Goal: Transaction & Acquisition: Purchase product/service

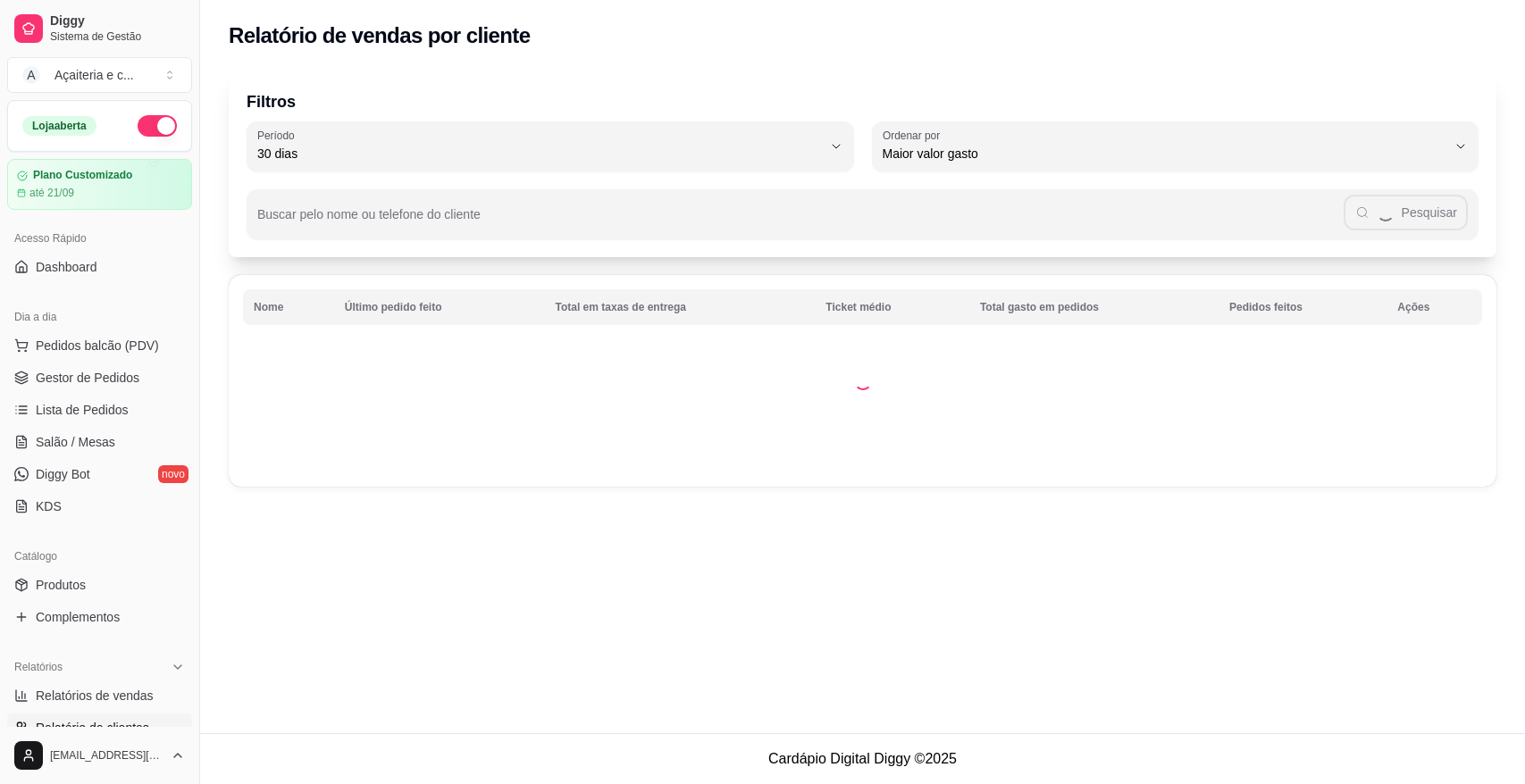
select select "30"
select select "HIGHEST_TOTAL_SPENT_WITH_ORDERS"
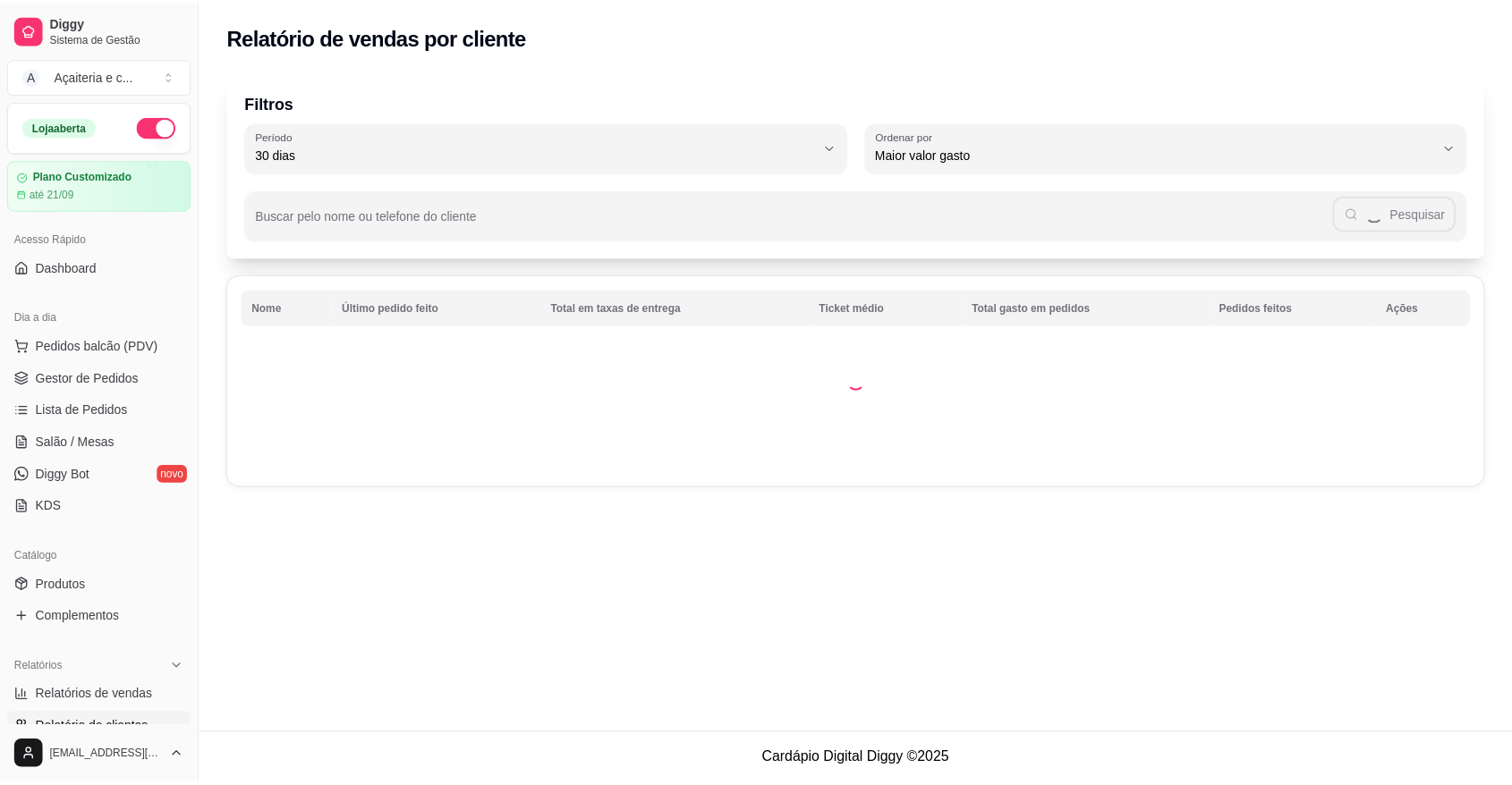
scroll to position [234, 0]
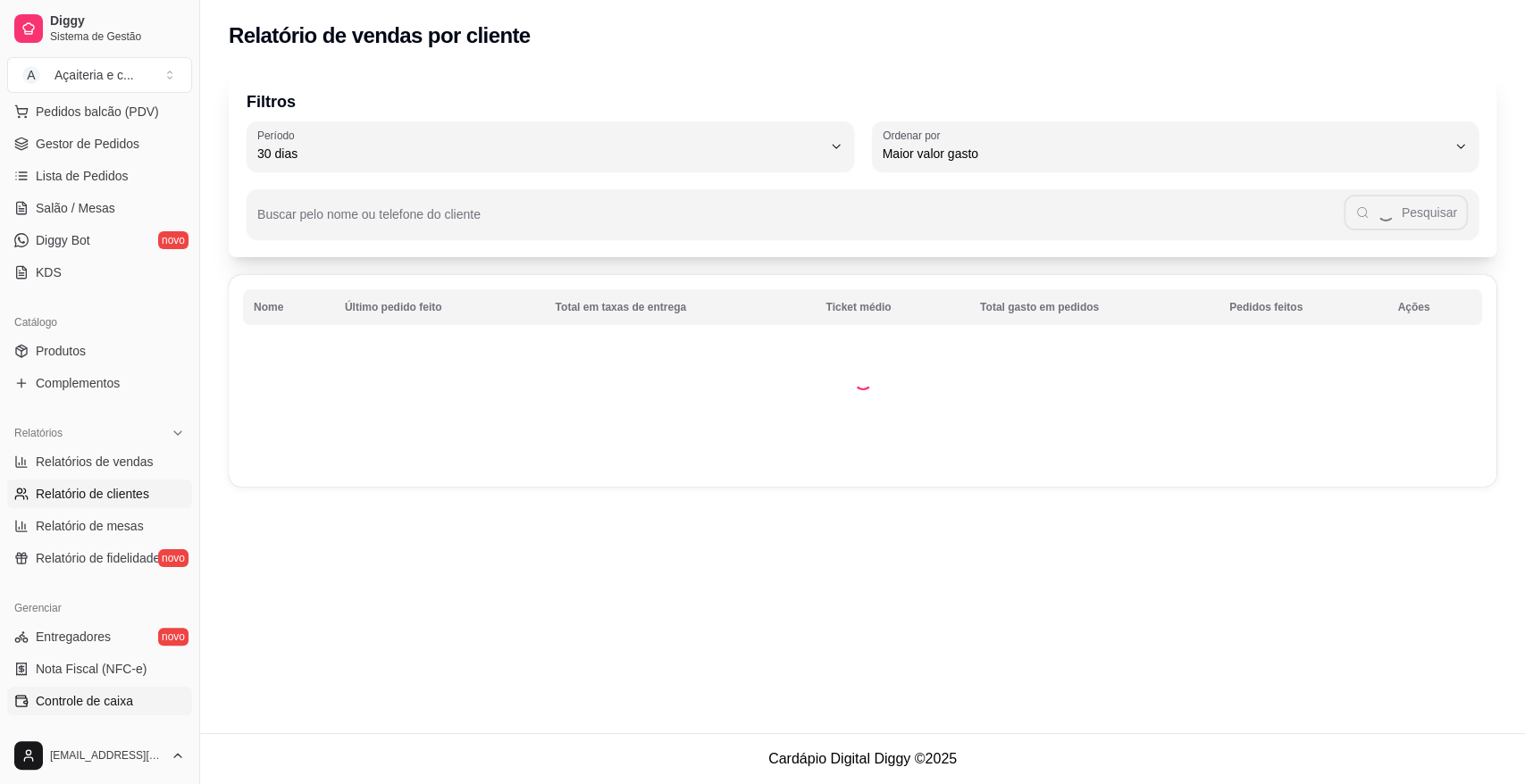
click at [143, 703] on link "Controle de caixa" at bounding box center [99, 701] width 185 height 29
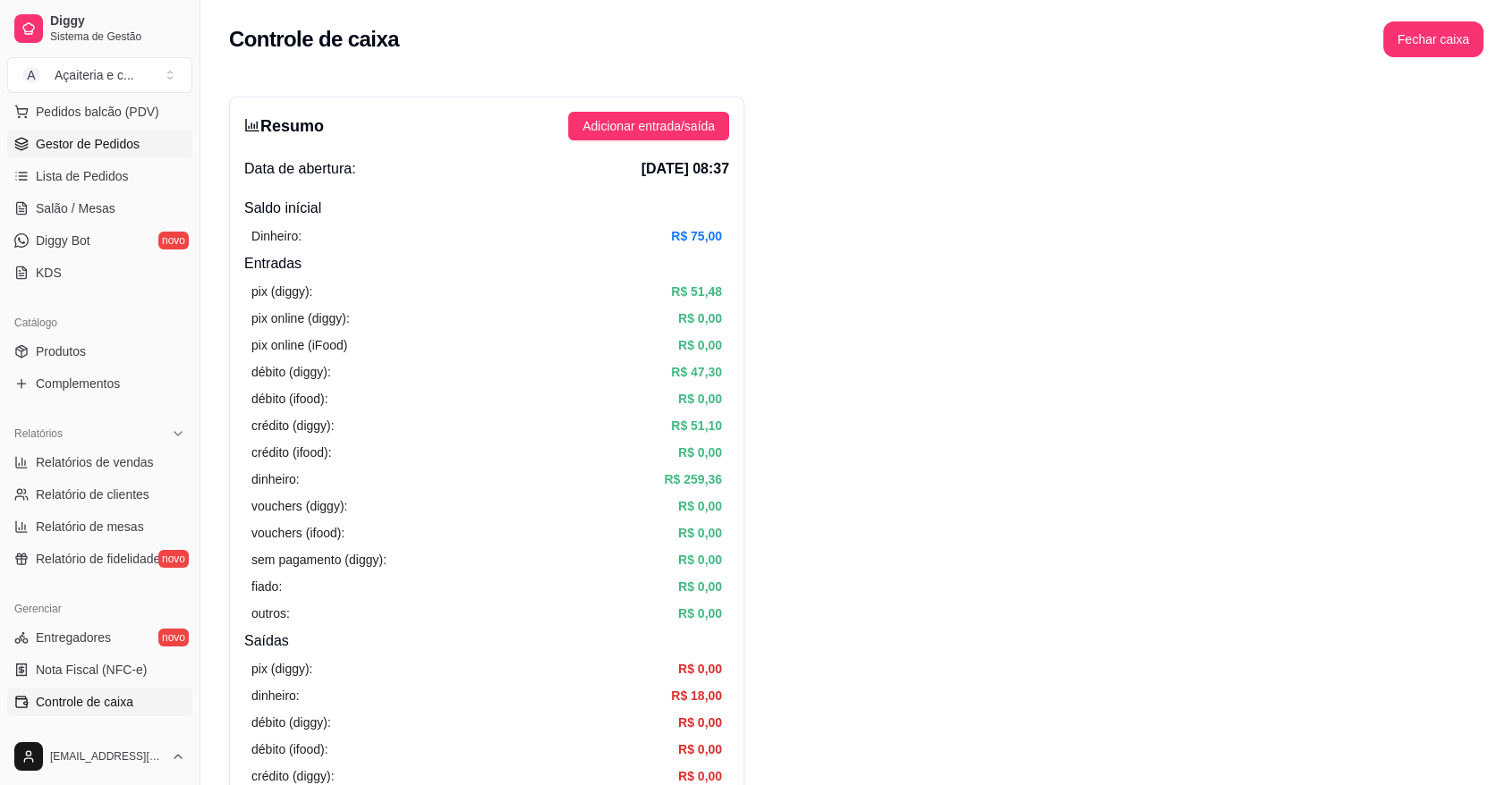
click at [108, 144] on span "Gestor de Pedidos" at bounding box center [88, 144] width 104 height 18
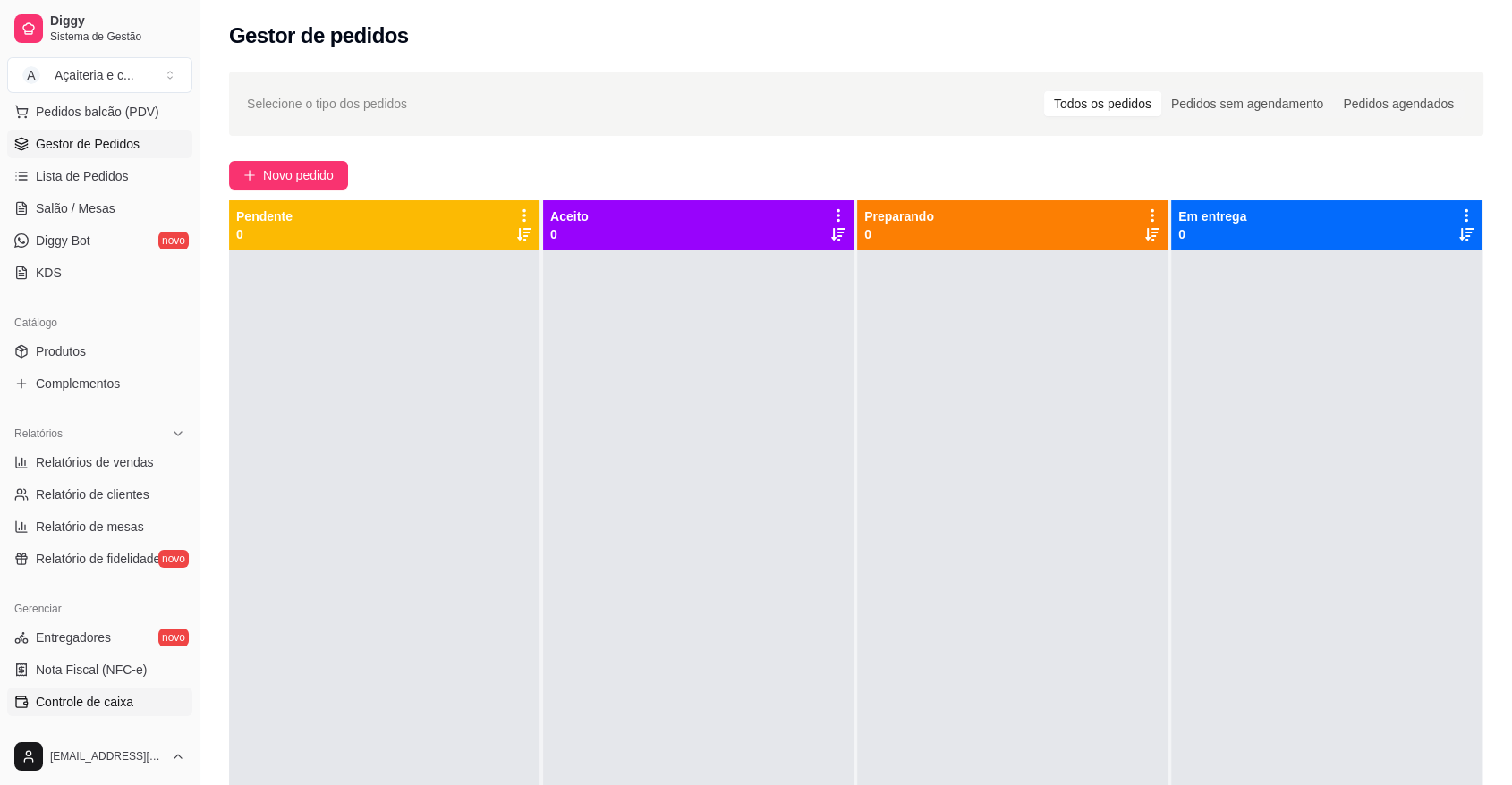
click at [69, 696] on span "Controle de caixa" at bounding box center [84, 701] width 97 height 18
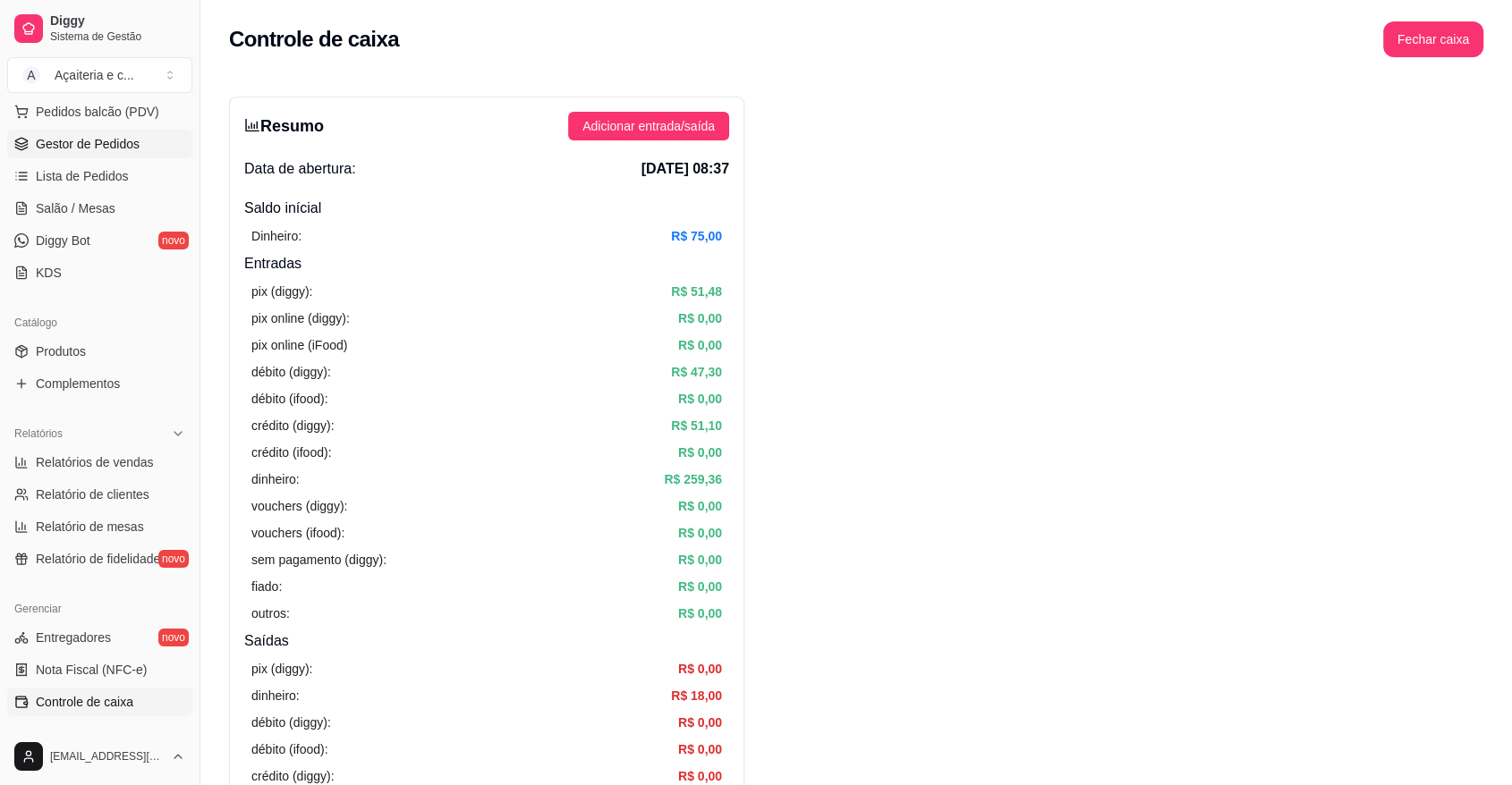
click at [157, 130] on link "Gestor de Pedidos" at bounding box center [99, 144] width 185 height 29
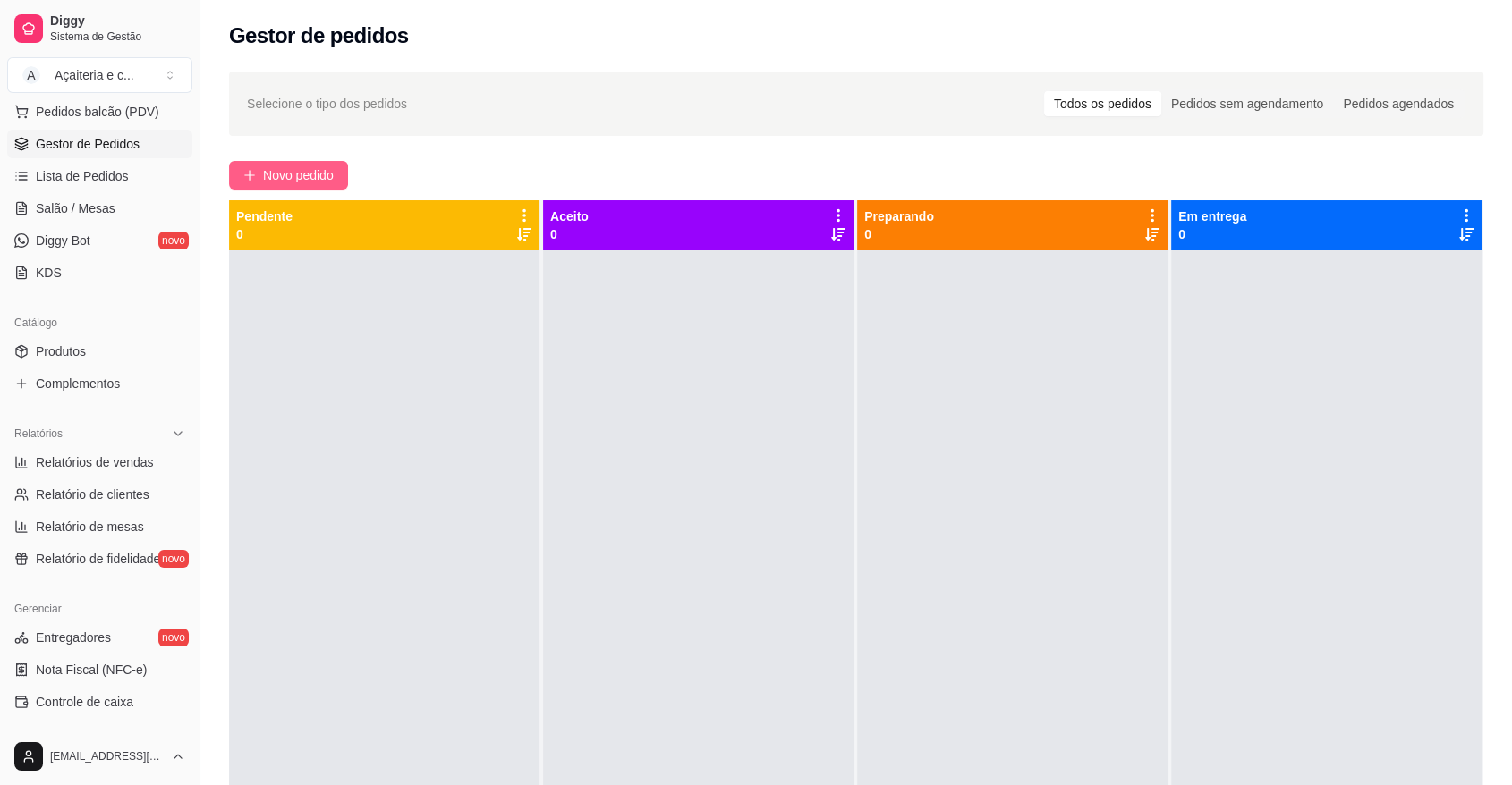
click at [312, 172] on span "Novo pedido" at bounding box center [298, 175] width 70 height 19
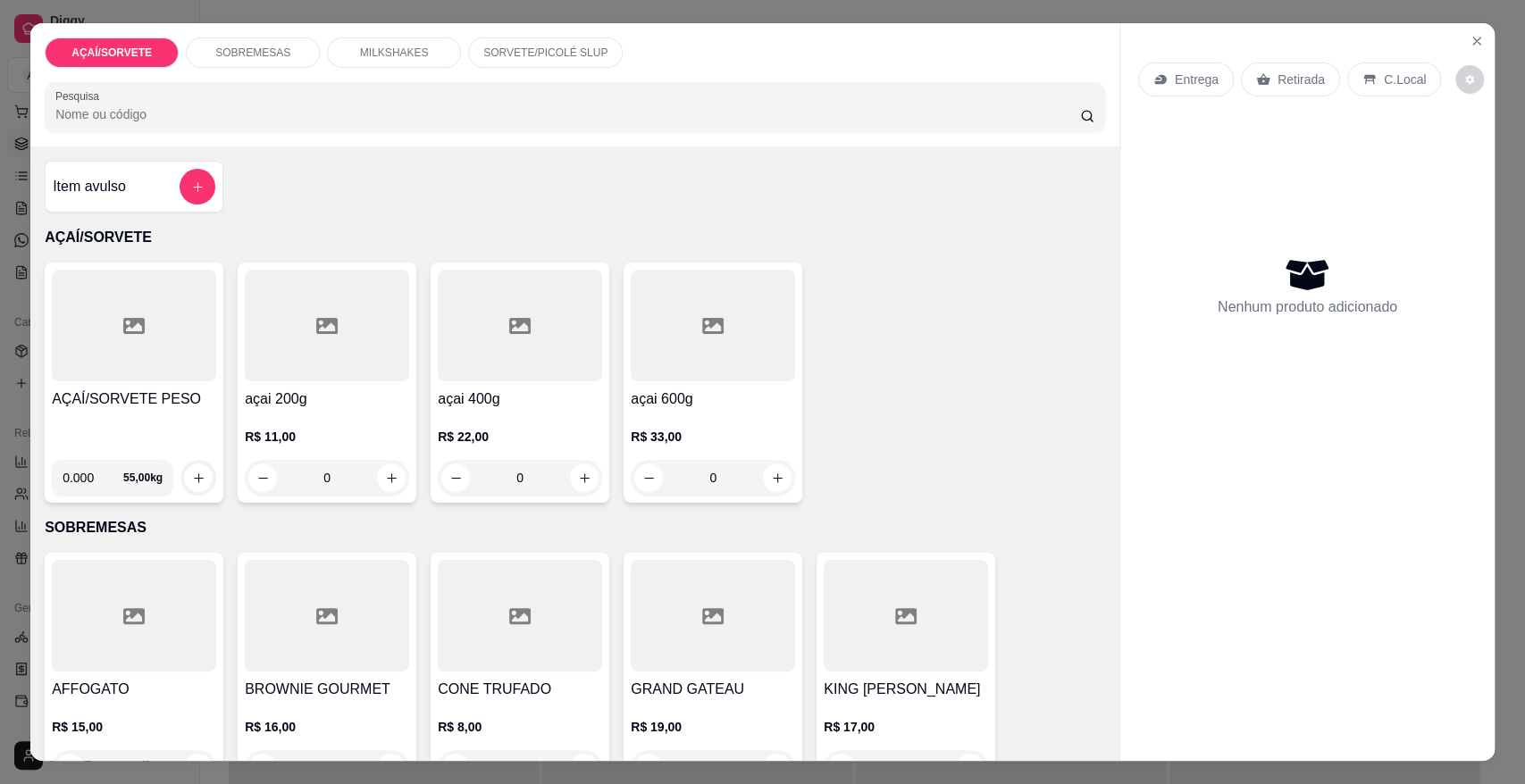
click at [179, 425] on div "AÇAÍ/SORVETE PESO" at bounding box center [134, 417] width 165 height 57
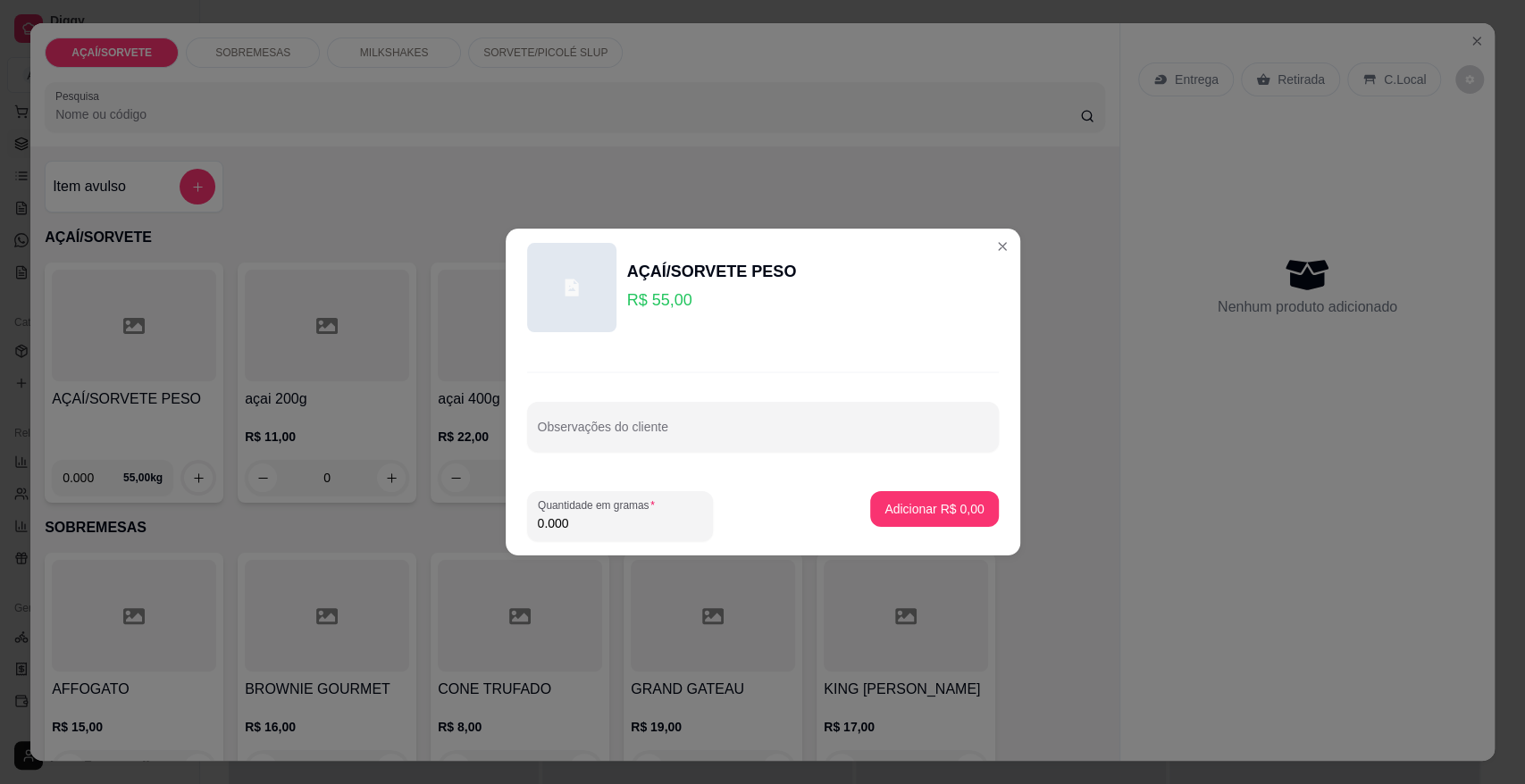
click at [619, 530] on input "0.000" at bounding box center [620, 523] width 165 height 18
type input "0.452"
click at [902, 508] on p "Adicionar R$ 24,86" at bounding box center [930, 509] width 104 height 17
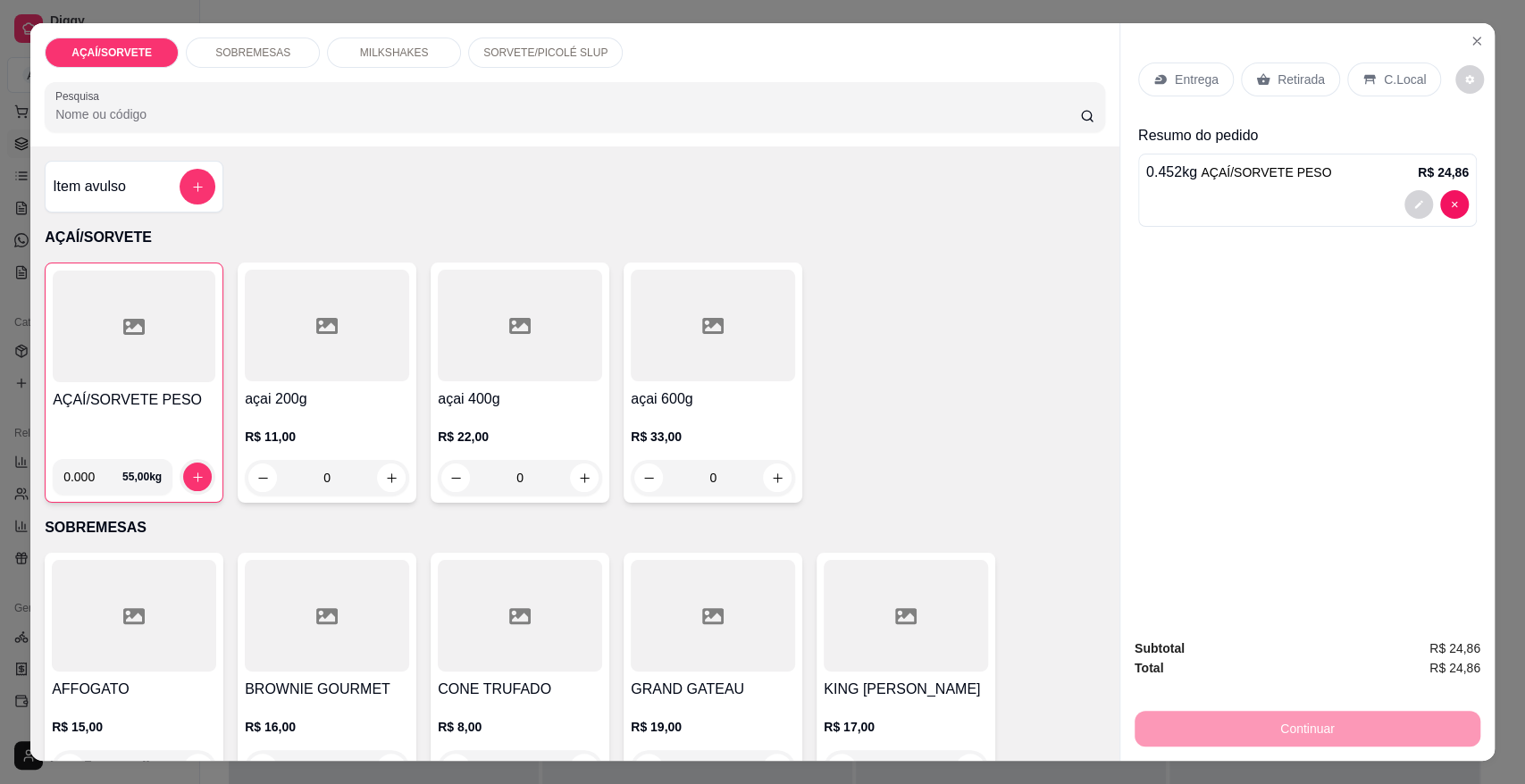
click at [152, 388] on div "AÇAÍ/SORVETE PESO 0.000 55,00 kg" at bounding box center [134, 383] width 179 height 240
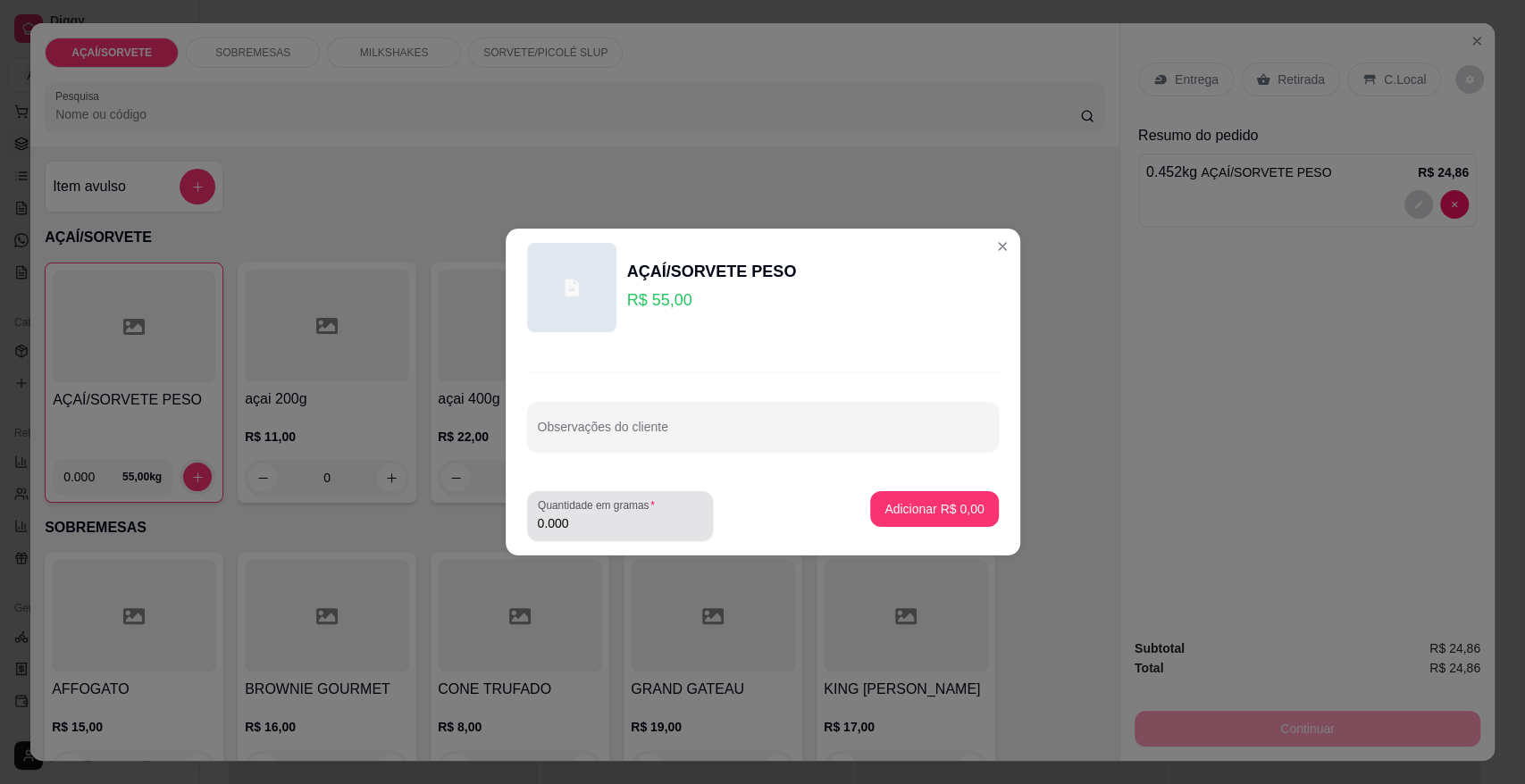
click at [657, 528] on input "0.000" at bounding box center [620, 523] width 165 height 18
type input "0.393"
click at [915, 495] on button "Adicionar R$ 21,62" at bounding box center [930, 509] width 131 height 35
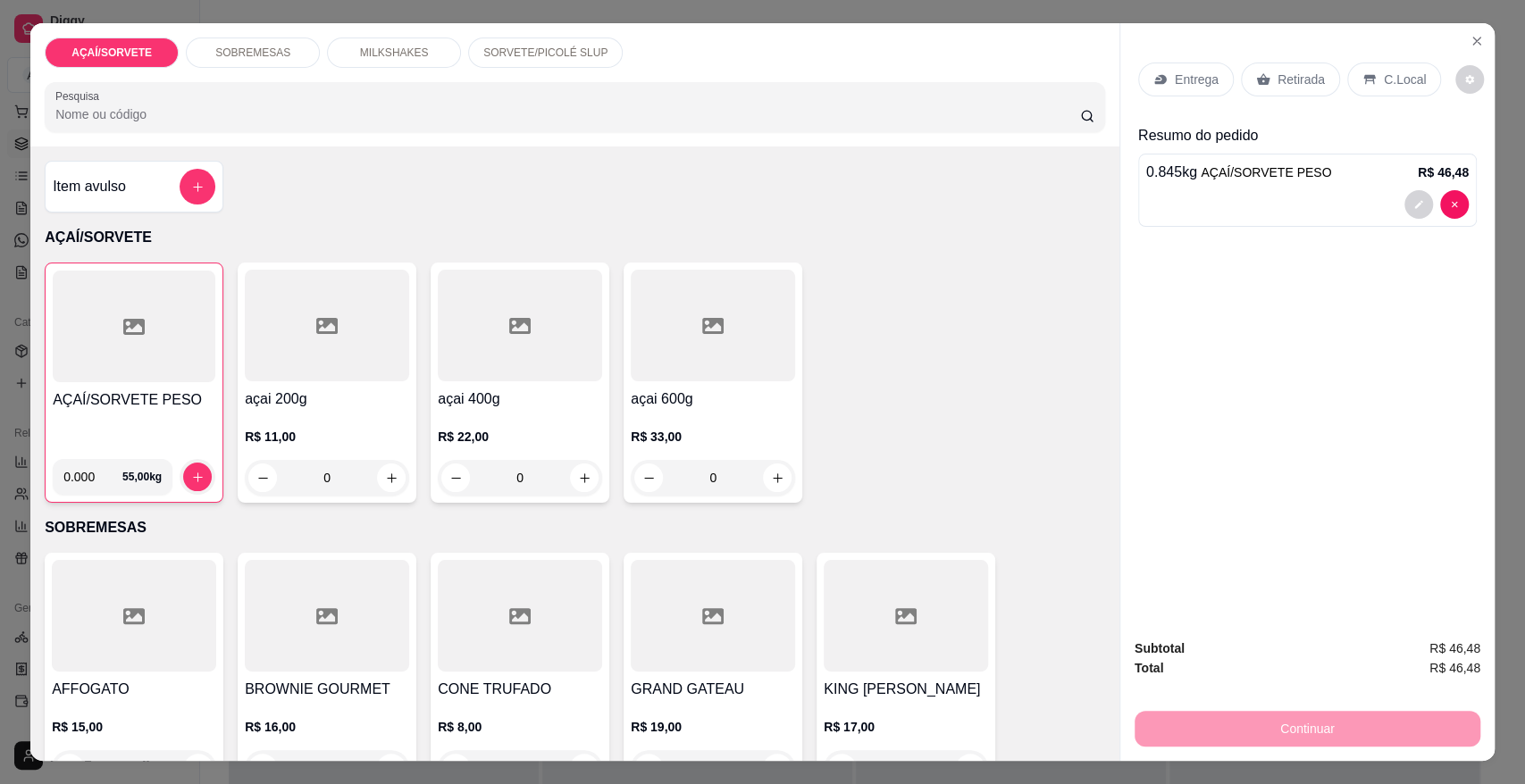
click at [1256, 72] on icon at bounding box center [1262, 79] width 14 height 14
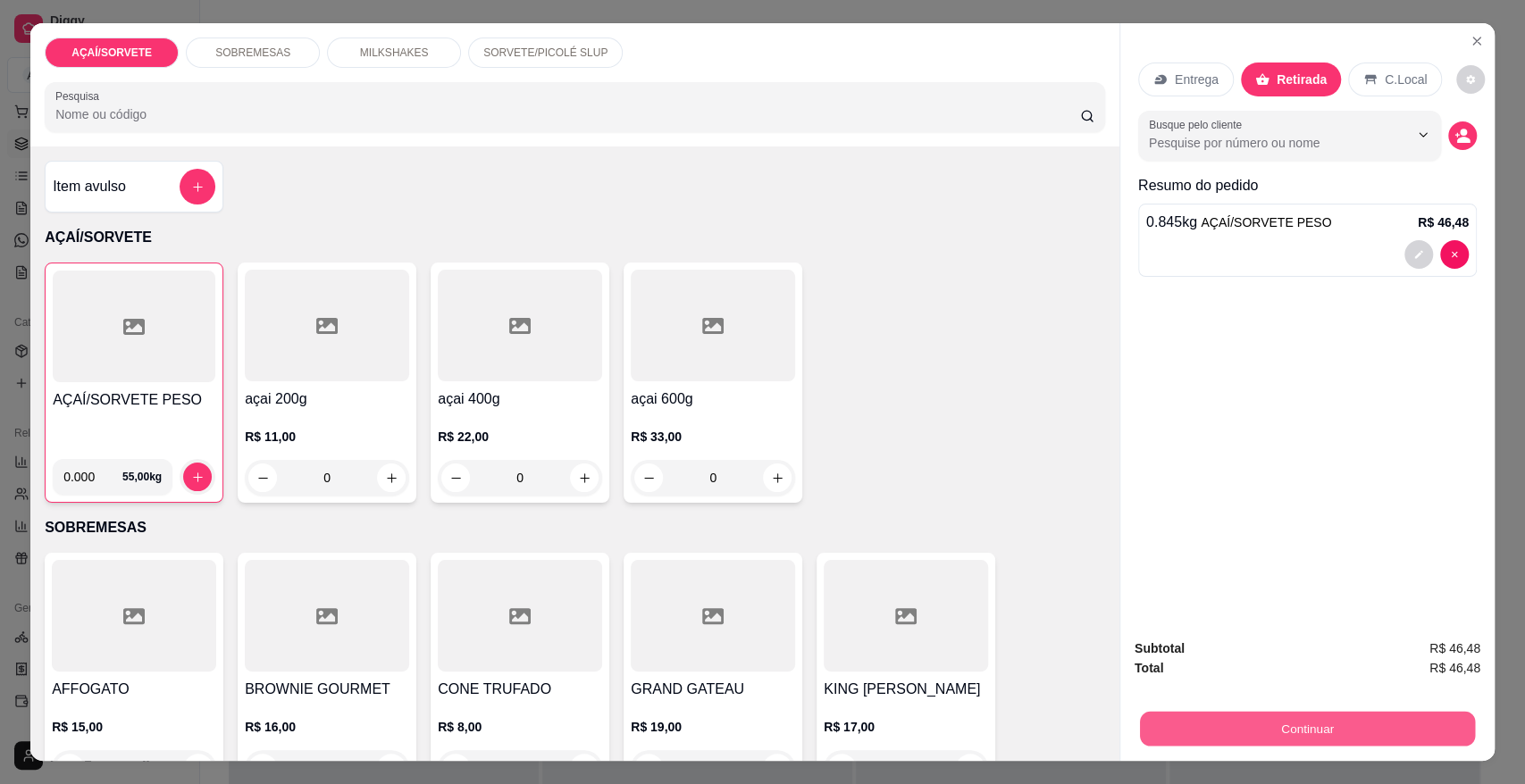
click at [1223, 714] on button "Continuar" at bounding box center [1307, 728] width 335 height 35
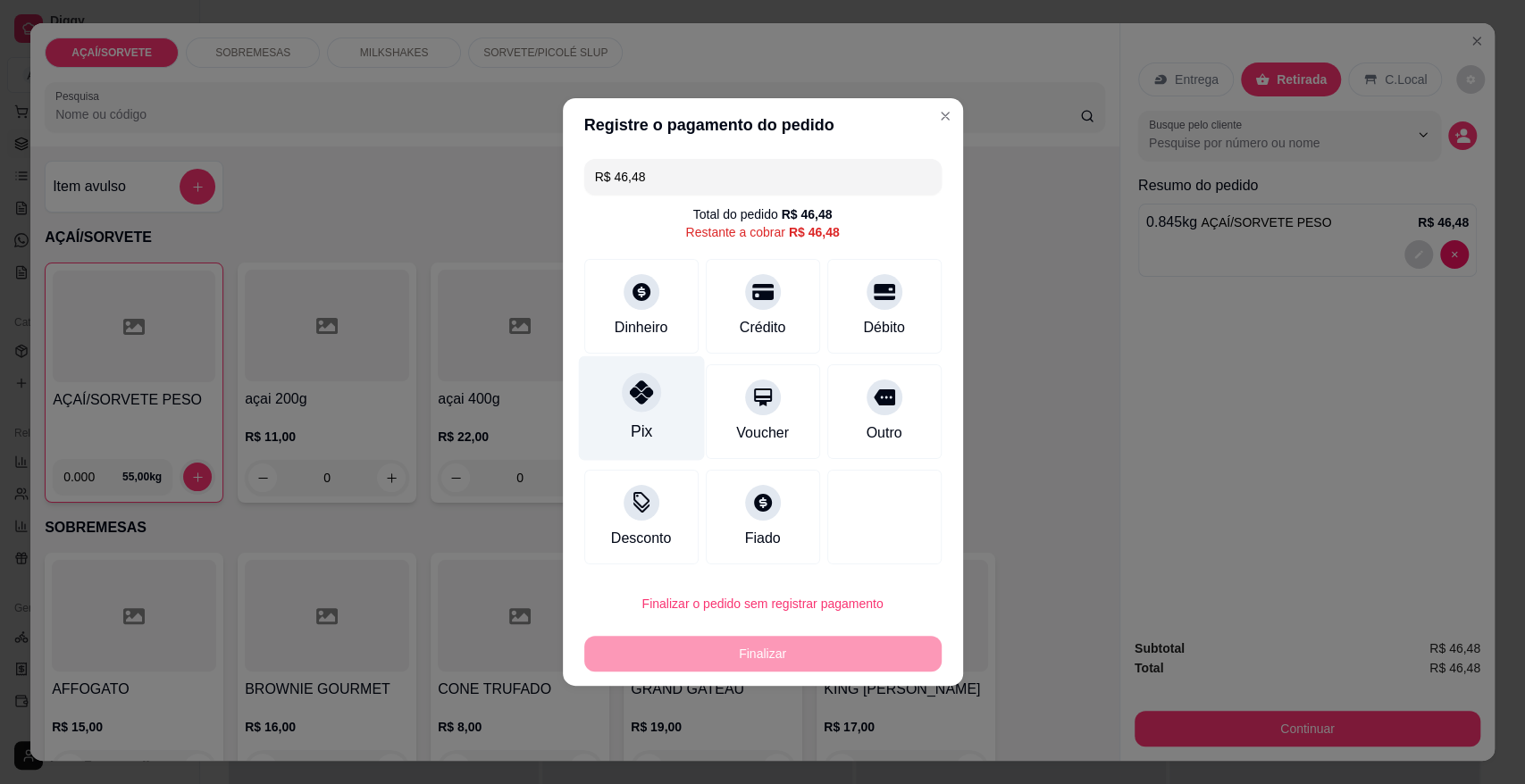
click at [633, 388] on icon at bounding box center [640, 392] width 23 height 23
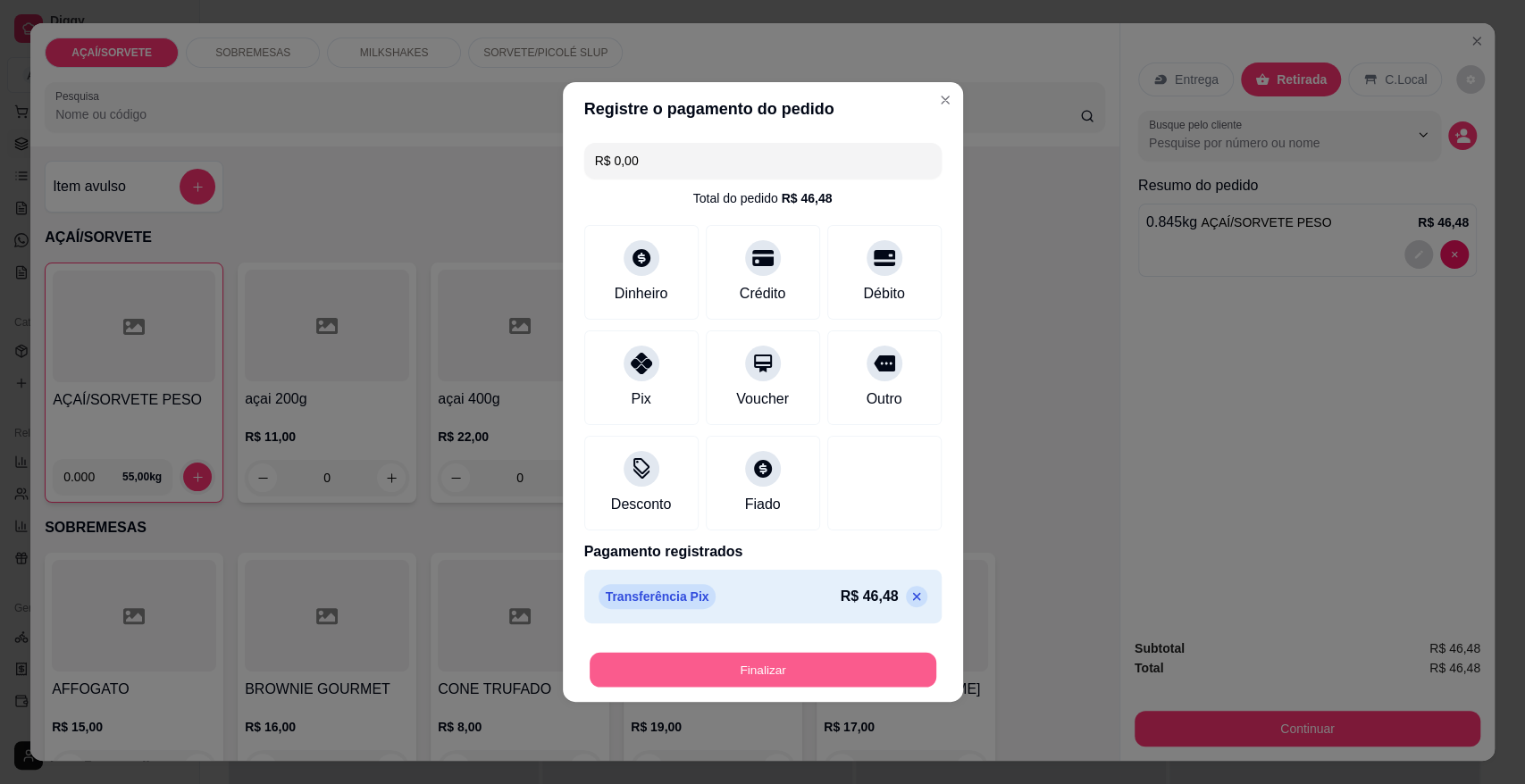
click at [763, 675] on button "Finalizar" at bounding box center [763, 670] width 346 height 35
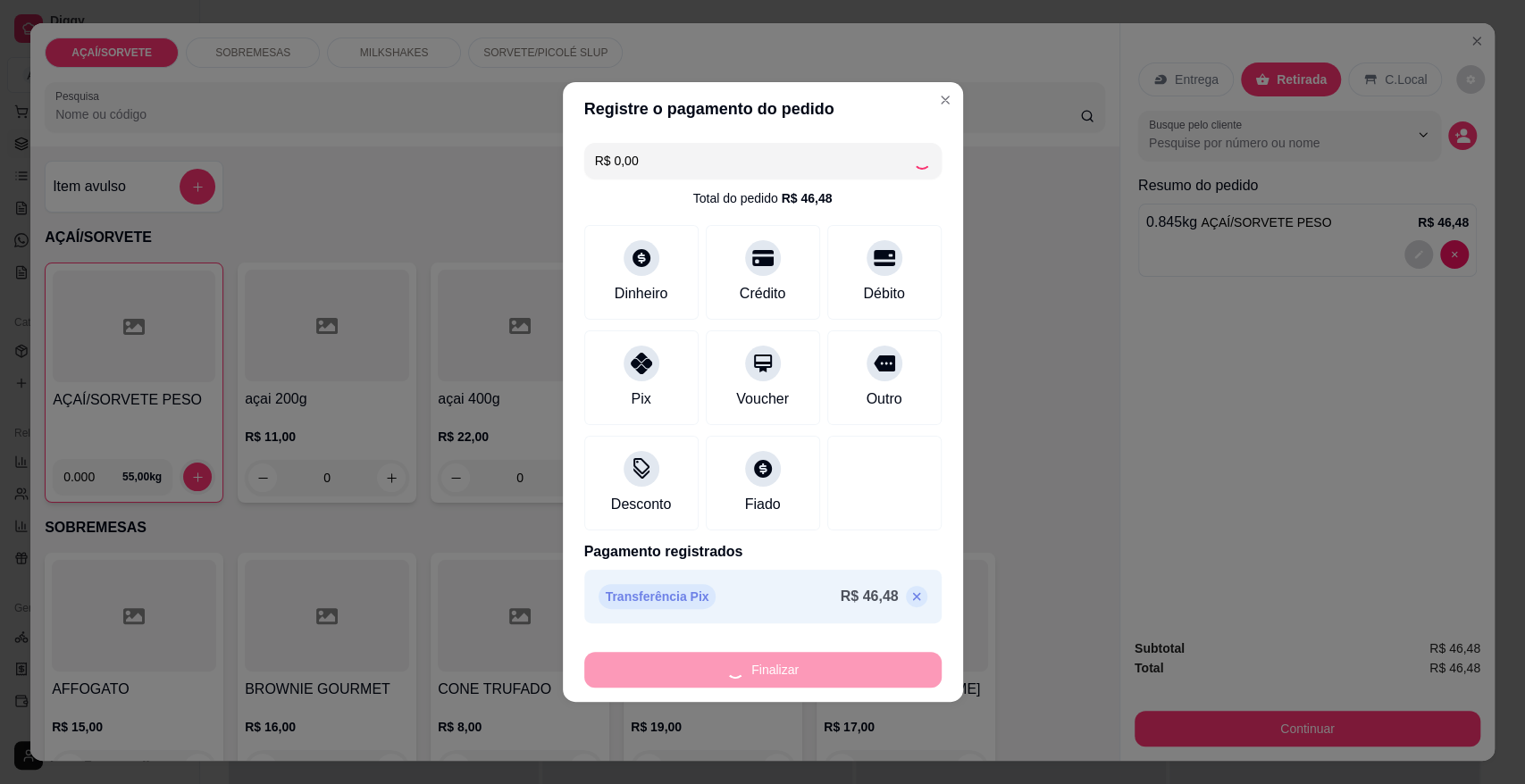
type input "-R$ 46,48"
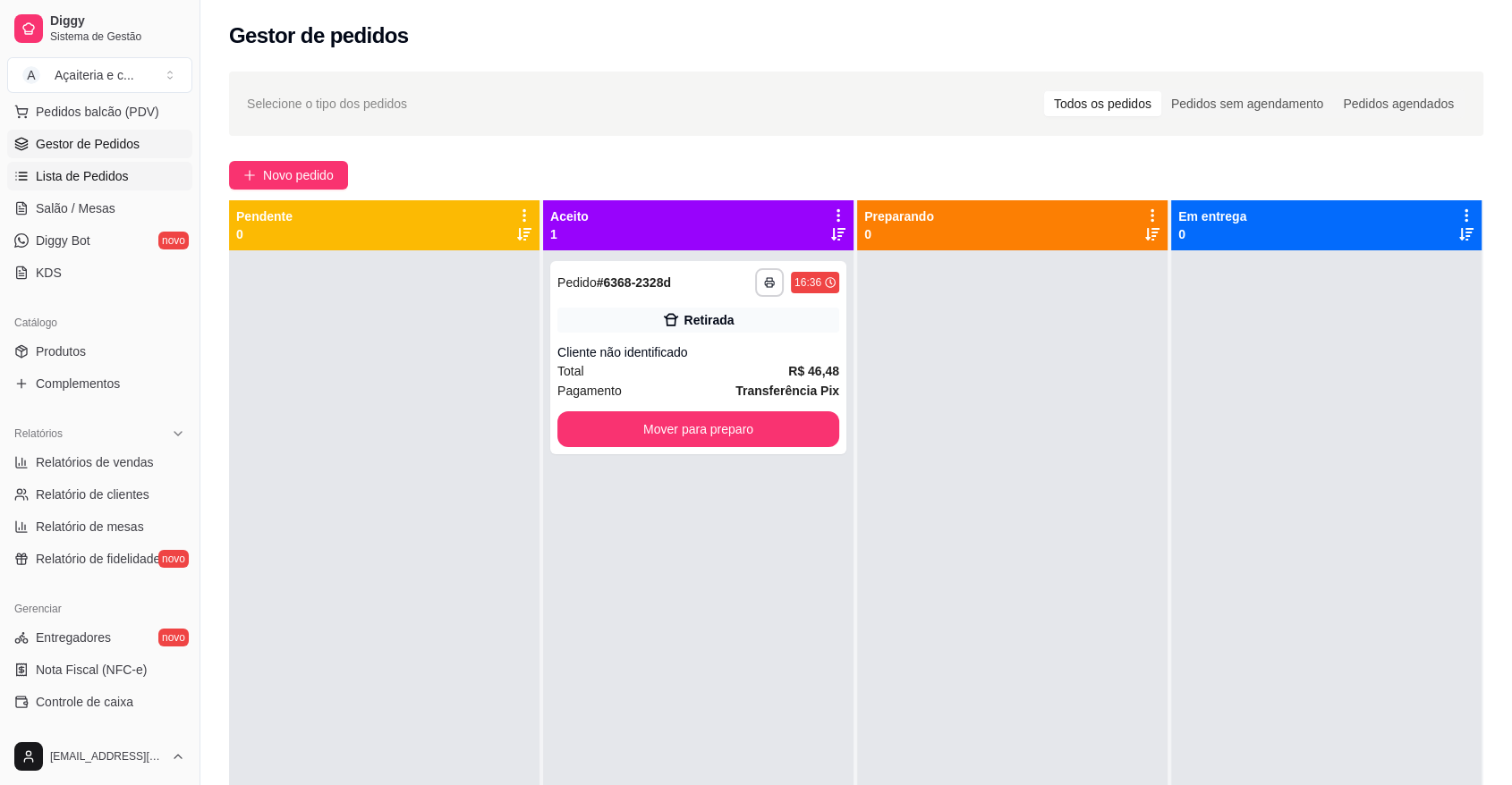
click at [128, 185] on link "Lista de Pedidos" at bounding box center [99, 176] width 185 height 29
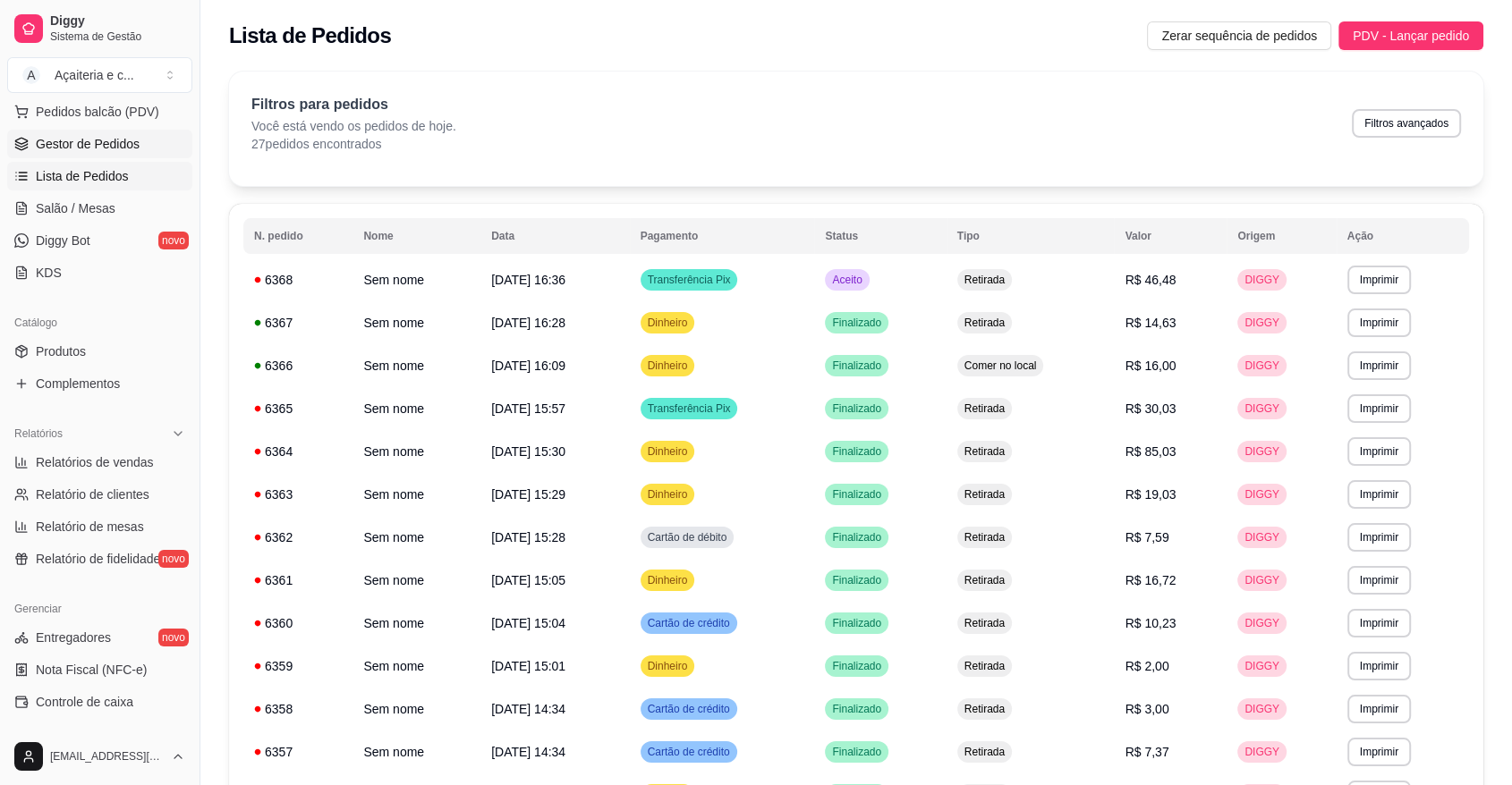
click at [124, 154] on link "Gestor de Pedidos" at bounding box center [99, 144] width 185 height 29
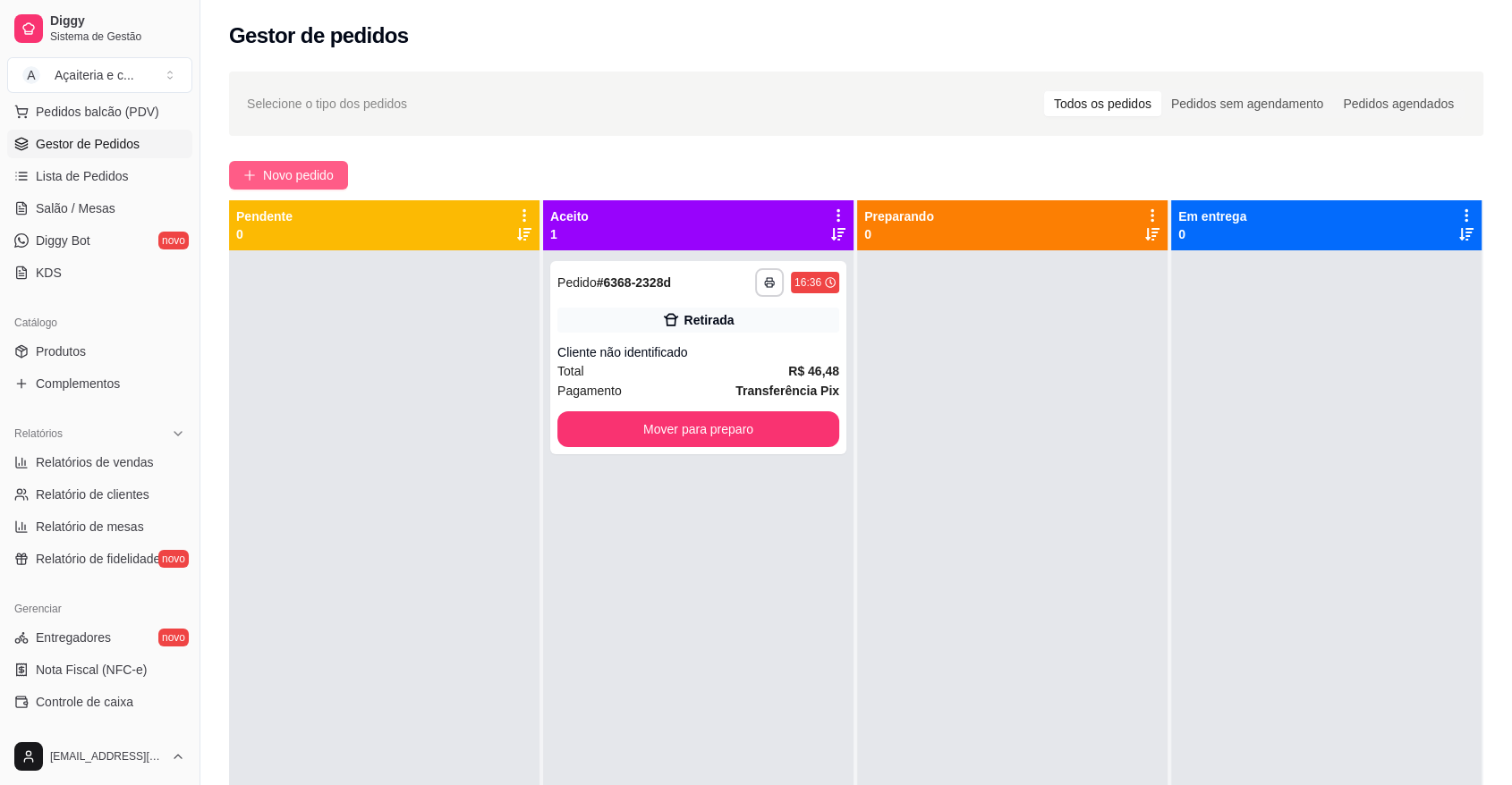
click at [319, 175] on span "Novo pedido" at bounding box center [298, 175] width 70 height 19
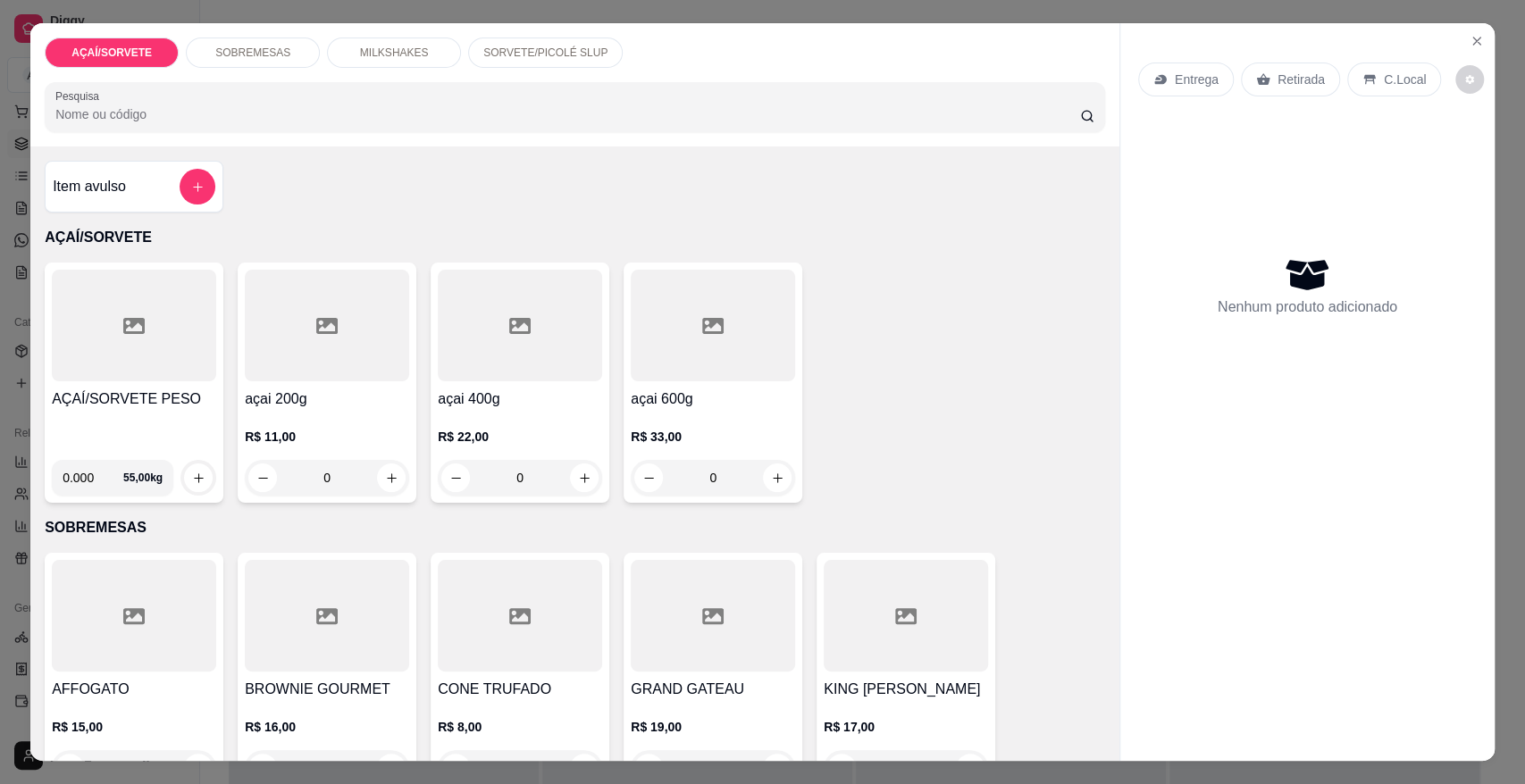
click at [168, 383] on div "AÇAÍ/SORVETE PESO 0.000 55,00 kg" at bounding box center [134, 383] width 179 height 240
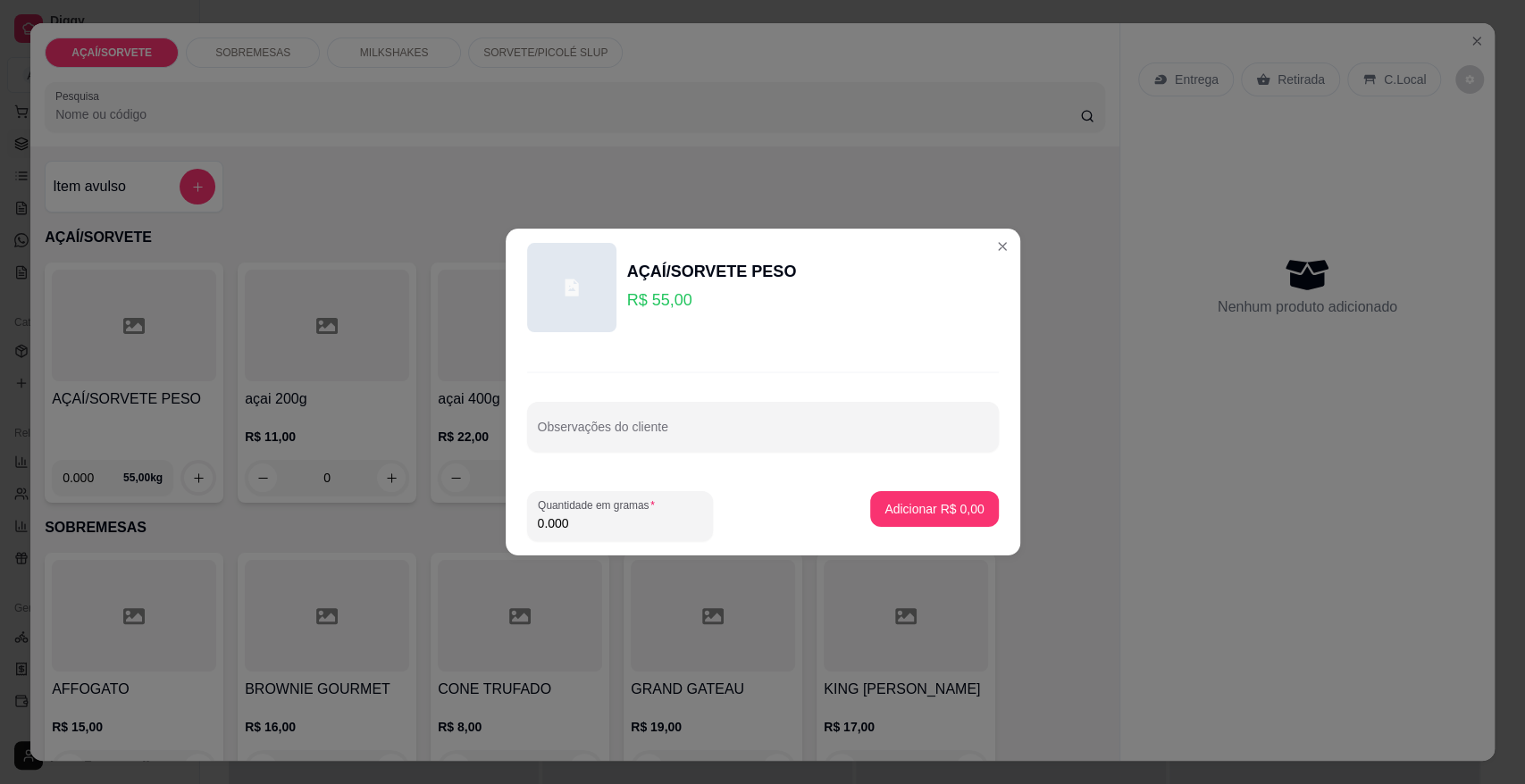
click at [648, 530] on input "0.000" at bounding box center [620, 523] width 165 height 18
type input "0.190"
click at [925, 498] on button "Adicionar R$ 10,45" at bounding box center [930, 509] width 131 height 35
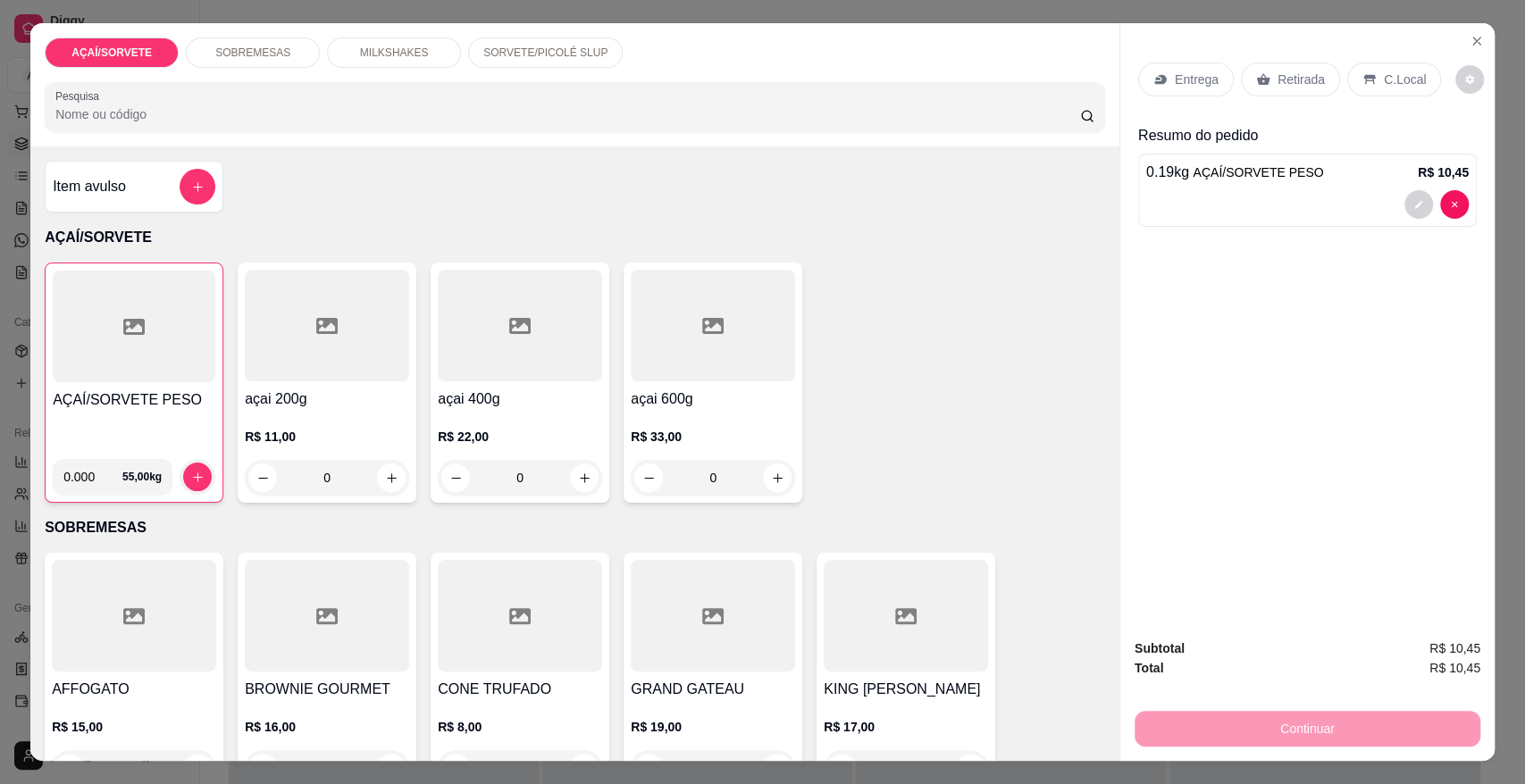
click at [1288, 85] on p "Retirada" at bounding box center [1300, 79] width 47 height 18
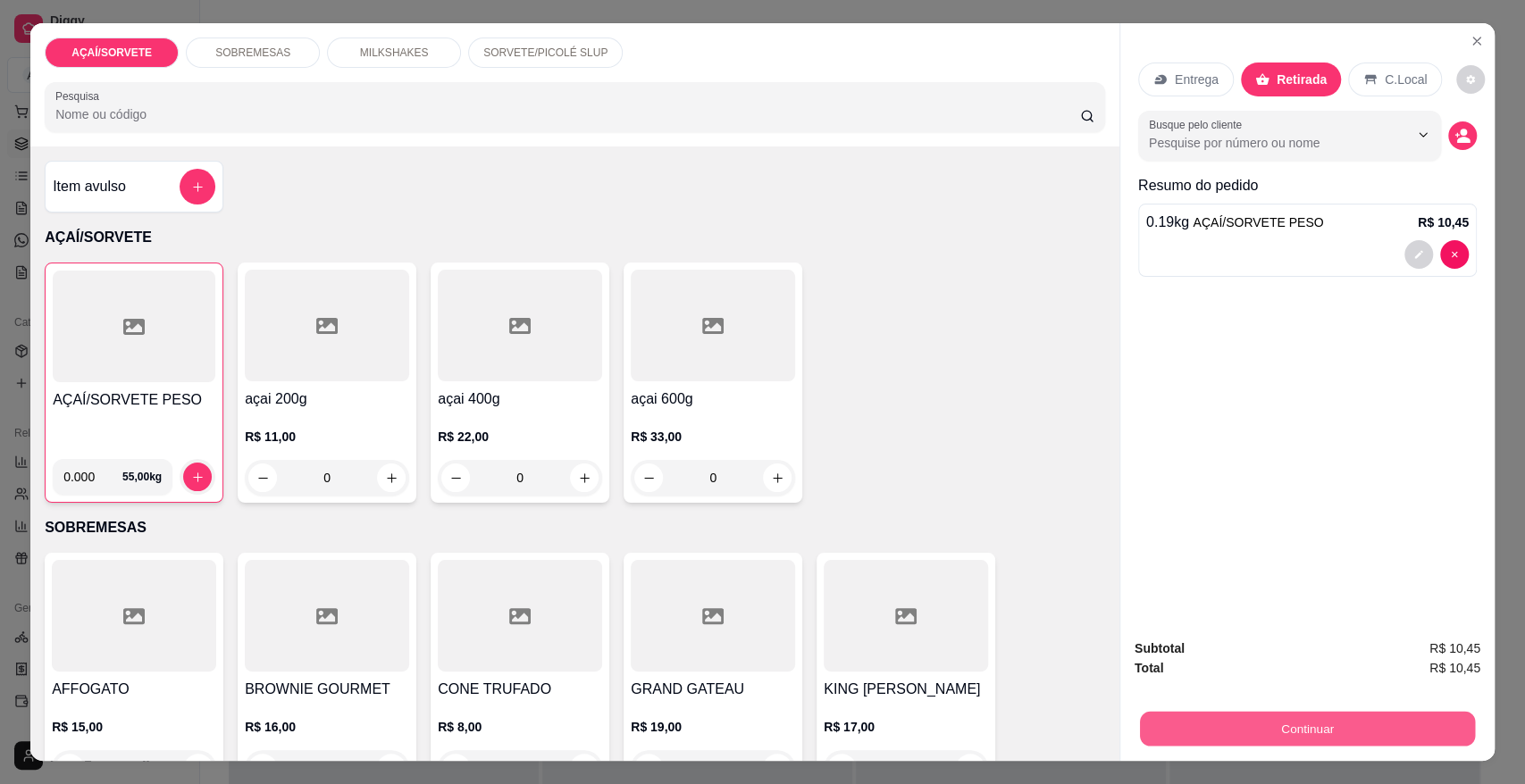
click at [1175, 714] on button "Continuar" at bounding box center [1307, 728] width 335 height 35
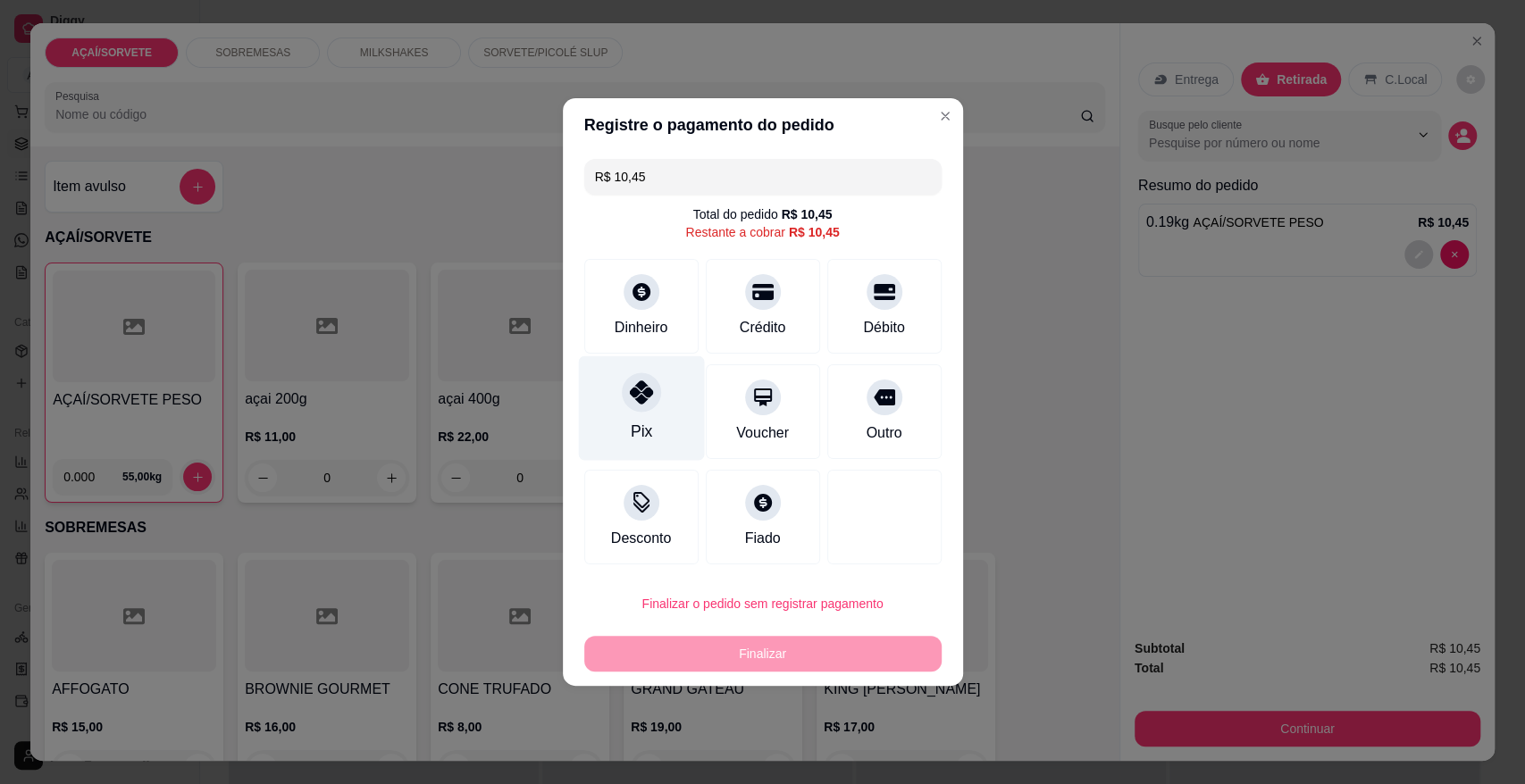
click at [648, 381] on icon at bounding box center [640, 392] width 23 height 23
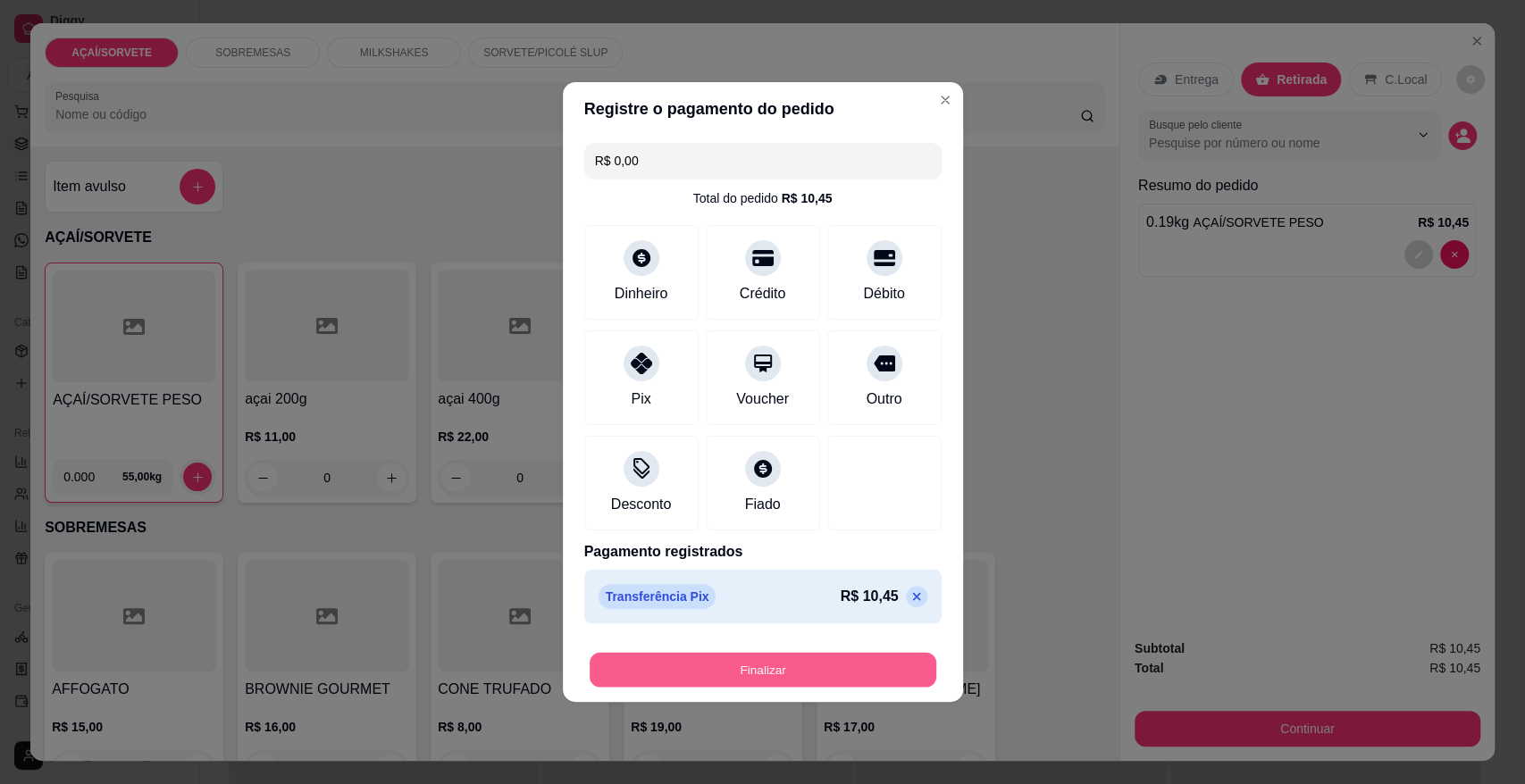
click at [691, 662] on button "Finalizar" at bounding box center [763, 670] width 346 height 35
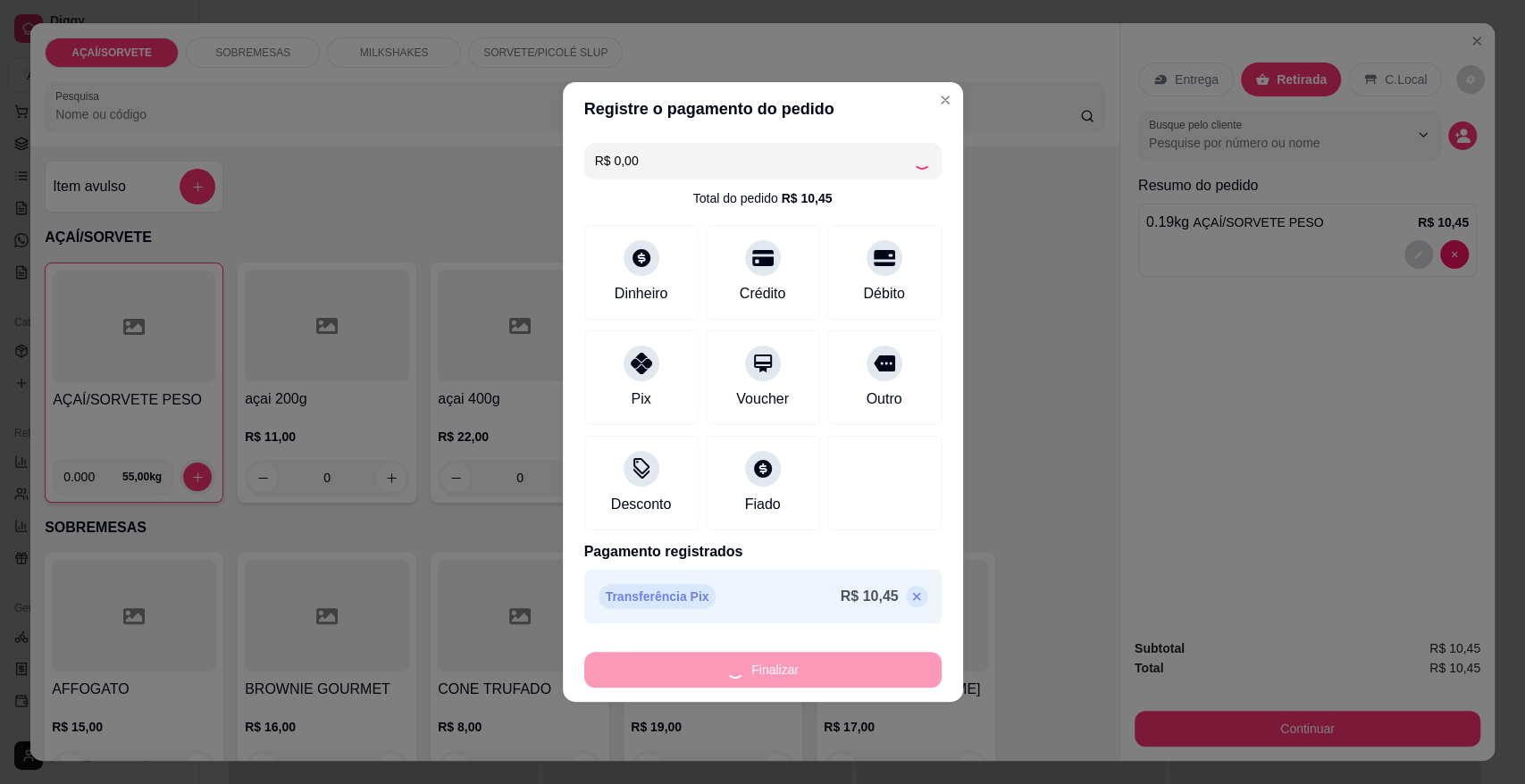
type input "-R$ 10,45"
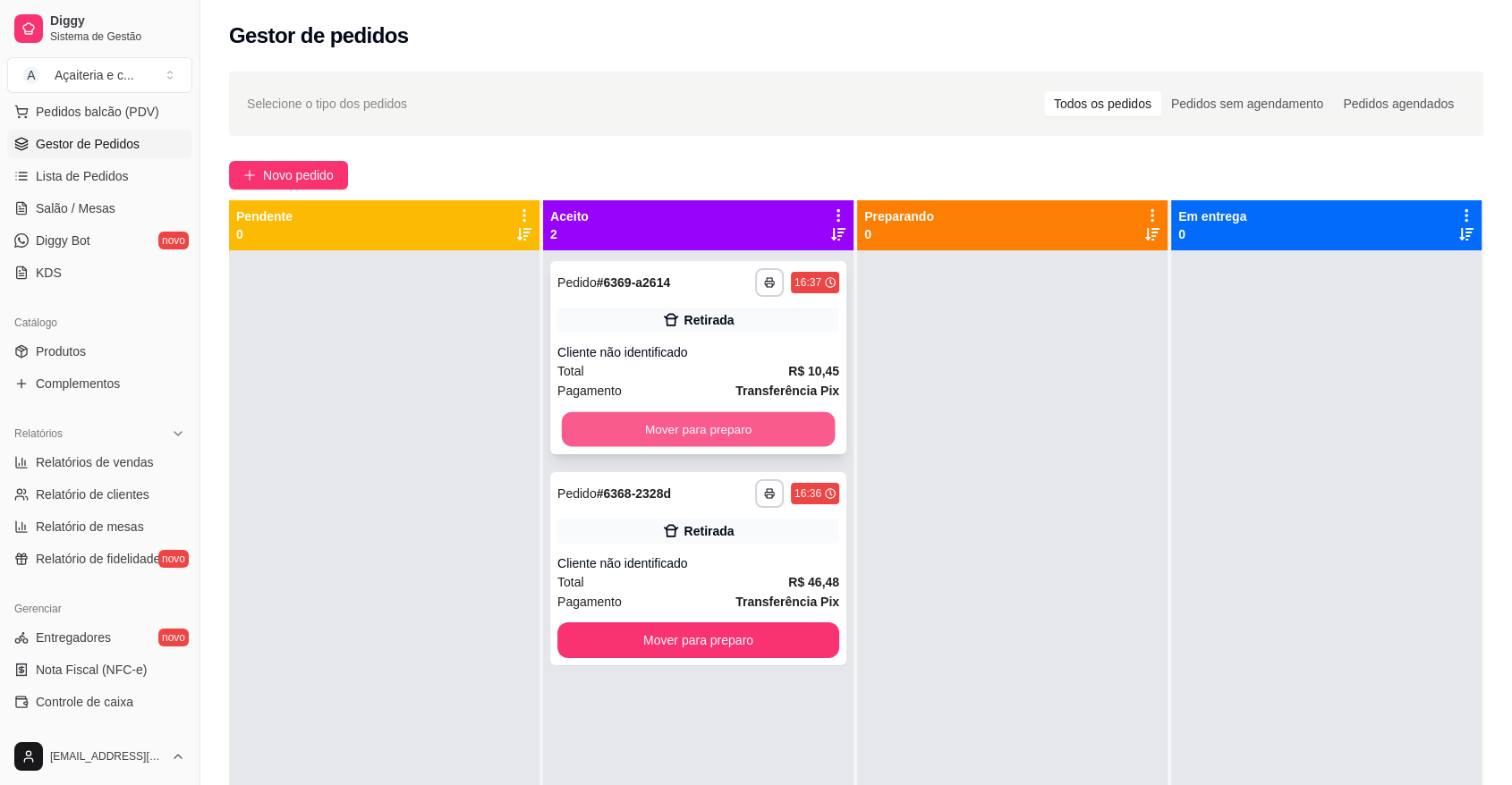
click at [655, 417] on button "Mover para preparo" at bounding box center [699, 430] width 274 height 35
click at [721, 622] on button "Mover para preparo" at bounding box center [698, 640] width 281 height 36
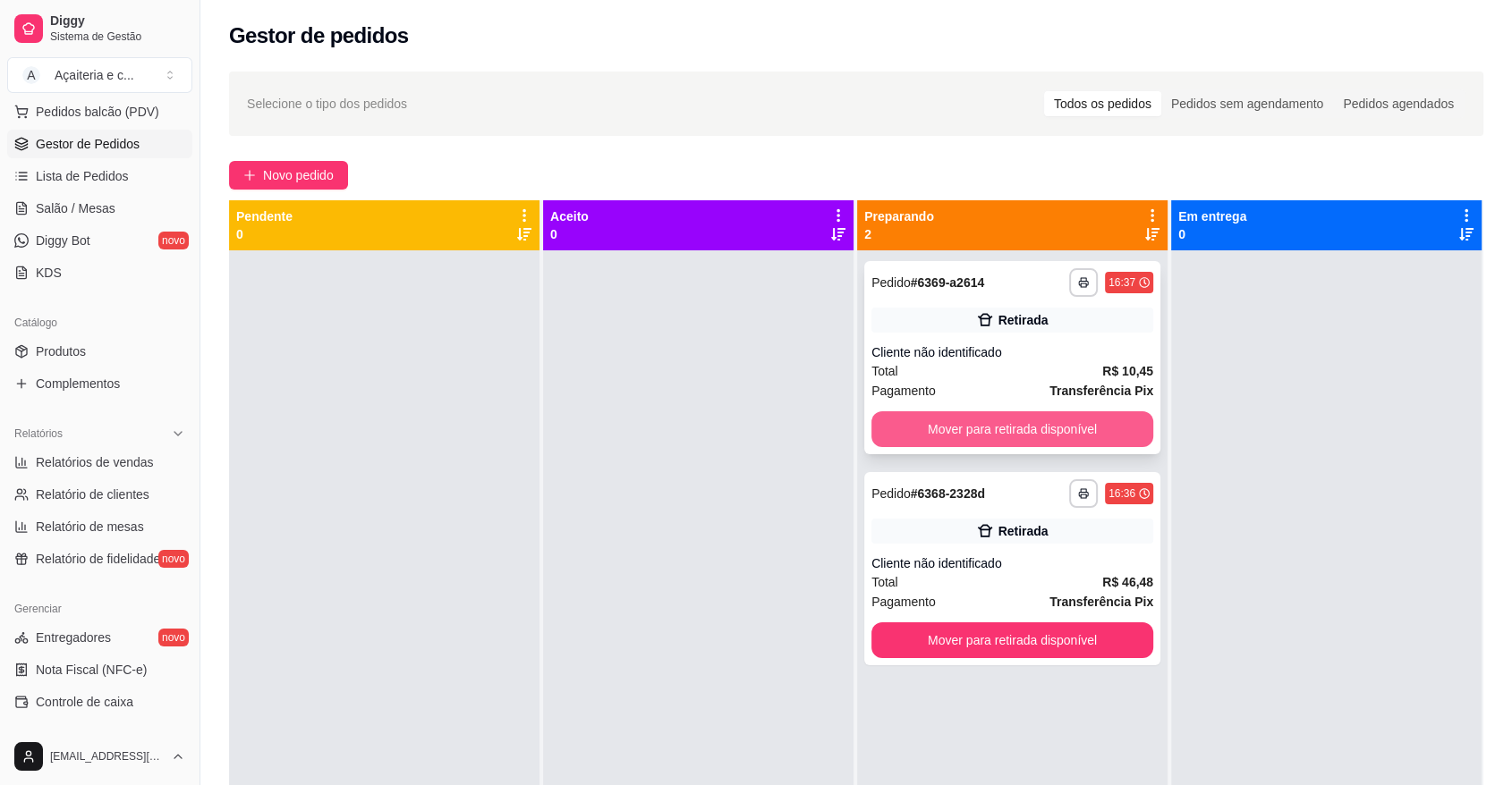
click at [934, 427] on button "Mover para retirada disponível" at bounding box center [1012, 429] width 281 height 36
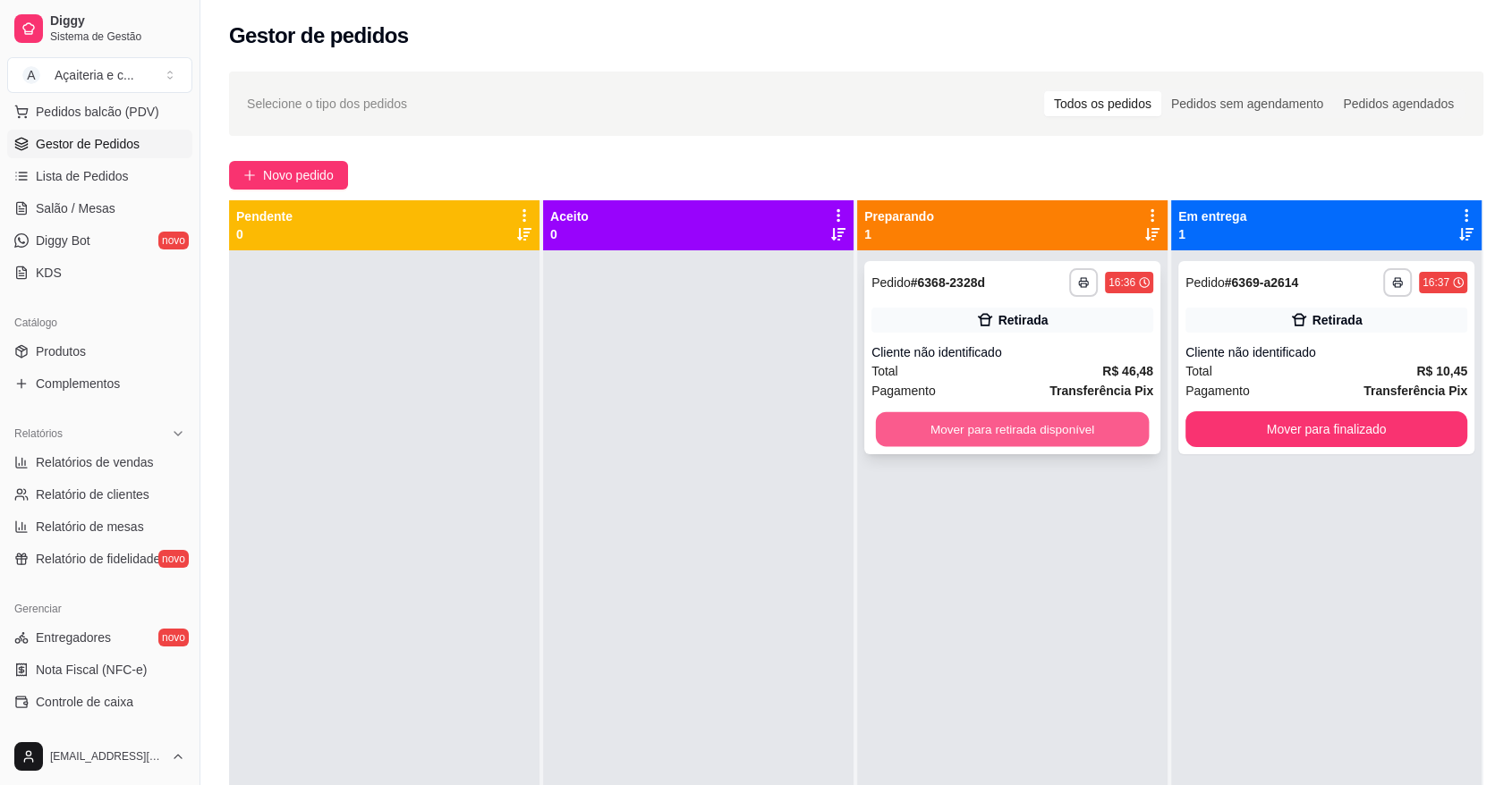
click at [1028, 418] on button "Mover para retirada disponível" at bounding box center [1013, 430] width 274 height 35
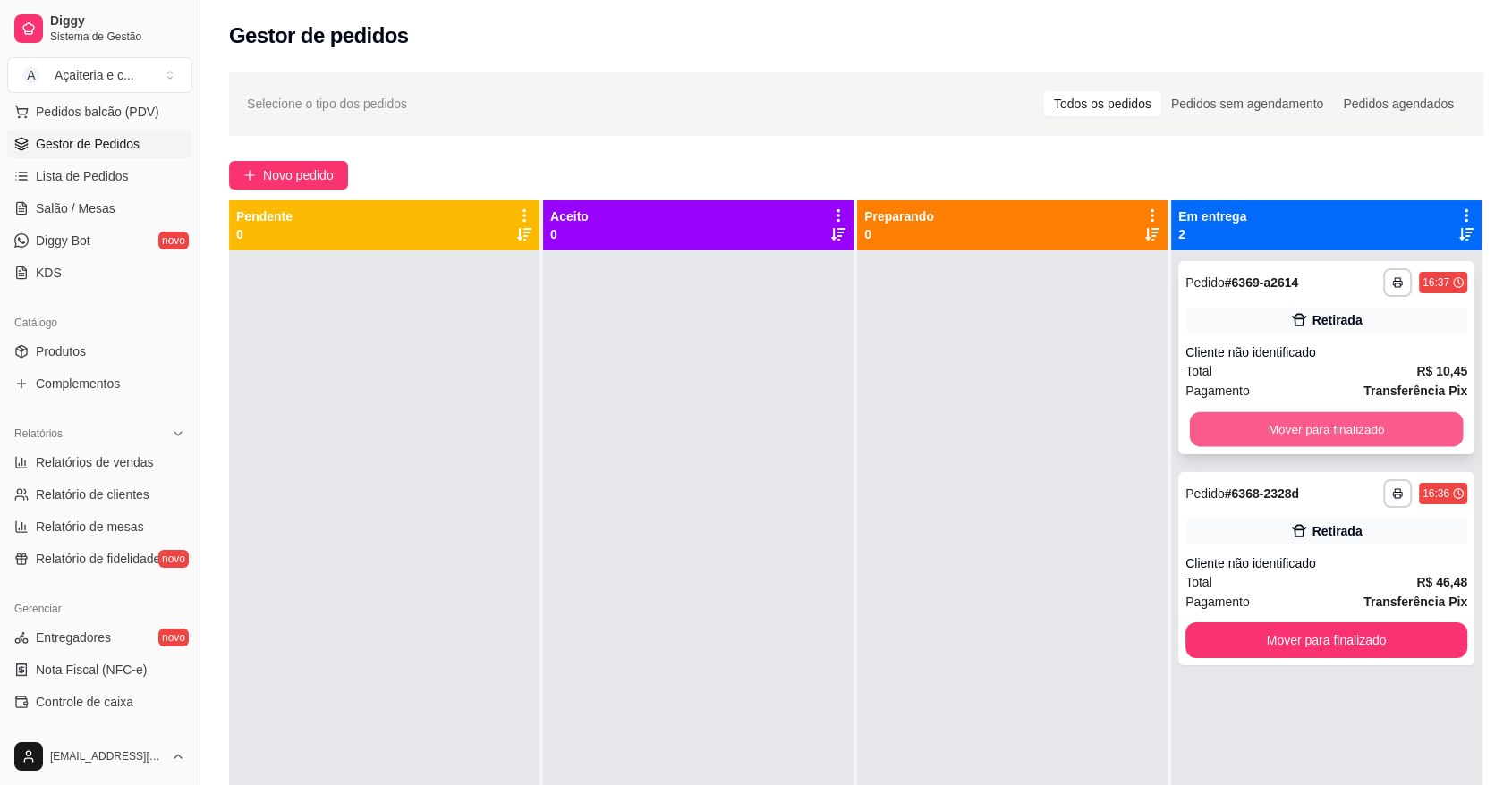
click at [1323, 434] on button "Mover para finalizado" at bounding box center [1327, 430] width 274 height 35
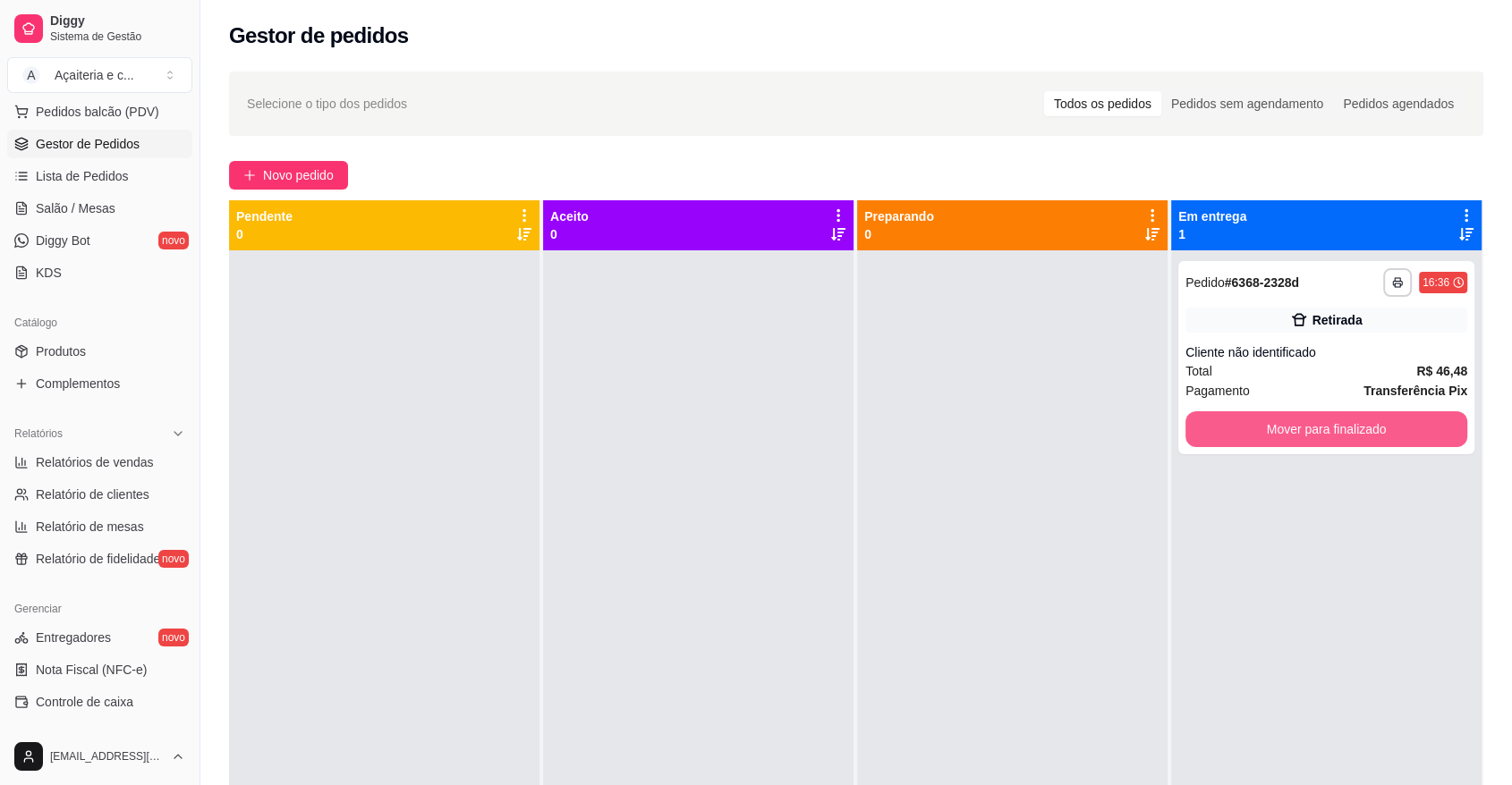
click at [1323, 434] on button "Mover para finalizado" at bounding box center [1326, 429] width 281 height 36
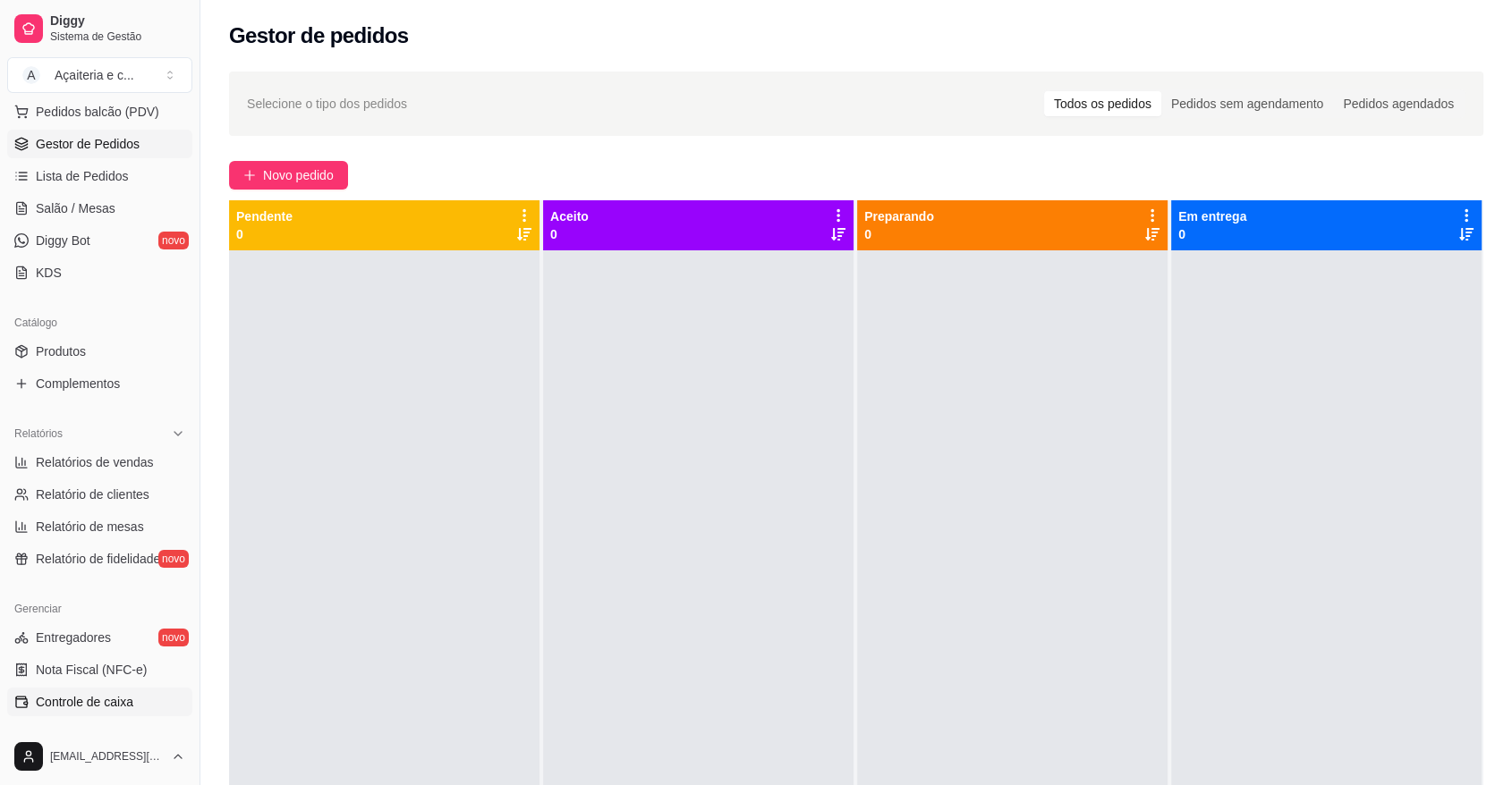
click at [134, 693] on link "Controle de caixa" at bounding box center [99, 702] width 185 height 29
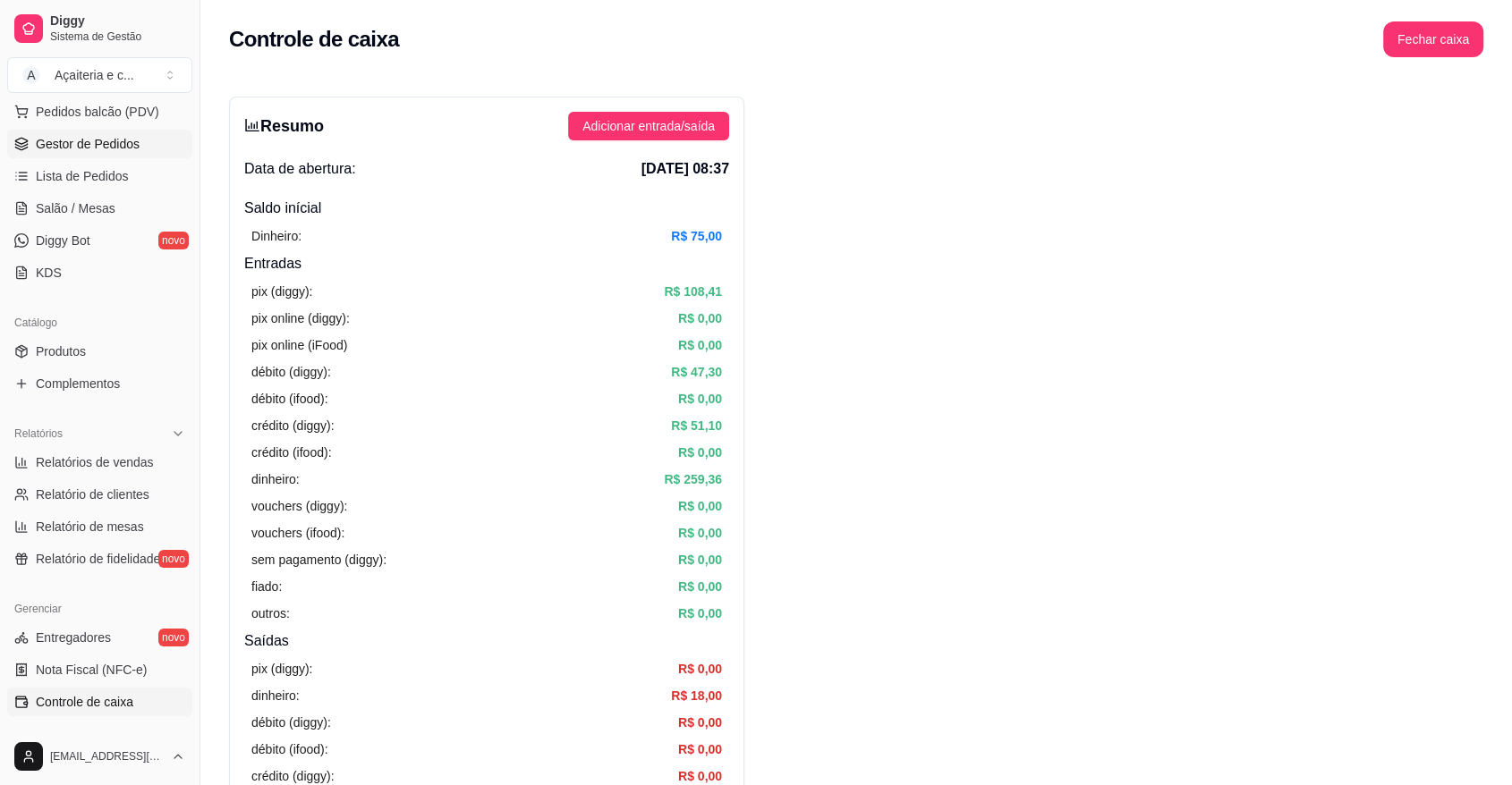
click at [152, 143] on link "Gestor de Pedidos" at bounding box center [99, 144] width 185 height 29
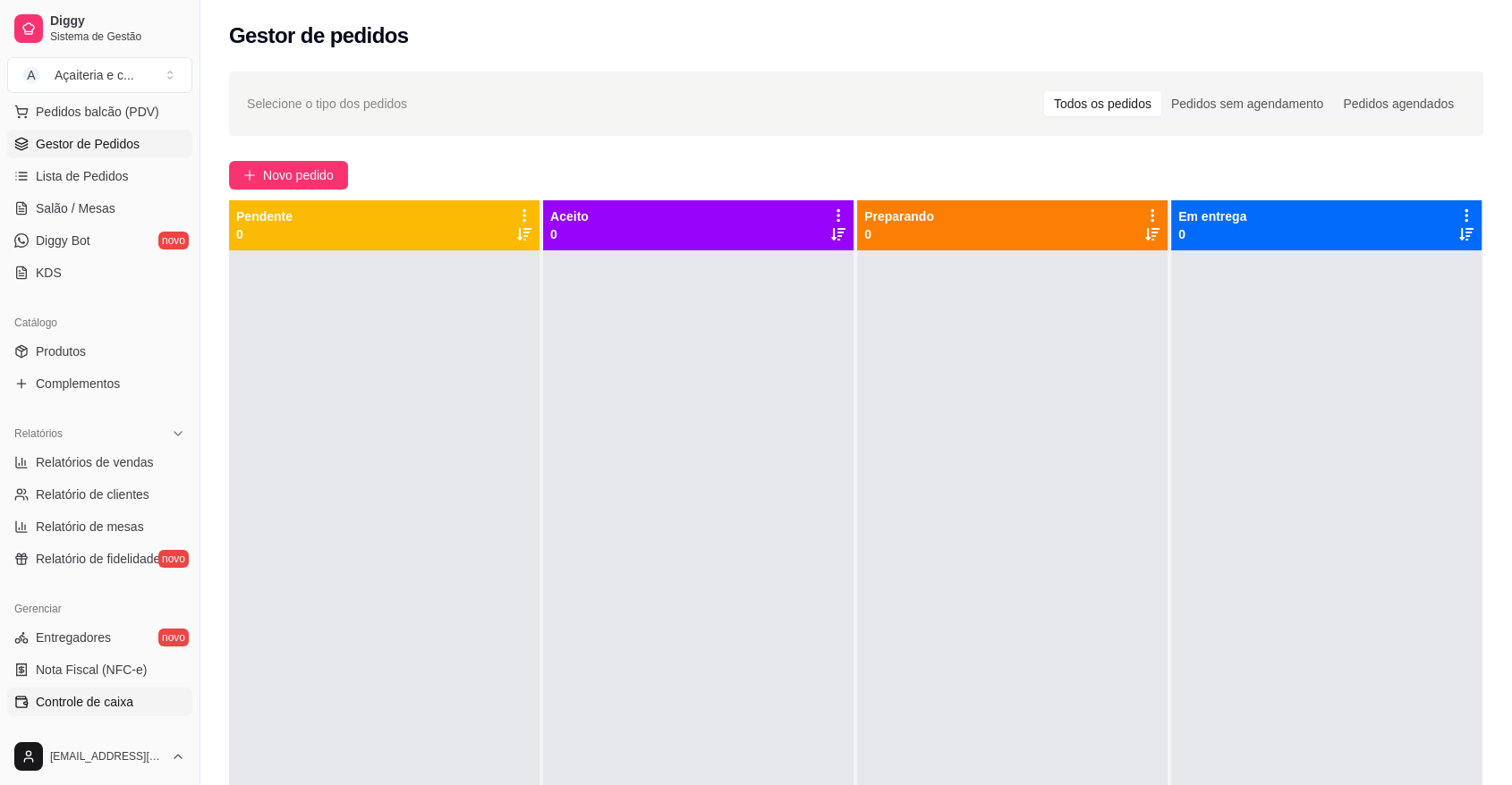
click at [73, 703] on span "Controle de caixa" at bounding box center [84, 701] width 97 height 18
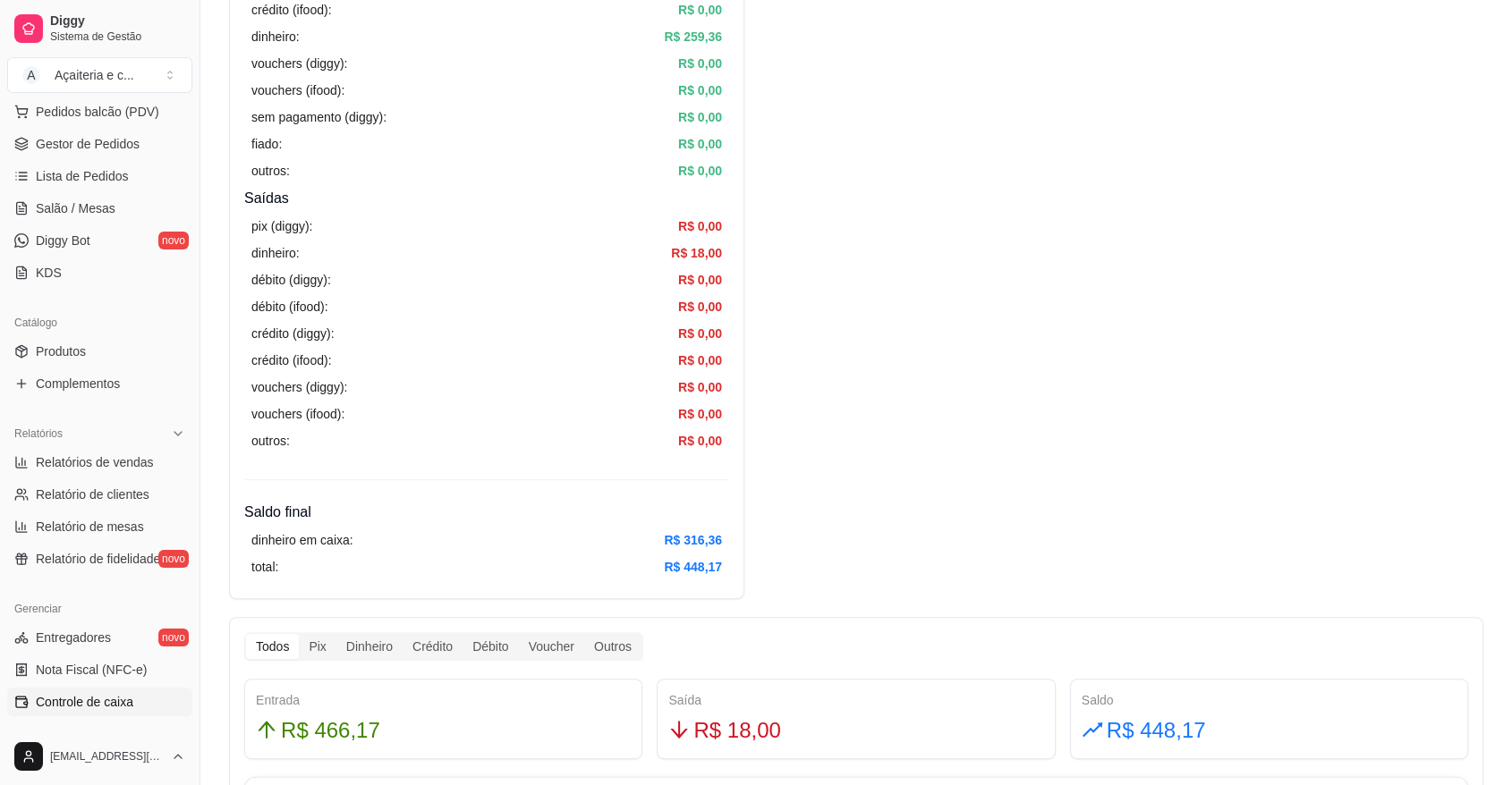
scroll to position [445, 0]
click at [157, 150] on link "Gestor de Pedidos" at bounding box center [99, 144] width 185 height 29
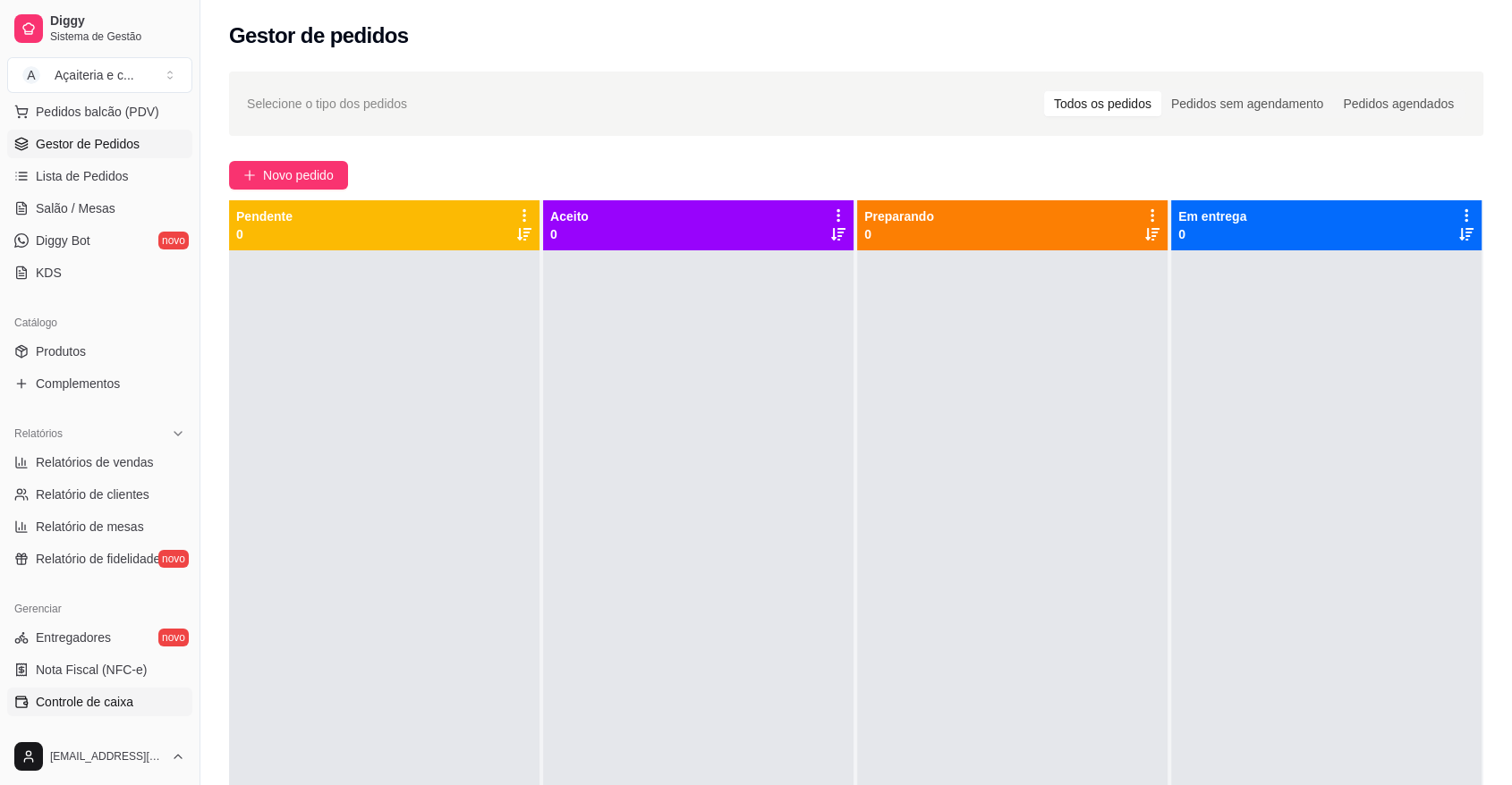
click at [117, 709] on span "Controle de caixa" at bounding box center [84, 701] width 97 height 18
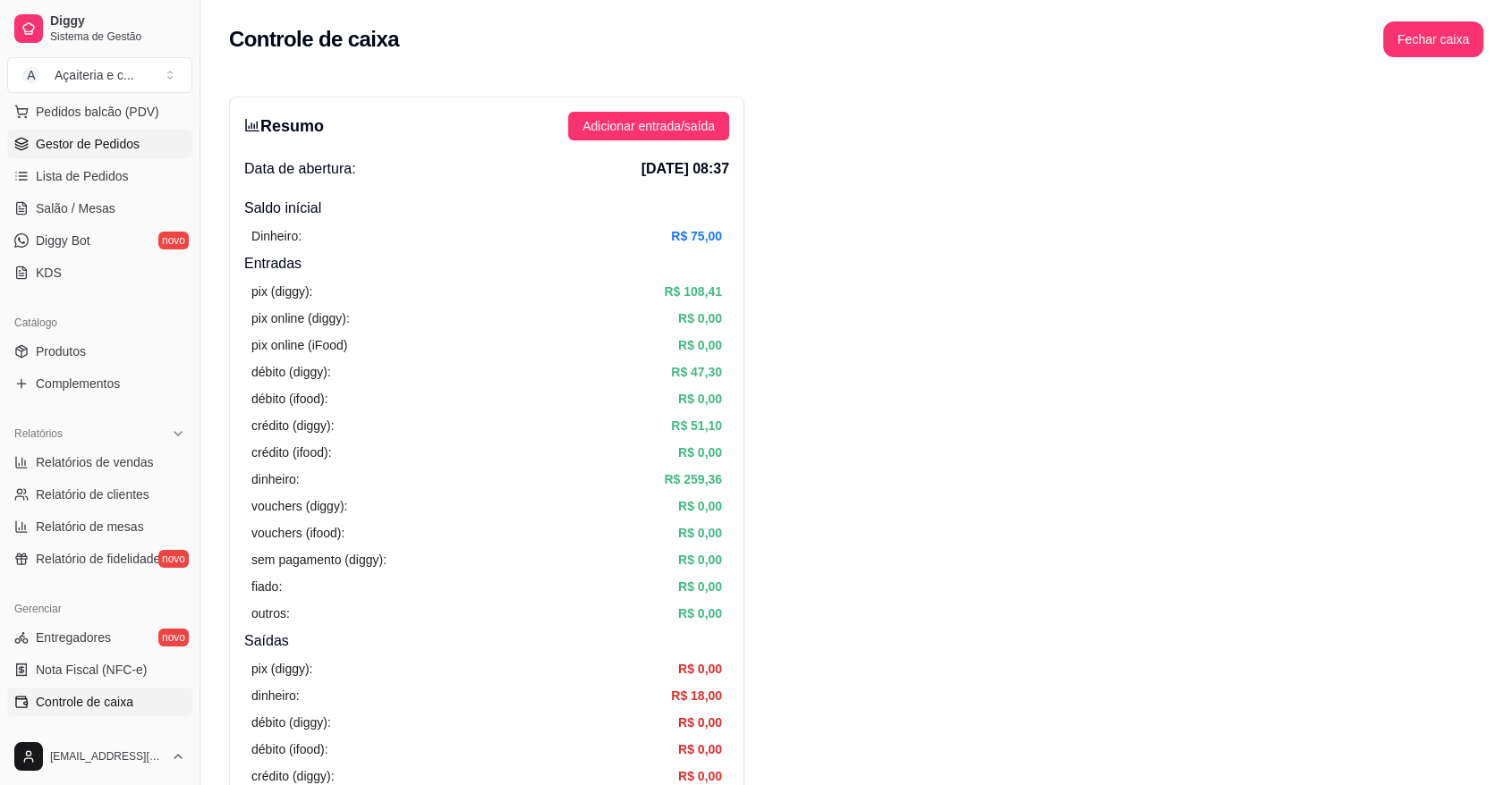
click at [141, 146] on link "Gestor de Pedidos" at bounding box center [99, 144] width 185 height 29
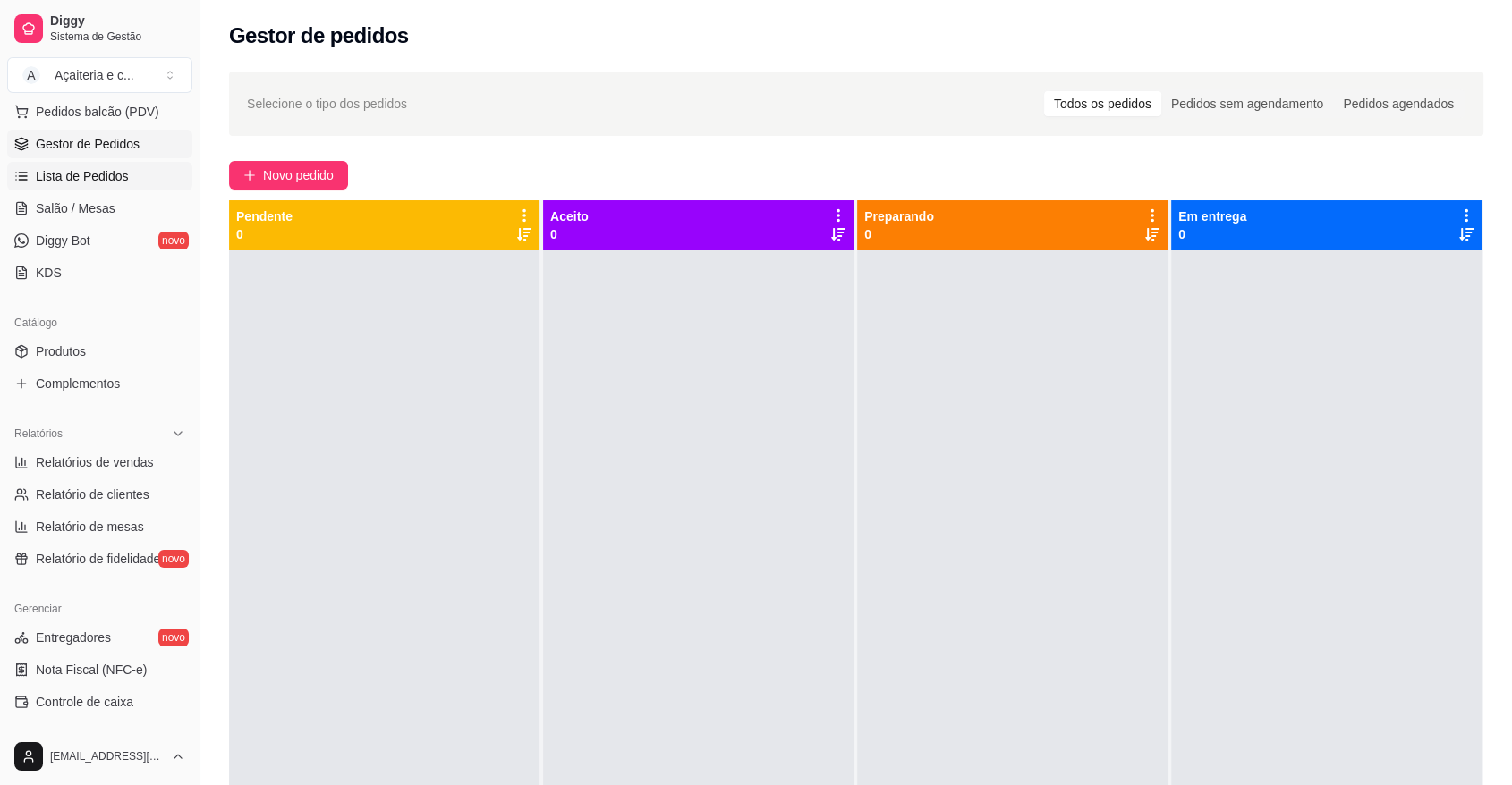
click at [109, 166] on link "Lista de Pedidos" at bounding box center [99, 176] width 185 height 29
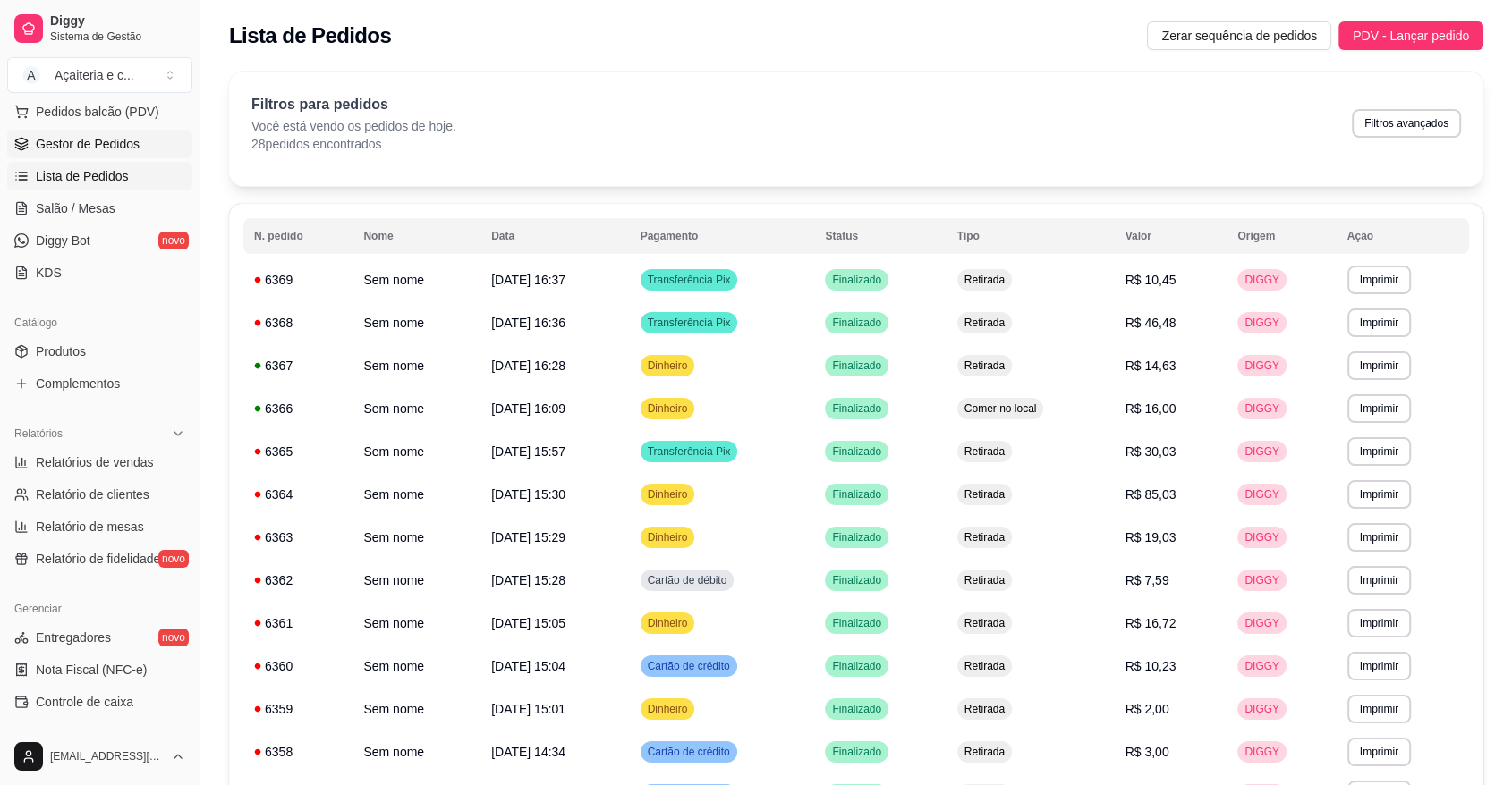
click at [106, 146] on span "Gestor de Pedidos" at bounding box center [88, 144] width 104 height 18
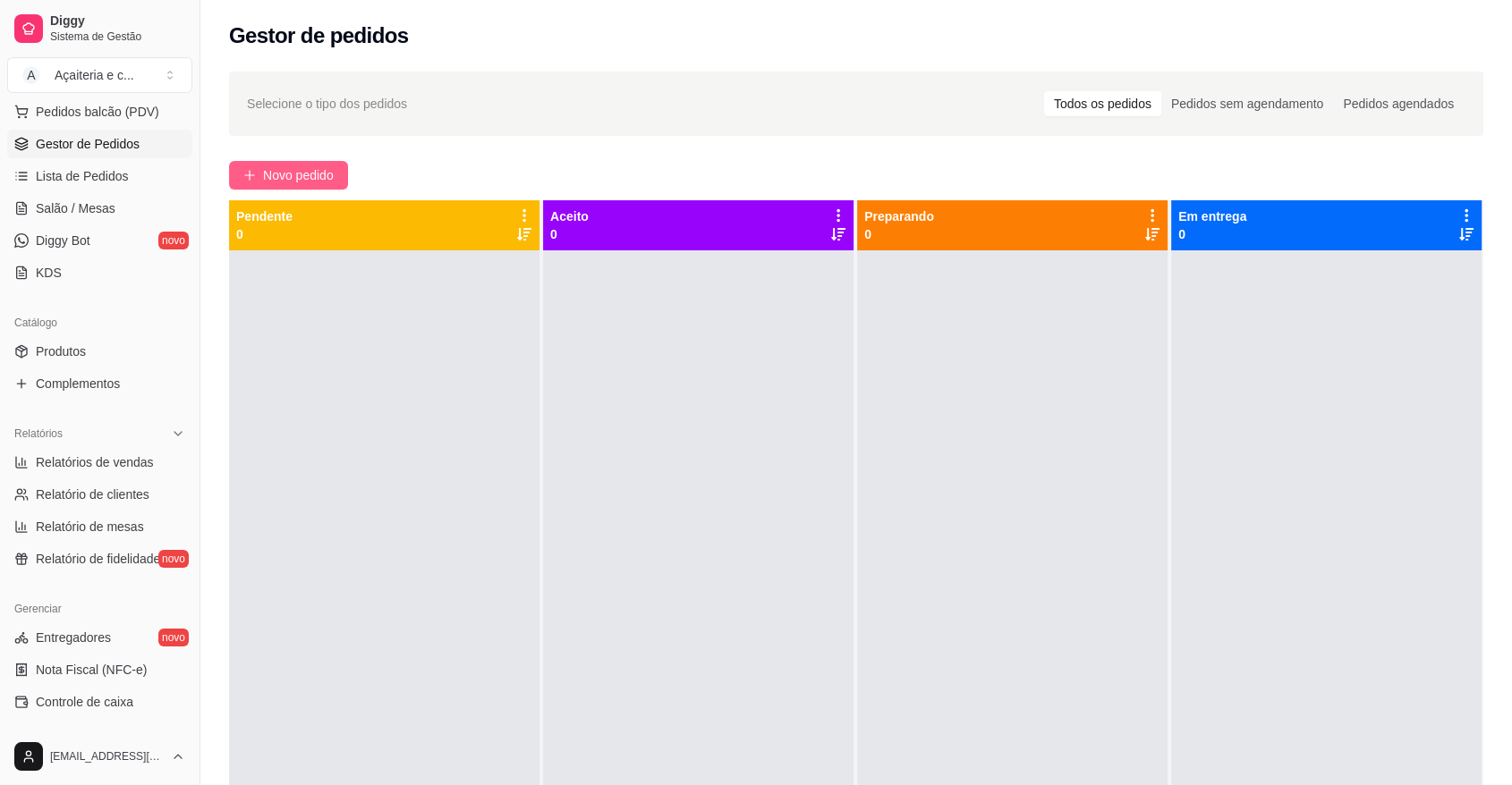
click at [282, 170] on span "Novo pedido" at bounding box center [298, 175] width 70 height 19
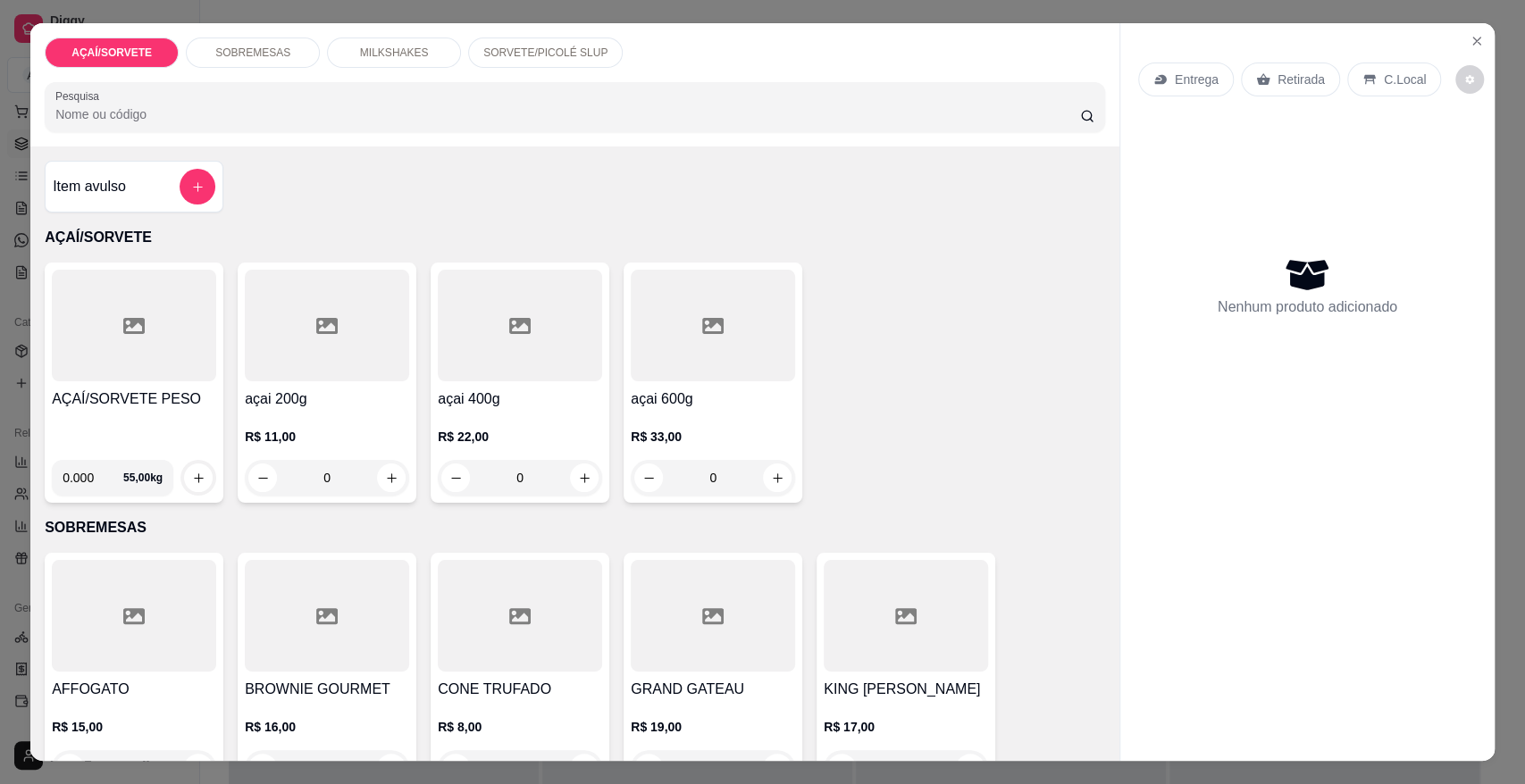
click at [100, 411] on div "AÇAÍ/SORVETE PESO" at bounding box center [134, 417] width 165 height 57
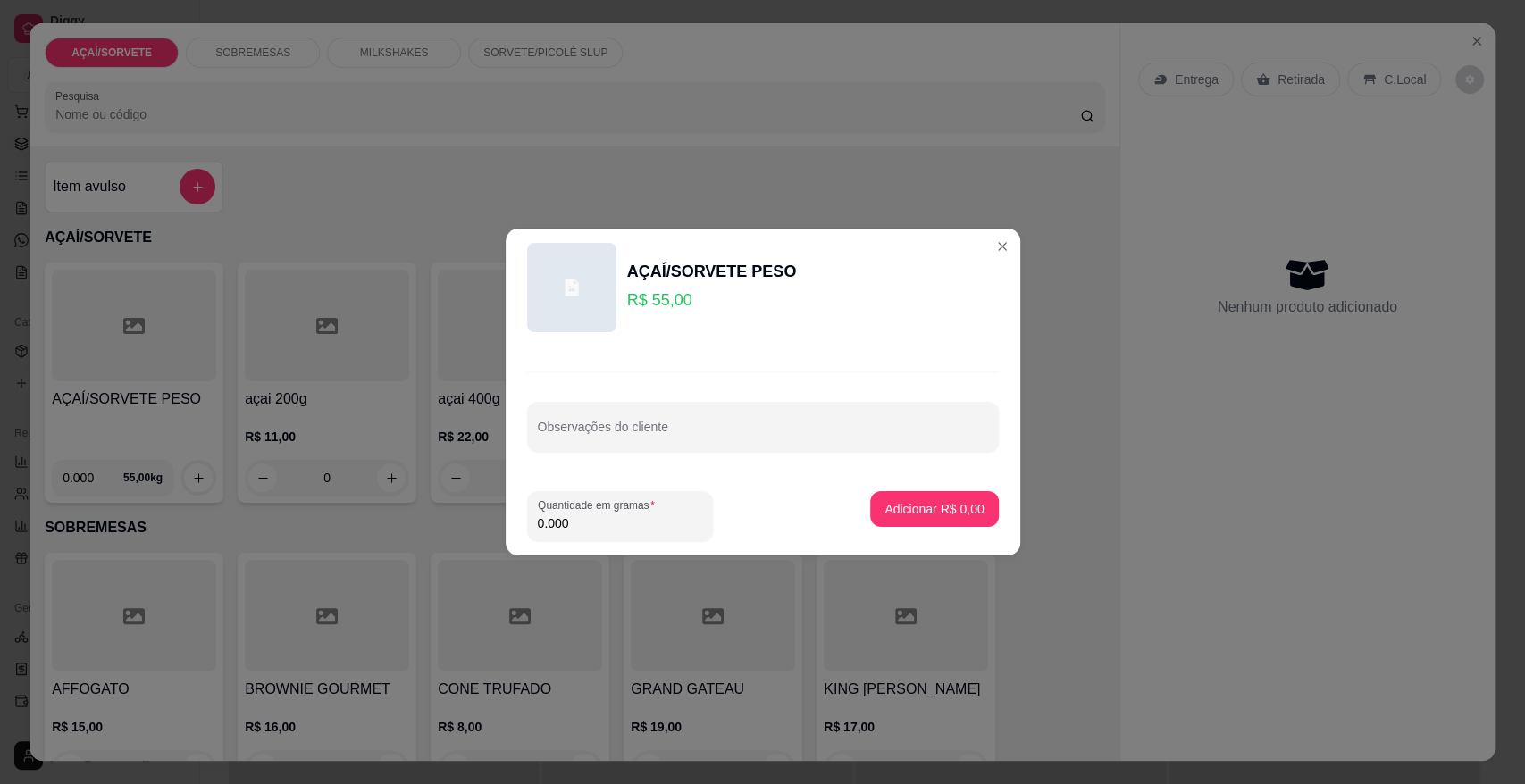
click at [584, 523] on input "0.000" at bounding box center [620, 523] width 165 height 18
type input "0.190"
click at [949, 505] on p "Adicionar R$ 10,45" at bounding box center [930, 509] width 104 height 17
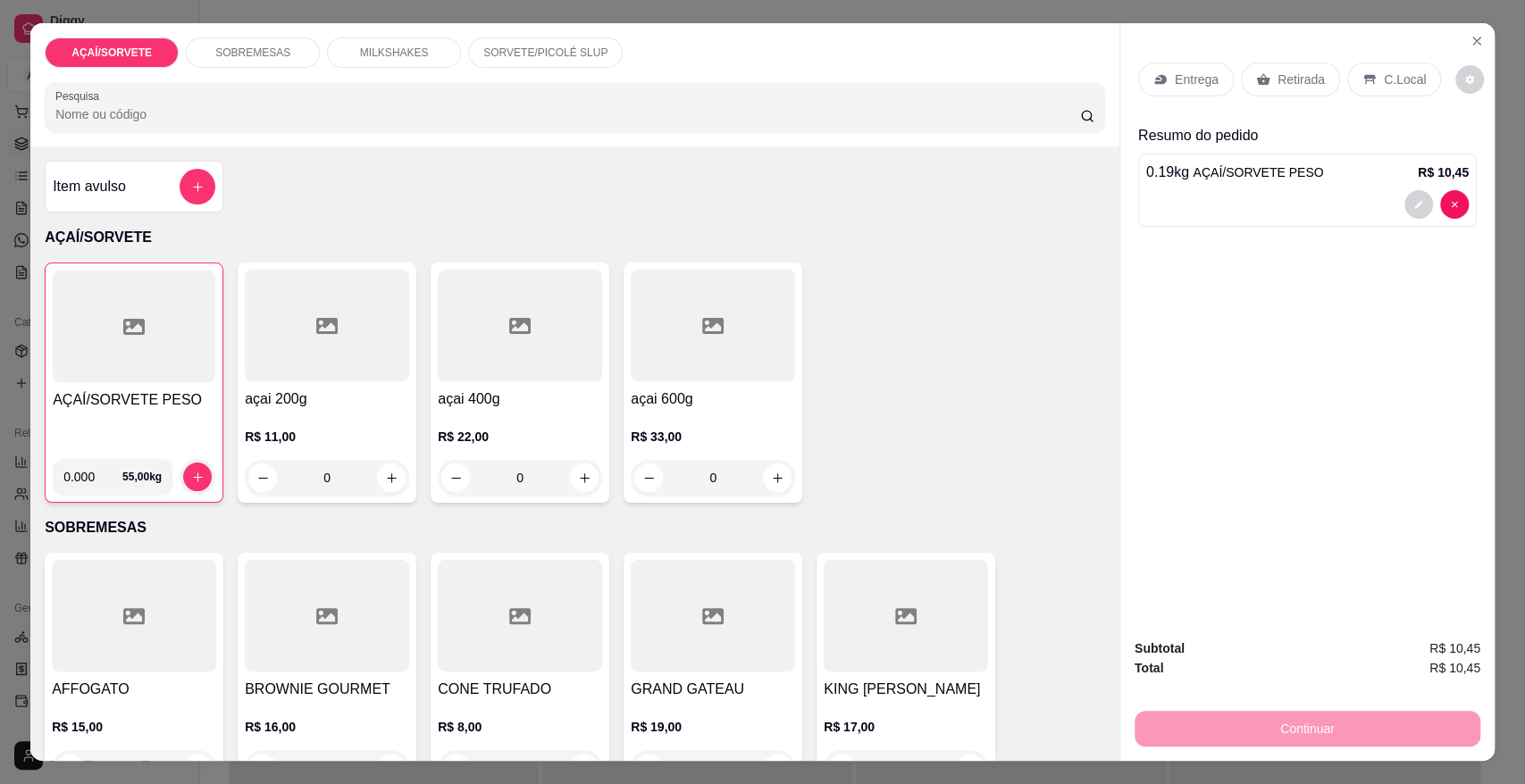
click at [1277, 71] on p "Retirada" at bounding box center [1300, 79] width 47 height 18
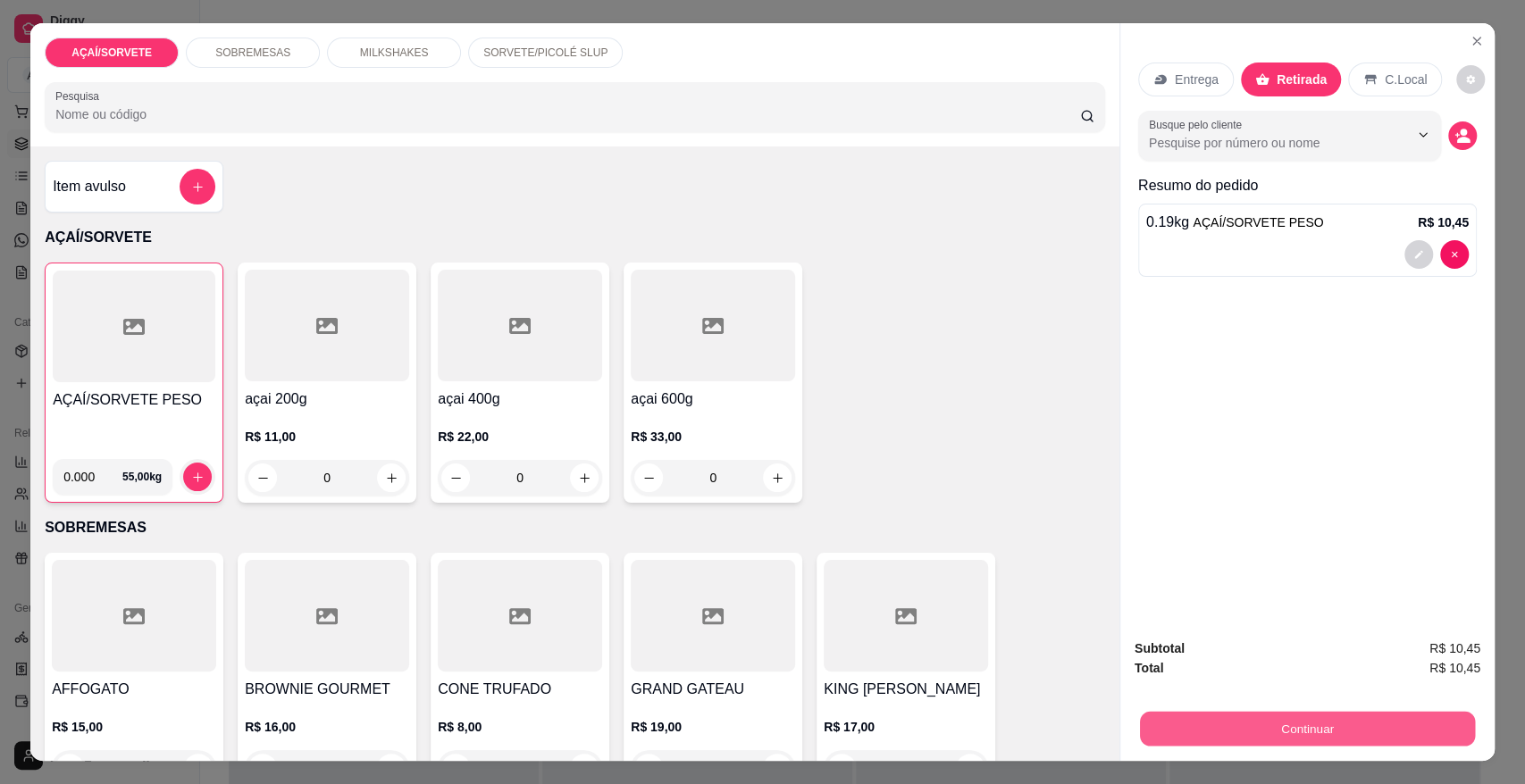
click at [1226, 727] on button "Continuar" at bounding box center [1307, 728] width 335 height 35
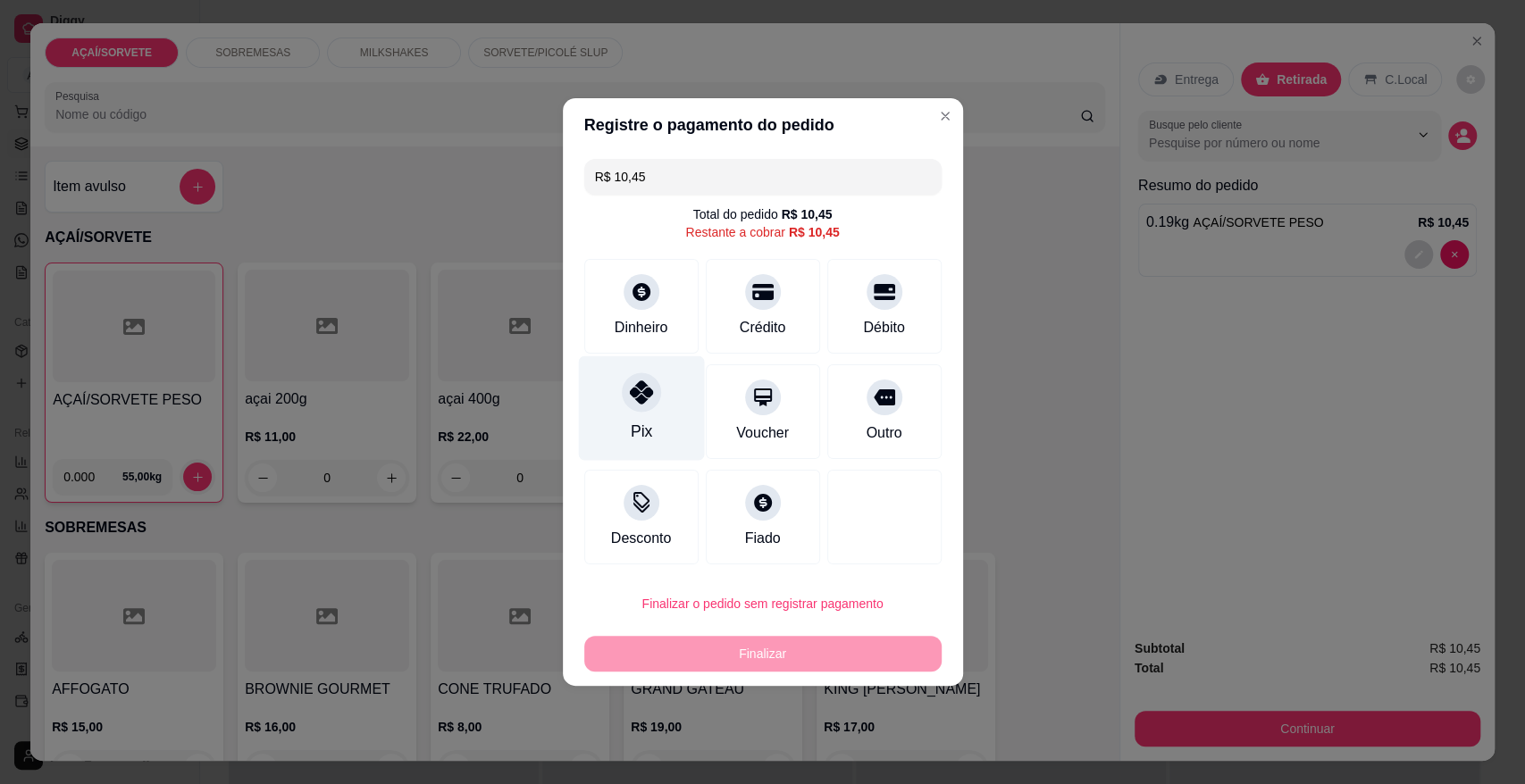
click at [611, 382] on div "Pix" at bounding box center [641, 408] width 126 height 105
type input "R$ 0,00"
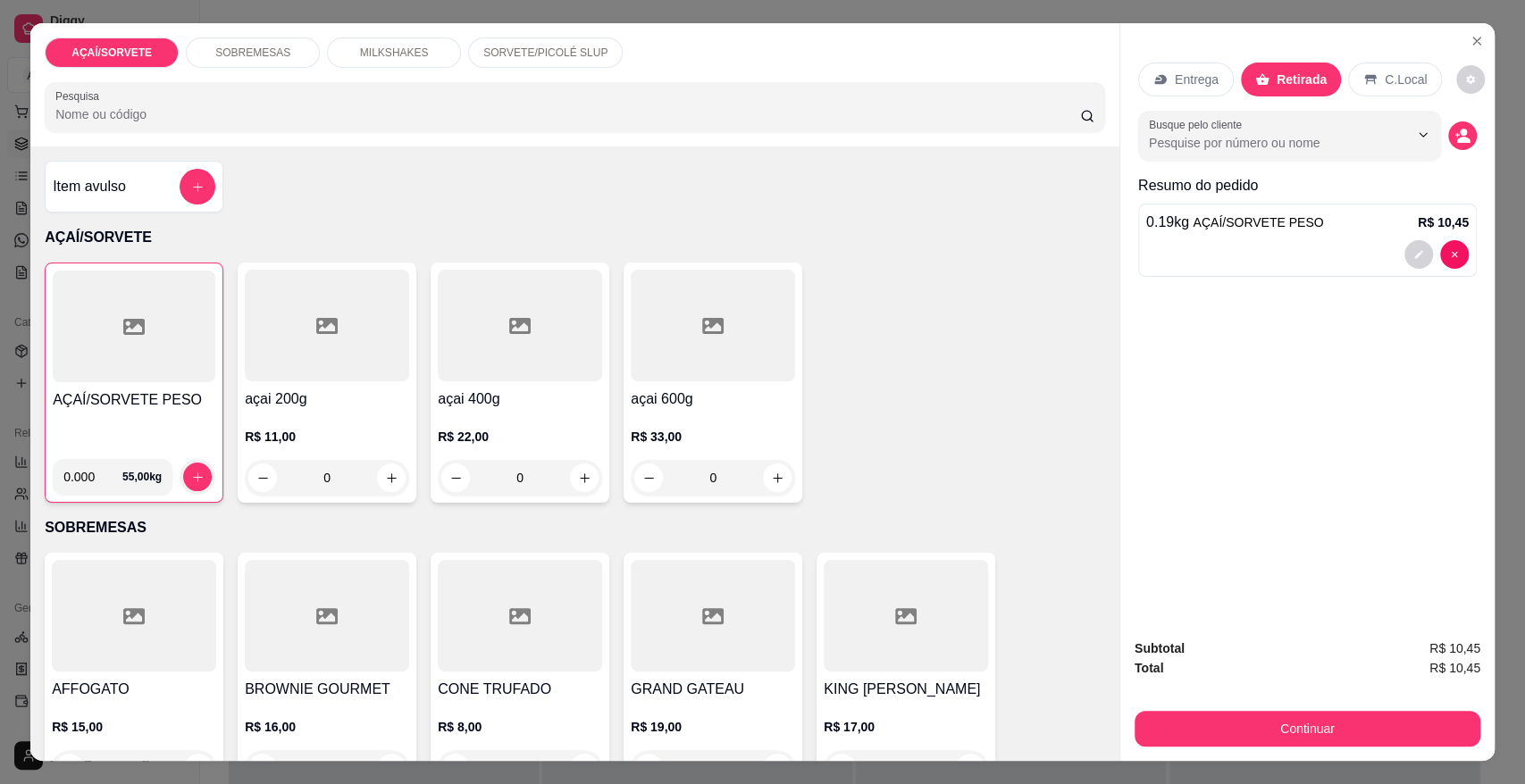
click at [1196, 232] on p "0.19 kg AÇAÍ/SORVETE PESO" at bounding box center [1234, 222] width 178 height 21
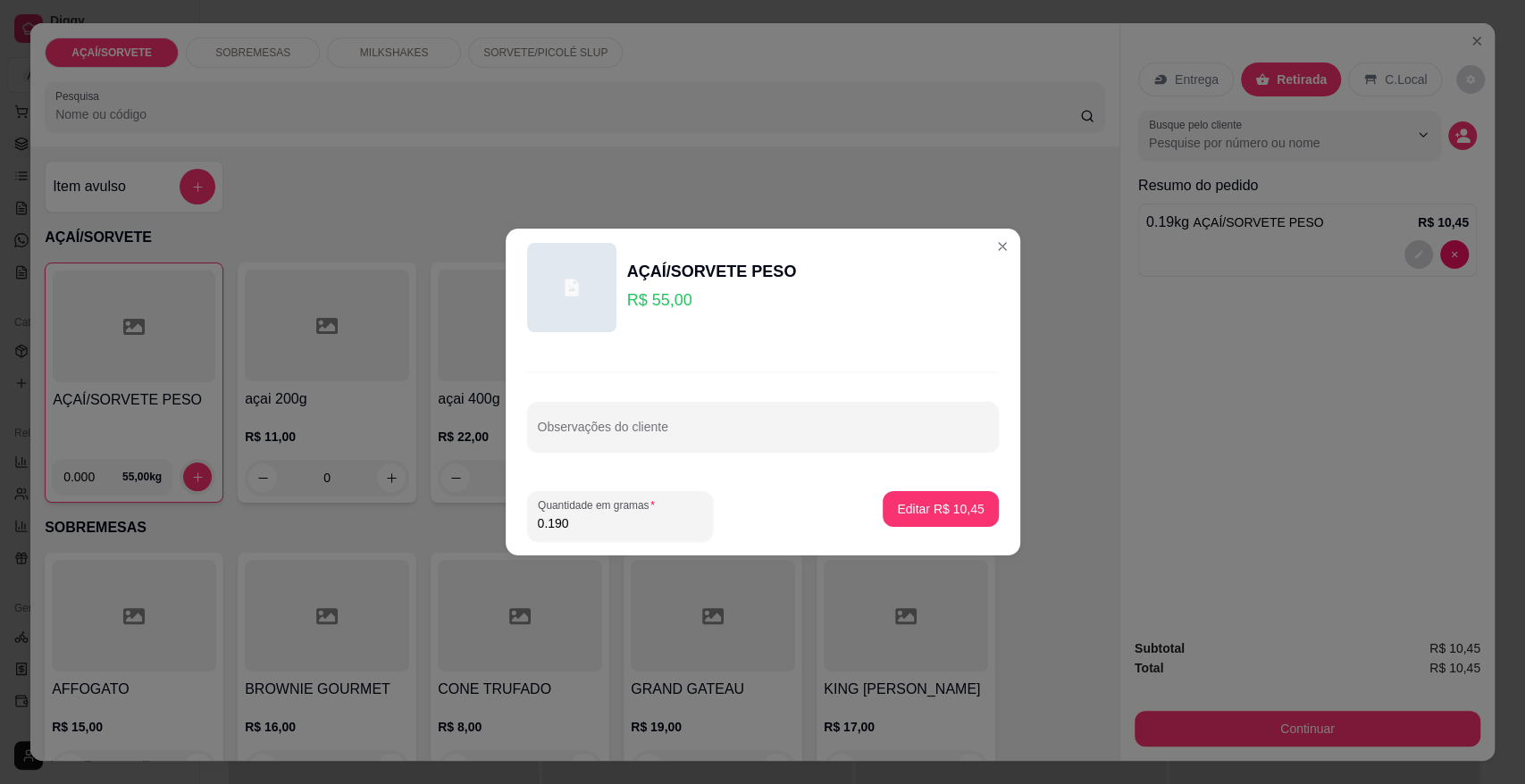
click at [593, 522] on input "0.190" at bounding box center [620, 523] width 165 height 18
type input "0.182"
click at [899, 500] on p "Editar R$ 10,01" at bounding box center [940, 509] width 84 height 17
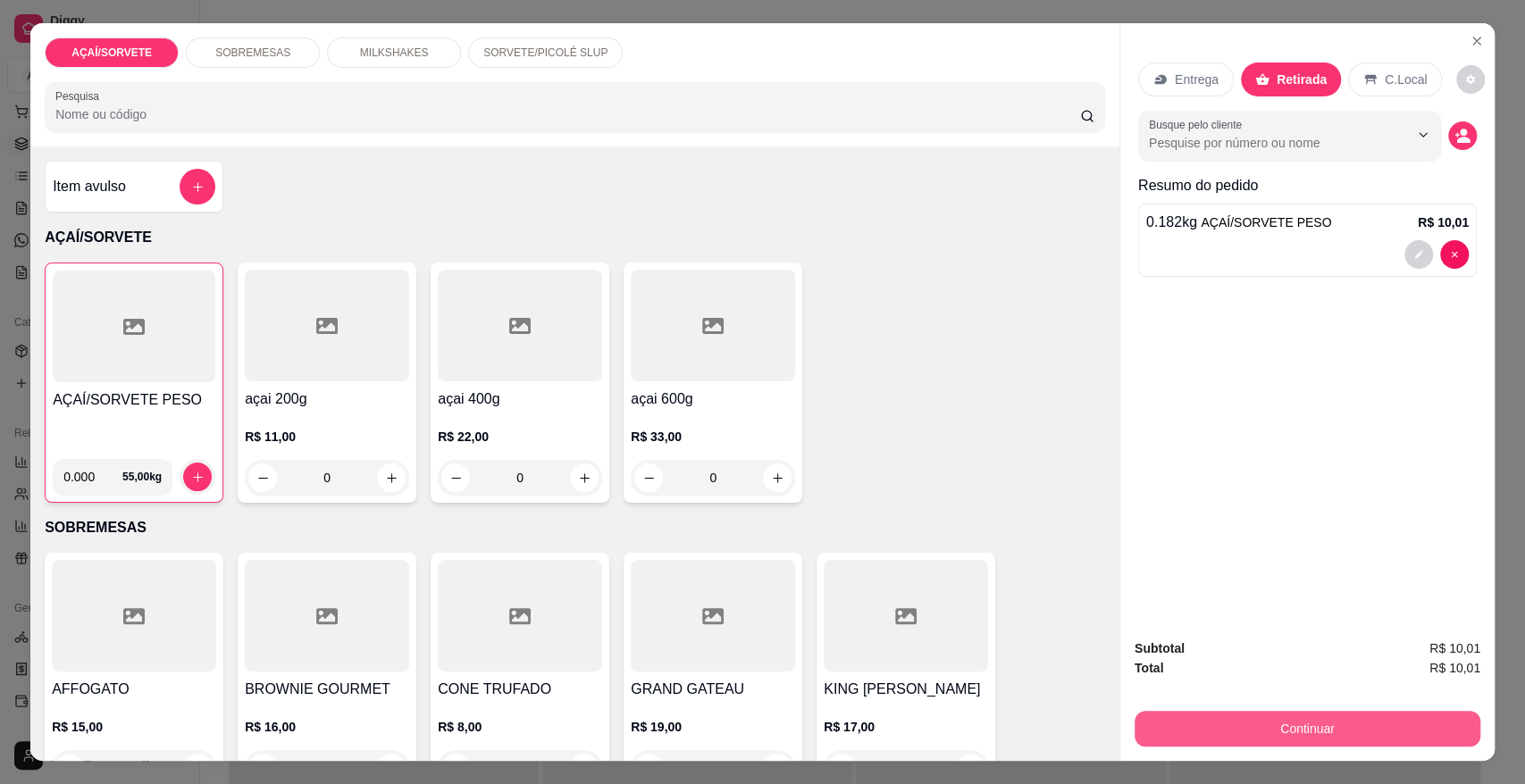
click at [1259, 738] on button "Continuar" at bounding box center [1307, 728] width 345 height 36
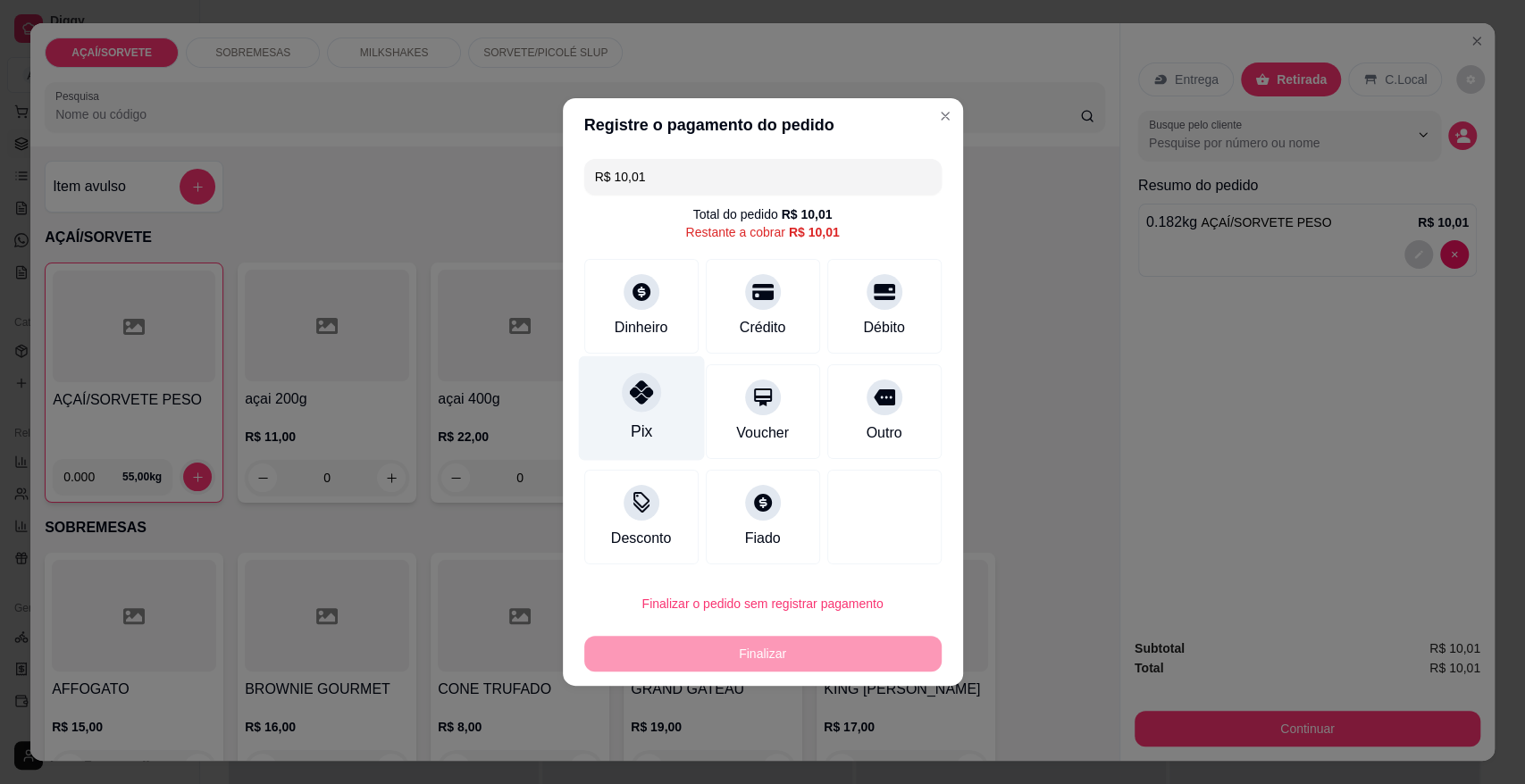
click at [676, 443] on div "Pix" at bounding box center [641, 408] width 126 height 105
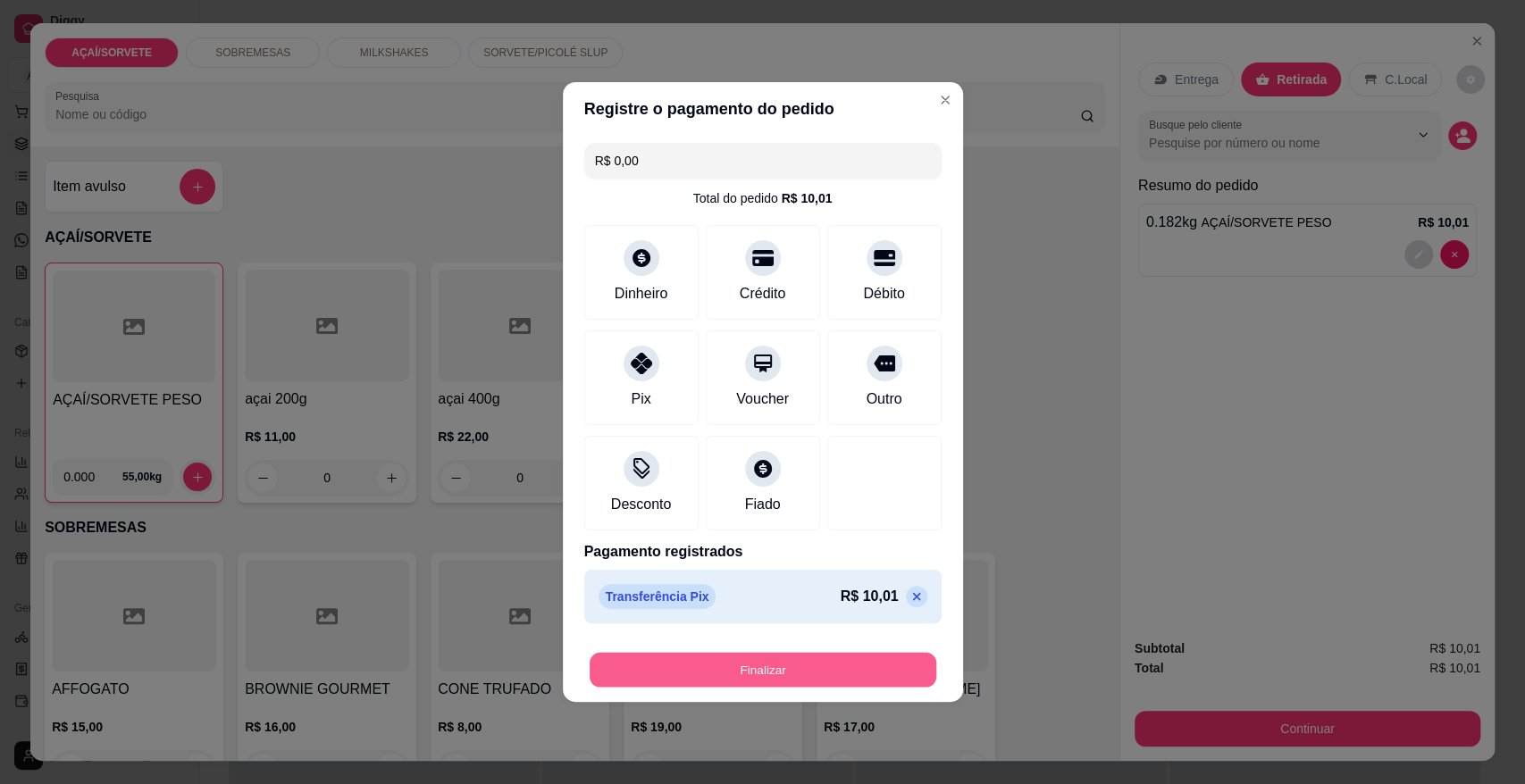
click at [725, 682] on button "Finalizar" at bounding box center [763, 670] width 346 height 35
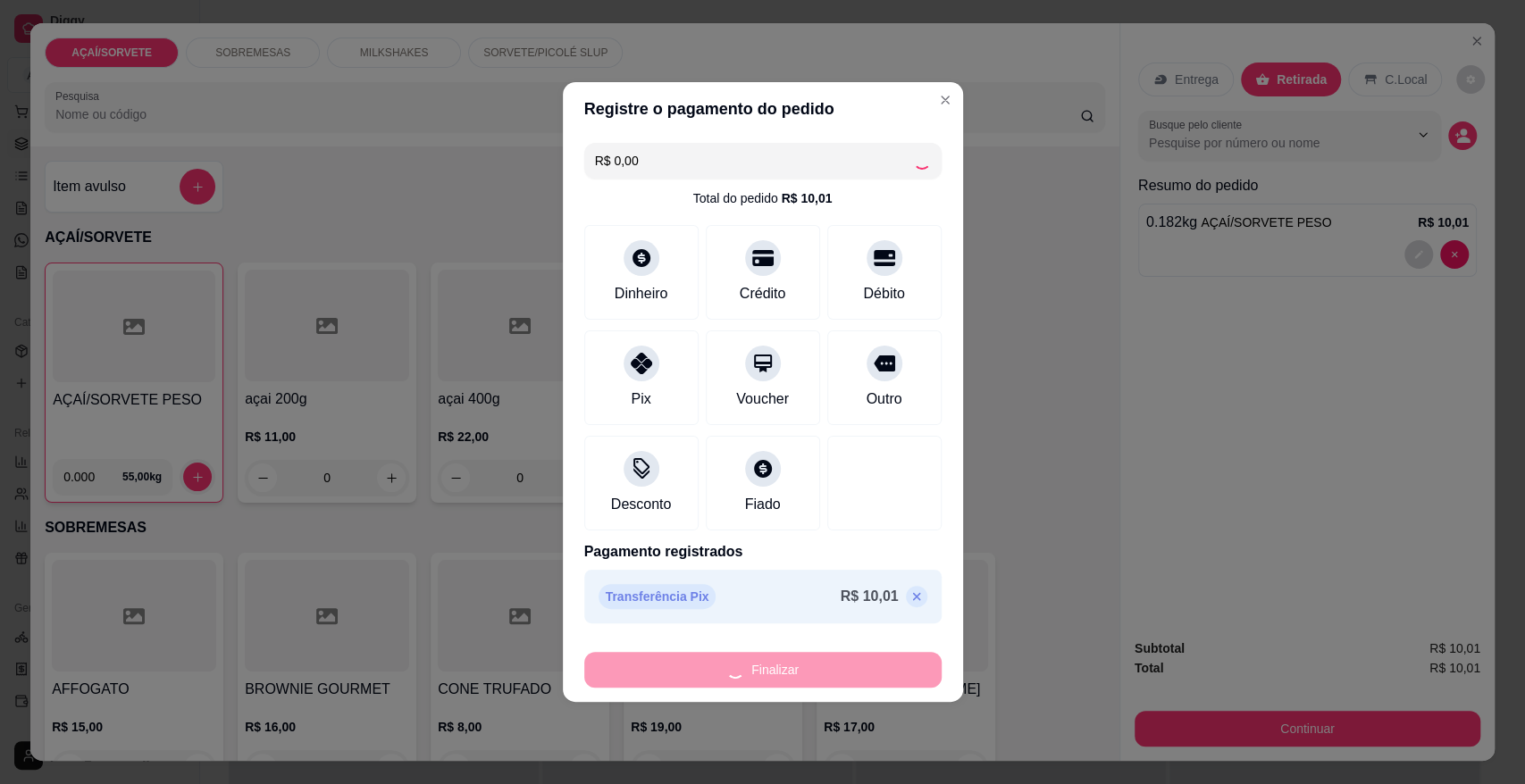
type input "-R$ 10,01"
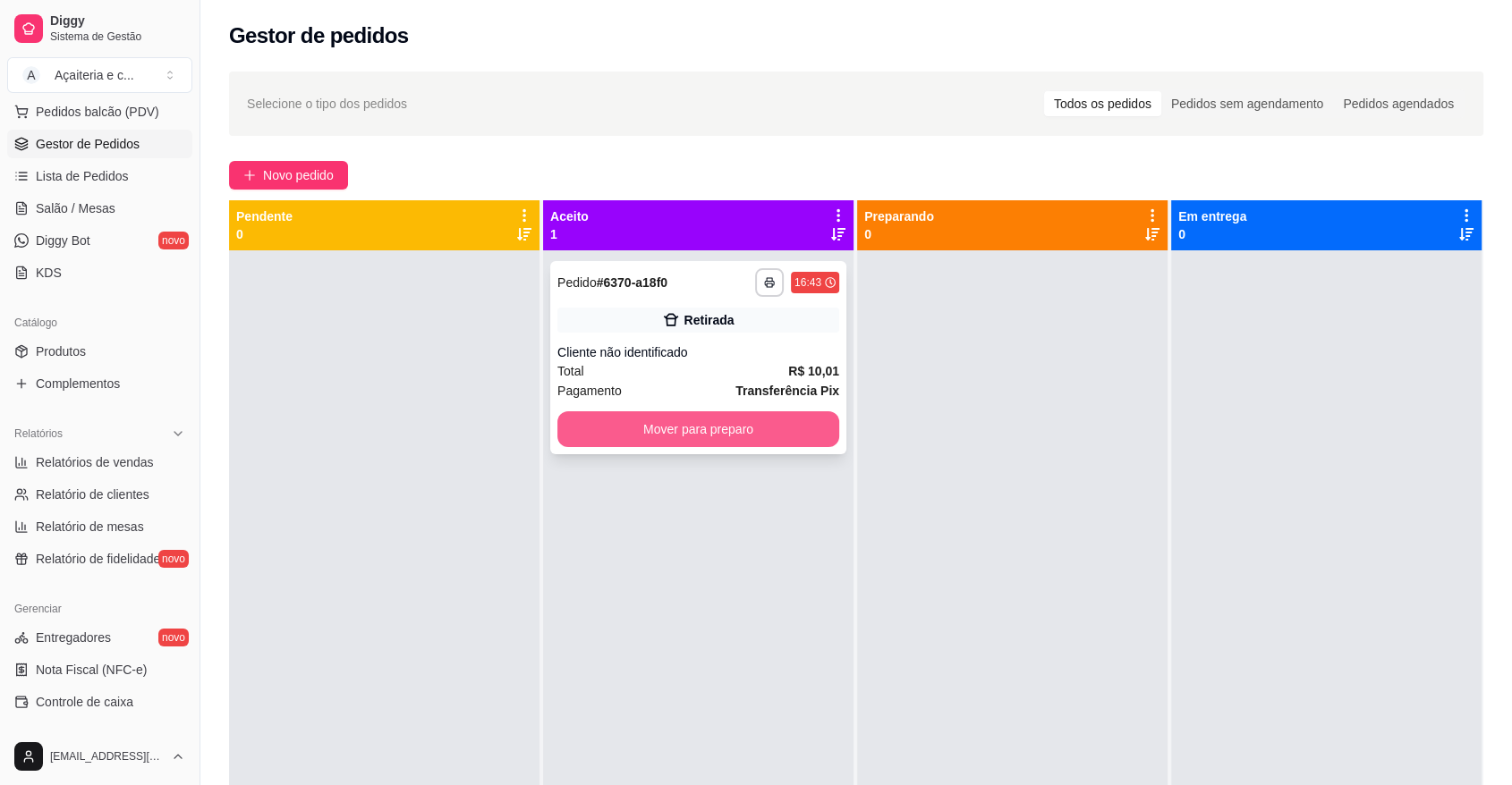
click at [797, 426] on button "Mover para preparo" at bounding box center [698, 429] width 281 height 36
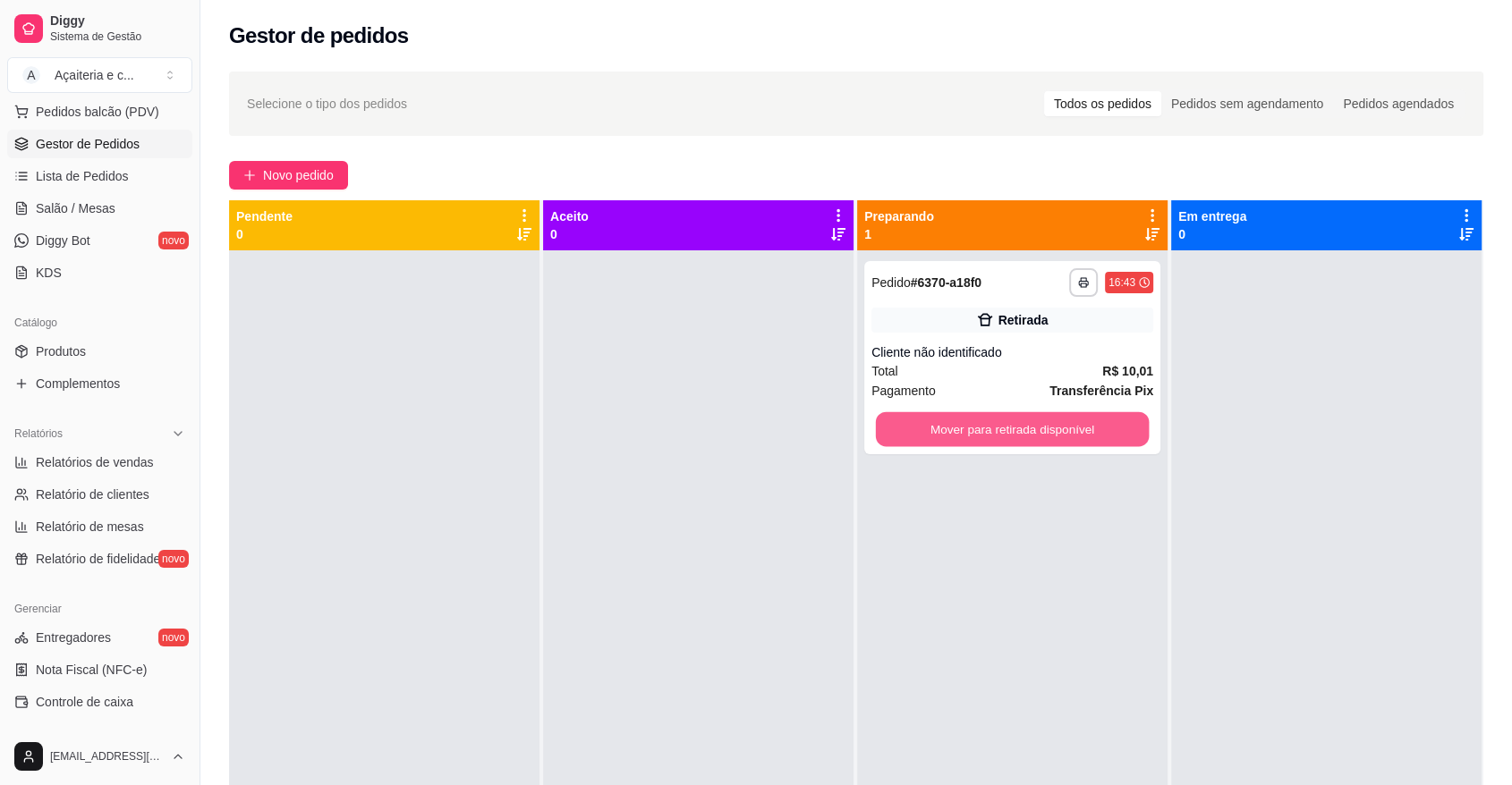
click at [957, 427] on button "Mover para retirada disponível" at bounding box center [1013, 430] width 274 height 35
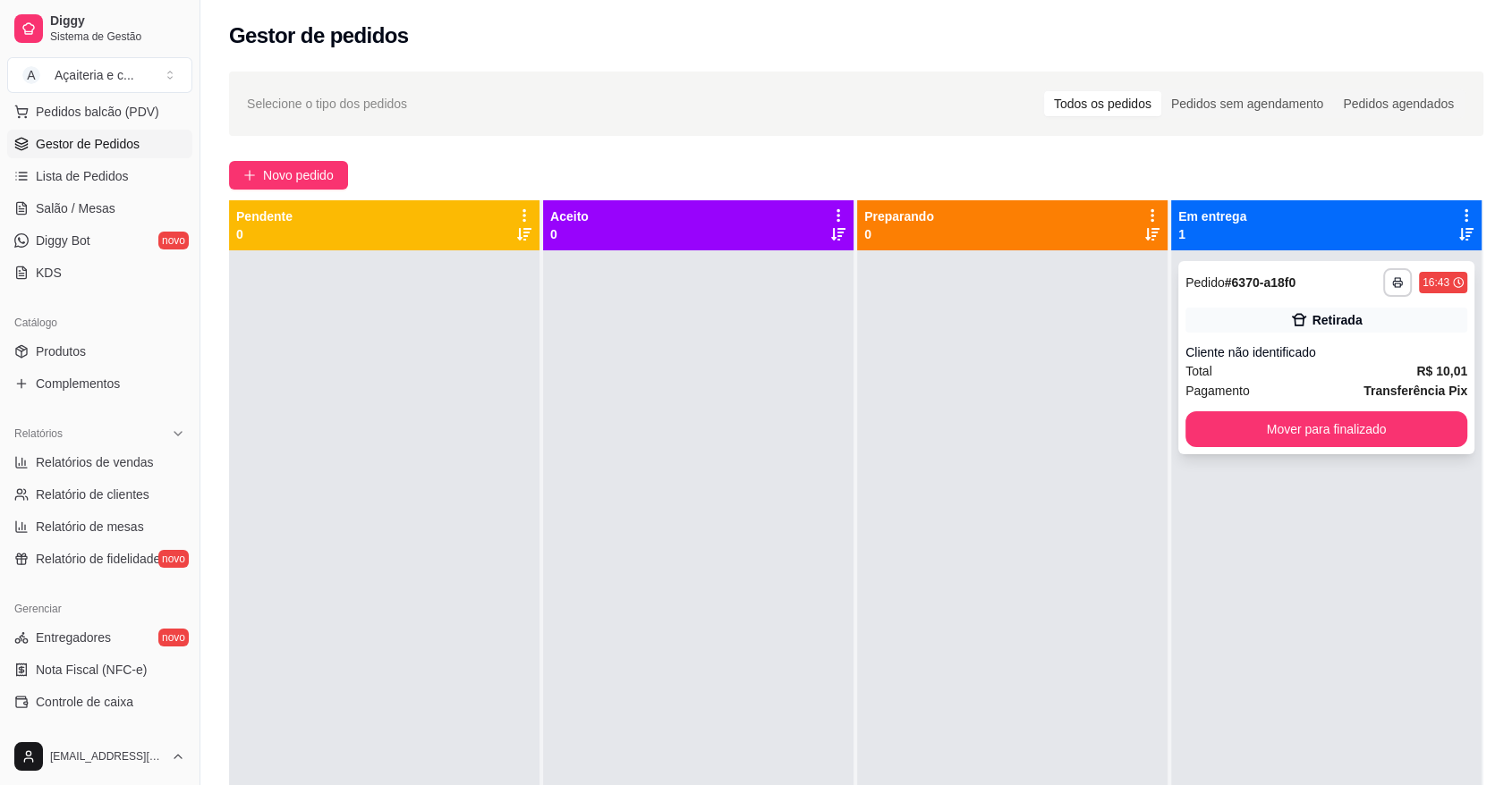
click at [1228, 367] on div "Total R$ 10,01" at bounding box center [1326, 371] width 281 height 19
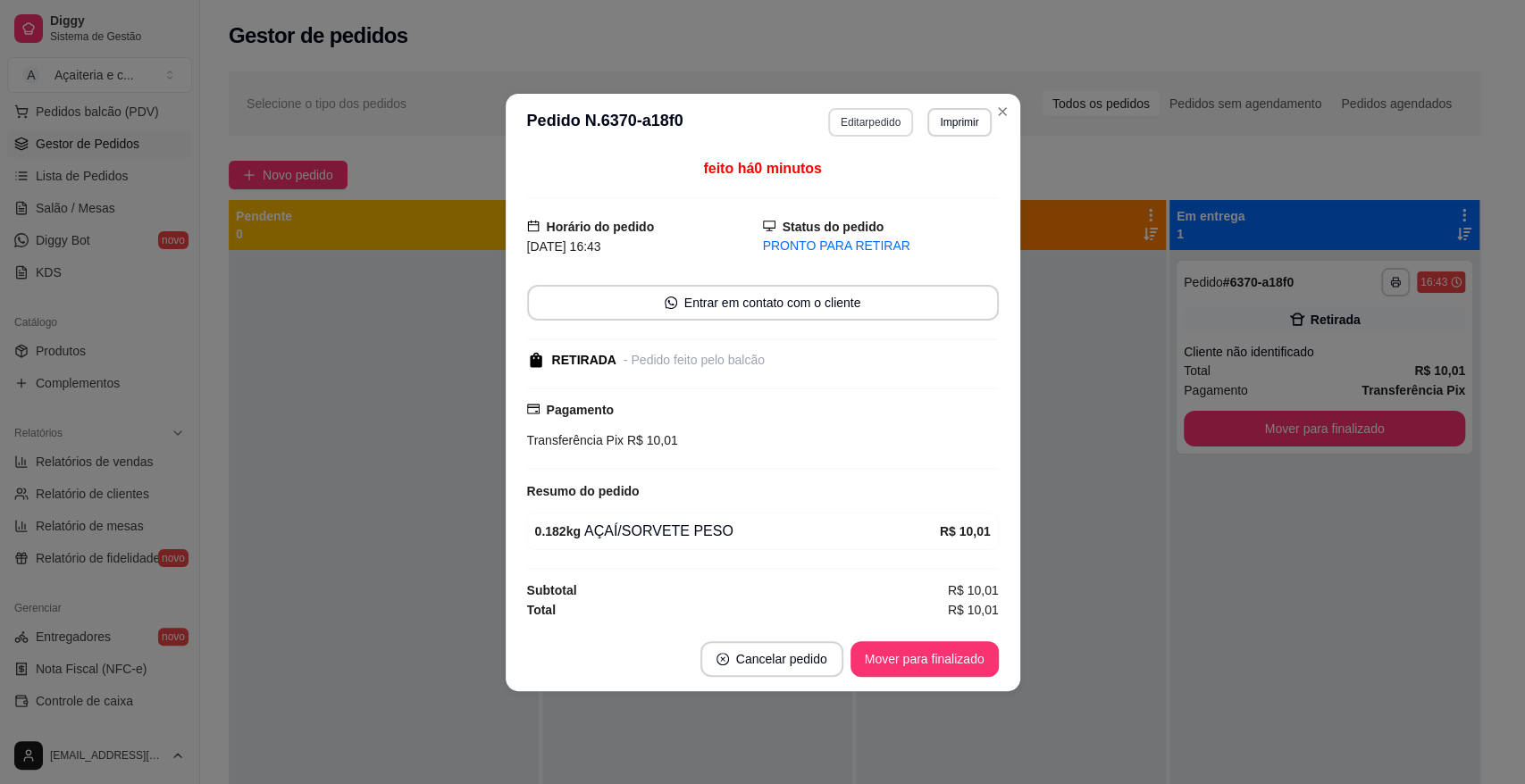
click at [878, 128] on button "Editar pedido" at bounding box center [870, 122] width 85 height 29
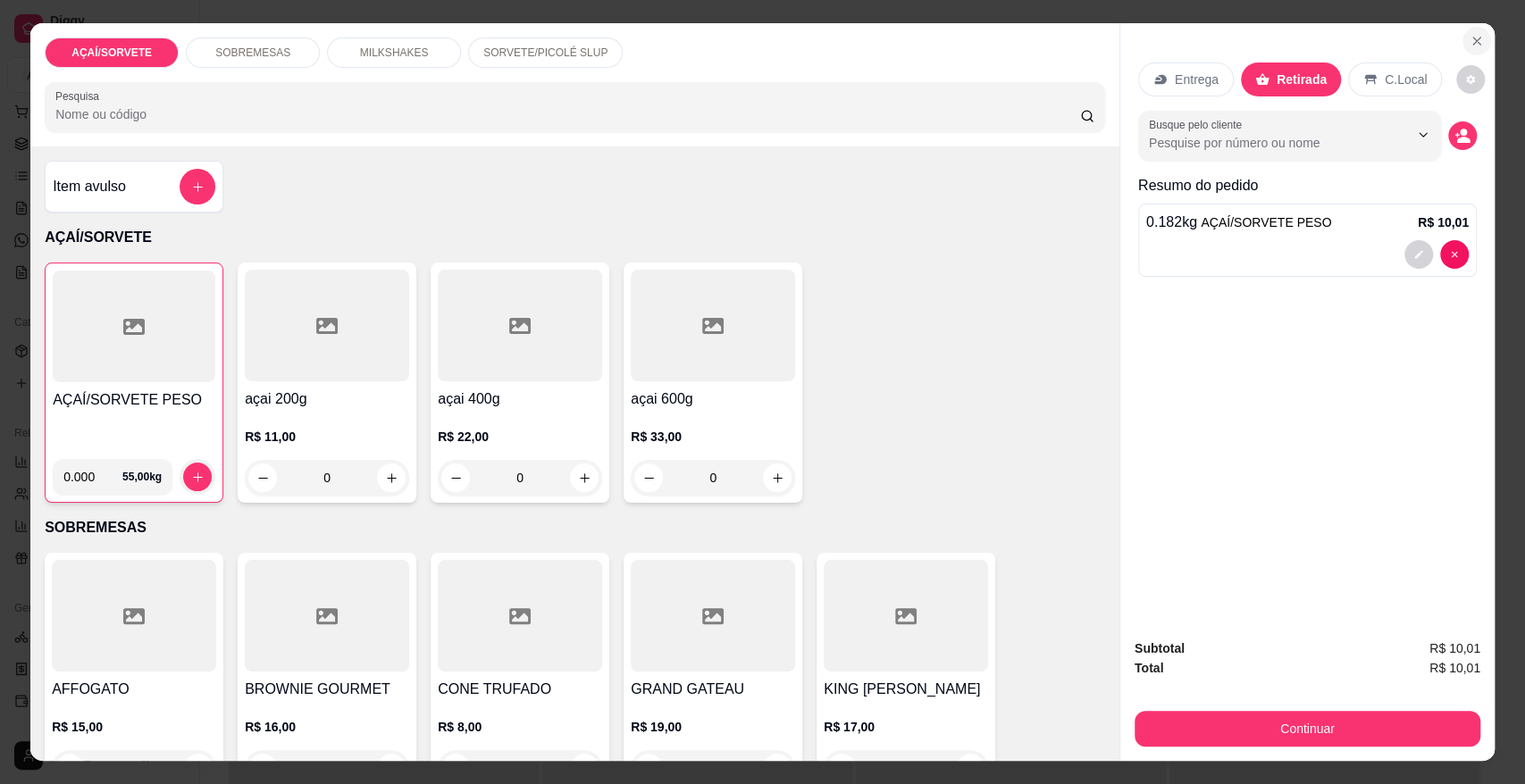
click at [1473, 44] on icon "Close" at bounding box center [1476, 40] width 7 height 7
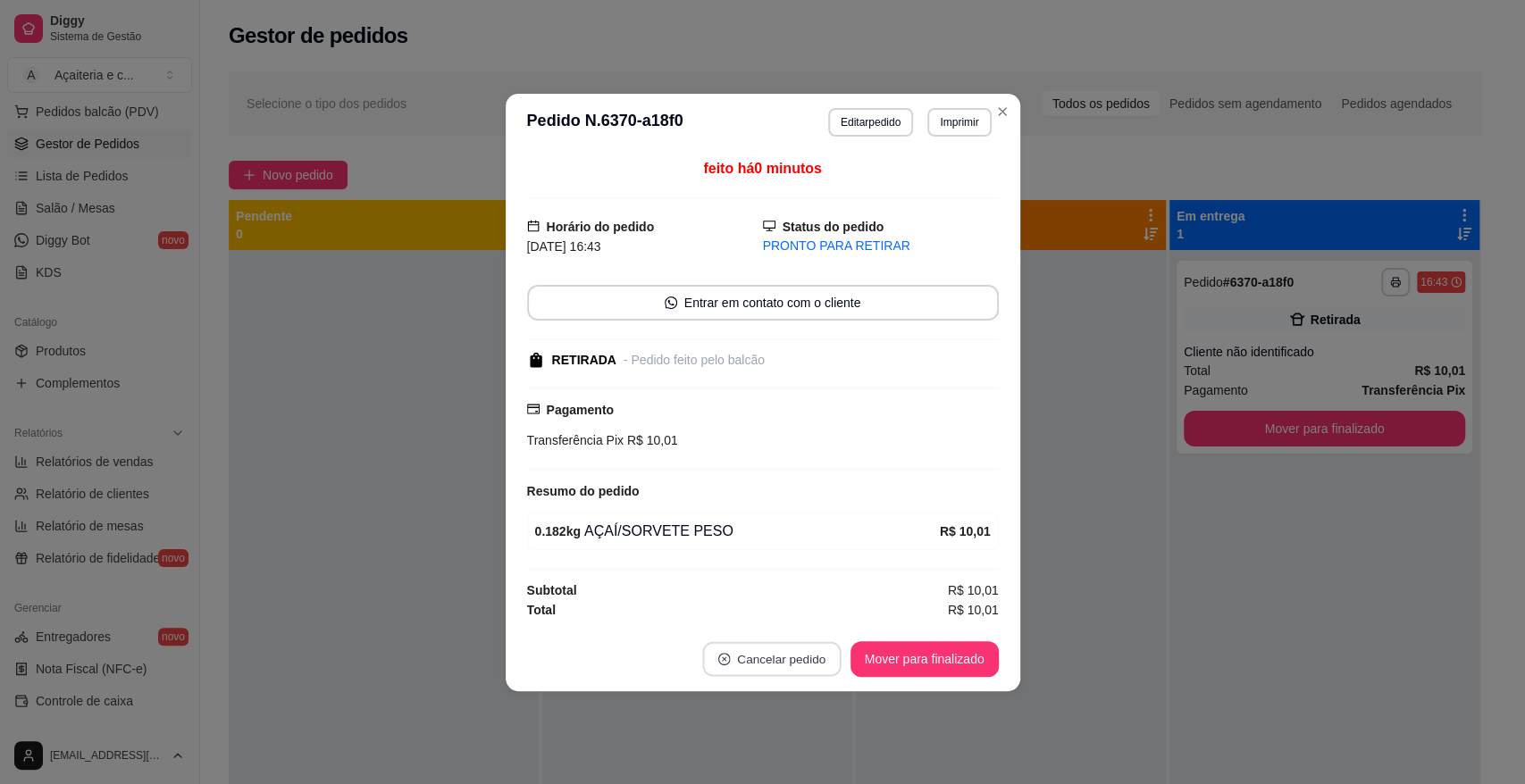
click at [781, 660] on button "Cancelar pedido" at bounding box center [772, 658] width 139 height 35
click at [819, 613] on button "Sim" at bounding box center [821, 613] width 71 height 36
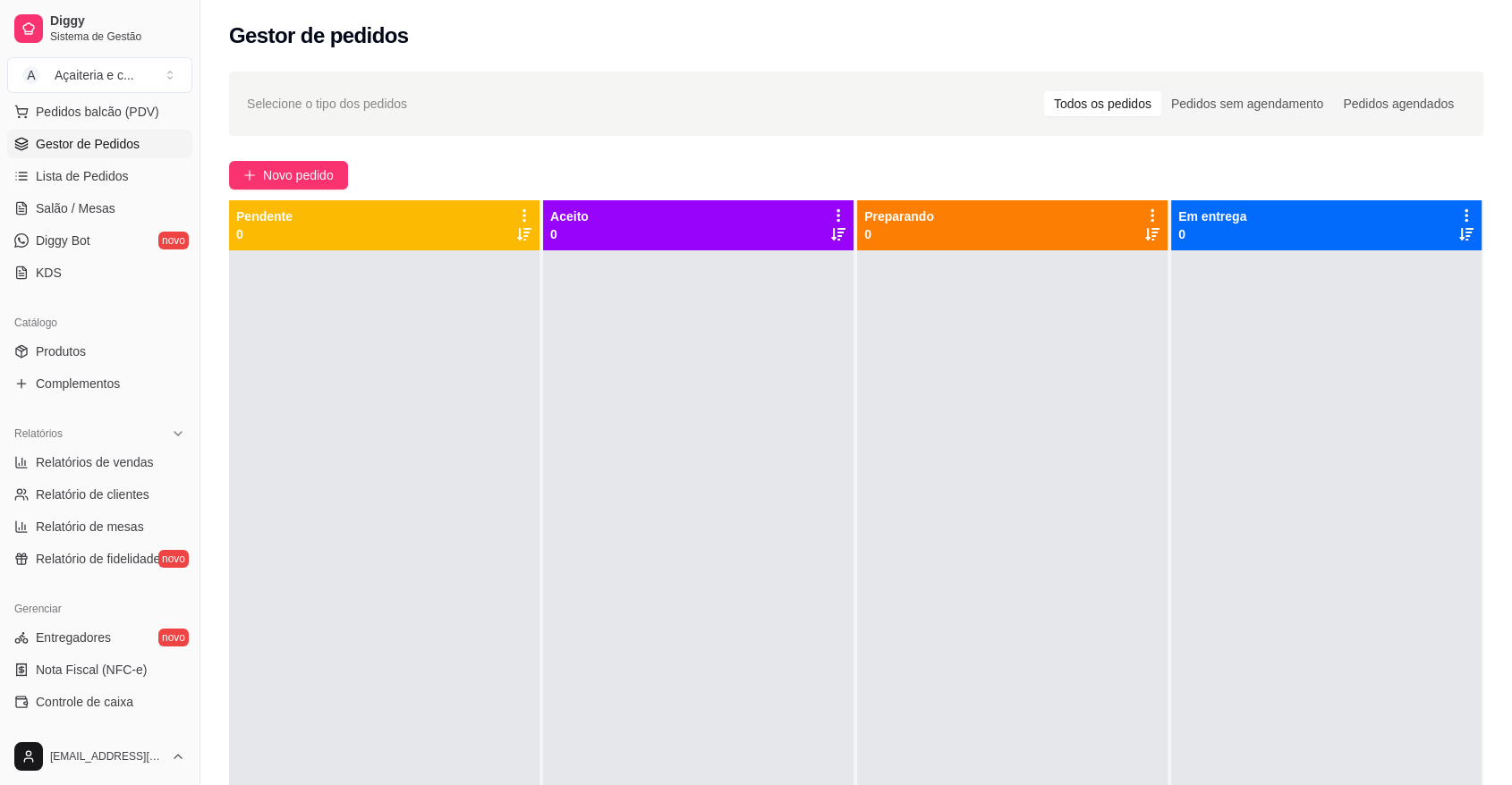
click at [119, 126] on ul "Pedidos balcão (PDV) Gestor de Pedidos Lista de Pedidos Salão / Mesas Diggy Bot…" at bounding box center [99, 192] width 185 height 190
click at [122, 140] on span "Gestor de Pedidos" at bounding box center [88, 144] width 104 height 18
click at [123, 192] on ul "Pedidos balcão (PDV) Gestor de Pedidos Lista de Pedidos Salão / Mesas Diggy Bot…" at bounding box center [99, 192] width 185 height 190
click at [125, 175] on link "Lista de Pedidos" at bounding box center [99, 176] width 185 height 29
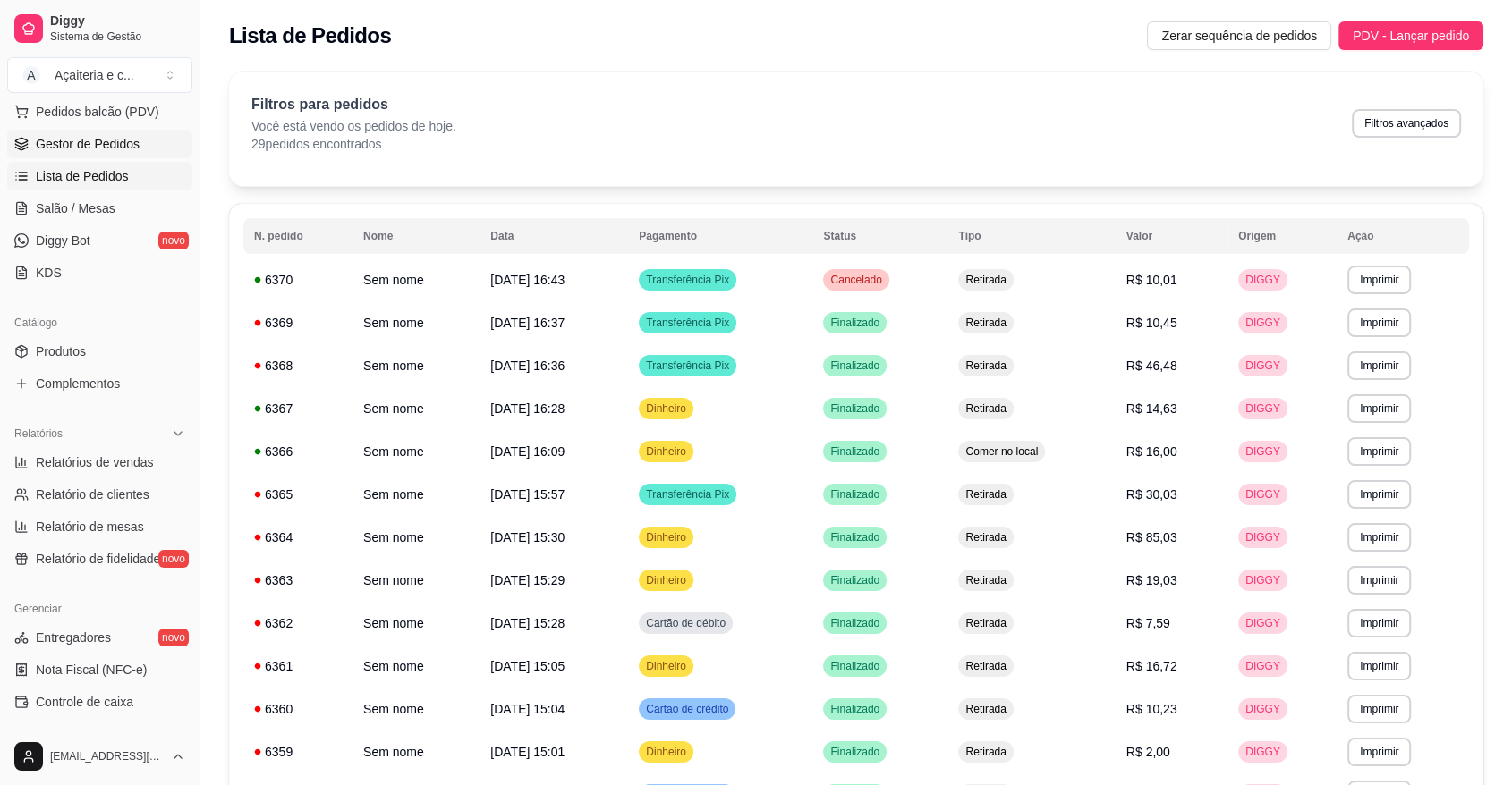
click at [123, 150] on span "Gestor de Pedidos" at bounding box center [88, 144] width 104 height 18
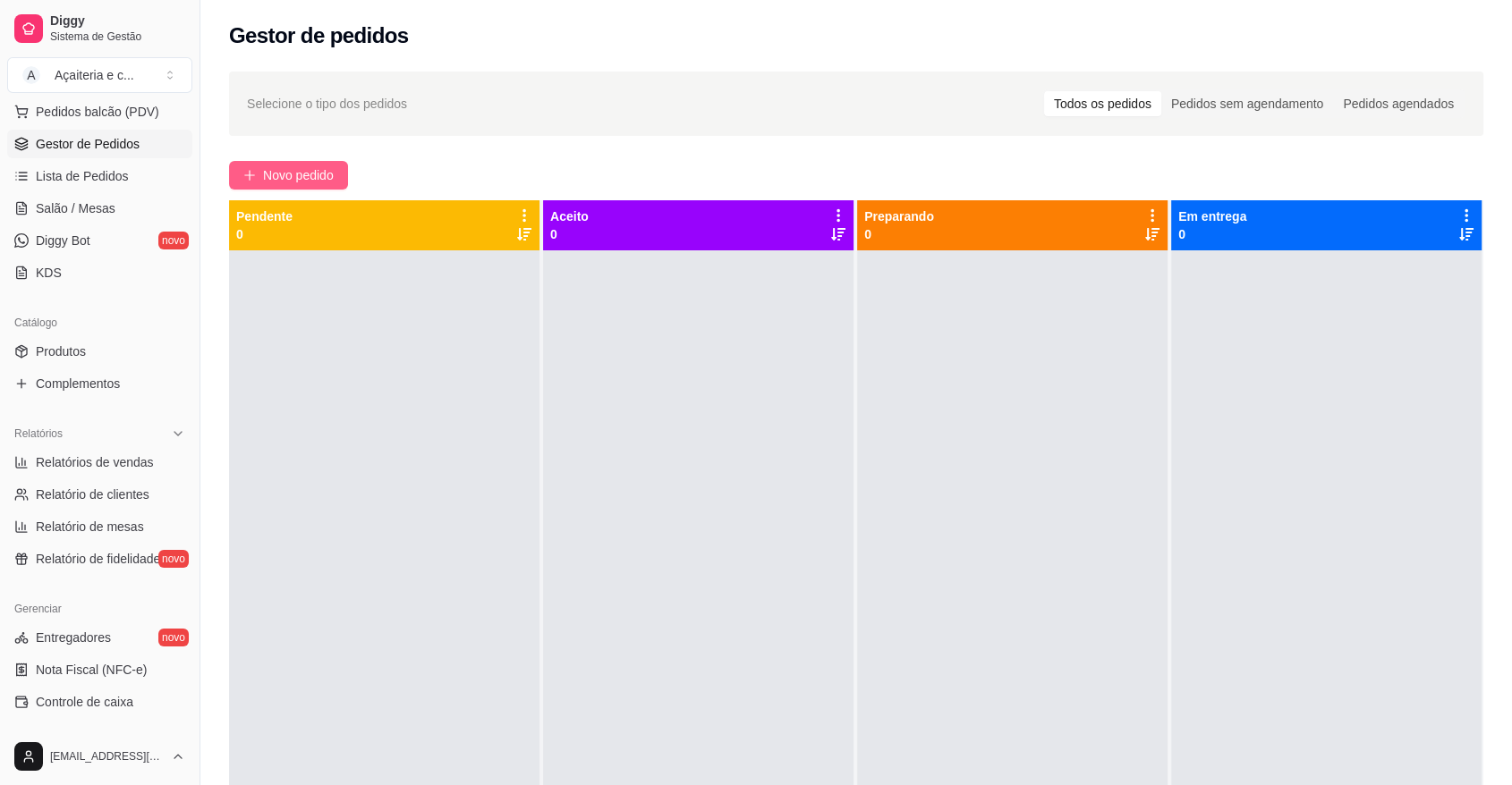
click at [310, 174] on span "Novo pedido" at bounding box center [298, 175] width 70 height 19
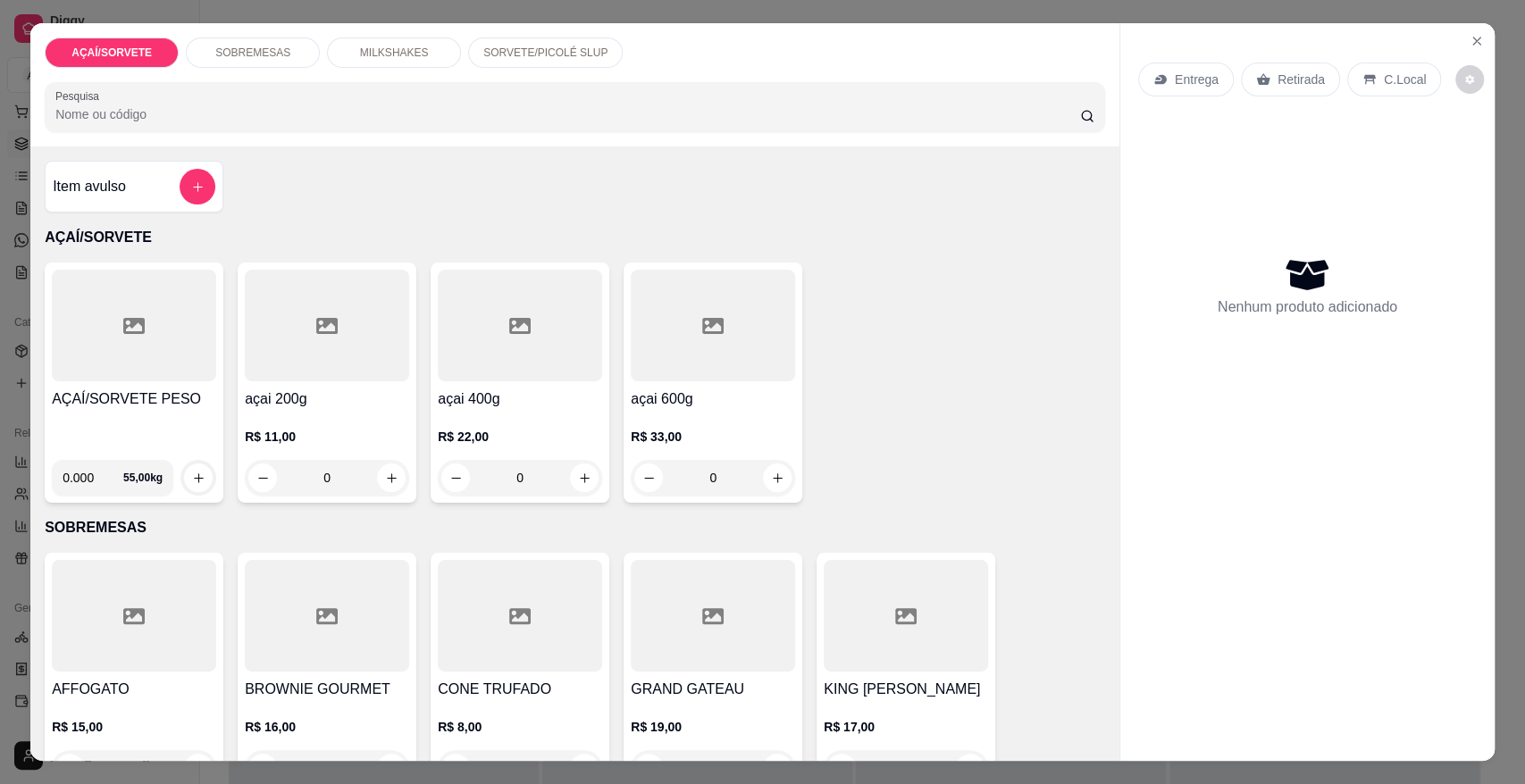
click at [95, 417] on div "AÇAÍ/SORVETE PESO" at bounding box center [134, 417] width 165 height 57
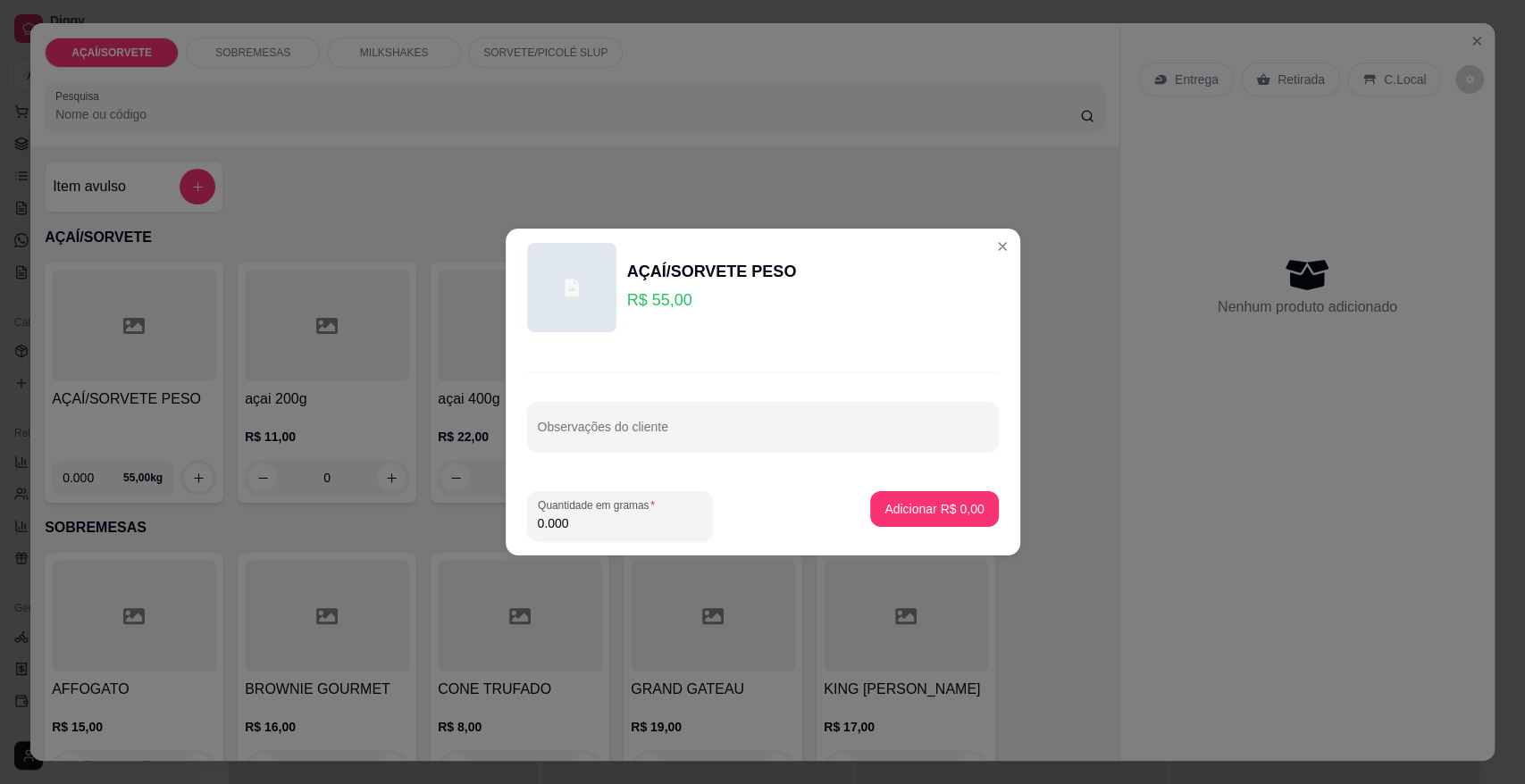
click at [713, 527] on div "Quantidade em gramas 0.000" at bounding box center [685, 517] width 316 height 50
click at [674, 530] on input "0.000" at bounding box center [620, 523] width 165 height 18
type input "1.036"
click at [902, 517] on p "Adicionar R$ 56,98" at bounding box center [930, 509] width 104 height 17
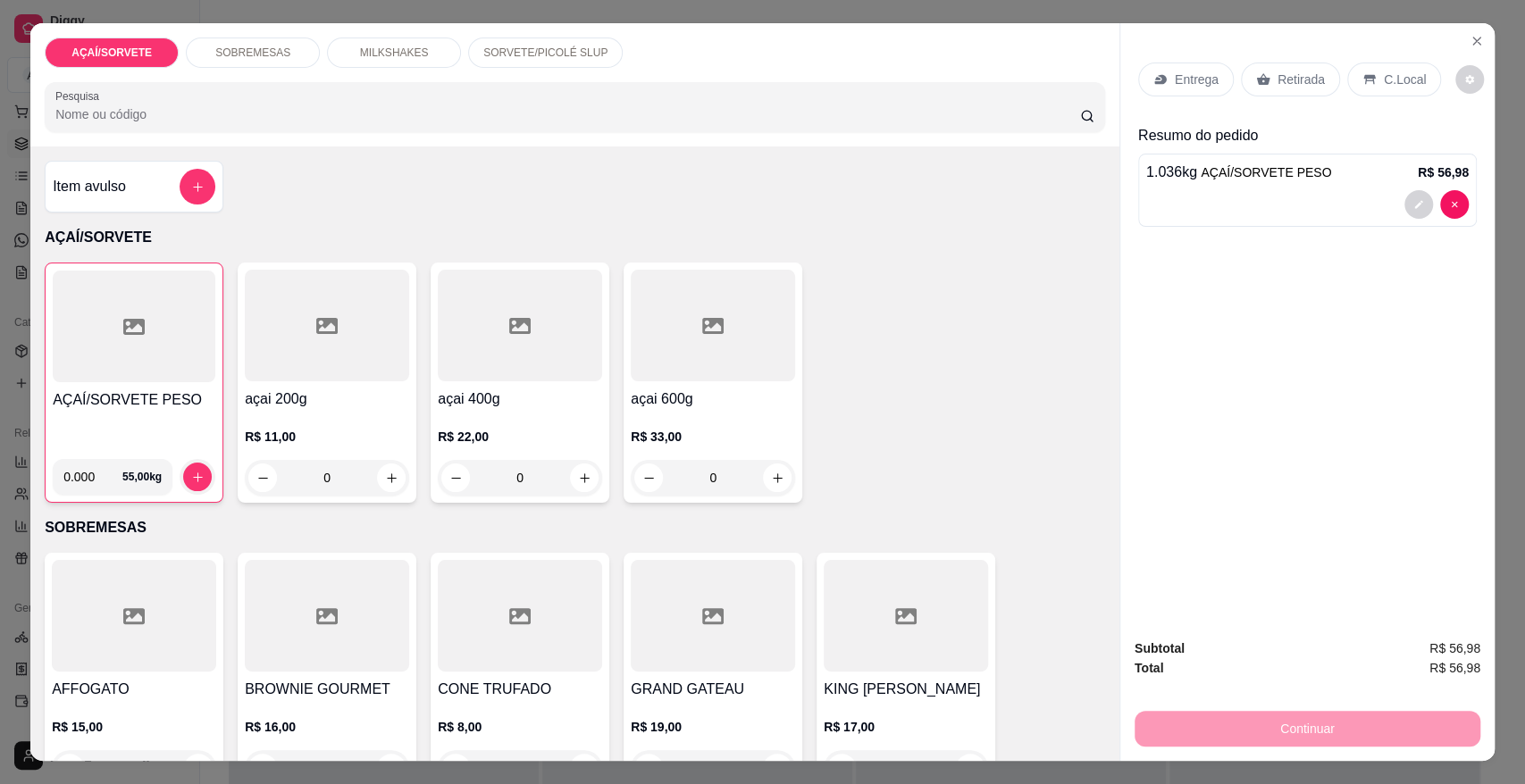
click at [1305, 87] on p "Retirada" at bounding box center [1300, 79] width 47 height 18
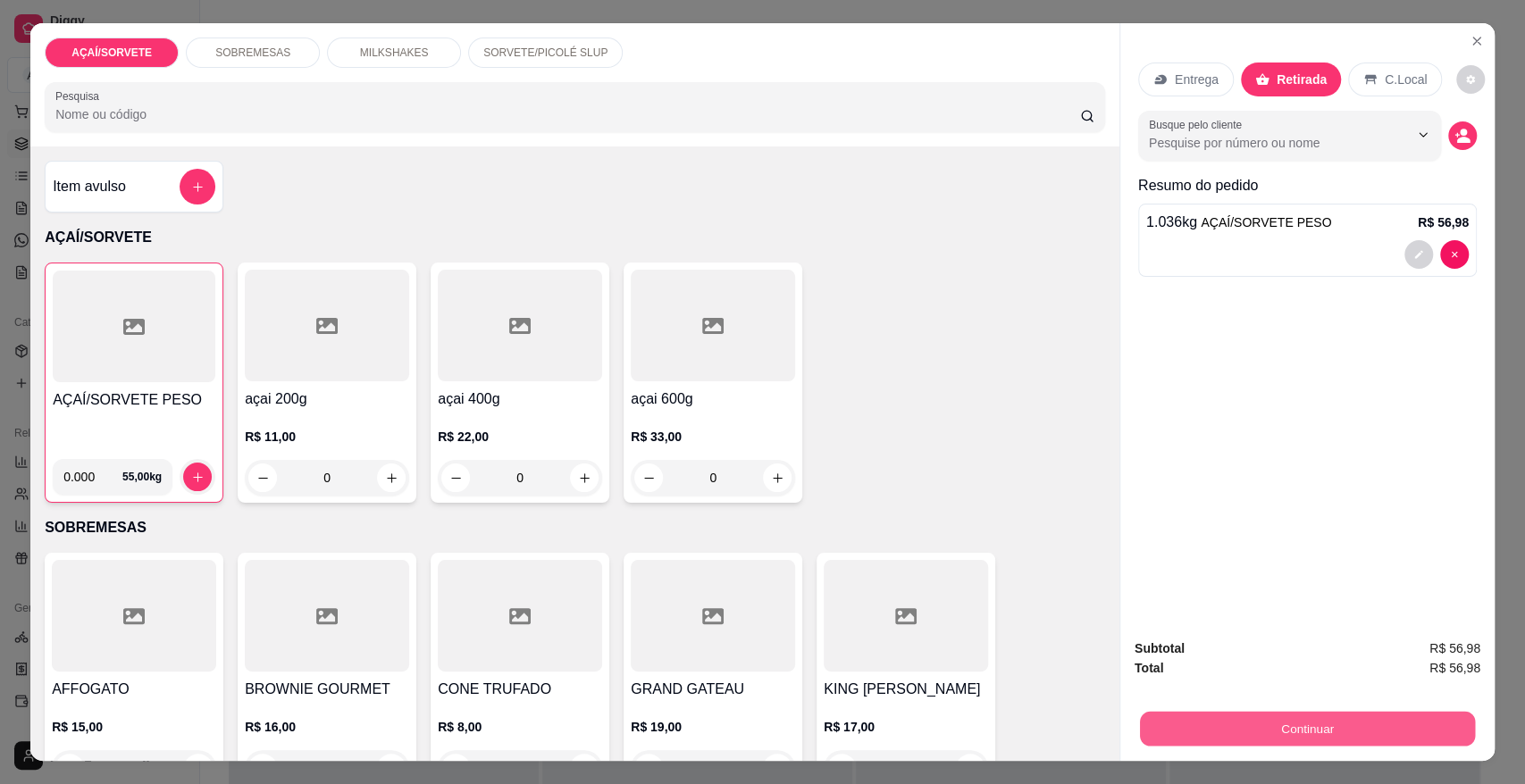
click at [1251, 725] on button "Continuar" at bounding box center [1307, 728] width 335 height 35
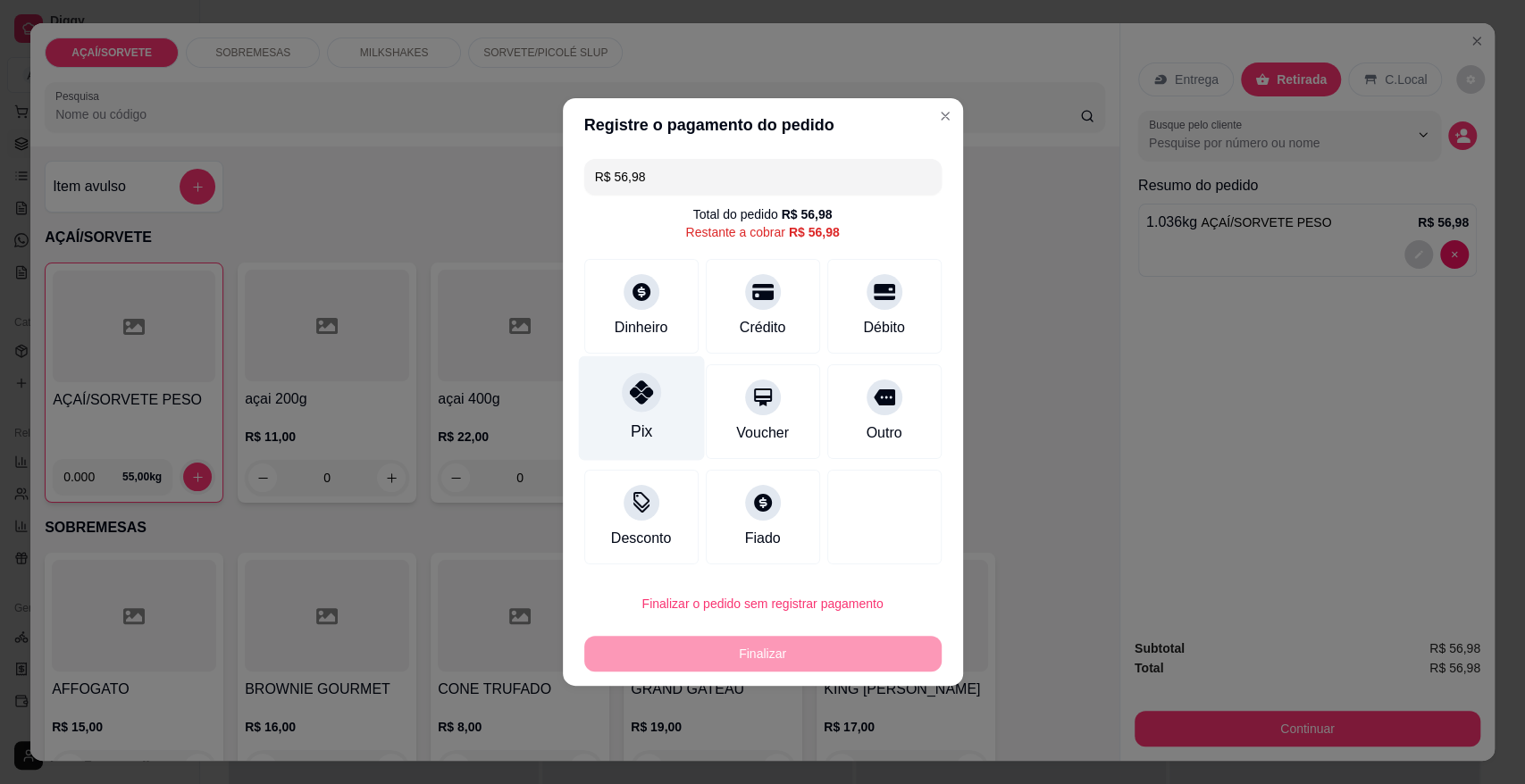
click at [615, 411] on div "Pix" at bounding box center [641, 408] width 126 height 105
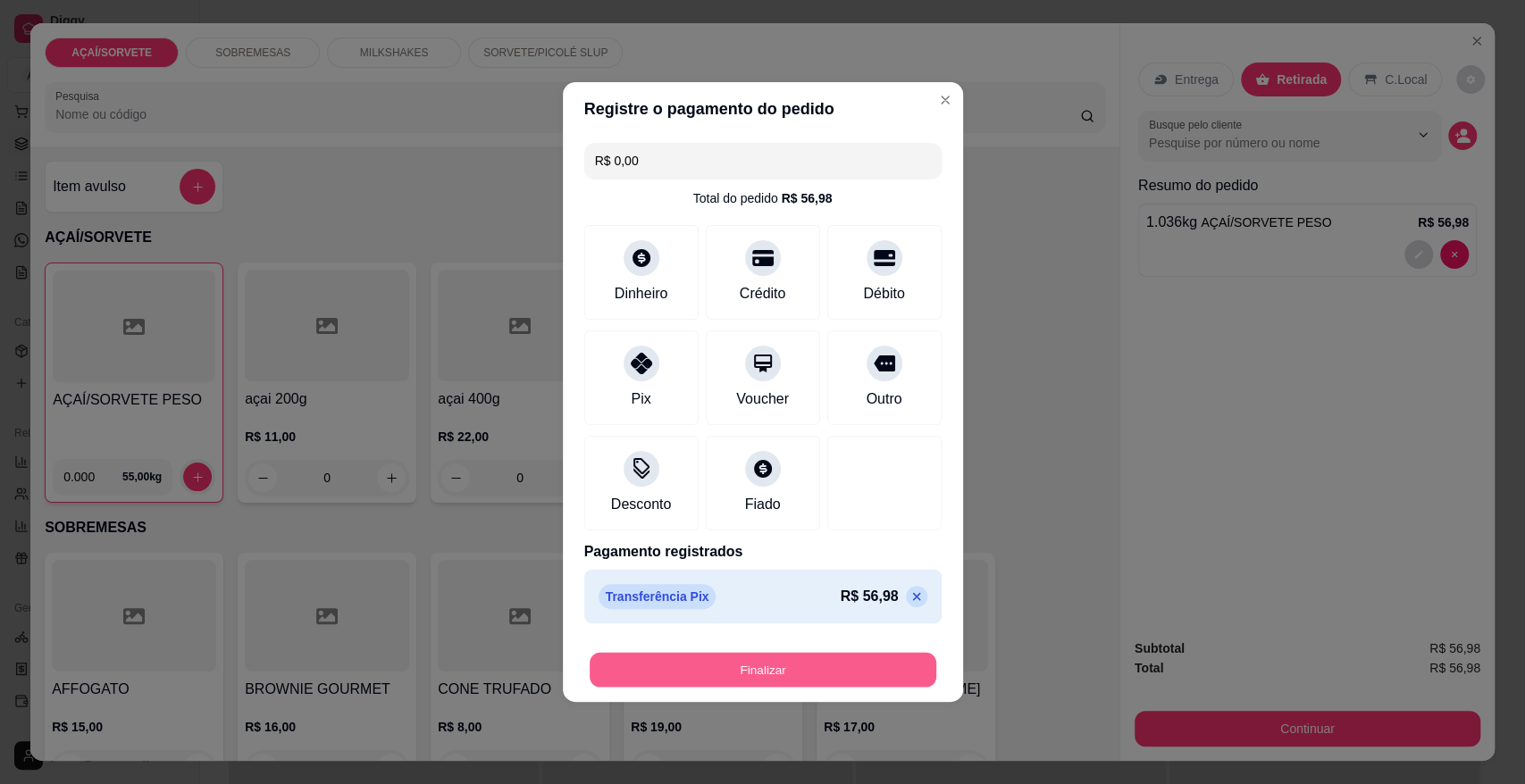
click at [777, 672] on button "Finalizar" at bounding box center [763, 670] width 346 height 35
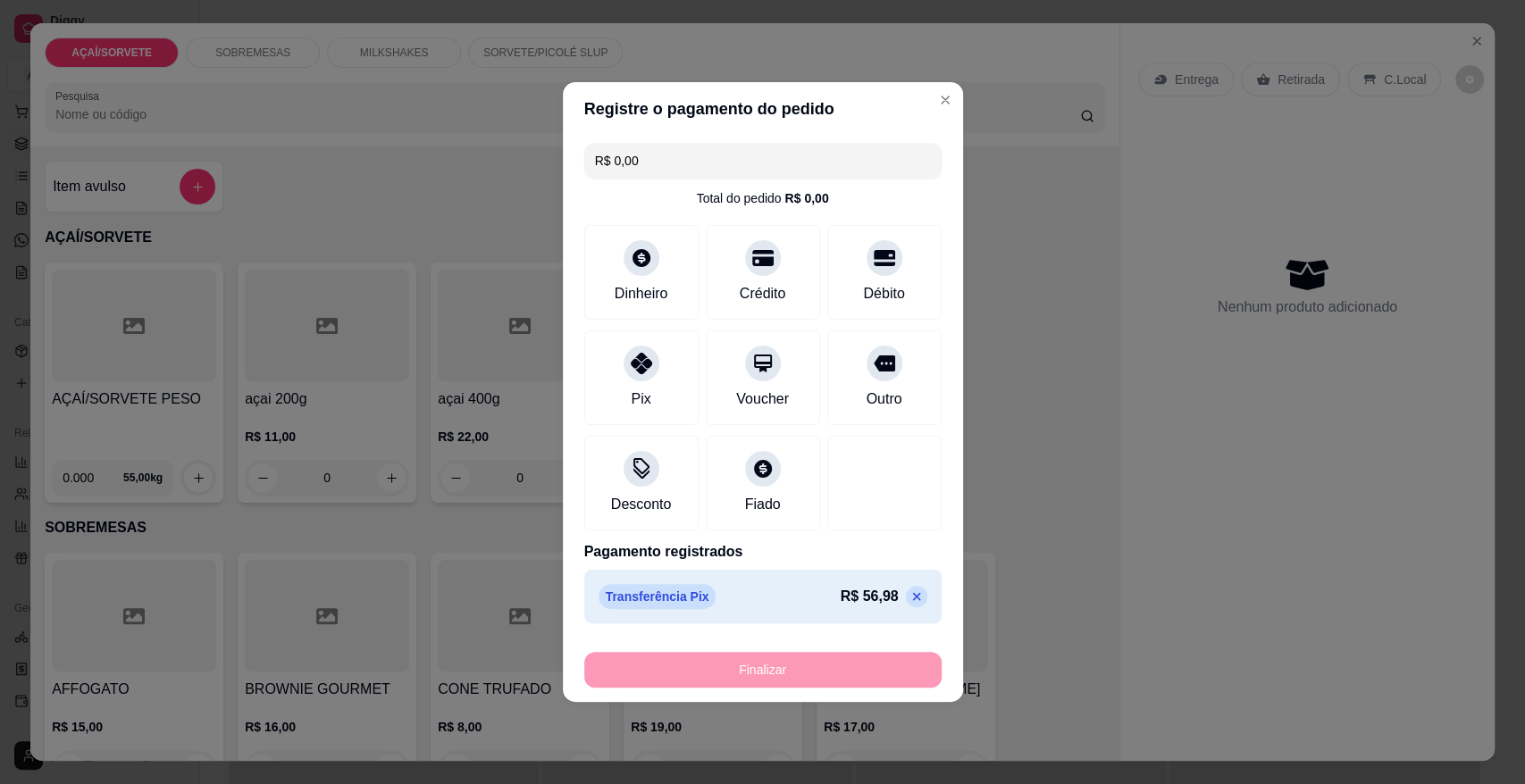
type input "-R$ 56,98"
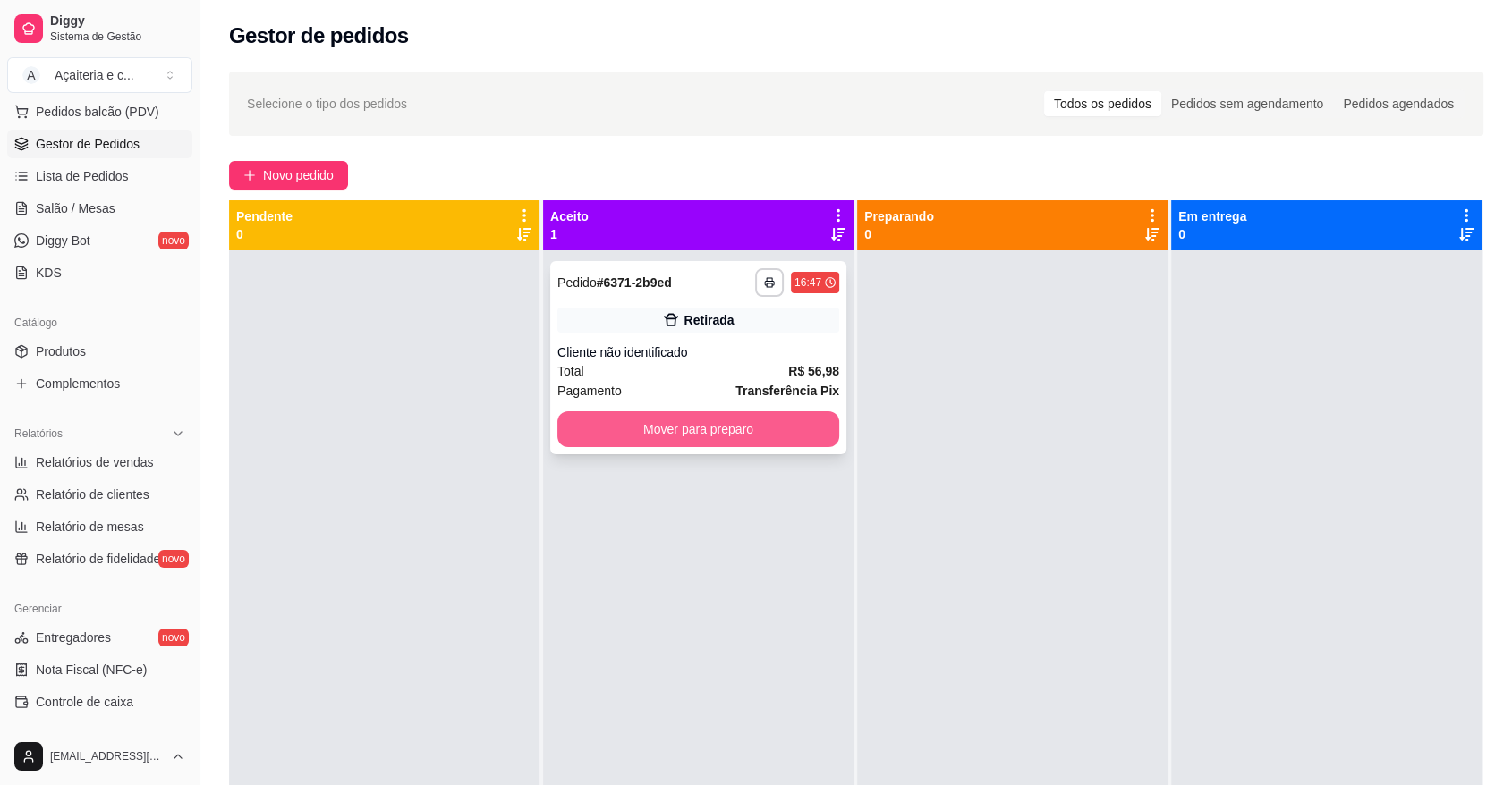
click at [802, 426] on button "Mover para preparo" at bounding box center [698, 429] width 281 height 36
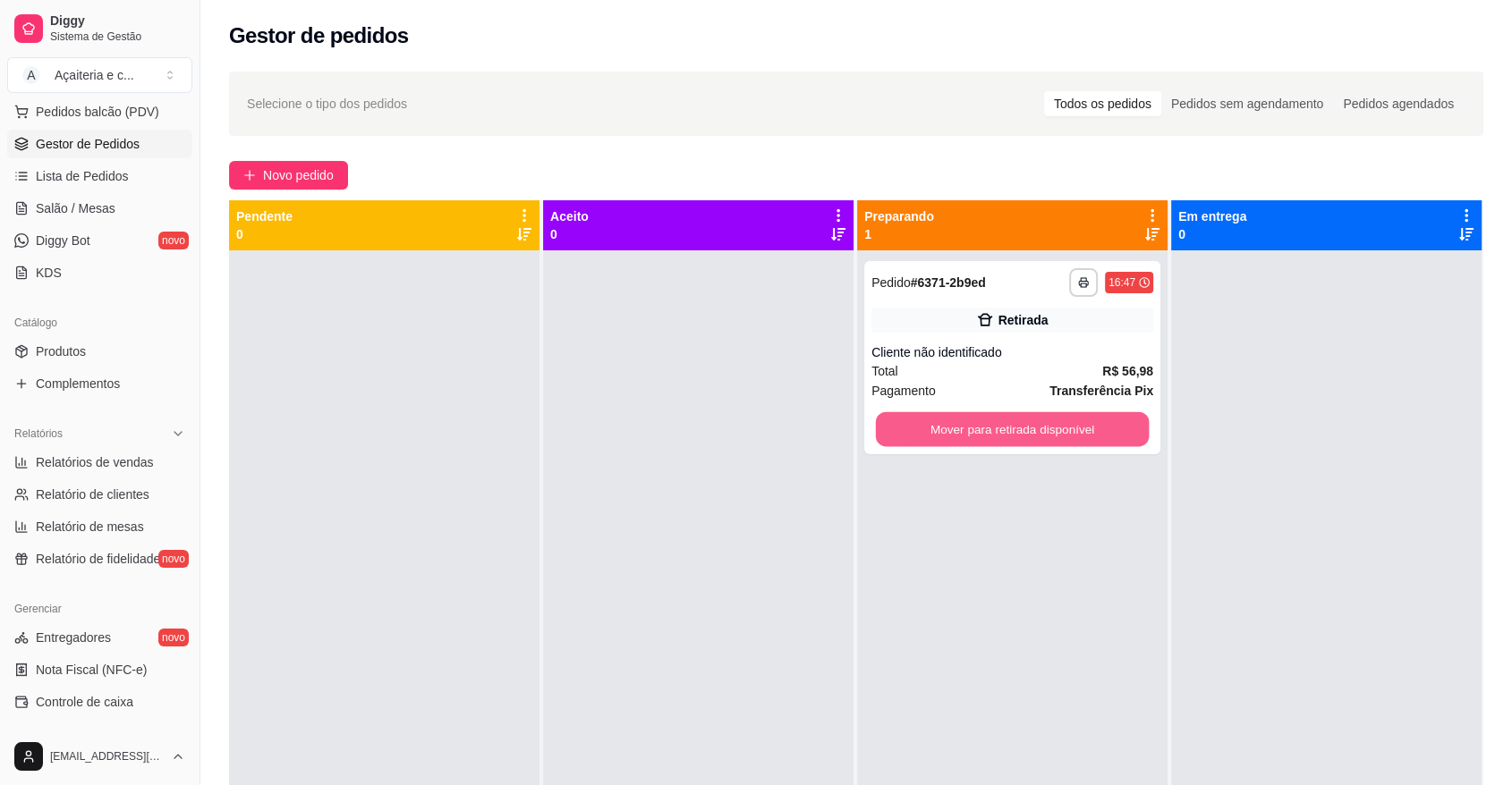
click at [967, 430] on button "Mover para retirada disponível" at bounding box center [1013, 430] width 274 height 35
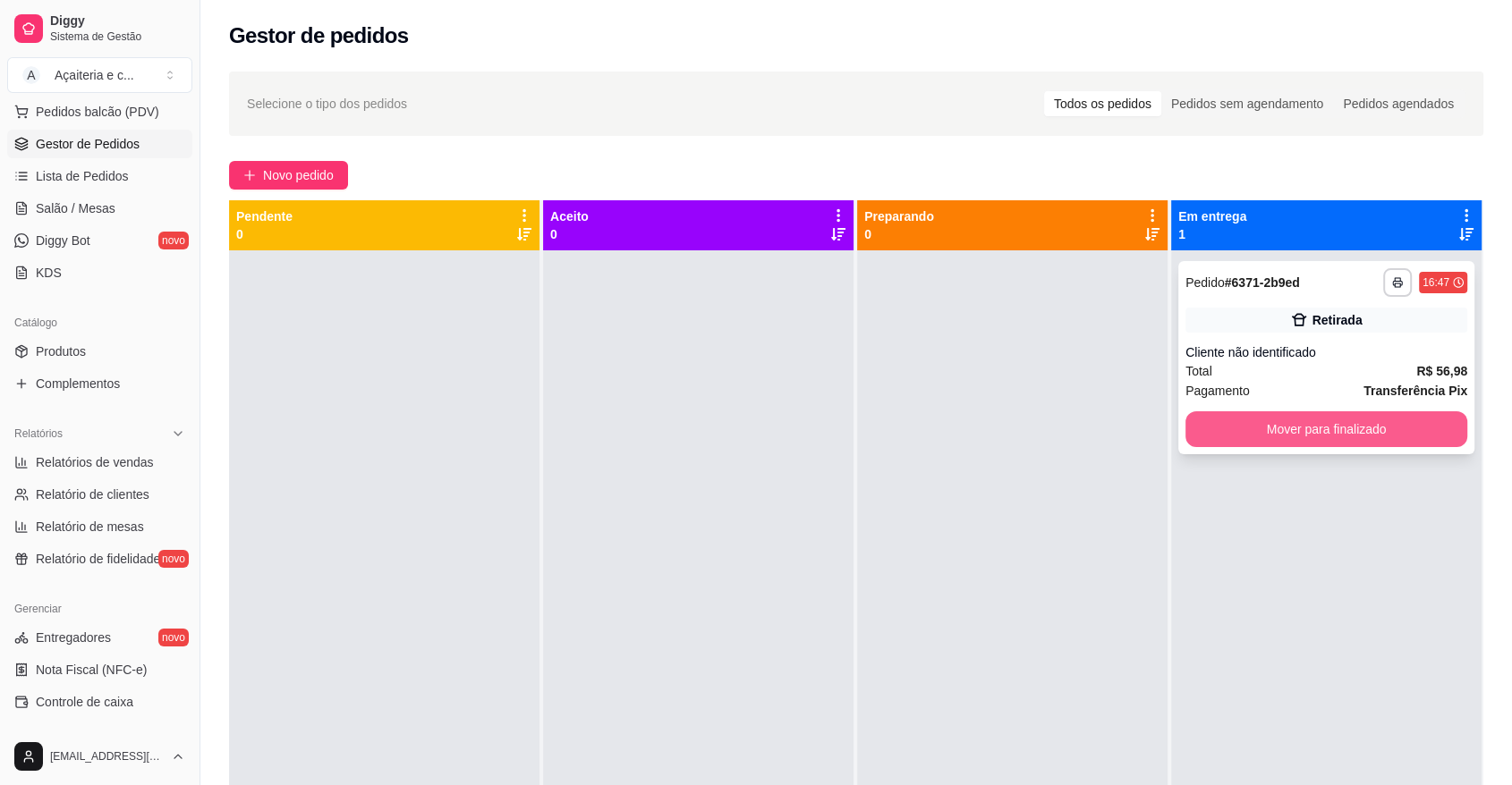
click at [1198, 430] on button "Mover para finalizado" at bounding box center [1326, 429] width 281 height 36
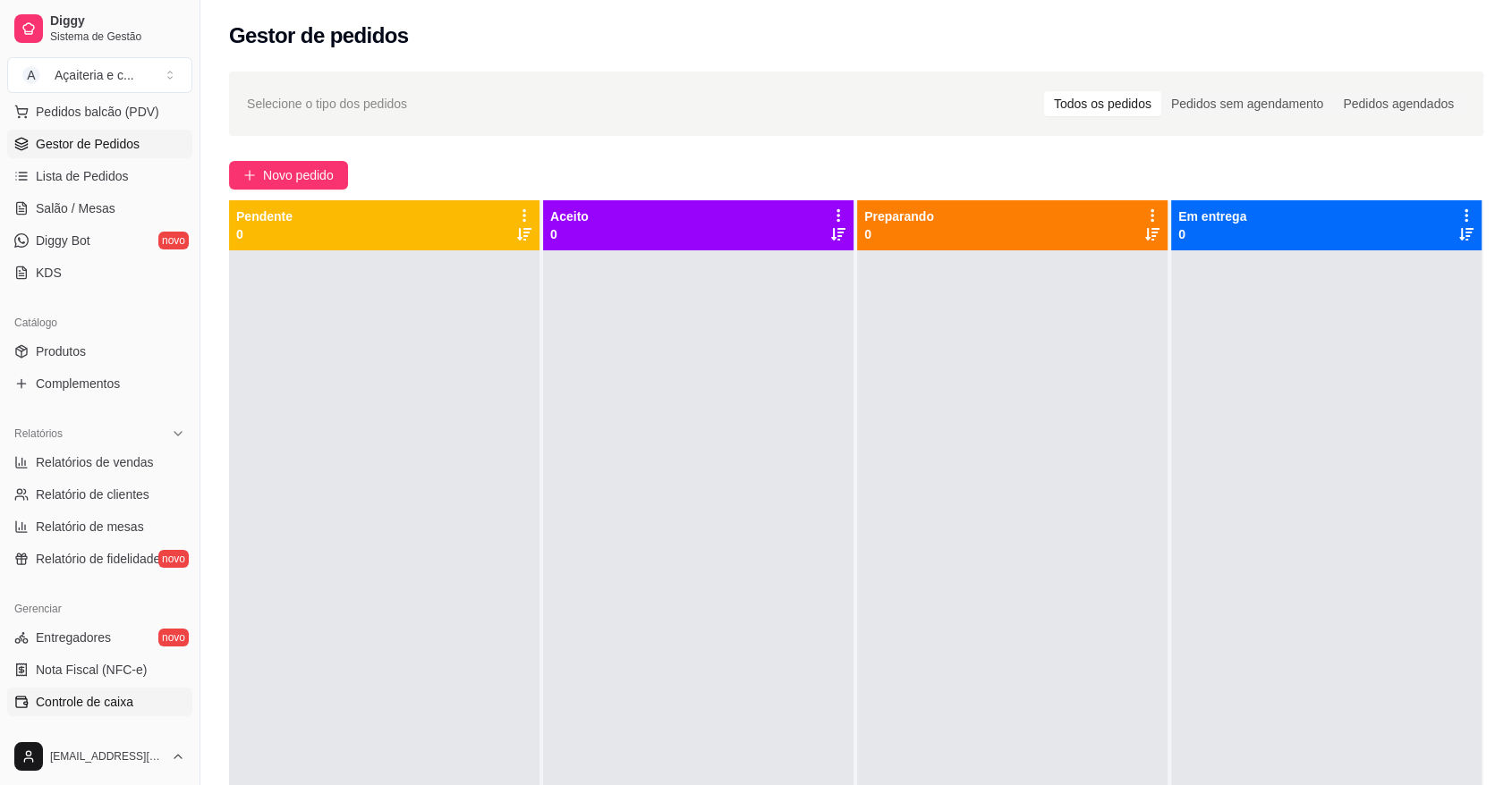
click at [62, 701] on span "Controle de caixa" at bounding box center [84, 701] width 97 height 18
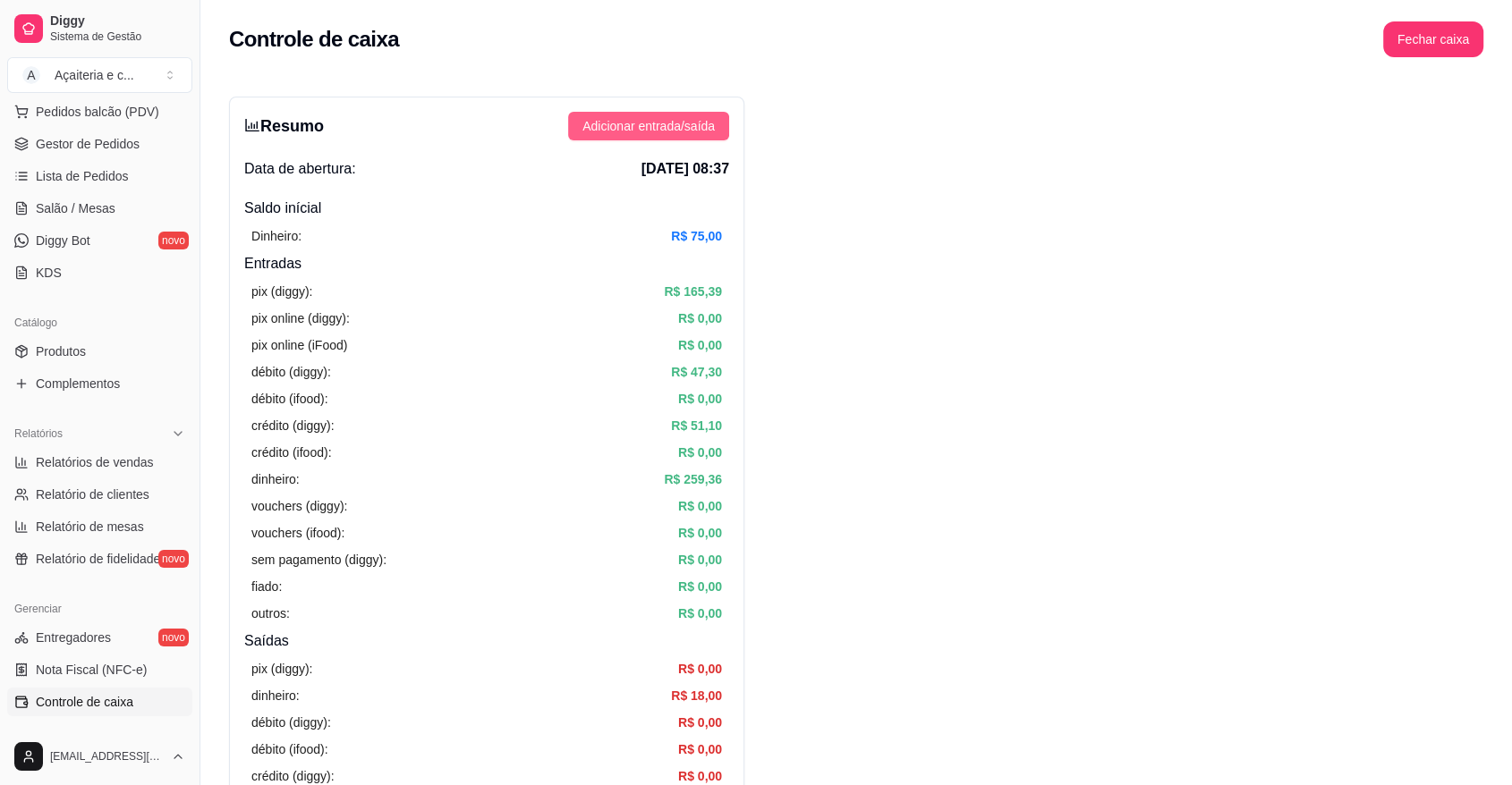
click at [724, 117] on button "Adicionar entrada/saída" at bounding box center [648, 126] width 161 height 29
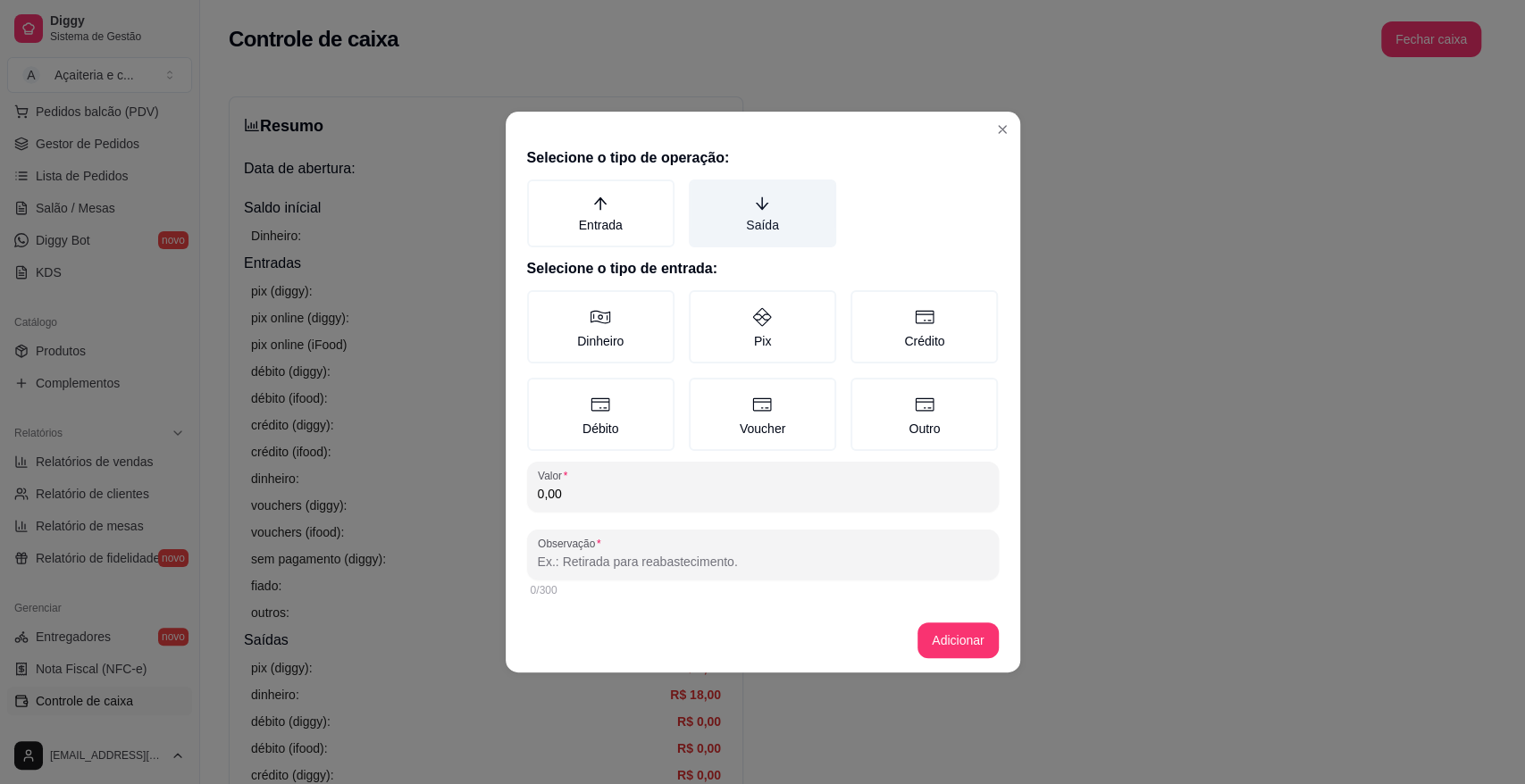
click at [782, 190] on label "Saída" at bounding box center [762, 214] width 147 height 68
click at [702, 190] on button "Saída" at bounding box center [695, 186] width 14 height 14
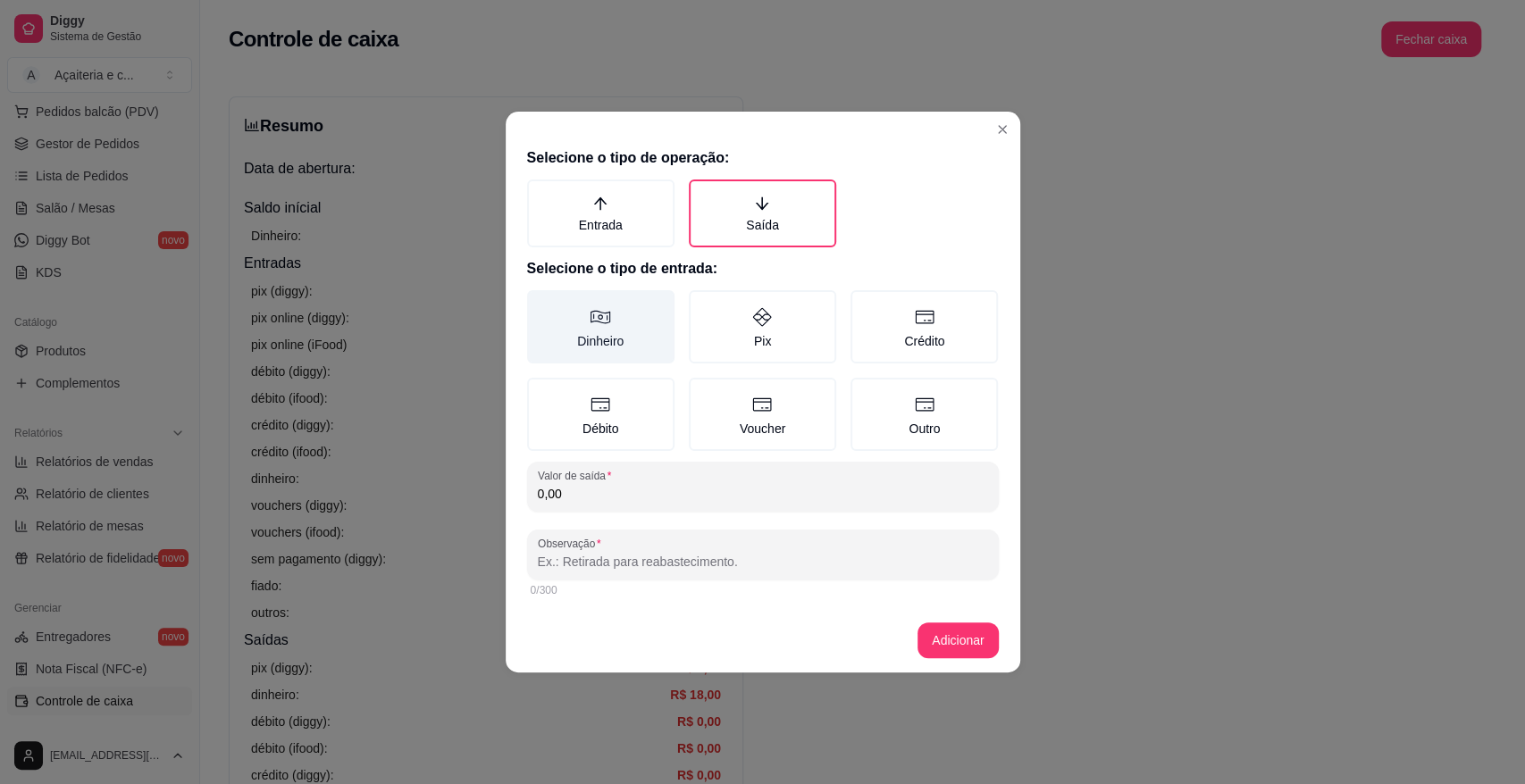
click at [616, 313] on label "Dinheiro" at bounding box center [600, 327] width 147 height 73
click at [541, 304] on button "Dinheiro" at bounding box center [533, 296] width 14 height 14
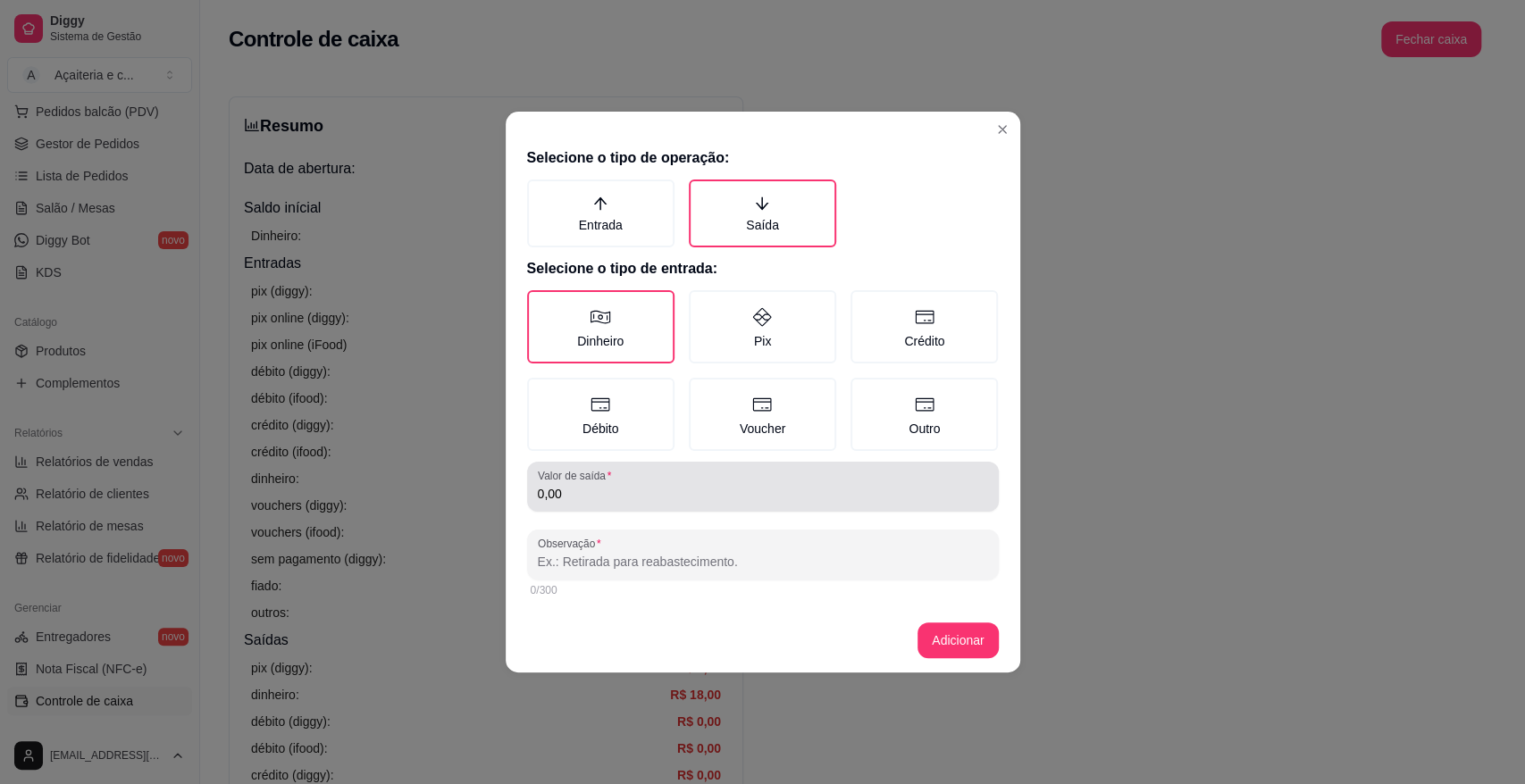
click at [592, 482] on label "Valor de saída" at bounding box center [577, 475] width 80 height 15
click at [592, 485] on input "0,00" at bounding box center [763, 493] width 450 height 18
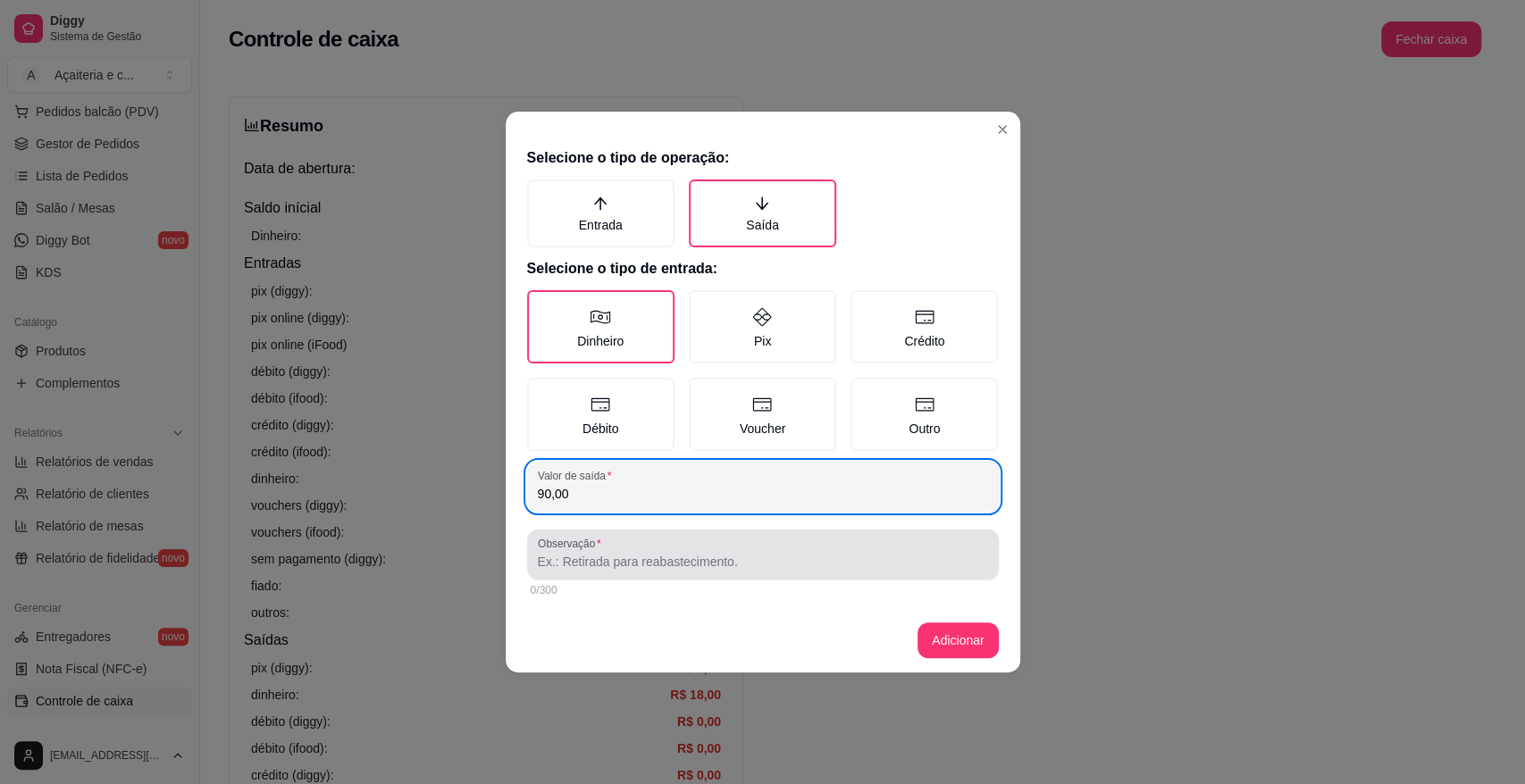
type input "90,00"
click at [597, 559] on input "Observação" at bounding box center [763, 562] width 450 height 18
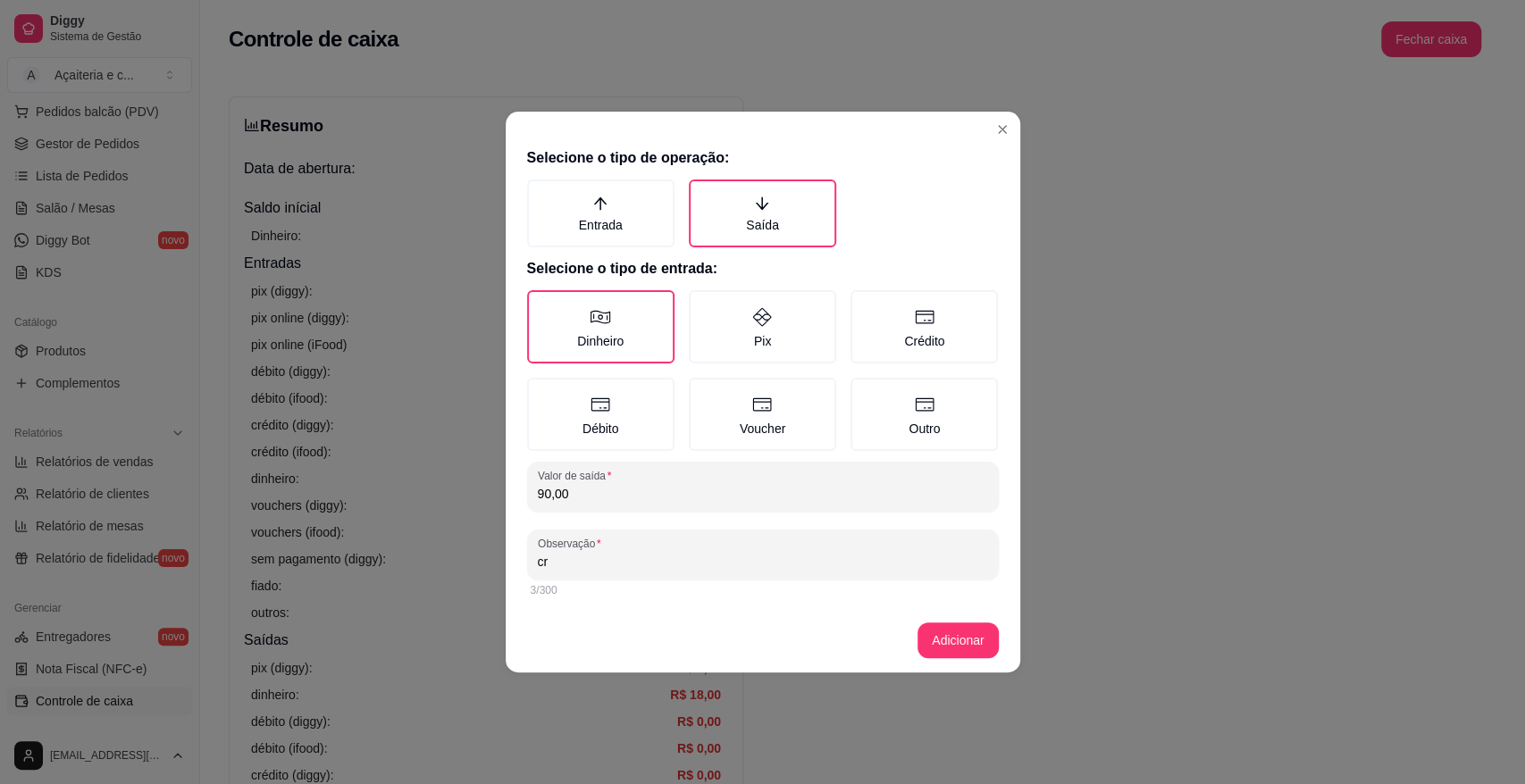
type input "c"
type input "leite em pó, leite condensado, produto de limpeza"
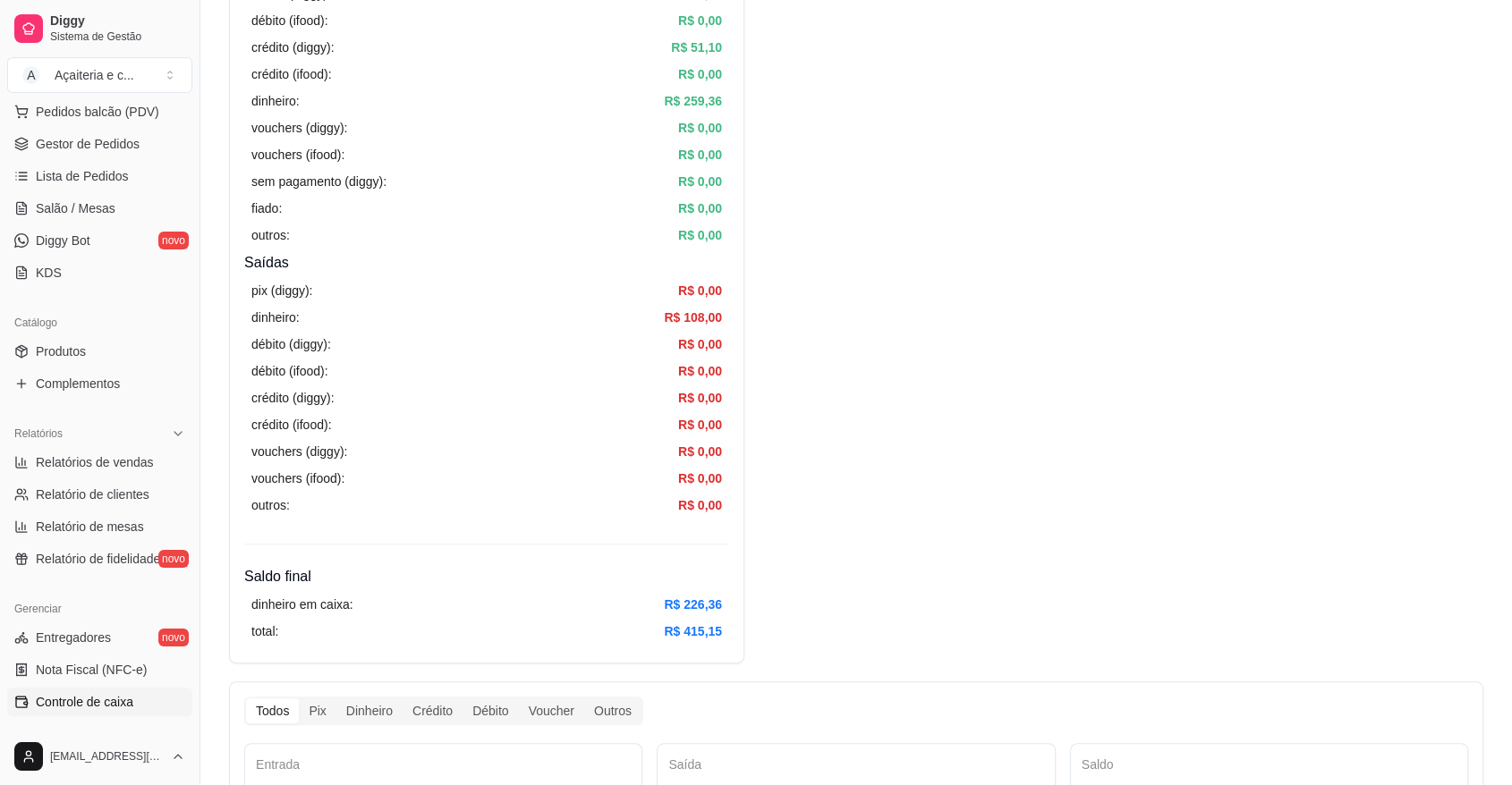
scroll to position [397, 0]
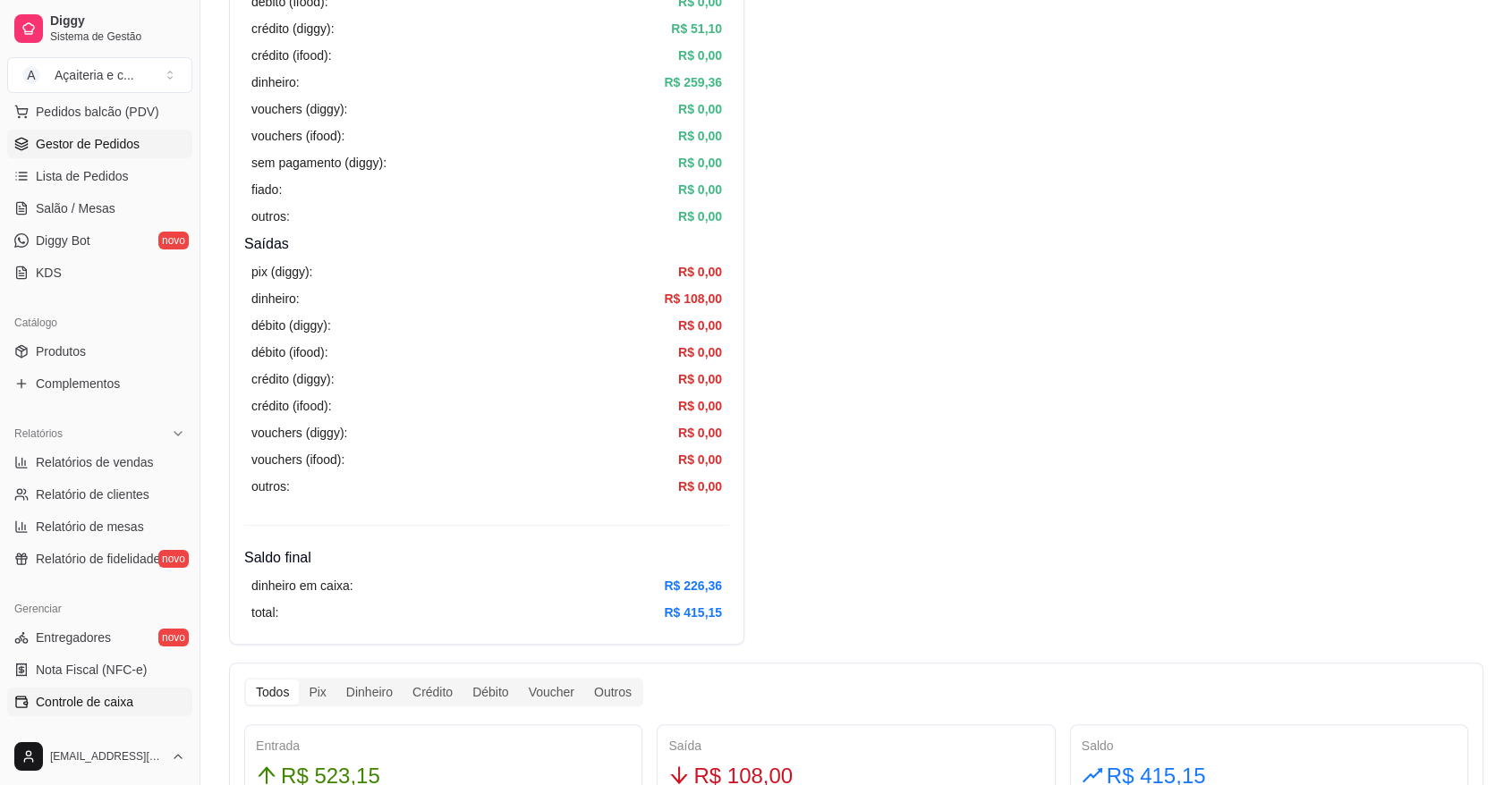
click at [75, 135] on span "Gestor de Pedidos" at bounding box center [88, 144] width 104 height 18
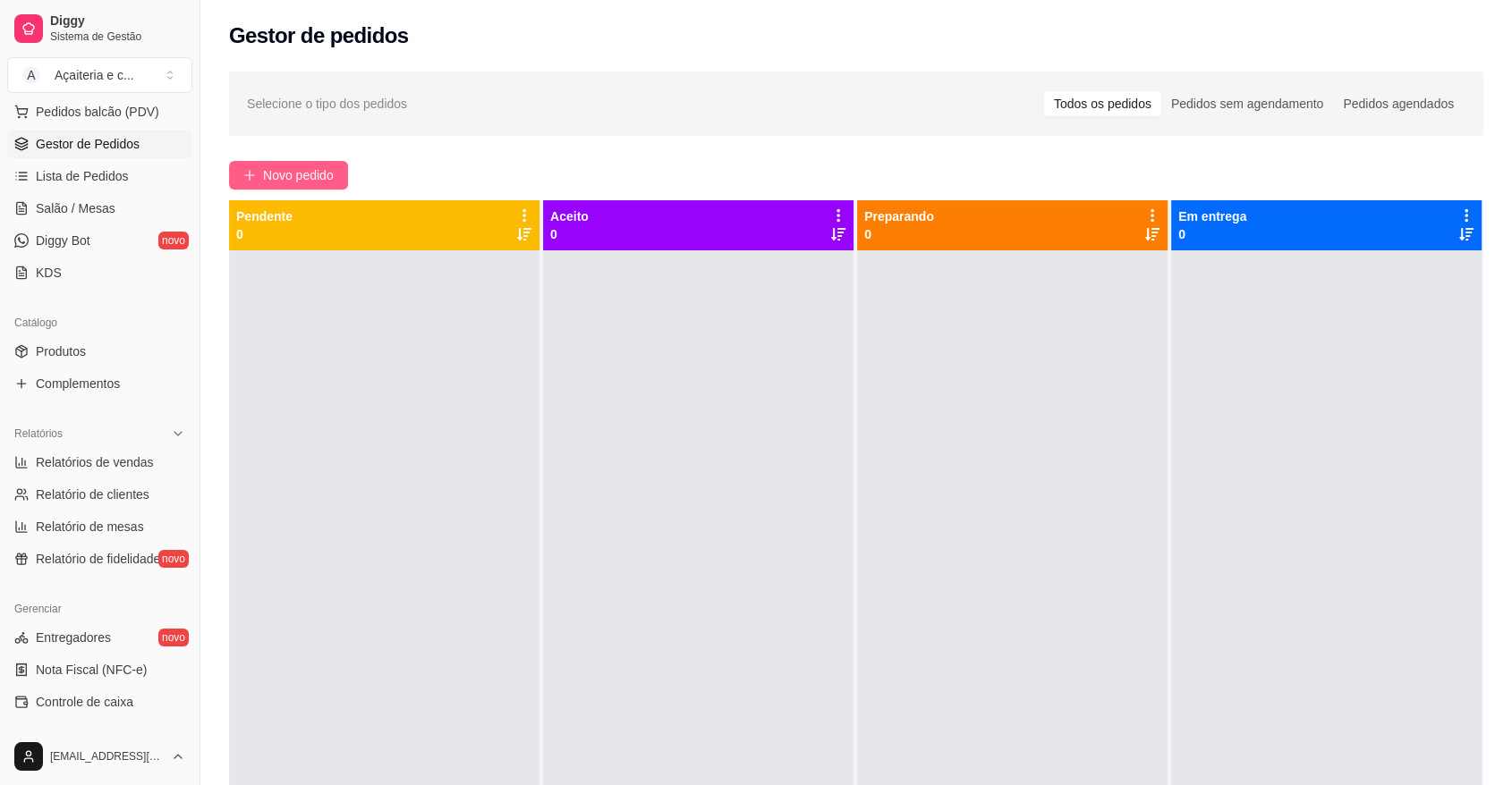
click at [265, 174] on span "Novo pedido" at bounding box center [298, 175] width 70 height 19
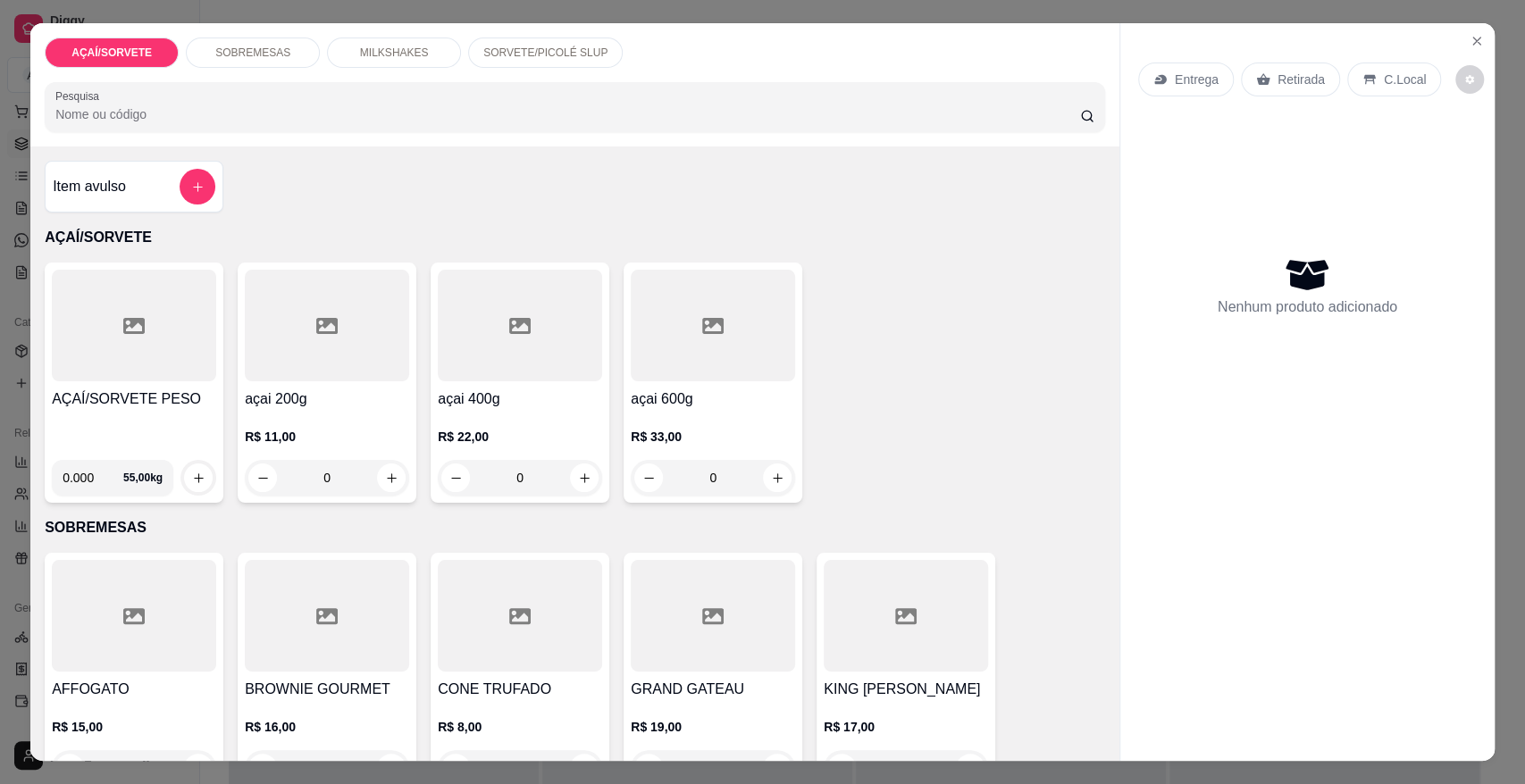
click at [132, 363] on div at bounding box center [134, 325] width 165 height 112
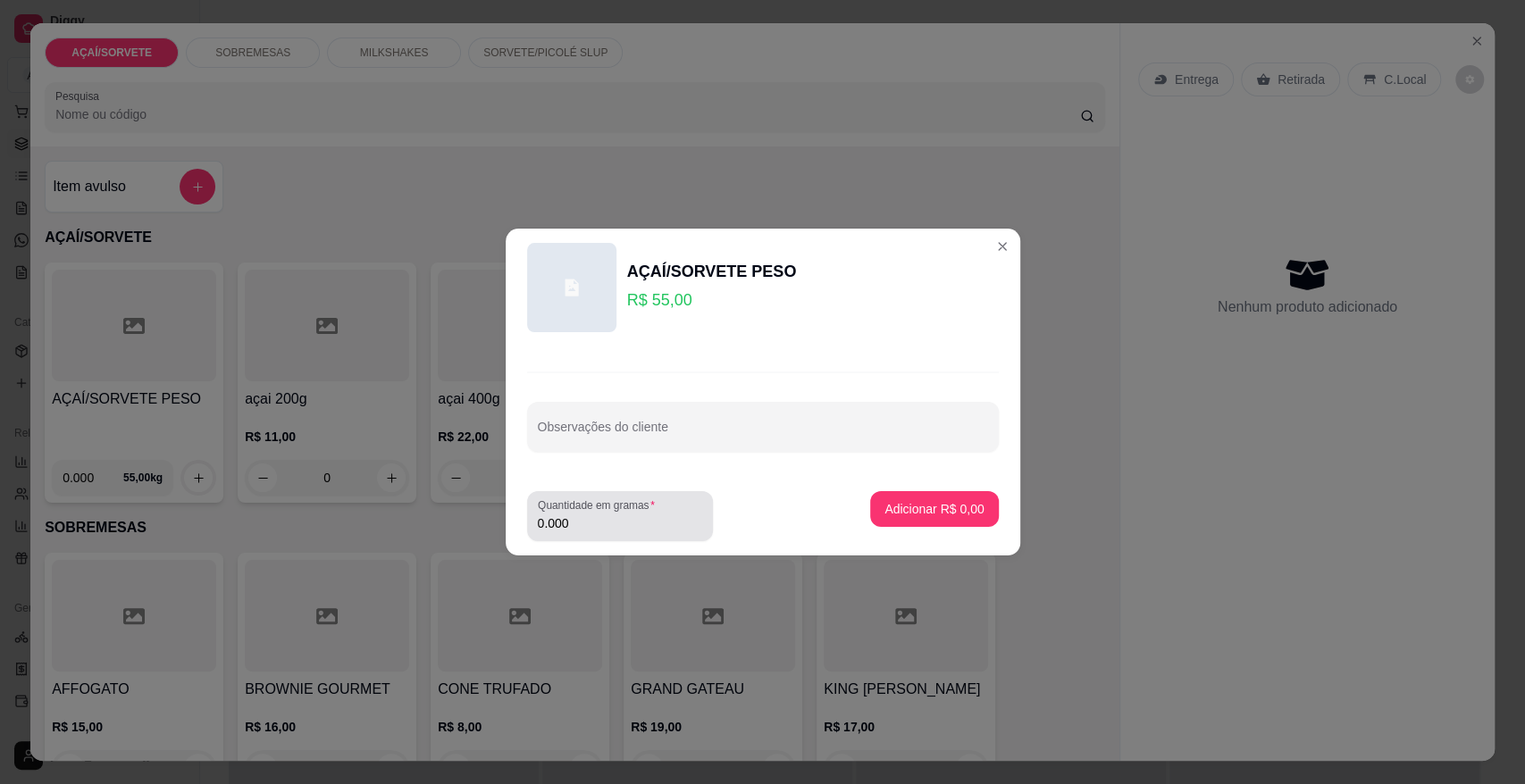
click at [616, 529] on input "0.000" at bounding box center [620, 523] width 165 height 18
type input "0.100"
click at [894, 517] on p "Adicionar R$ 5,50" at bounding box center [934, 509] width 96 height 17
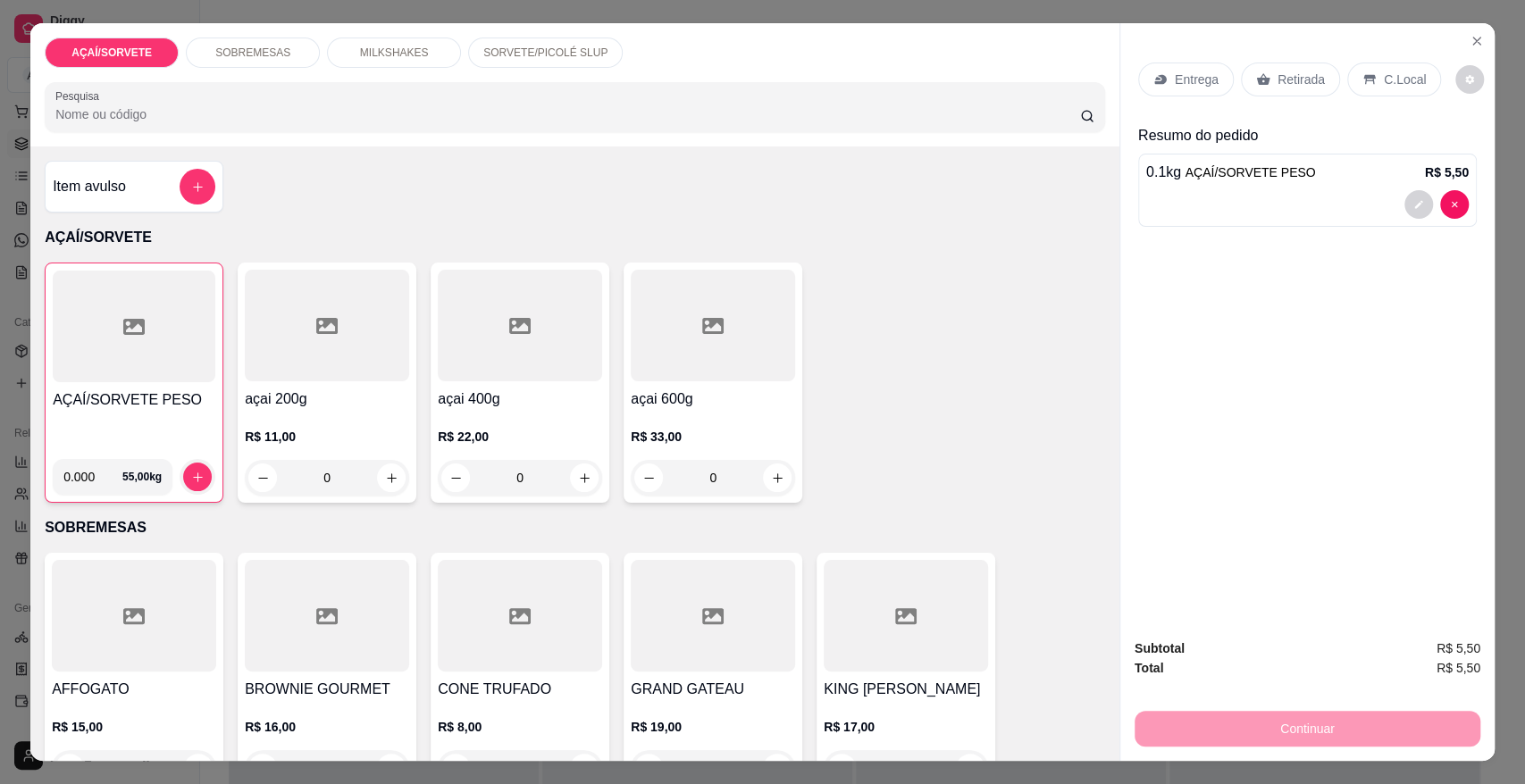
click at [1295, 87] on p "Retirada" at bounding box center [1300, 79] width 47 height 18
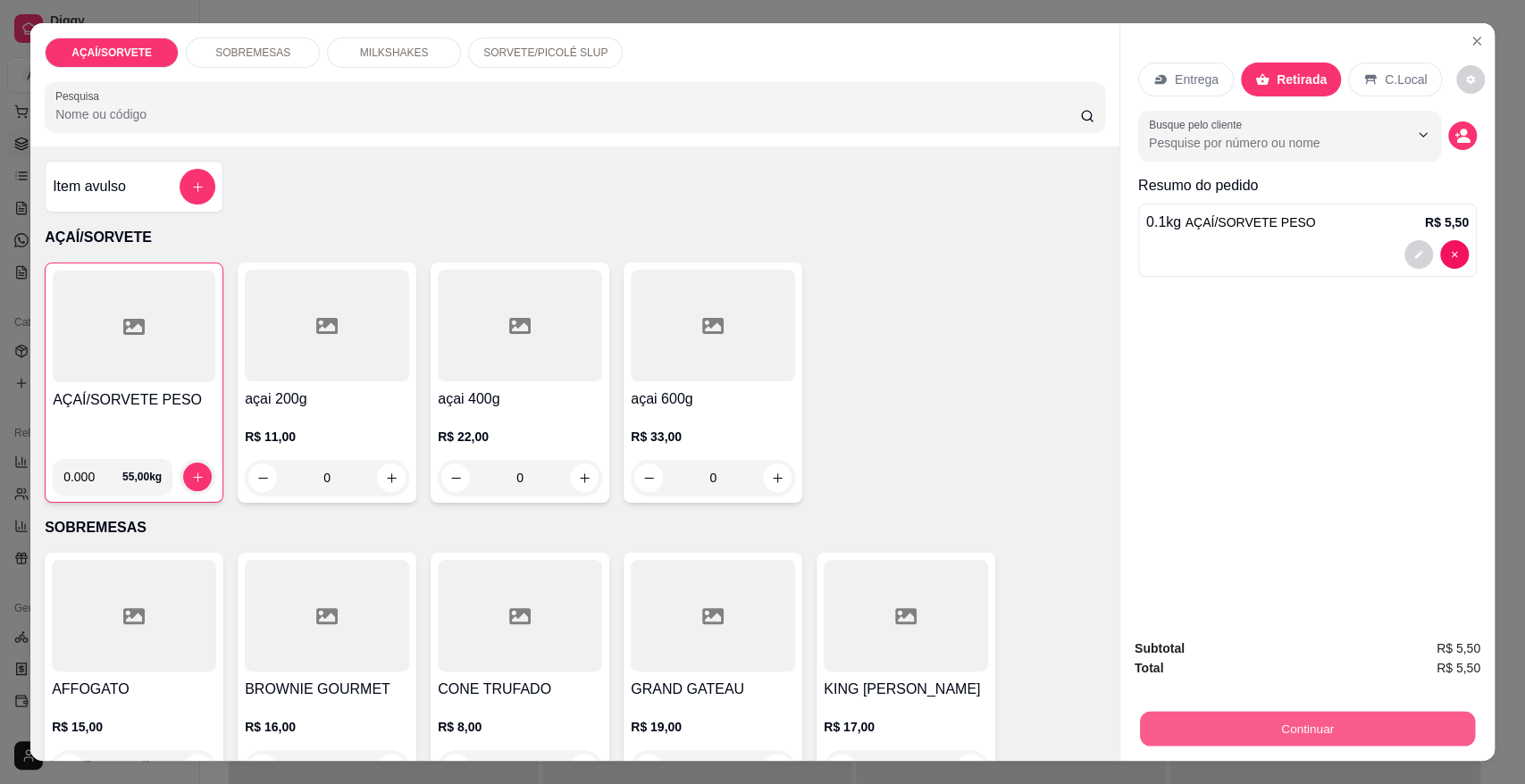
click at [1178, 716] on button "Continuar" at bounding box center [1307, 728] width 335 height 35
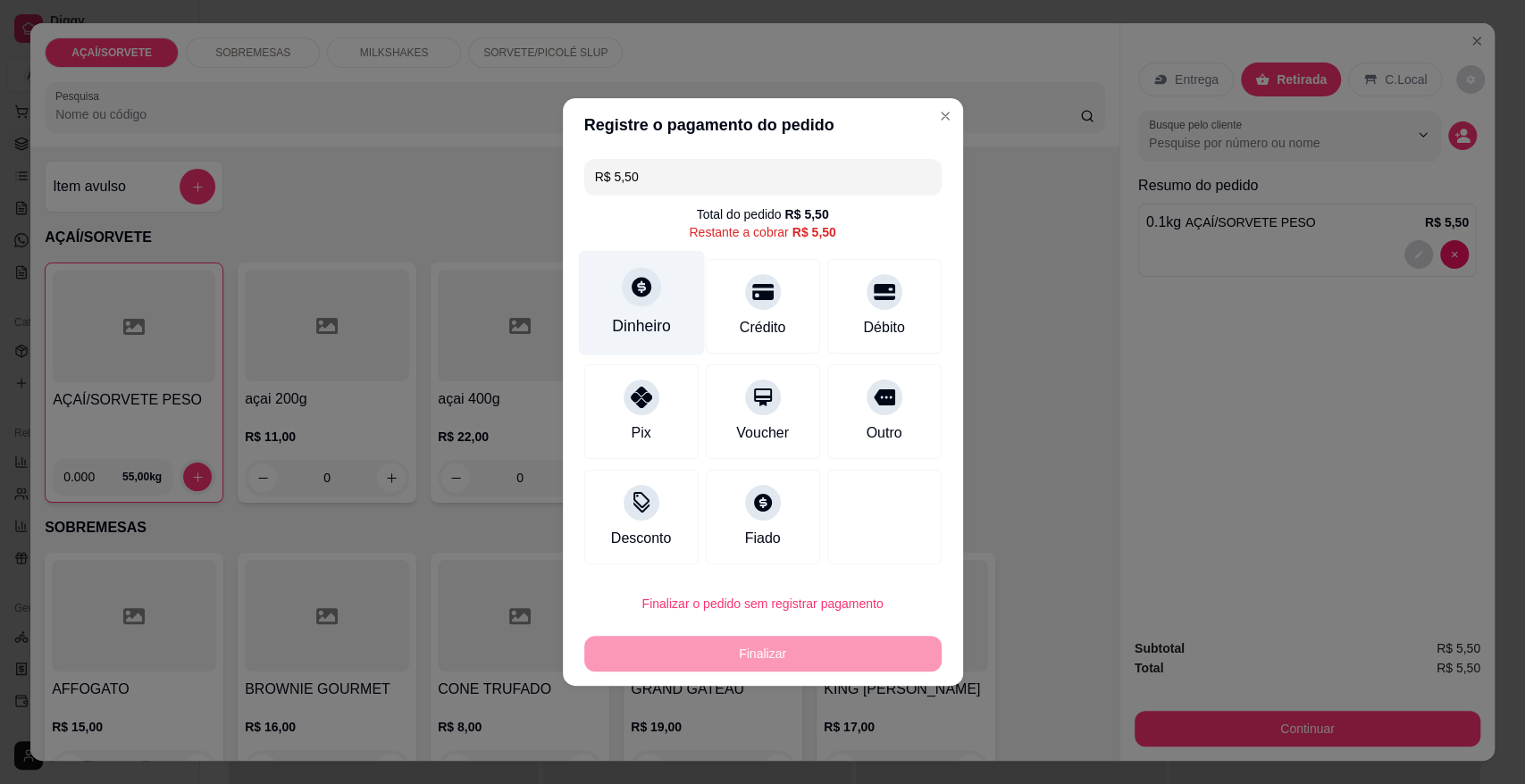
click at [635, 317] on div "Dinheiro" at bounding box center [641, 326] width 59 height 23
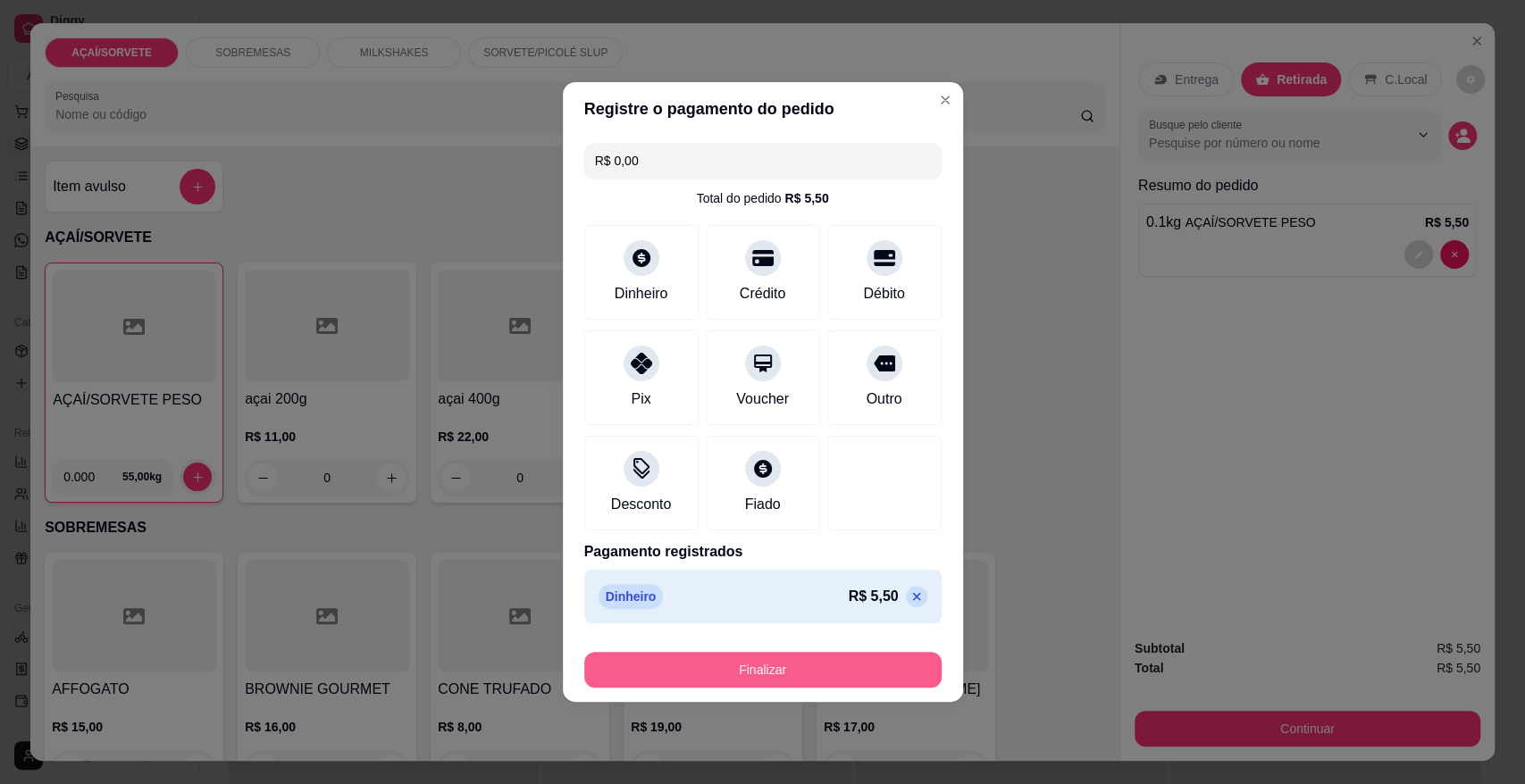
click at [763, 671] on button "Finalizar" at bounding box center [762, 670] width 357 height 36
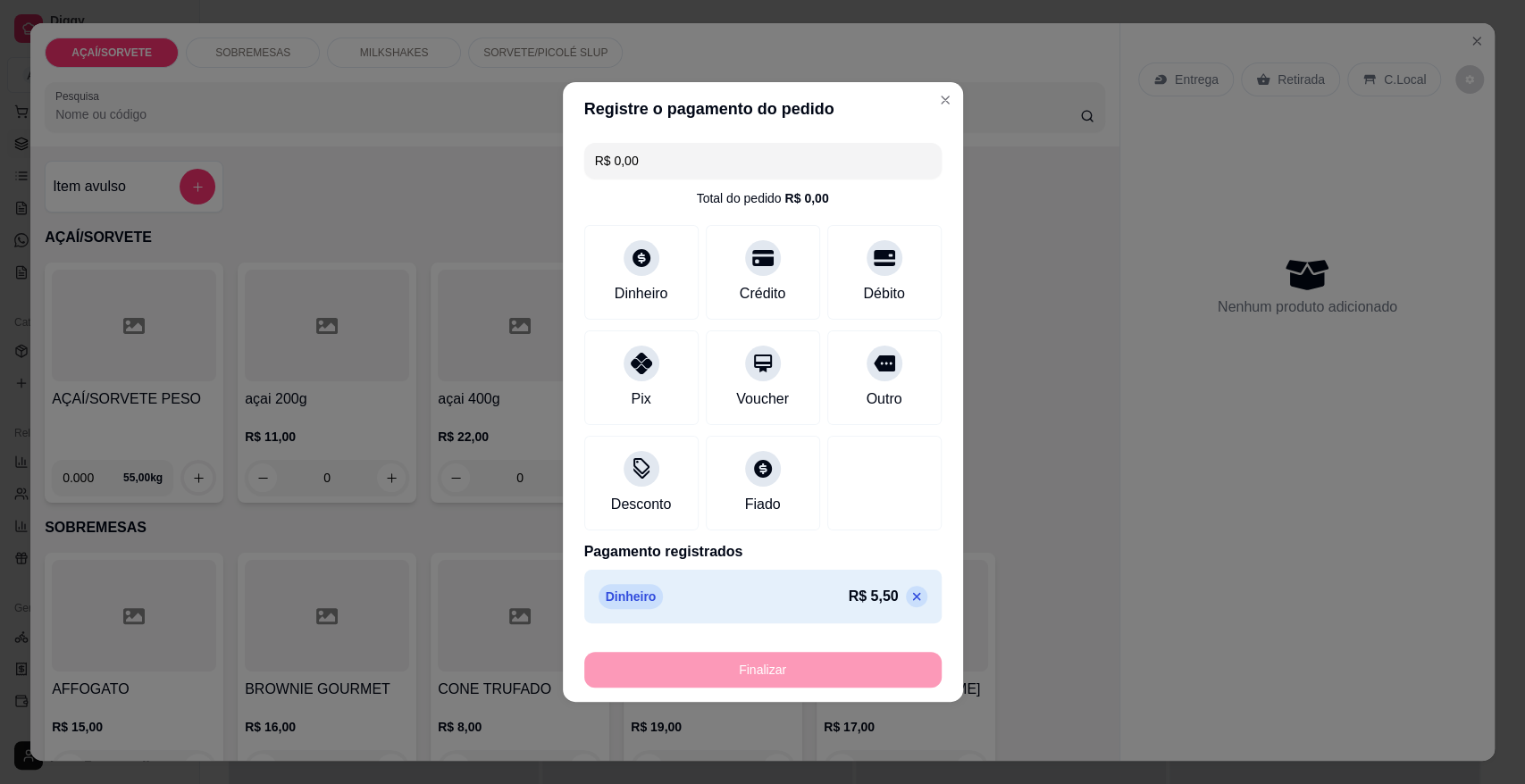
type input "-R$ 5,50"
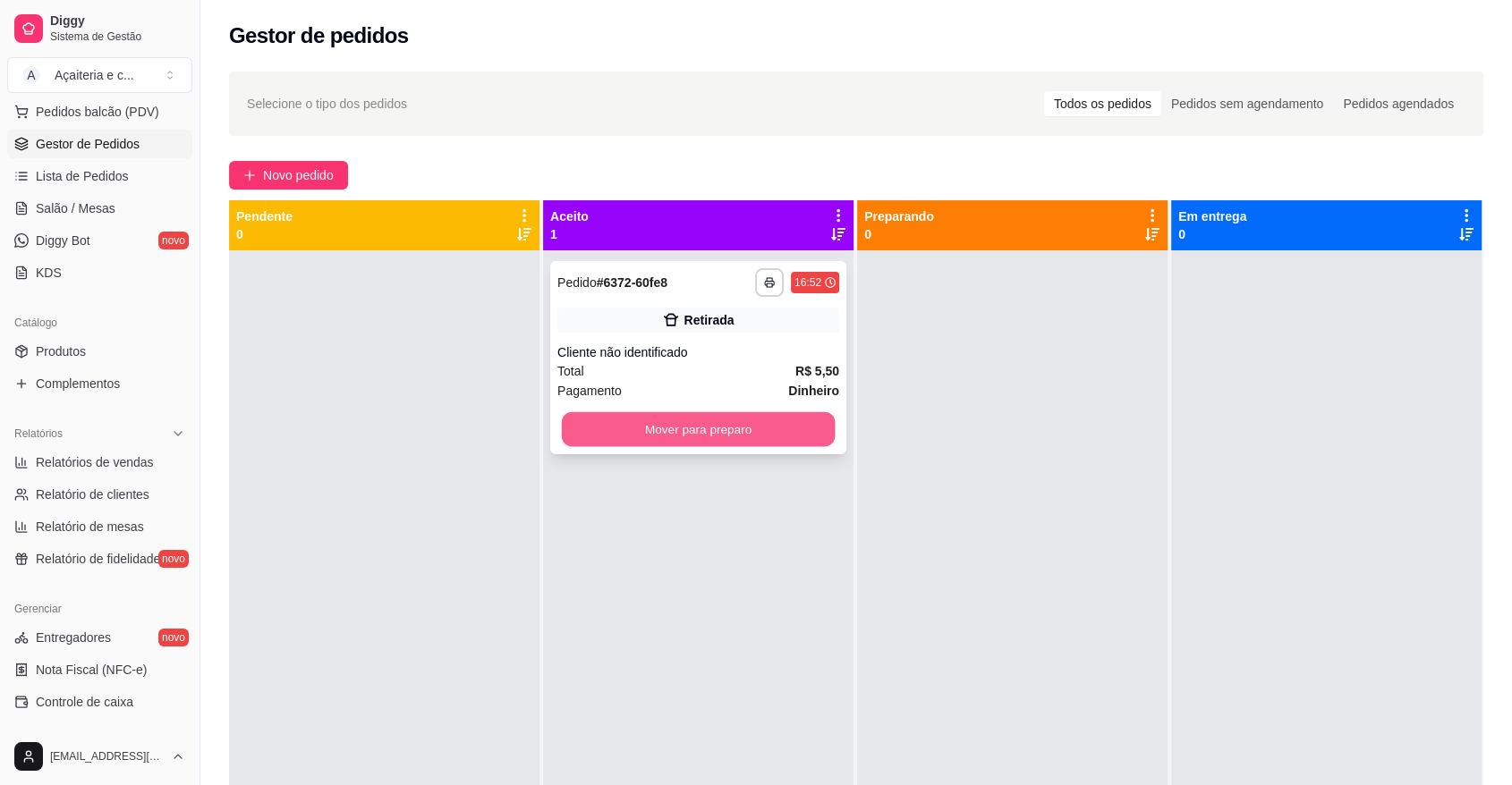
click at [756, 429] on button "Mover para preparo" at bounding box center [699, 430] width 274 height 35
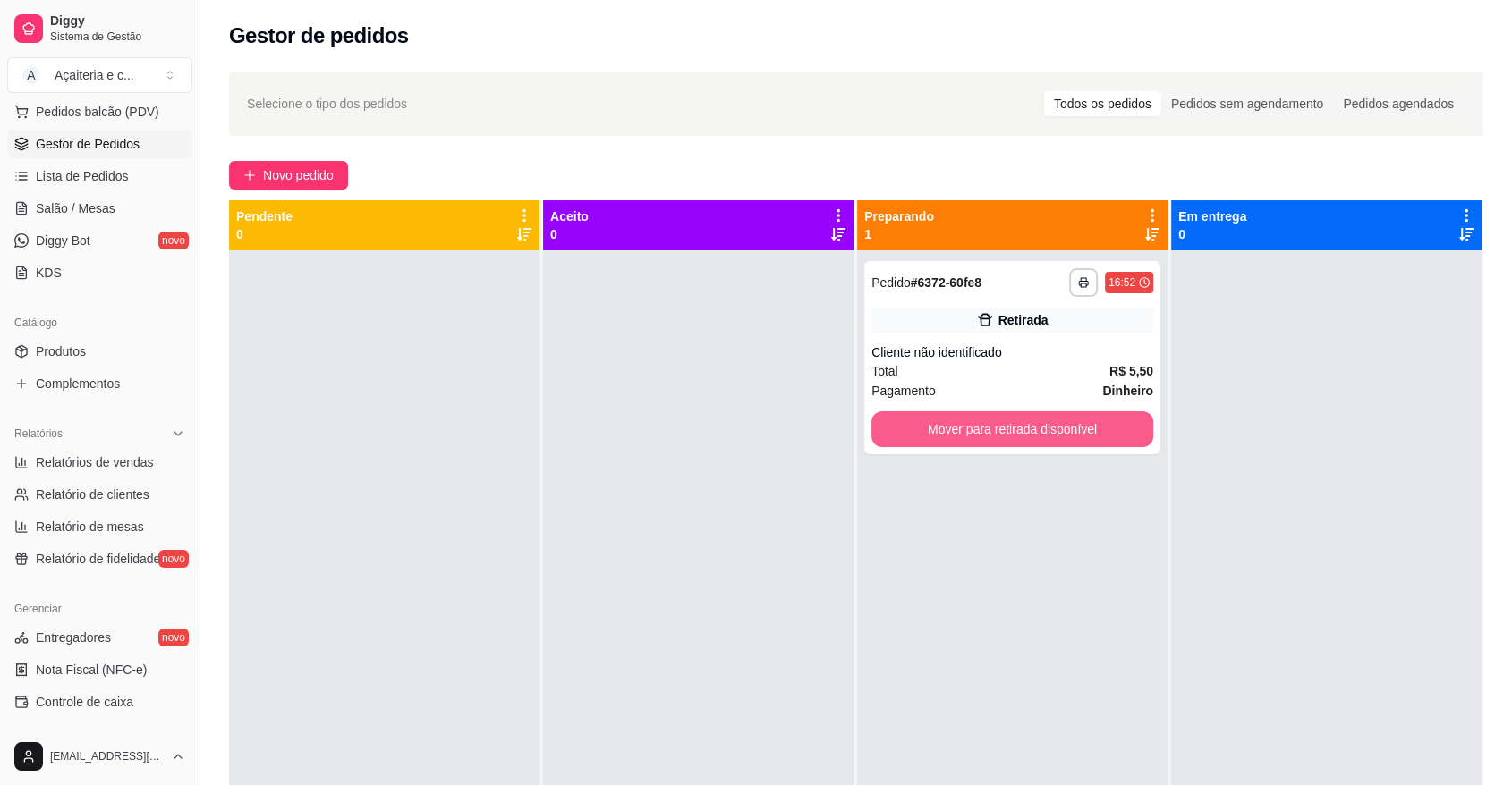
click at [973, 418] on div "**********" at bounding box center [1012, 642] width 310 height 785
click at [973, 418] on button "Mover para retirada disponível" at bounding box center [1013, 430] width 274 height 35
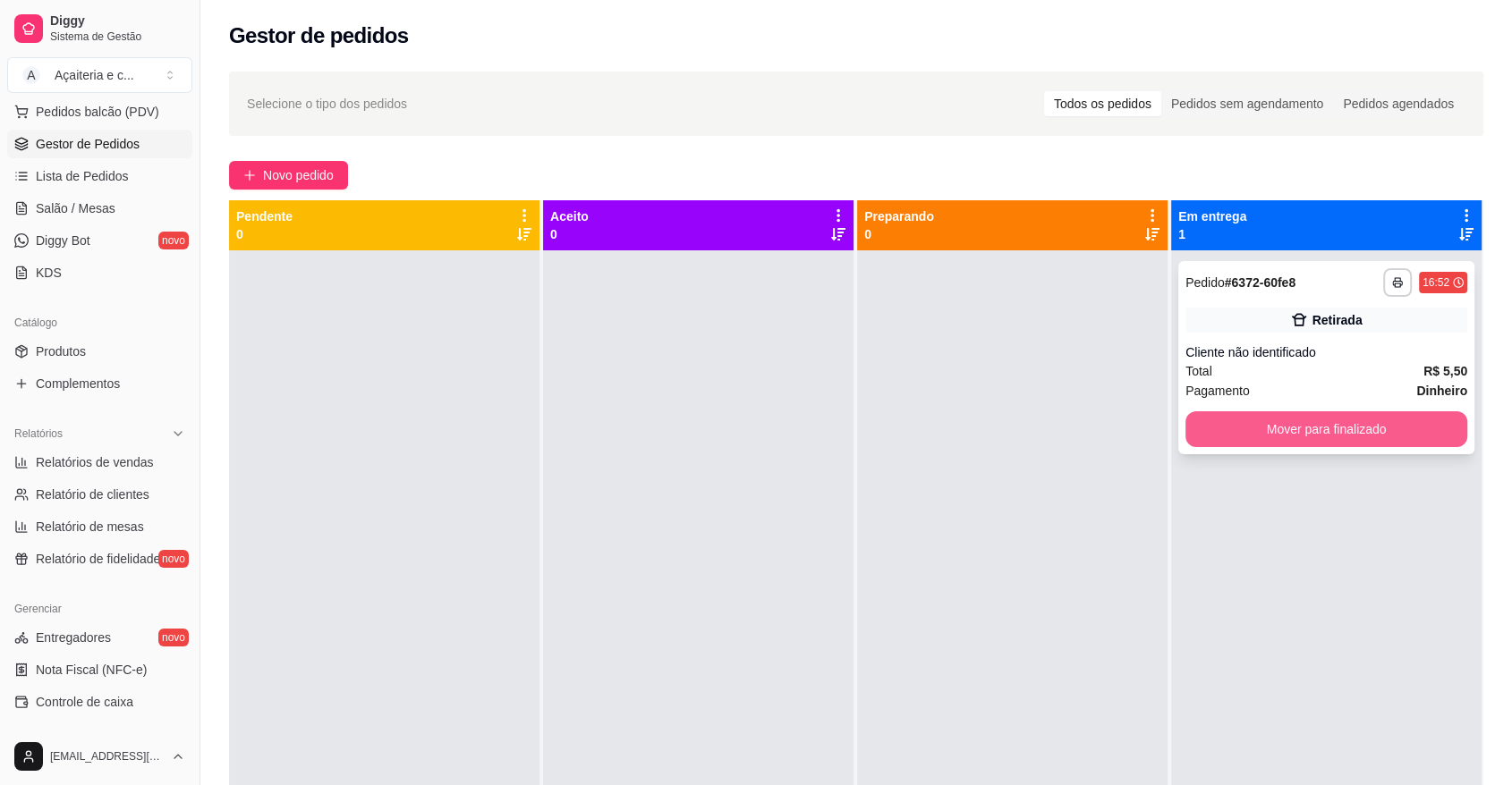
click at [1198, 430] on button "Mover para finalizado" at bounding box center [1326, 429] width 281 height 36
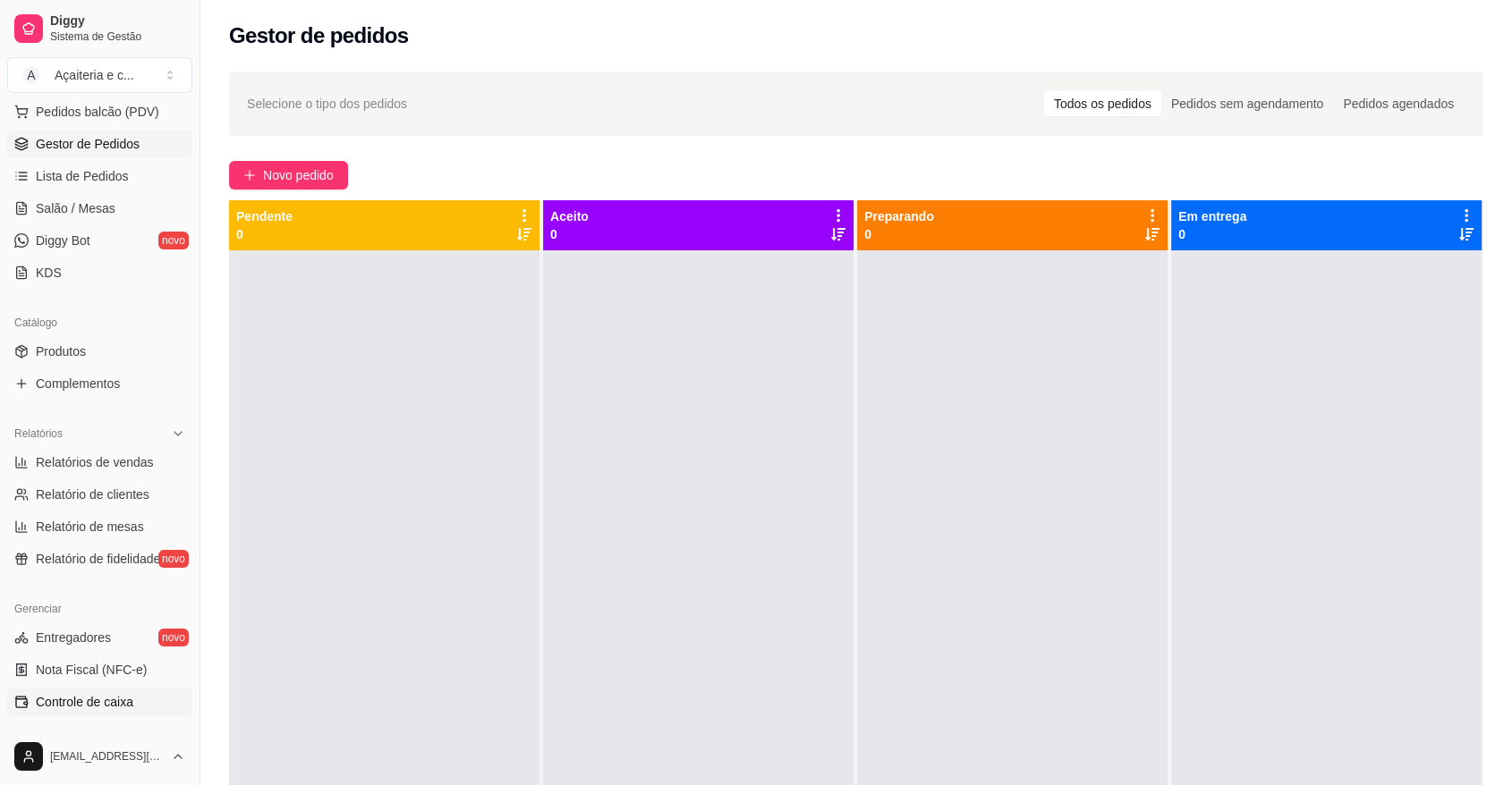
click at [56, 695] on span "Controle de caixa" at bounding box center [84, 701] width 97 height 18
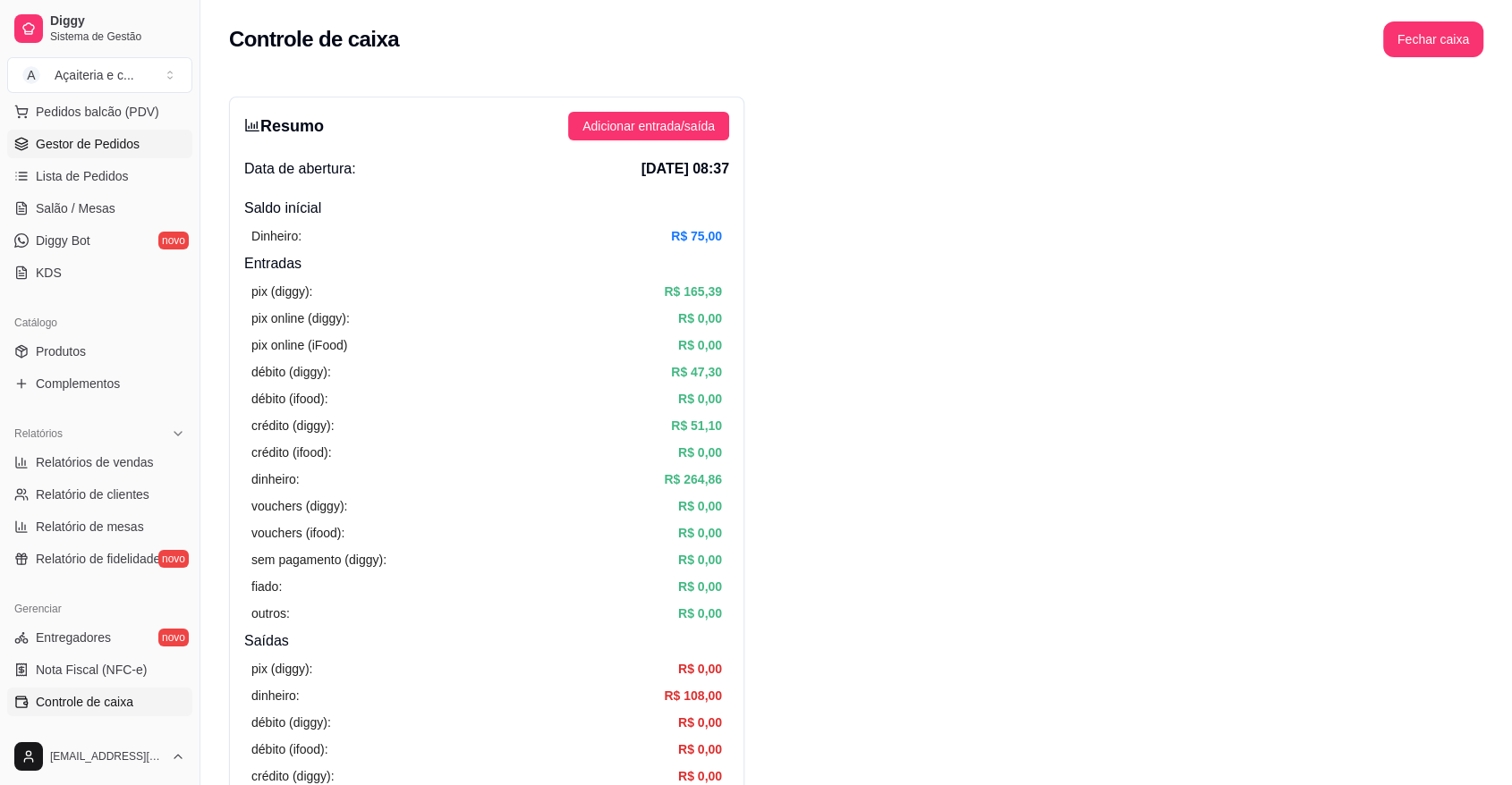
click at [119, 135] on span "Gestor de Pedidos" at bounding box center [88, 144] width 104 height 18
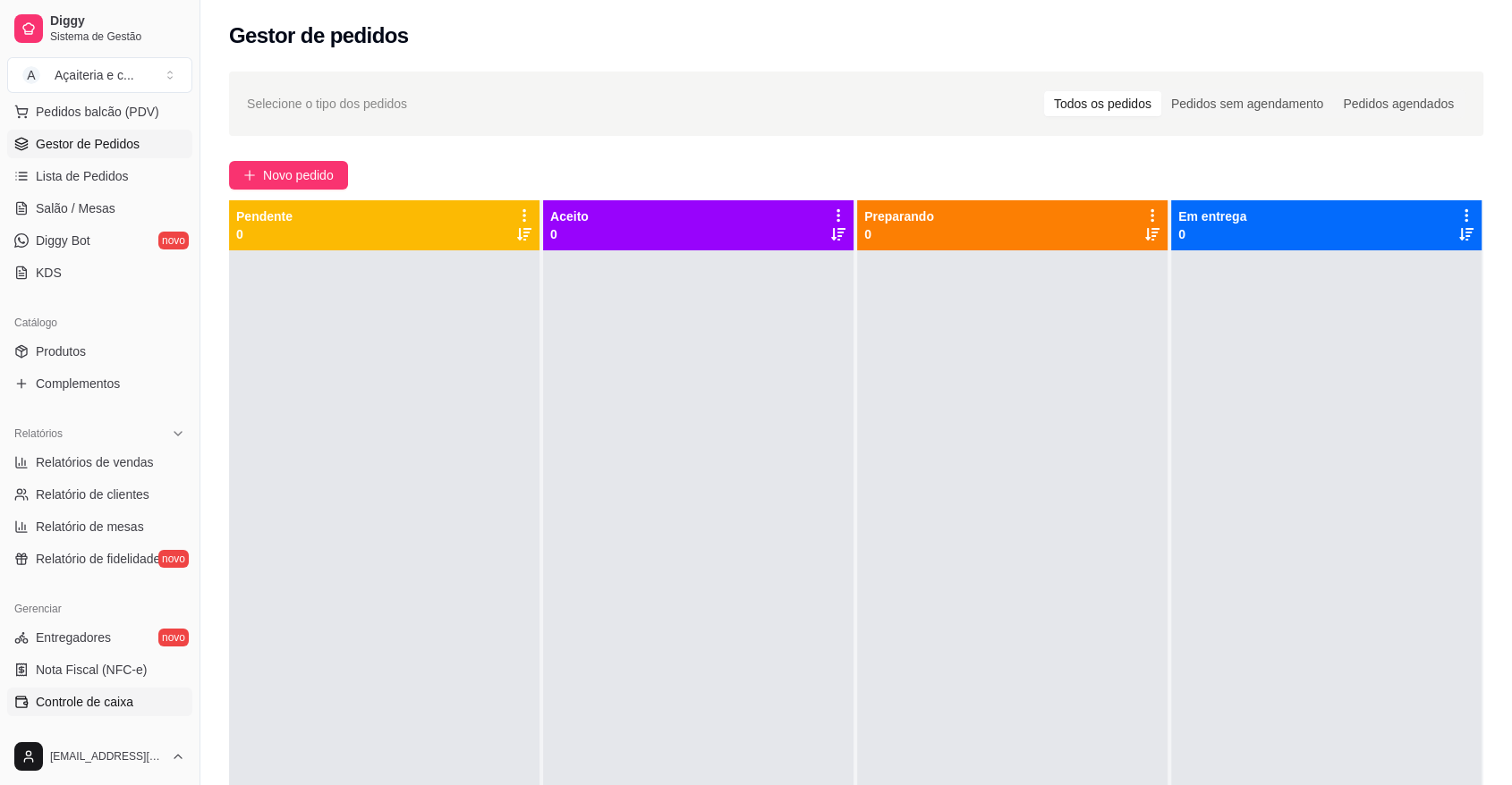
click at [79, 691] on link "Controle de caixa" at bounding box center [99, 702] width 185 height 29
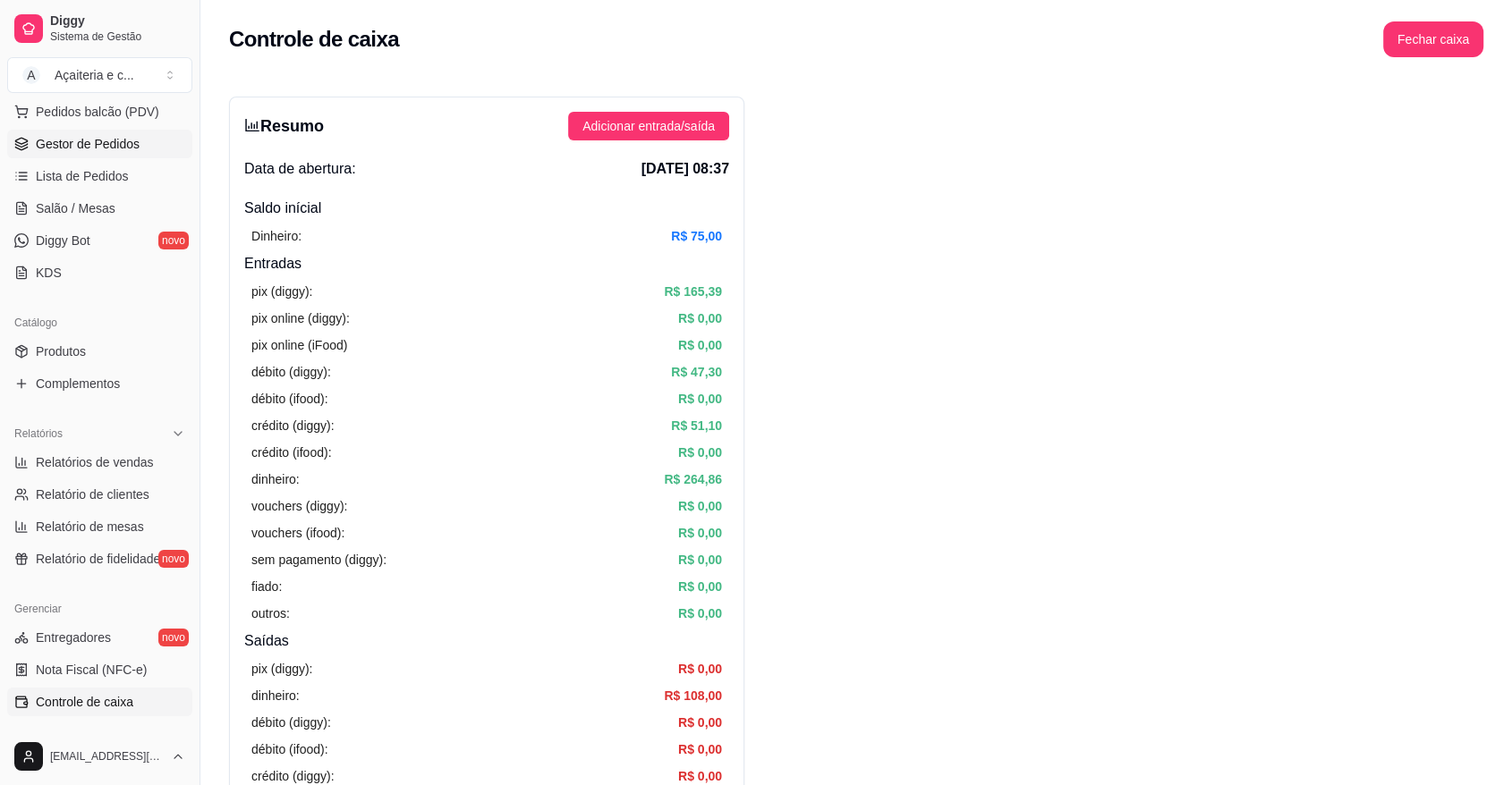
click at [93, 149] on span "Gestor de Pedidos" at bounding box center [88, 144] width 104 height 18
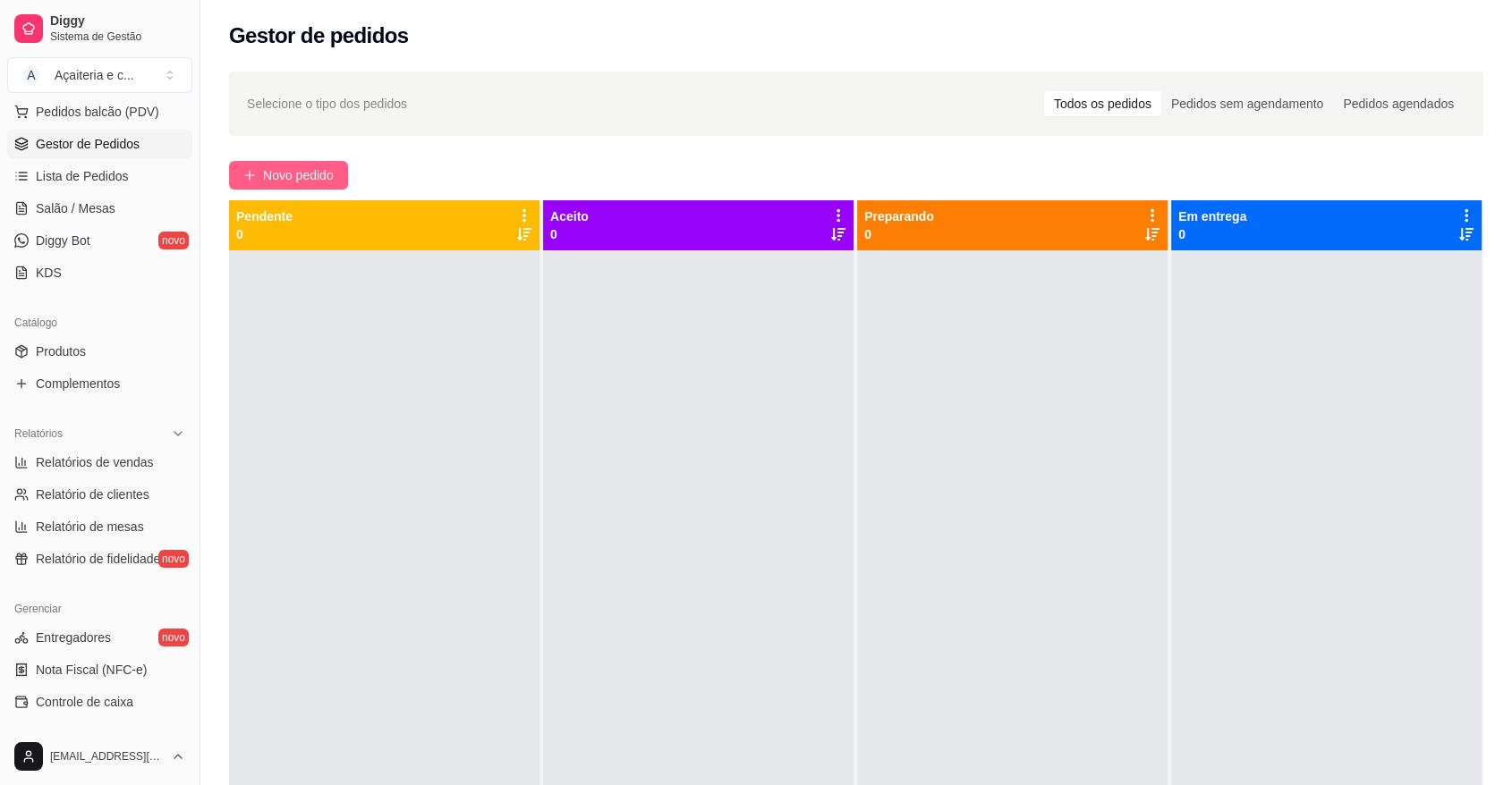
click at [346, 178] on button "Novo pedido" at bounding box center [288, 175] width 119 height 29
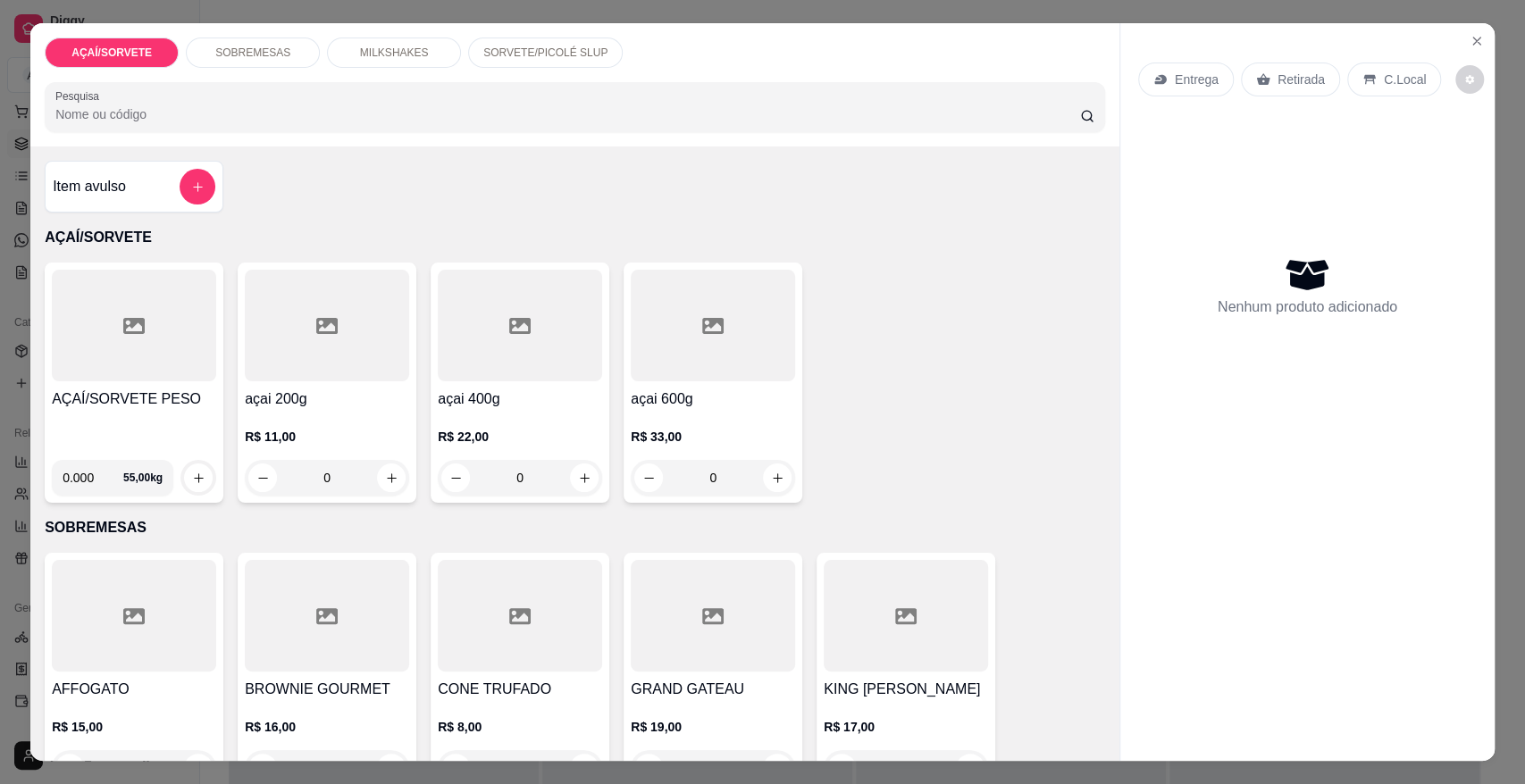
click at [111, 390] on h4 "AÇAÍ/SORVETE PESO" at bounding box center [134, 399] width 165 height 21
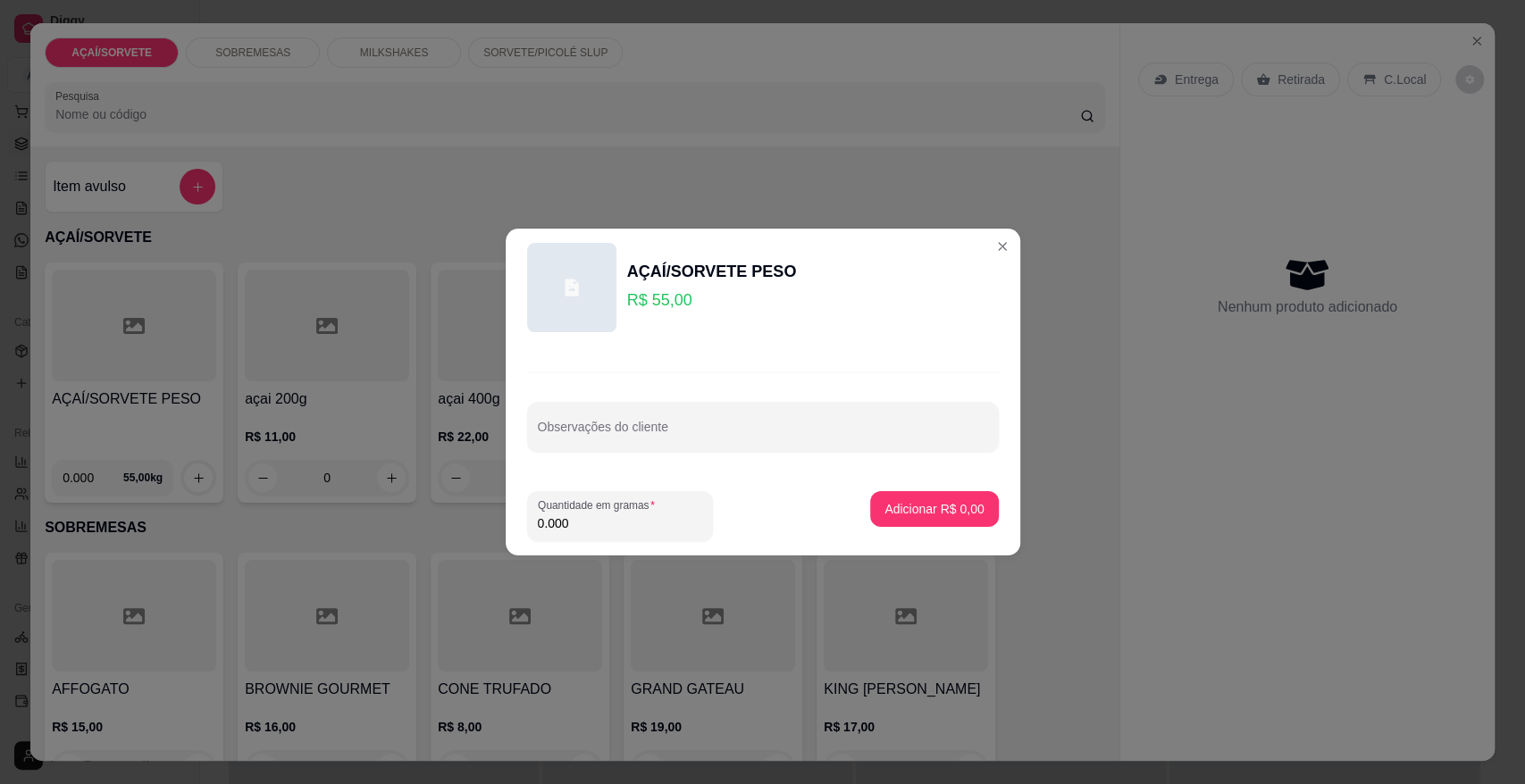
click at [638, 520] on input "0.000" at bounding box center [620, 523] width 165 height 18
type input "0.096"
click at [940, 504] on p "Adicionar R$ 5,28" at bounding box center [934, 509] width 96 height 17
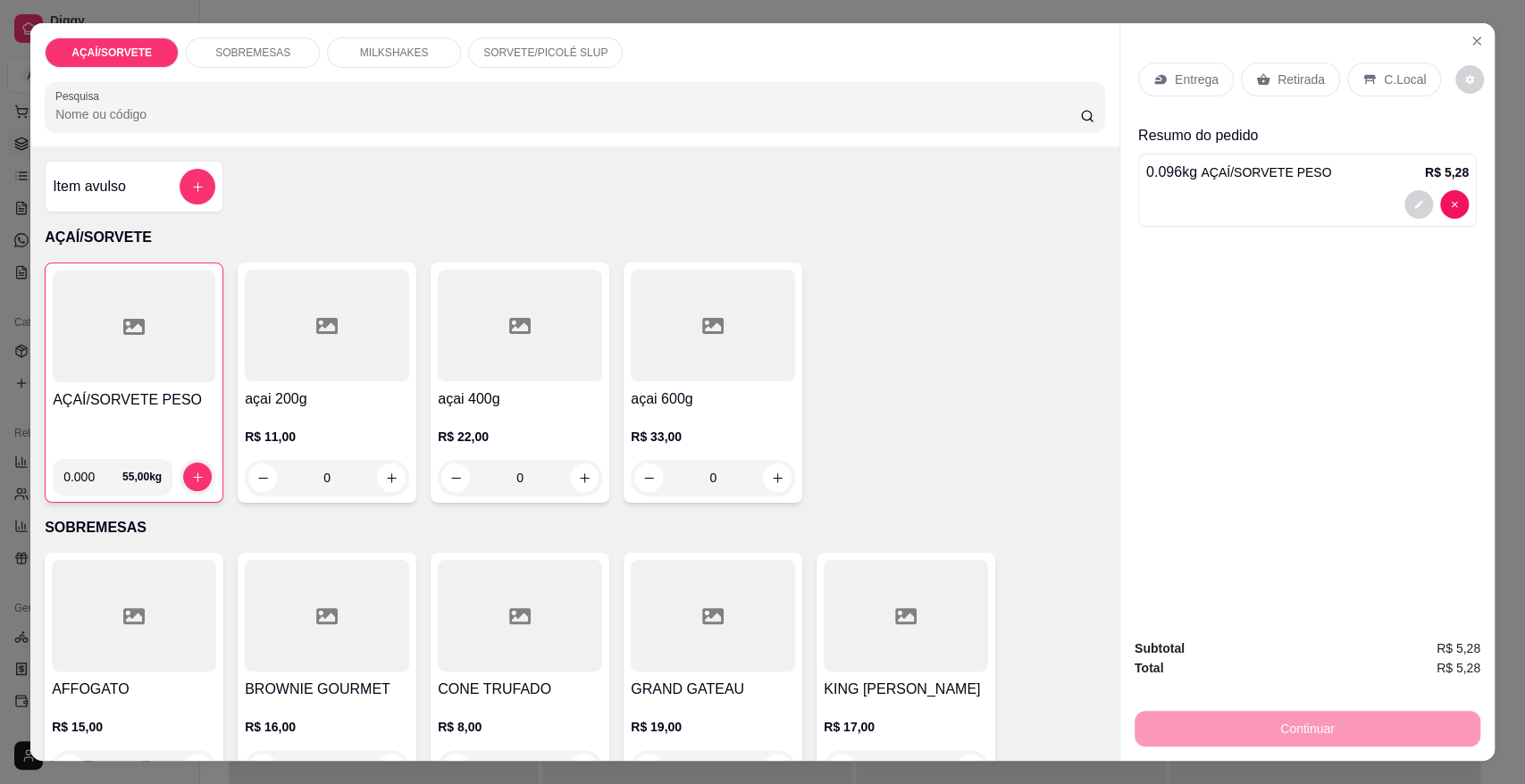
click at [1277, 77] on p "Retirada" at bounding box center [1300, 79] width 47 height 18
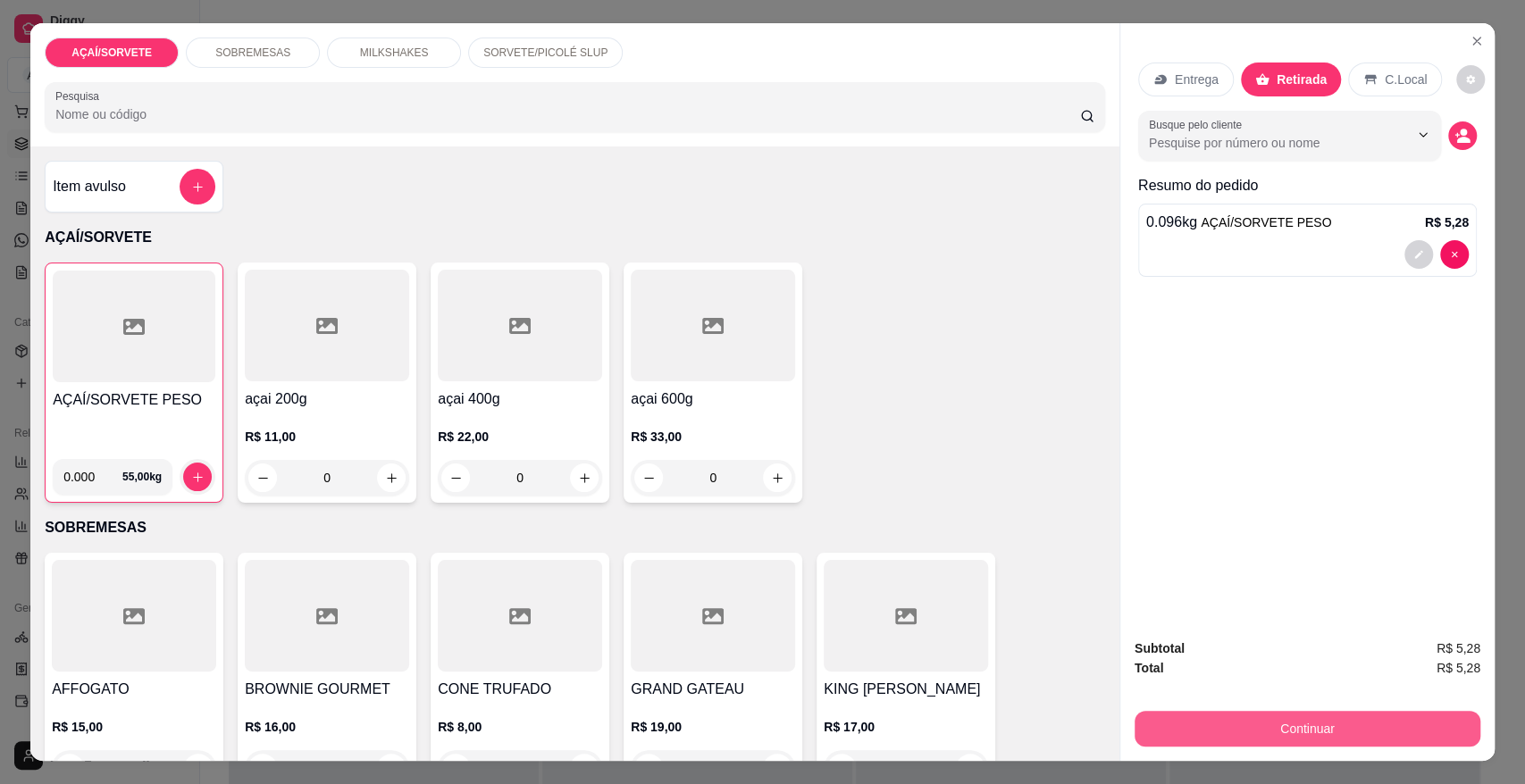
click at [1224, 712] on button "Continuar" at bounding box center [1307, 728] width 345 height 36
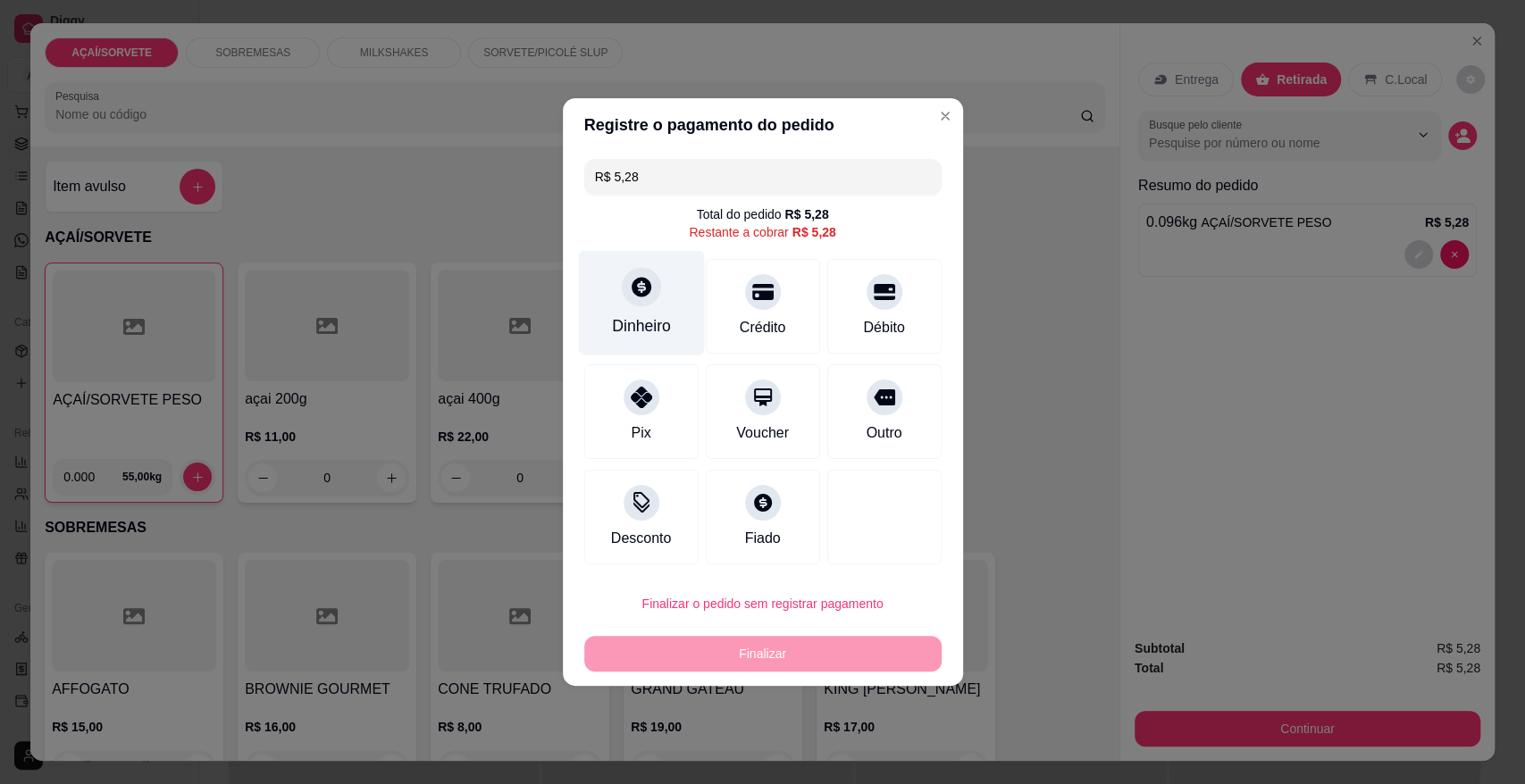
click at [626, 322] on div "Dinheiro" at bounding box center [641, 326] width 59 height 23
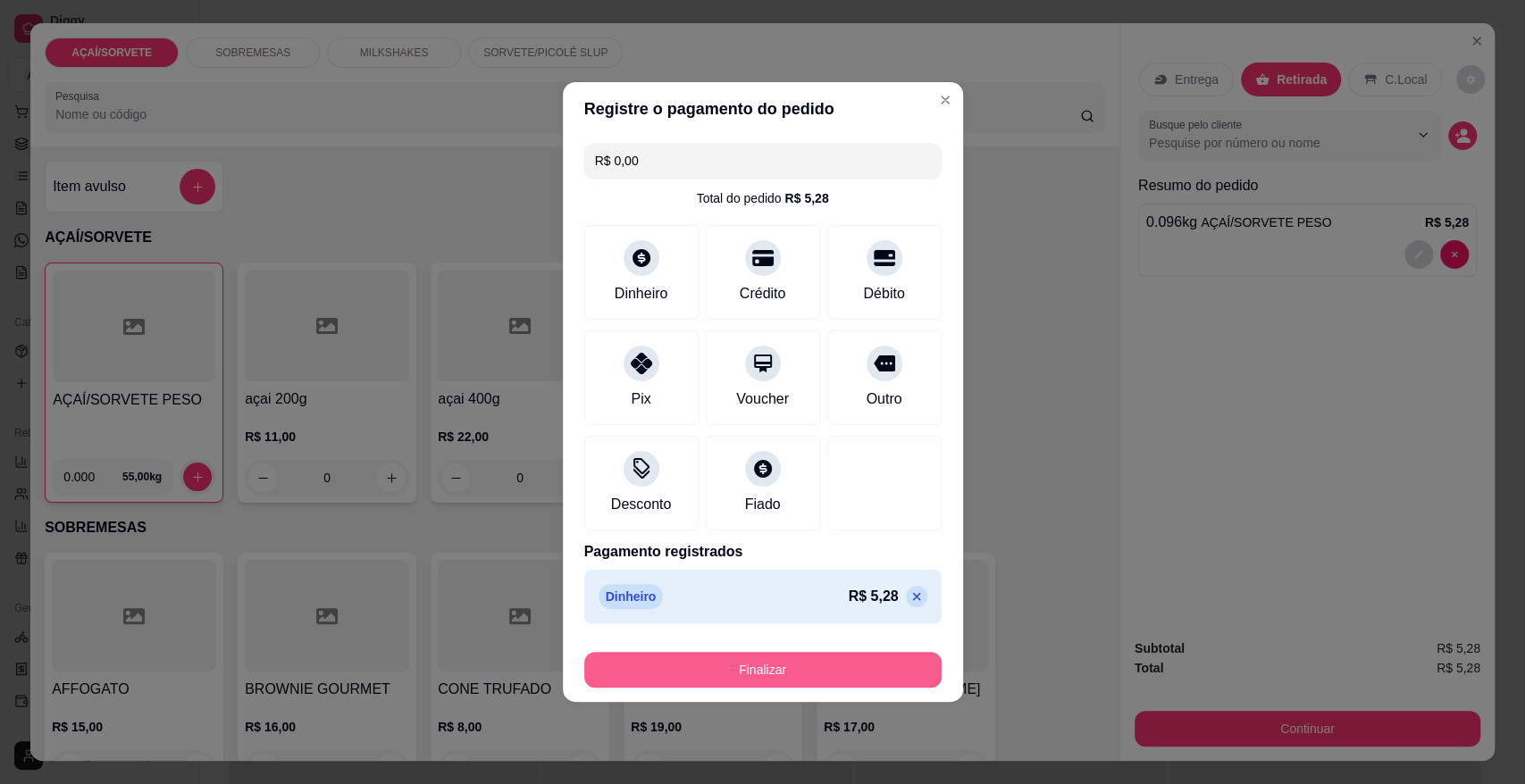
drag, startPoint x: 750, startPoint y: 689, endPoint x: 754, endPoint y: 674, distance: 15.5
click at [754, 674] on footer "Finalizar" at bounding box center [763, 666] width 400 height 71
click at [754, 674] on button "Finalizar" at bounding box center [763, 670] width 346 height 35
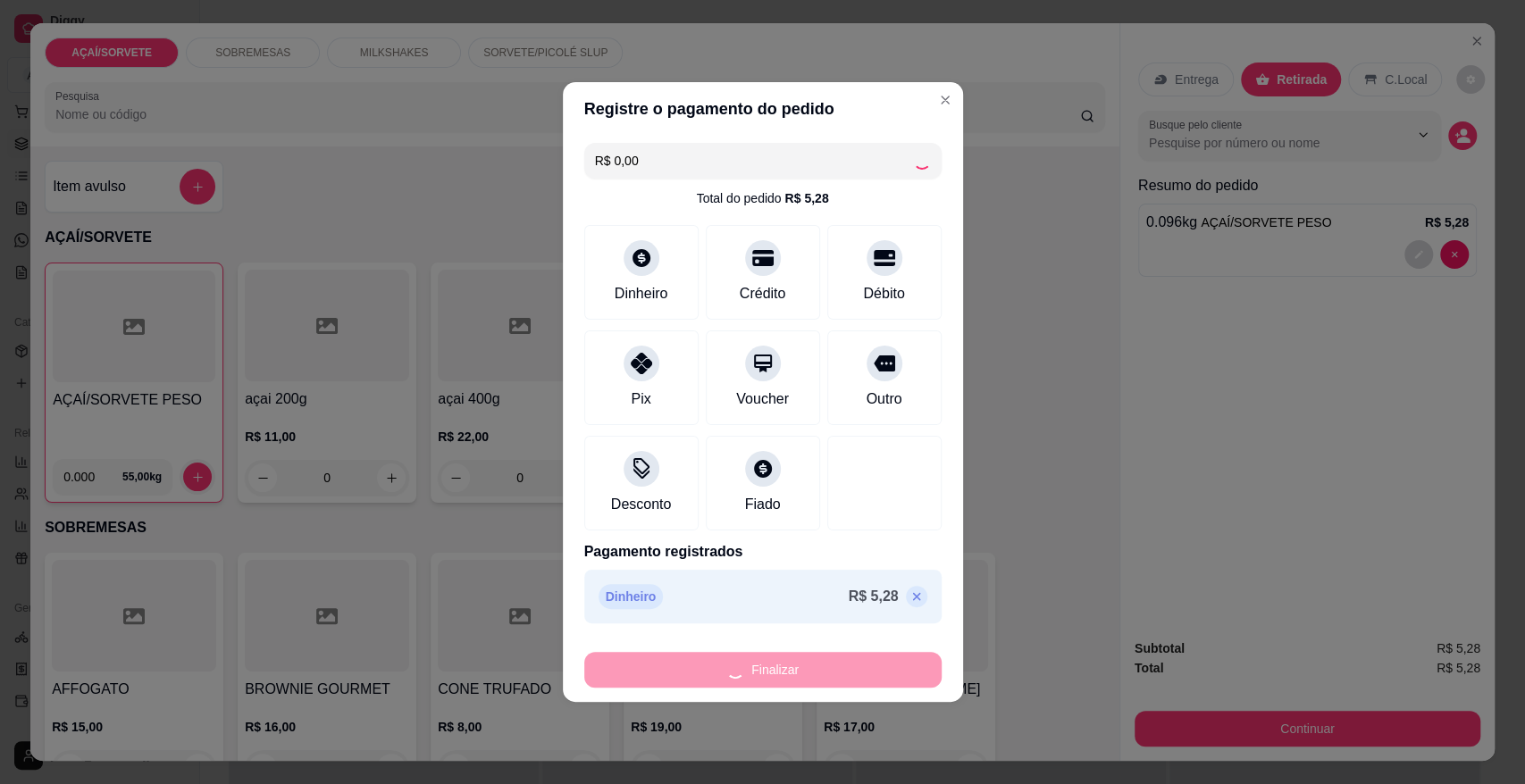
type input "-R$ 5,28"
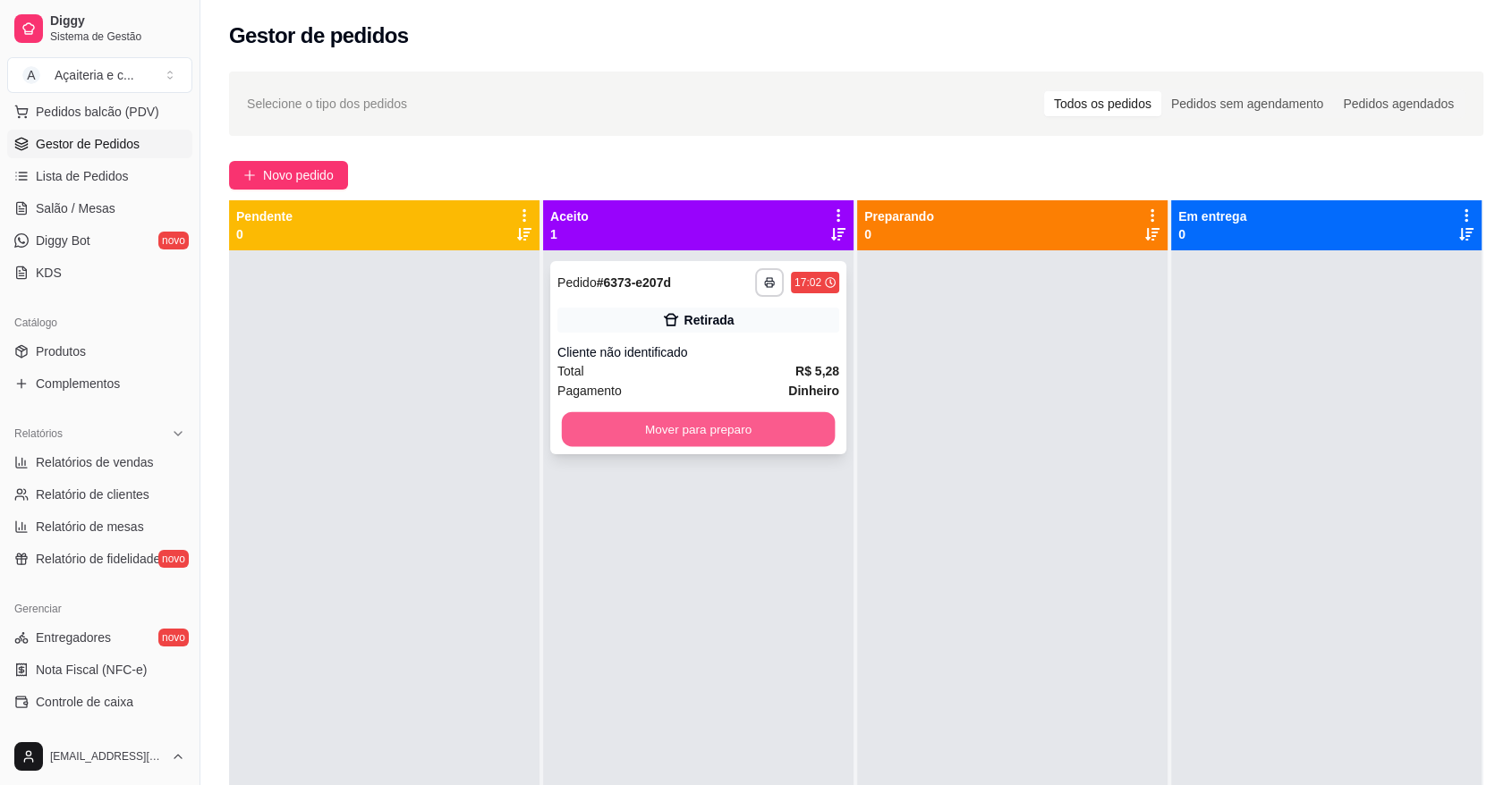
click at [813, 414] on button "Mover para preparo" at bounding box center [699, 430] width 274 height 35
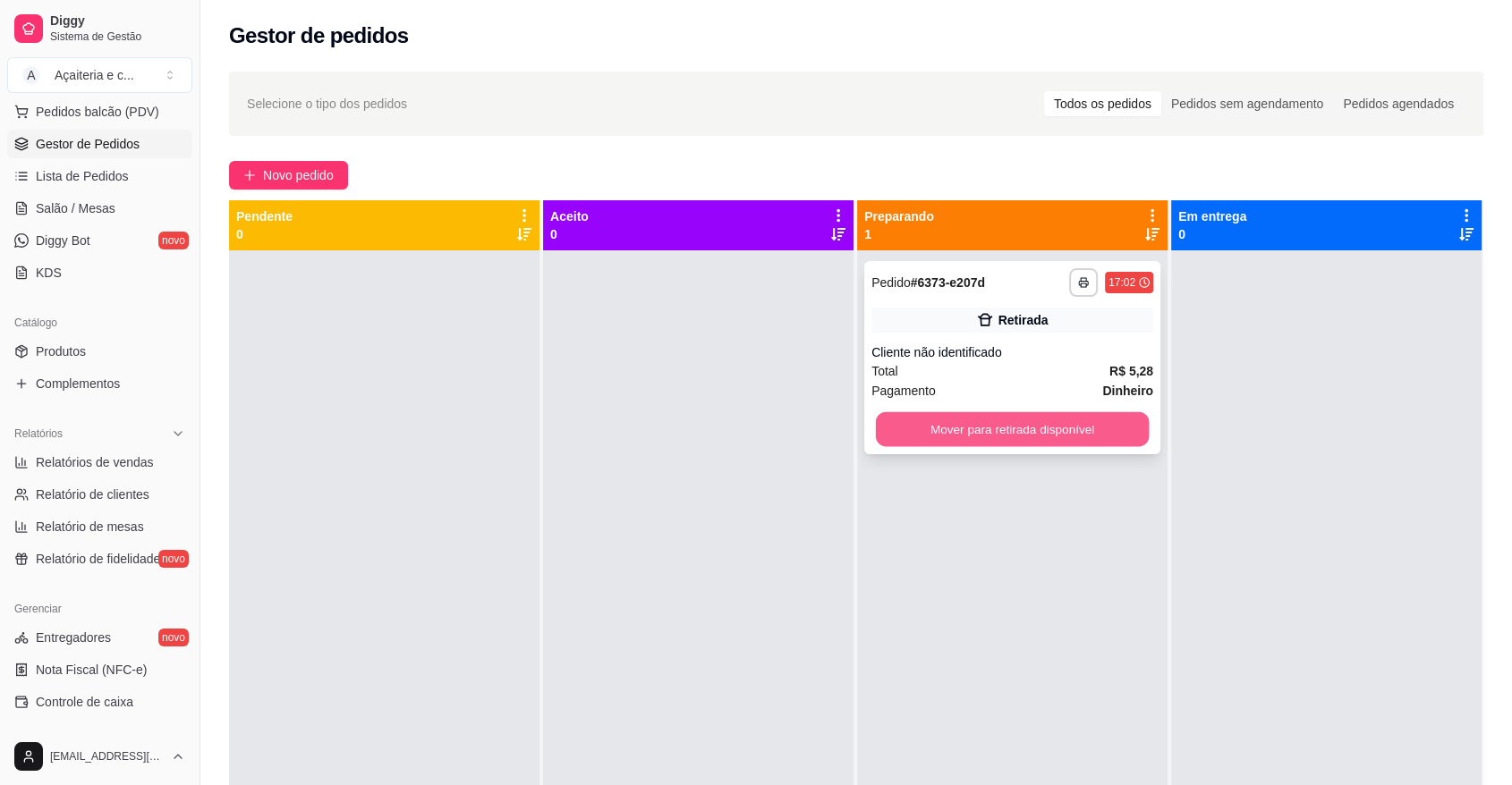
click at [1095, 432] on button "Mover para retirada disponível" at bounding box center [1013, 430] width 274 height 35
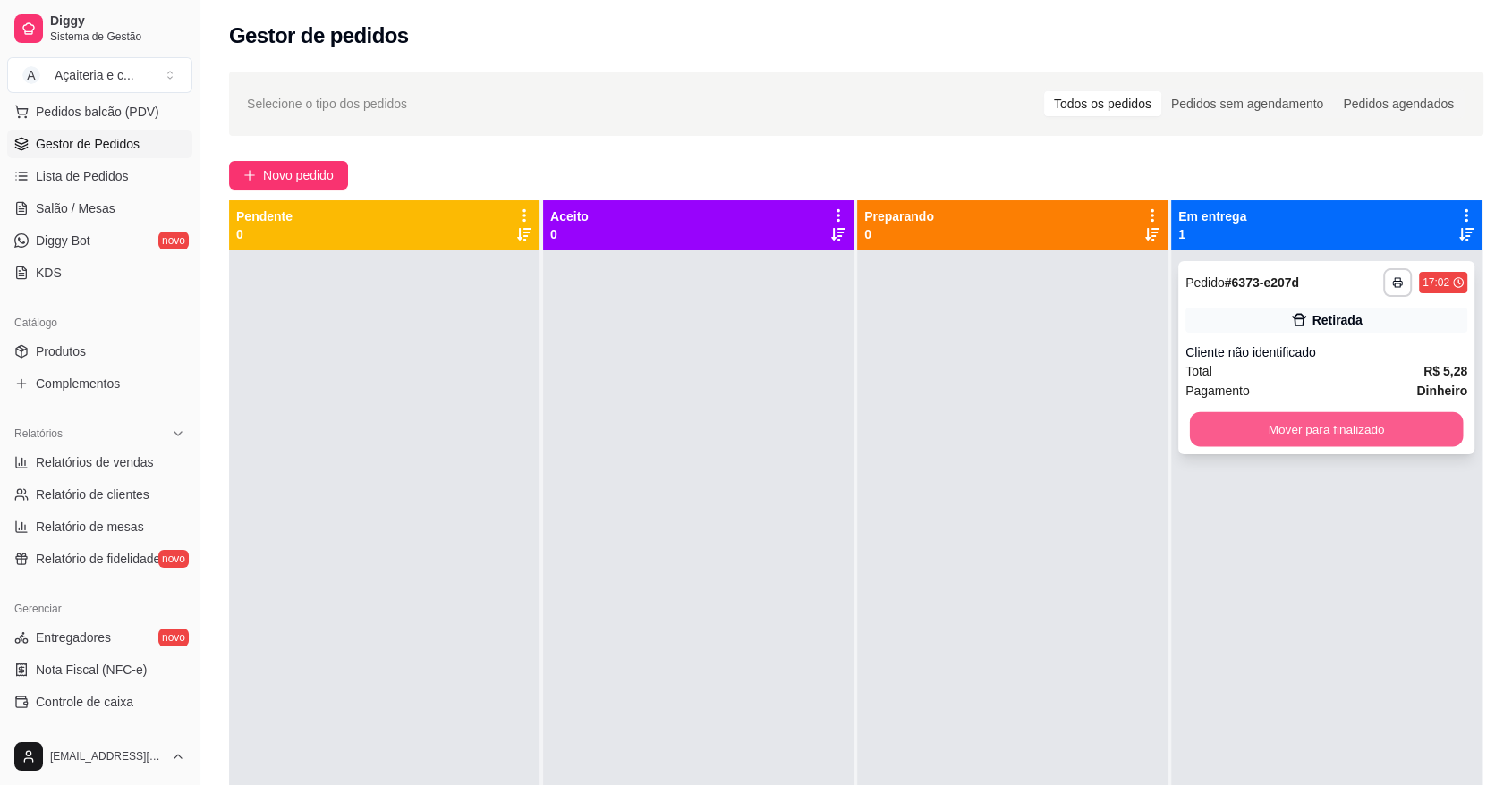
click at [1271, 432] on button "Mover para finalizado" at bounding box center [1327, 430] width 274 height 35
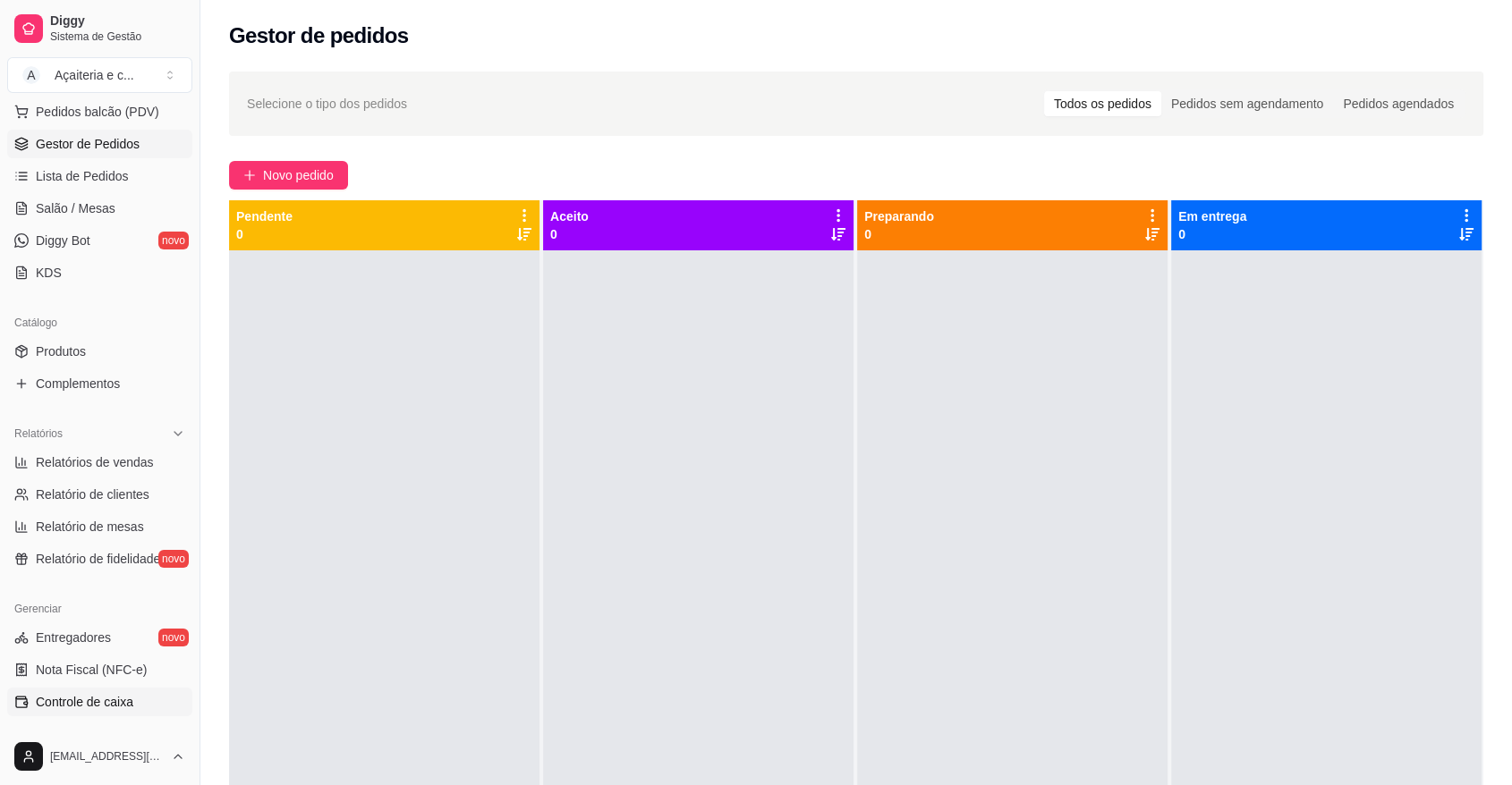
click at [82, 700] on span "Controle de caixa" at bounding box center [84, 701] width 97 height 18
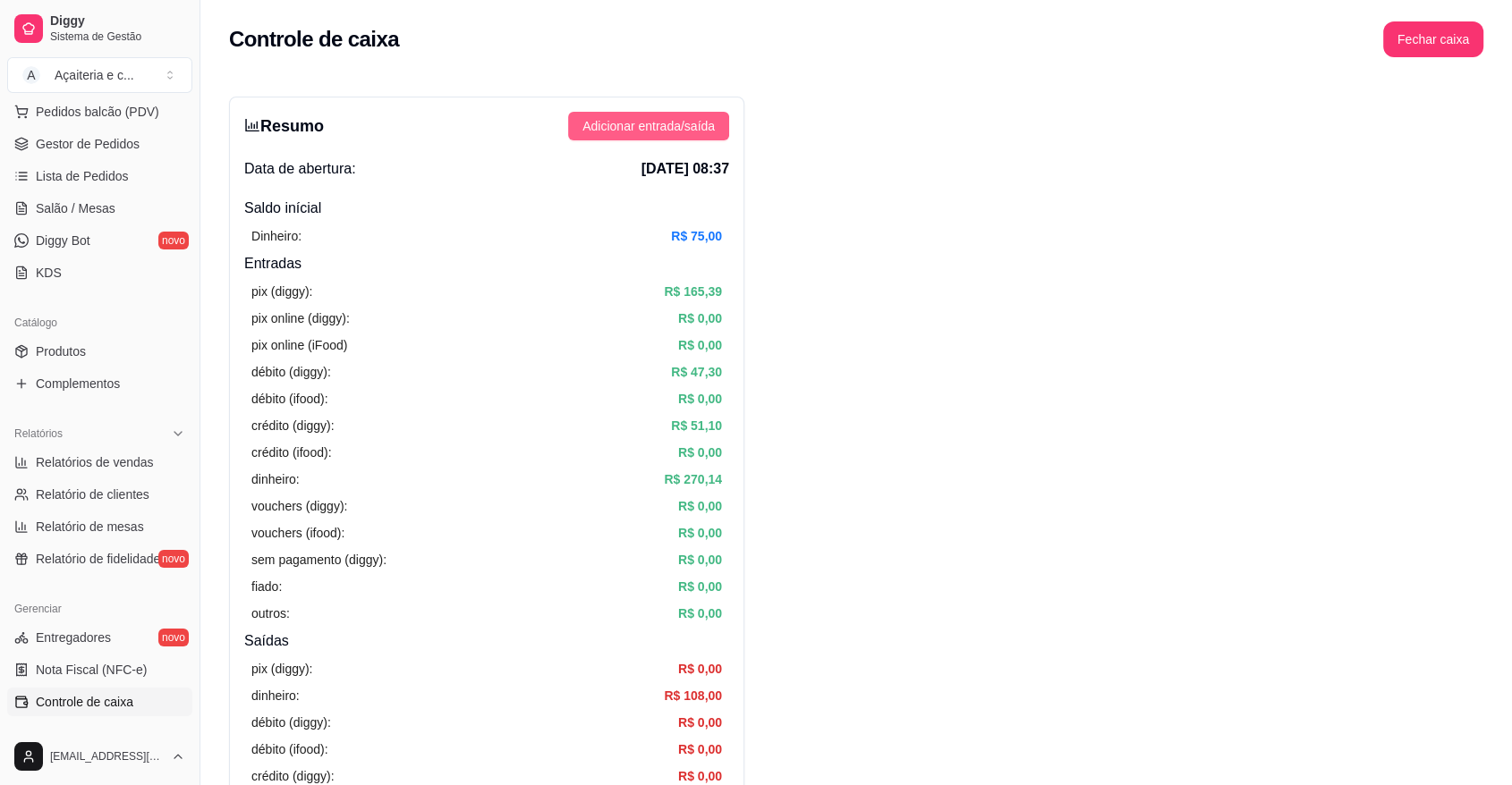
click at [694, 126] on span "Adicionar entrada/saída" at bounding box center [648, 126] width 132 height 19
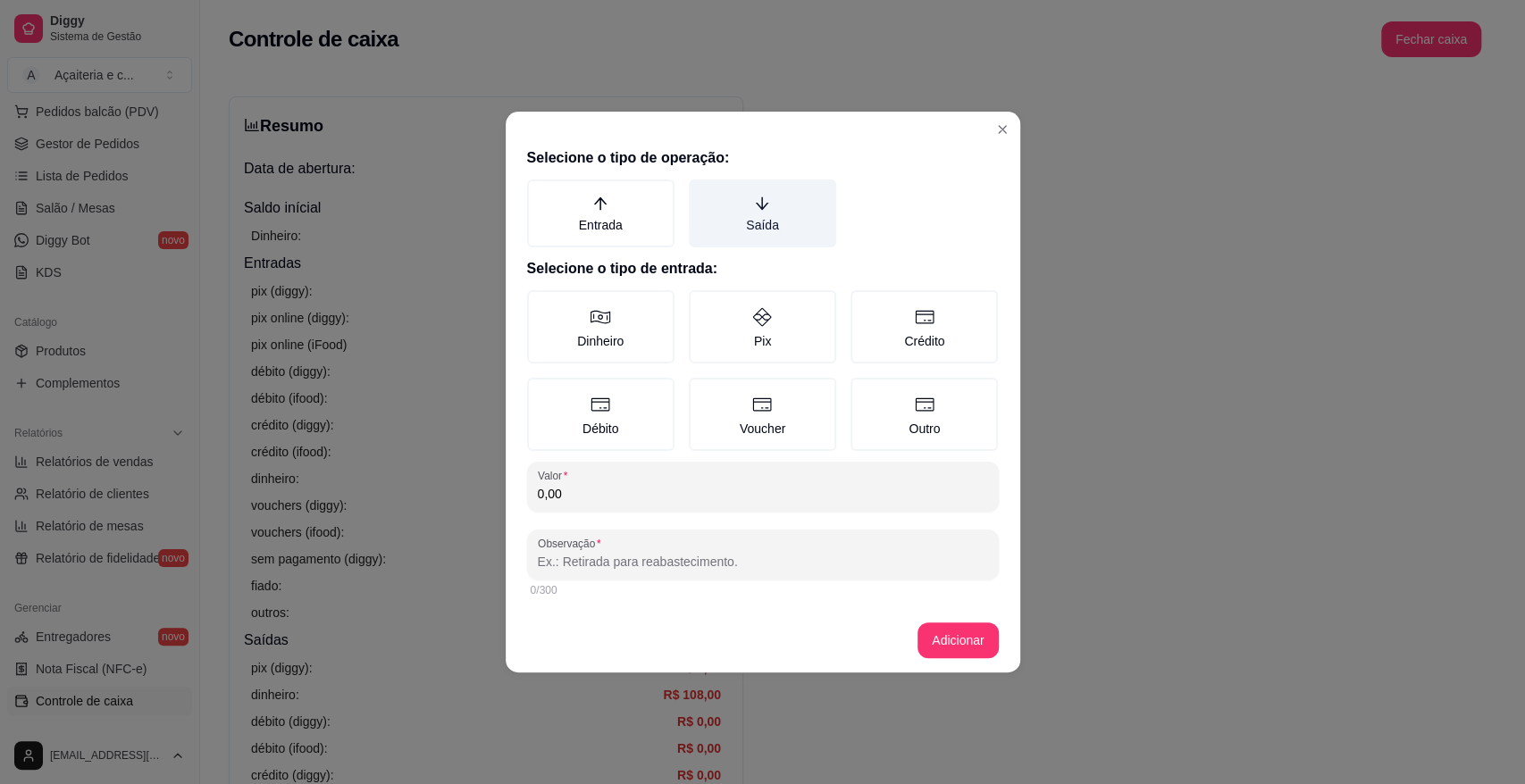
click at [764, 192] on label "Saída" at bounding box center [762, 214] width 147 height 68
click at [702, 192] on button "Saída" at bounding box center [695, 186] width 14 height 14
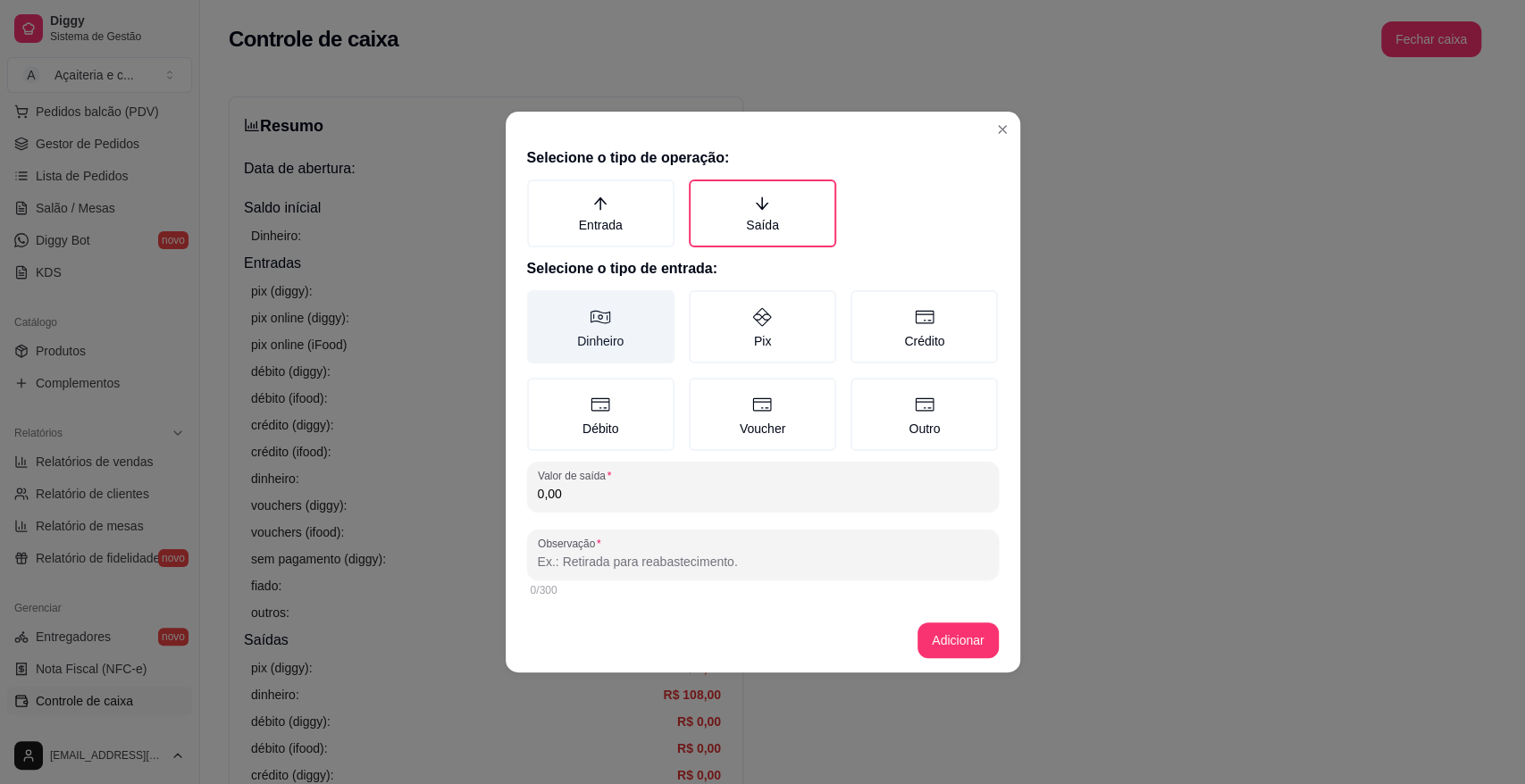
click at [602, 337] on label "Dinheiro" at bounding box center [600, 327] width 147 height 73
click at [541, 304] on button "Dinheiro" at bounding box center [533, 296] width 14 height 14
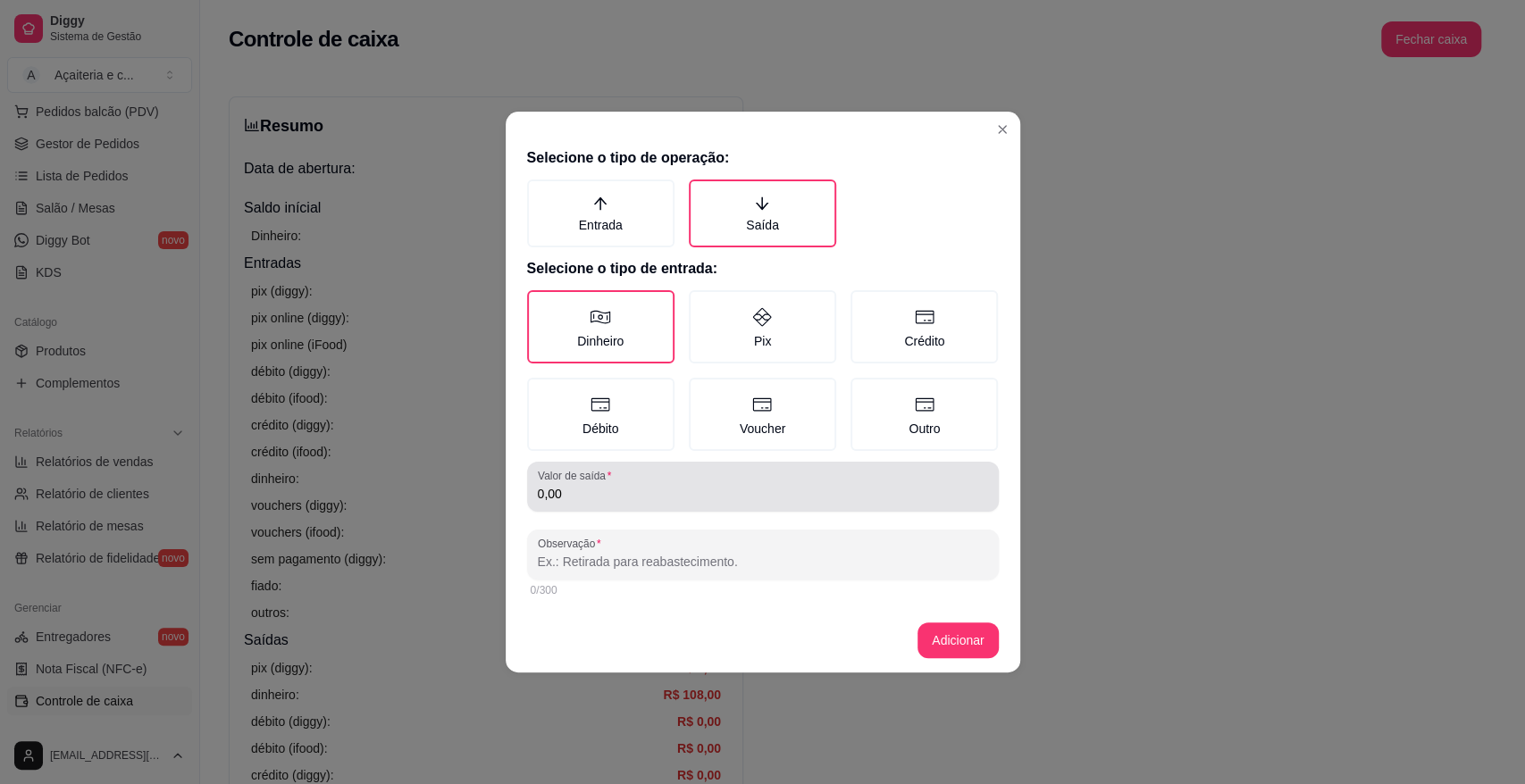
click at [607, 496] on input "0,00" at bounding box center [763, 493] width 450 height 18
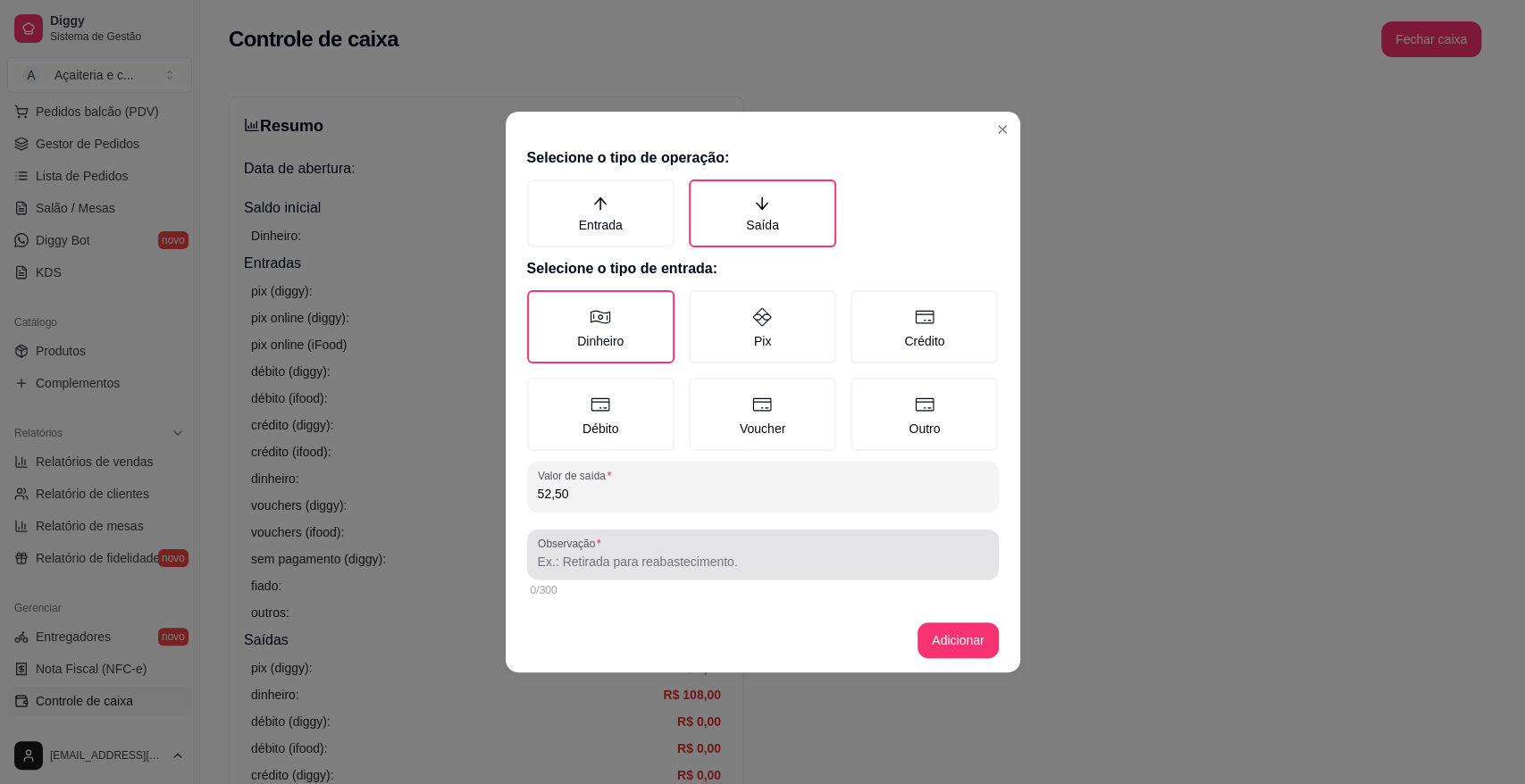
type input "52,50"
click at [622, 571] on div "Observação" at bounding box center [763, 554] width 471 height 50
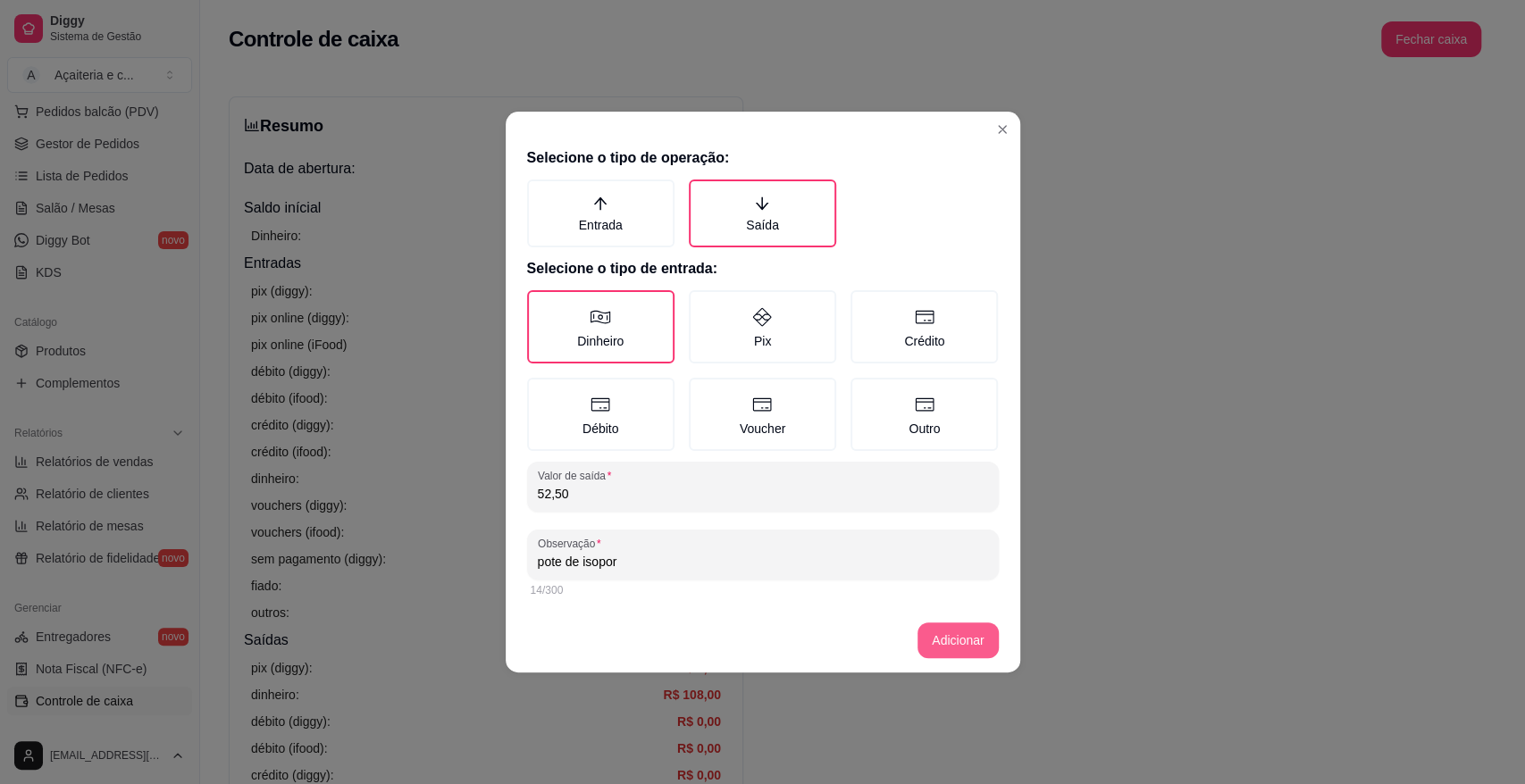
type input "pote de isopor"
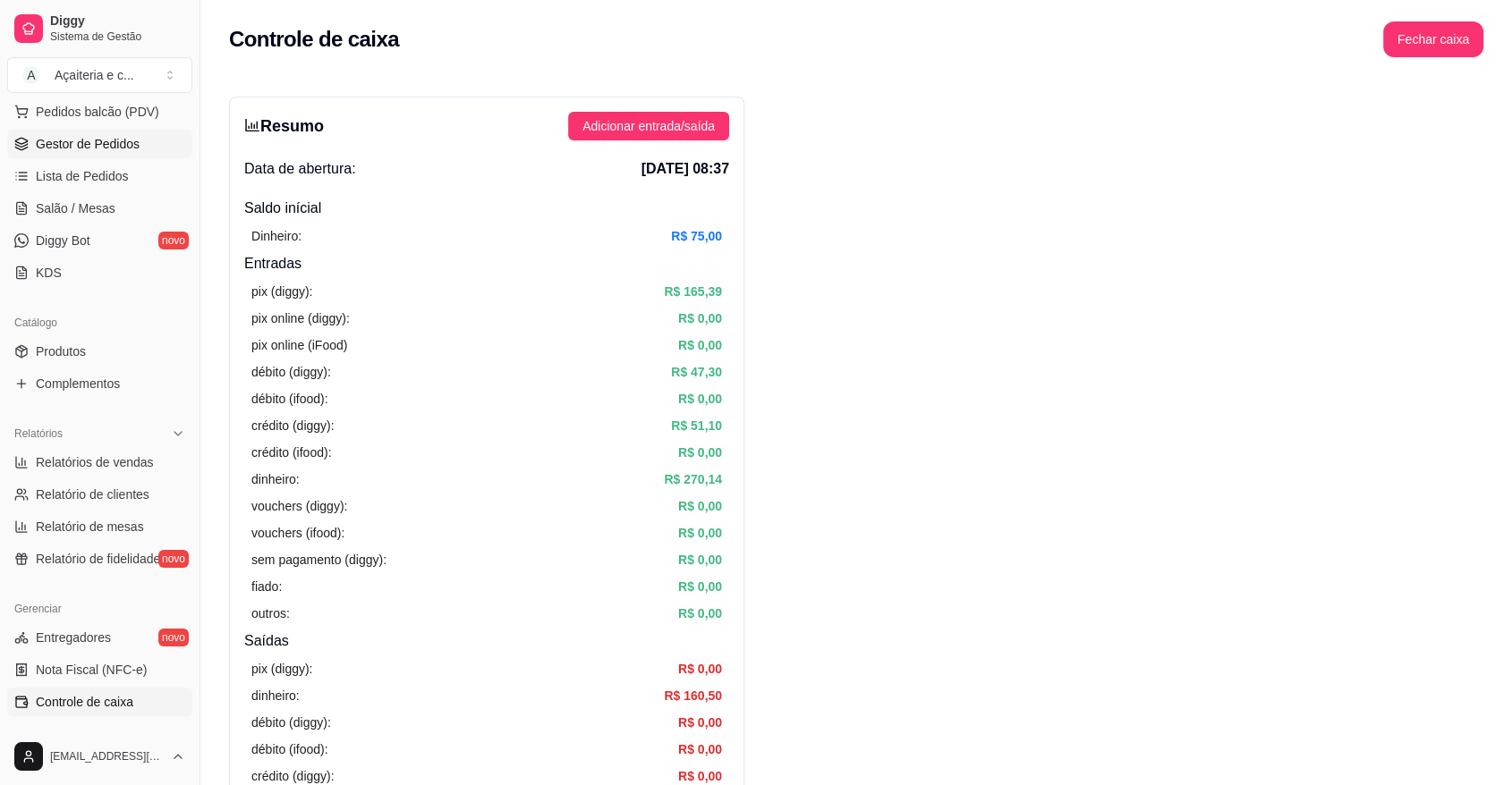
click at [59, 155] on link "Gestor de Pedidos" at bounding box center [99, 144] width 185 height 29
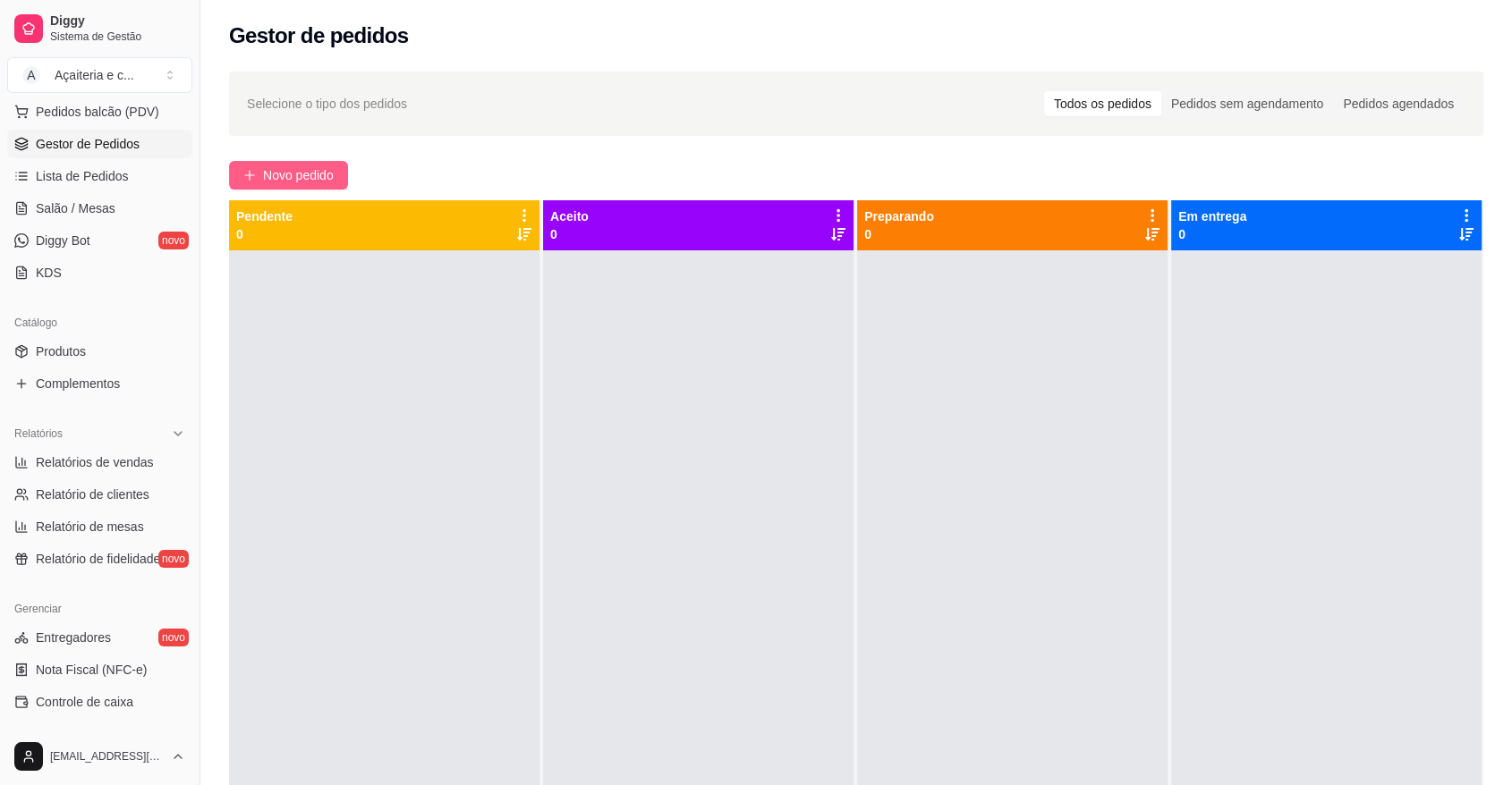
click at [304, 185] on button "Novo pedido" at bounding box center [288, 175] width 119 height 29
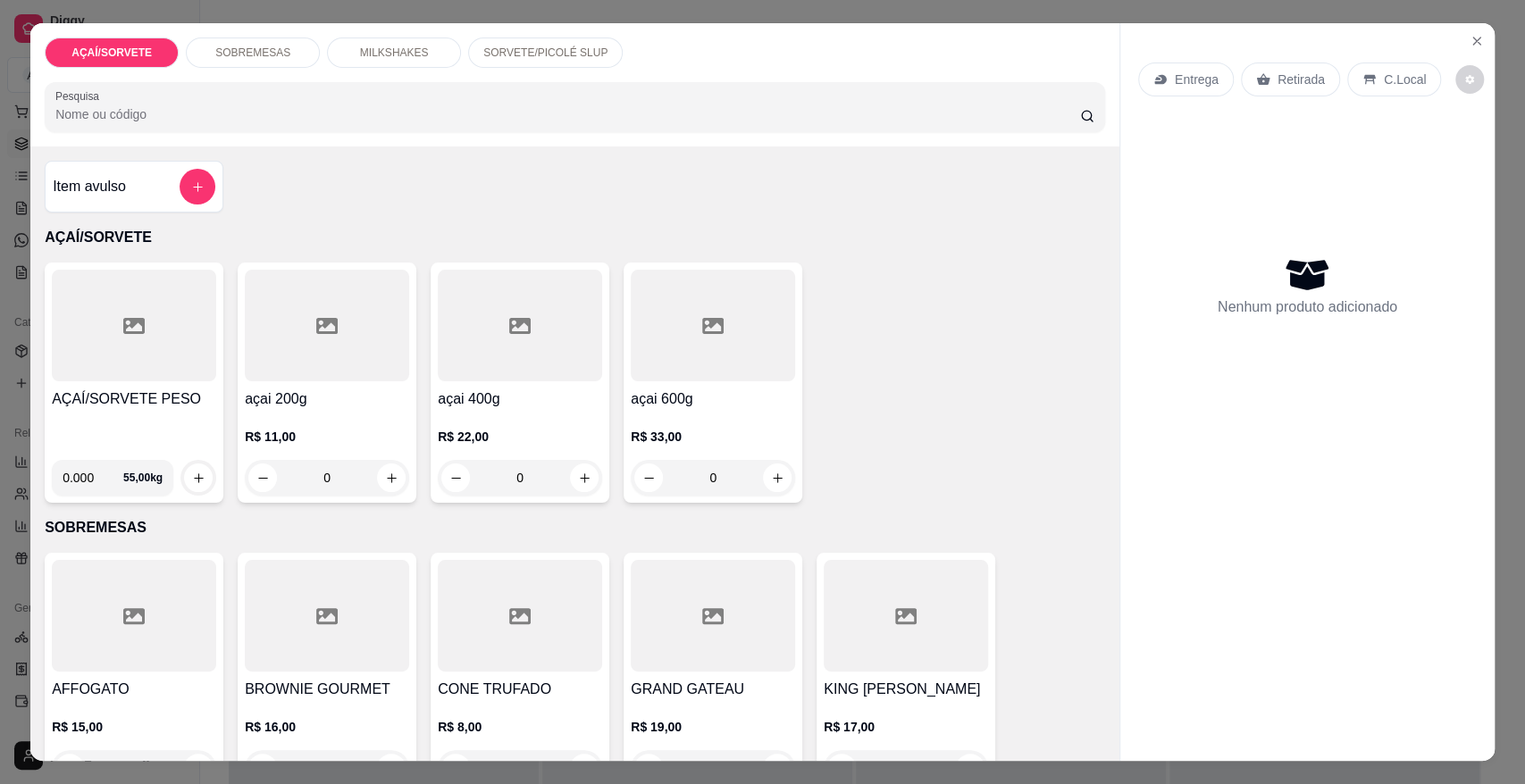
click at [257, 42] on div "SOBREMESAS" at bounding box center [252, 53] width 134 height 31
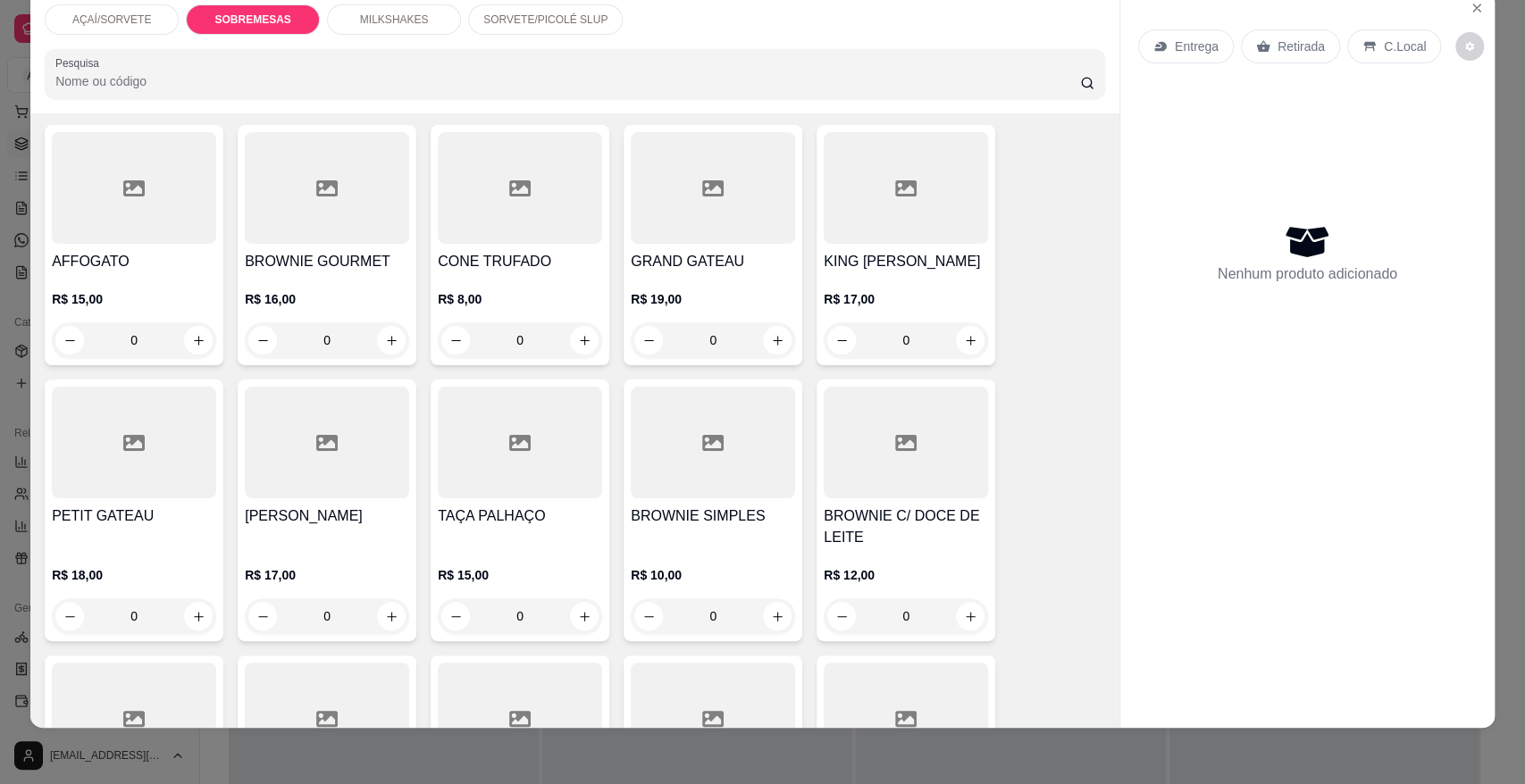
scroll to position [386, 0]
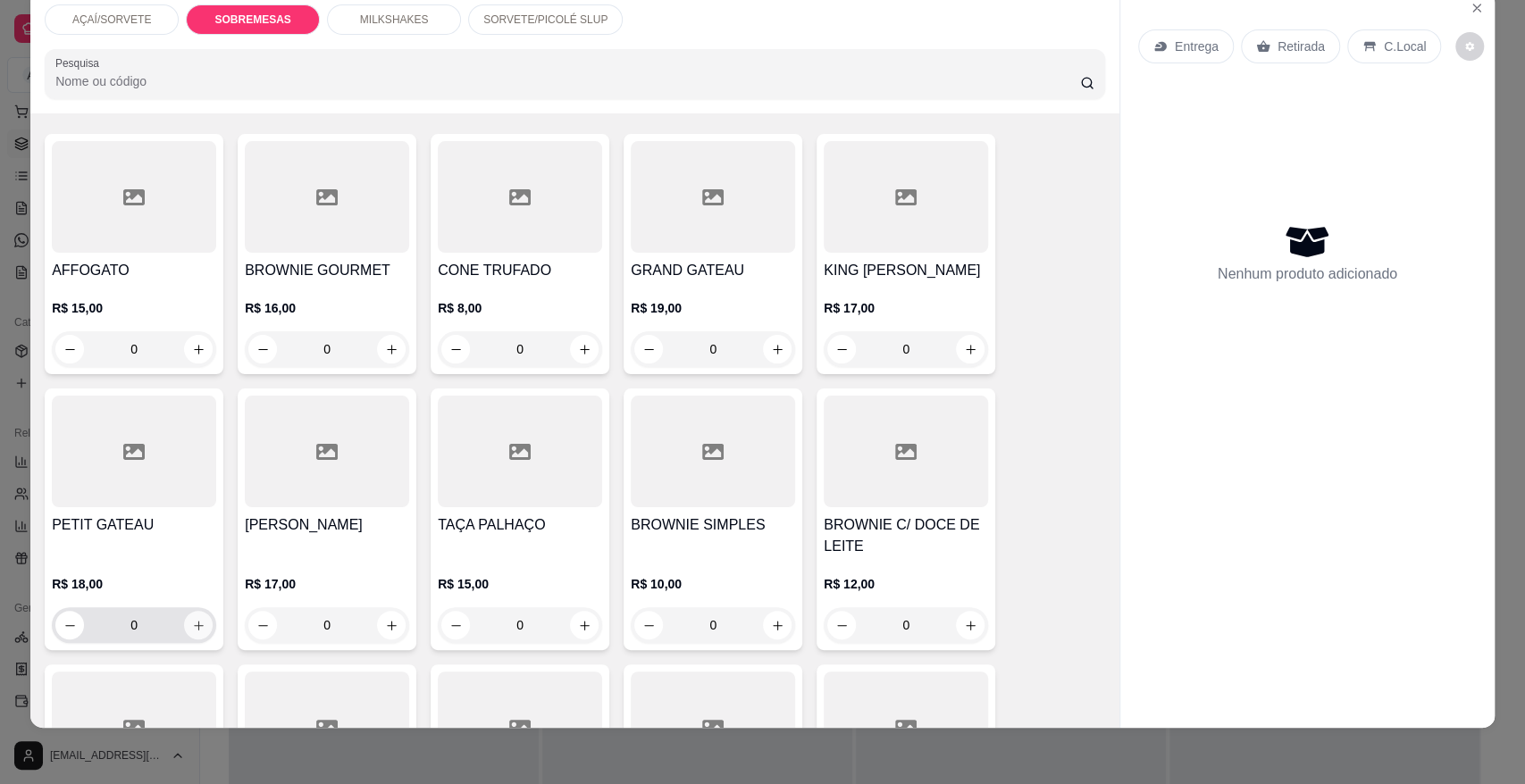
click at [198, 630] on button "increase-product-quantity" at bounding box center [198, 625] width 29 height 29
type input "1"
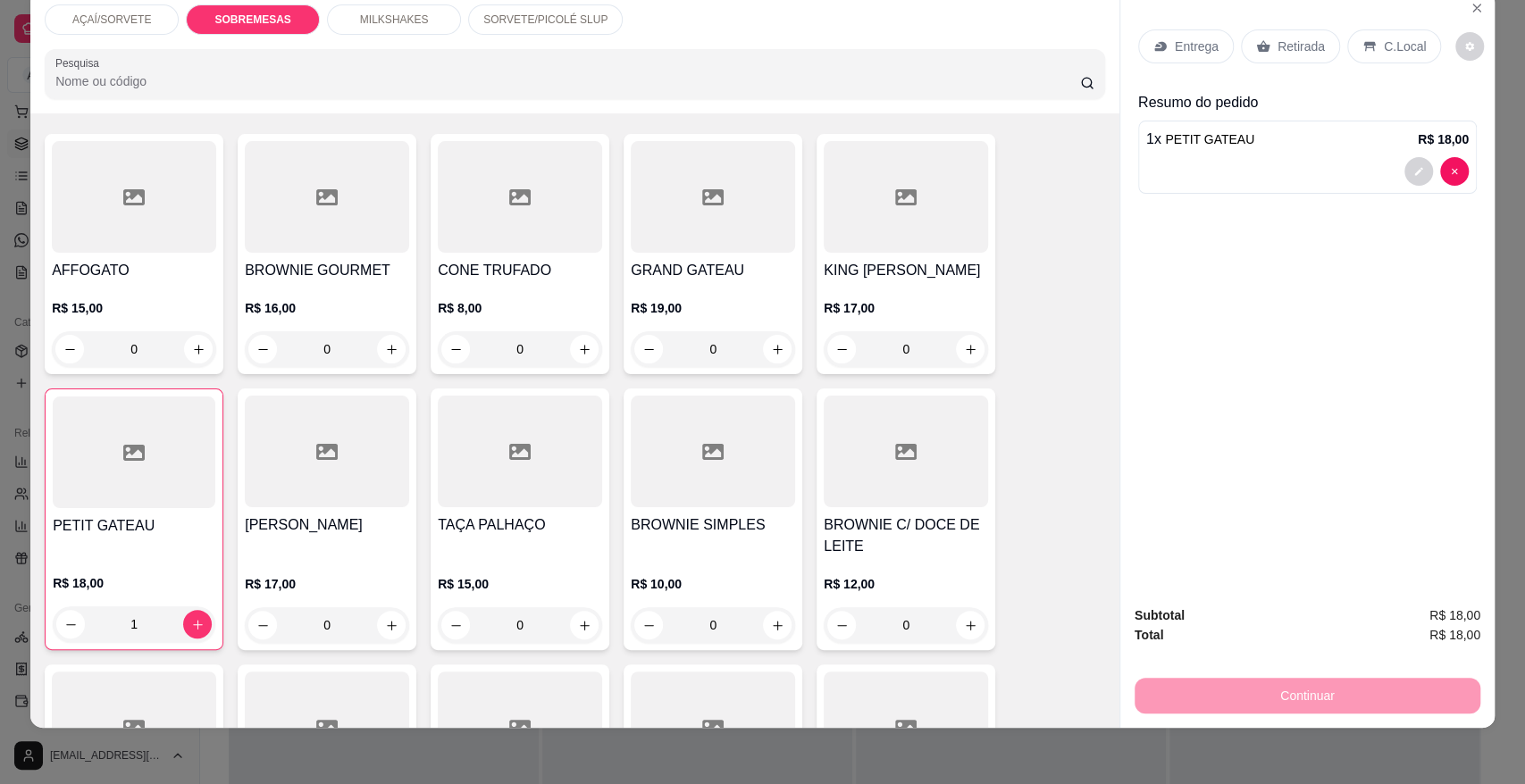
click at [1264, 49] on div "Retirada" at bounding box center [1289, 46] width 99 height 34
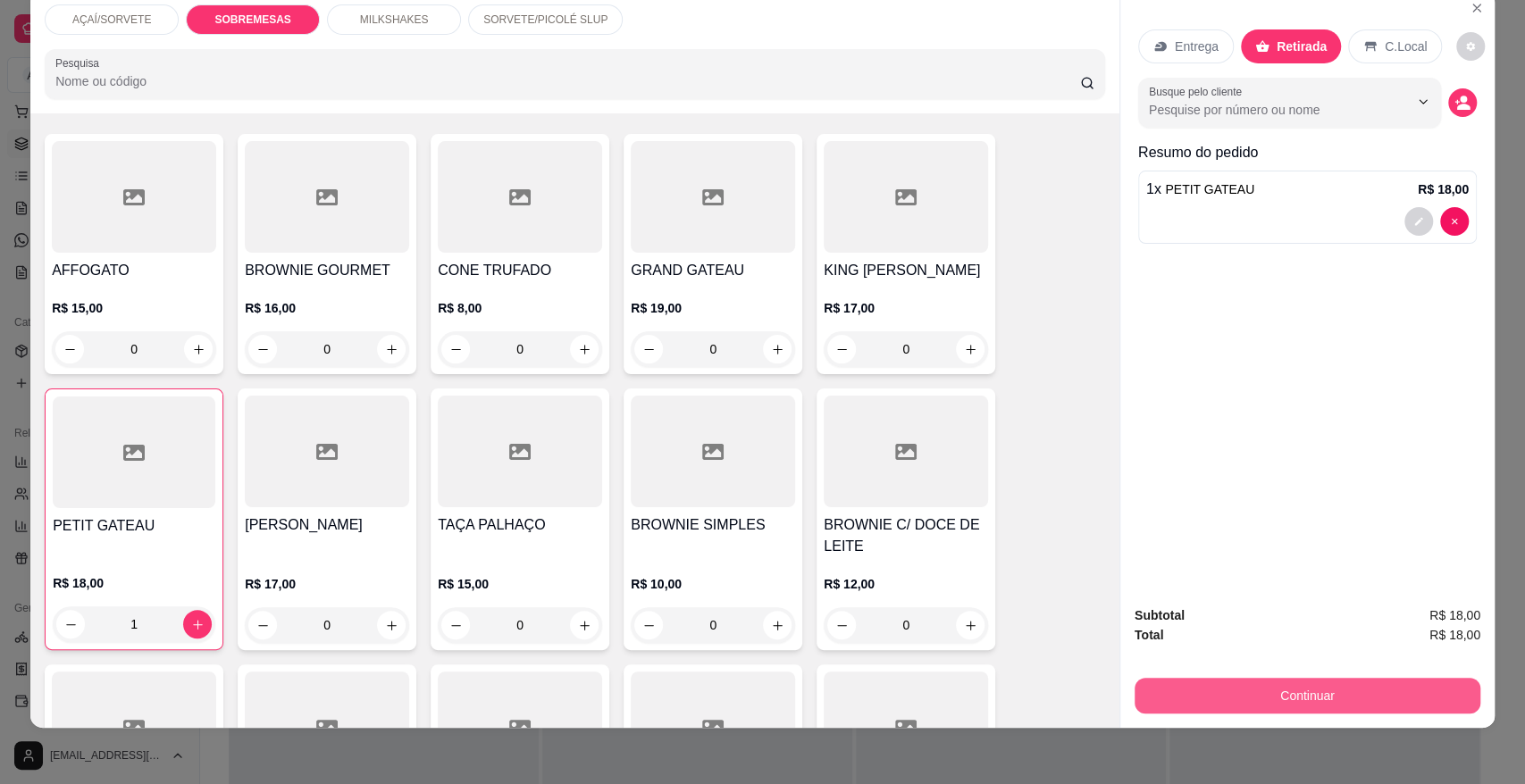
click at [1157, 680] on button "Continuar" at bounding box center [1307, 695] width 345 height 36
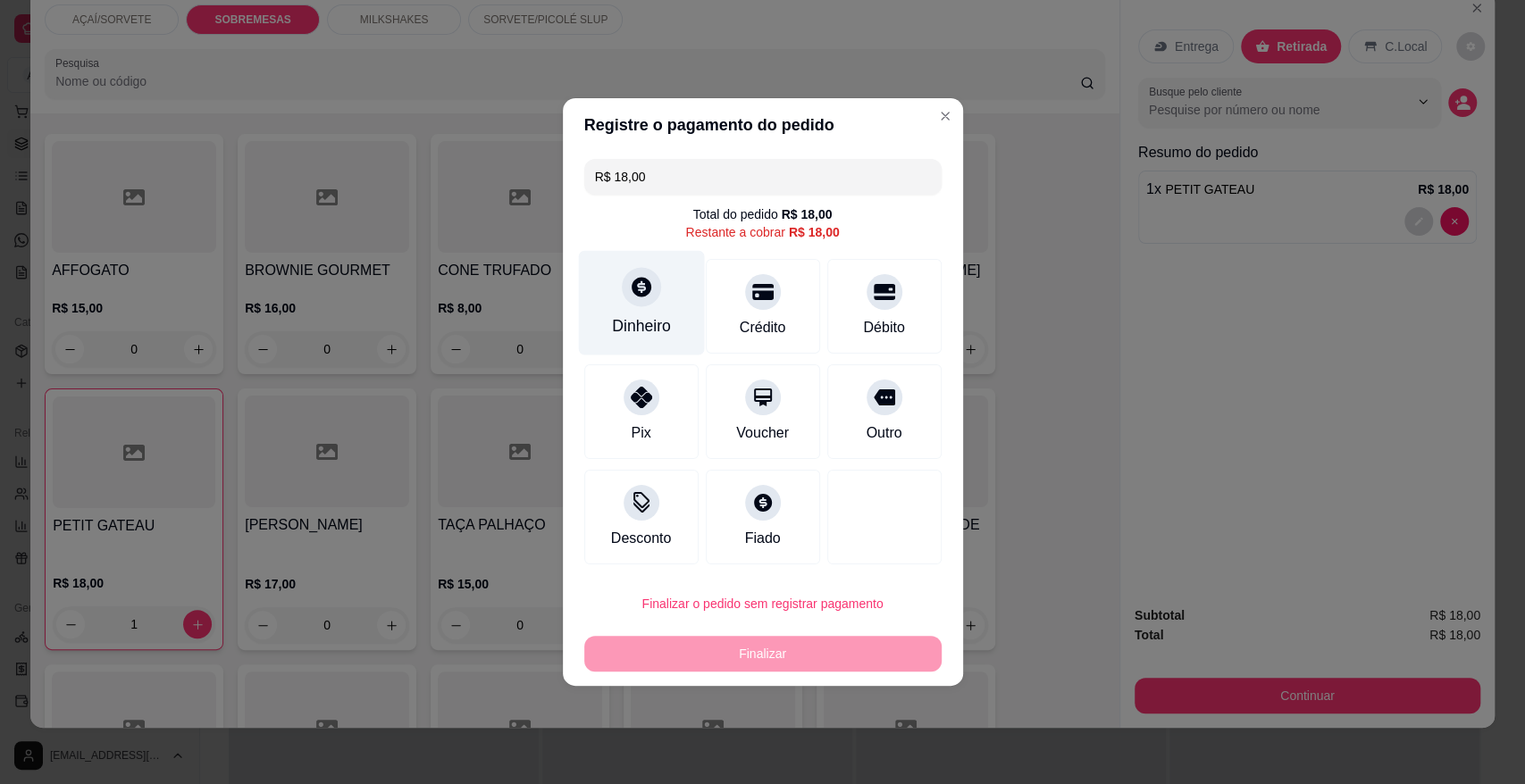
click at [636, 302] on div at bounding box center [641, 287] width 39 height 39
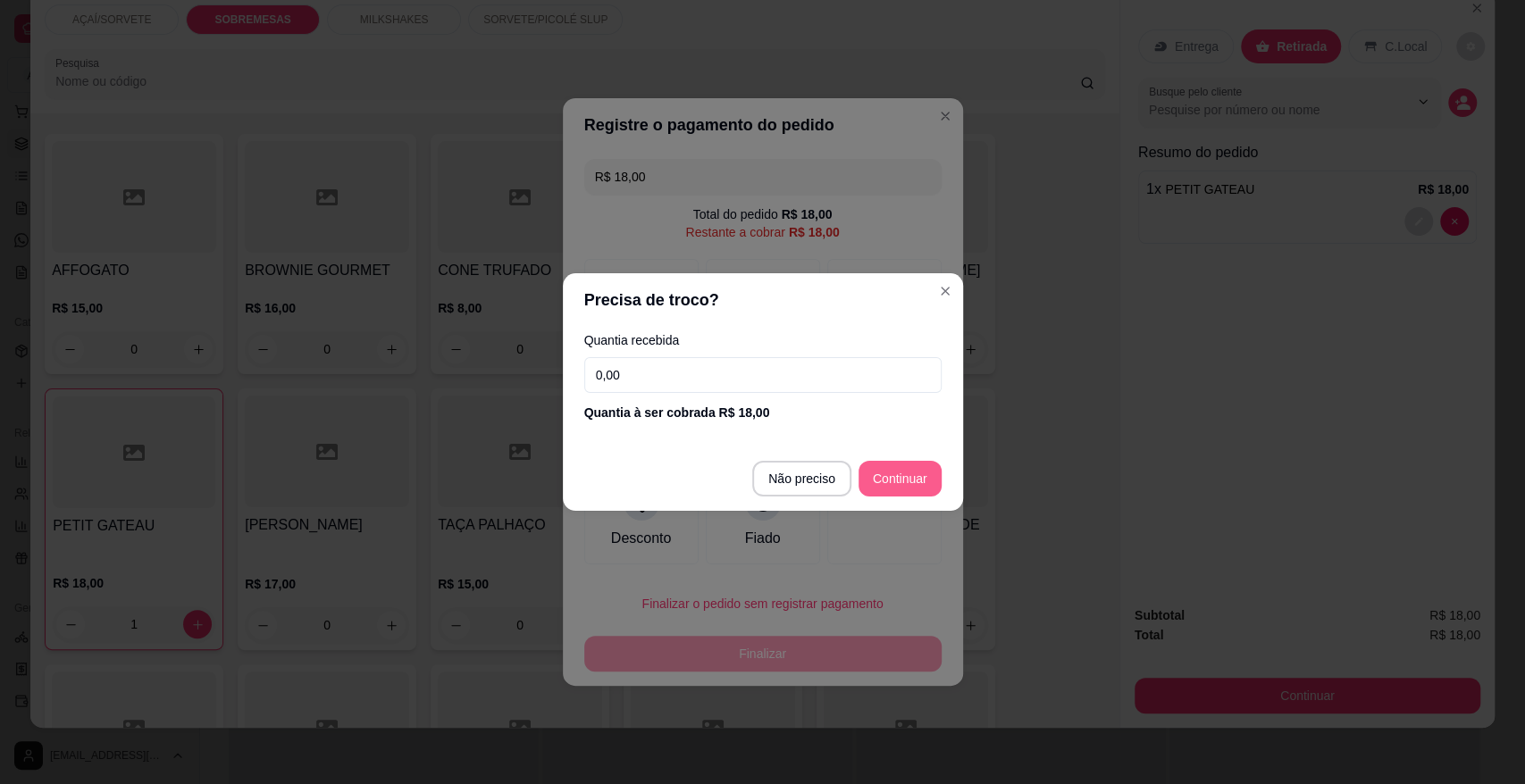
type input "R$ 0,00"
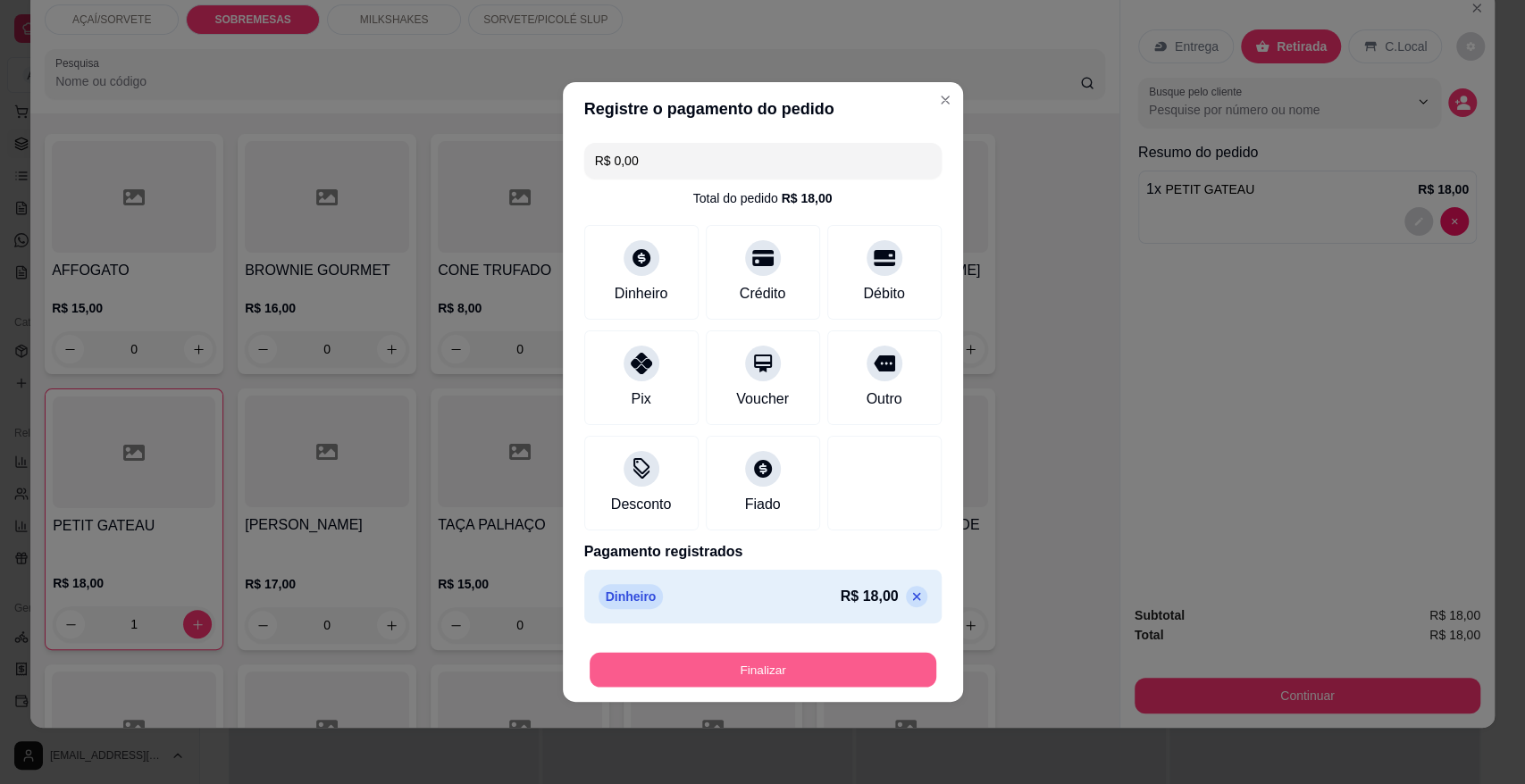
click at [831, 670] on button "Finalizar" at bounding box center [763, 670] width 346 height 35
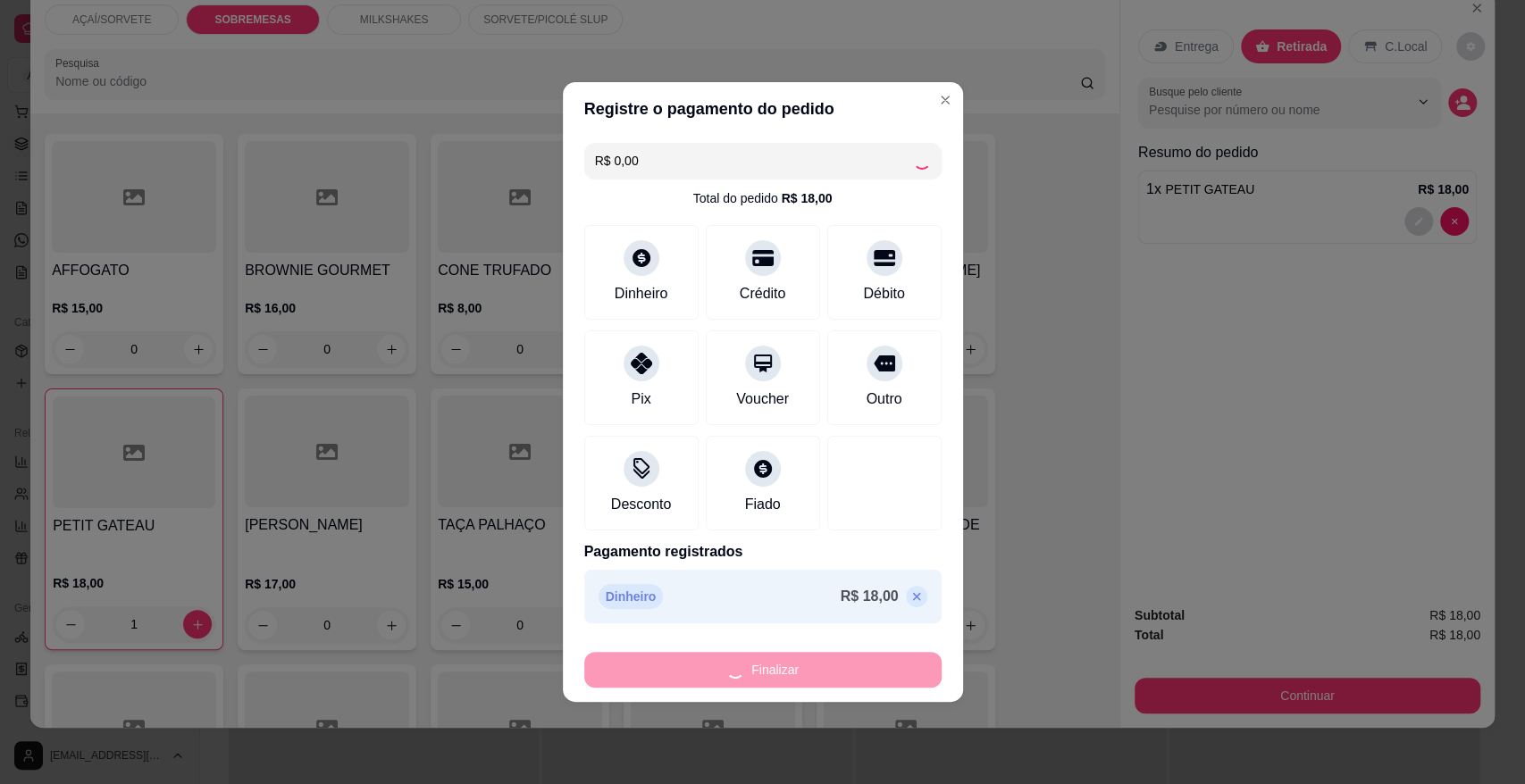
type input "0"
type input "-R$ 18,00"
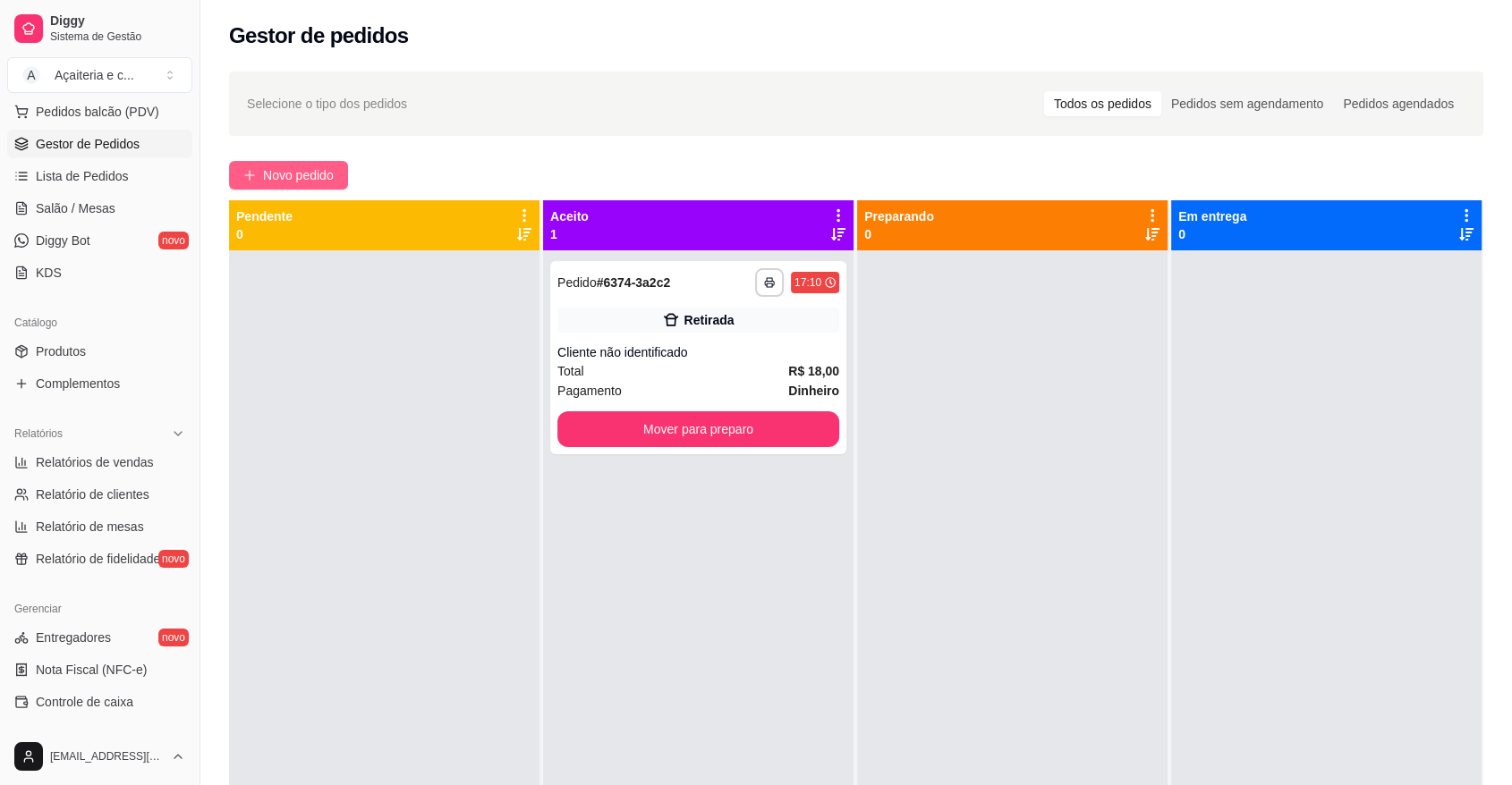
click at [279, 178] on span "Novo pedido" at bounding box center [298, 175] width 70 height 19
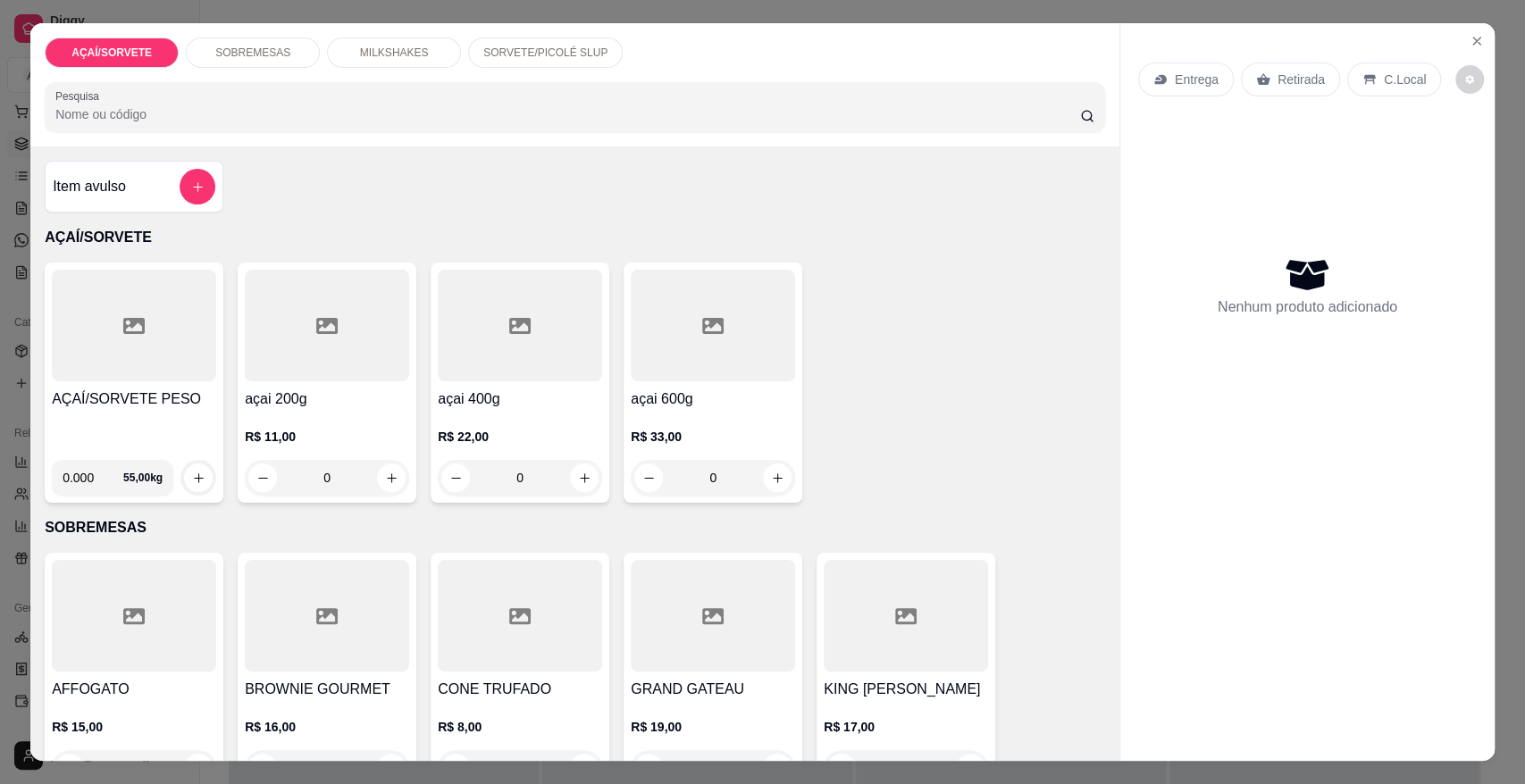
click at [293, 55] on div "SOBREMESAS" at bounding box center [252, 53] width 134 height 31
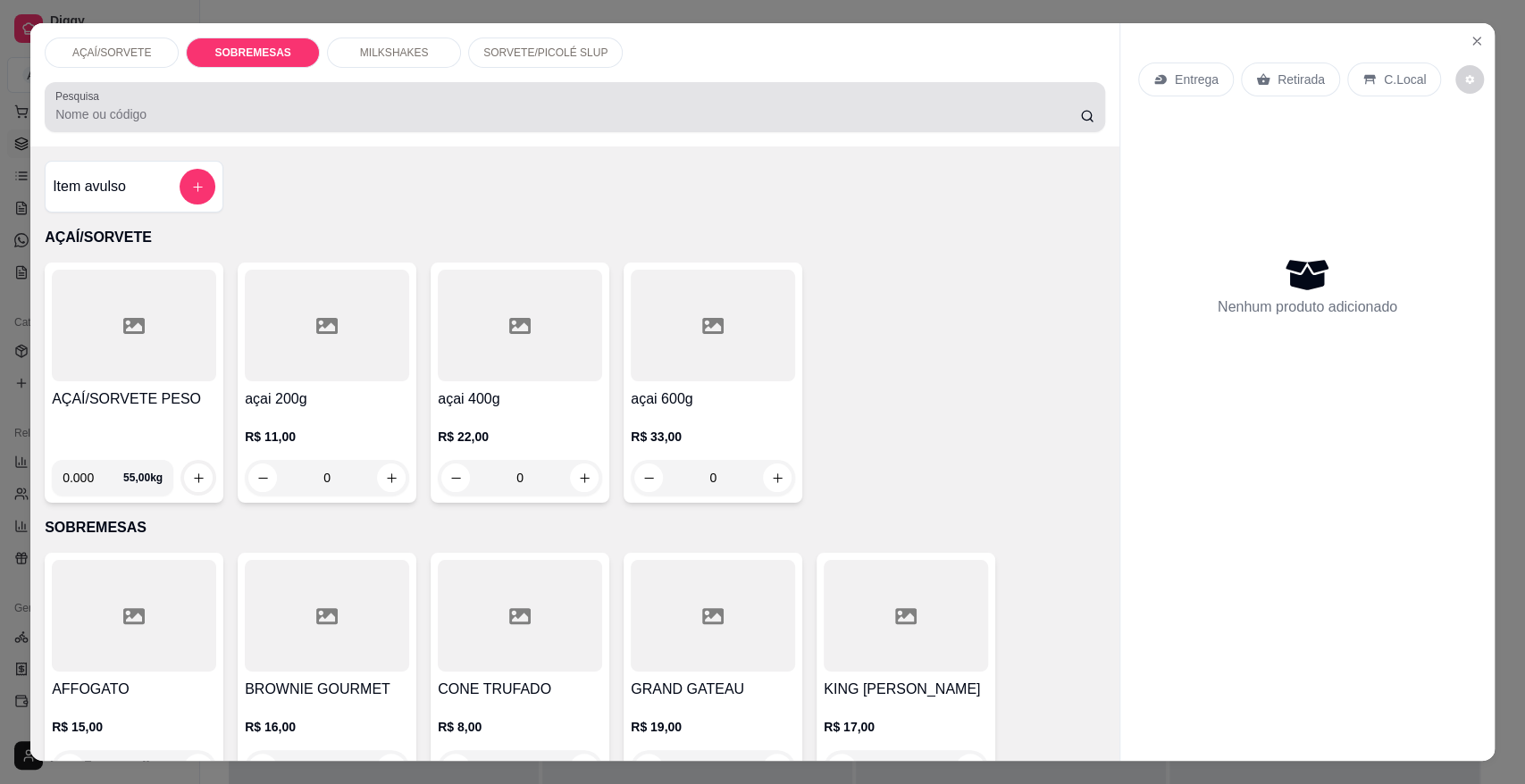
scroll to position [33, 0]
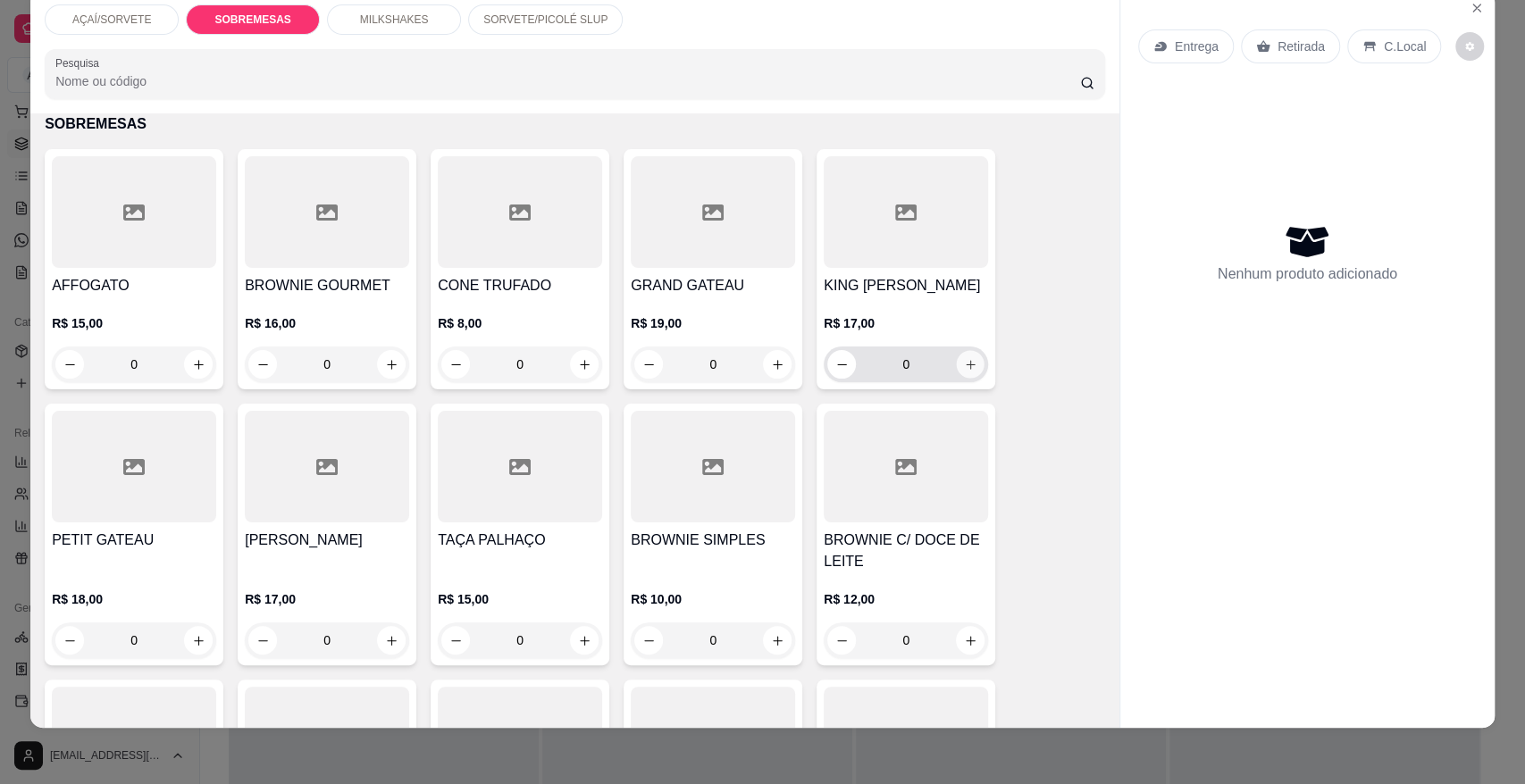
click at [964, 374] on button "increase-product-quantity" at bounding box center [970, 365] width 28 height 28
type input "1"
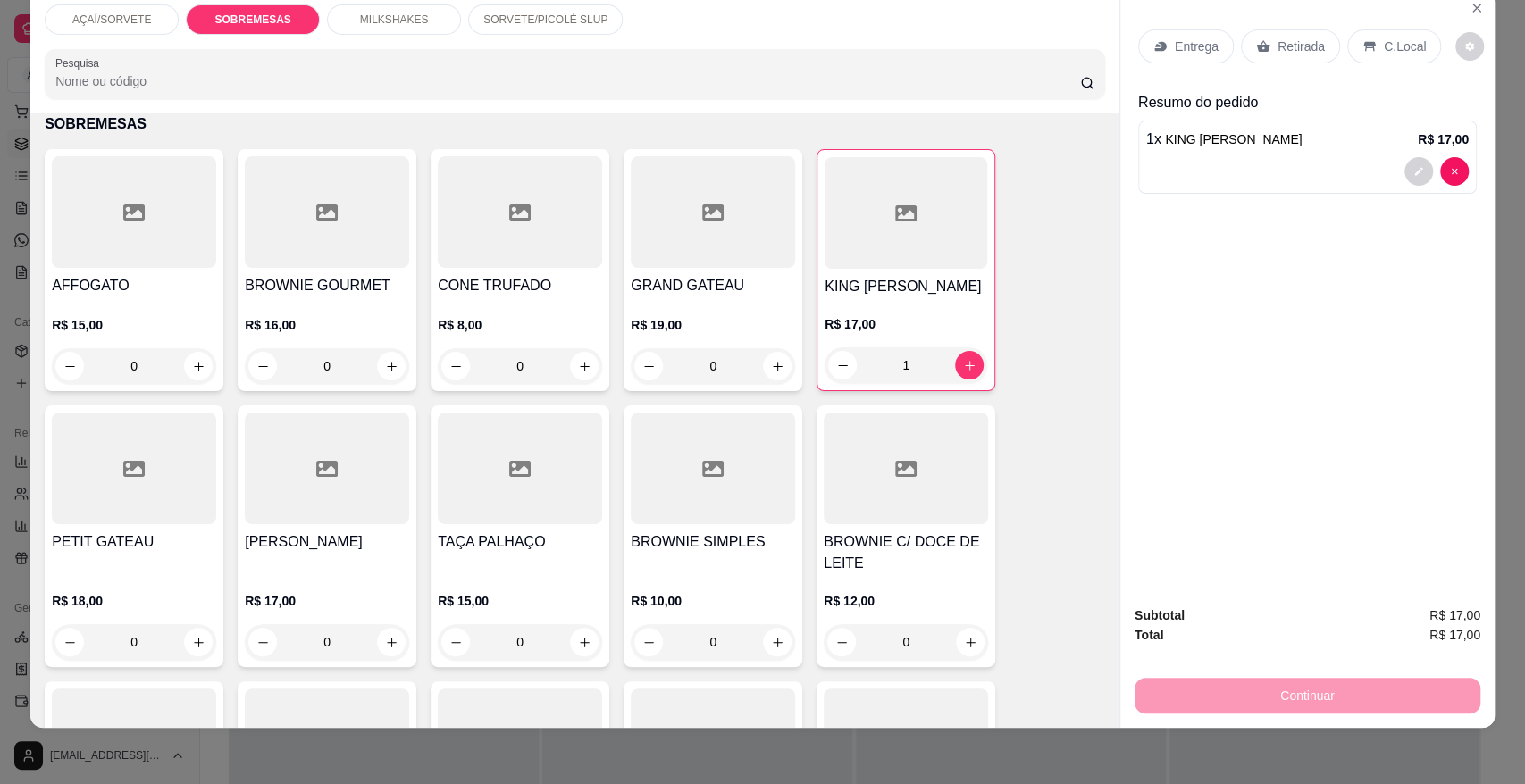
click at [1257, 46] on icon at bounding box center [1263, 47] width 13 height 12
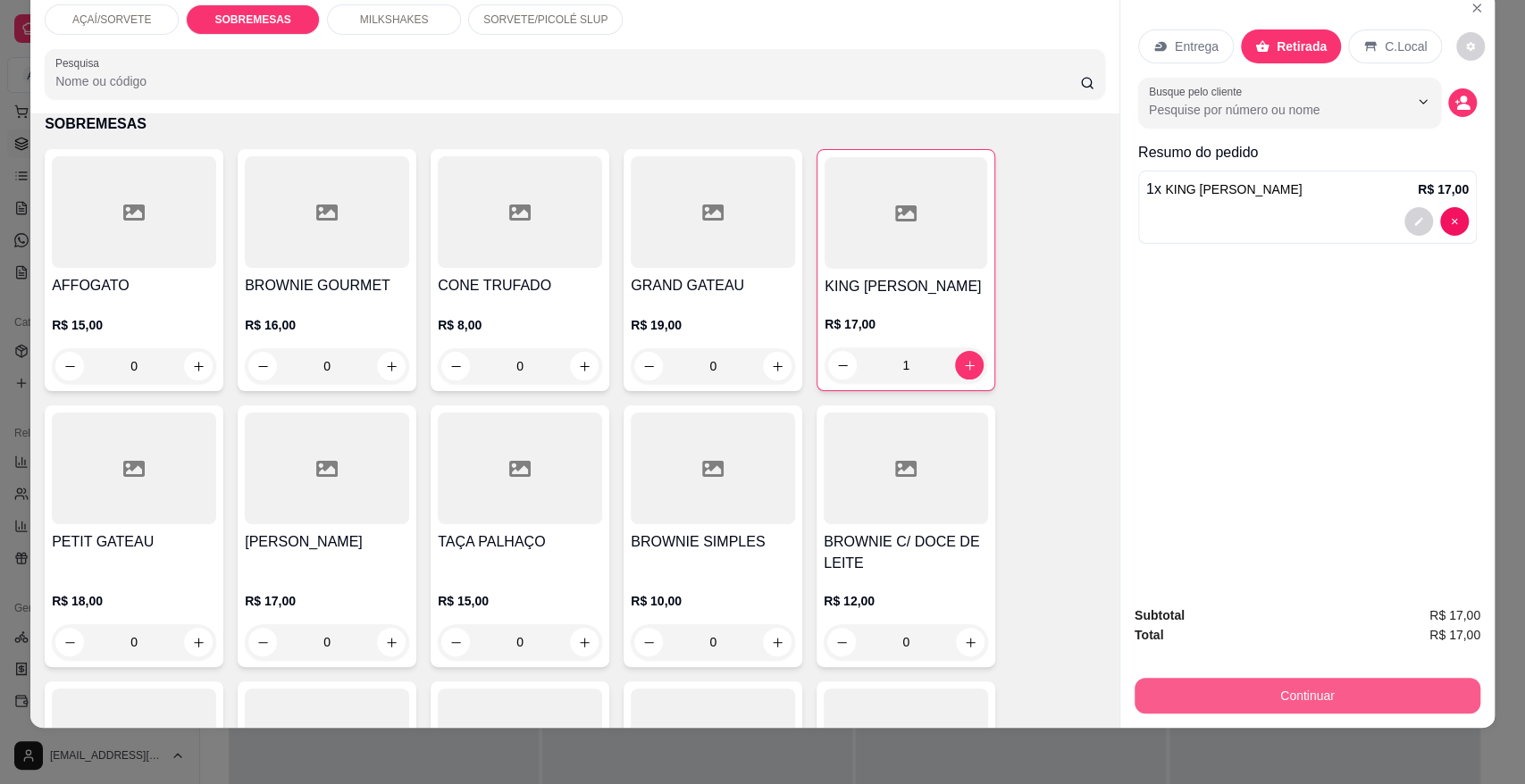
click at [1214, 682] on button "Continuar" at bounding box center [1307, 695] width 345 height 36
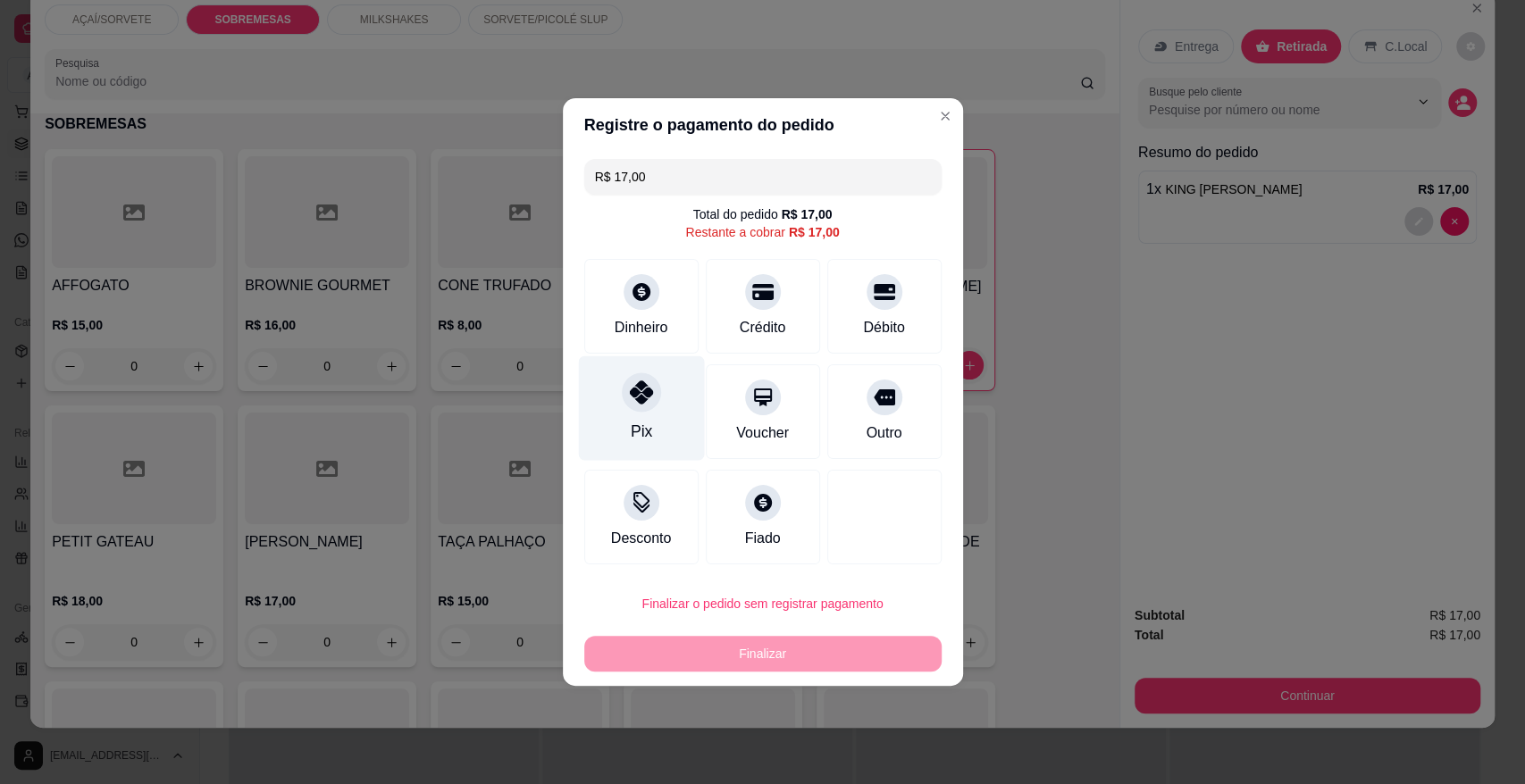
click at [615, 413] on div "Pix" at bounding box center [641, 408] width 126 height 105
type input "R$ 0,00"
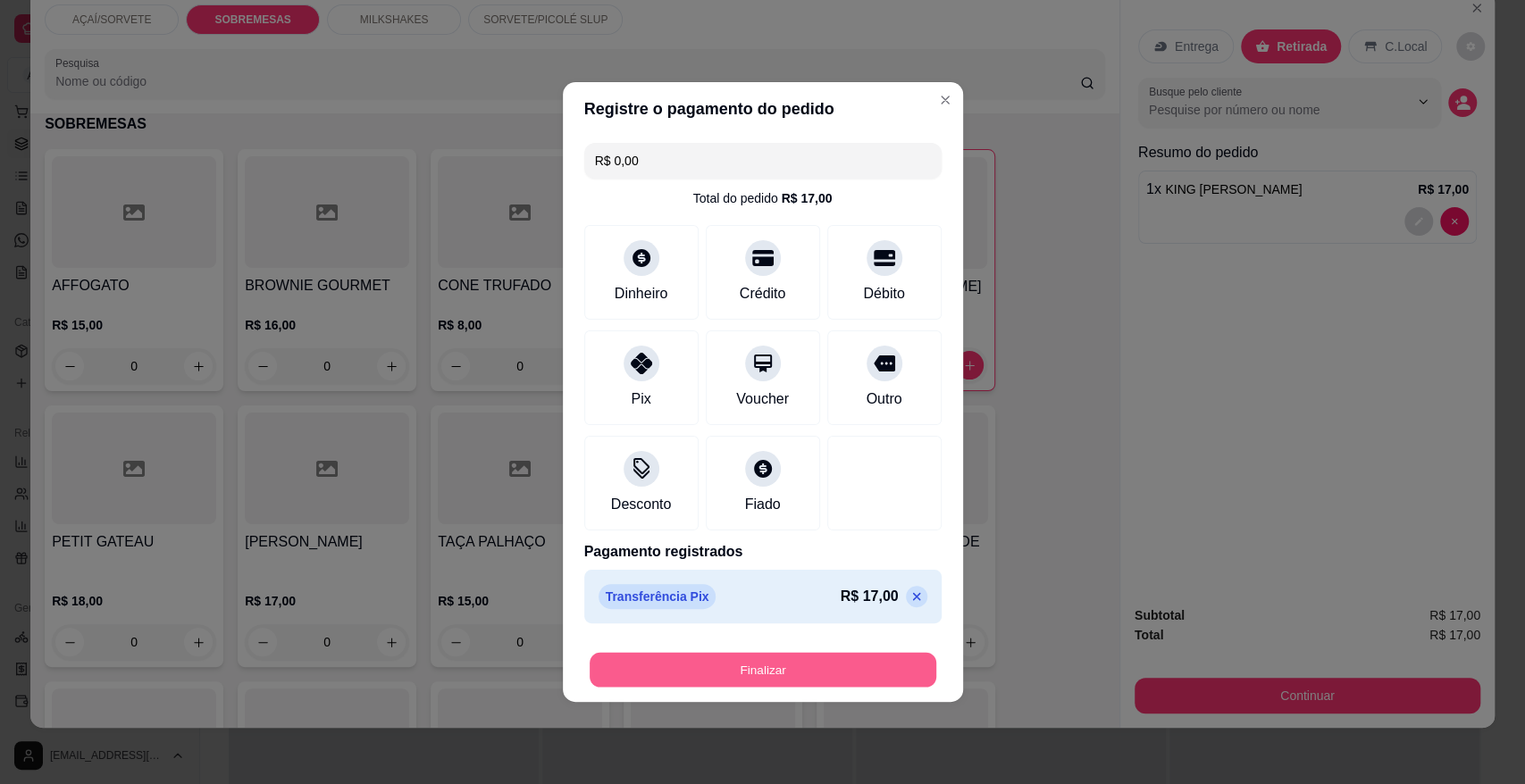
click at [744, 669] on button "Finalizar" at bounding box center [763, 670] width 346 height 35
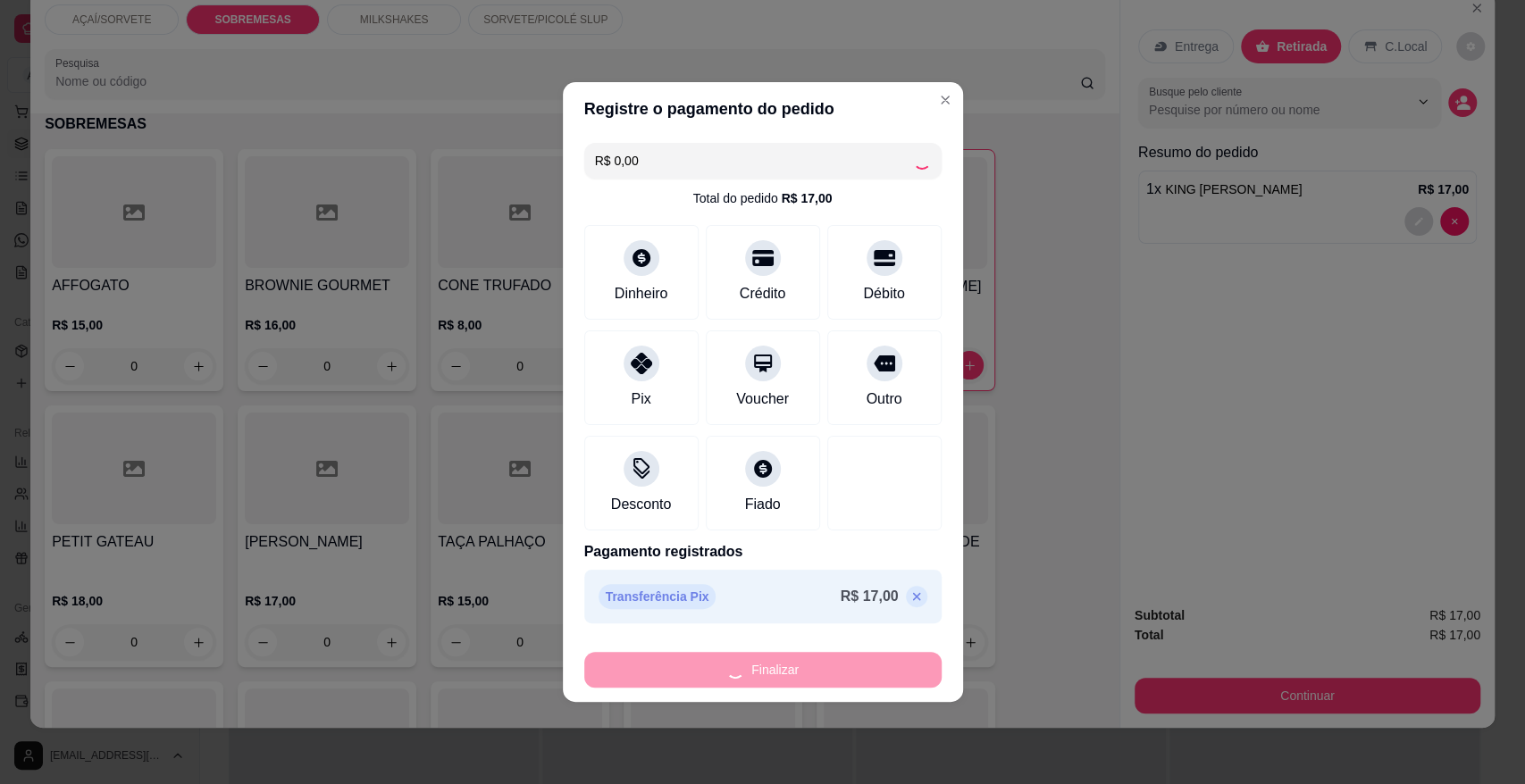
type input "0"
type input "-R$ 17,00"
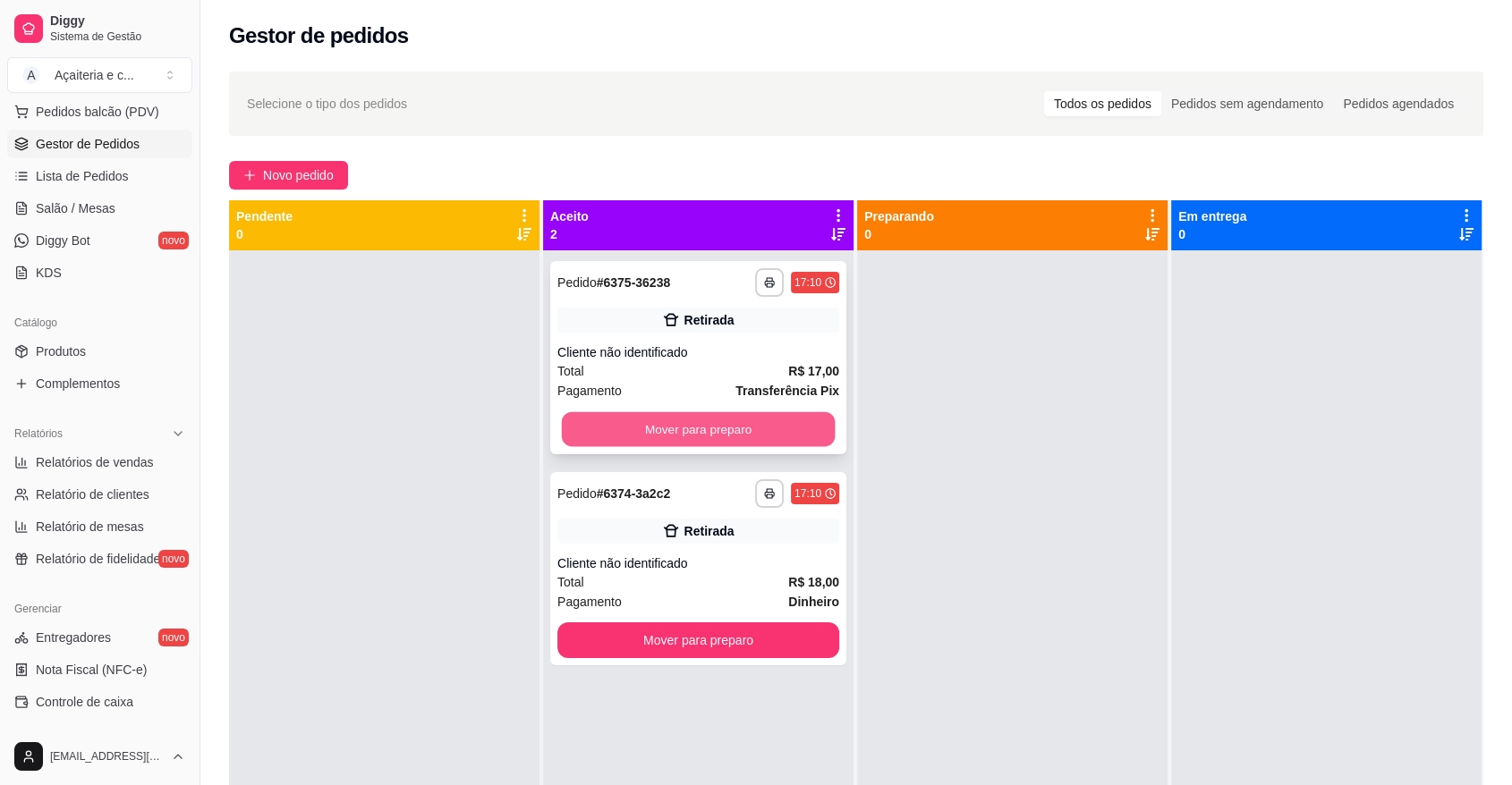
click at [787, 417] on button "Mover para preparo" at bounding box center [699, 430] width 274 height 35
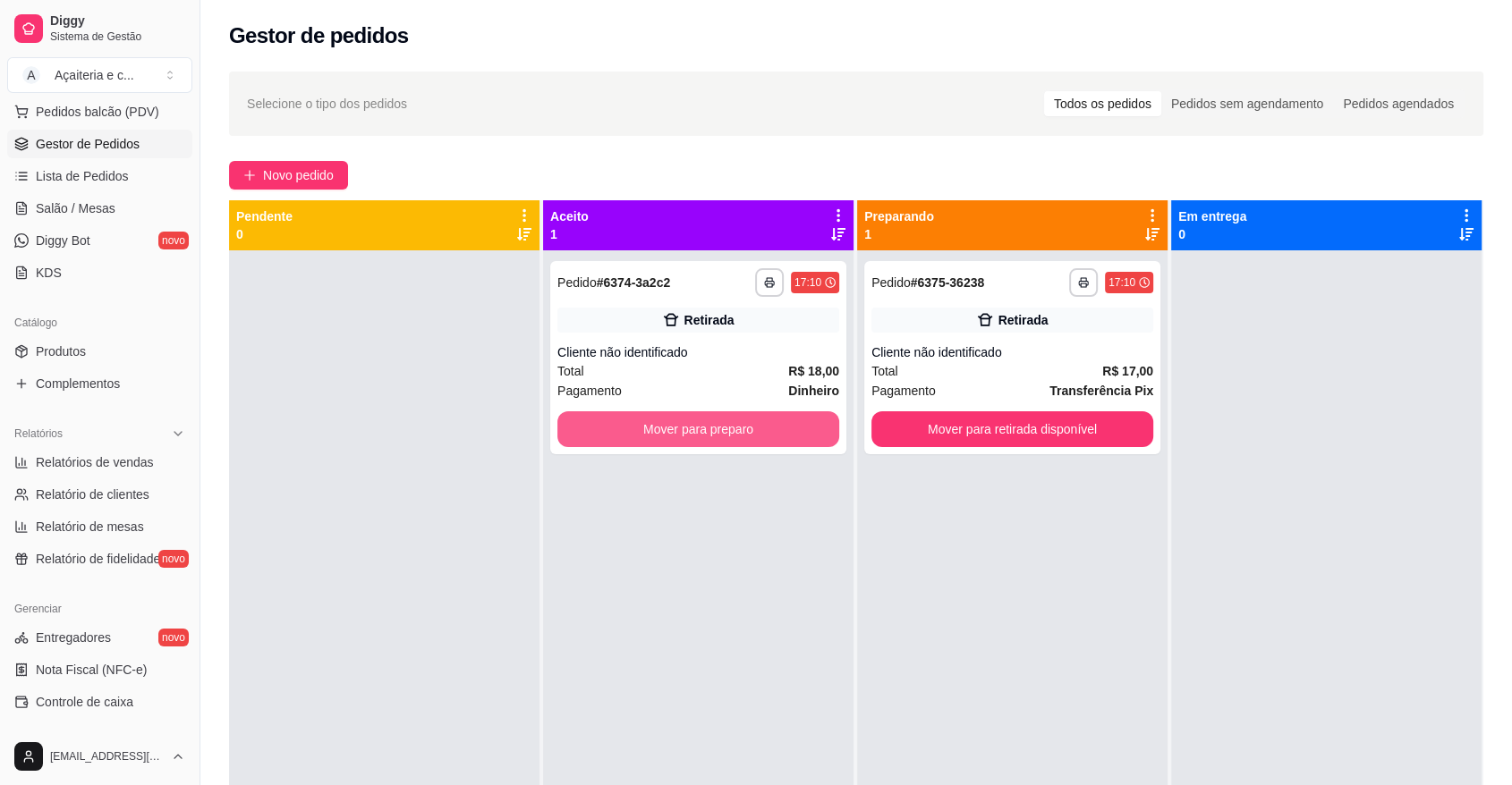
click at [787, 417] on button "Mover para preparo" at bounding box center [698, 429] width 281 height 36
click at [938, 406] on div "**********" at bounding box center [1012, 357] width 296 height 193
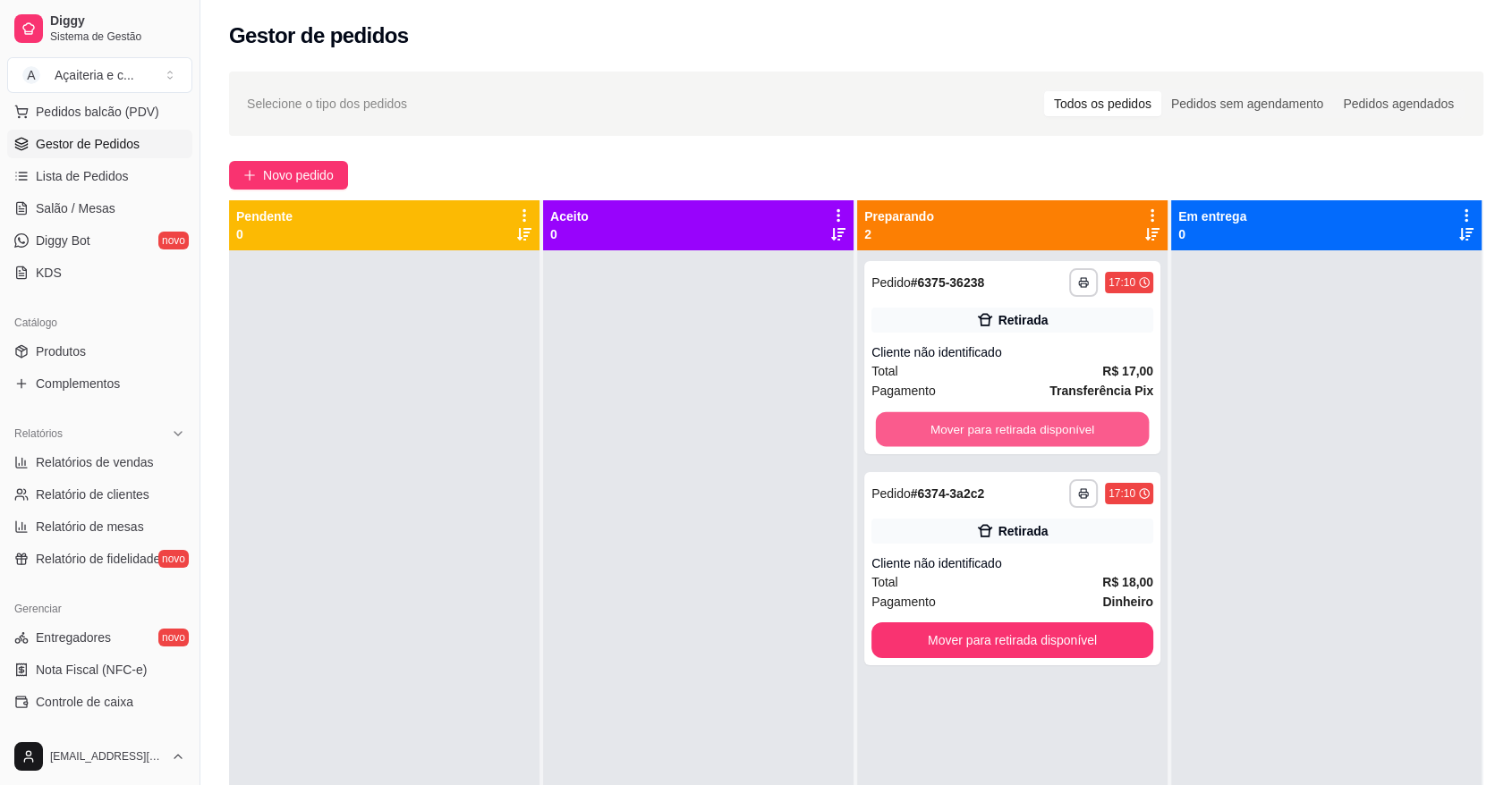
click at [1072, 434] on button "Mover para retirada disponível" at bounding box center [1013, 430] width 274 height 35
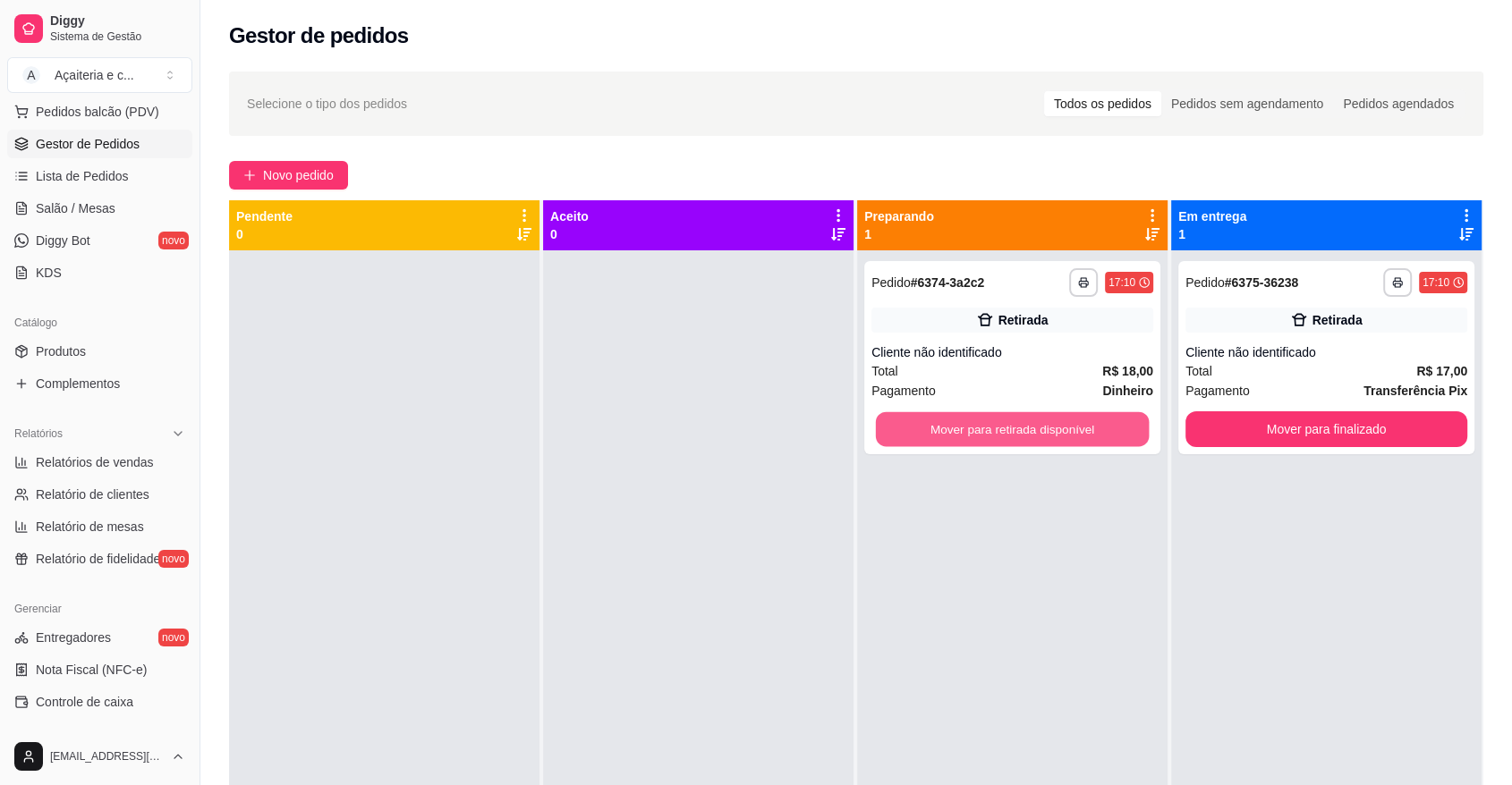
click at [1072, 434] on button "Mover para retirada disponível" at bounding box center [1013, 430] width 274 height 35
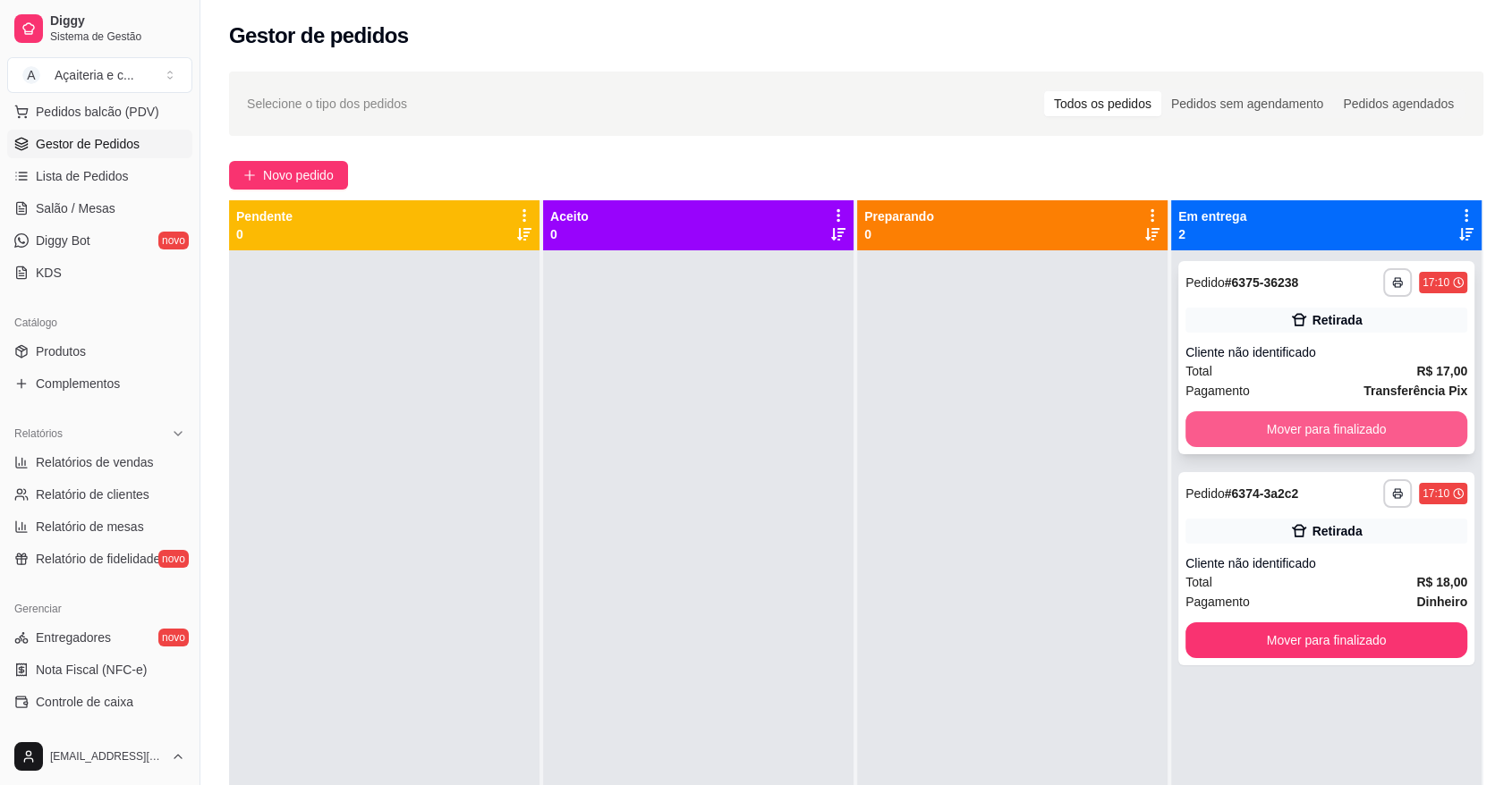
click at [1226, 429] on button "Mover para finalizado" at bounding box center [1326, 429] width 281 height 36
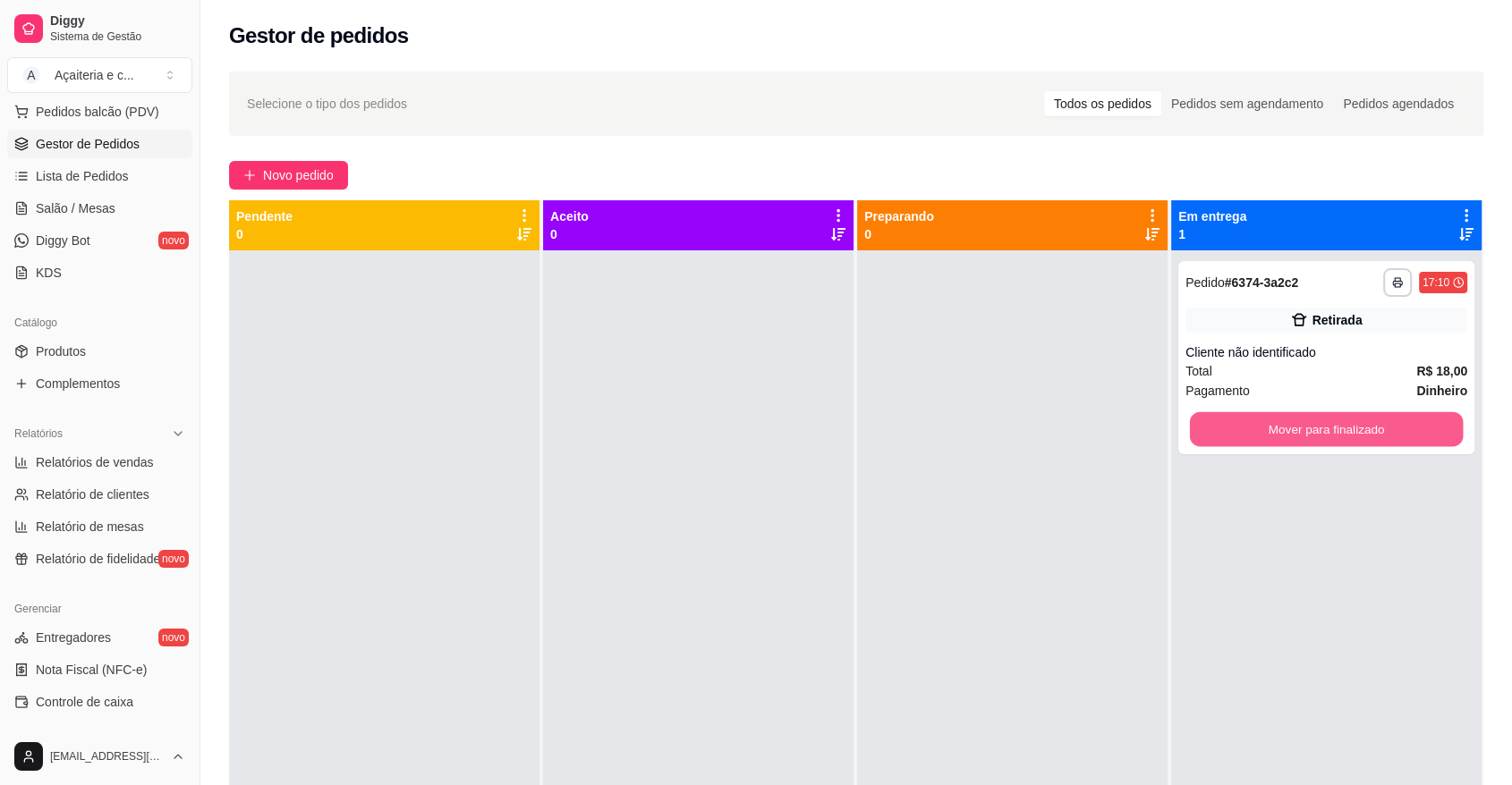
click at [1226, 429] on button "Mover para finalizado" at bounding box center [1327, 430] width 274 height 35
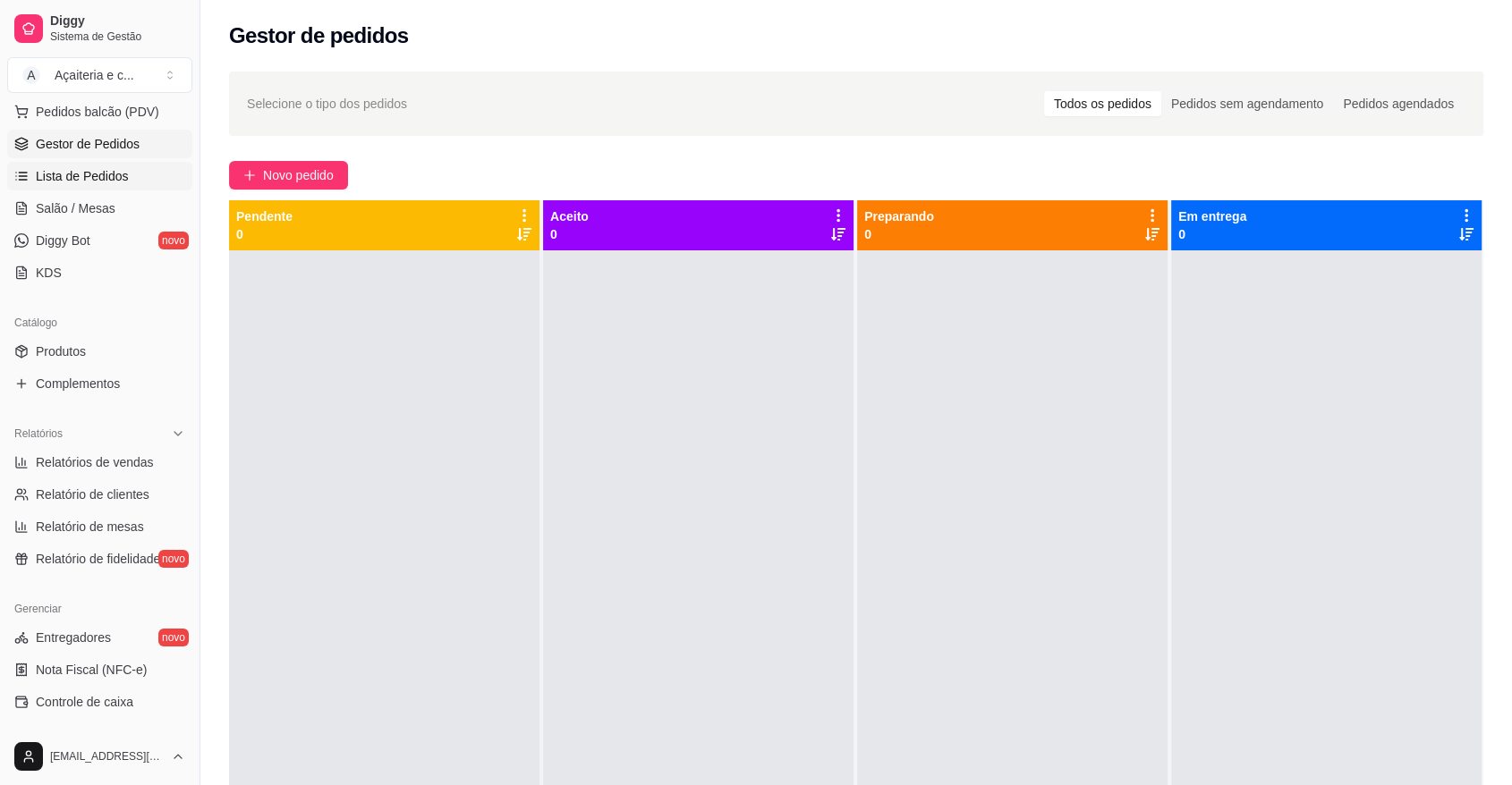
click at [84, 190] on link "Lista de Pedidos" at bounding box center [99, 176] width 185 height 29
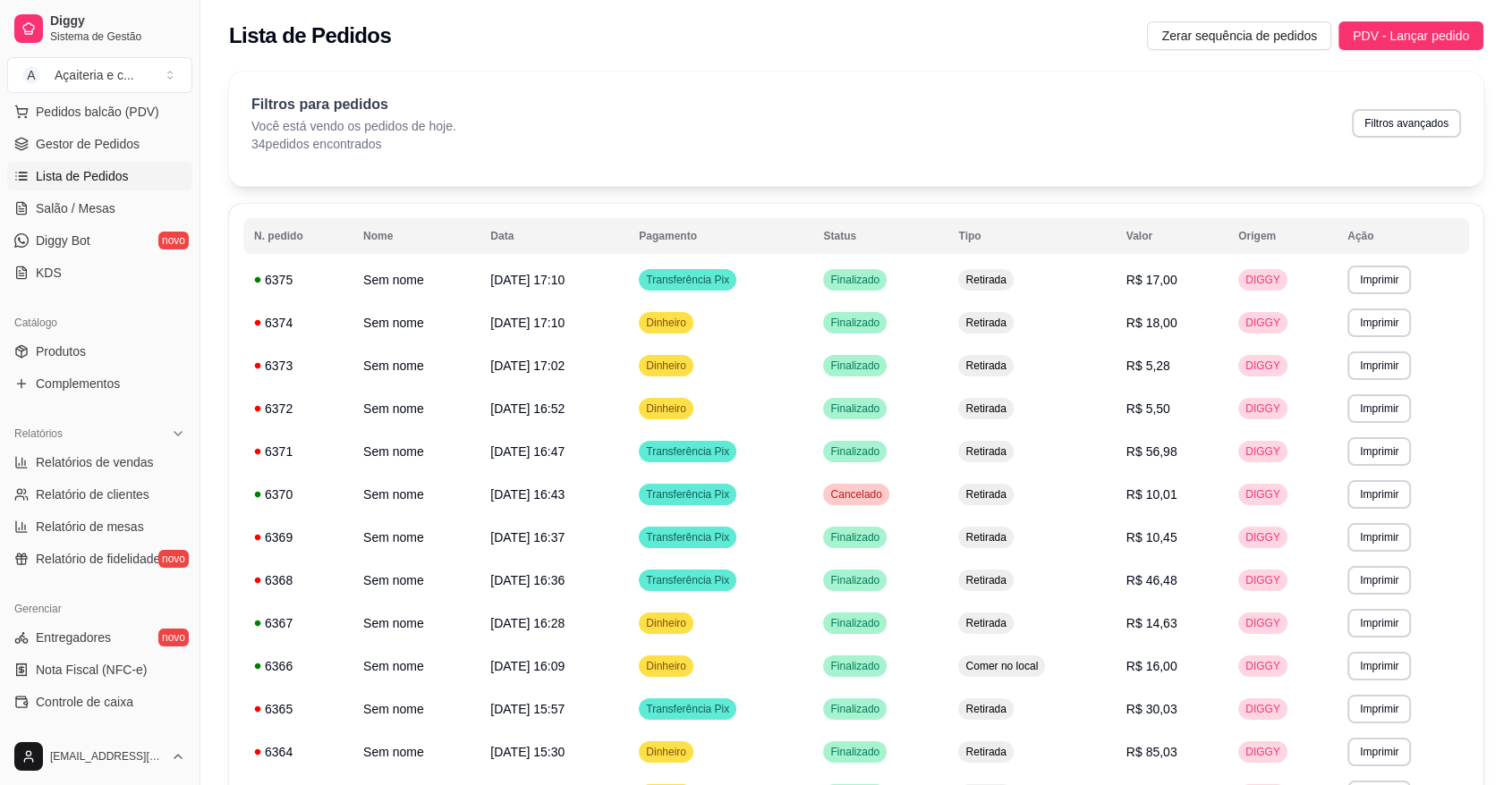
click at [97, 156] on link "Gestor de Pedidos" at bounding box center [99, 144] width 185 height 29
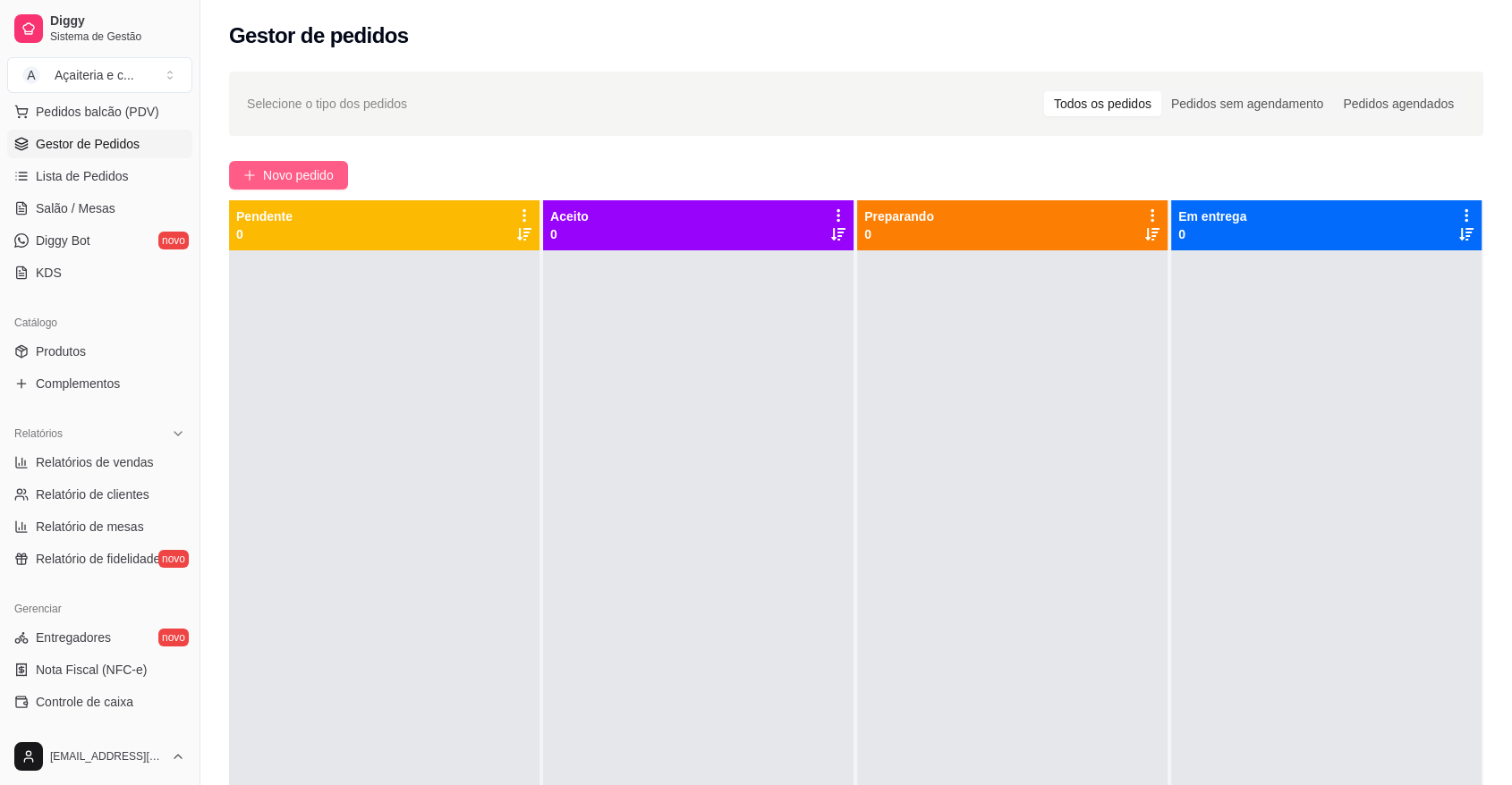
click at [292, 180] on span "Novo pedido" at bounding box center [298, 175] width 70 height 19
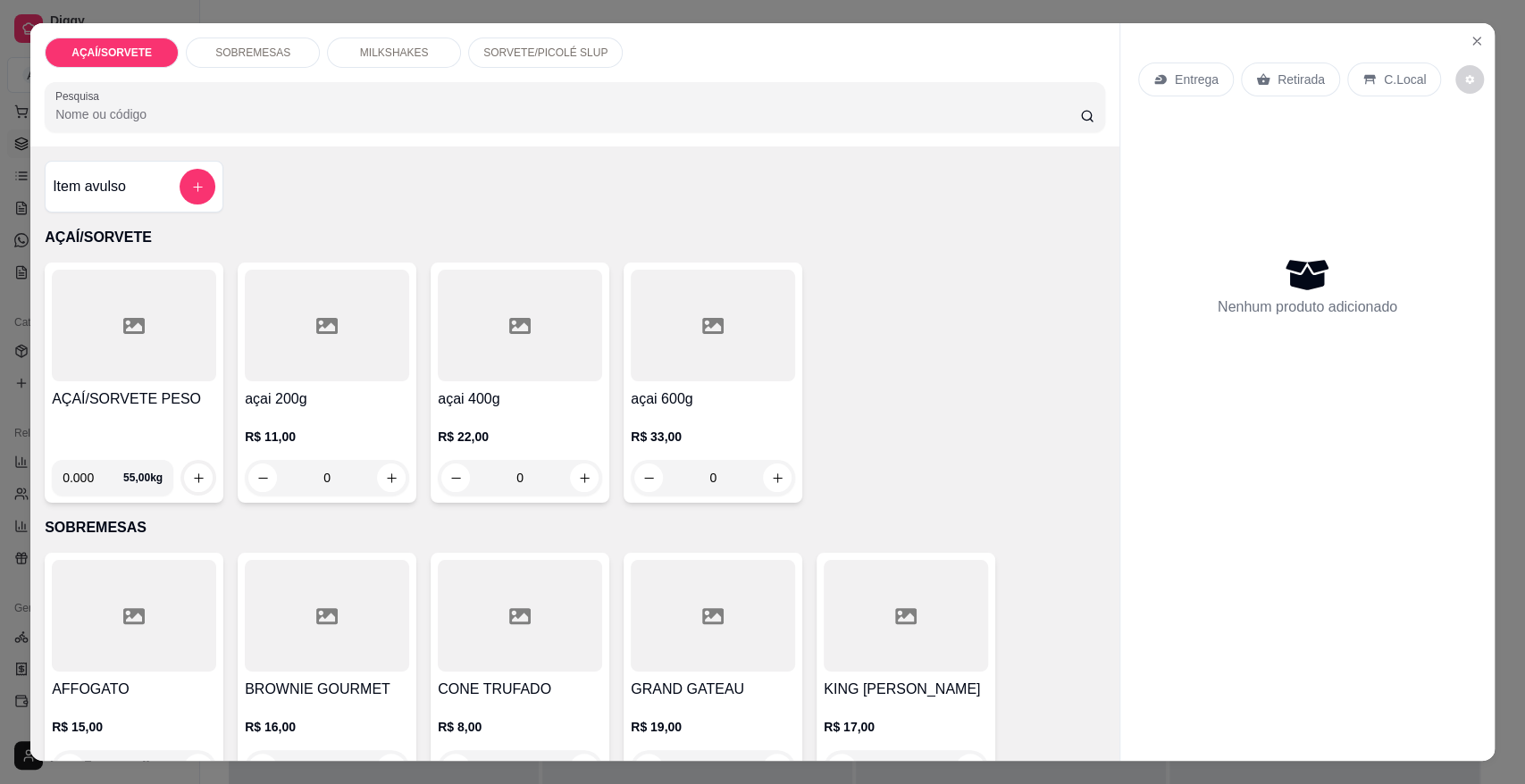
drag, startPoint x: 277, startPoint y: 56, endPoint x: 249, endPoint y: 52, distance: 28.3
click at [249, 52] on p "SOBREMESAS" at bounding box center [253, 52] width 75 height 14
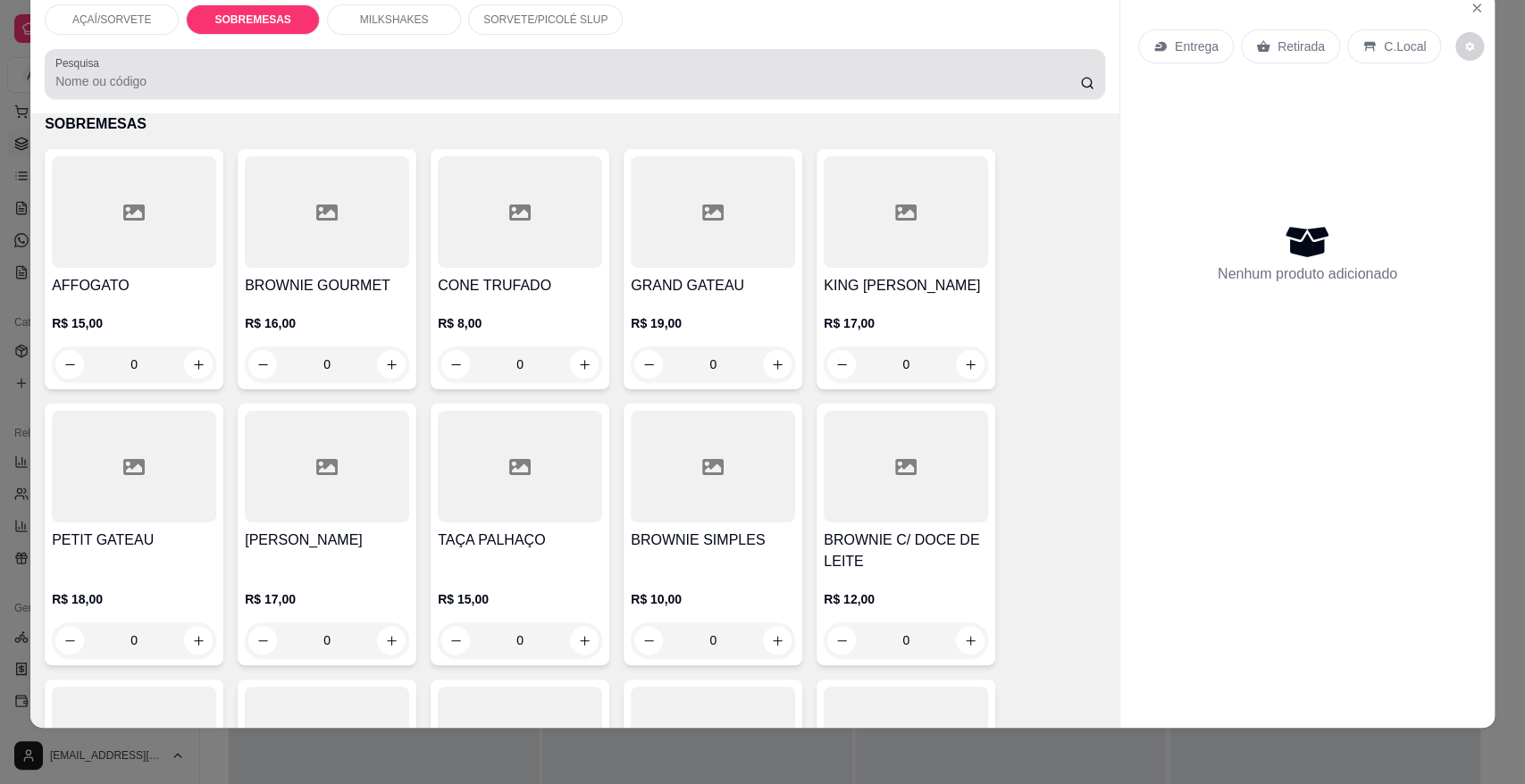
click at [249, 52] on div "Pesquisa" at bounding box center [574, 74] width 1060 height 50
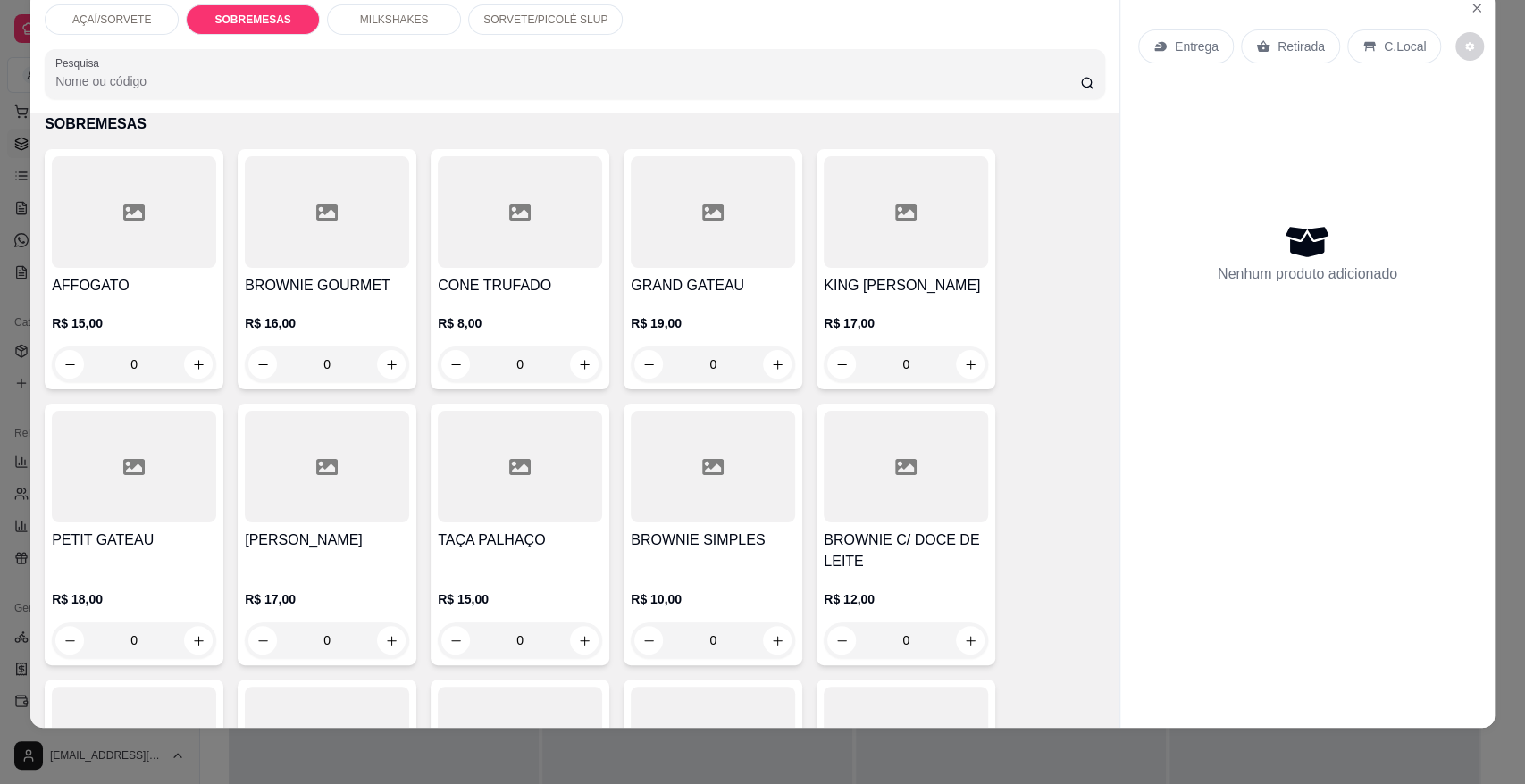
click at [347, 25] on div "MILKSHAKES" at bounding box center [394, 20] width 134 height 31
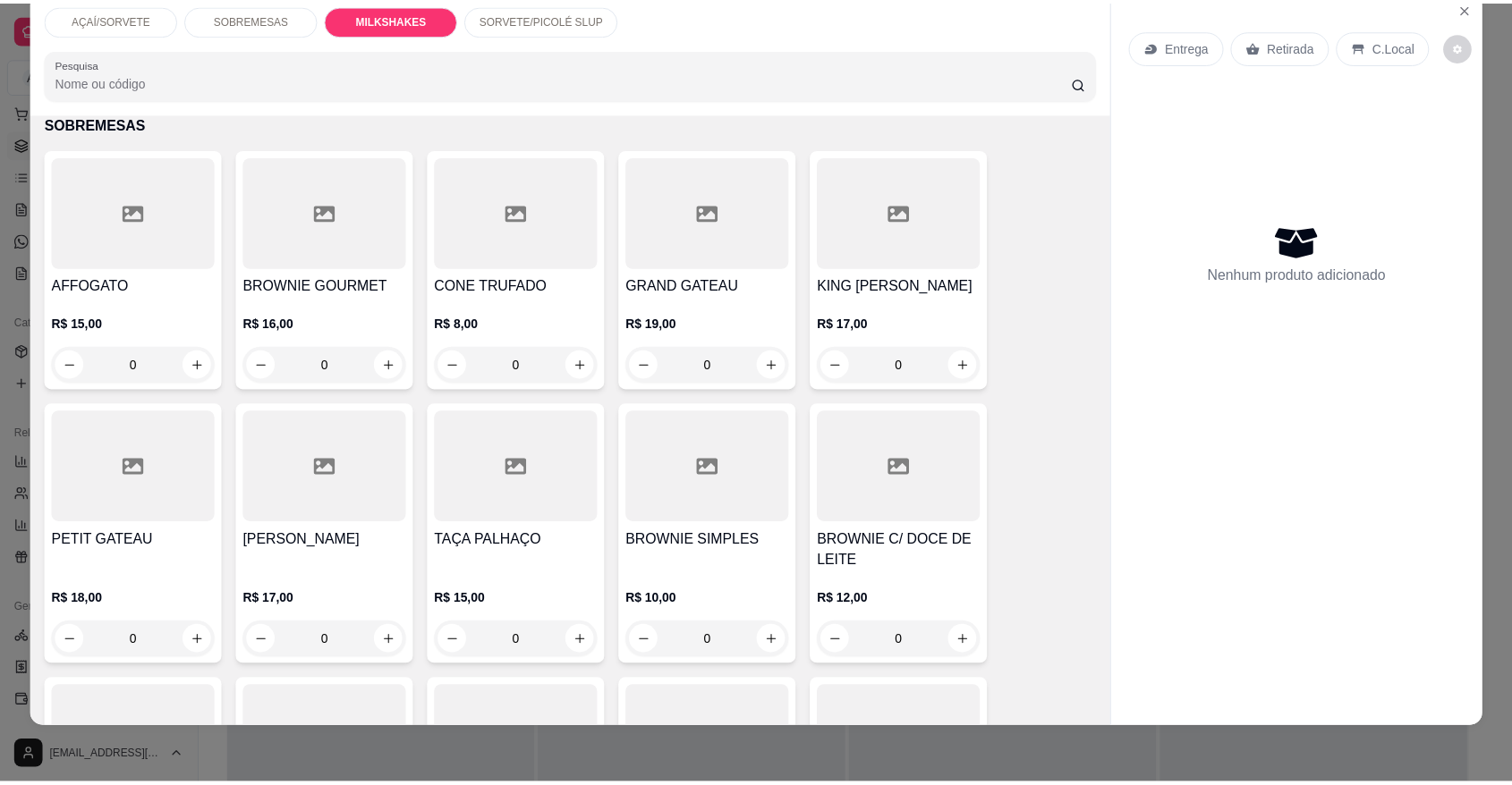
scroll to position [1447, 0]
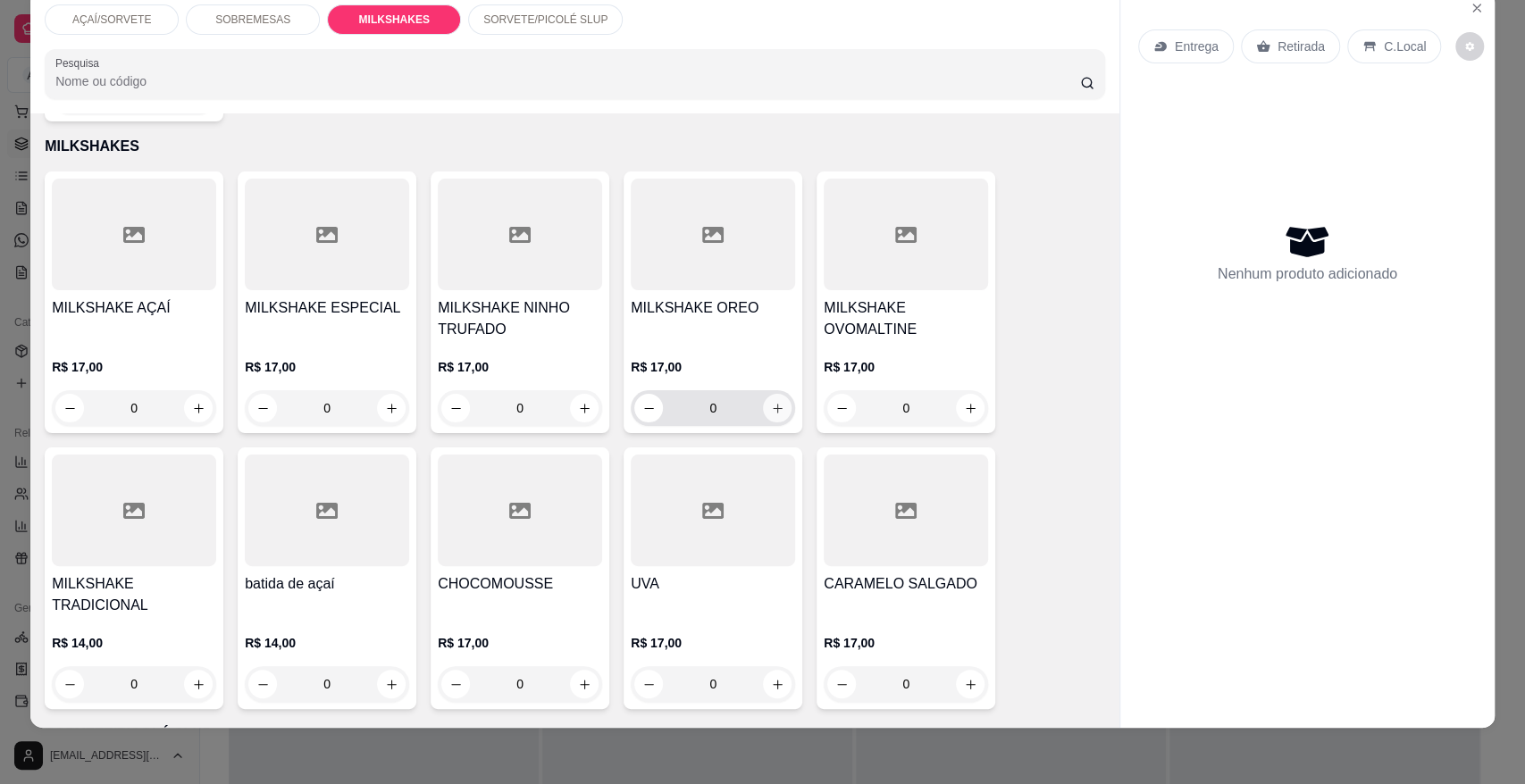
click at [776, 393] on button "increase-product-quantity" at bounding box center [777, 408] width 29 height 29
type input "1"
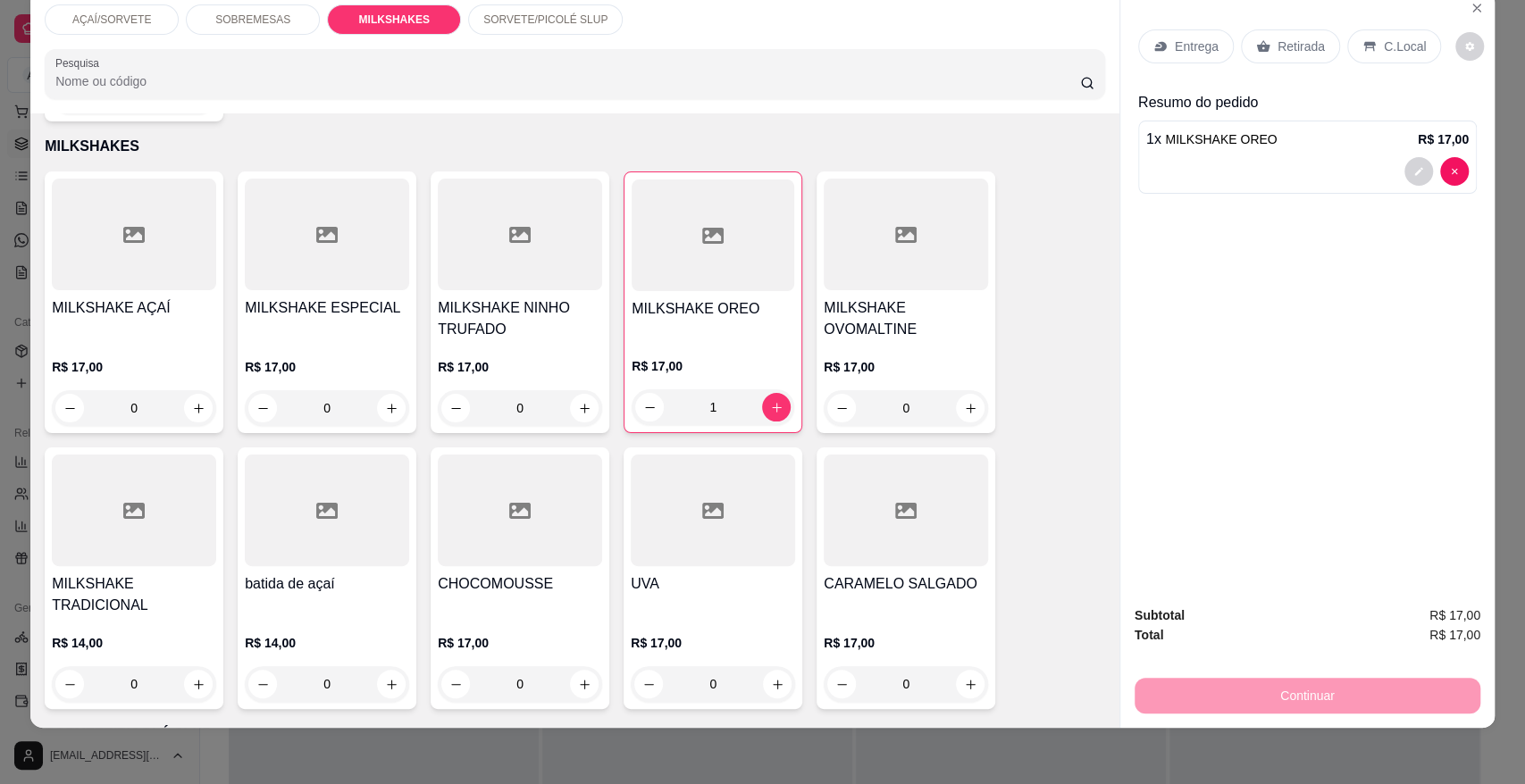
click at [1284, 27] on div "Entrega Retirada C.Local" at bounding box center [1308, 46] width 339 height 63
click at [1284, 39] on p "Retirada" at bounding box center [1300, 46] width 47 height 18
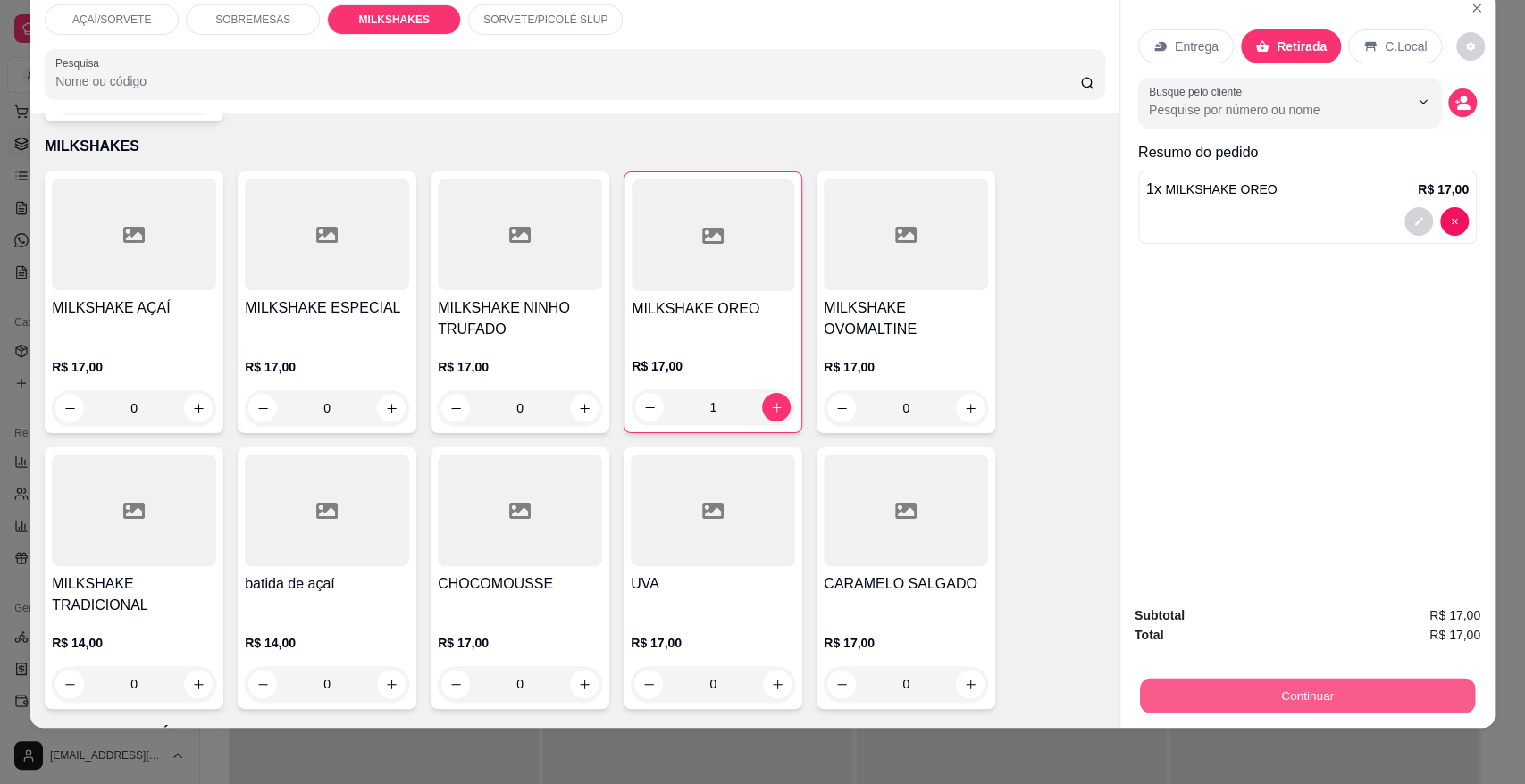
click at [1188, 690] on button "Continuar" at bounding box center [1307, 695] width 335 height 35
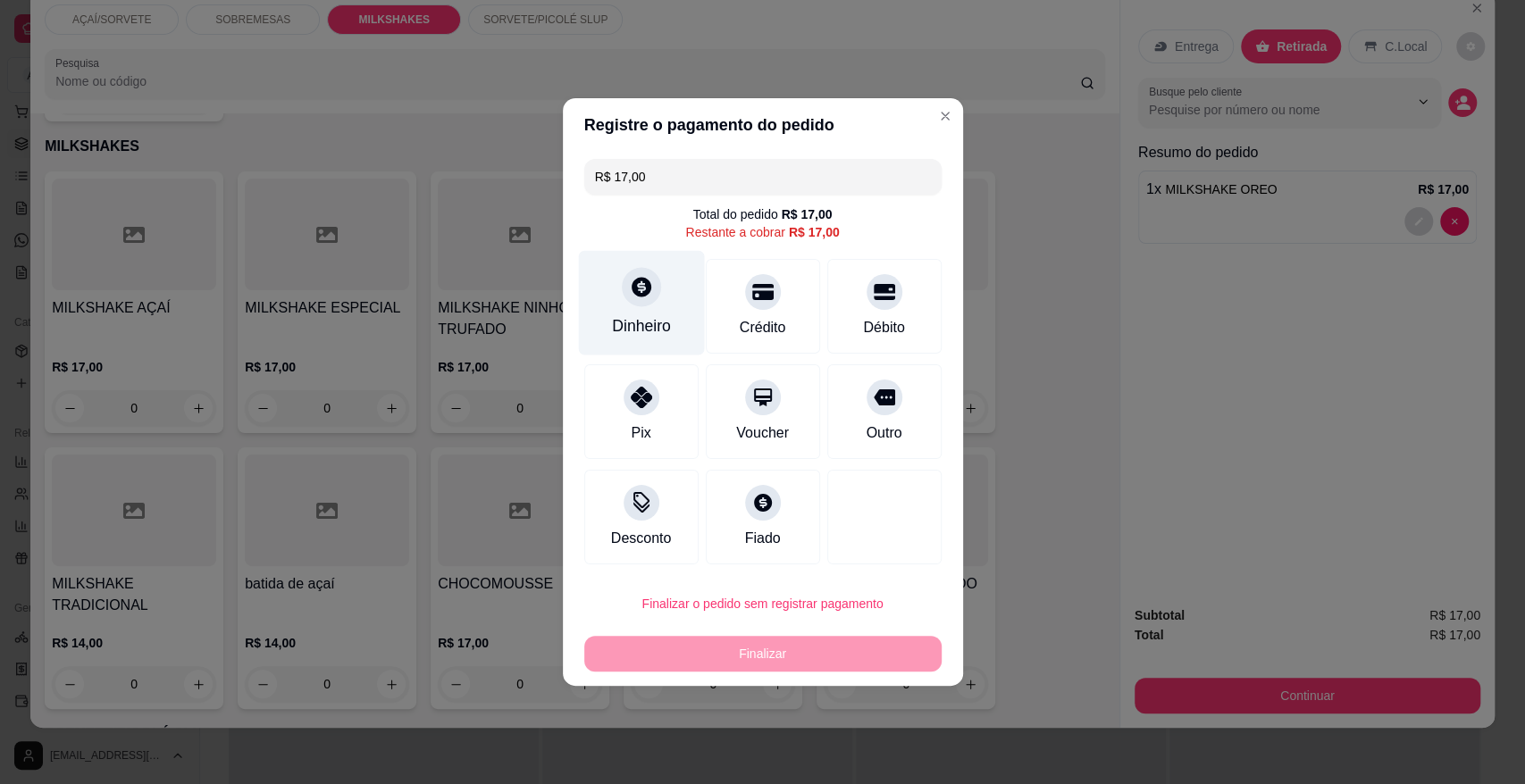
click at [646, 320] on div "Dinheiro" at bounding box center [641, 326] width 59 height 23
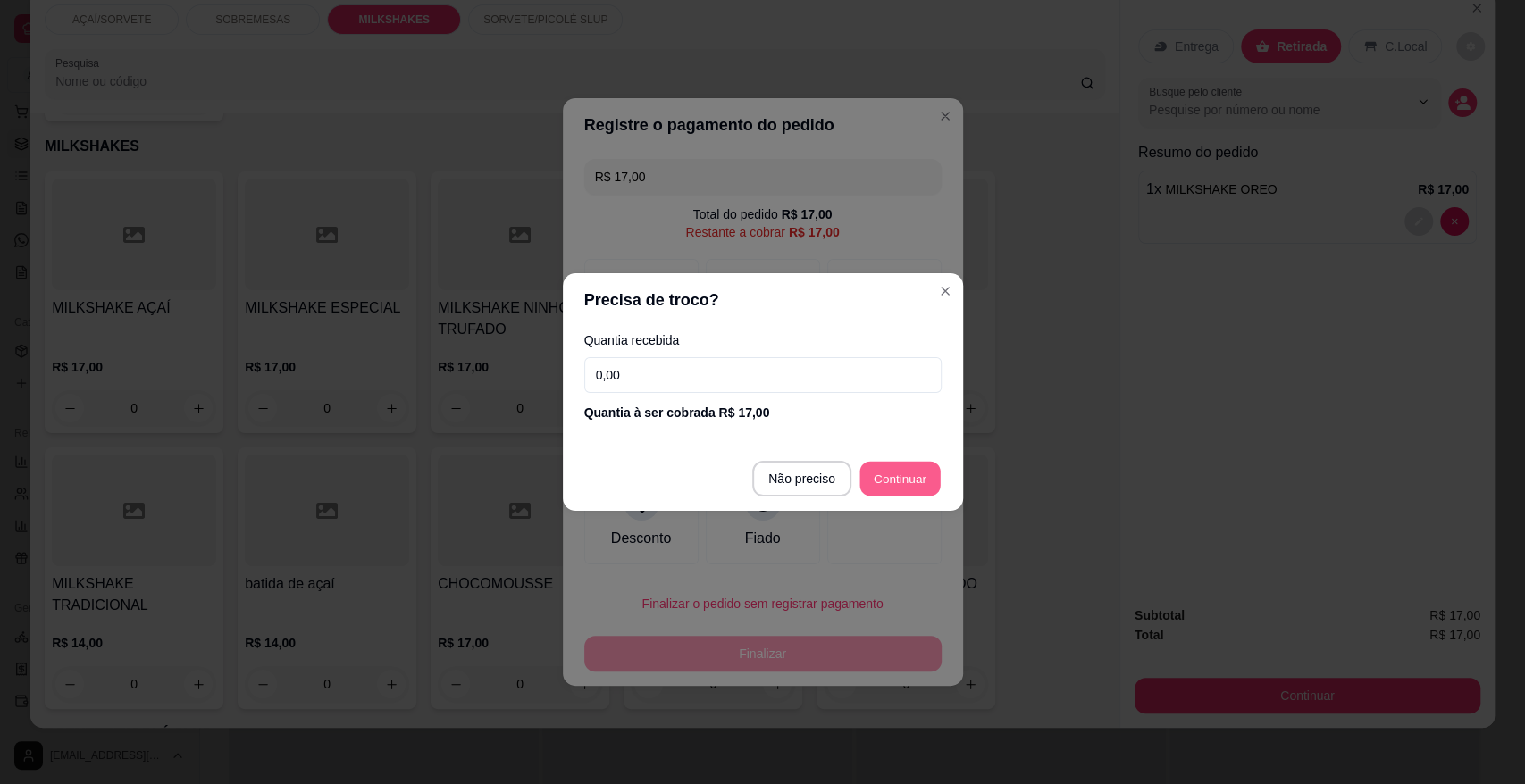
type input "R$ 0,00"
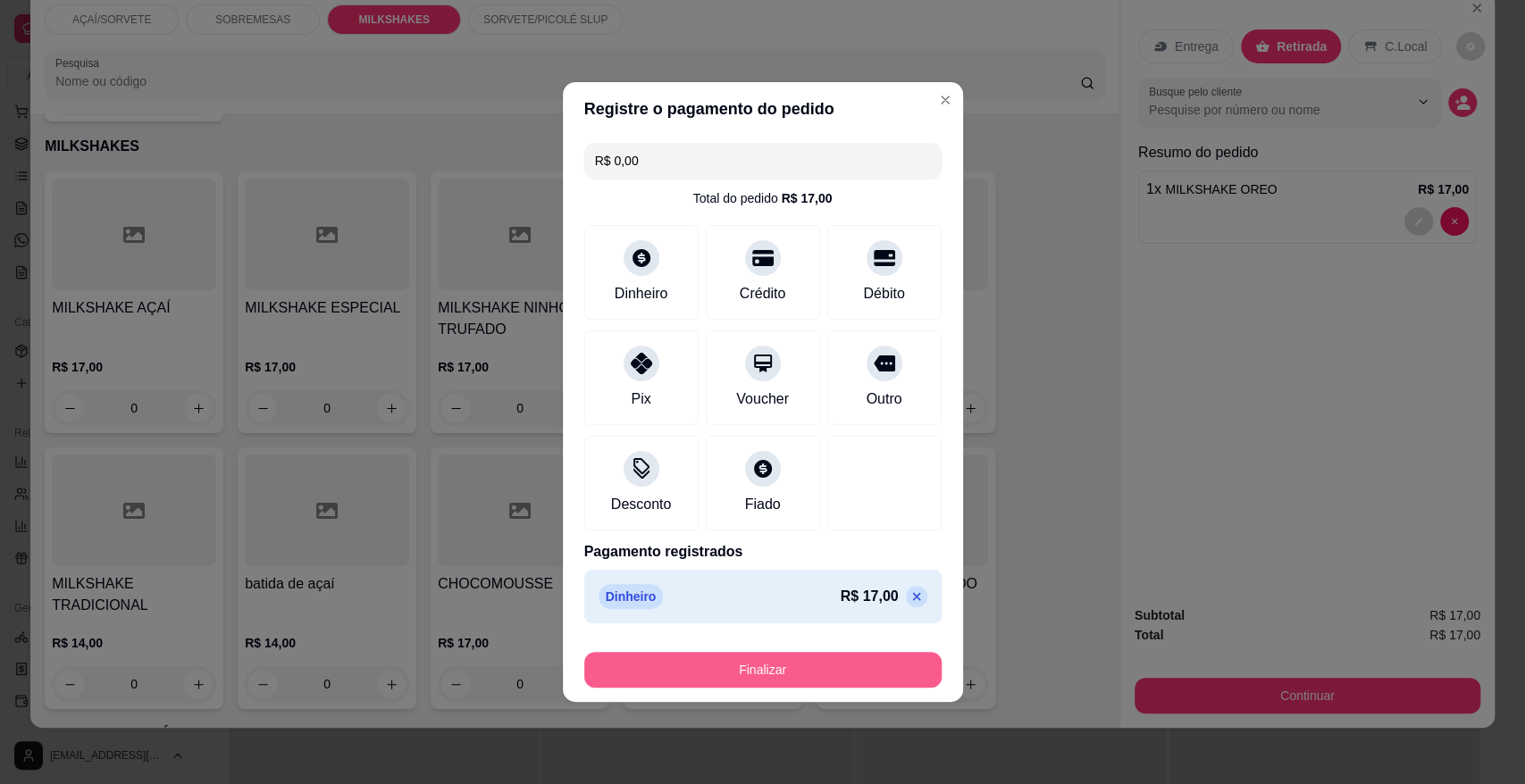
click at [856, 663] on button "Finalizar" at bounding box center [762, 670] width 357 height 36
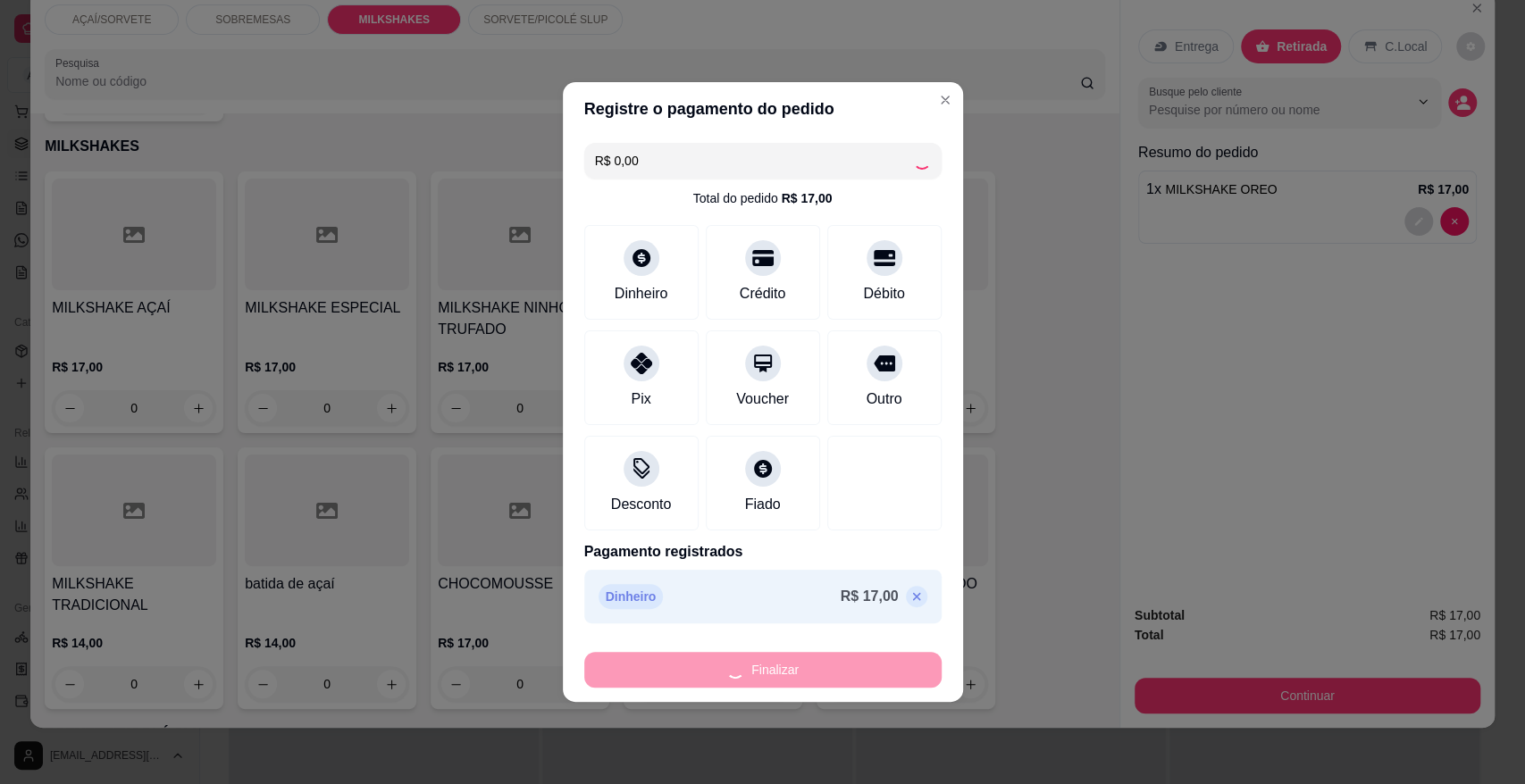
type input "0"
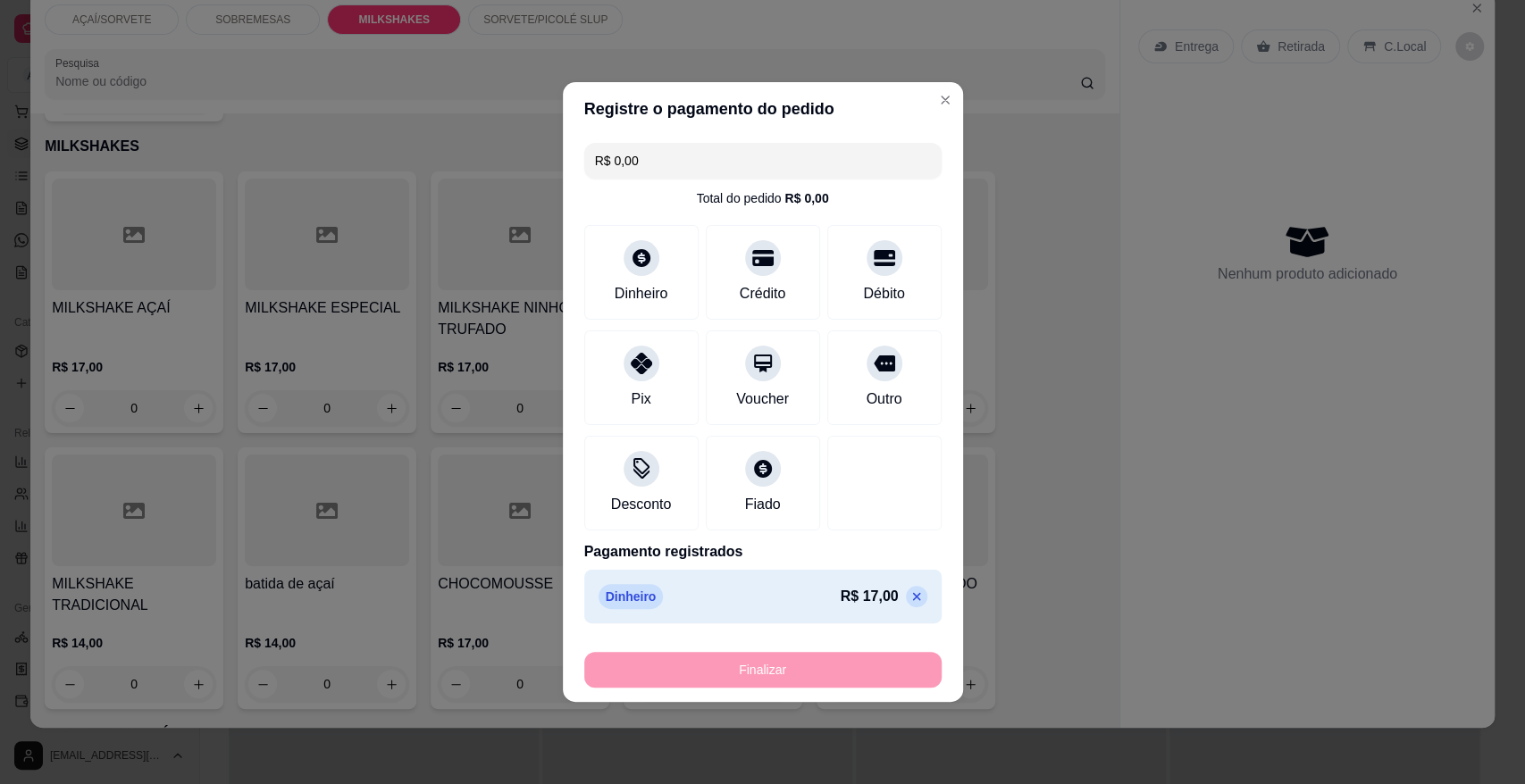
type input "-R$ 17,00"
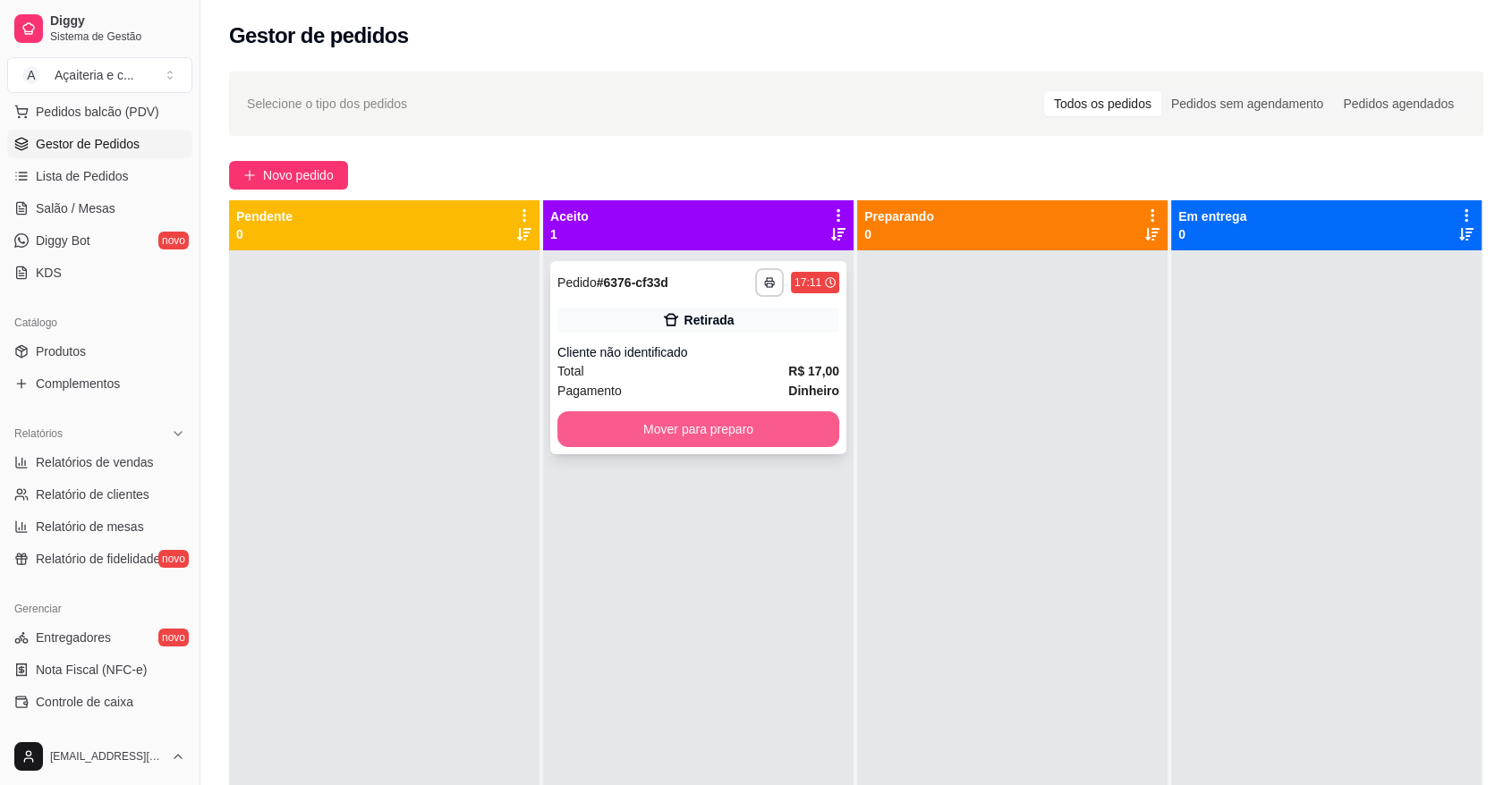
click at [794, 420] on button "Mover para preparo" at bounding box center [698, 429] width 281 height 36
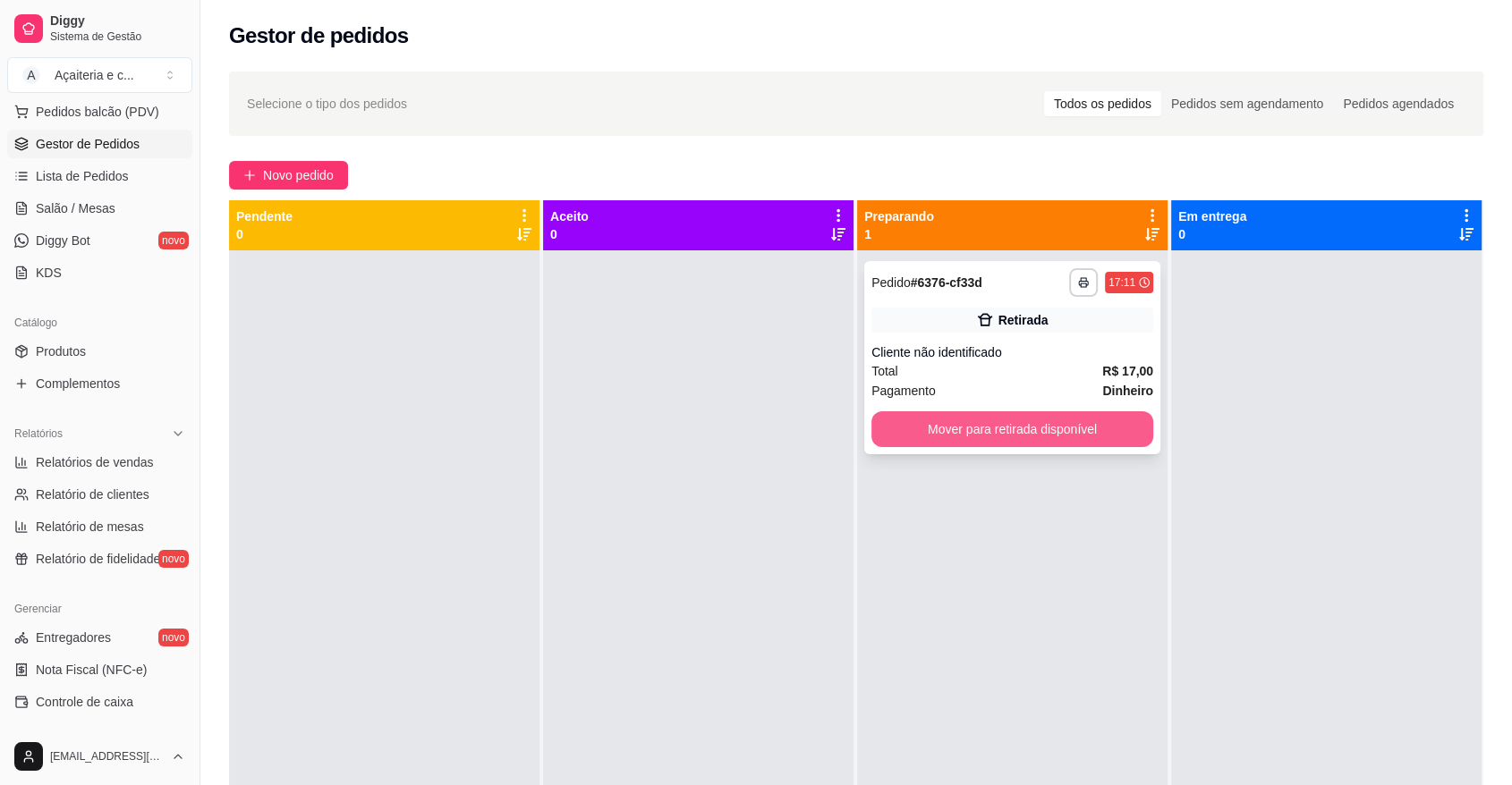
click at [944, 446] on button "Mover para retirada disponível" at bounding box center [1012, 429] width 281 height 36
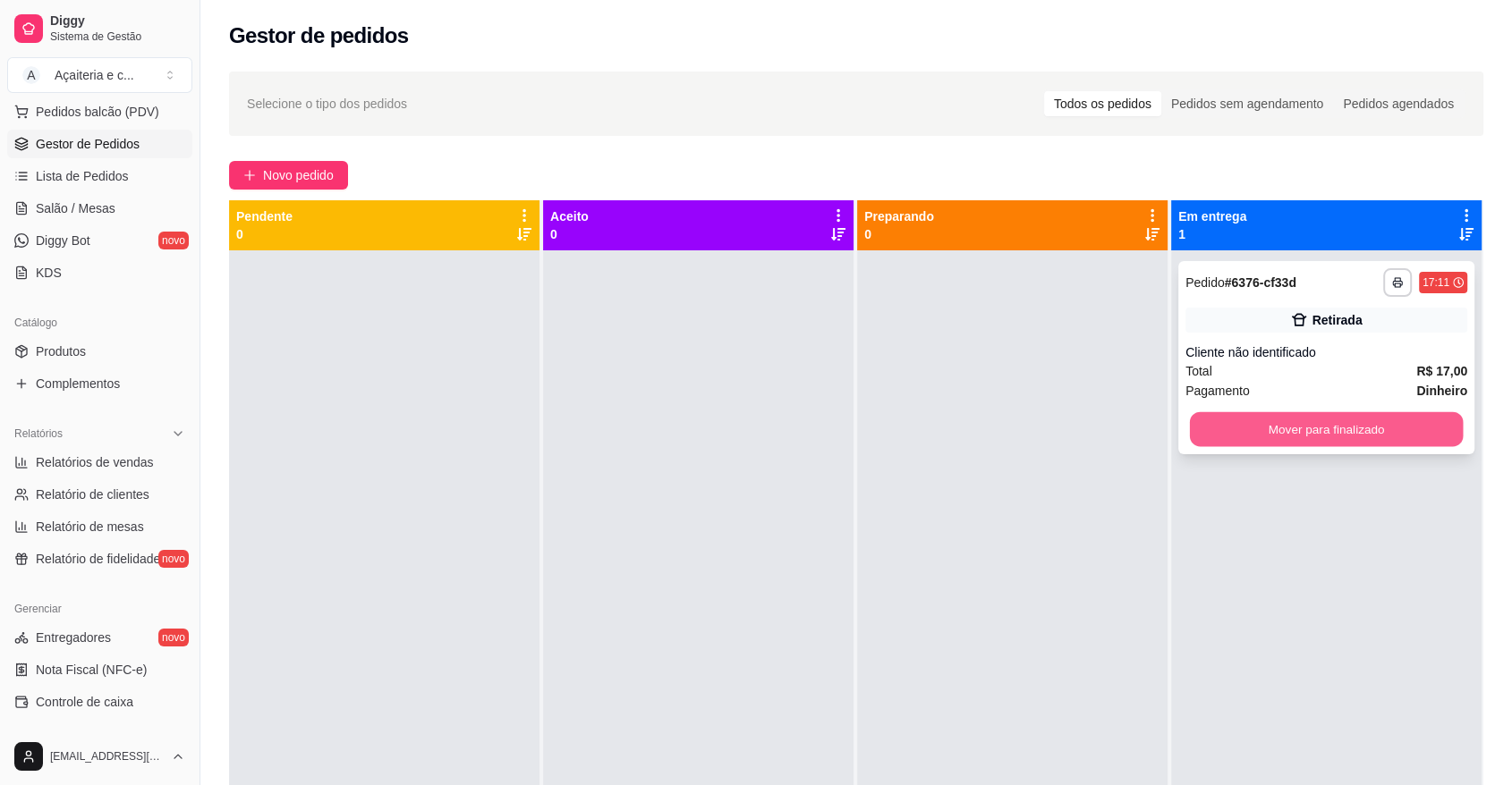
click at [1231, 432] on button "Mover para finalizado" at bounding box center [1327, 430] width 274 height 35
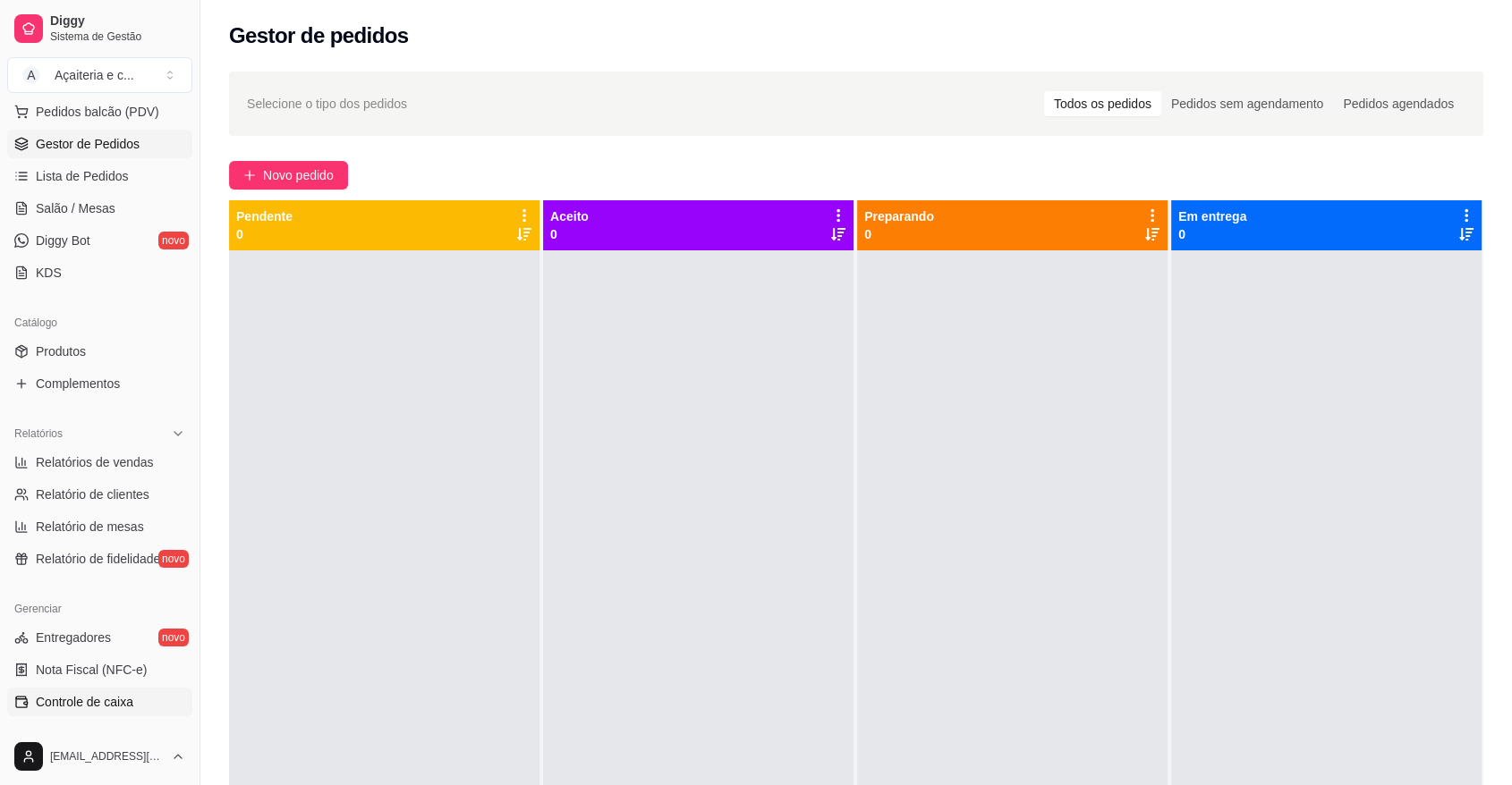
click at [71, 703] on span "Controle de caixa" at bounding box center [84, 701] width 97 height 18
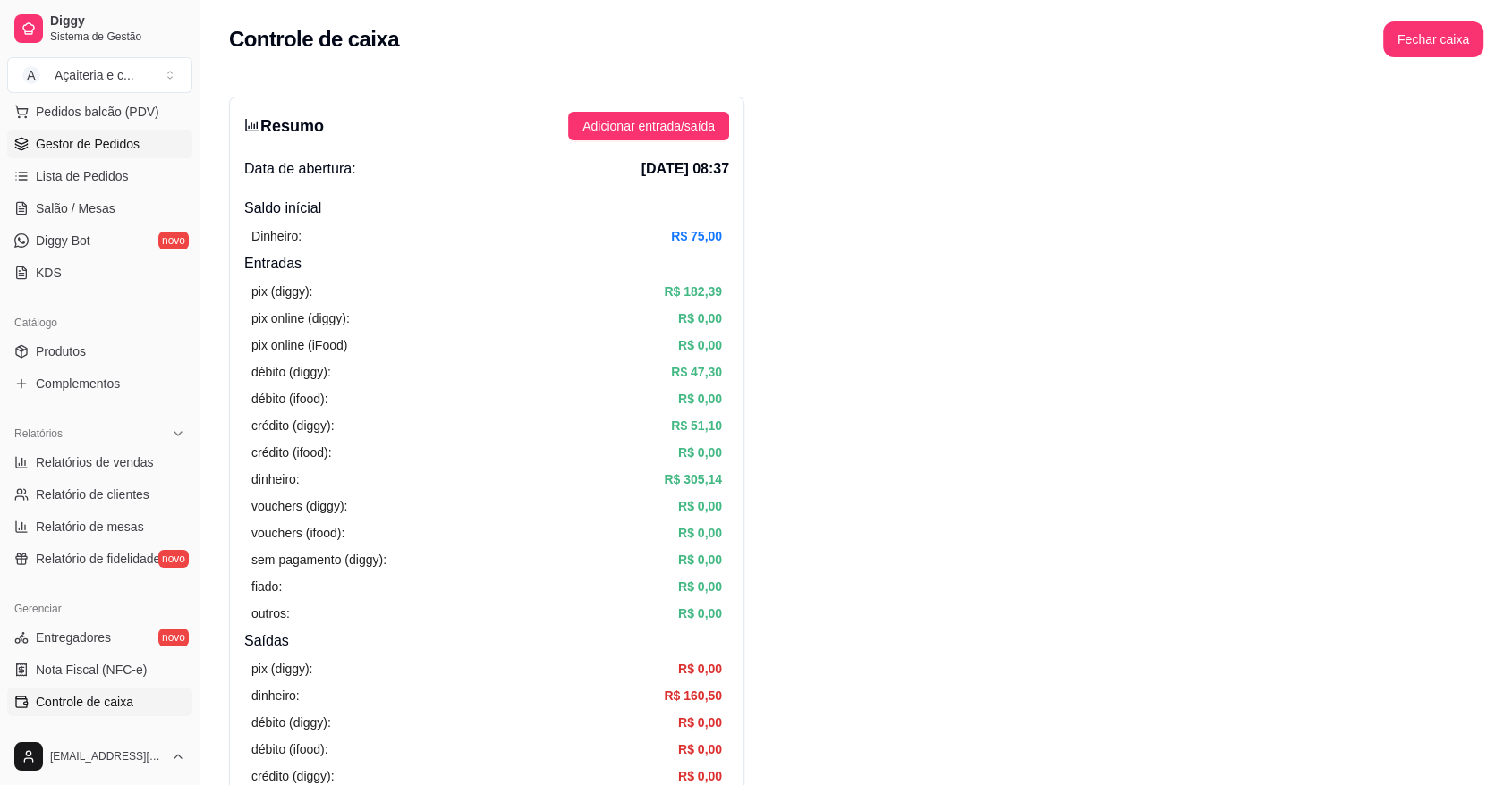
click at [151, 132] on link "Gestor de Pedidos" at bounding box center [99, 144] width 185 height 29
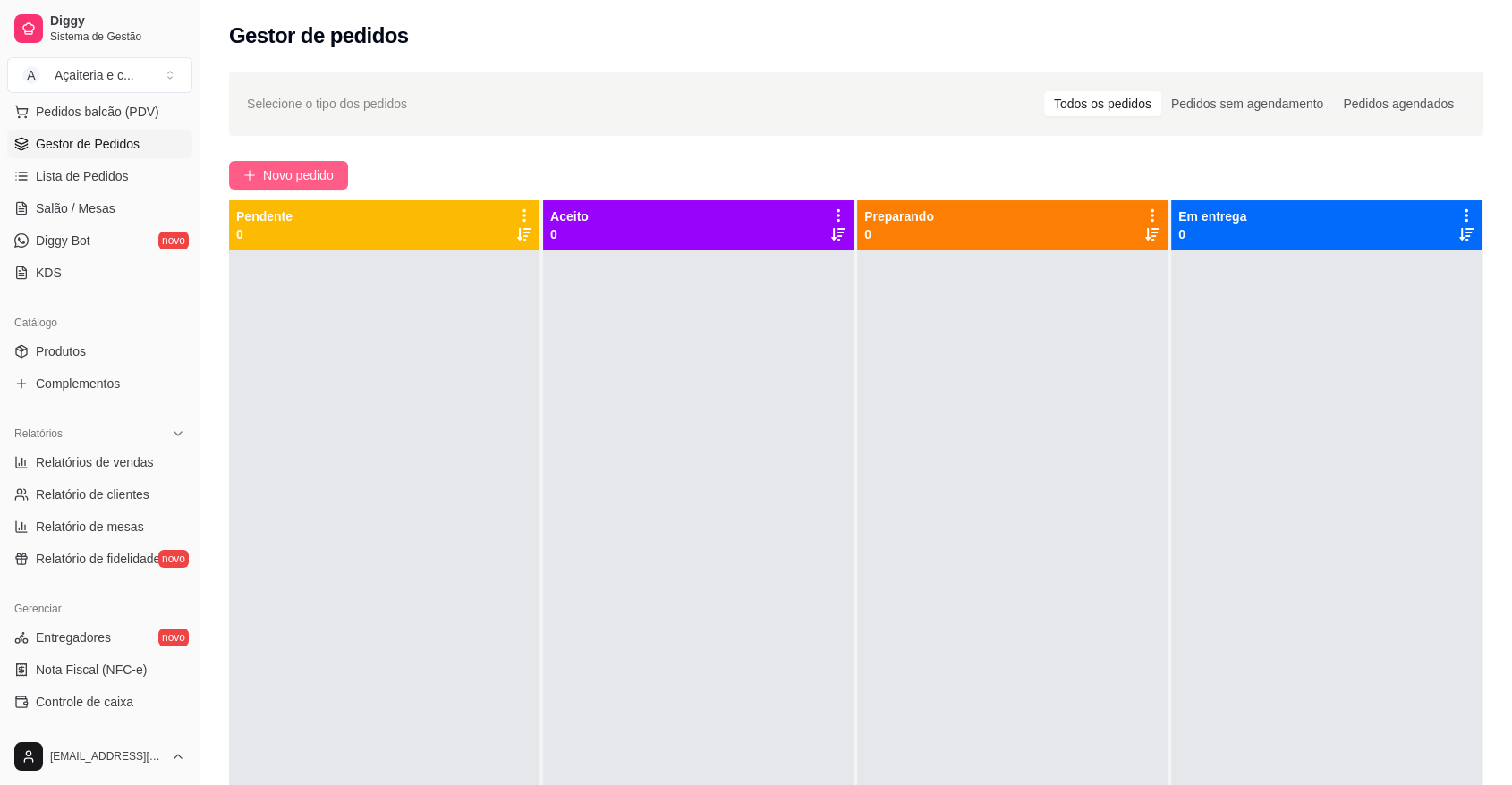
click at [248, 185] on button "Novo pedido" at bounding box center [288, 175] width 119 height 29
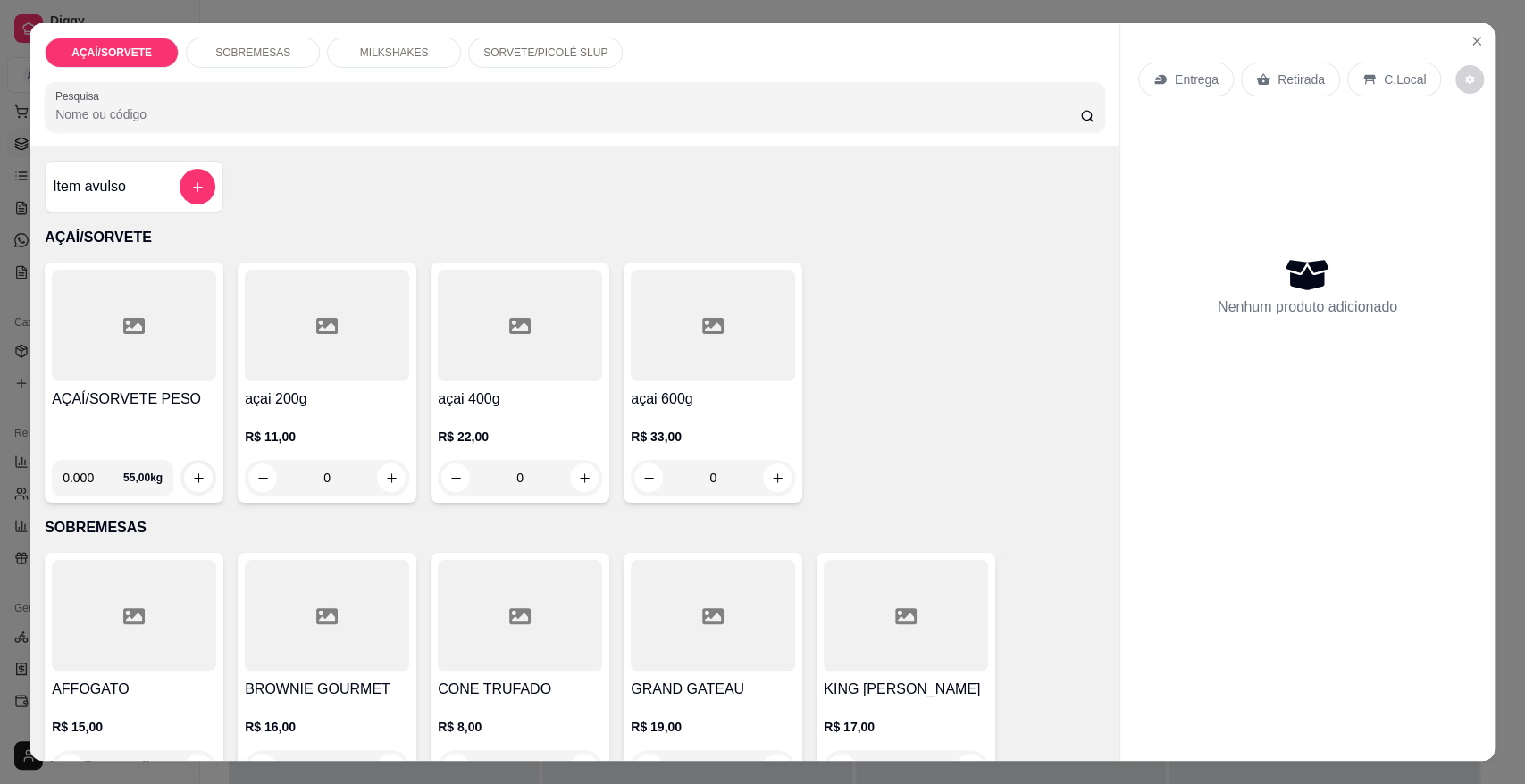
click at [292, 63] on div "SOBREMESAS" at bounding box center [252, 53] width 134 height 31
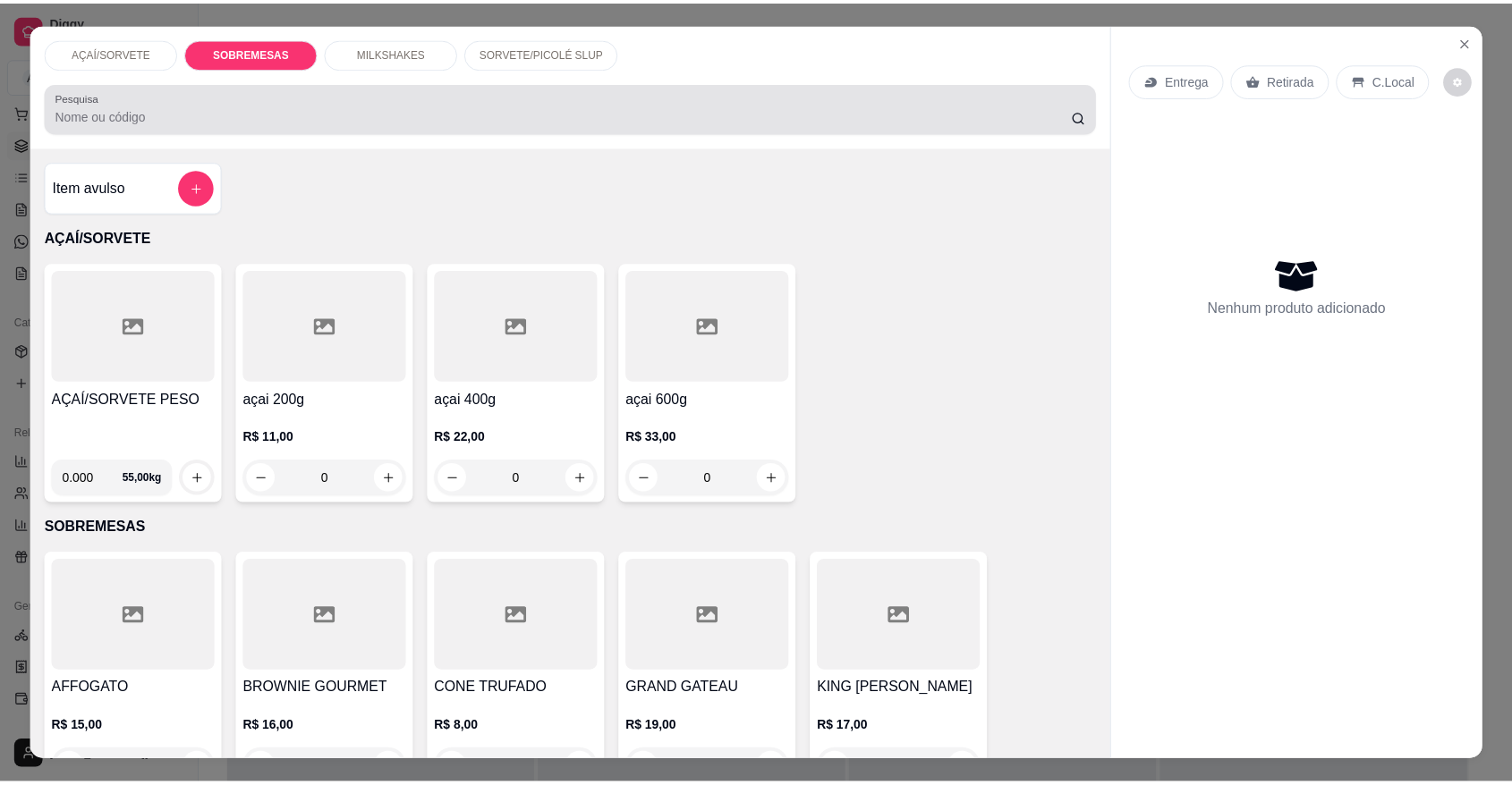
scroll to position [33, 0]
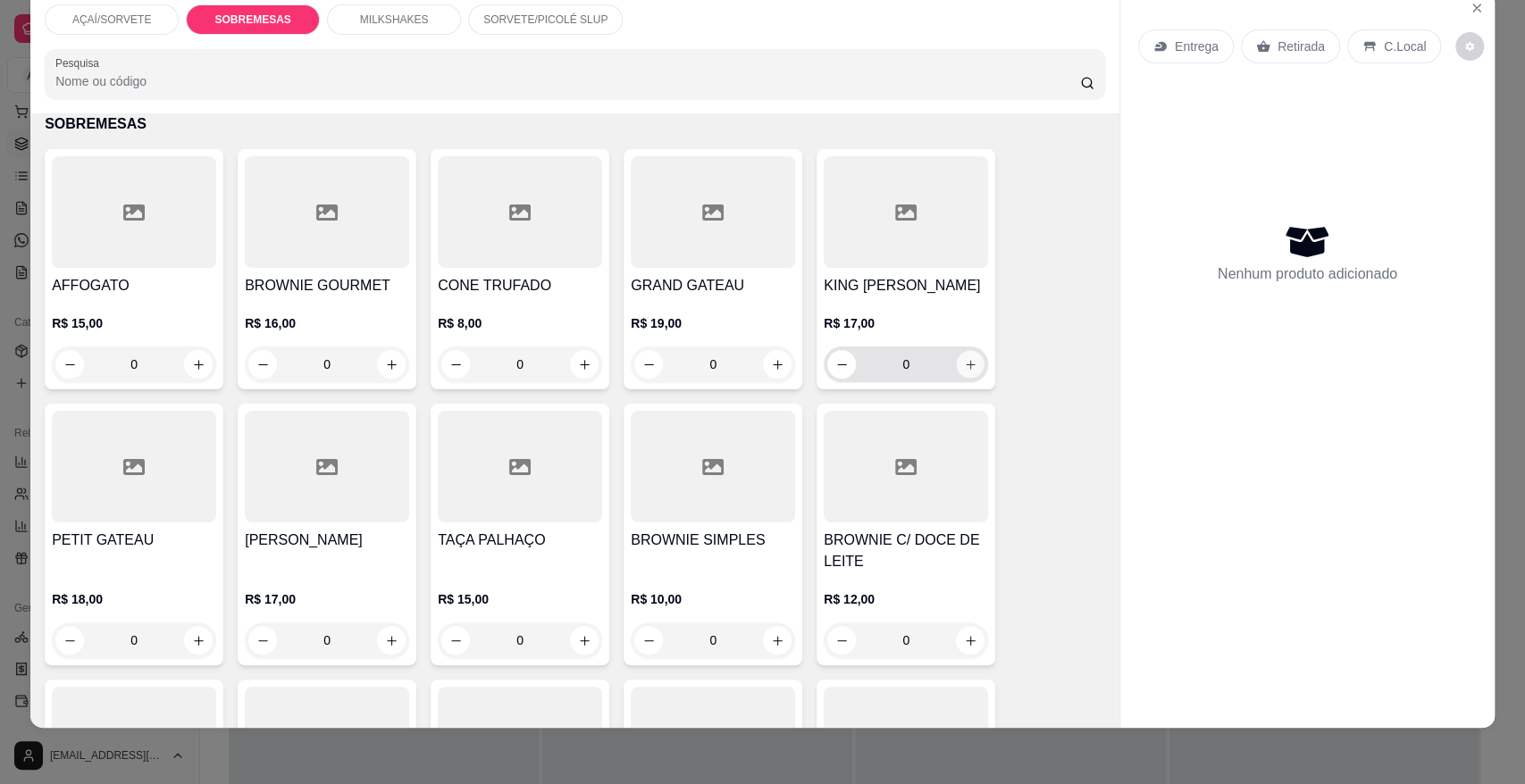
click at [966, 361] on icon "increase-product-quantity" at bounding box center [971, 365] width 13 height 13
type input "1"
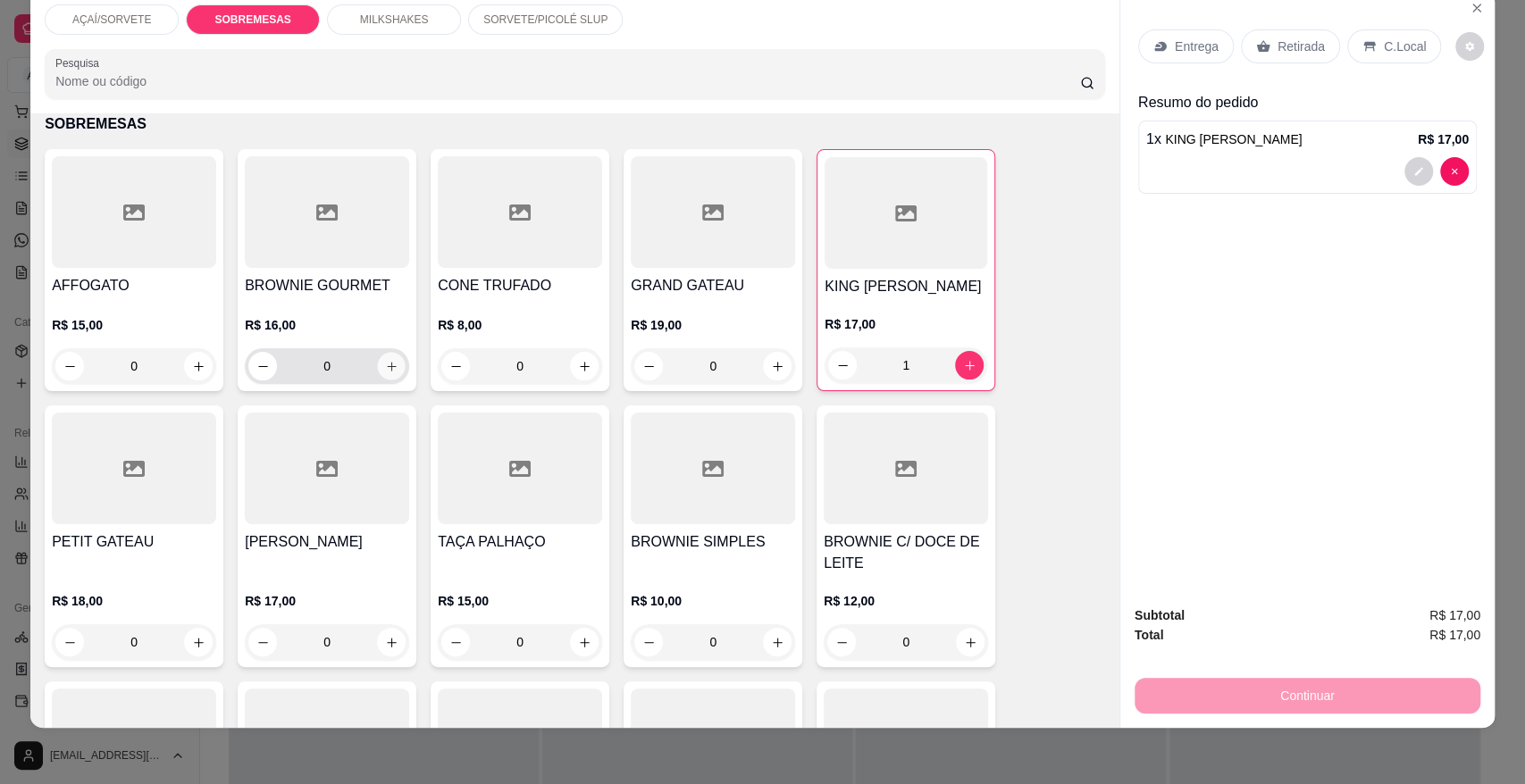
click at [381, 371] on button "increase-product-quantity" at bounding box center [392, 367] width 28 height 28
type input "1"
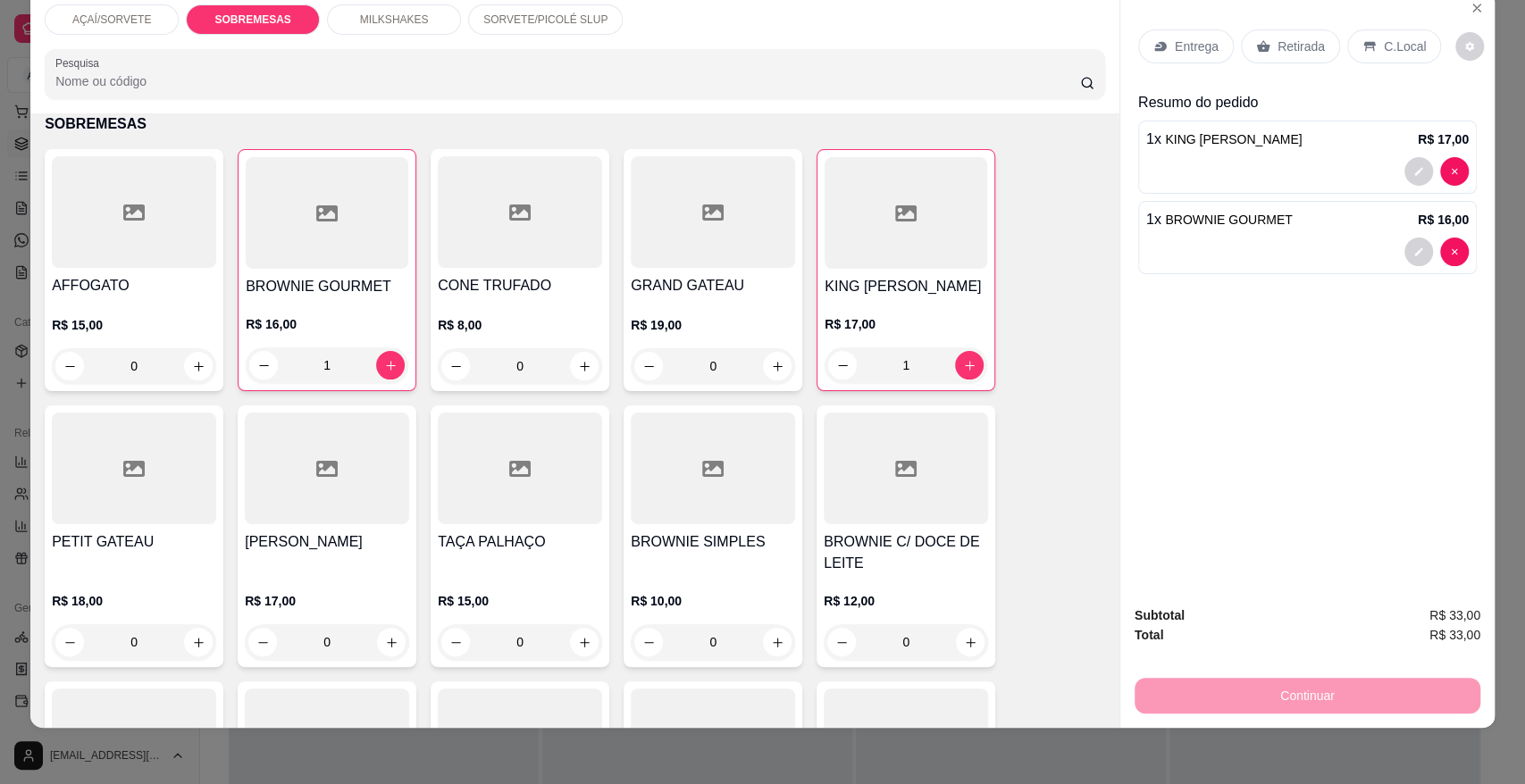
click at [1277, 45] on p "Retirada" at bounding box center [1300, 46] width 47 height 18
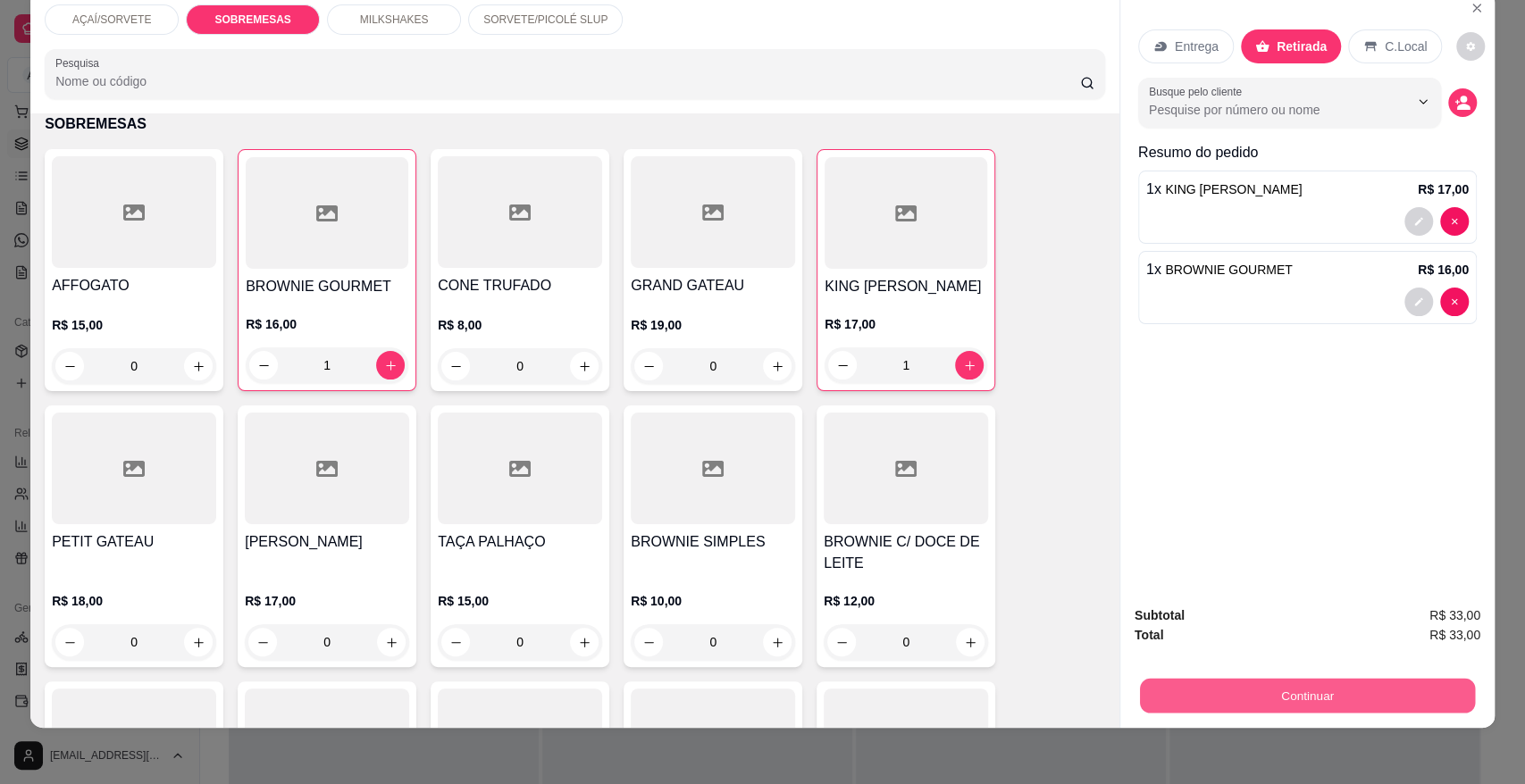
click at [1163, 678] on button "Continuar" at bounding box center [1307, 695] width 335 height 35
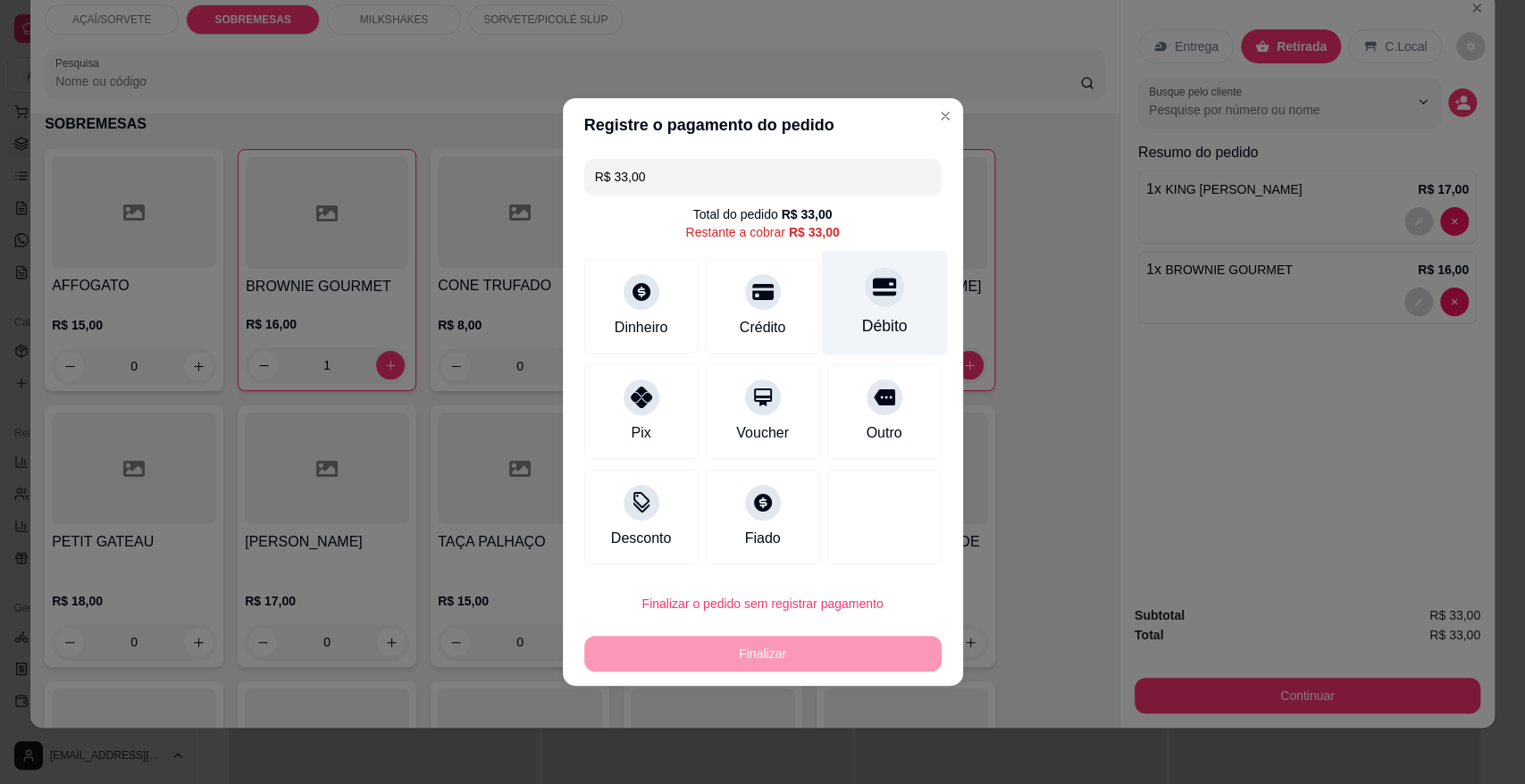
click at [878, 261] on div "Débito" at bounding box center [883, 303] width 126 height 105
type input "R$ 0,00"
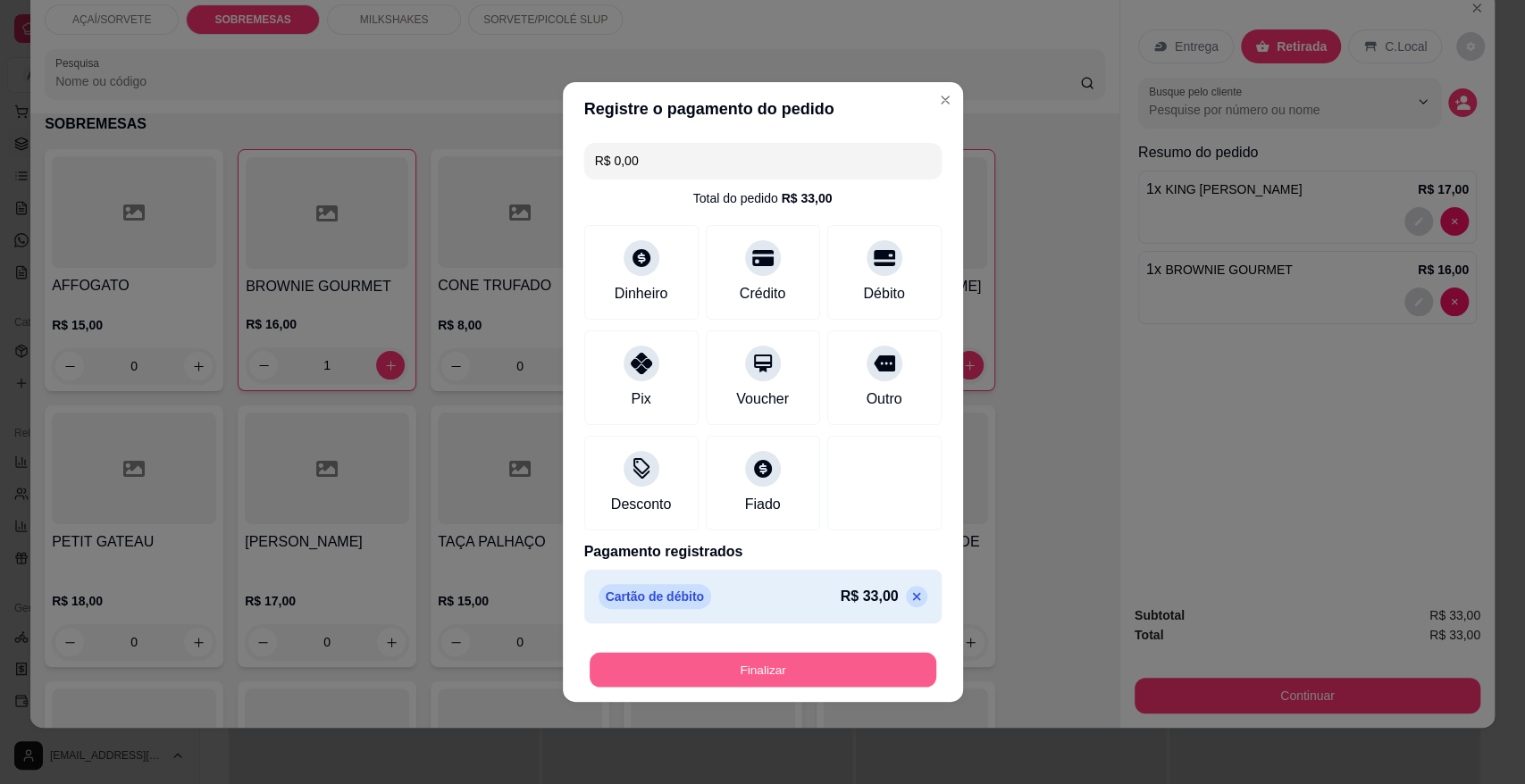
click at [795, 679] on button "Finalizar" at bounding box center [763, 670] width 346 height 35
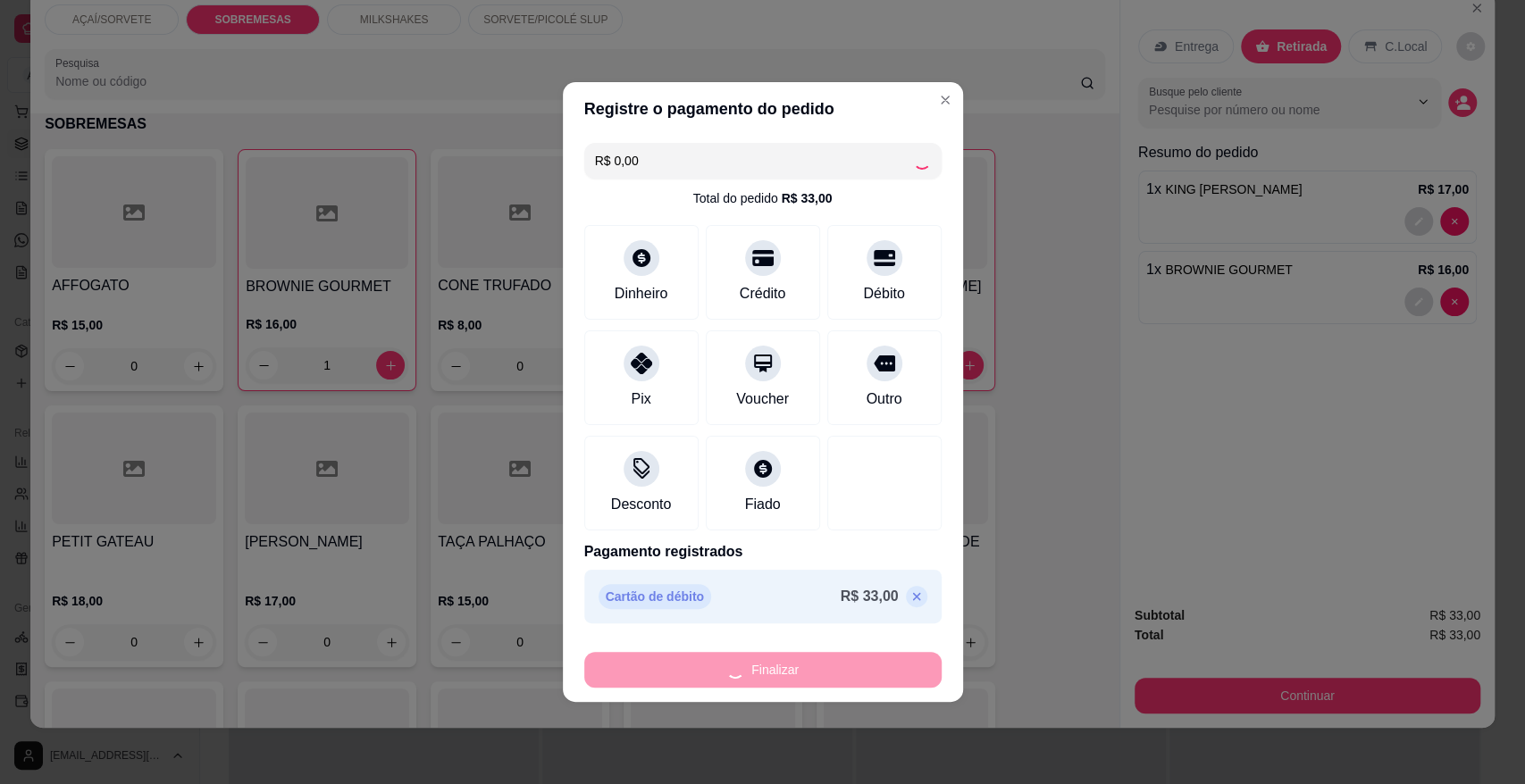
type input "0"
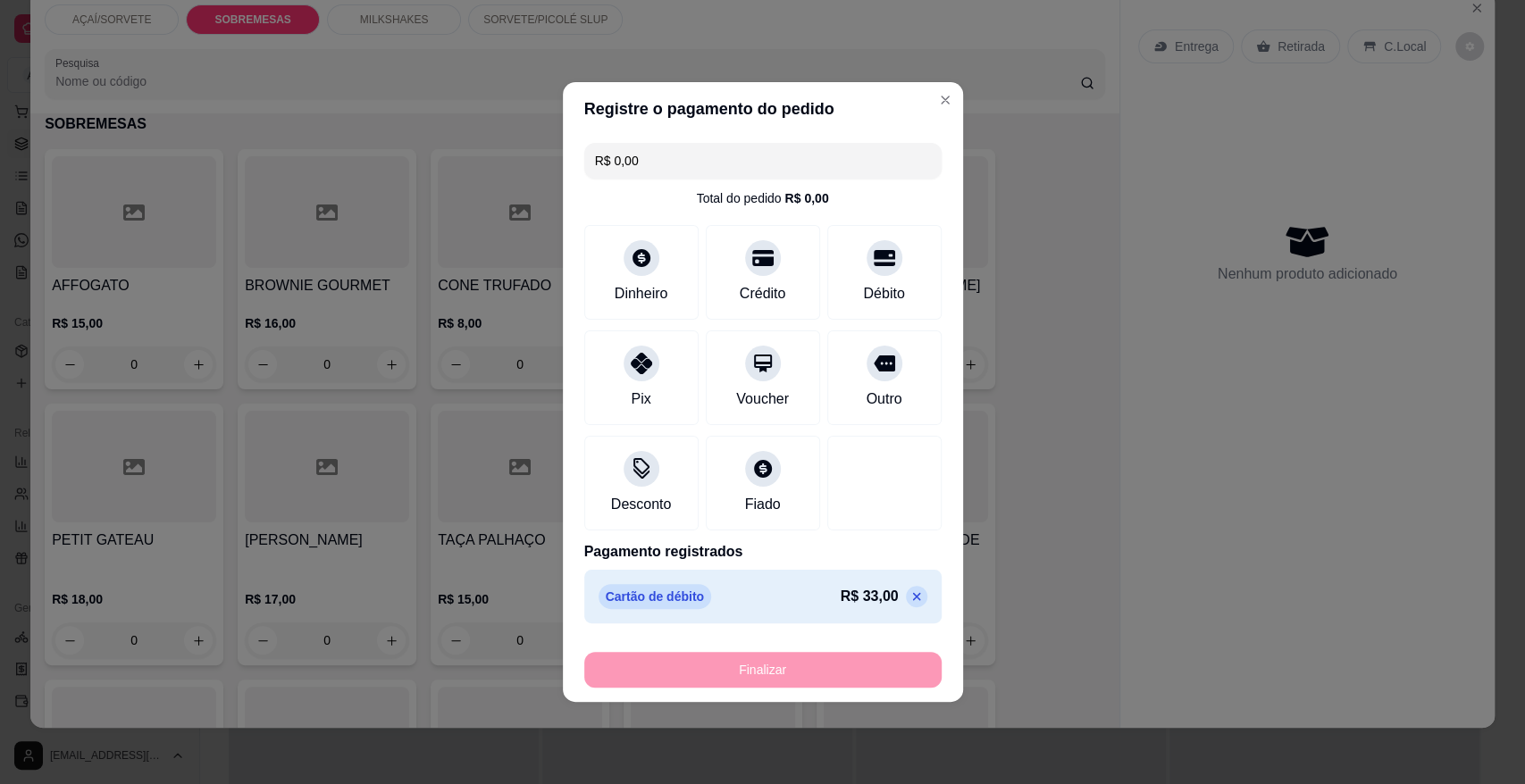
type input "-R$ 33,00"
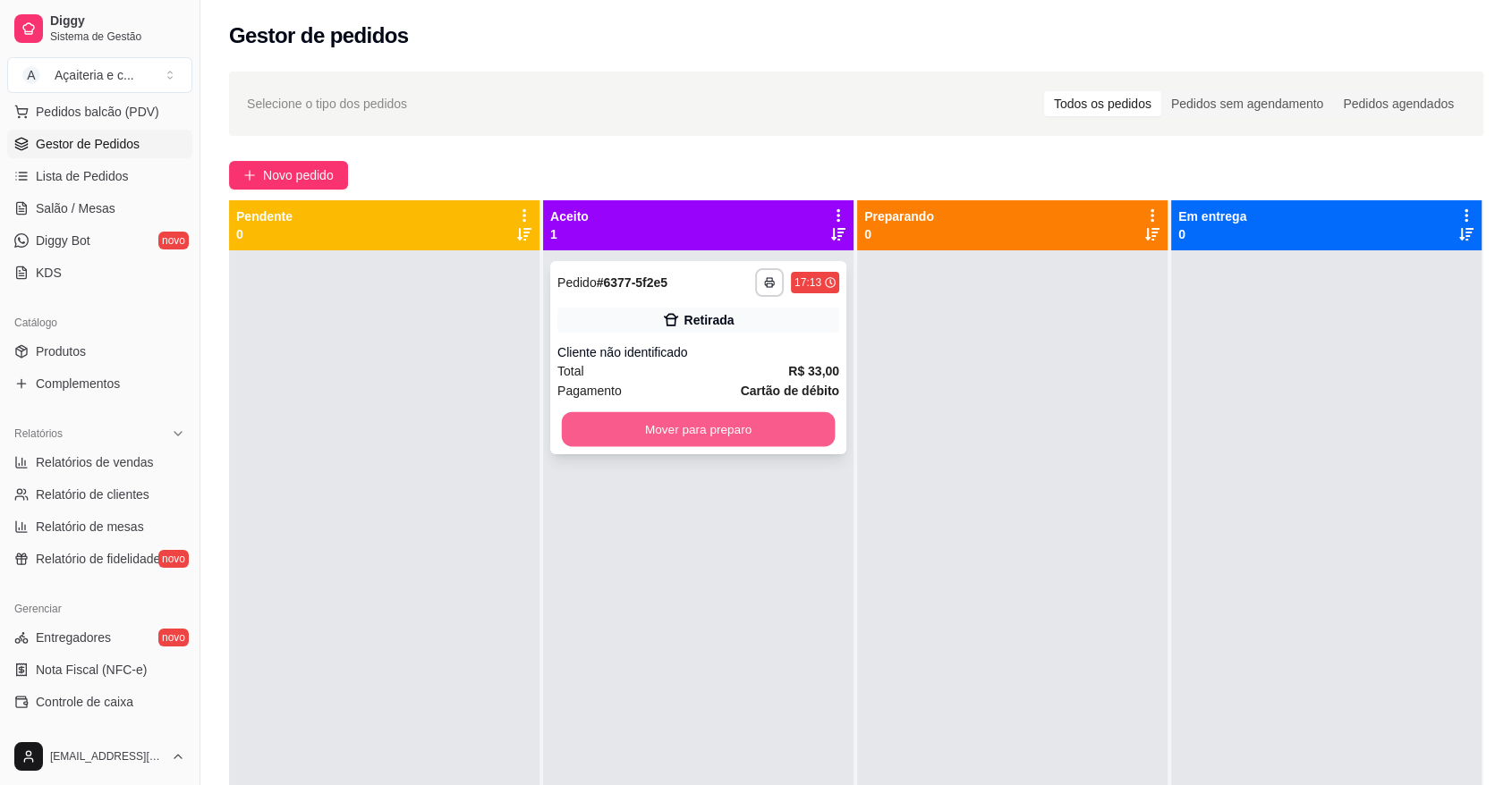
click at [809, 426] on button "Mover para preparo" at bounding box center [699, 430] width 274 height 35
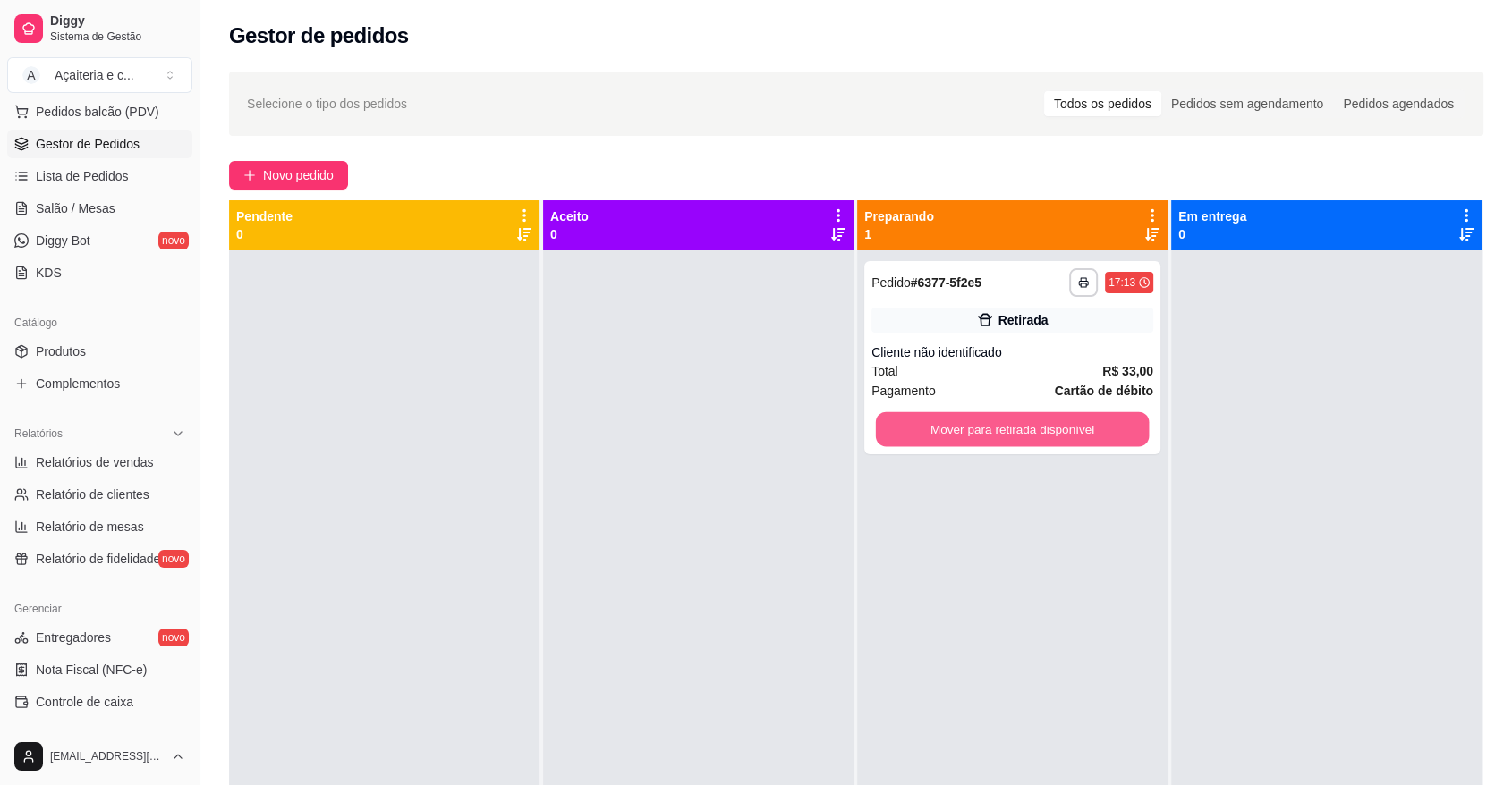
click at [973, 431] on button "Mover para retirada disponível" at bounding box center [1013, 430] width 274 height 35
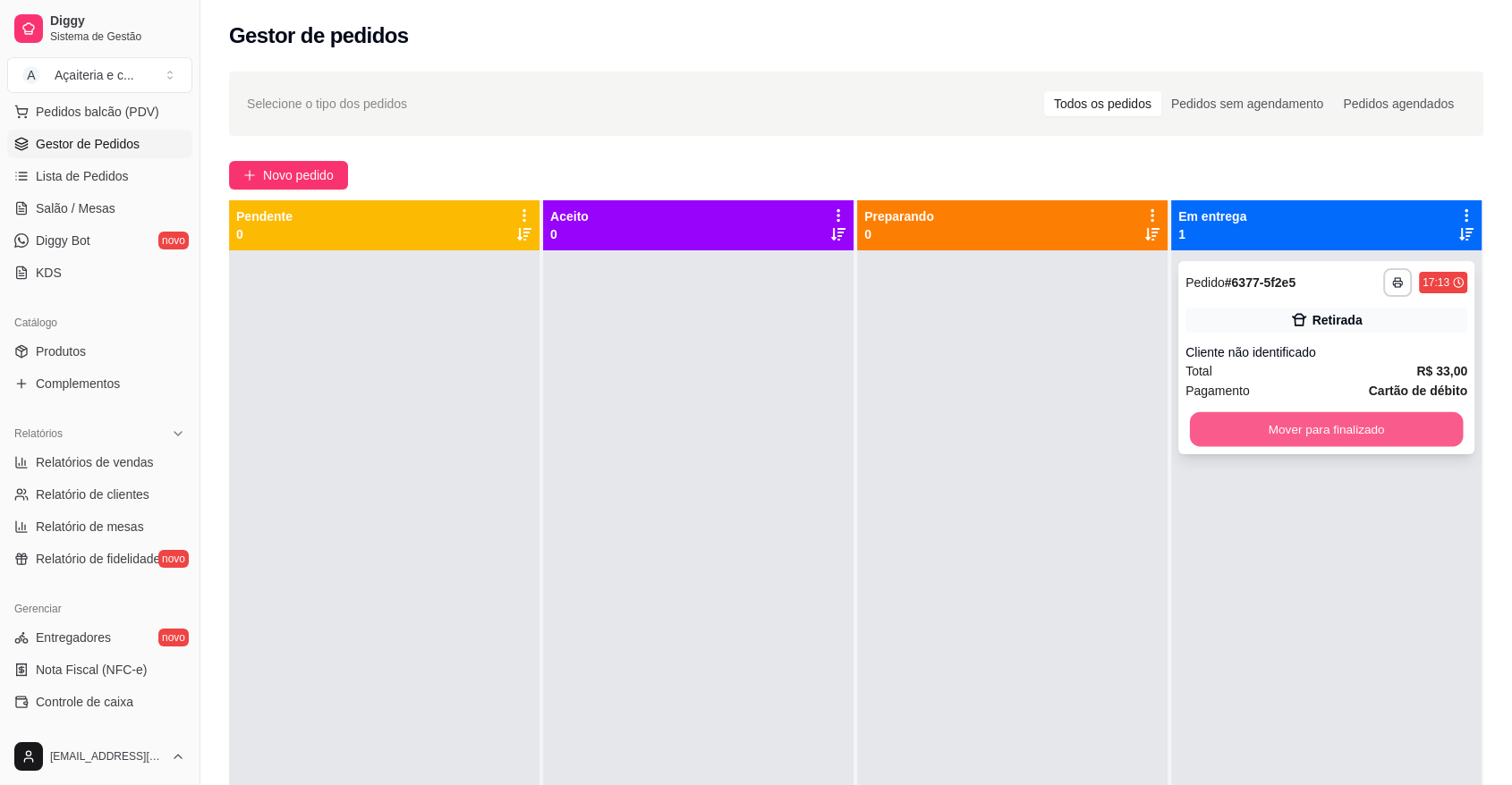
click at [1236, 433] on button "Mover para finalizado" at bounding box center [1327, 430] width 274 height 35
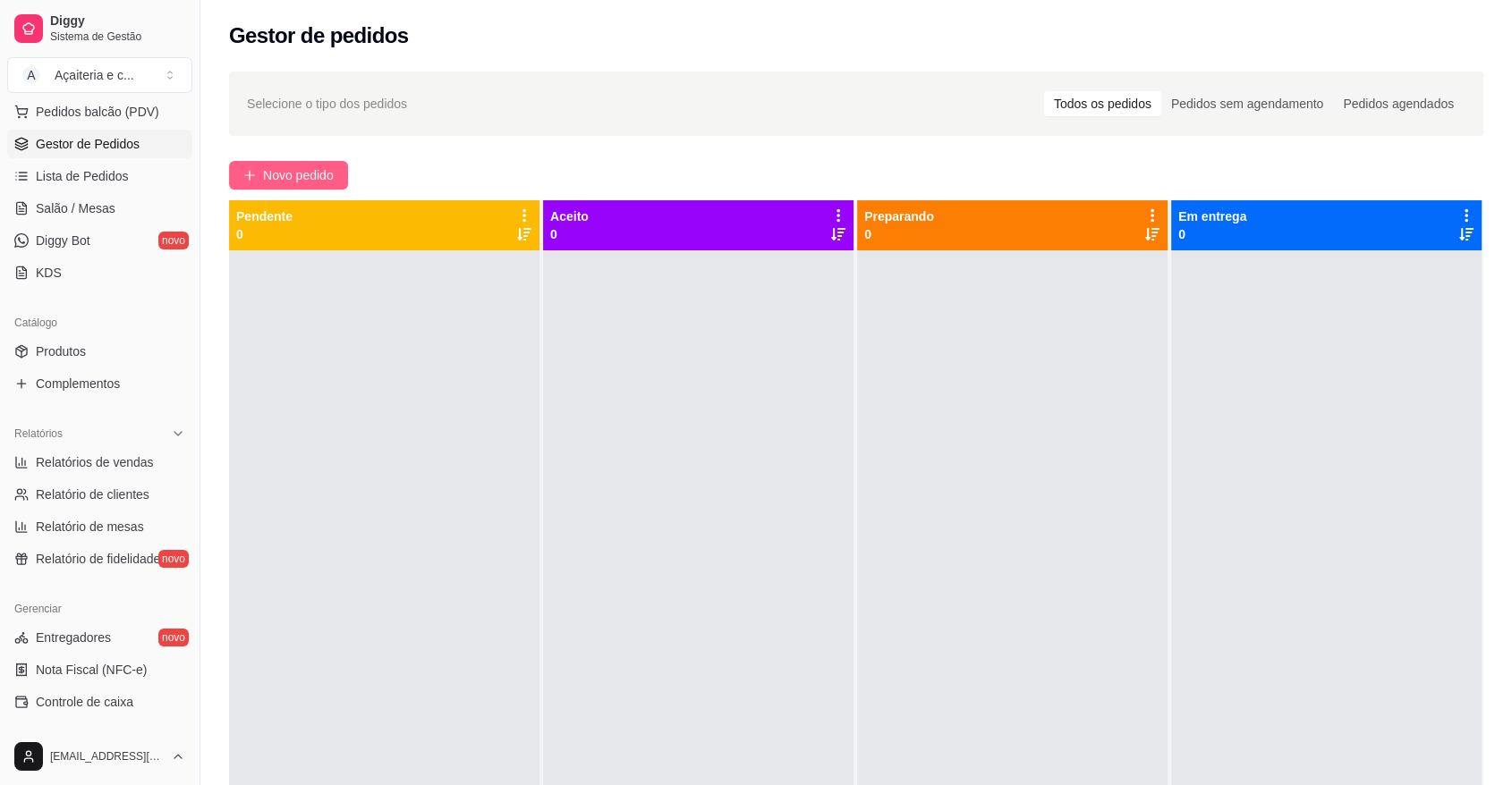
click at [261, 170] on button "Novo pedido" at bounding box center [288, 175] width 119 height 29
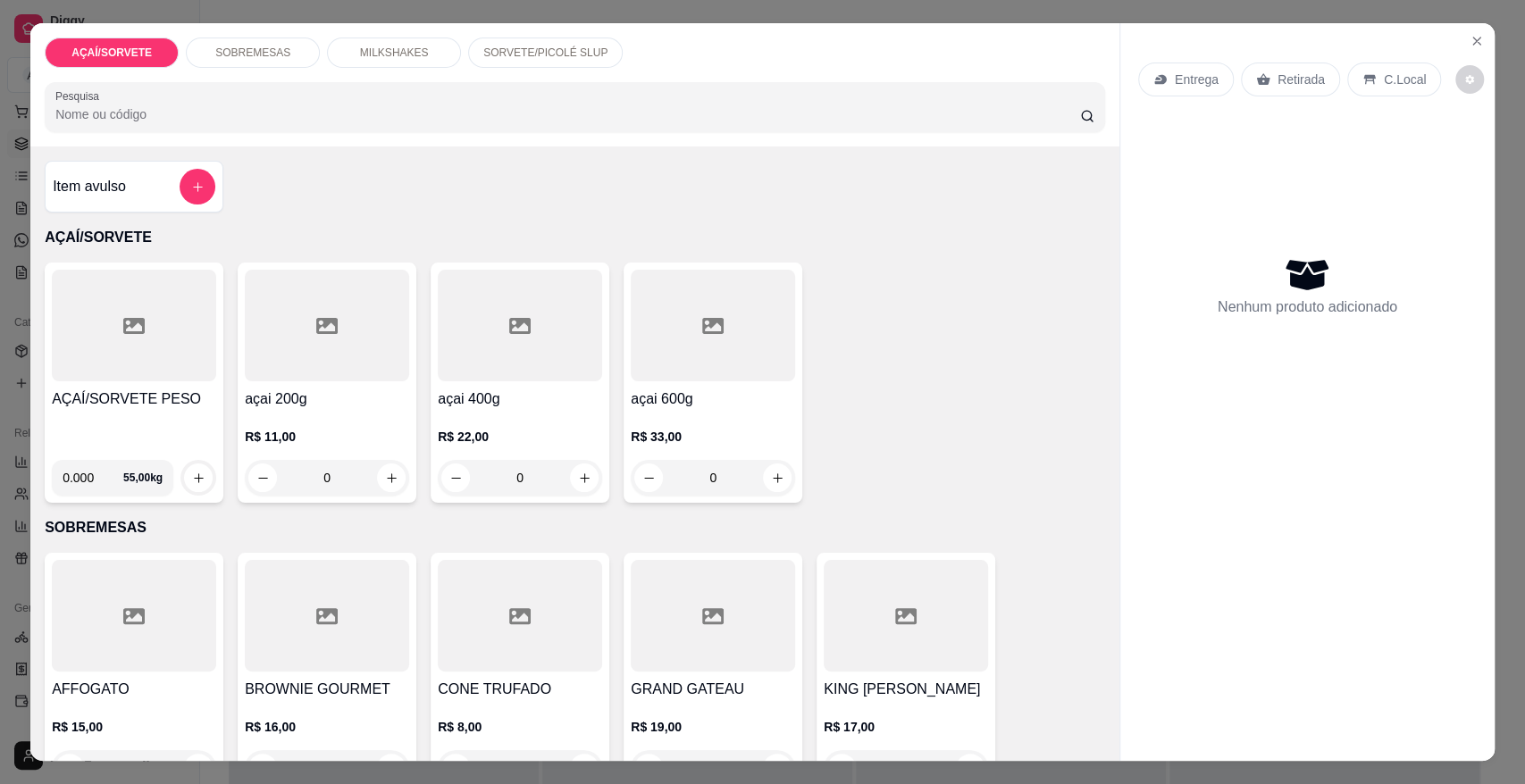
click at [145, 317] on div at bounding box center [134, 325] width 165 height 112
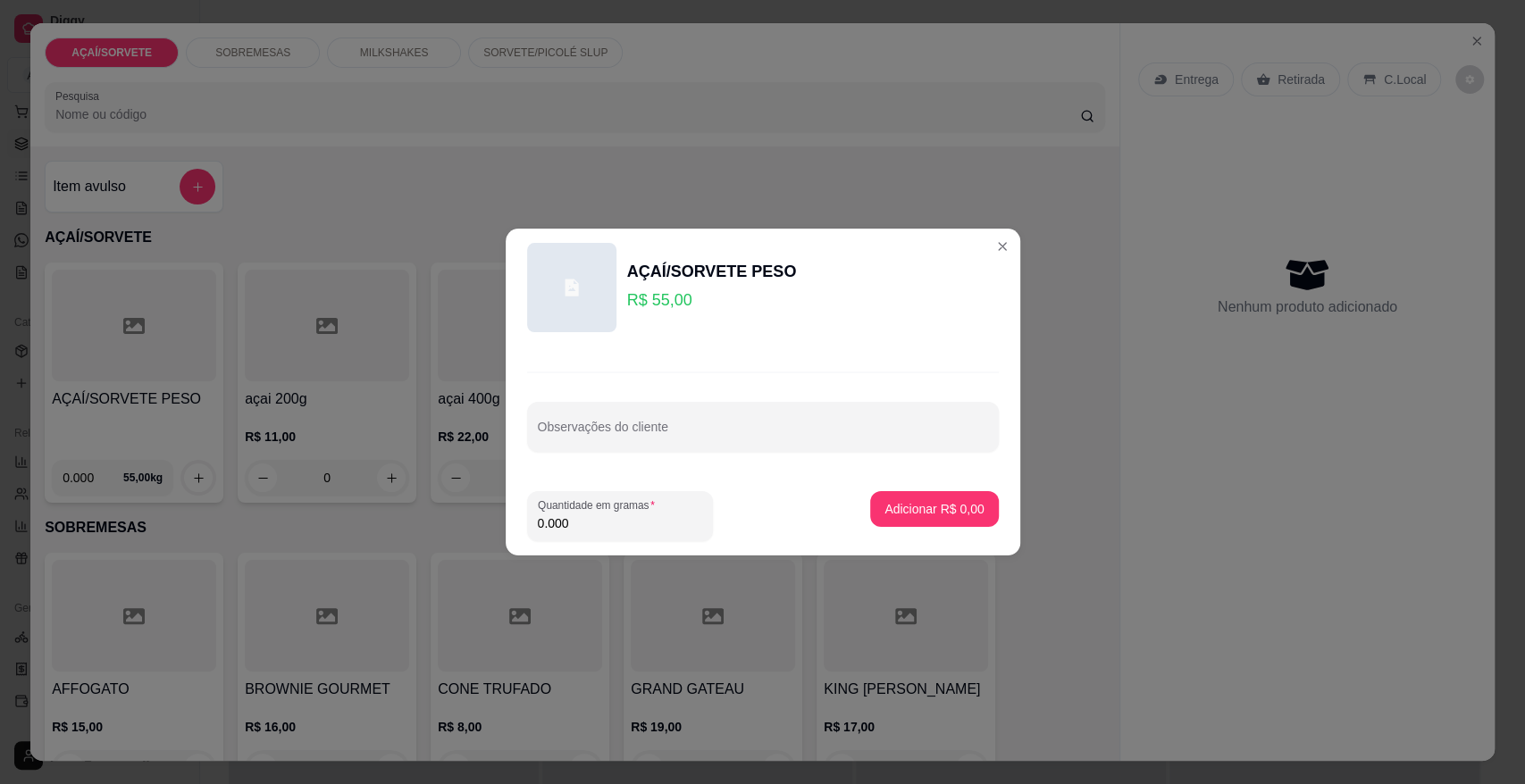
click at [598, 525] on input "0.000" at bounding box center [620, 523] width 165 height 18
type input "0.192"
click at [886, 501] on p "Adicionar R$ 10,56" at bounding box center [930, 509] width 104 height 17
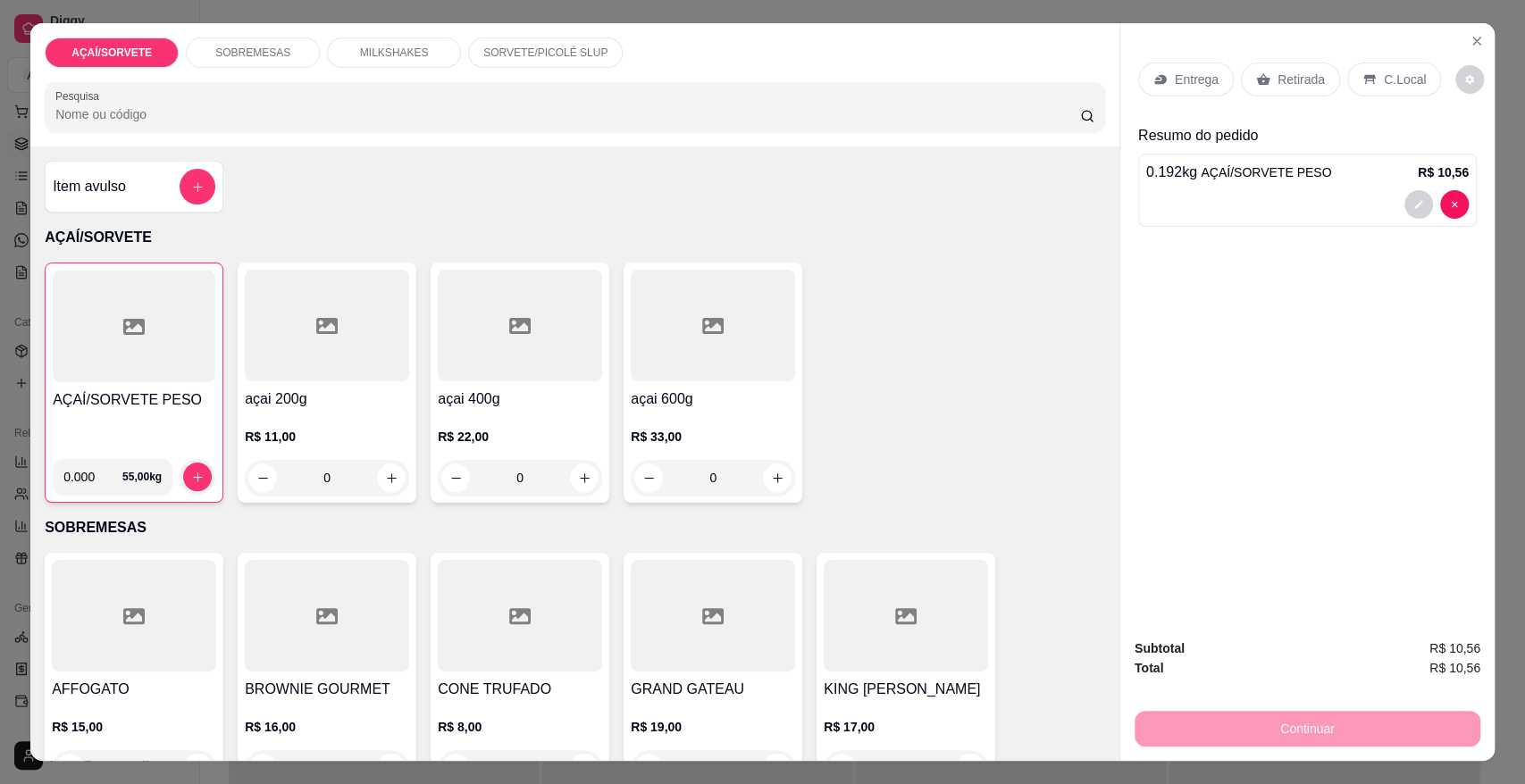
click at [86, 360] on div at bounding box center [134, 326] width 163 height 112
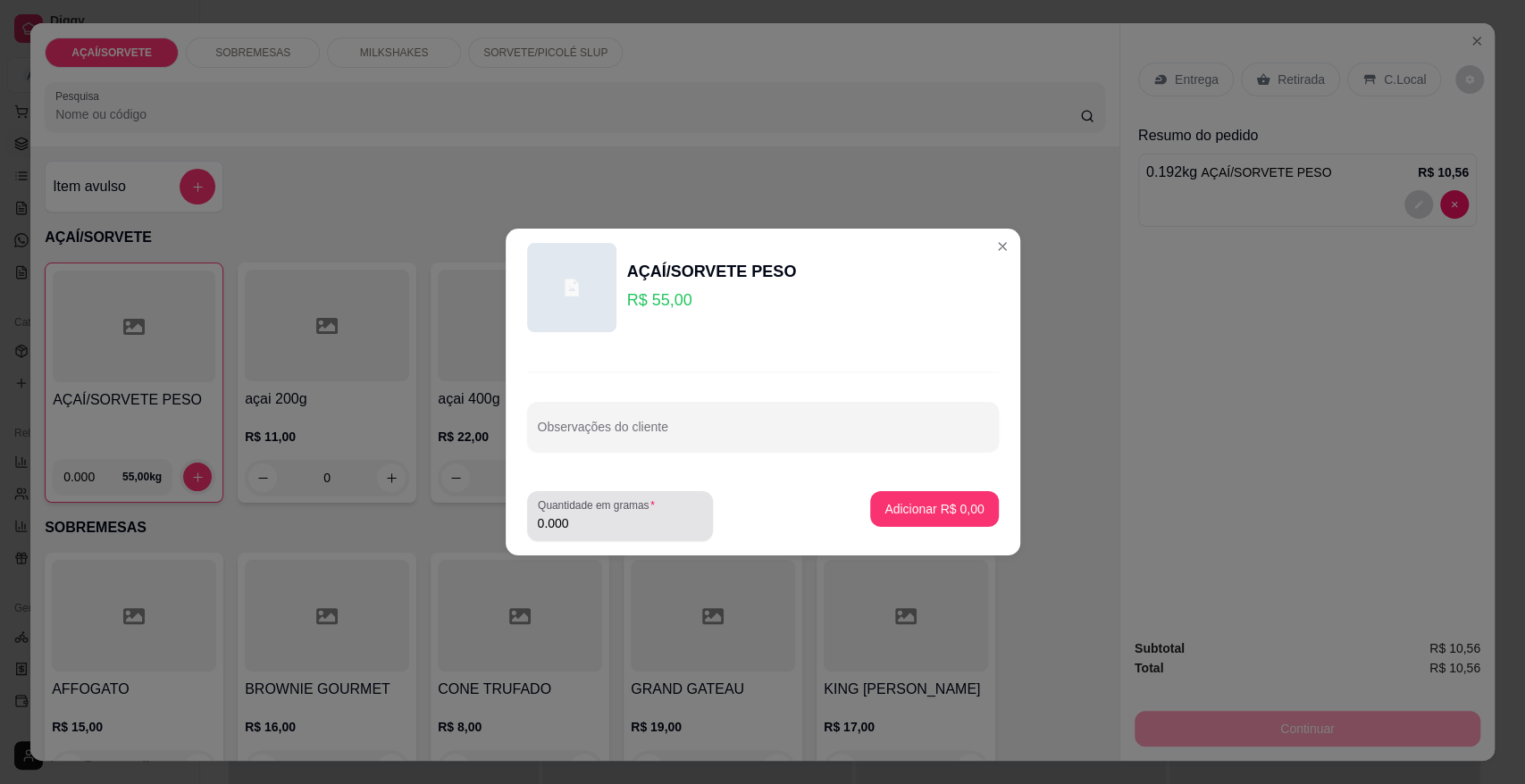
click at [602, 509] on label "Quantidade em gramas" at bounding box center [599, 505] width 123 height 15
click at [602, 515] on input "0.000" at bounding box center [620, 523] width 165 height 18
type input "0.224"
click at [892, 510] on p "Adicionar R$ 12,32" at bounding box center [930, 509] width 106 height 18
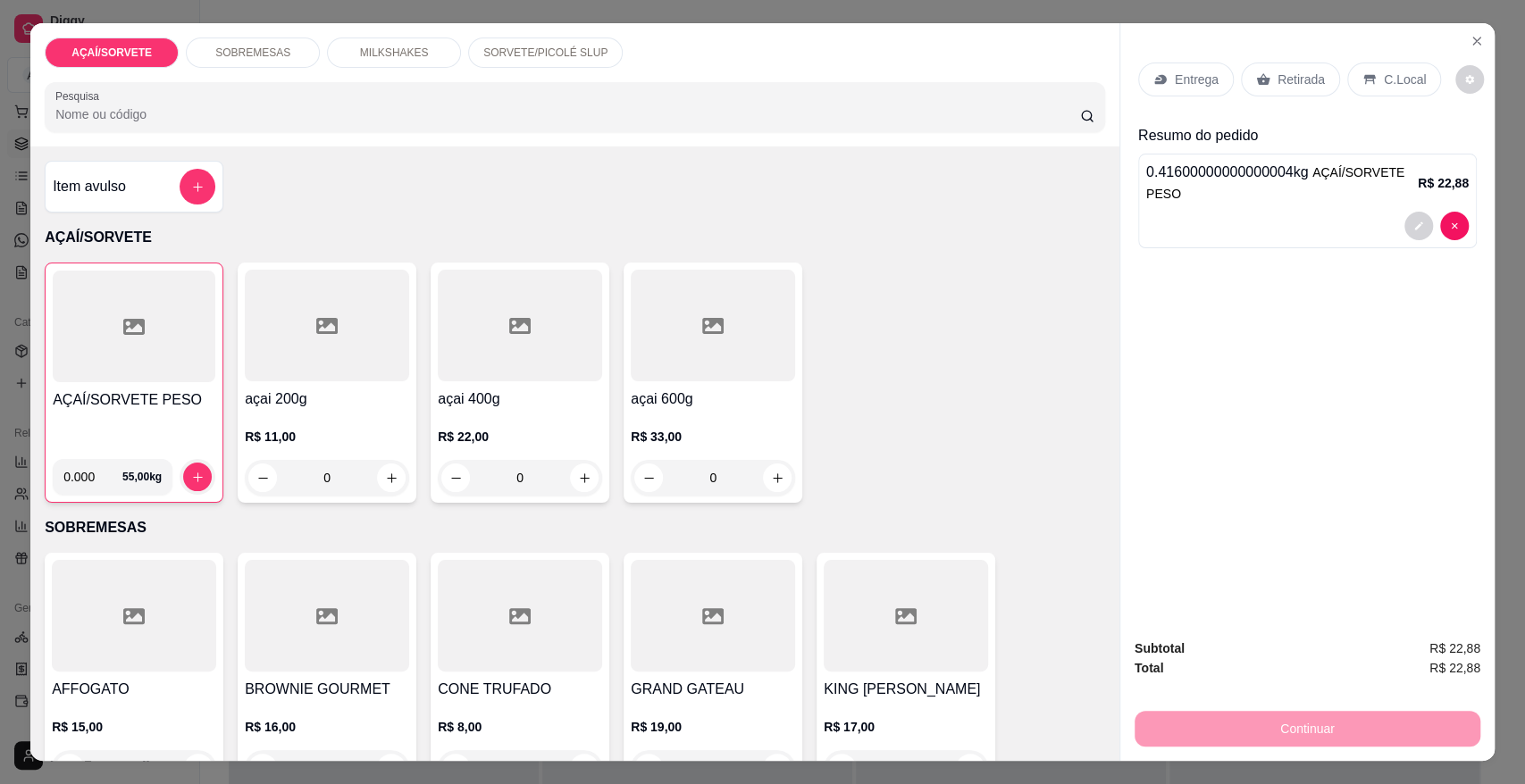
click at [117, 404] on h4 "AÇAÍ/SORVETE PESO" at bounding box center [134, 400] width 163 height 21
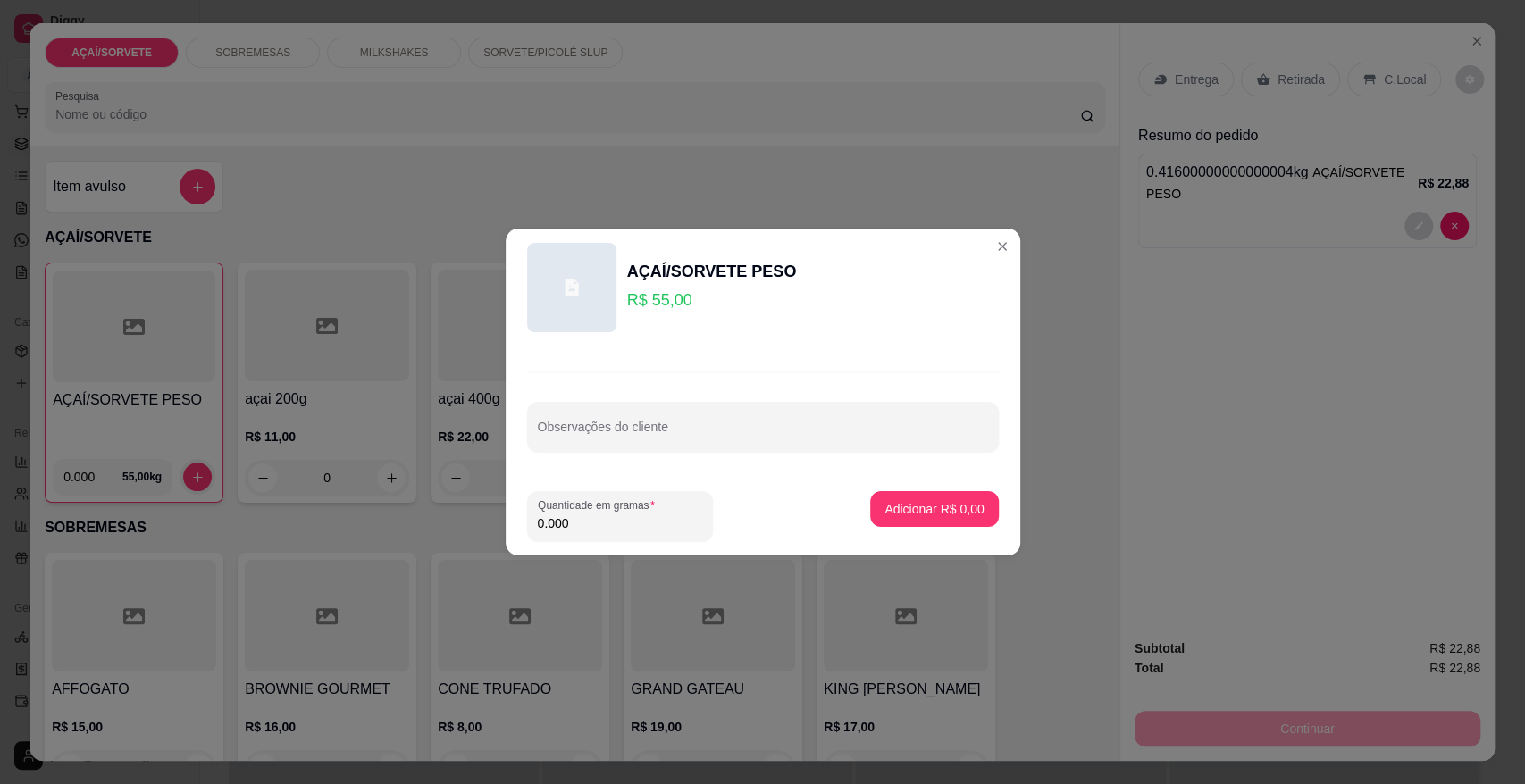
click at [573, 520] on input "0.000" at bounding box center [620, 523] width 165 height 18
type input "0.220"
click at [912, 508] on p "Adicionar R$ 12,10" at bounding box center [930, 509] width 104 height 17
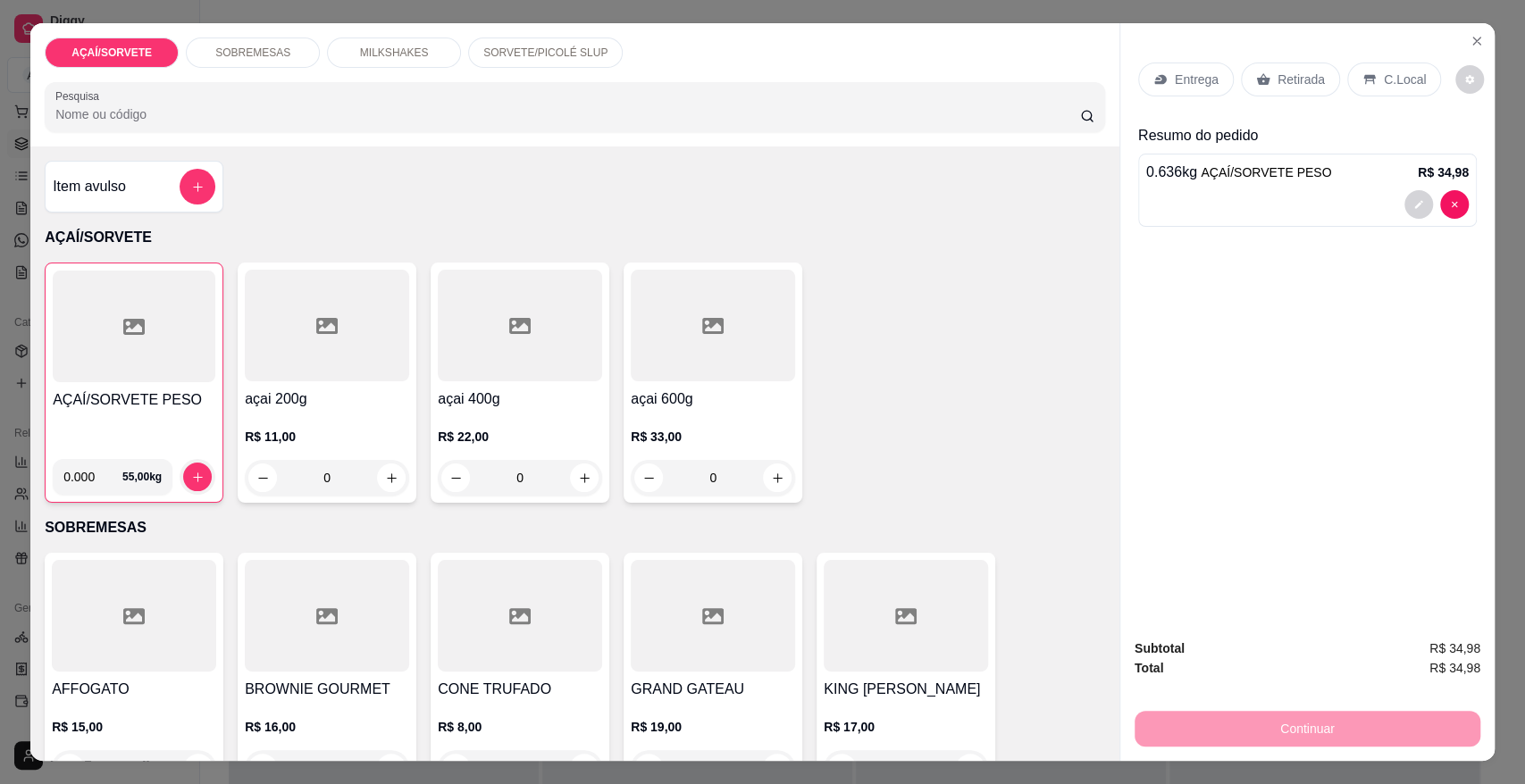
click at [1358, 92] on div "C.Local" at bounding box center [1393, 79] width 93 height 34
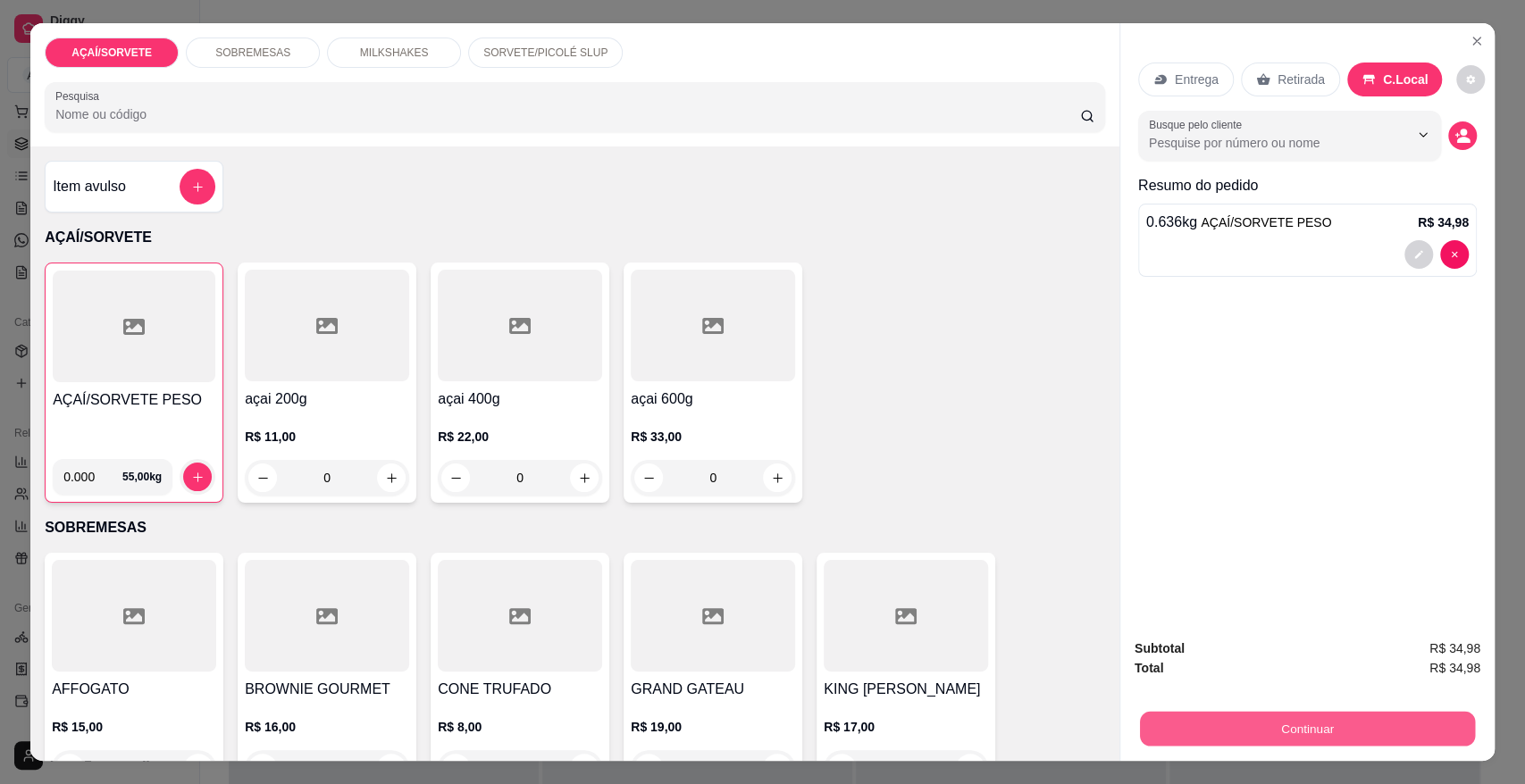
click at [1320, 717] on button "Continuar" at bounding box center [1307, 728] width 335 height 35
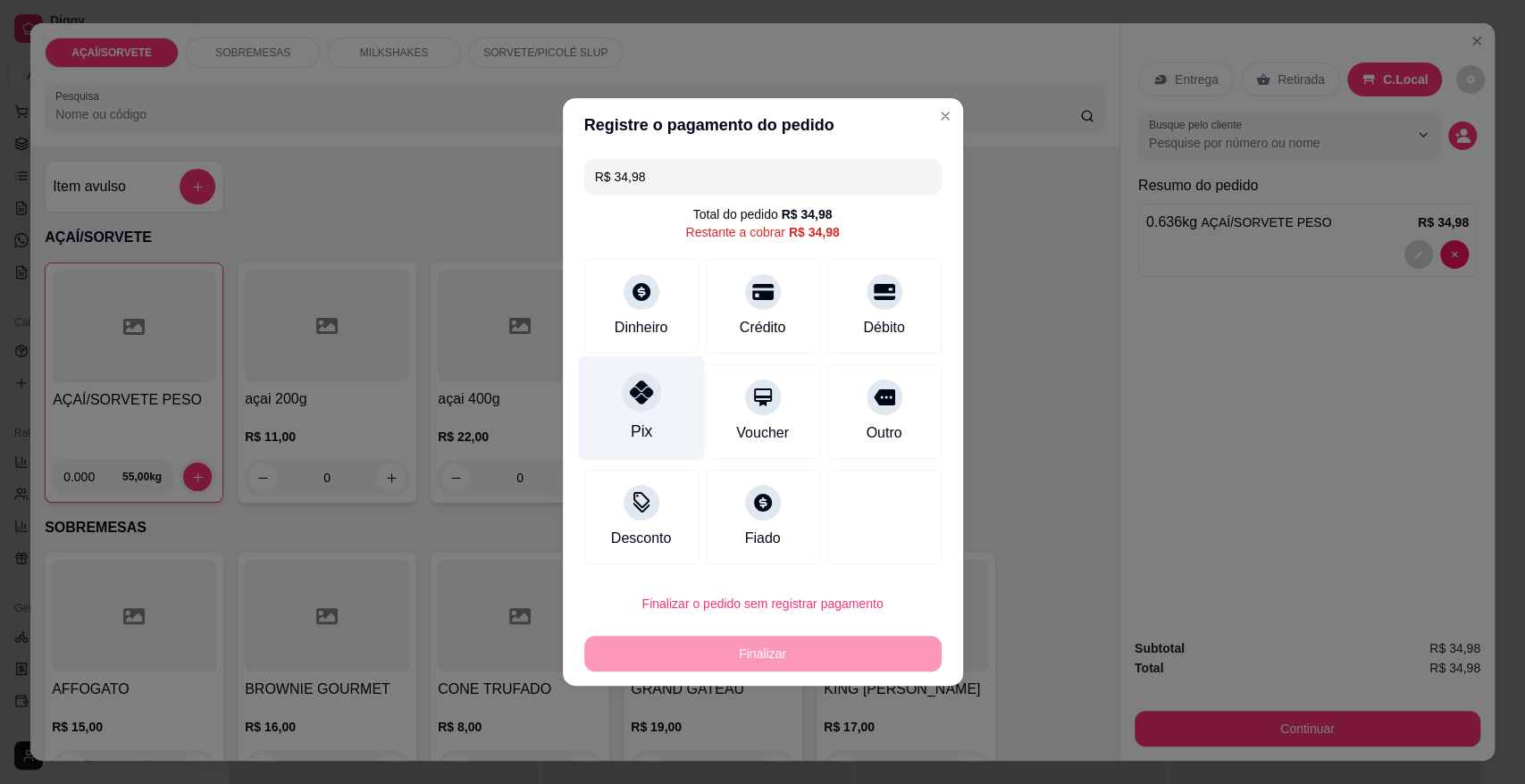
click at [628, 382] on icon at bounding box center [640, 392] width 23 height 23
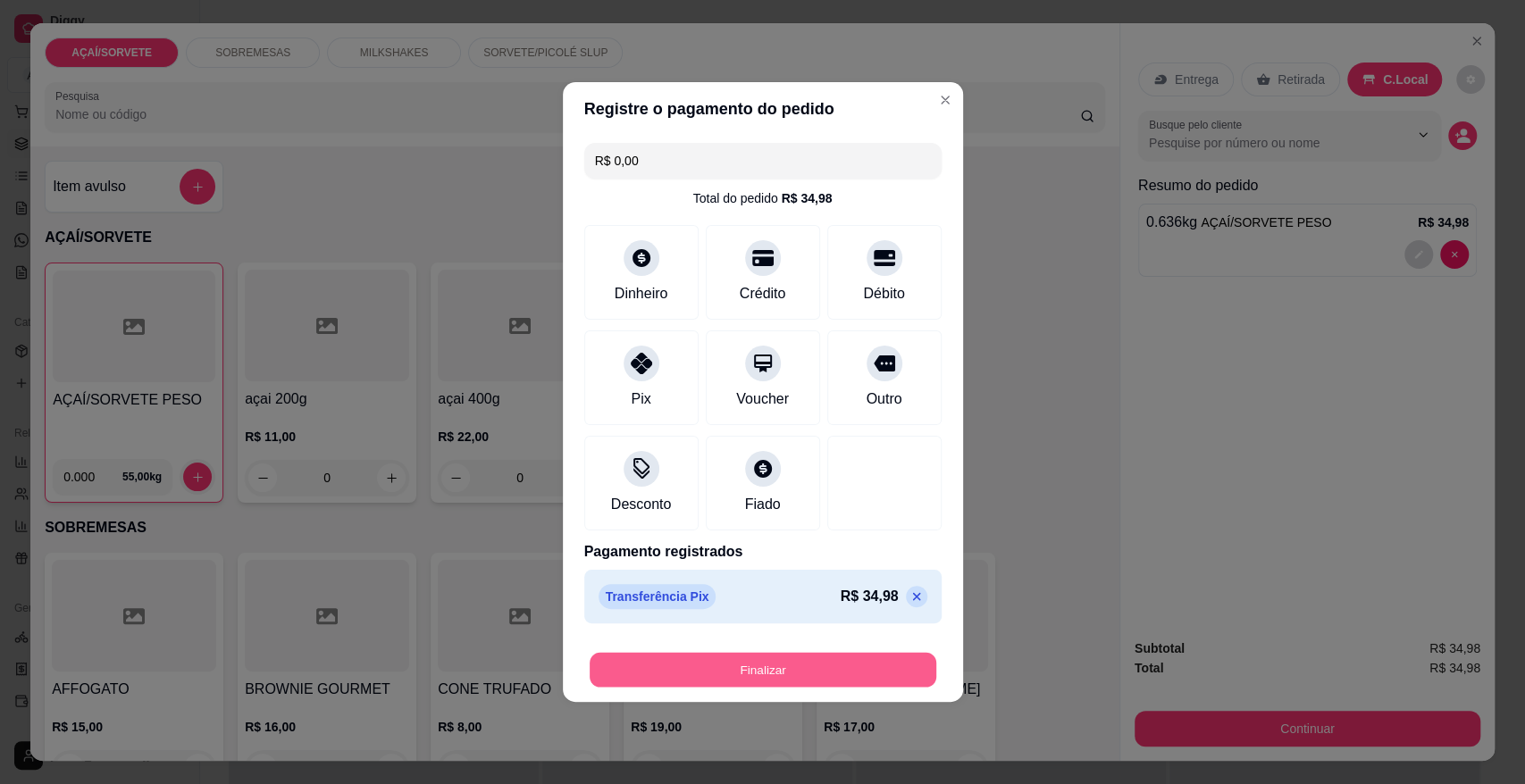
click at [733, 664] on button "Finalizar" at bounding box center [763, 670] width 346 height 35
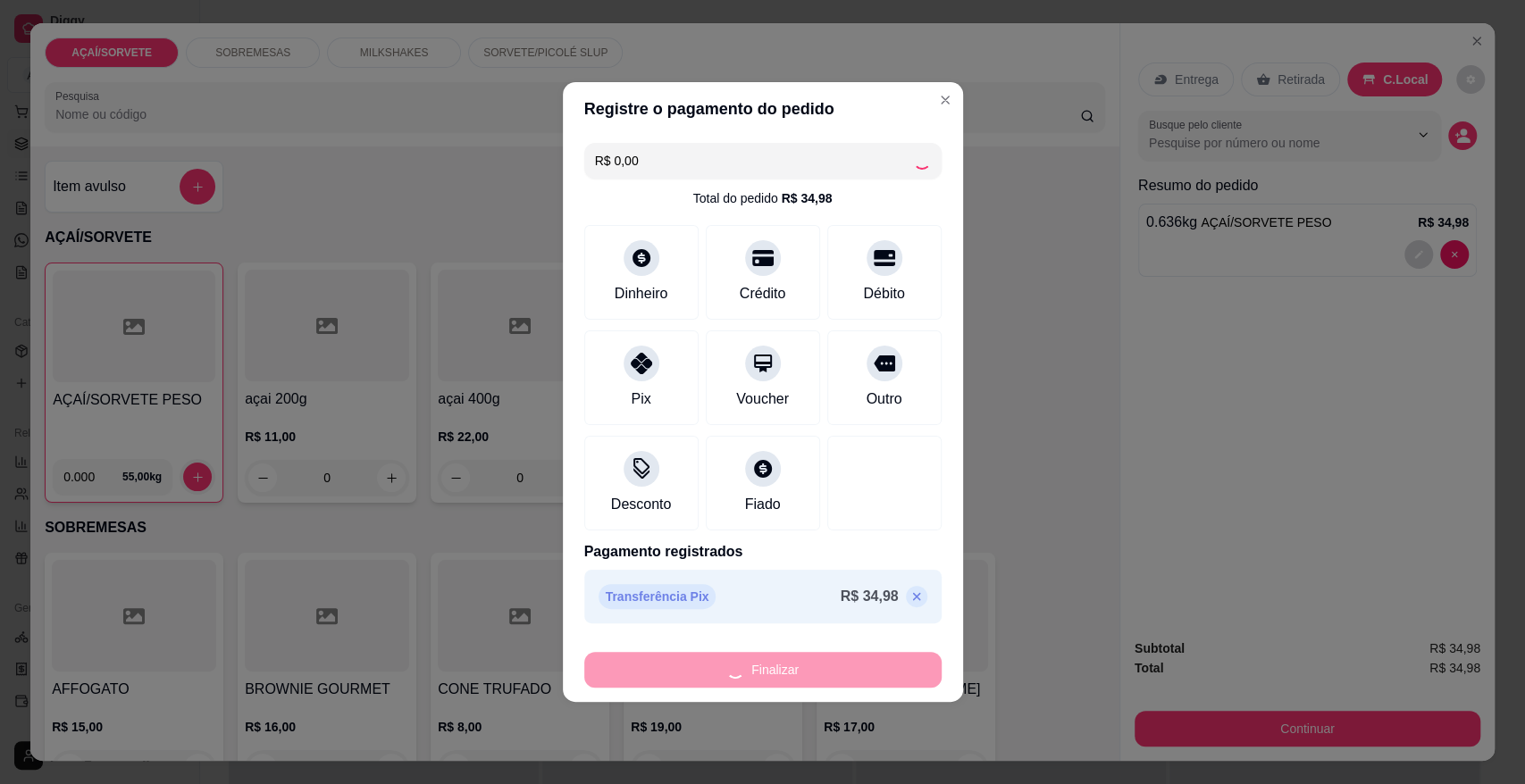
type input "-R$ 34,98"
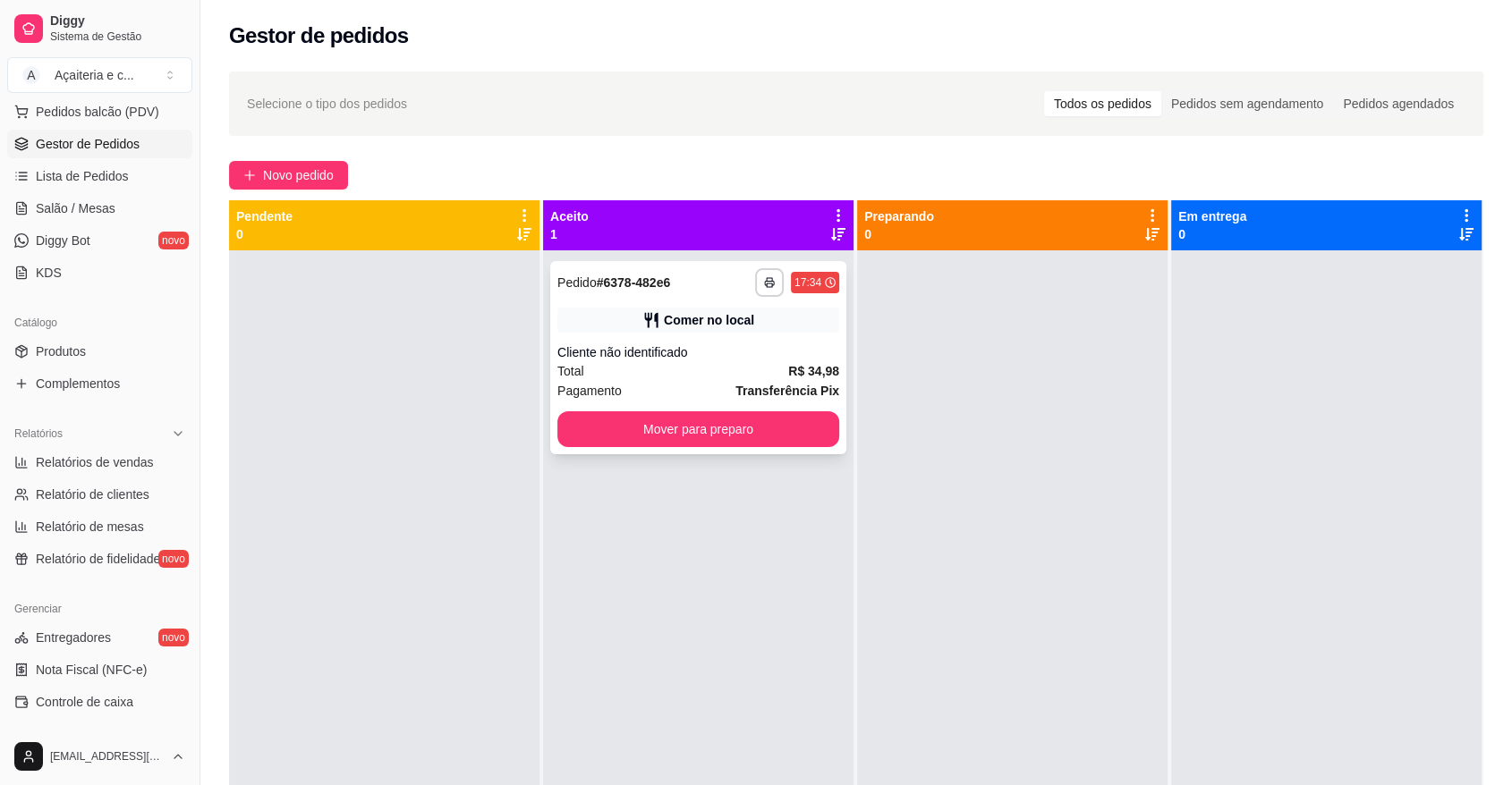
click at [727, 451] on div "**********" at bounding box center [698, 357] width 296 height 193
click at [741, 433] on button "Mover para preparo" at bounding box center [699, 430] width 274 height 35
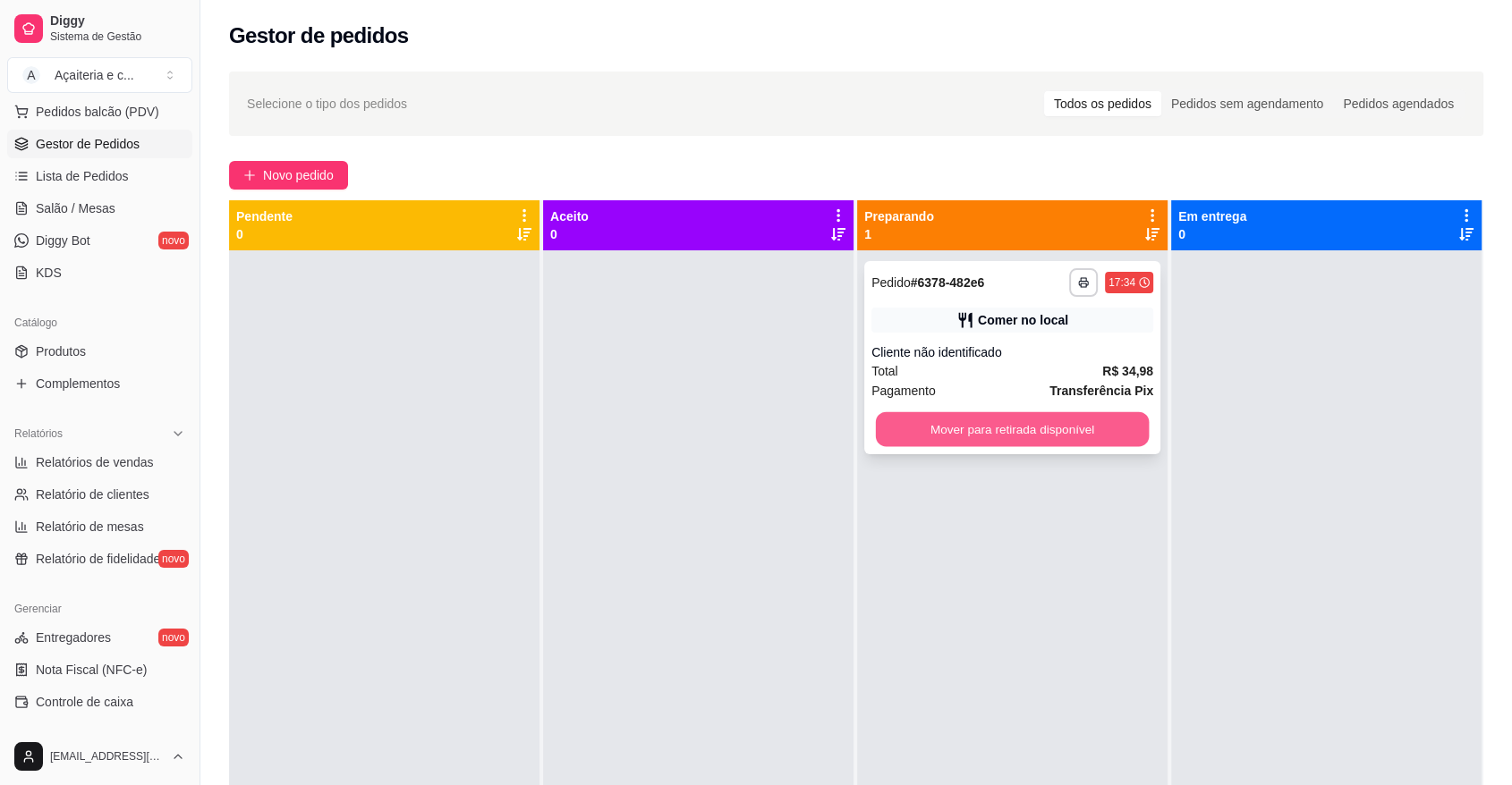
click at [957, 440] on button "Mover para retirada disponível" at bounding box center [1013, 430] width 274 height 35
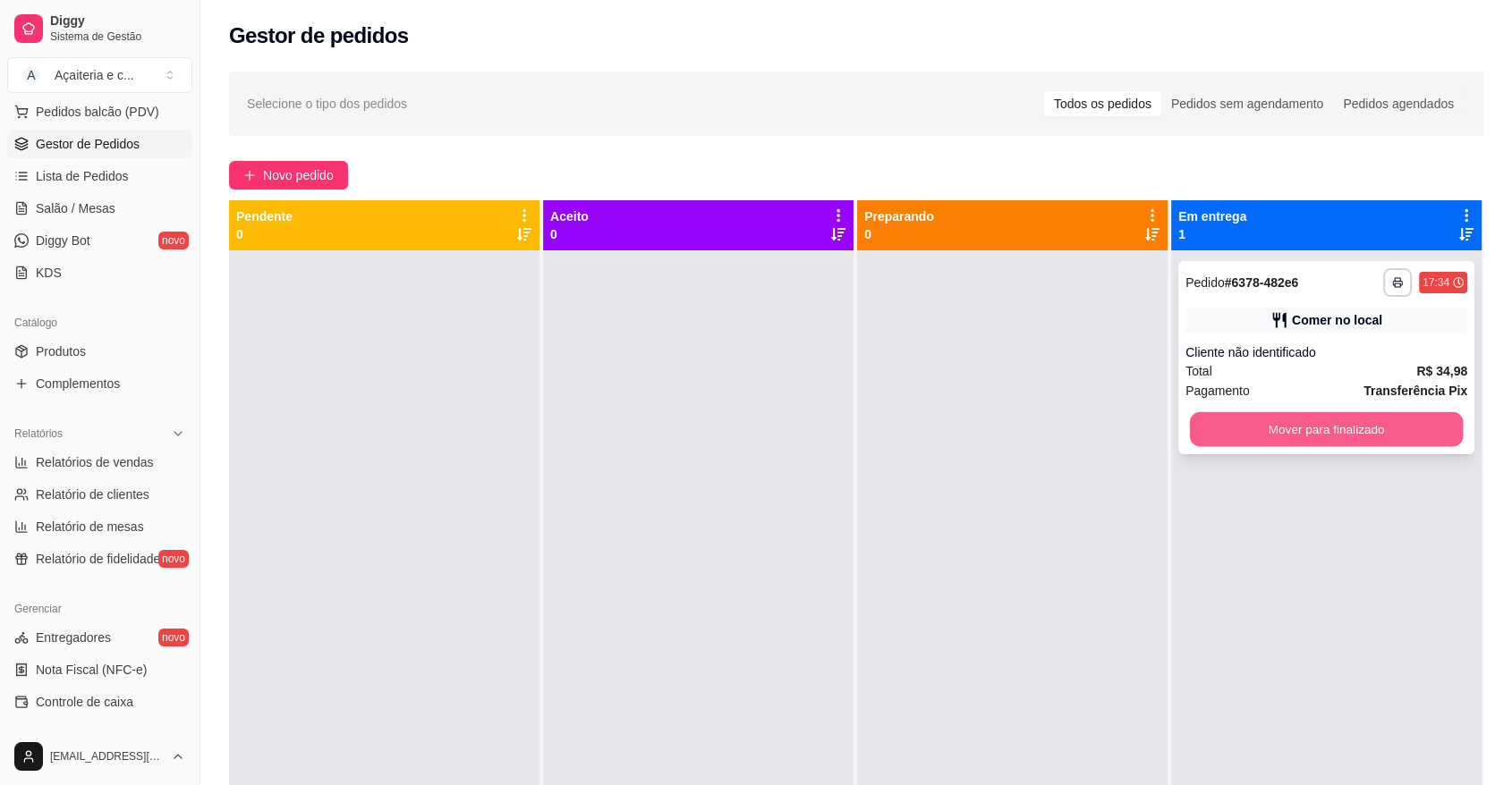
click at [1214, 418] on button "Mover para finalizado" at bounding box center [1327, 430] width 274 height 35
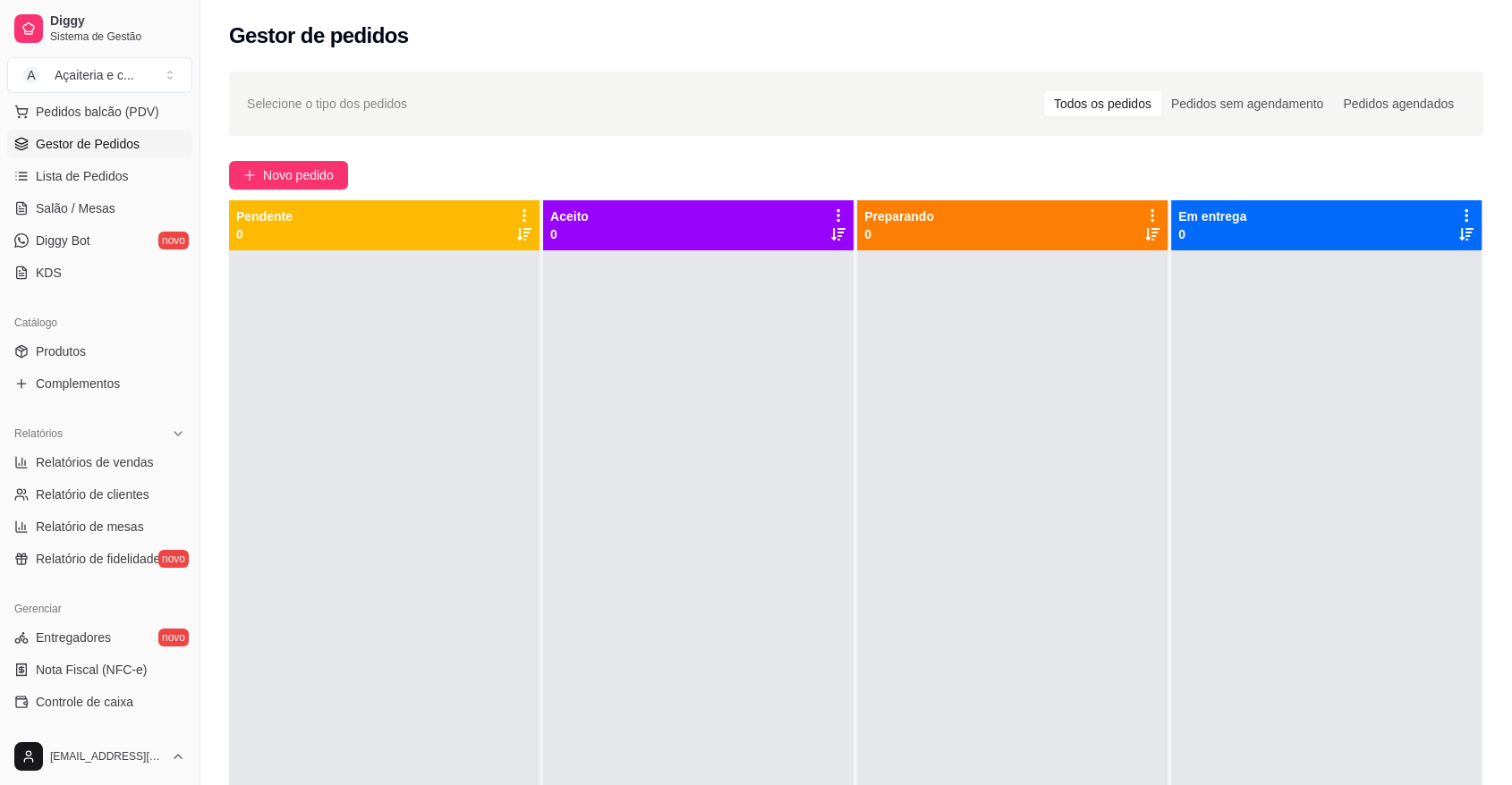
click at [322, 158] on div "Selecione o tipo dos pedidos Todos os pedidos Pedidos sem agendamento Pedidos a…" at bounding box center [856, 534] width 1312 height 946
click at [315, 175] on span "Novo pedido" at bounding box center [298, 175] width 70 height 19
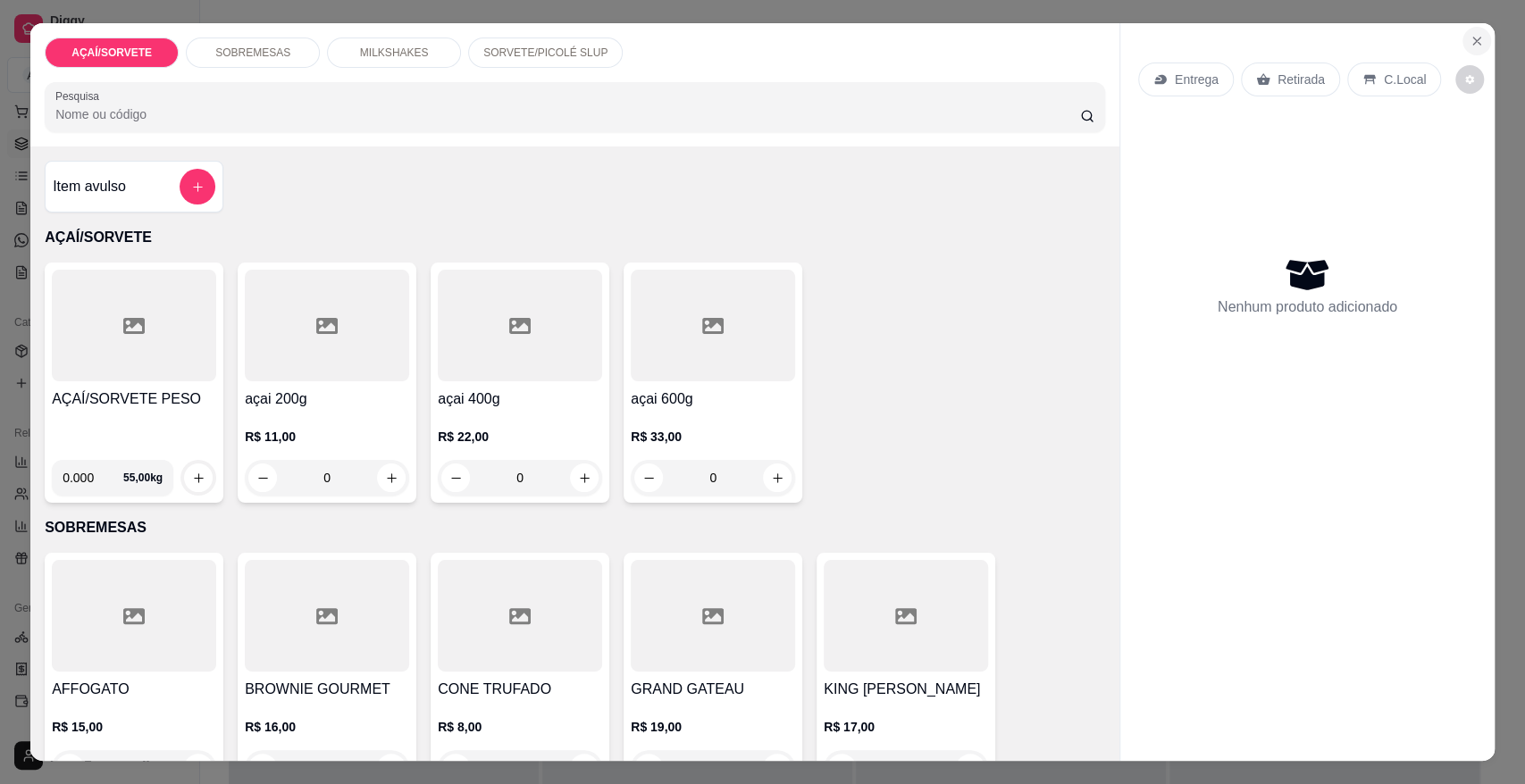
click at [1469, 38] on icon "Close" at bounding box center [1476, 40] width 14 height 14
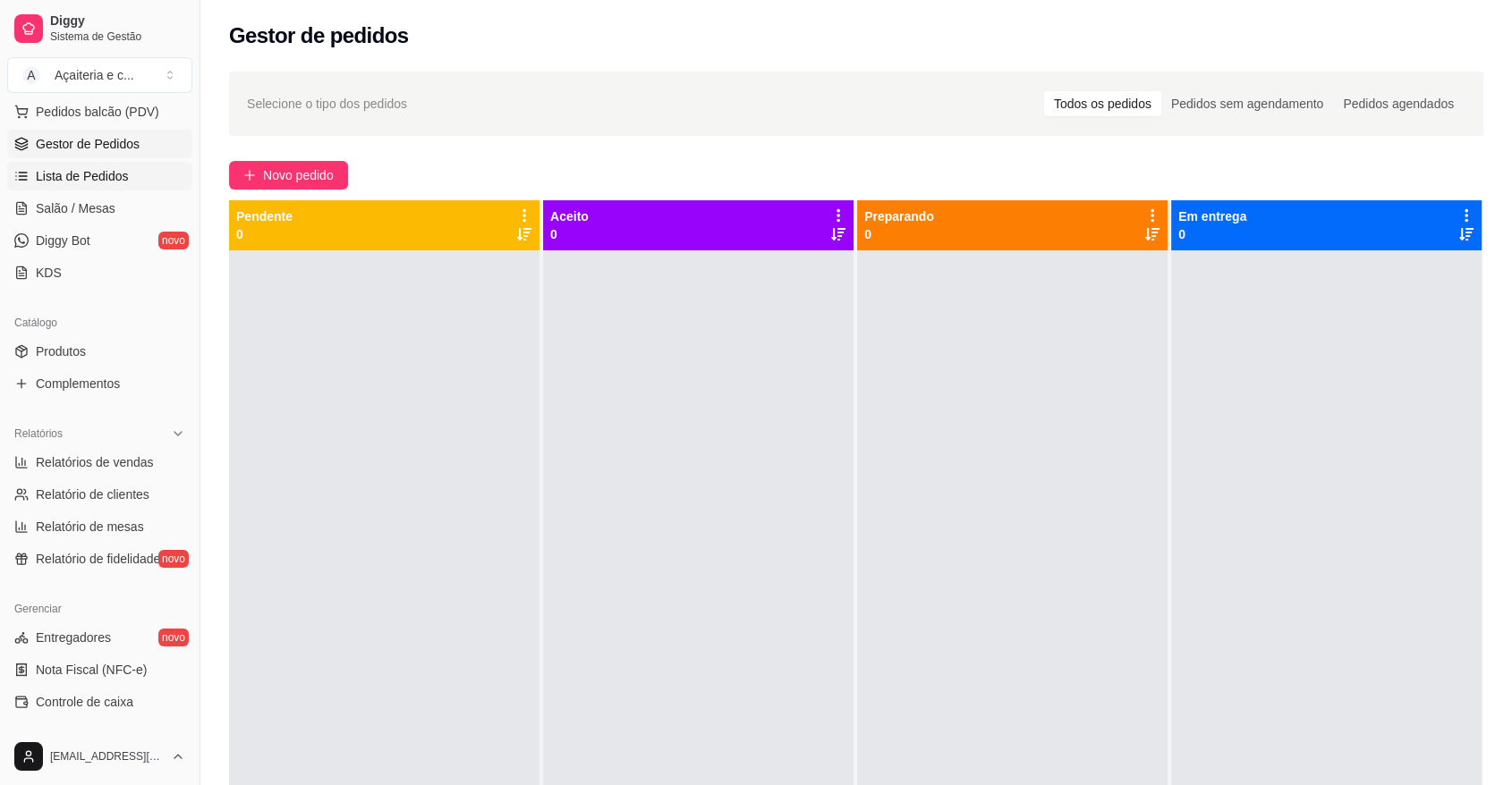
click at [107, 183] on span "Lista de Pedidos" at bounding box center [82, 176] width 93 height 18
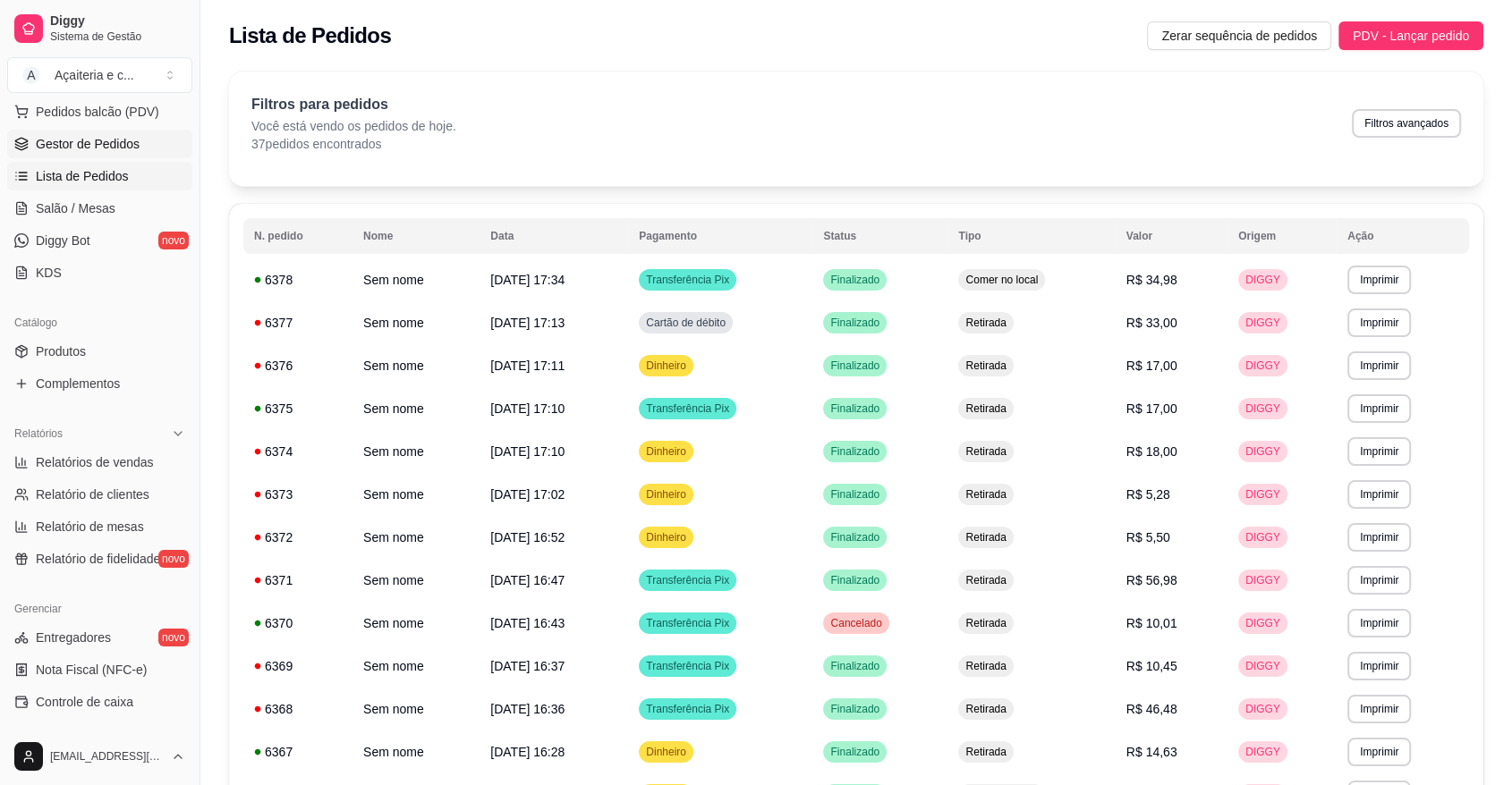
click at [107, 140] on span "Gestor de Pedidos" at bounding box center [88, 144] width 104 height 18
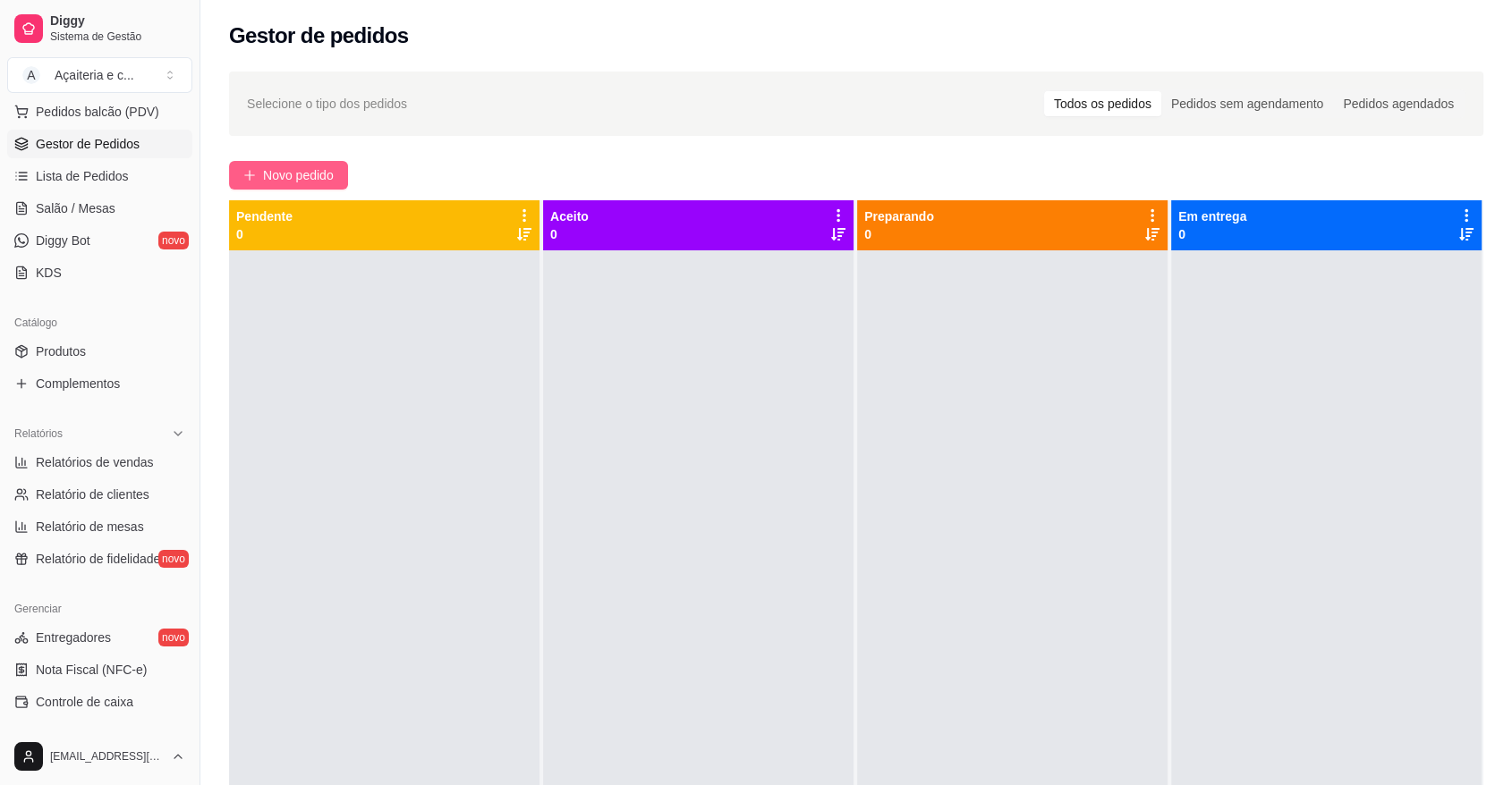
click at [271, 171] on span "Novo pedido" at bounding box center [298, 175] width 70 height 19
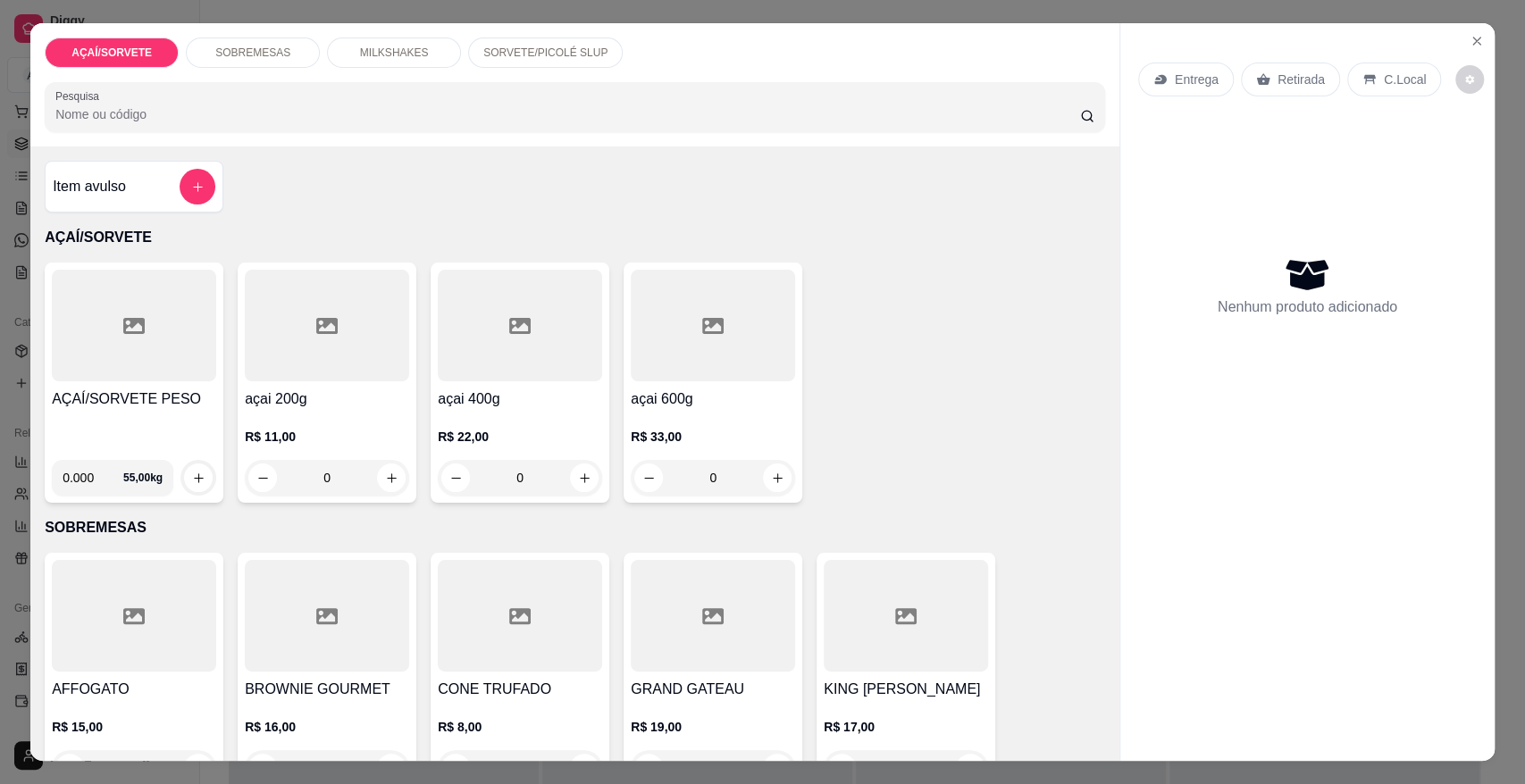
click at [171, 375] on div at bounding box center [134, 325] width 165 height 112
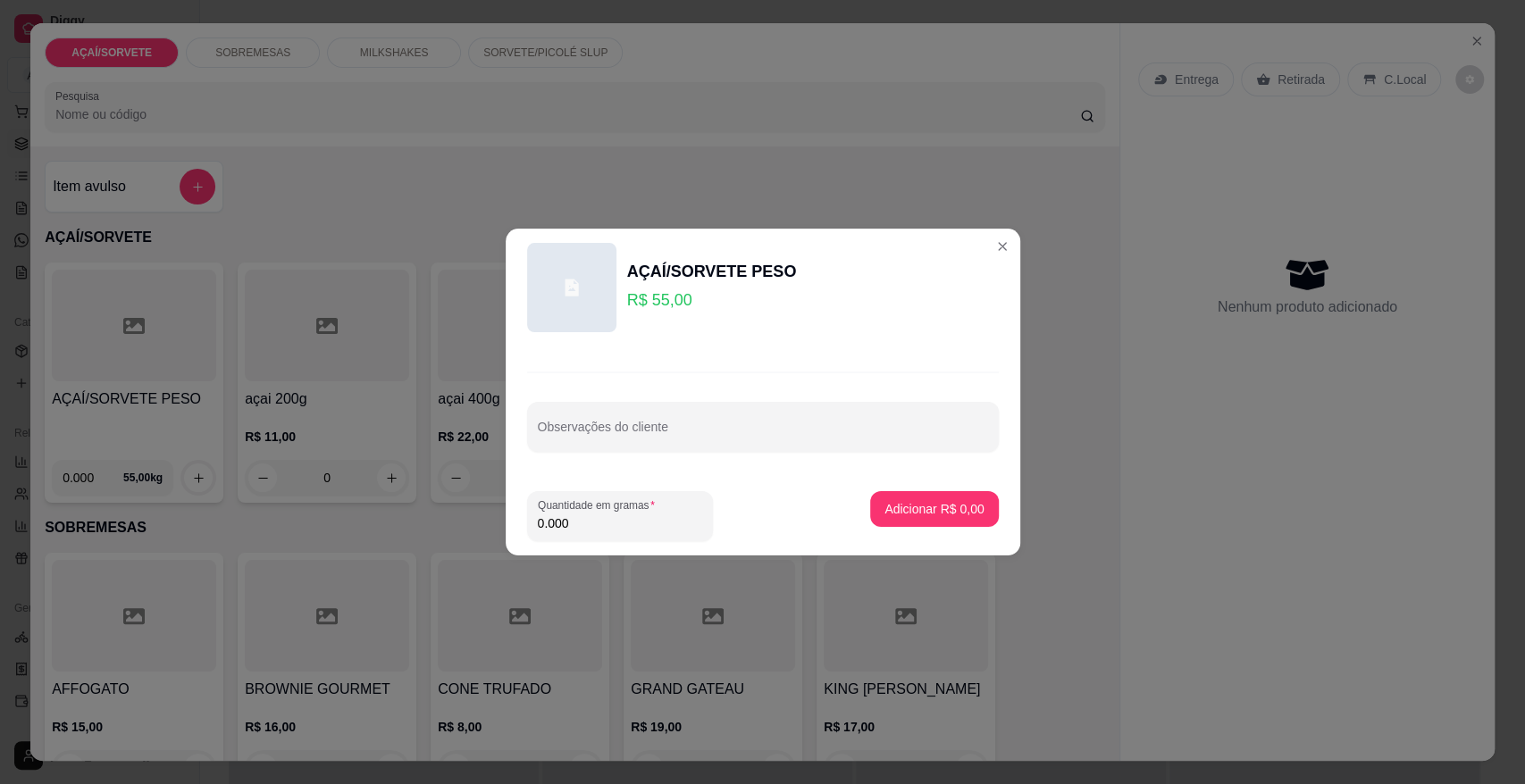
click at [574, 515] on input "0.000" at bounding box center [620, 523] width 165 height 18
type input "0.480"
click at [891, 503] on p "Adicionar R$ 26,40" at bounding box center [930, 509] width 104 height 17
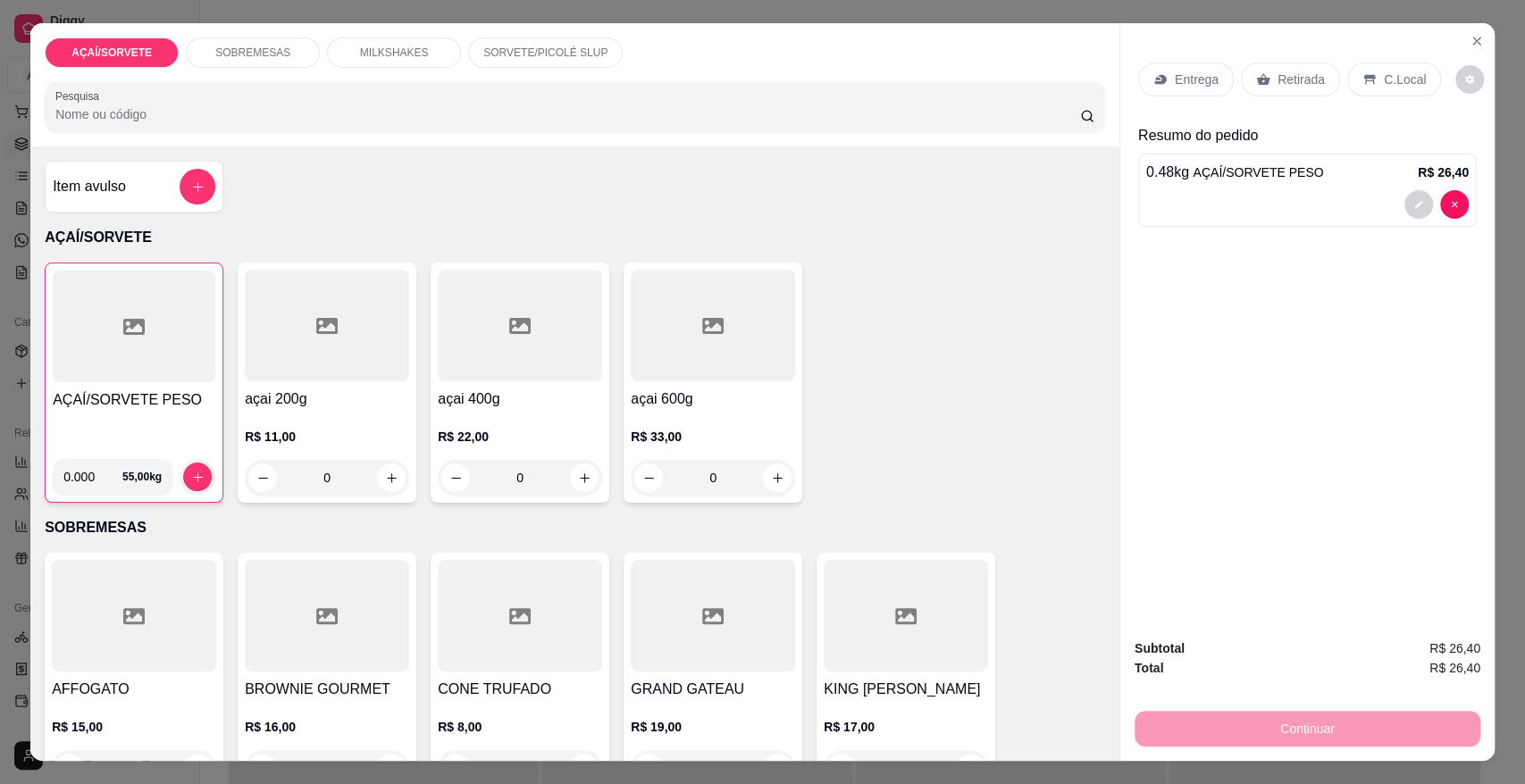
click at [1309, 77] on p "Retirada" at bounding box center [1300, 79] width 47 height 18
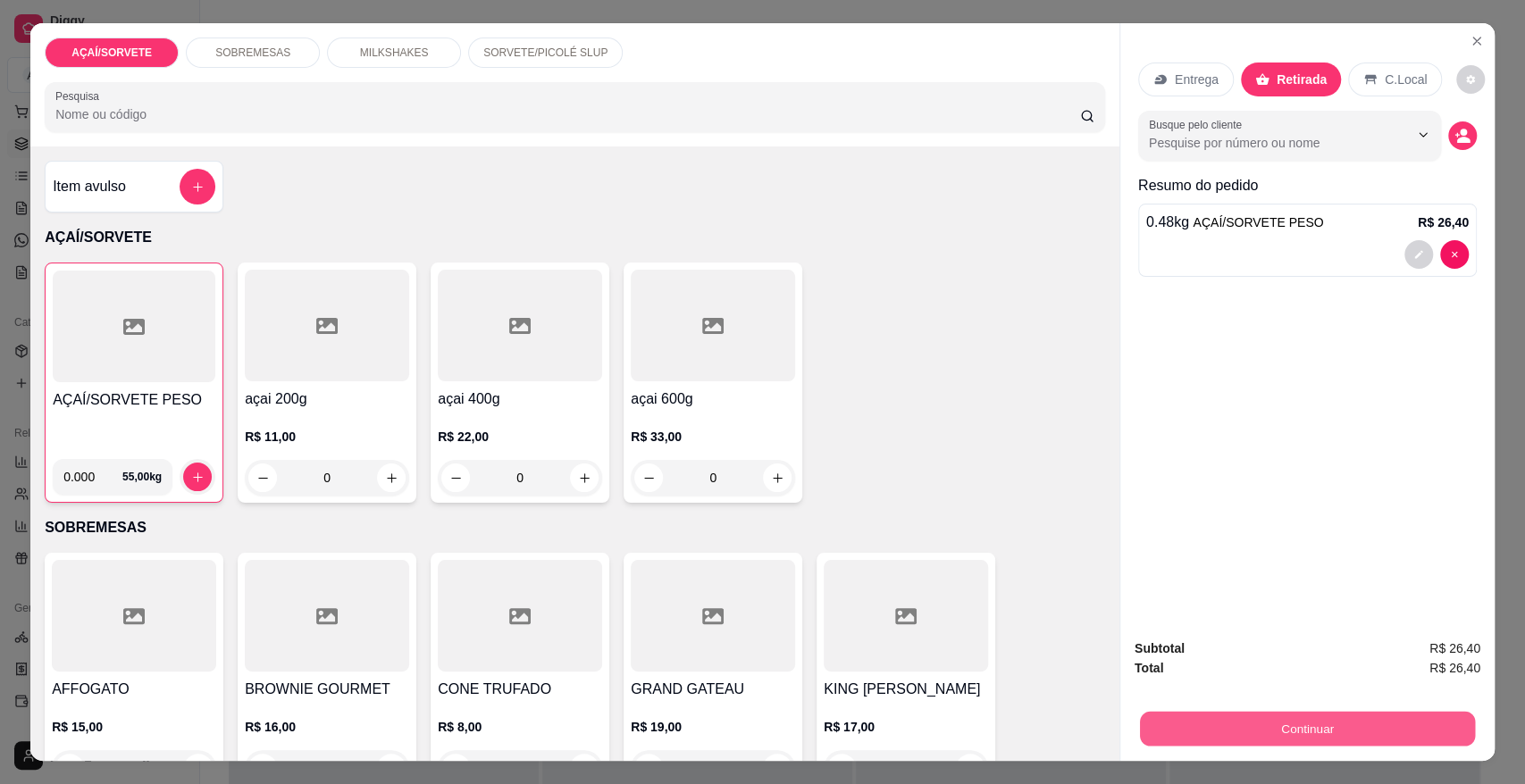
click at [1266, 714] on button "Continuar" at bounding box center [1307, 728] width 335 height 35
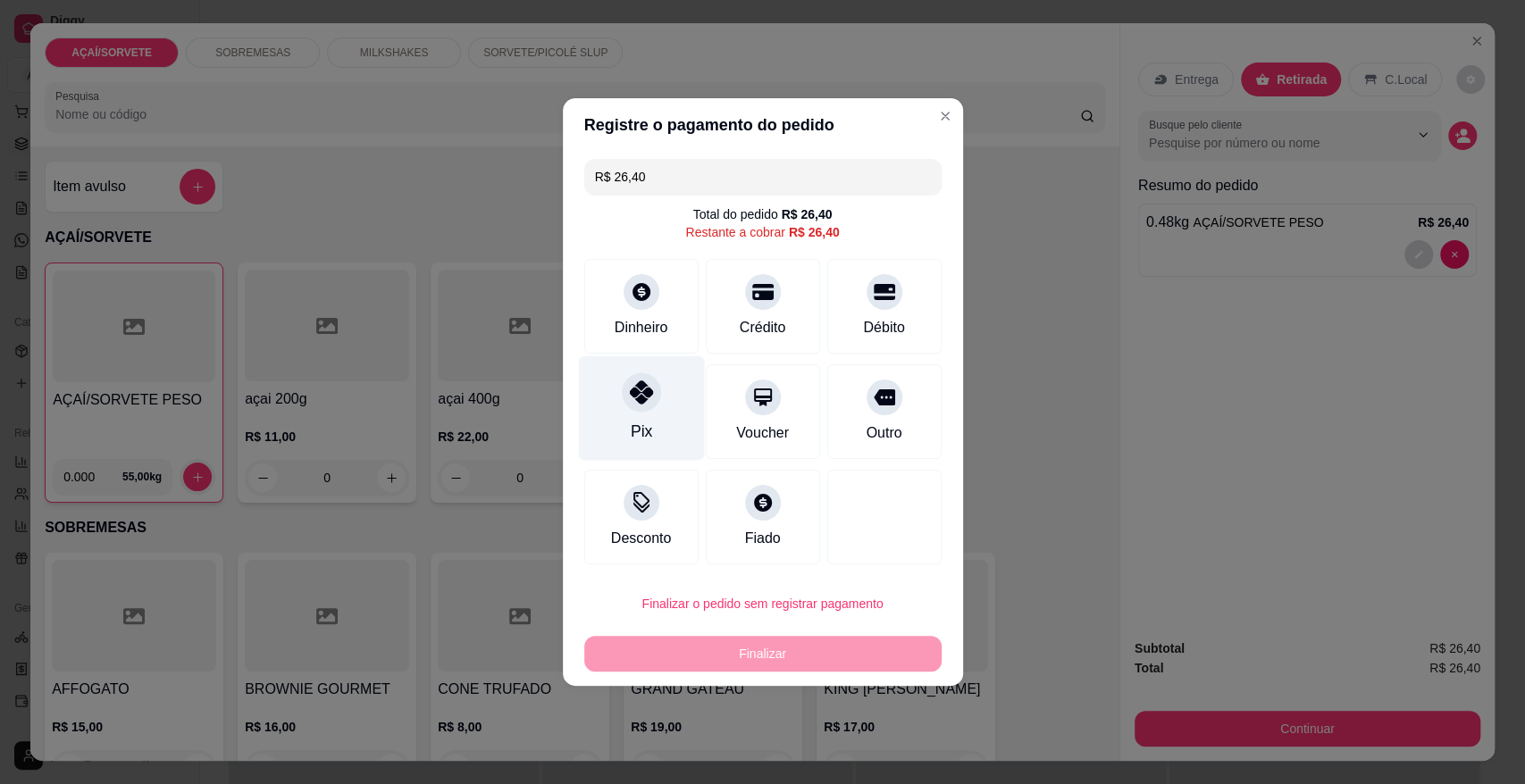
click at [620, 419] on div "Pix" at bounding box center [641, 408] width 126 height 105
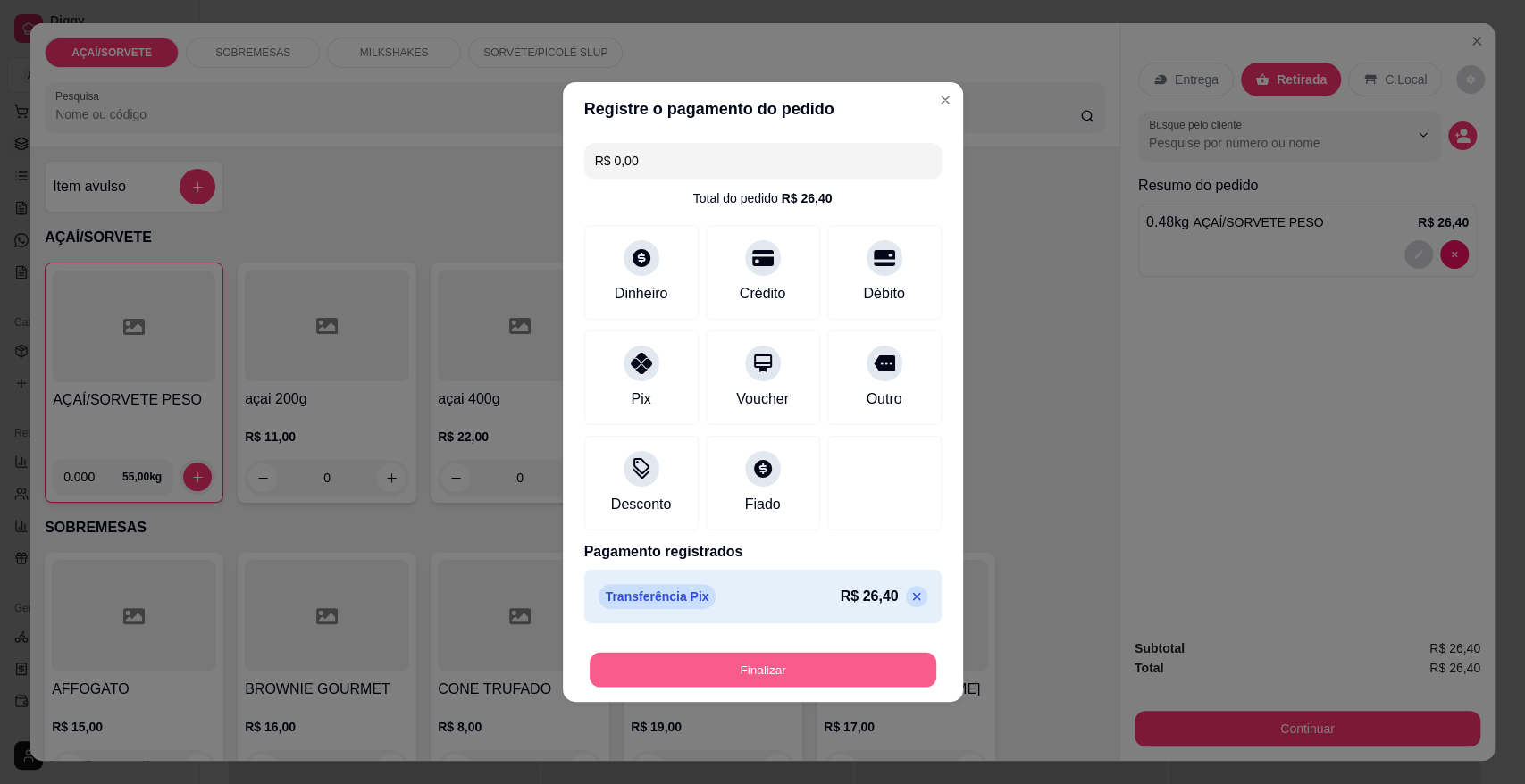
click at [790, 669] on button "Finalizar" at bounding box center [763, 670] width 346 height 35
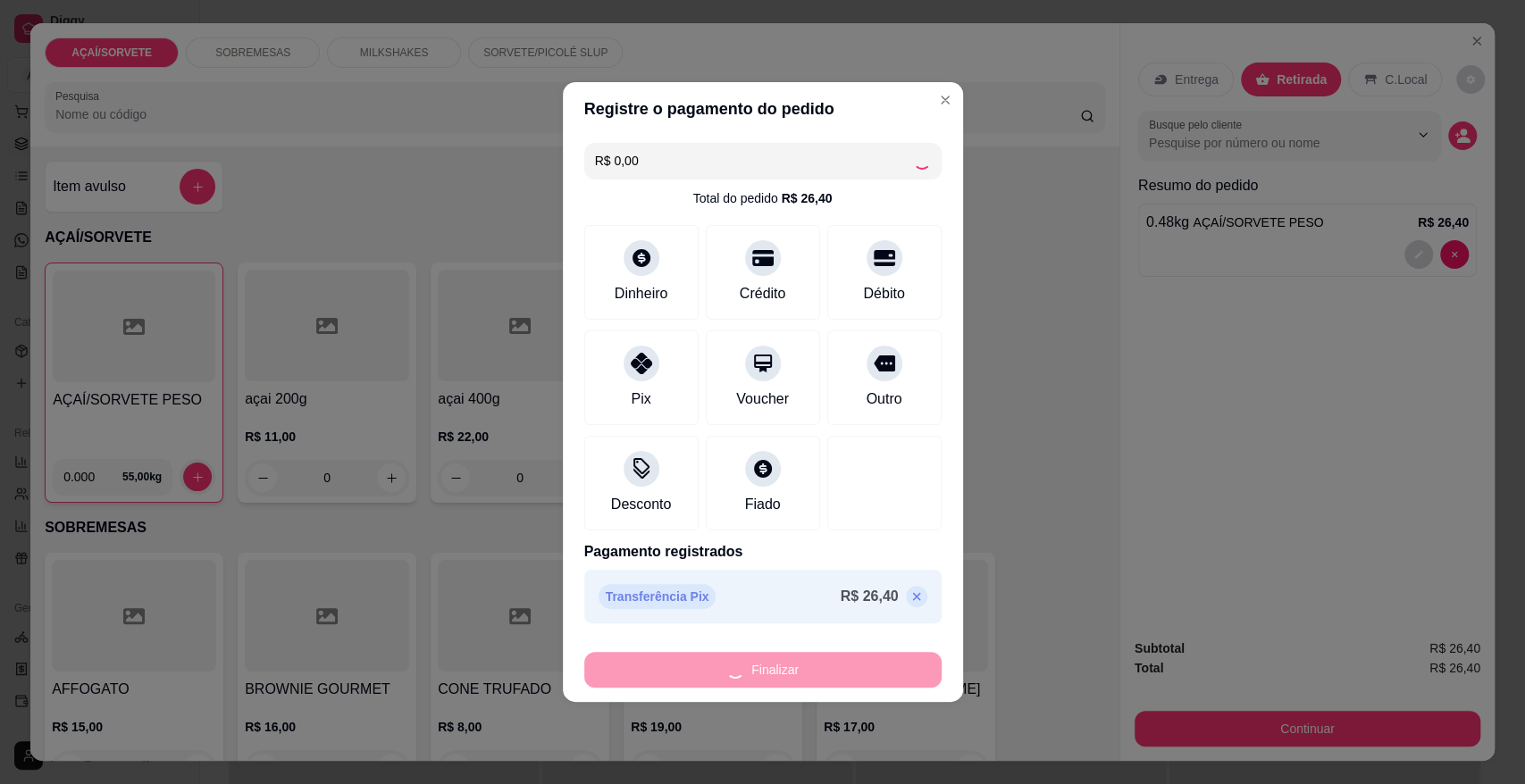
type input "-R$ 26,40"
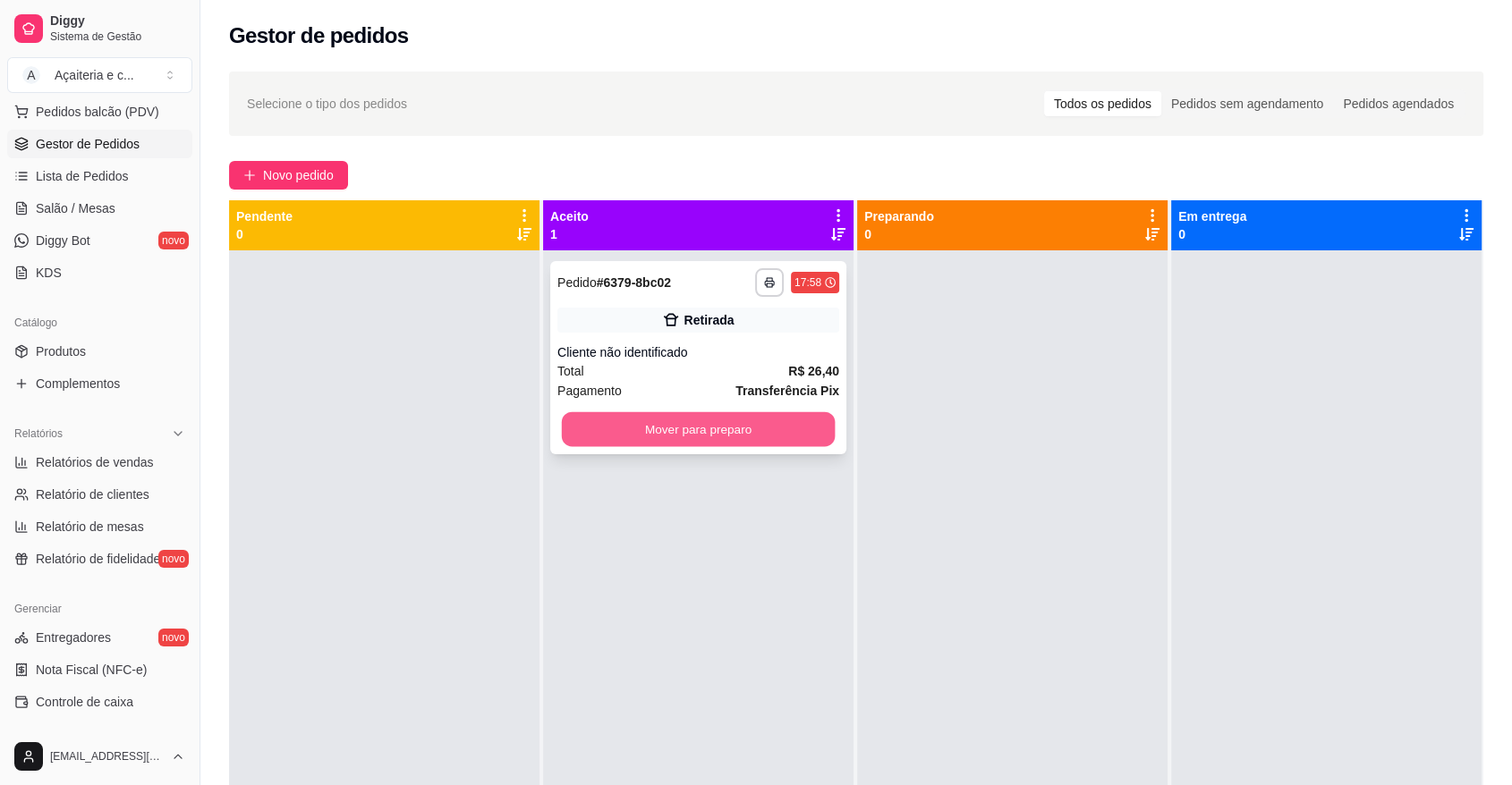
click at [617, 445] on button "Mover para preparo" at bounding box center [699, 430] width 274 height 35
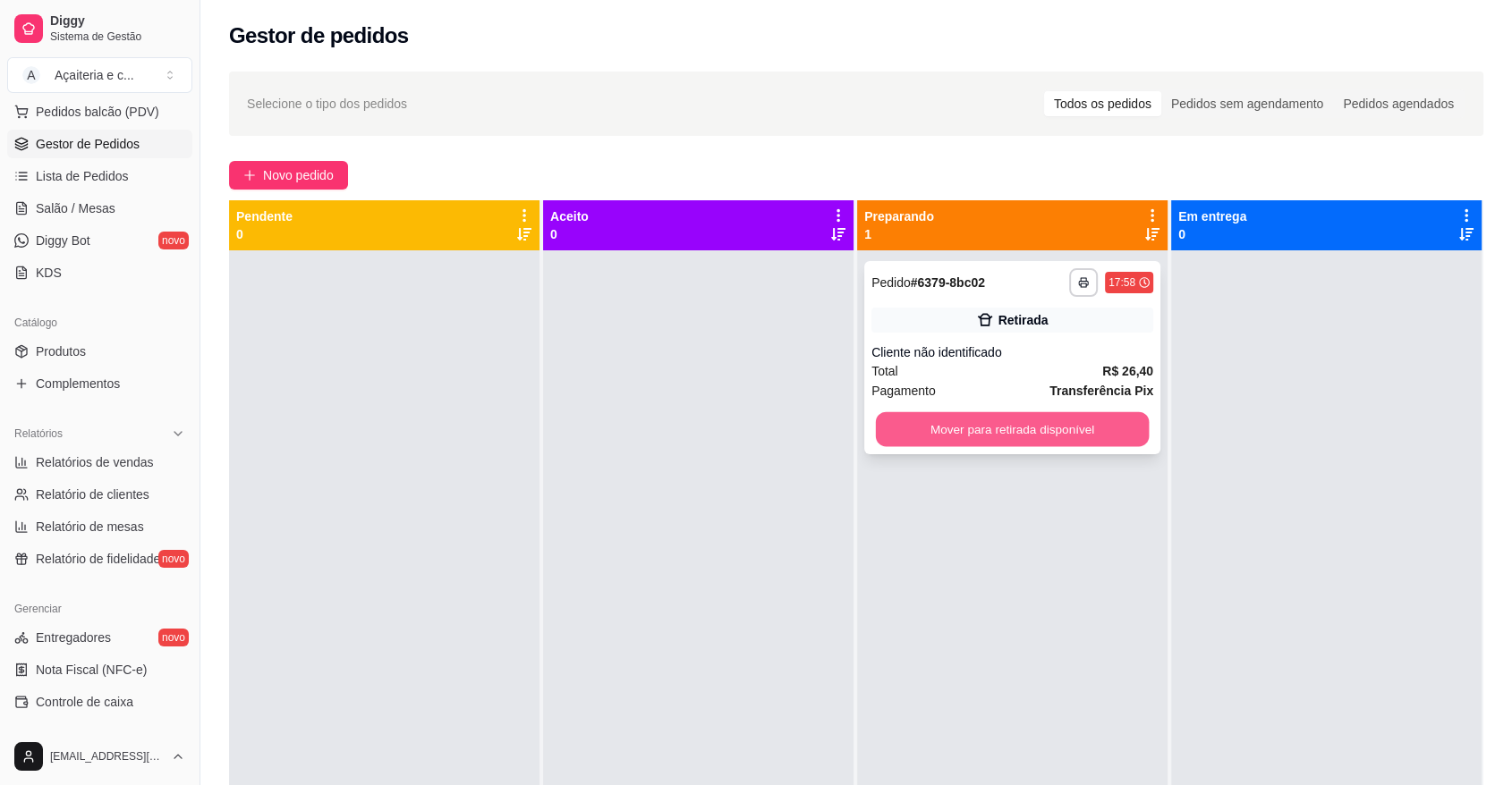
click at [924, 426] on button "Mover para retirada disponível" at bounding box center [1013, 430] width 274 height 35
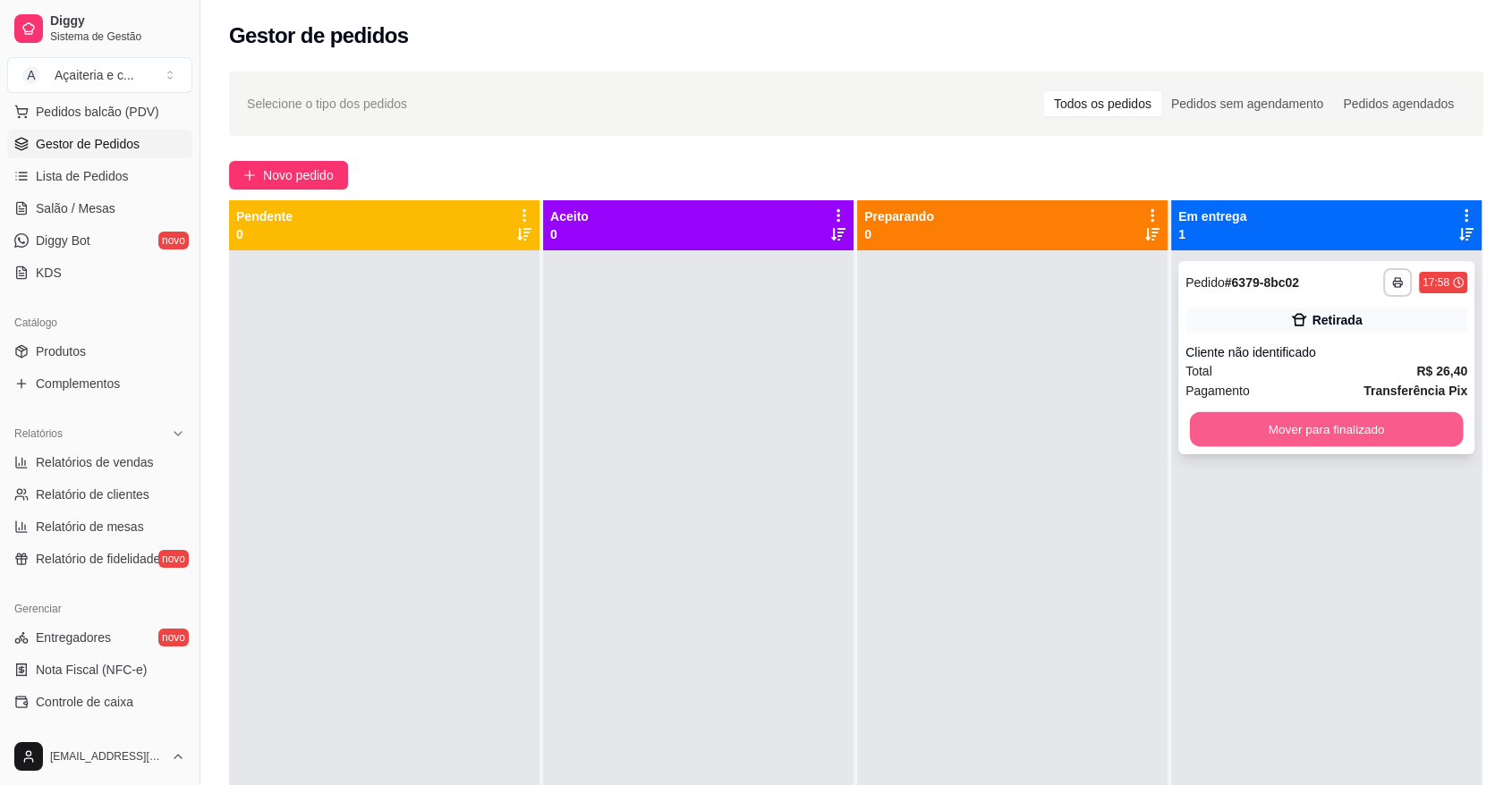
click at [1190, 439] on button "Mover para finalizado" at bounding box center [1327, 430] width 274 height 35
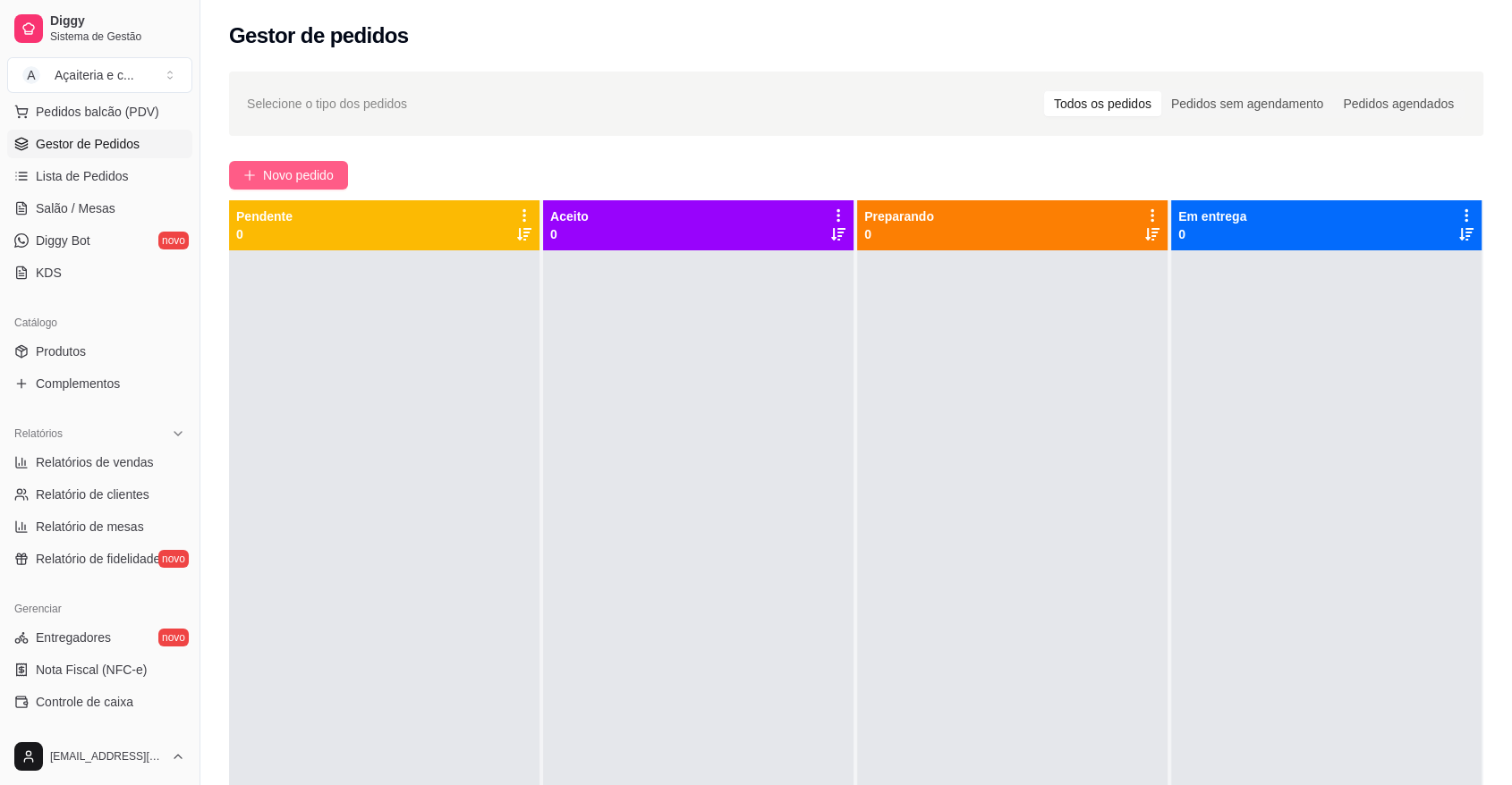
click at [273, 173] on span "Novo pedido" at bounding box center [298, 175] width 70 height 19
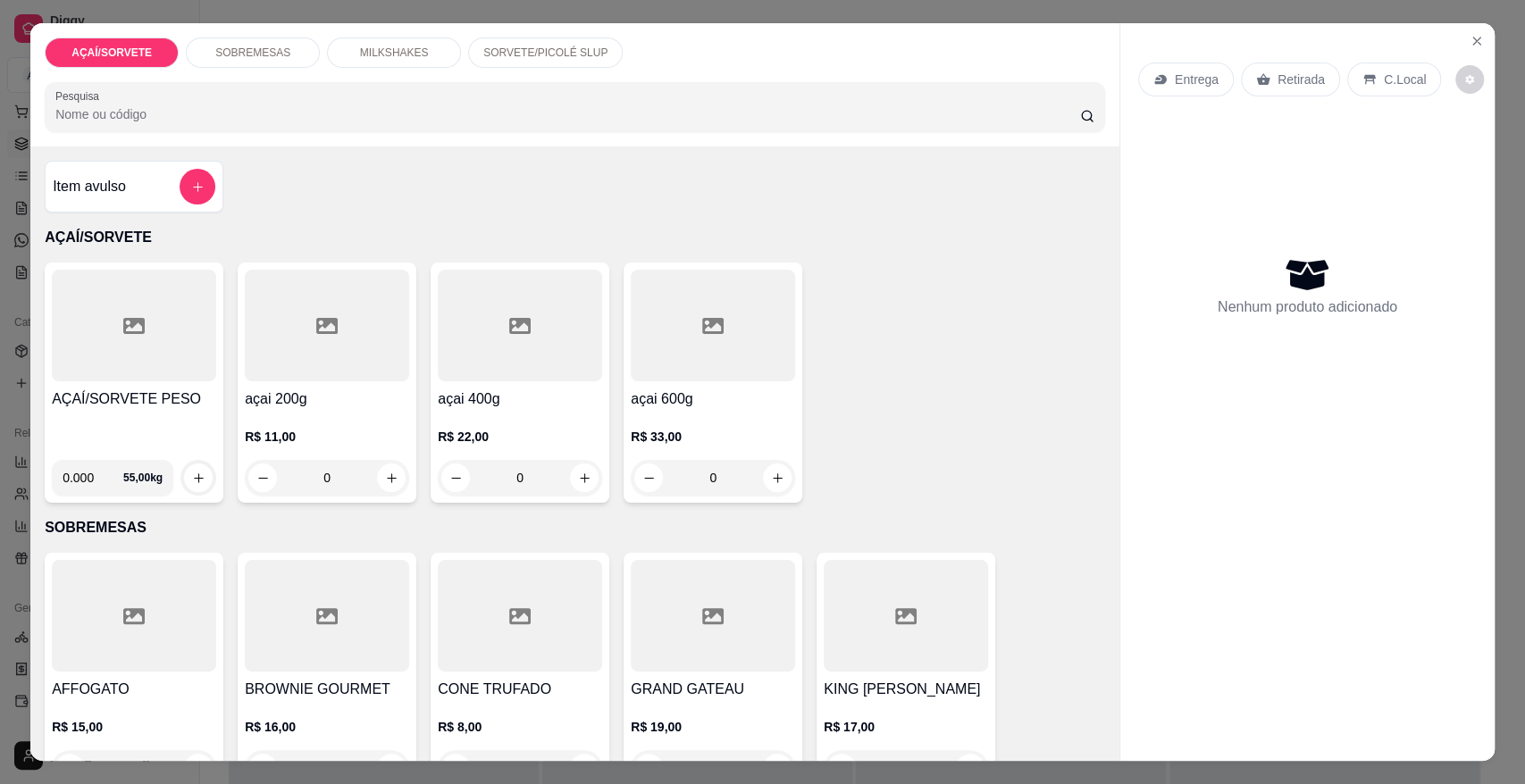
click at [82, 303] on div at bounding box center [134, 325] width 165 height 112
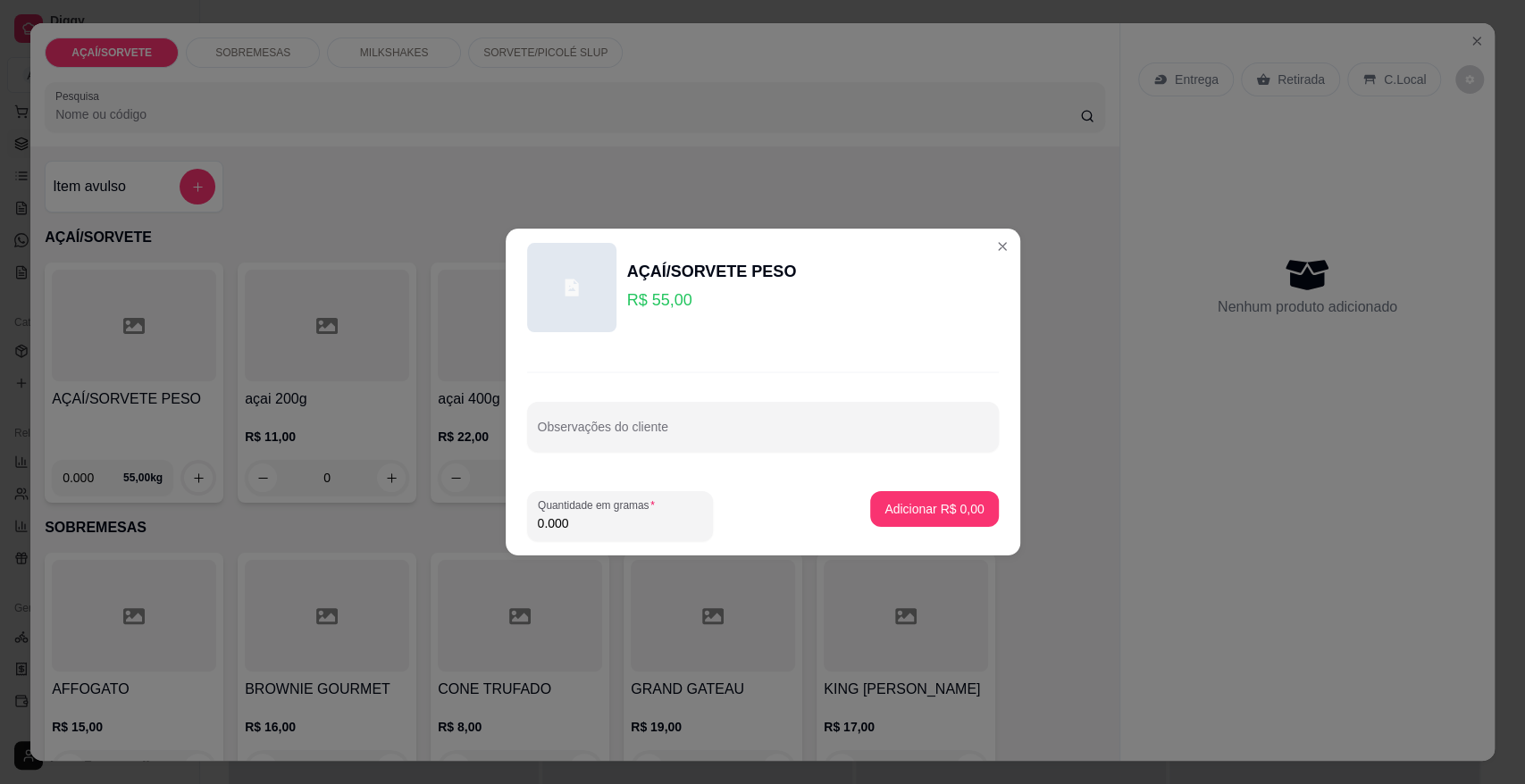
click at [597, 520] on input "0.000" at bounding box center [620, 523] width 165 height 18
type input "0.204"
click at [884, 502] on p "Adicionar R$ 11,22" at bounding box center [930, 509] width 104 height 17
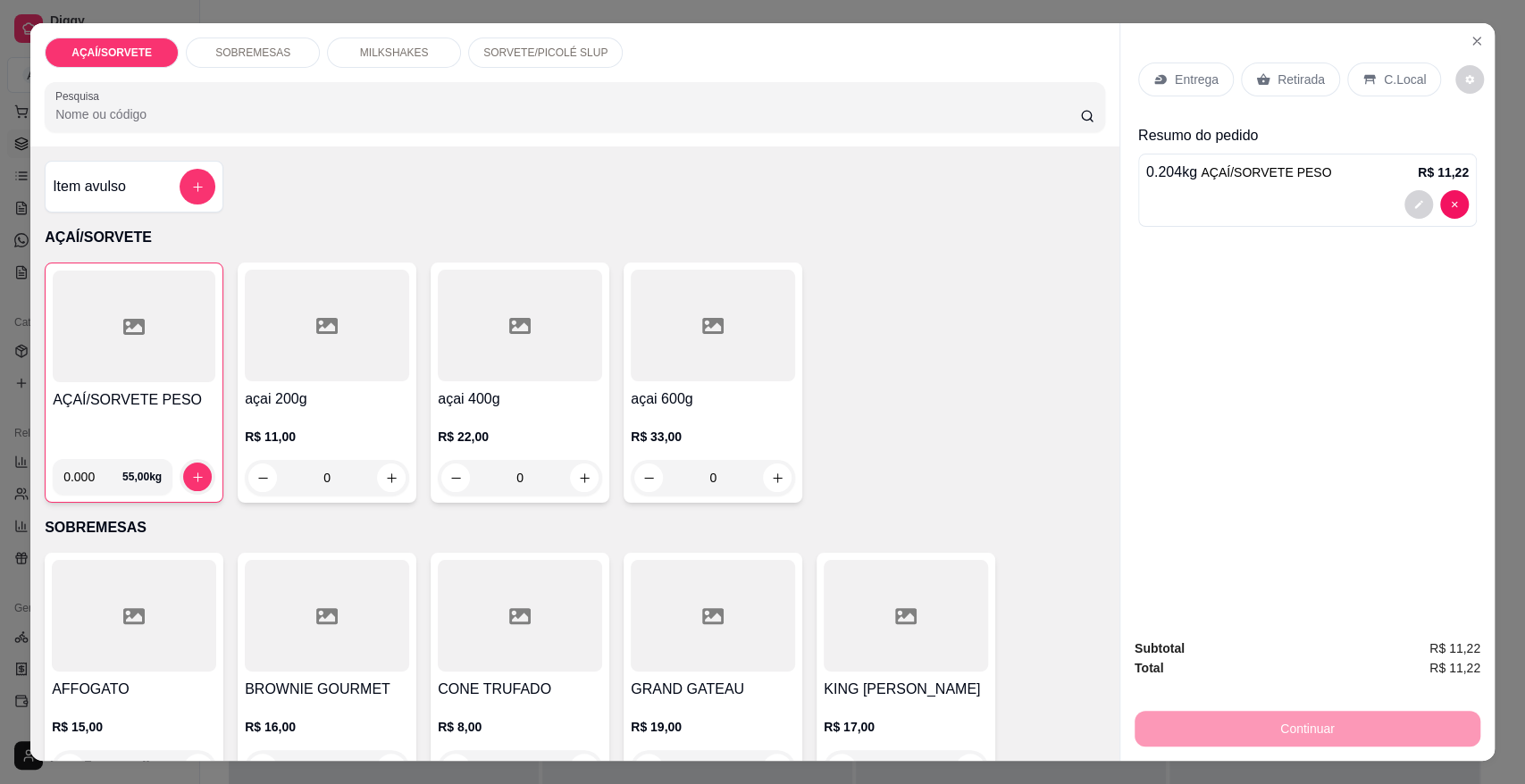
click at [111, 371] on div at bounding box center [134, 326] width 163 height 112
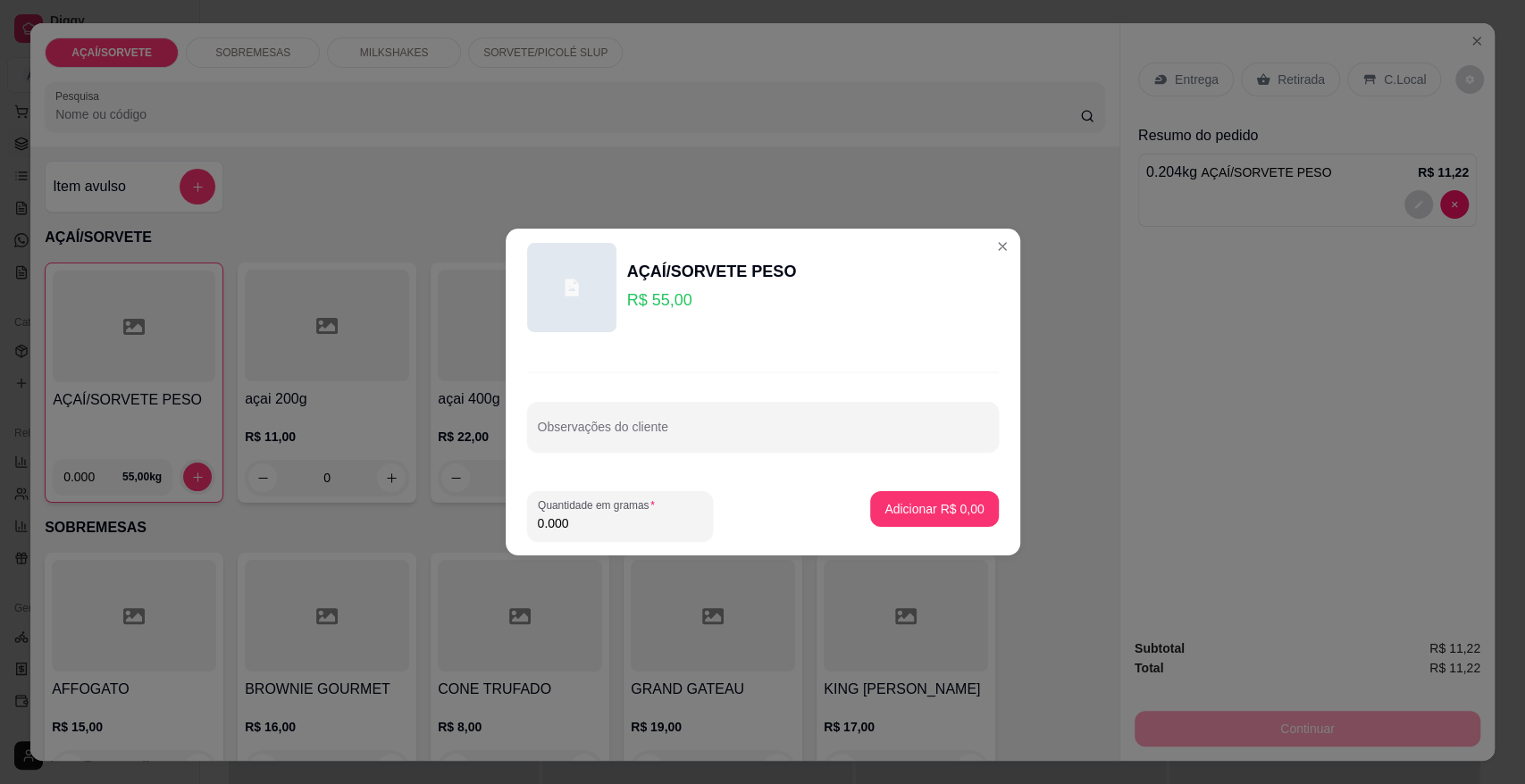
click at [578, 517] on input "0.000" at bounding box center [620, 523] width 165 height 18
type input "0.158"
click at [884, 518] on button "Adicionar R$ 8,69" at bounding box center [933, 509] width 124 height 35
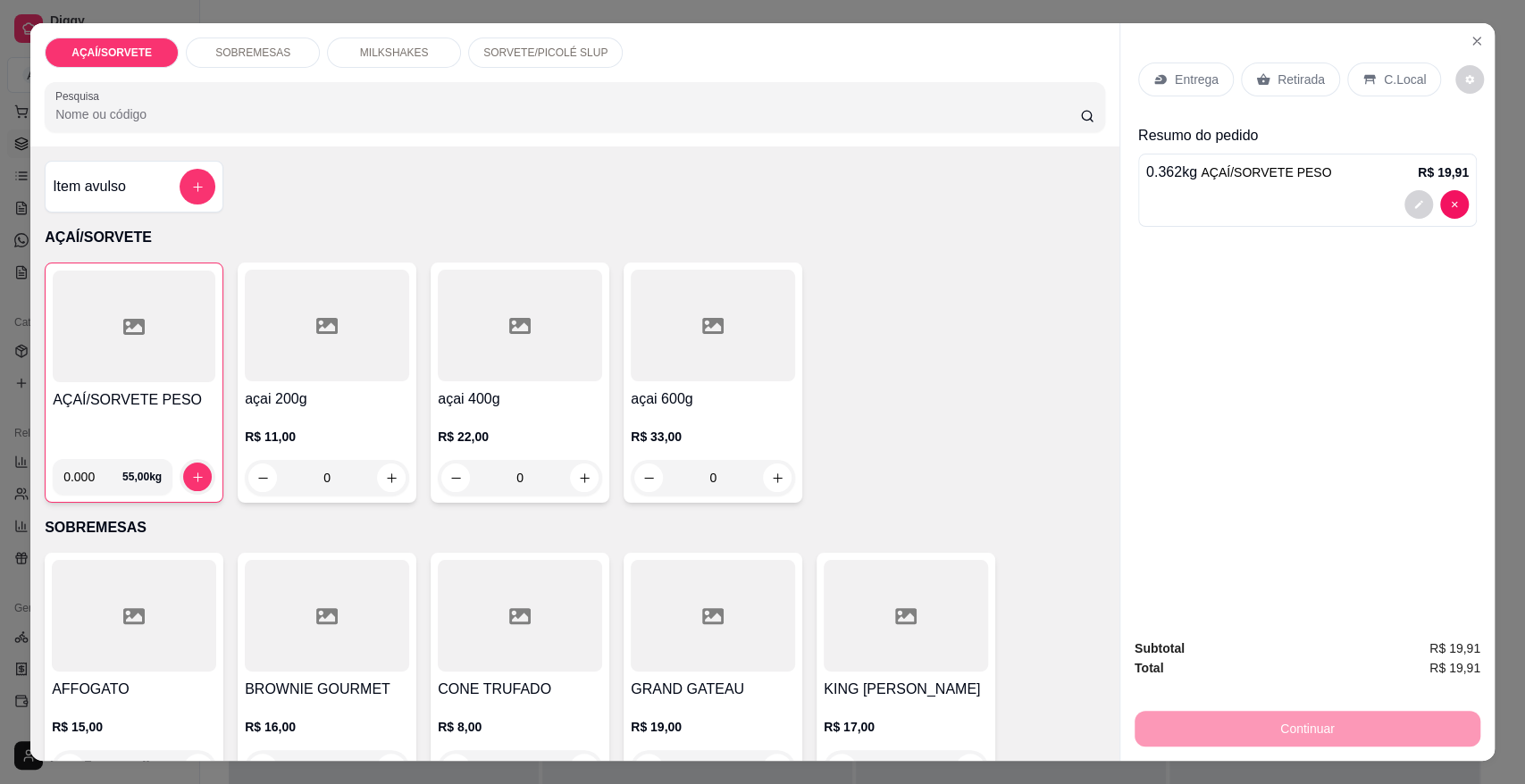
click at [78, 398] on h4 "AÇAÍ/SORVETE PESO" at bounding box center [134, 400] width 163 height 21
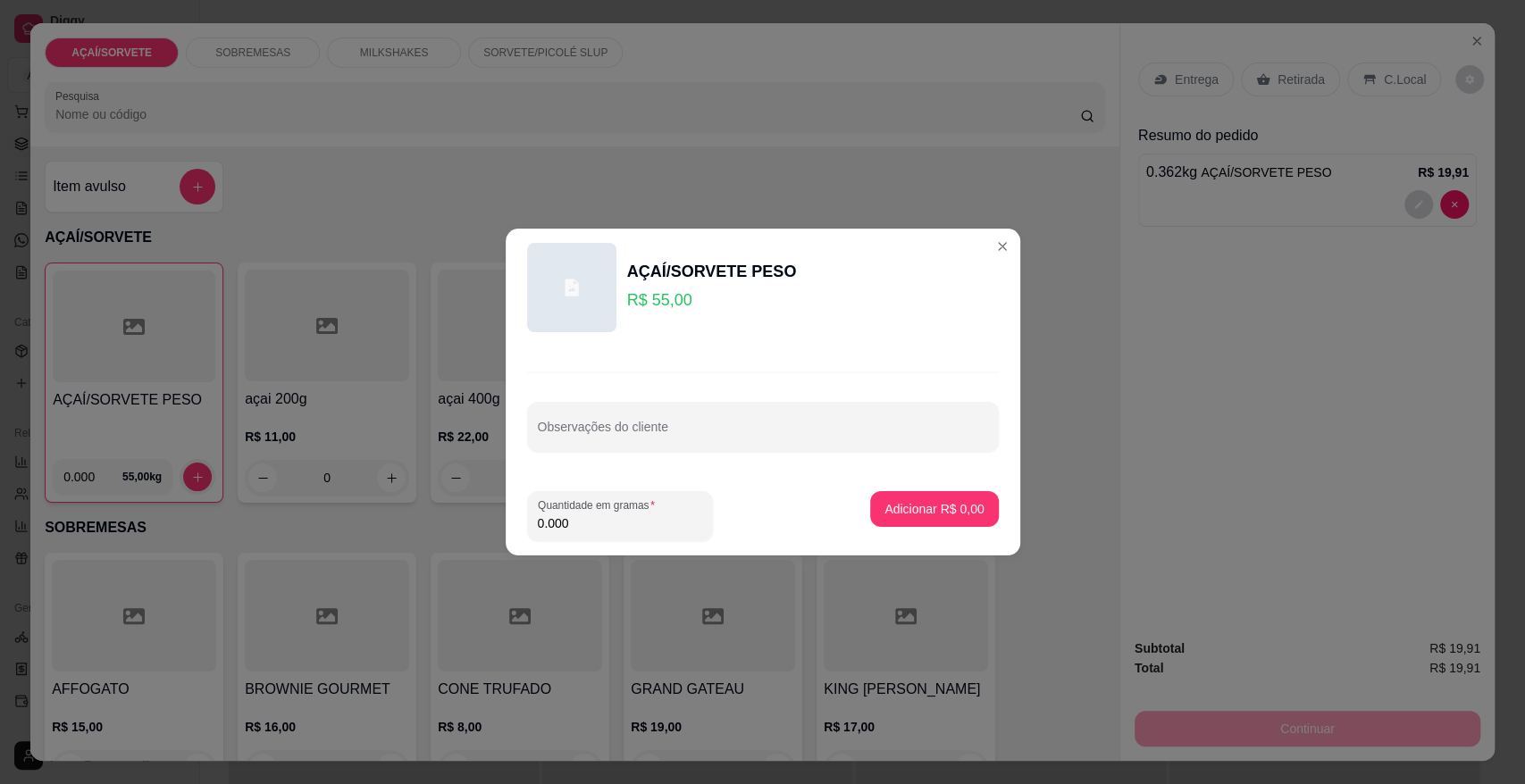
click at [580, 520] on input "0.000" at bounding box center [620, 523] width 165 height 18
type input "0.170"
click at [937, 512] on p "Adicionar R$ 9,35" at bounding box center [934, 509] width 96 height 17
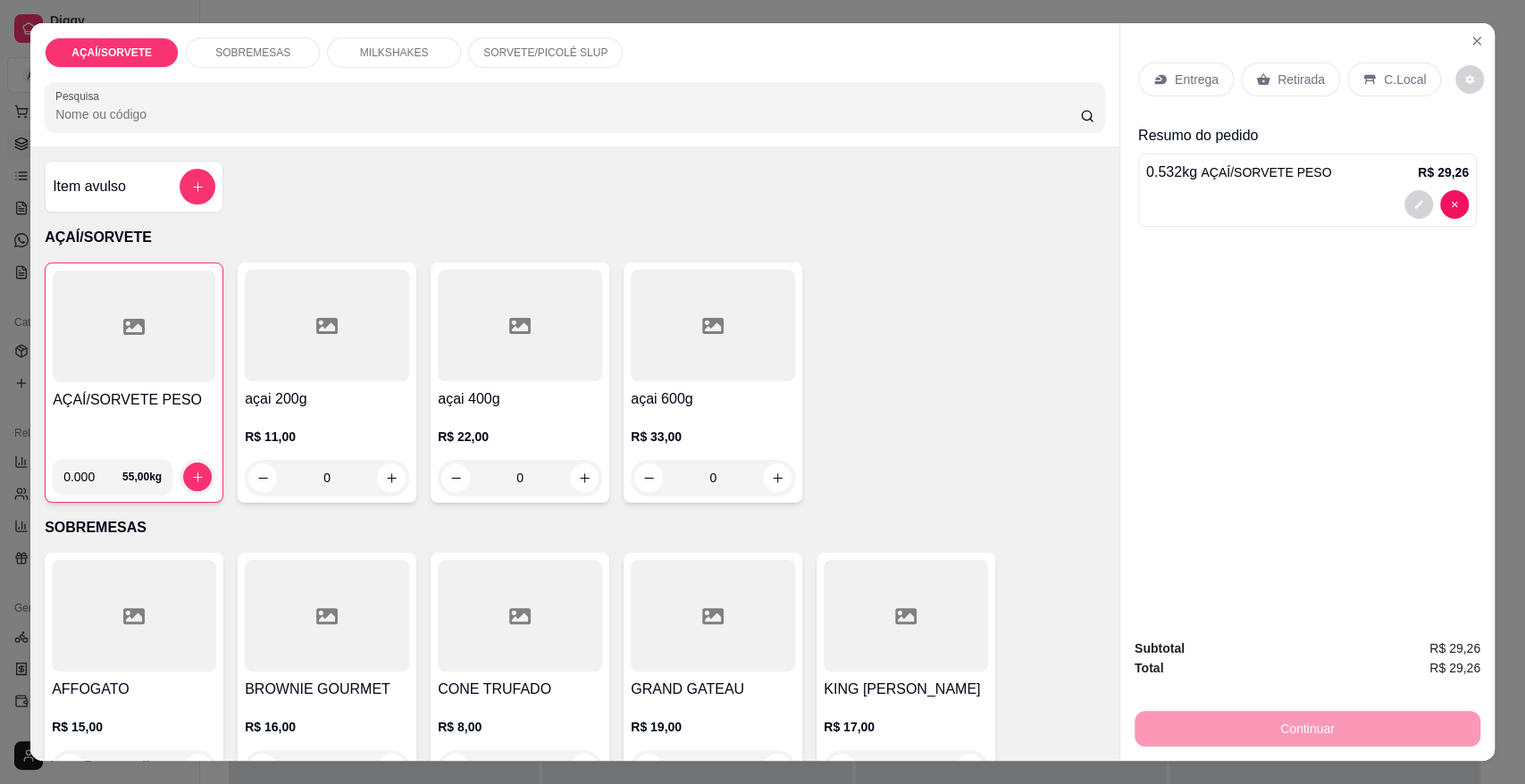
click at [1375, 68] on div "C.Local" at bounding box center [1393, 79] width 93 height 34
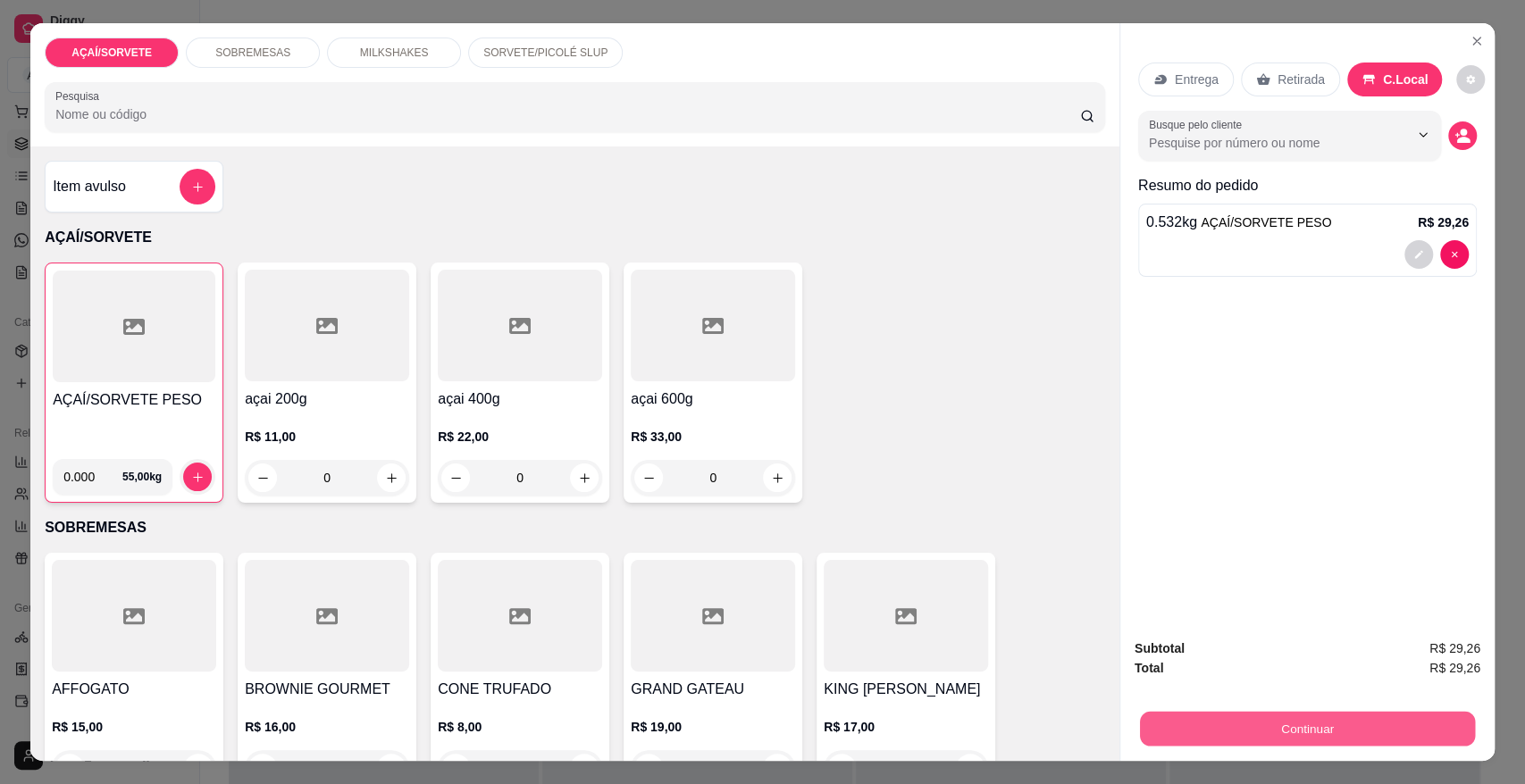
click at [1272, 730] on button "Continuar" at bounding box center [1307, 728] width 335 height 35
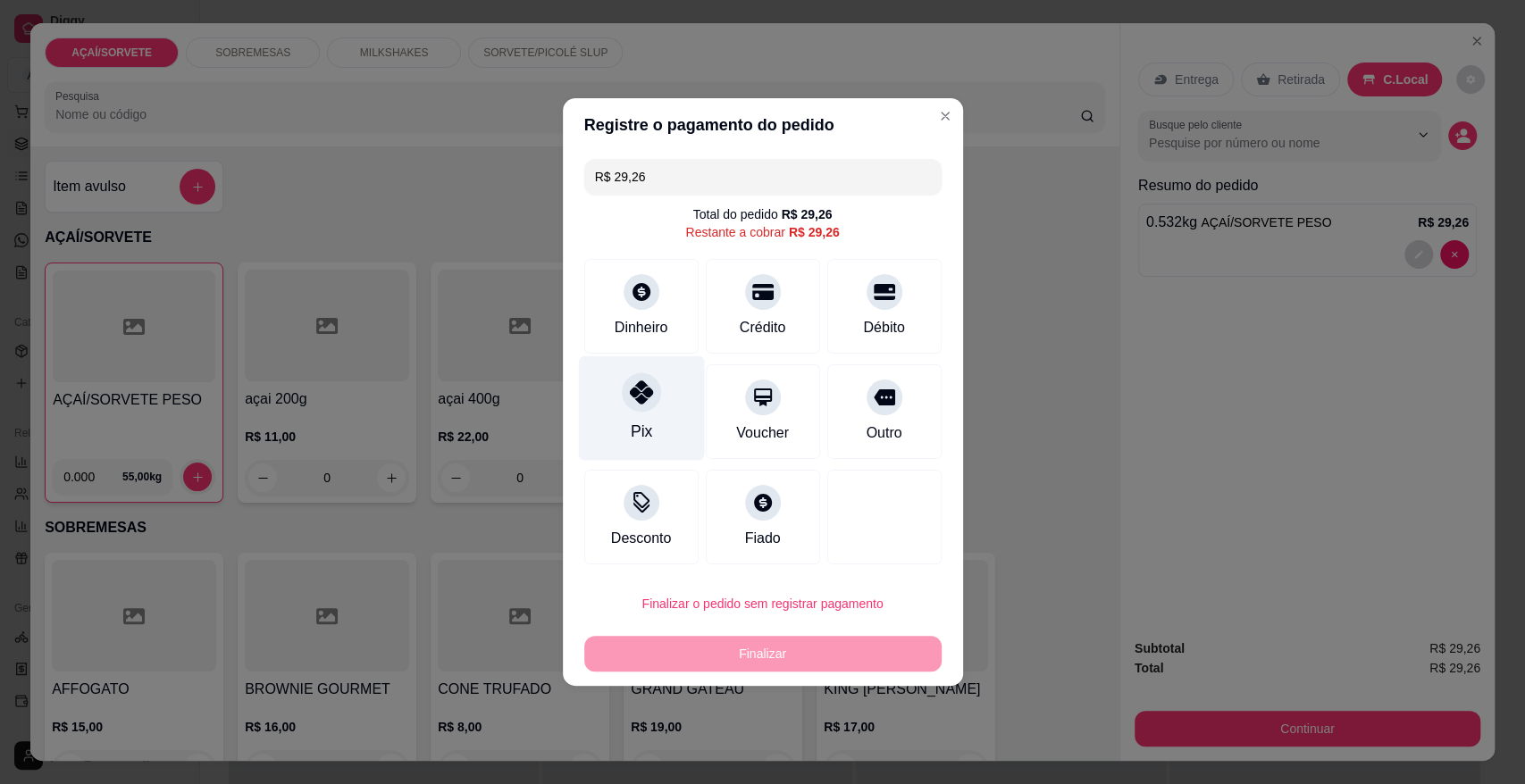
click at [634, 424] on div "Pix" at bounding box center [640, 431] width 21 height 23
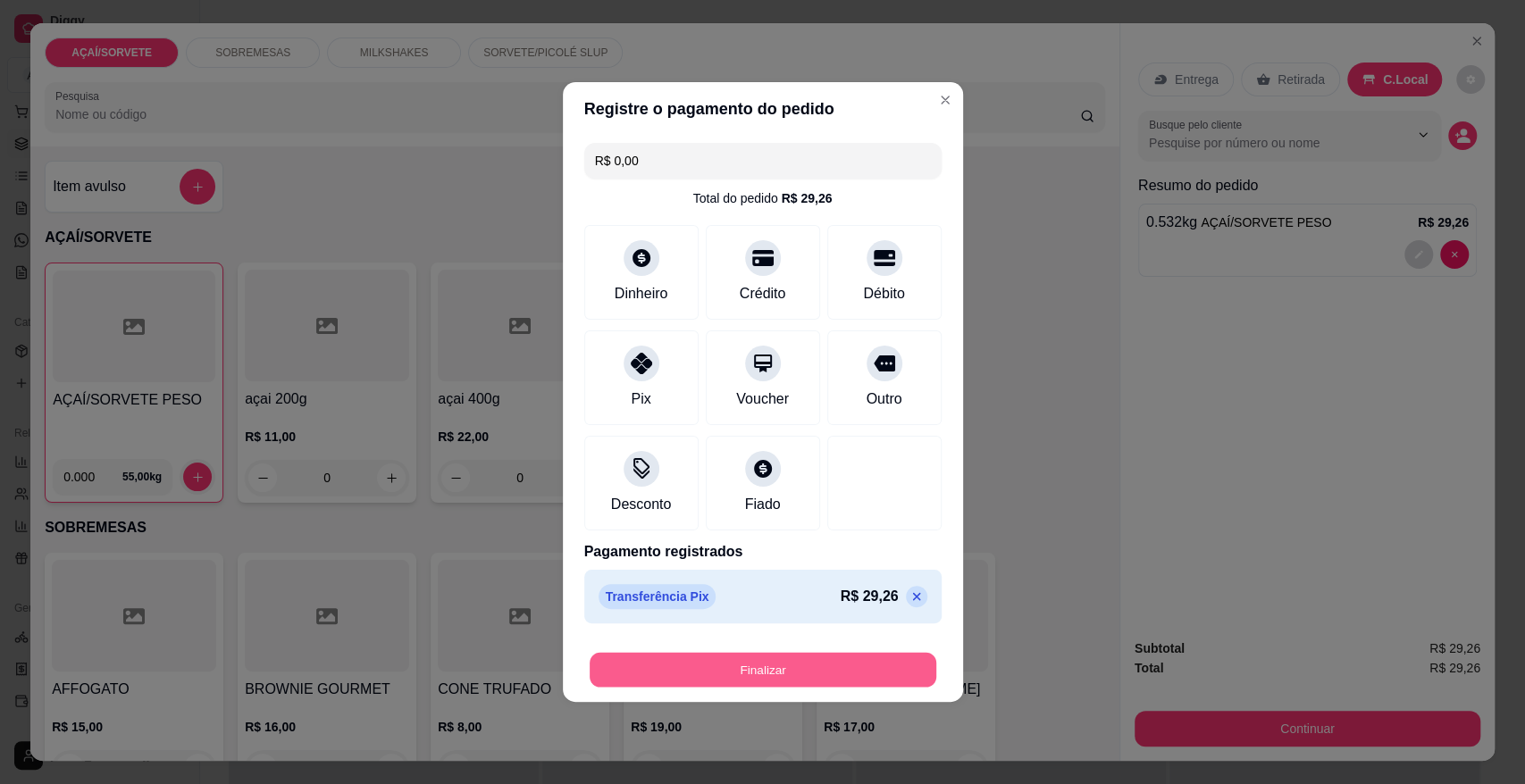
click at [818, 669] on button "Finalizar" at bounding box center [763, 670] width 346 height 35
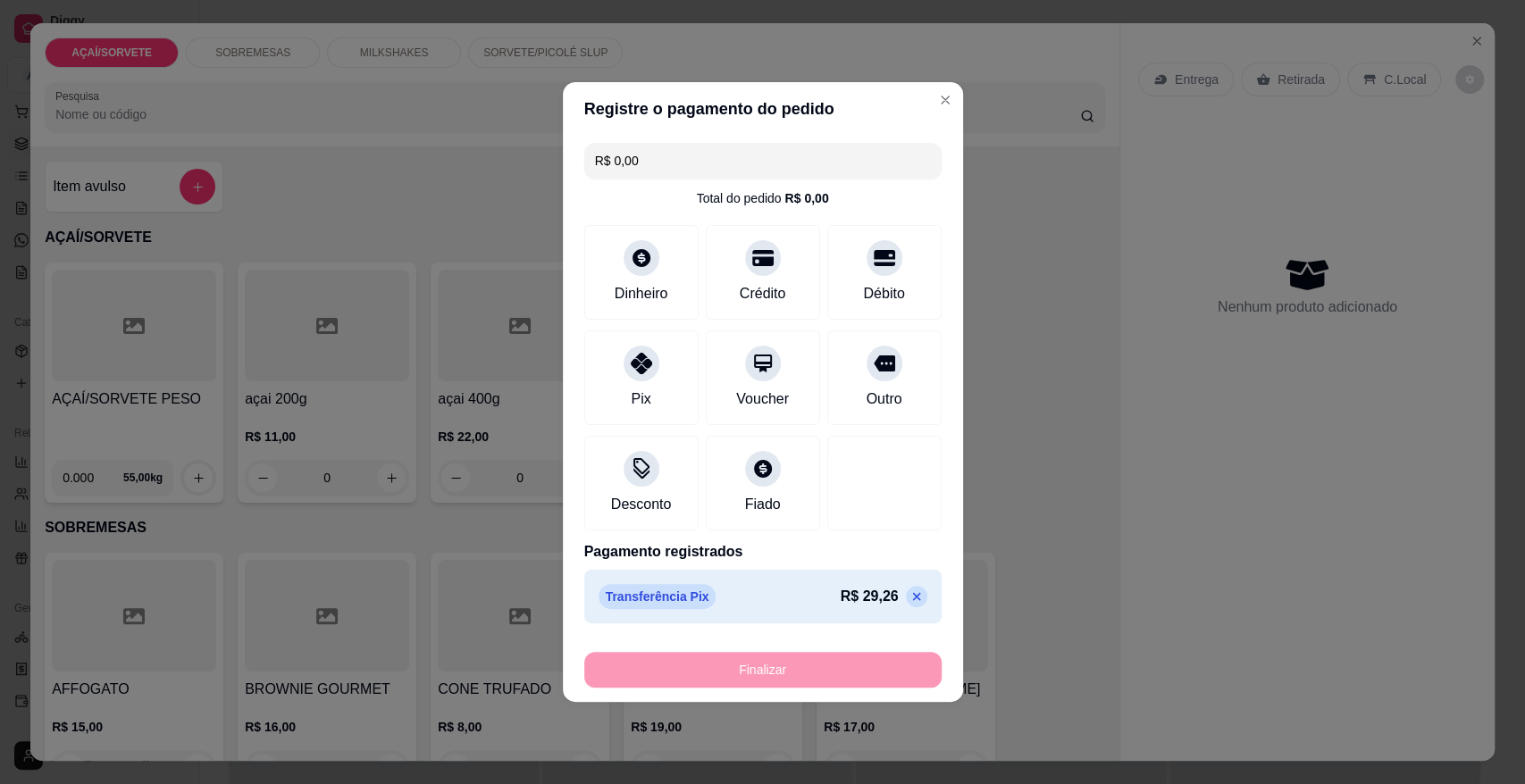
type input "-R$ 29,26"
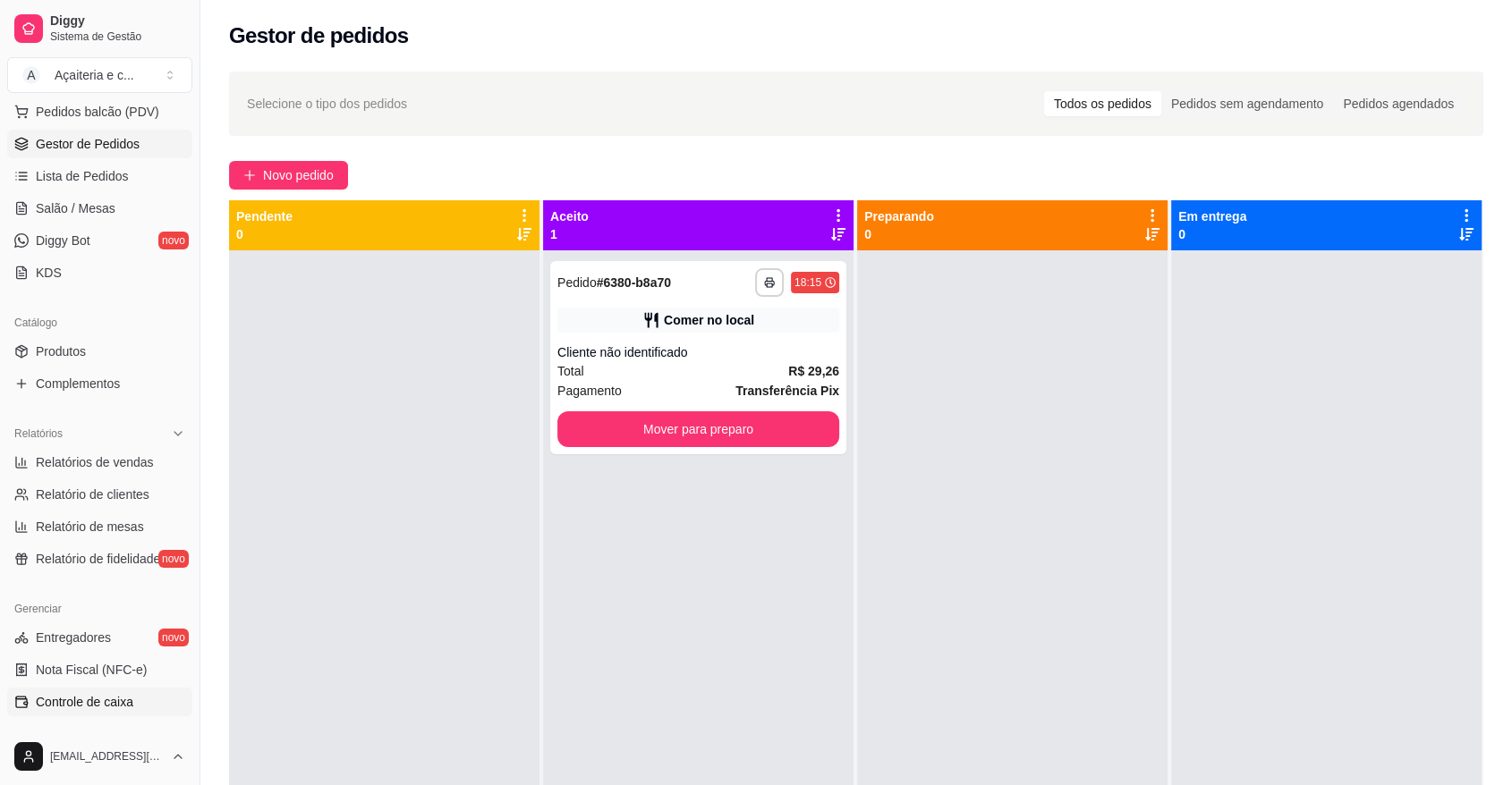
click at [107, 699] on span "Controle de caixa" at bounding box center [84, 701] width 97 height 18
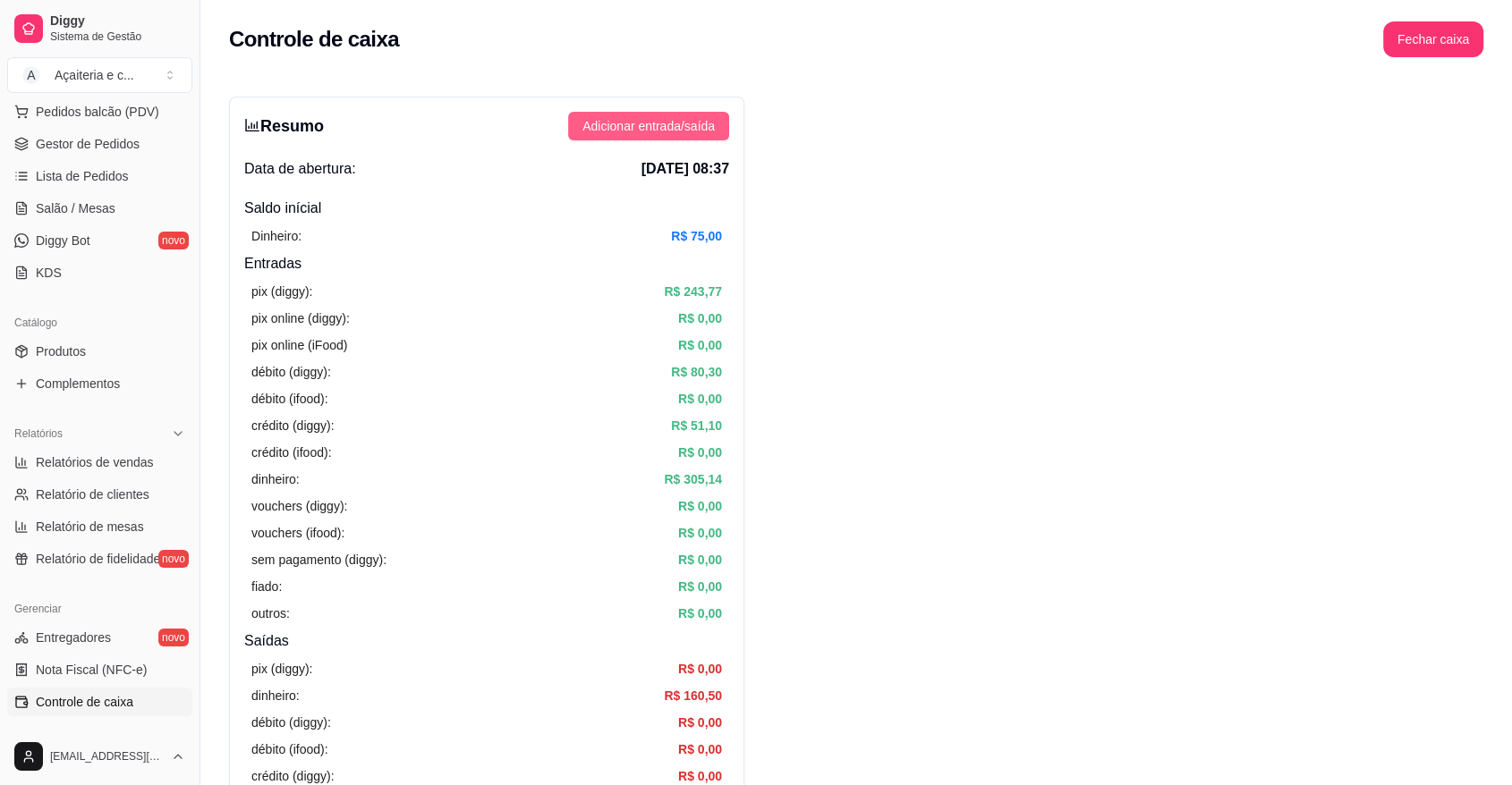
click at [608, 114] on button "Adicionar entrada/saída" at bounding box center [648, 126] width 161 height 29
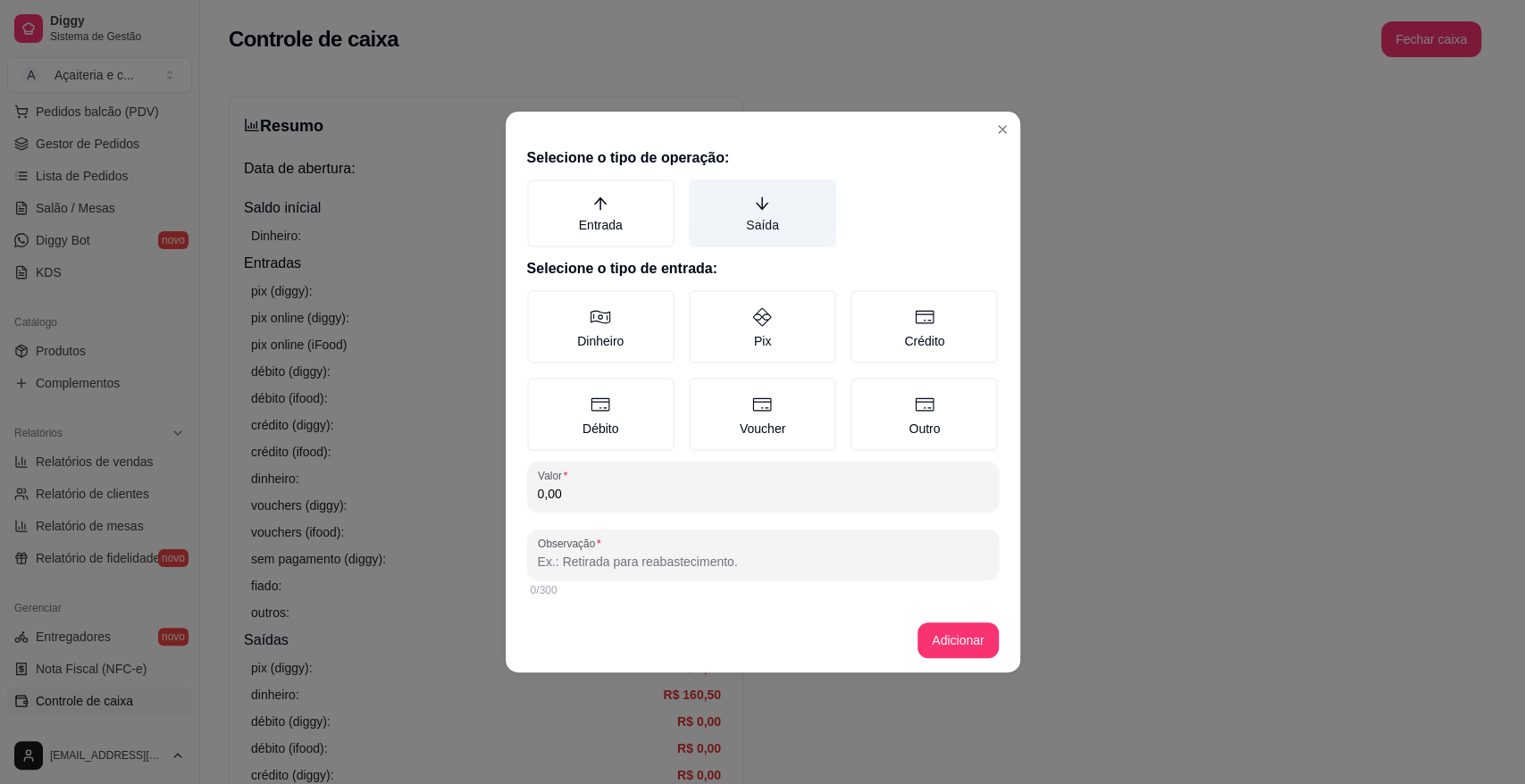
click at [729, 214] on label "Saída" at bounding box center [762, 214] width 147 height 68
click at [702, 192] on button "Saída" at bounding box center [695, 186] width 14 height 14
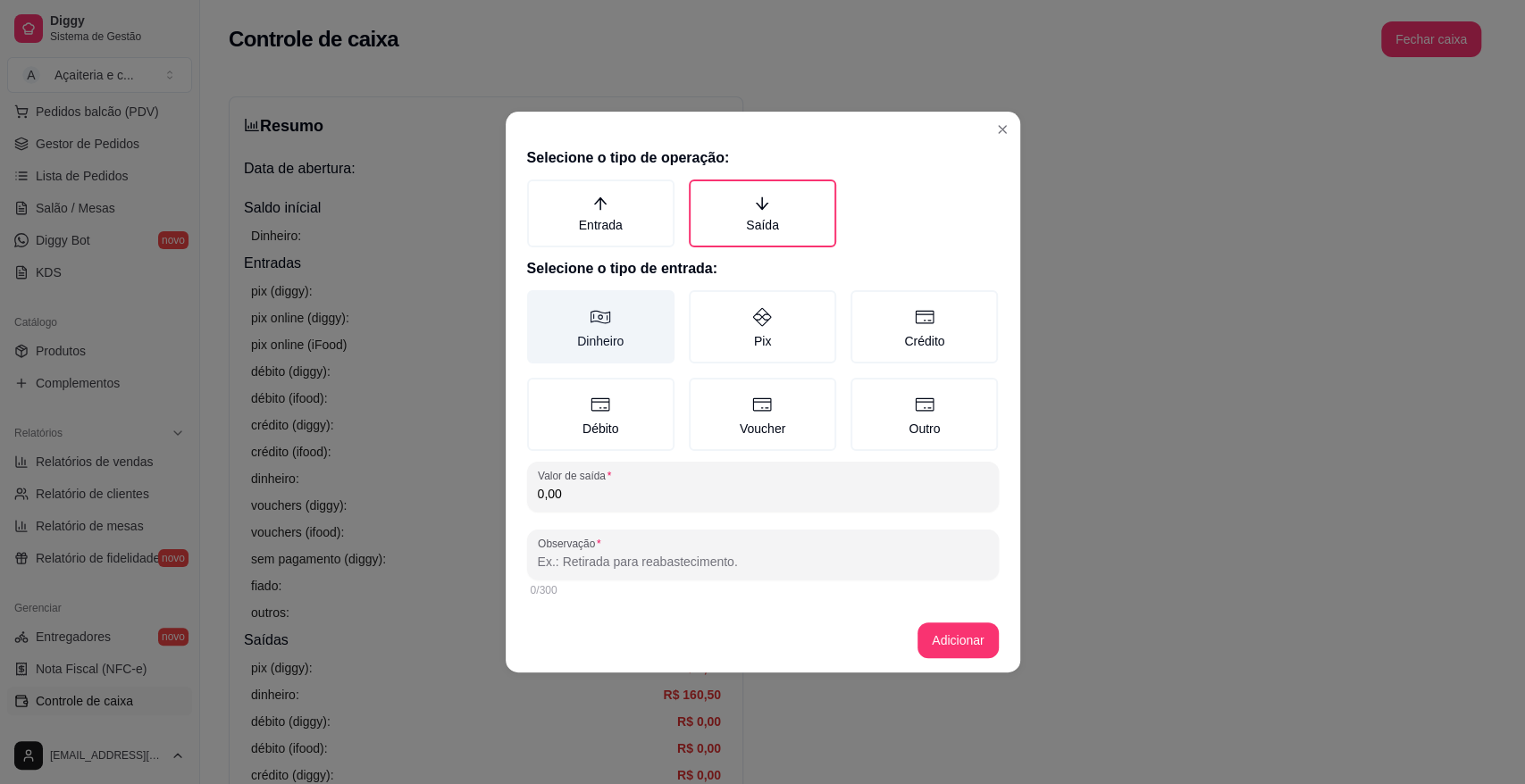
click at [582, 335] on label "Dinheiro" at bounding box center [600, 327] width 147 height 73
click at [541, 304] on button "Dinheiro" at bounding box center [533, 296] width 14 height 14
click at [584, 499] on input "0,00" at bounding box center [763, 493] width 450 height 18
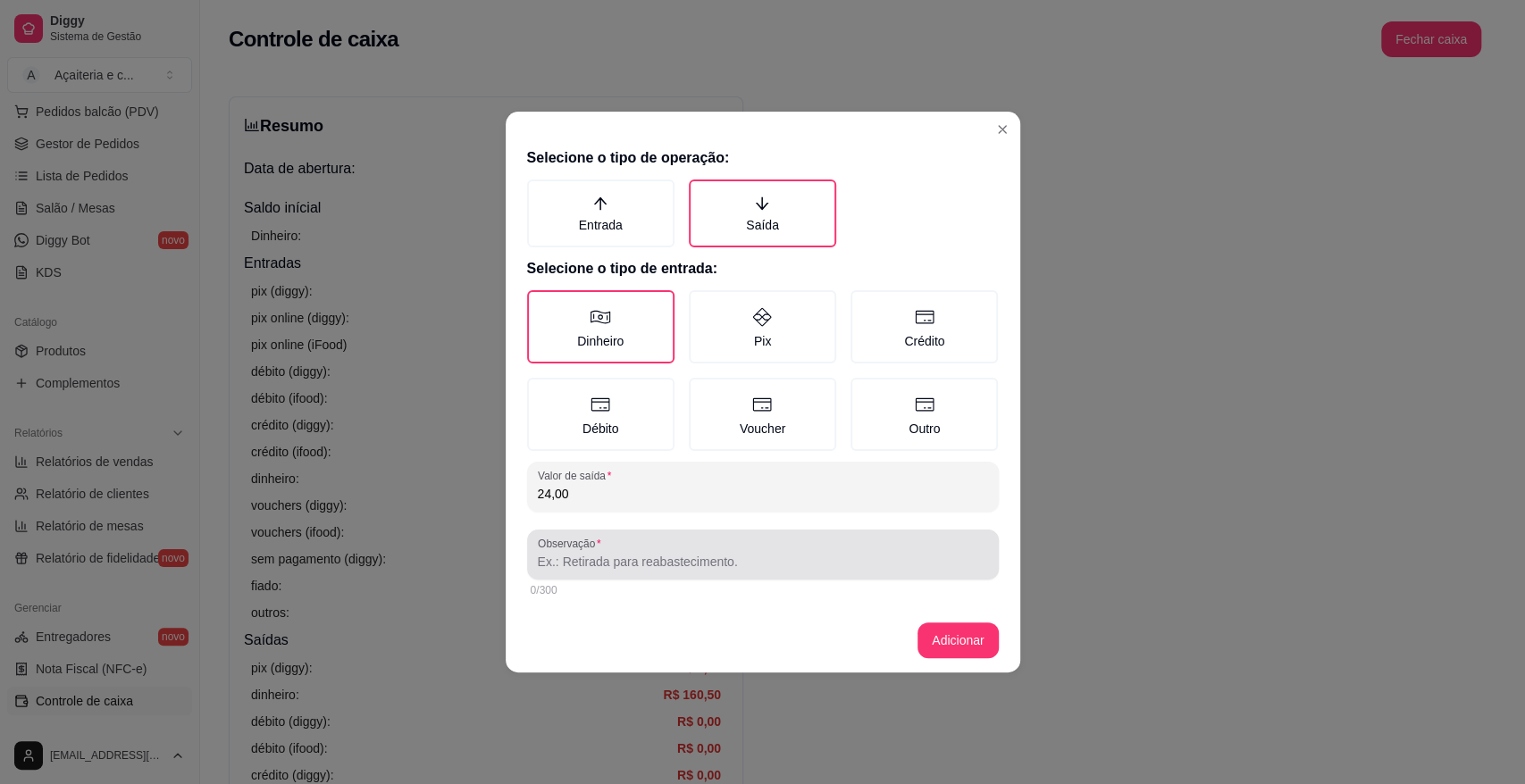
type input "24,00"
click at [573, 569] on div at bounding box center [763, 554] width 450 height 36
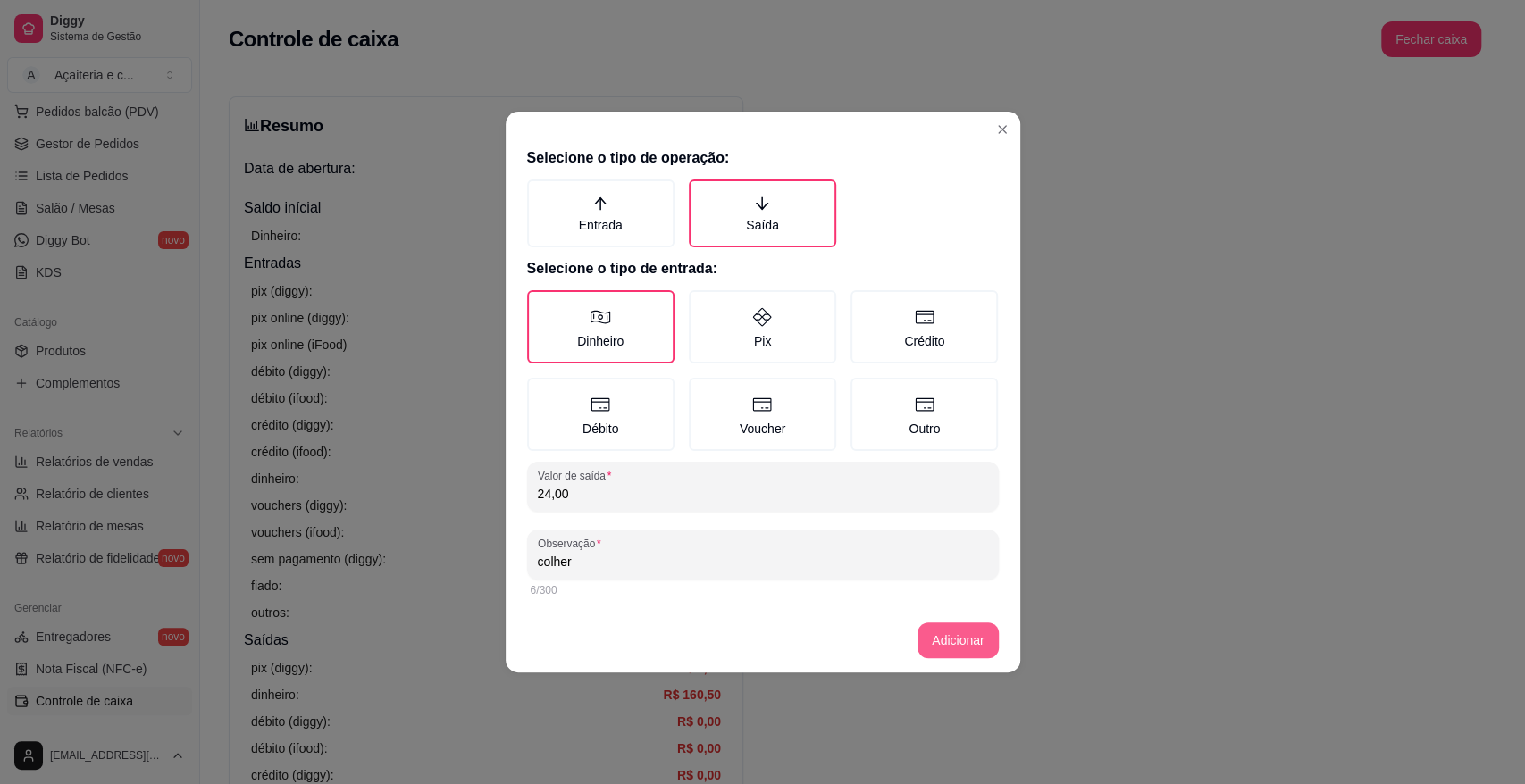
type input "colher"
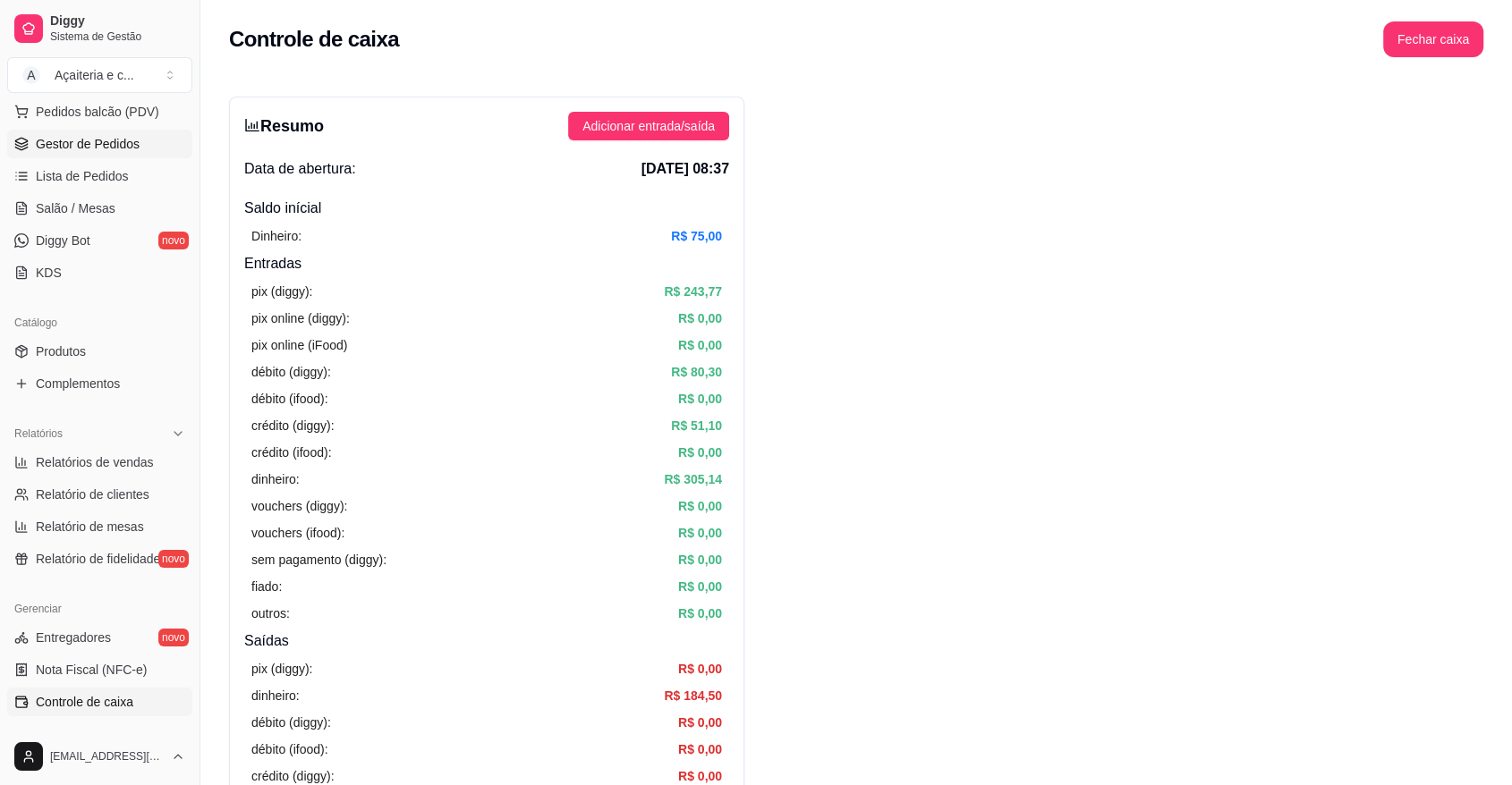
click at [66, 144] on span "Gestor de Pedidos" at bounding box center [88, 144] width 104 height 18
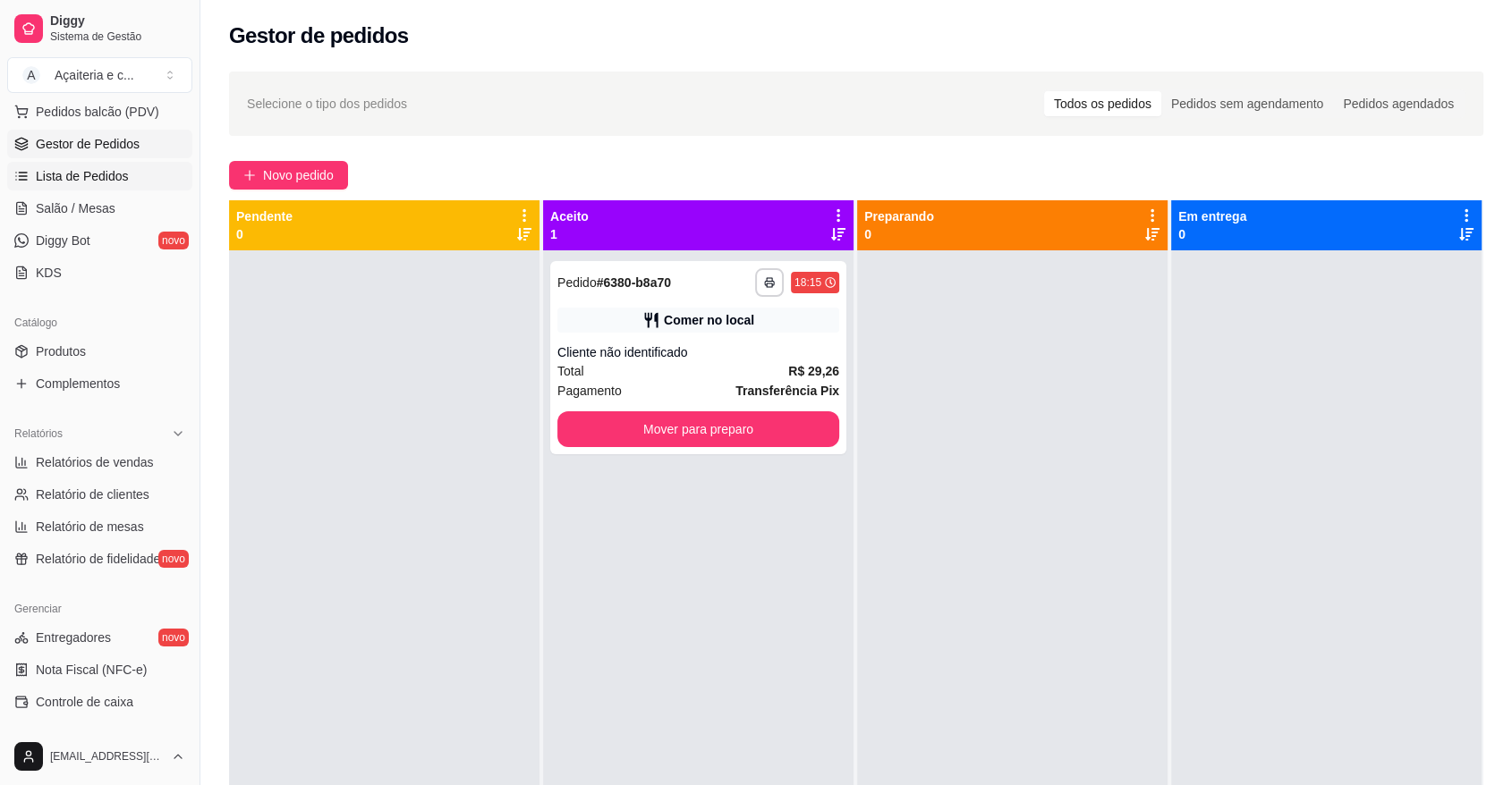
click at [57, 174] on span "Lista de Pedidos" at bounding box center [82, 176] width 93 height 18
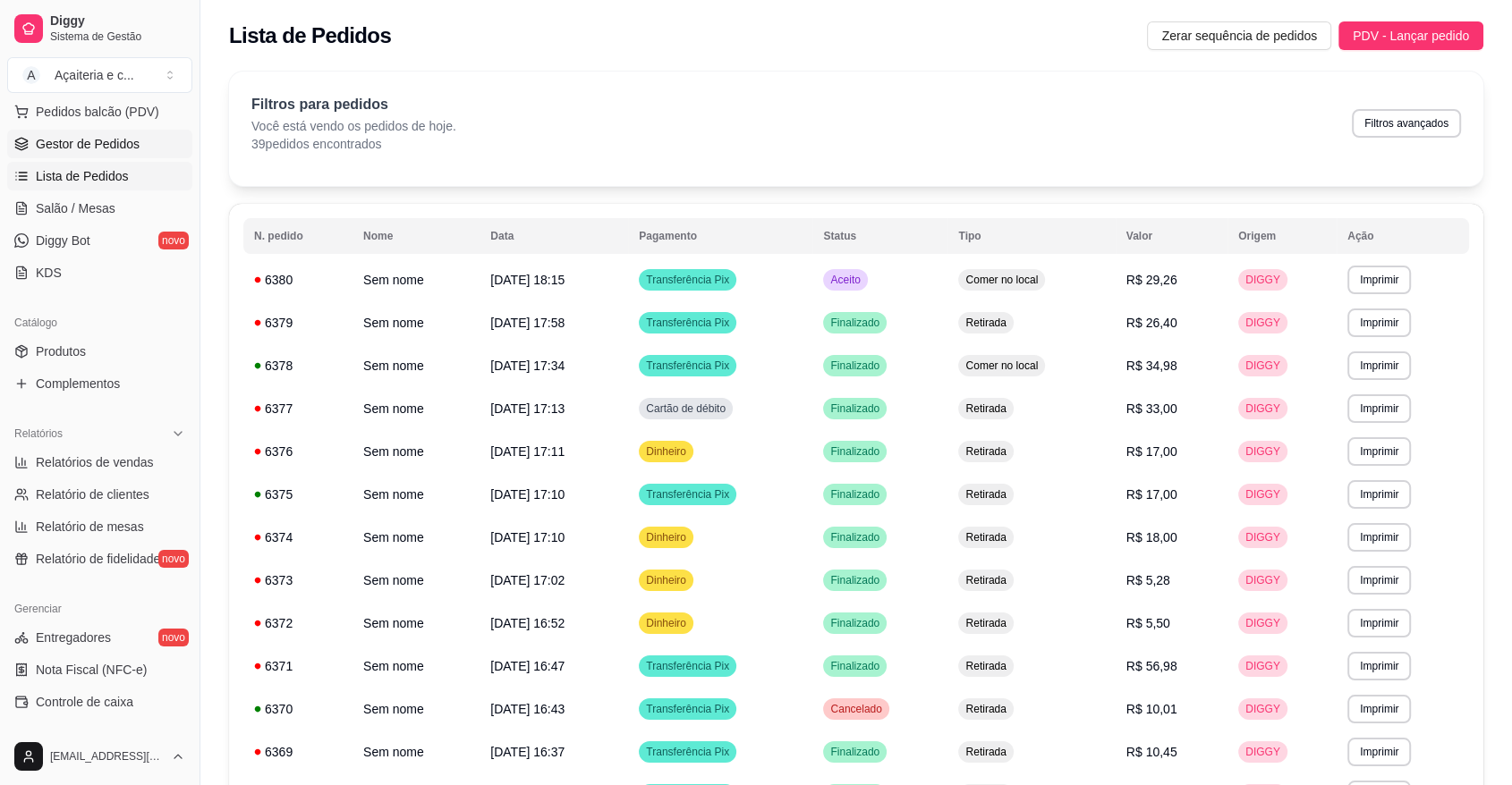
click at [86, 149] on span "Gestor de Pedidos" at bounding box center [88, 144] width 104 height 18
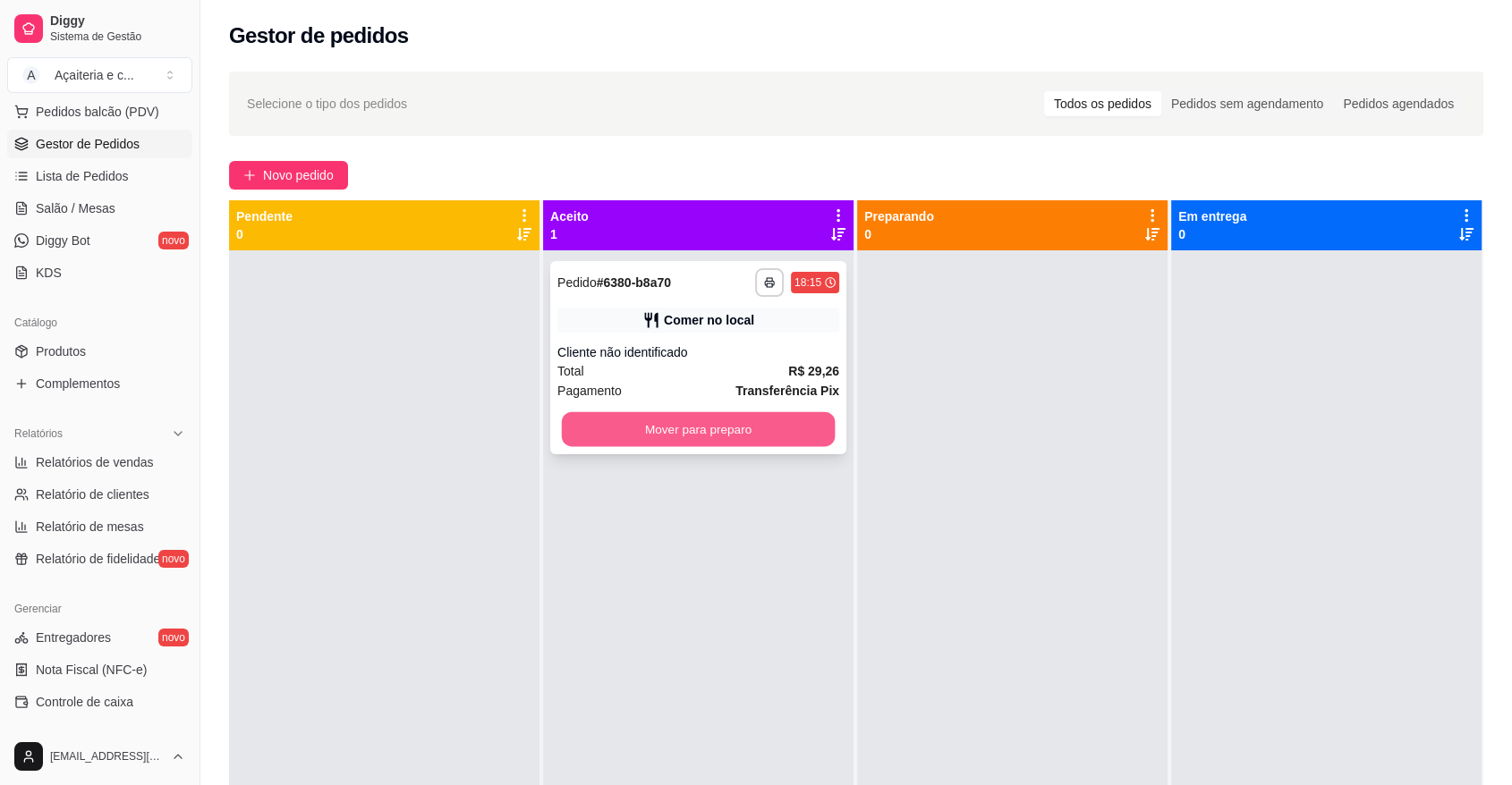
click at [587, 432] on button "Mover para preparo" at bounding box center [699, 430] width 274 height 35
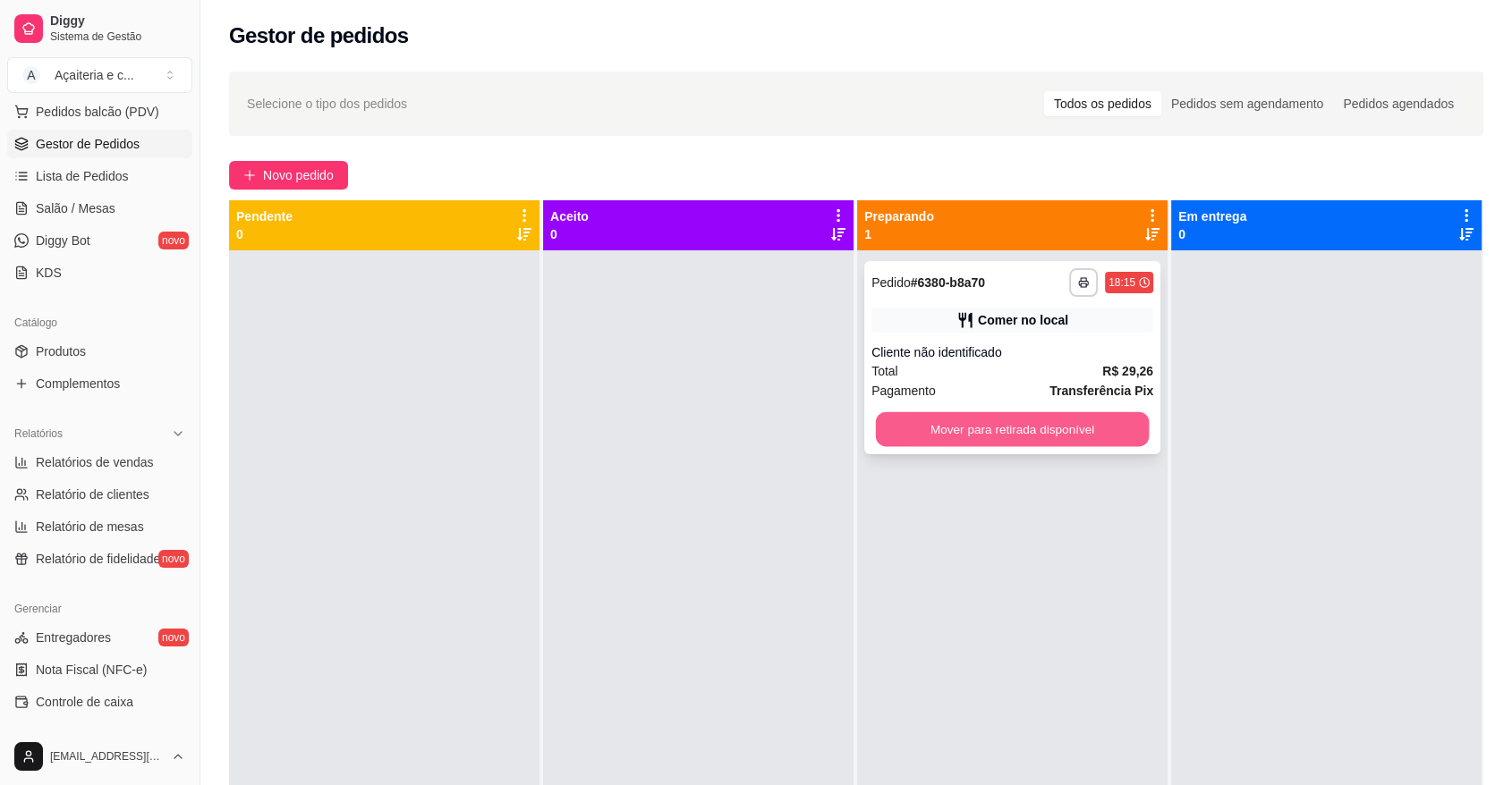
click at [888, 428] on button "Mover para retirada disponível" at bounding box center [1013, 430] width 274 height 35
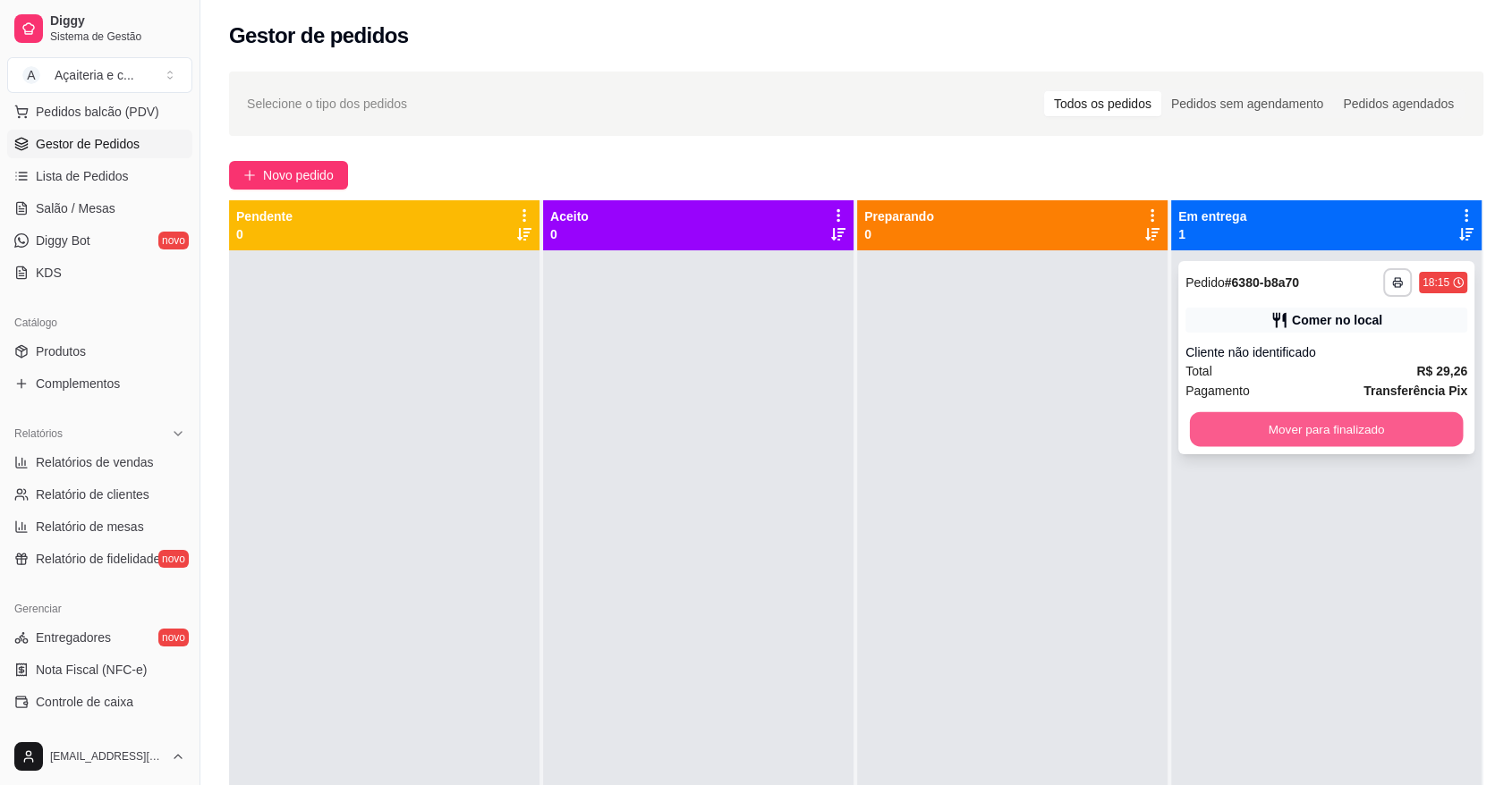
click at [1281, 430] on button "Mover para finalizado" at bounding box center [1327, 430] width 274 height 35
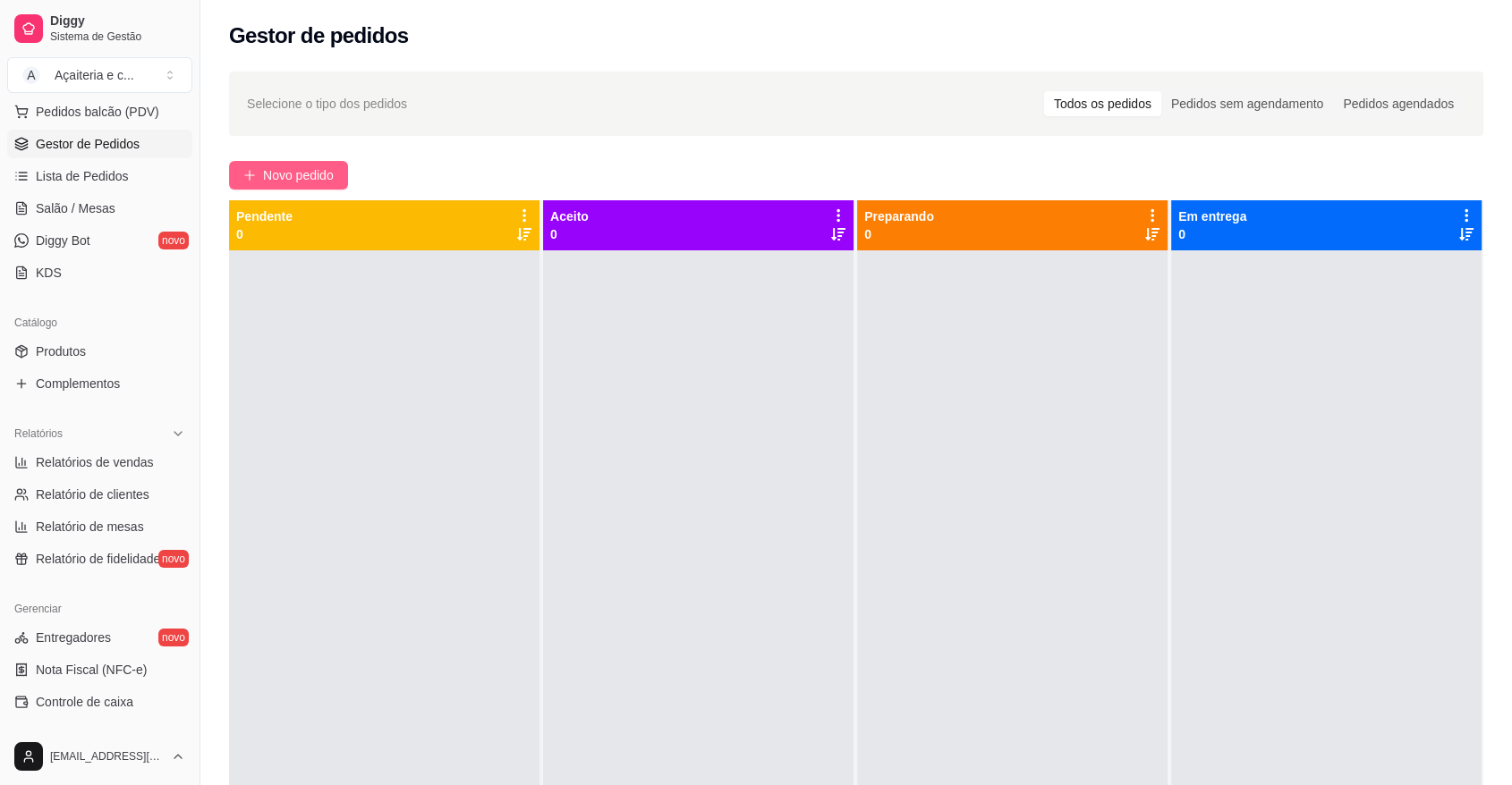
click at [312, 182] on span "Novo pedido" at bounding box center [298, 175] width 70 height 19
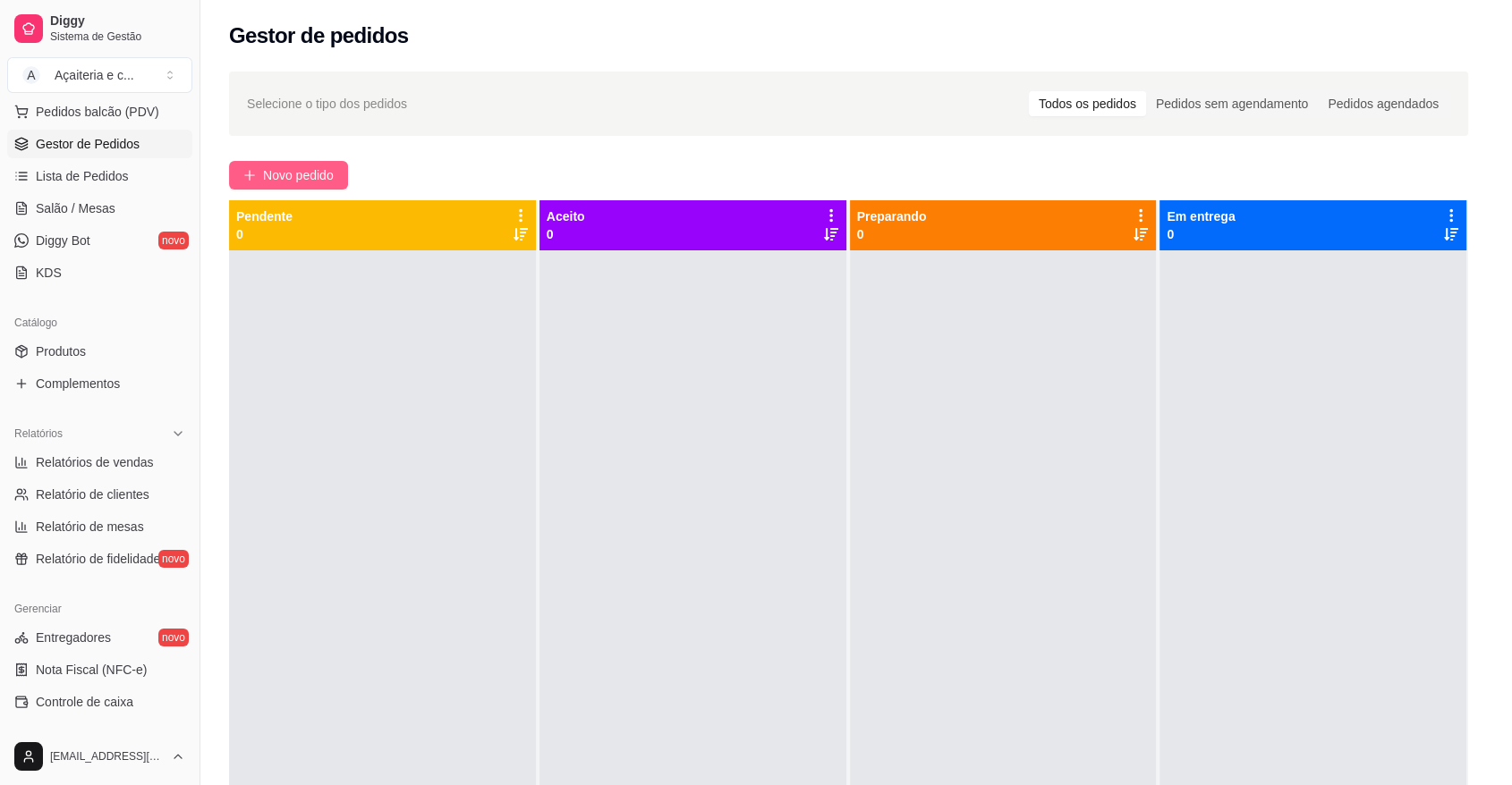
click at [312, 182] on div "Item avulso AÇAÍ/SORVETE AÇAÍ/SORVETE PESO 0.000 55,00 kg açai 200g R$ 11,00 0 …" at bounding box center [564, 456] width 1101 height 629
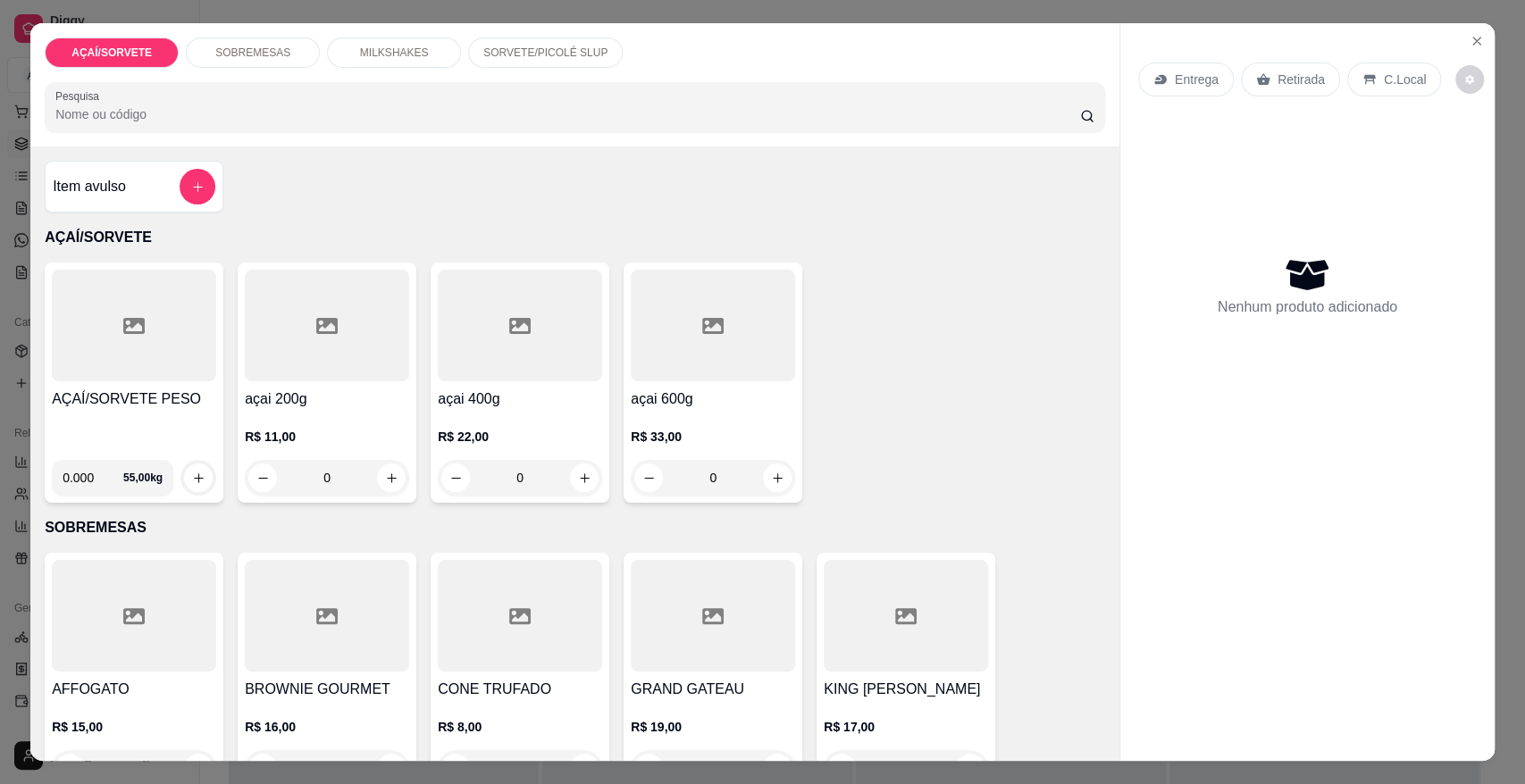
click at [0, 411] on div "AÇAÍ/SORVETE SOBREMESAS MILKSHAKES SORVETE/PICOLÉ SLUP Pesquisa Item avulso AÇA…" at bounding box center [762, 392] width 1525 height 784
click at [79, 399] on h4 "AÇAÍ/SORVETE PESO" at bounding box center [134, 399] width 165 height 21
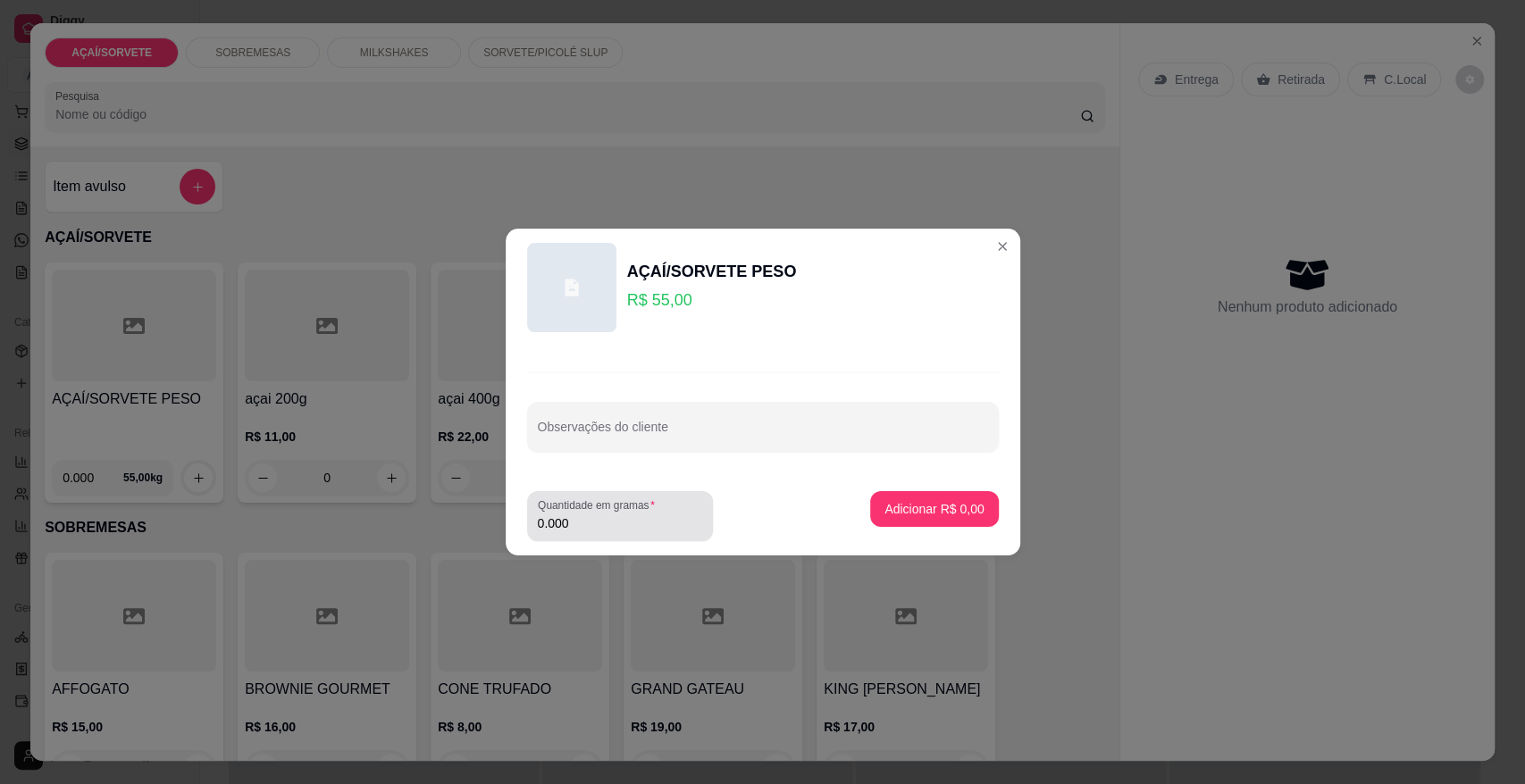
click at [605, 510] on label "Quantidade em gramas" at bounding box center [599, 505] width 123 height 15
click at [605, 515] on input "0.000" at bounding box center [620, 523] width 165 height 18
type input "0.200"
click at [936, 511] on p "Adicionar R$ 11,00" at bounding box center [930, 509] width 104 height 17
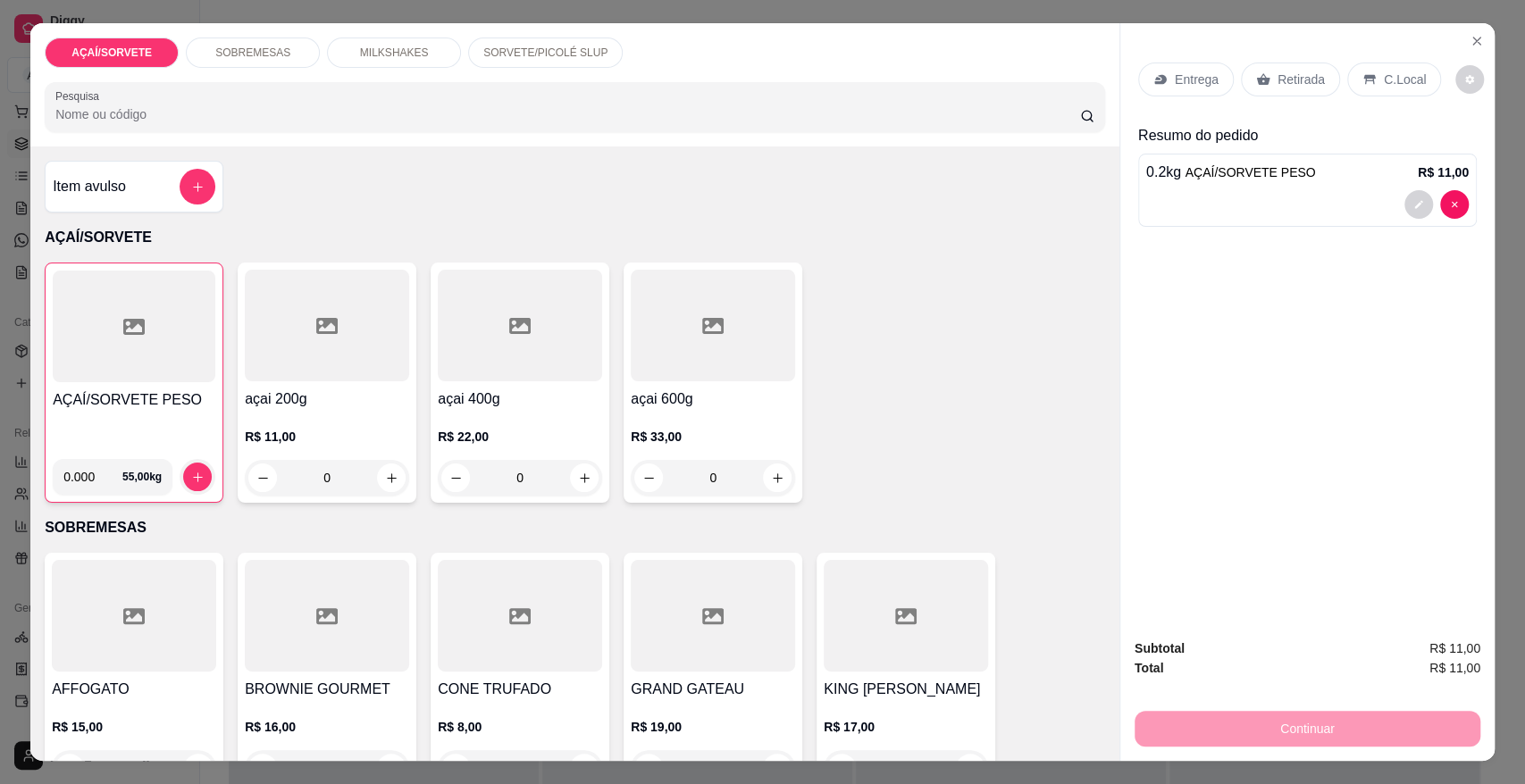
click at [159, 390] on h4 "AÇAÍ/SORVETE PESO" at bounding box center [134, 400] width 163 height 21
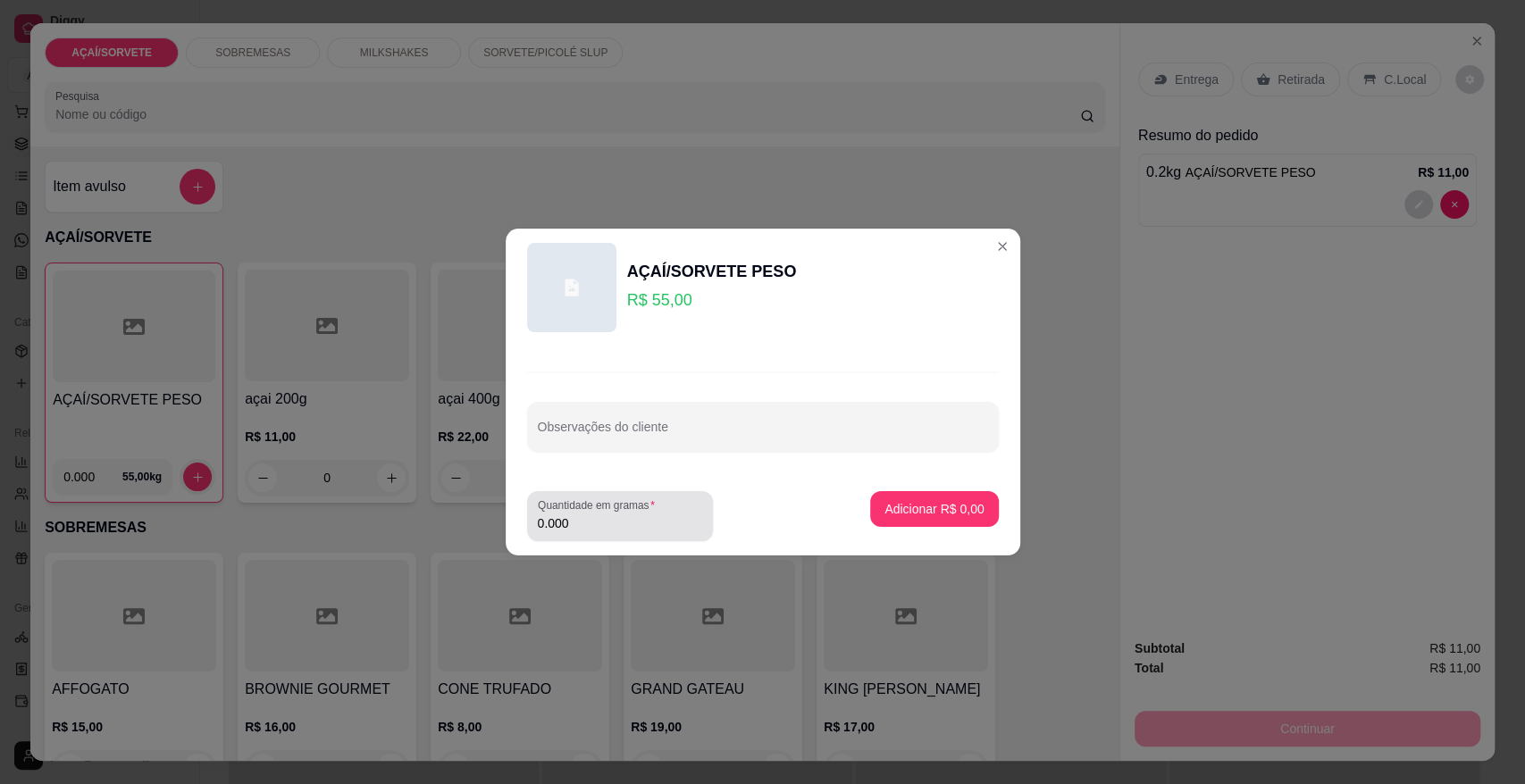
click at [628, 512] on label "Quantidade em gramas" at bounding box center [599, 505] width 123 height 15
click at [628, 515] on input "0.000" at bounding box center [620, 523] width 165 height 18
click at [628, 512] on label "Quantidade em gramas" at bounding box center [599, 505] width 123 height 15
click at [628, 515] on input "0.000" at bounding box center [620, 523] width 165 height 18
click at [586, 535] on div "Quantidade em gramas 0.000" at bounding box center [620, 517] width 186 height 50
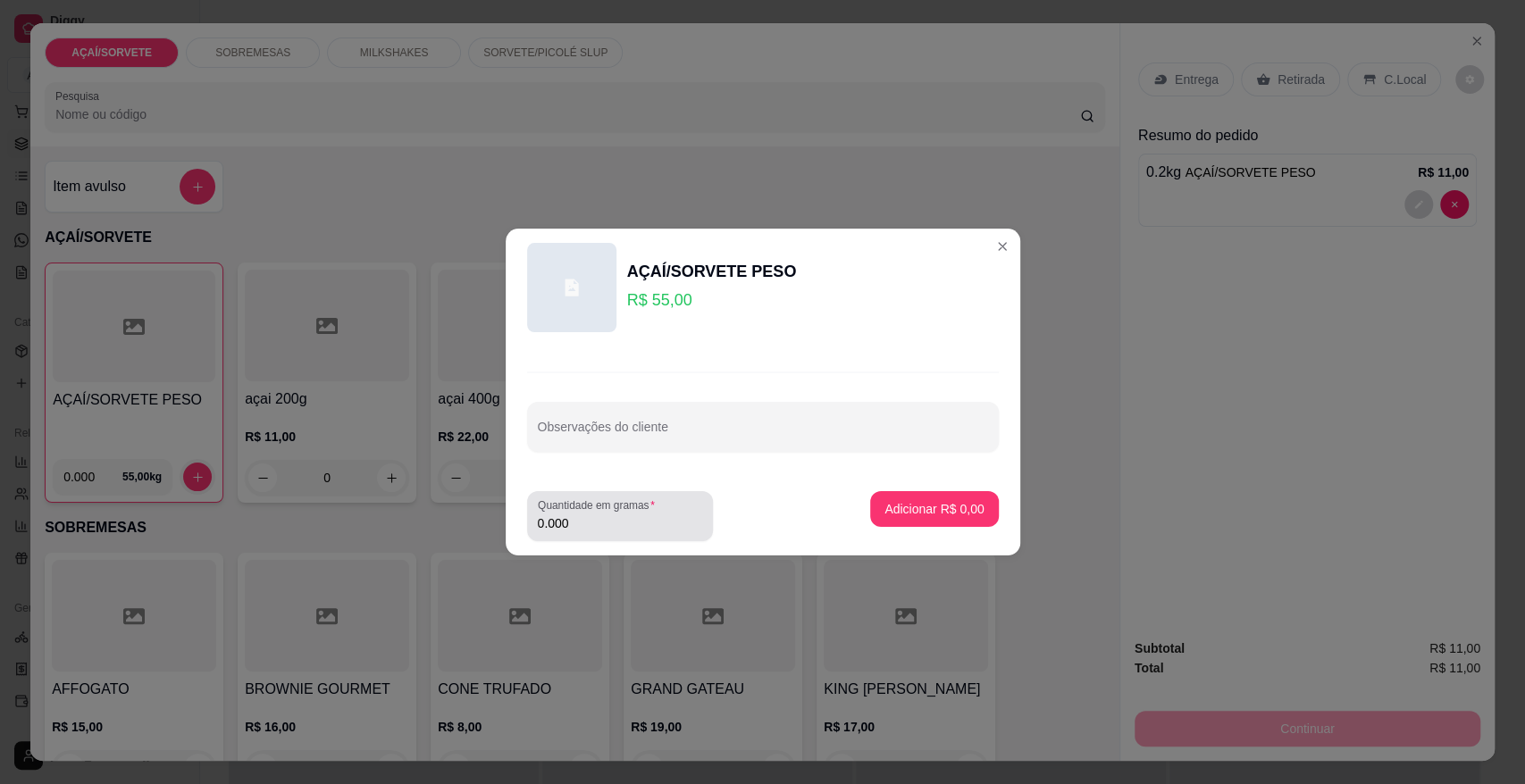
click at [586, 535] on div "Quantidade em gramas 0.000" at bounding box center [620, 517] width 186 height 50
type input "0.296"
click at [887, 517] on p "Adicionar R$ 16,28" at bounding box center [930, 509] width 104 height 17
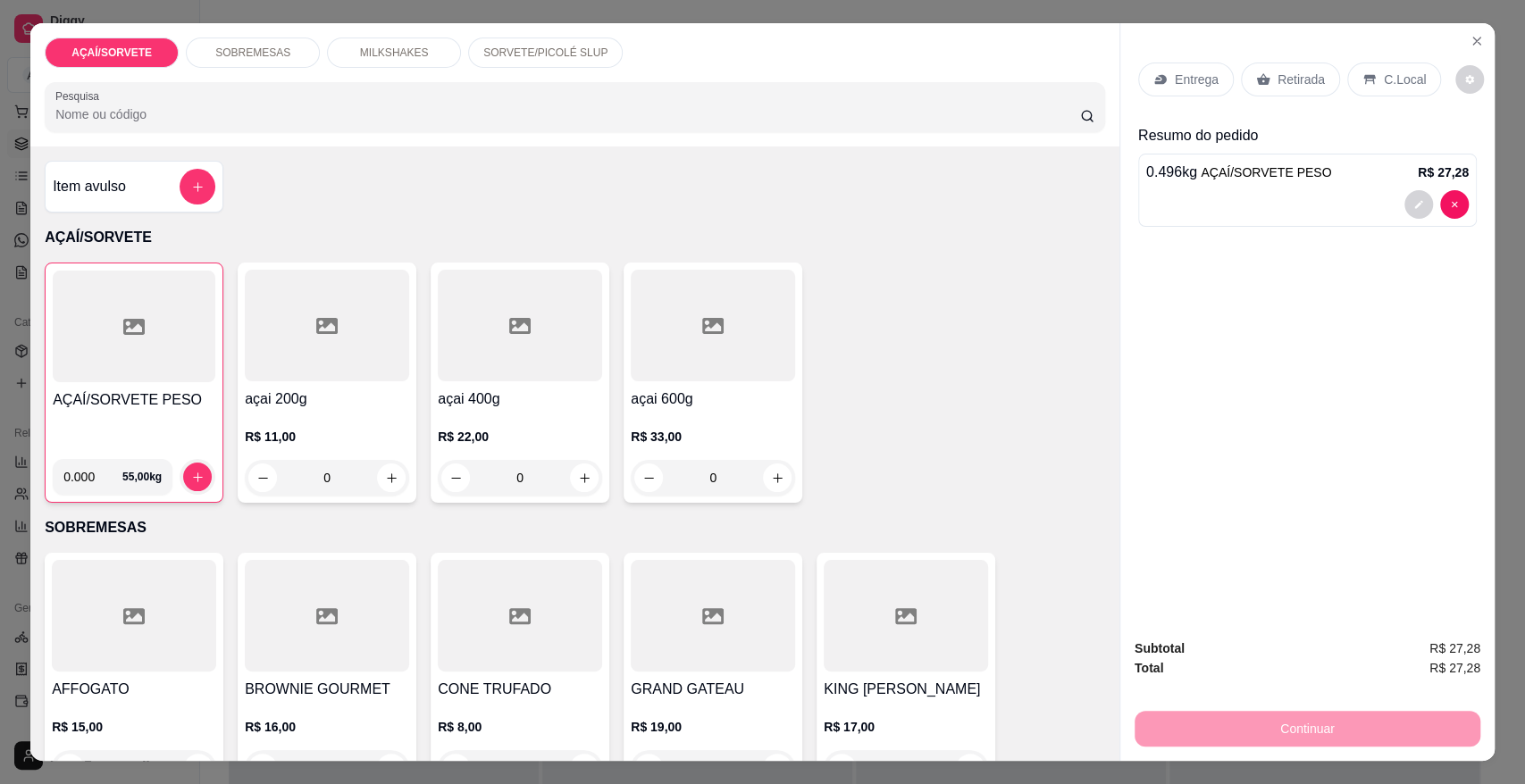
click at [1354, 69] on div "C.Local" at bounding box center [1393, 79] width 93 height 34
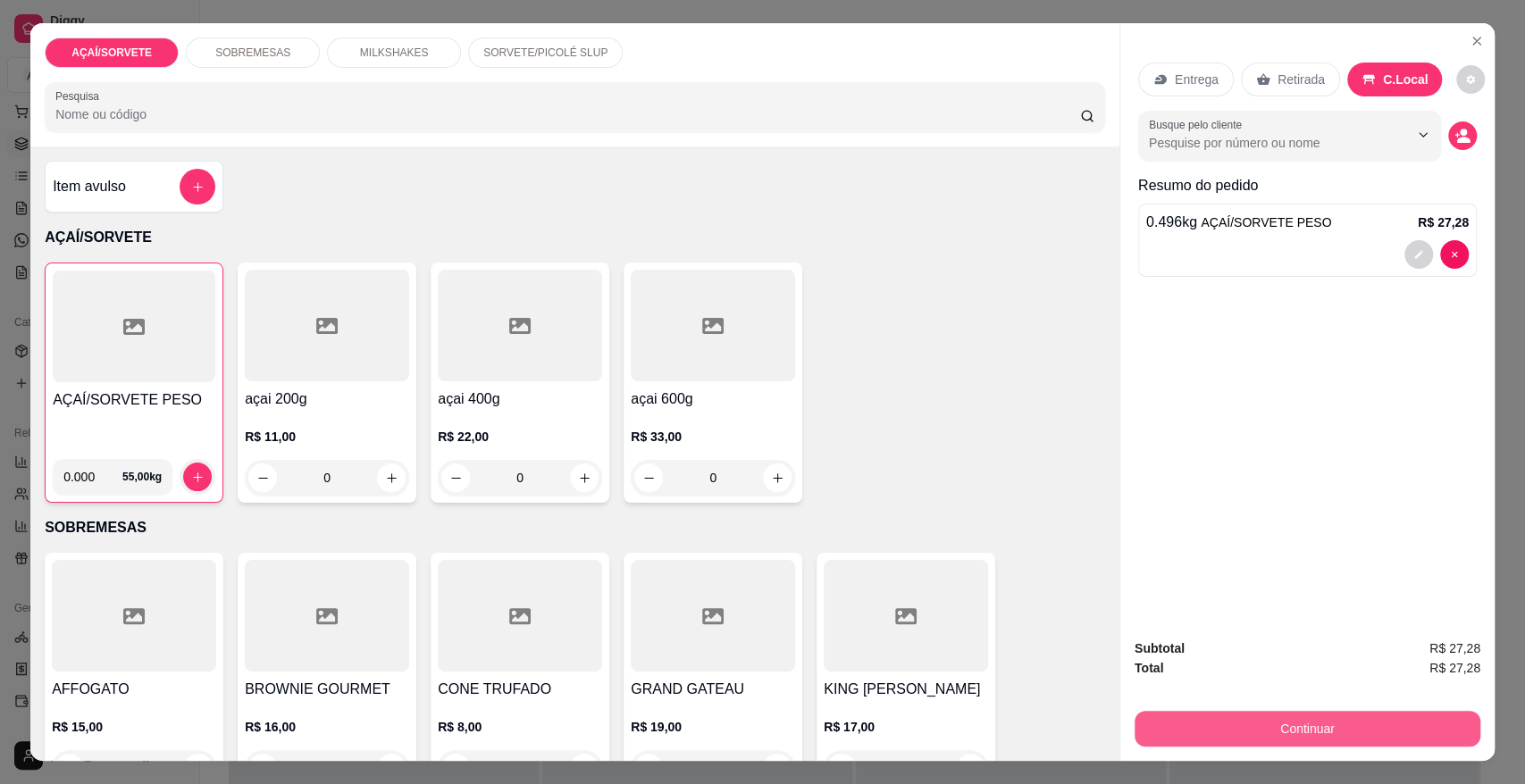
click at [1346, 738] on button "Continuar" at bounding box center [1307, 728] width 345 height 36
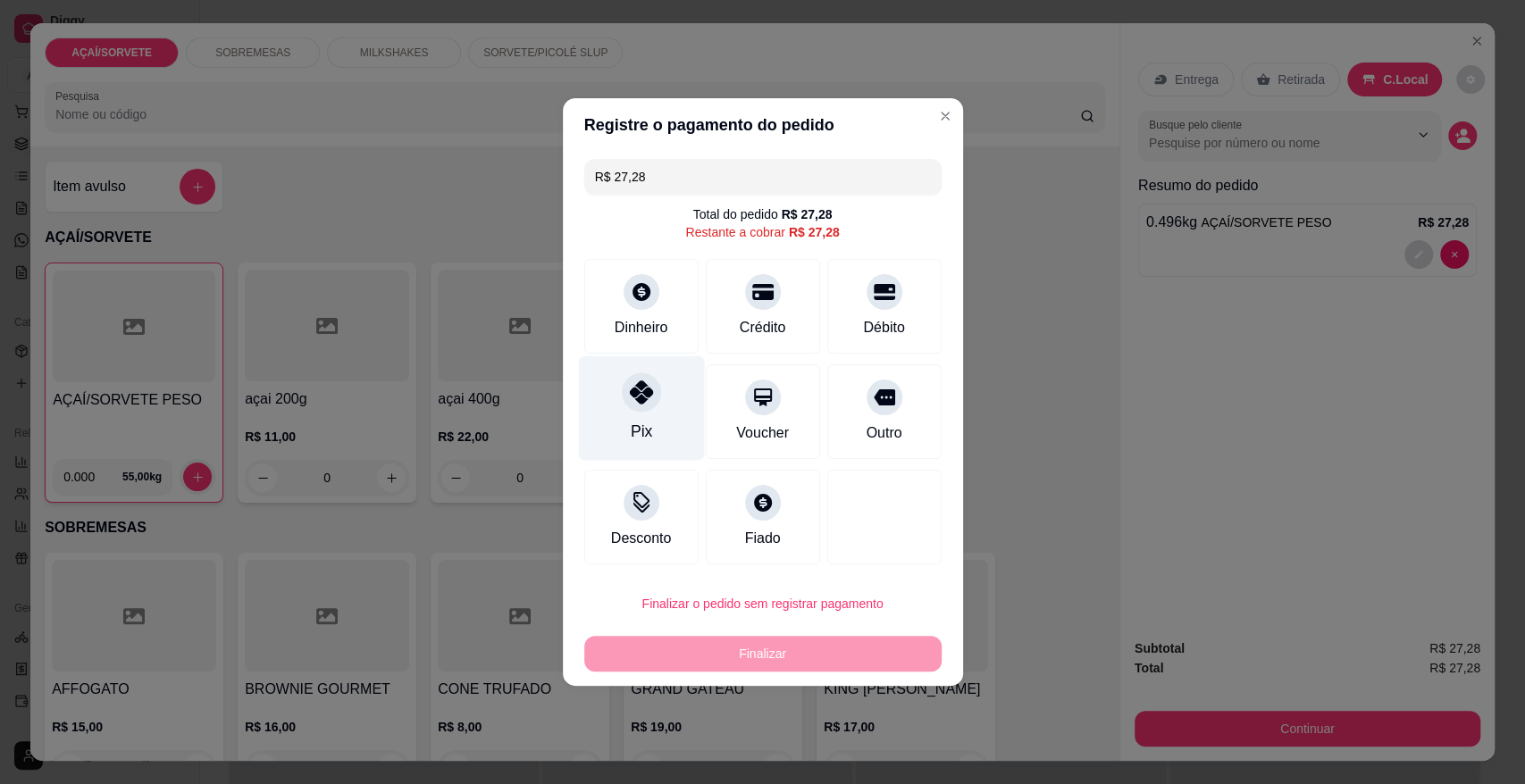
click at [643, 422] on div "Pix" at bounding box center [640, 431] width 21 height 23
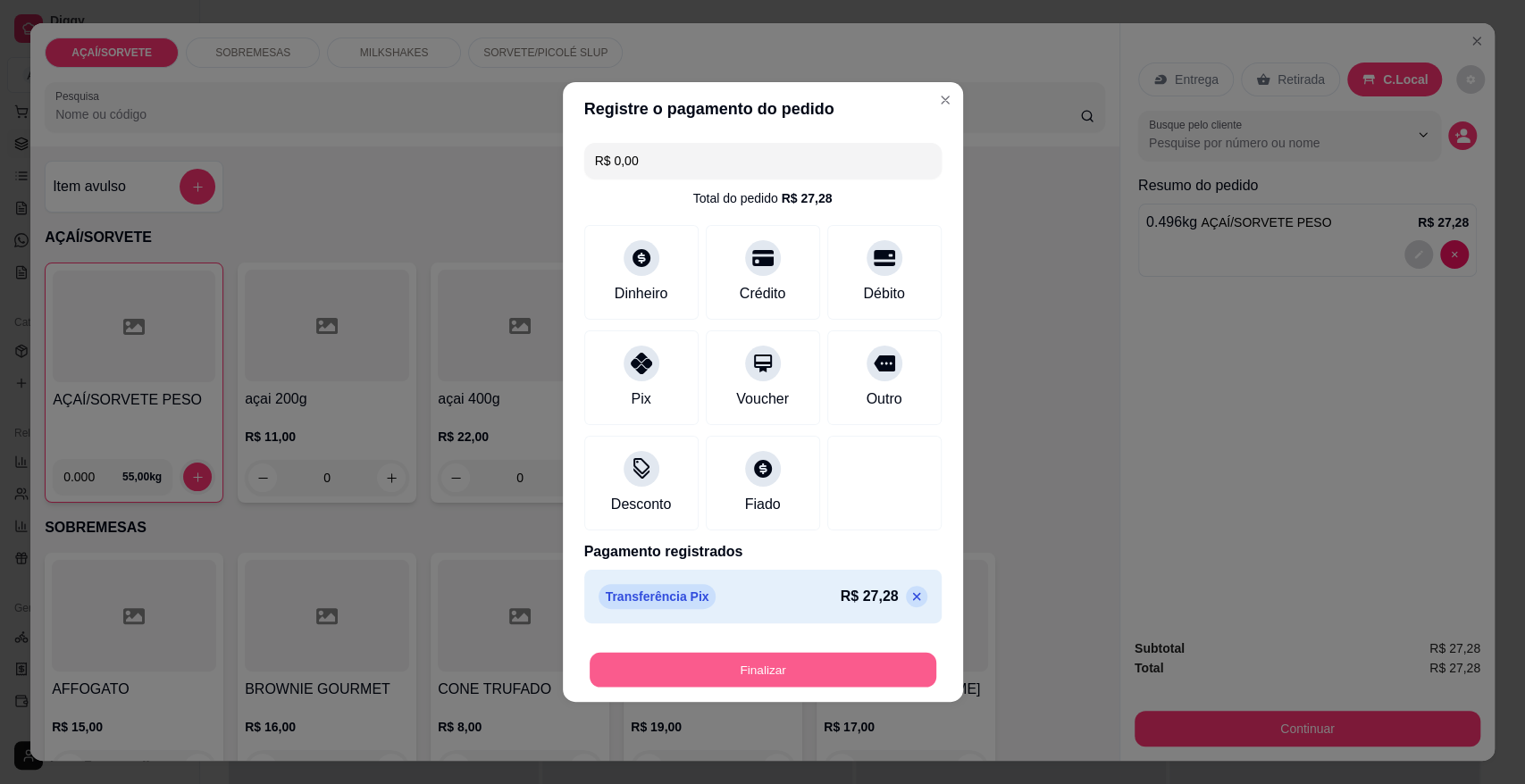
click at [828, 652] on div "Finalizar" at bounding box center [762, 670] width 357 height 36
click at [815, 660] on button "Finalizar" at bounding box center [763, 670] width 346 height 35
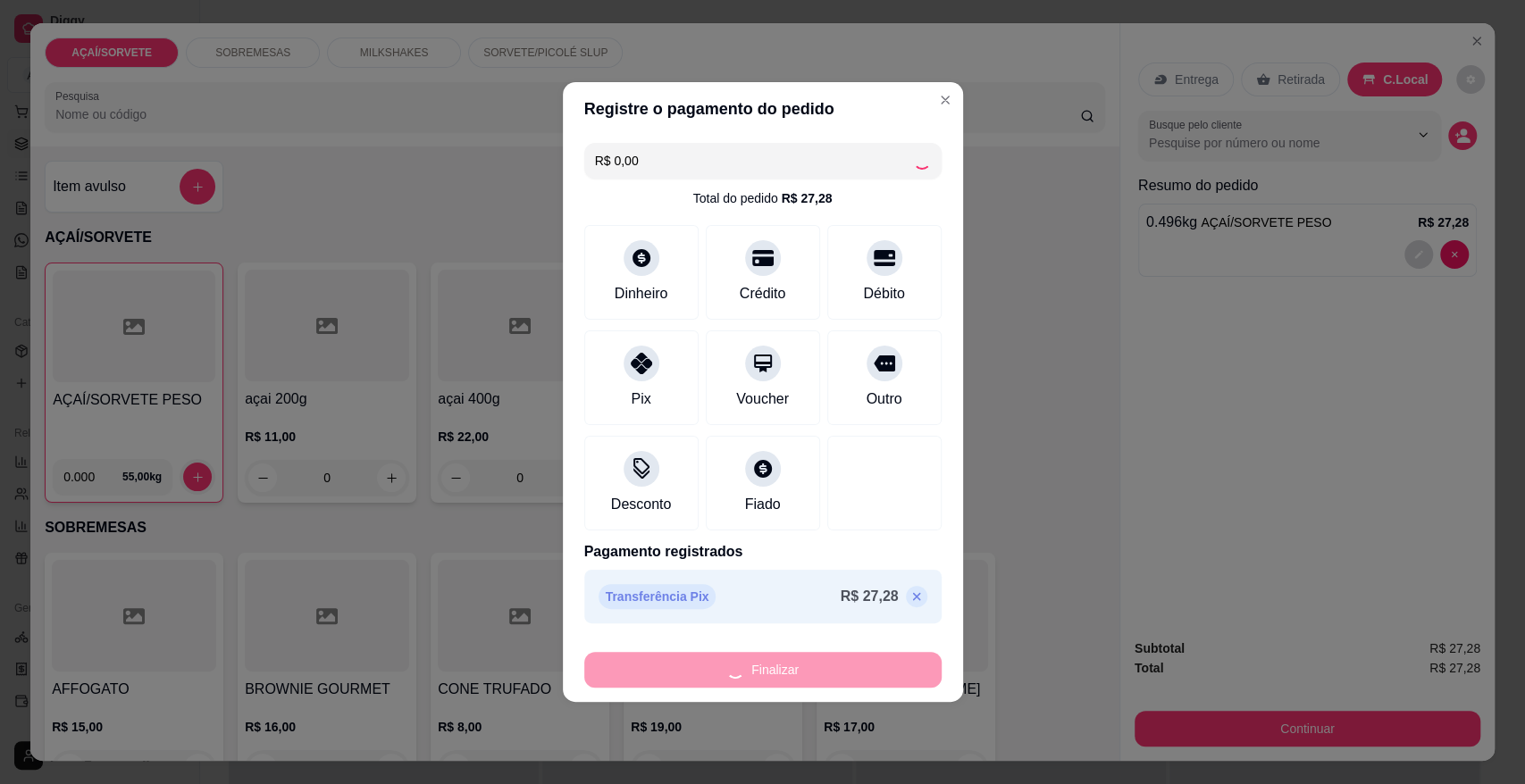
type input "-R$ 27,28"
